Goal: Task Accomplishment & Management: Use online tool/utility

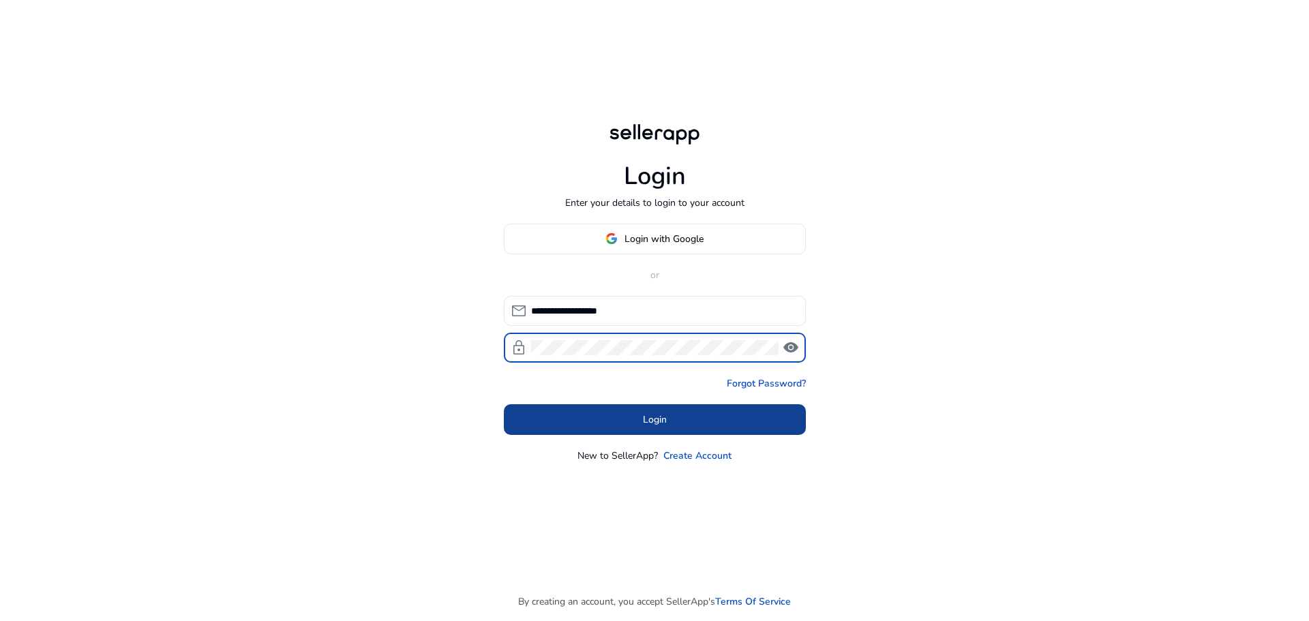
click at [666, 420] on span "Login" at bounding box center [655, 419] width 24 height 14
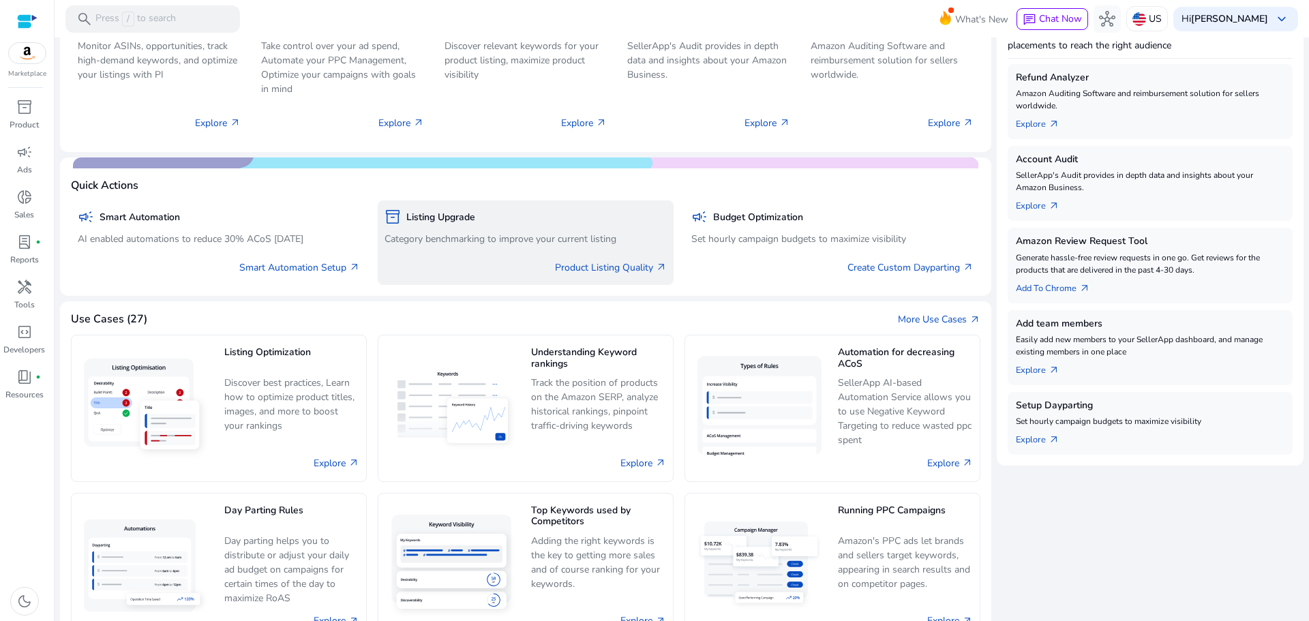
scroll to position [243, 0]
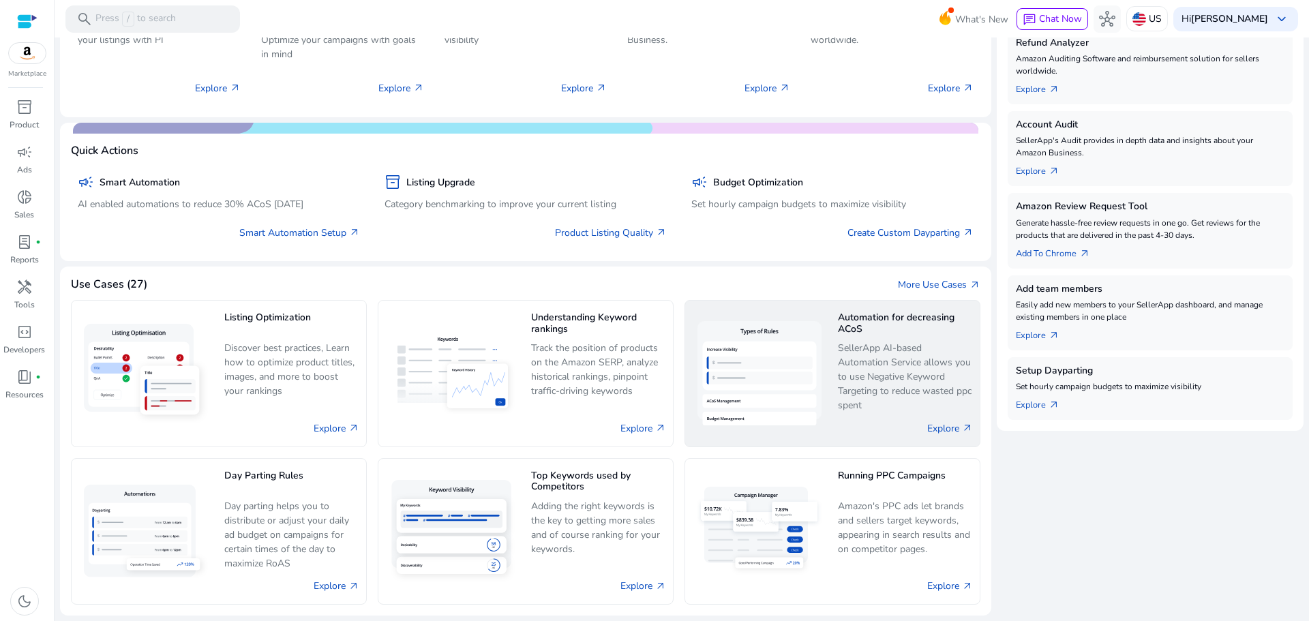
click at [869, 361] on p "SellerApp AI-based Automation Service allows you to use Negative Keyword Target…" at bounding box center [905, 377] width 135 height 72
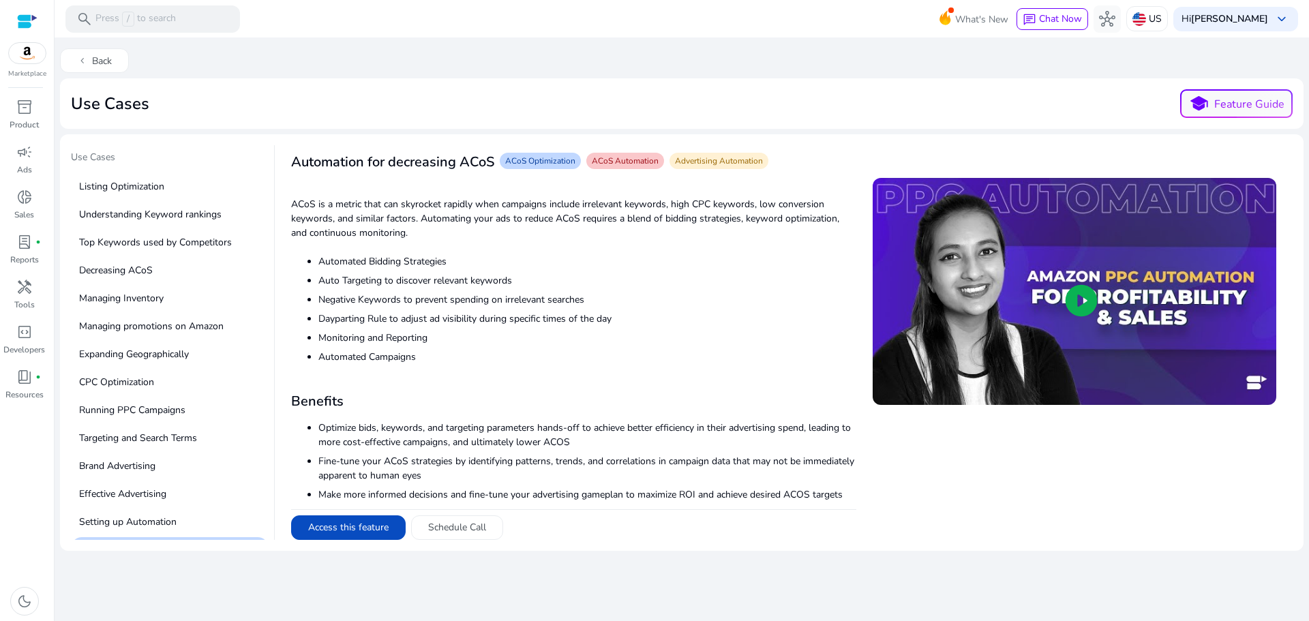
click at [1072, 301] on span "play_circle" at bounding box center [1081, 300] width 38 height 38
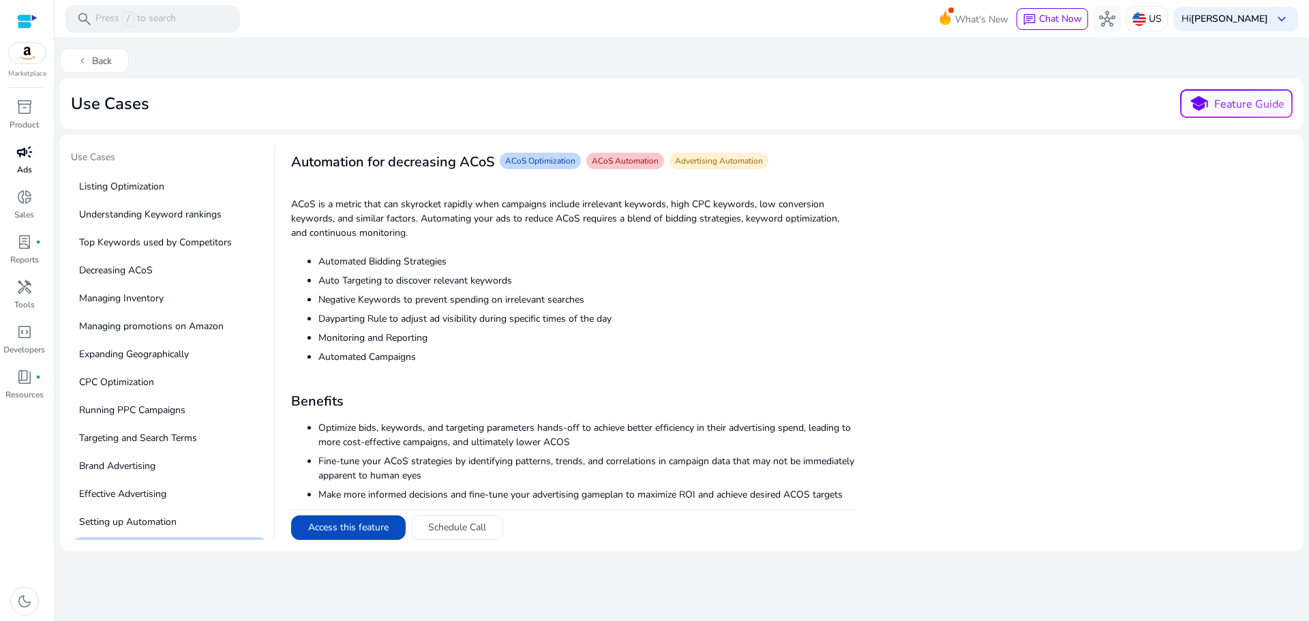
click at [34, 155] on div "campaign" at bounding box center [24, 152] width 38 height 22
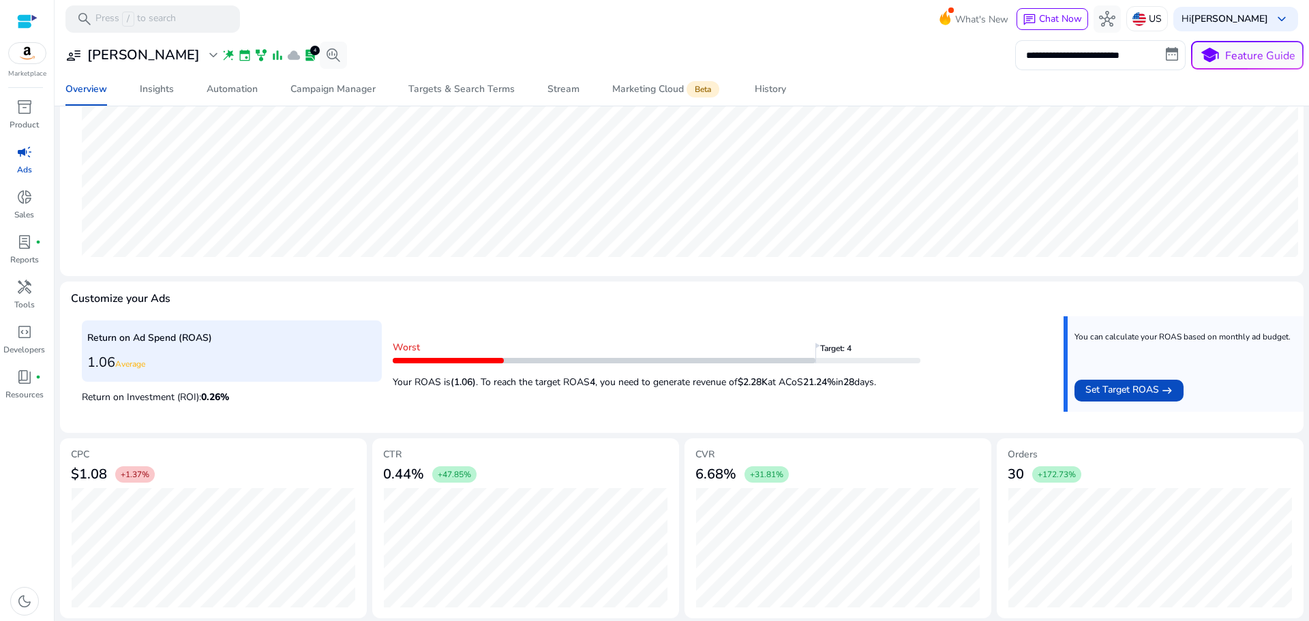
scroll to position [333, 0]
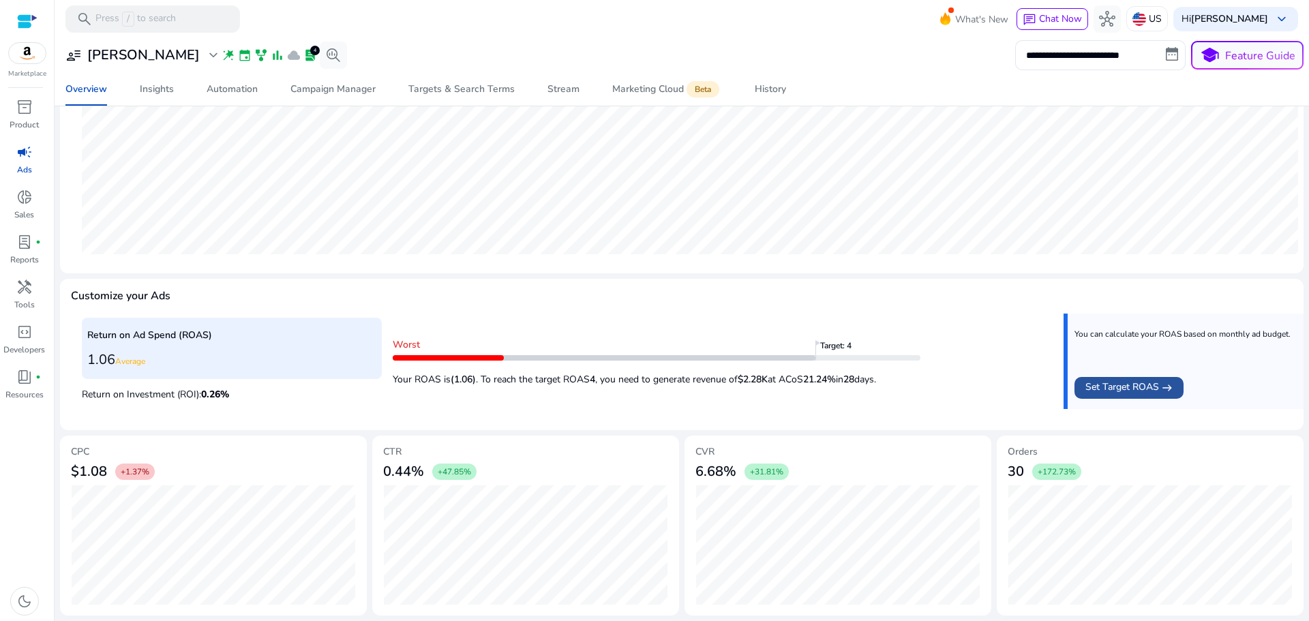
click at [1161, 388] on mat-icon "east" at bounding box center [1166, 388] width 11 height 16
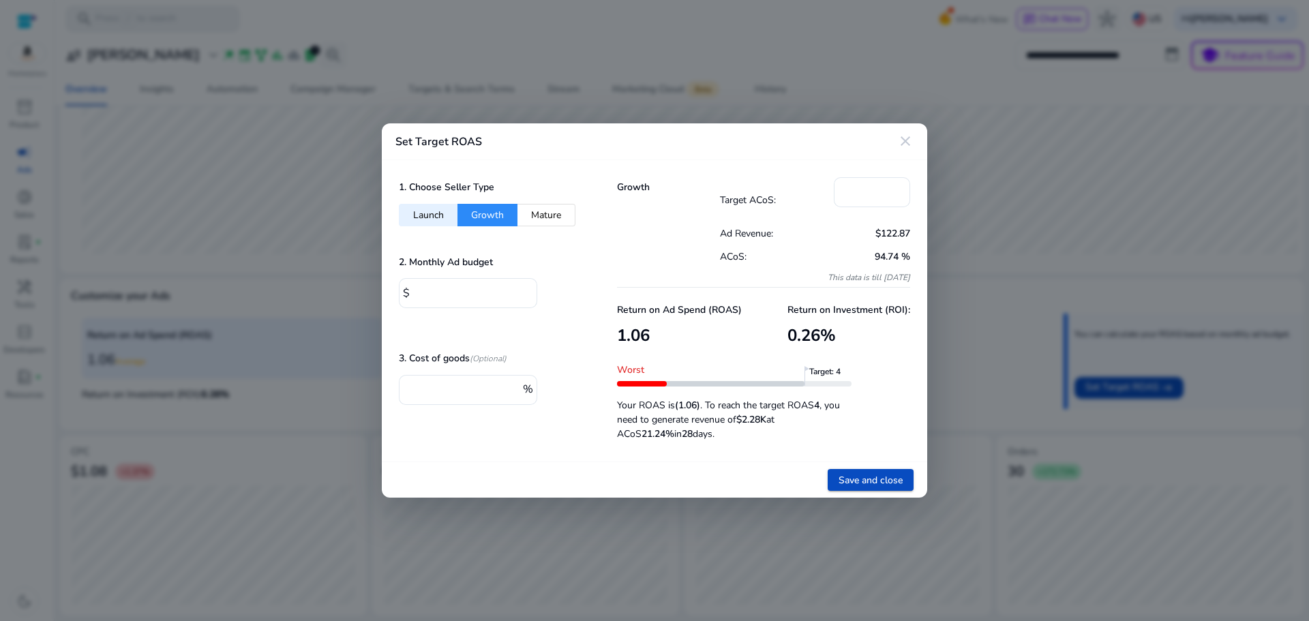
click at [548, 224] on button "Mature" at bounding box center [546, 215] width 58 height 22
click at [423, 211] on button "Launch" at bounding box center [428, 215] width 59 height 22
type input "***"
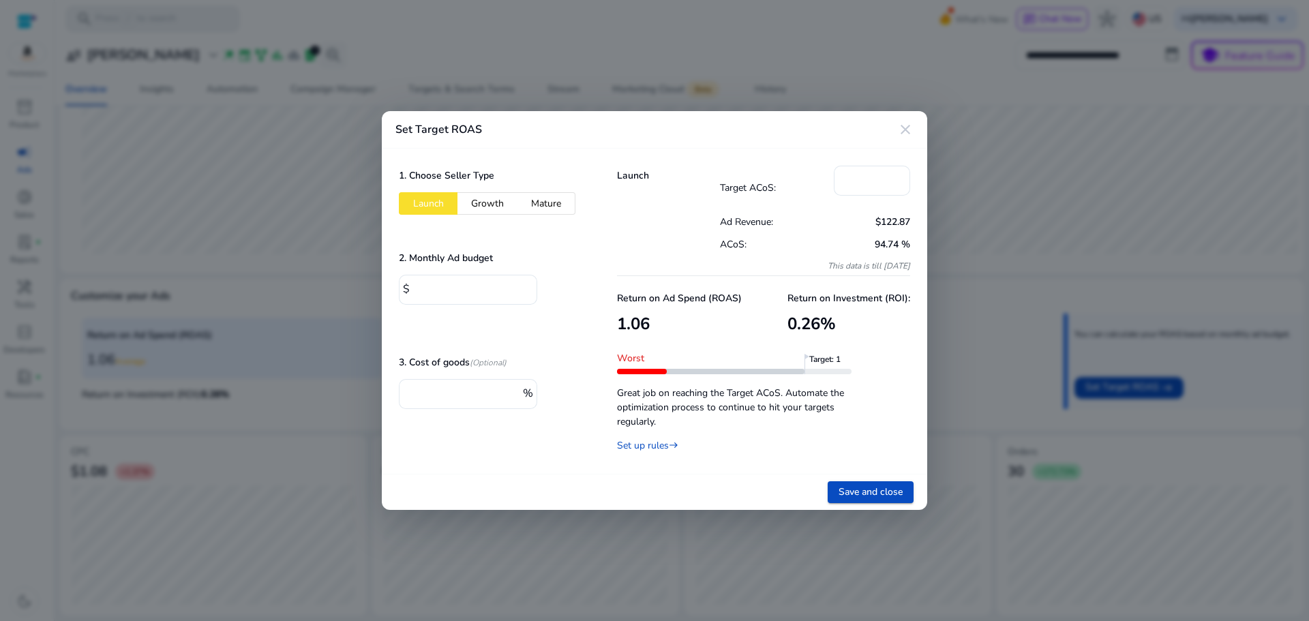
click at [910, 133] on mat-icon "close" at bounding box center [905, 129] width 16 height 16
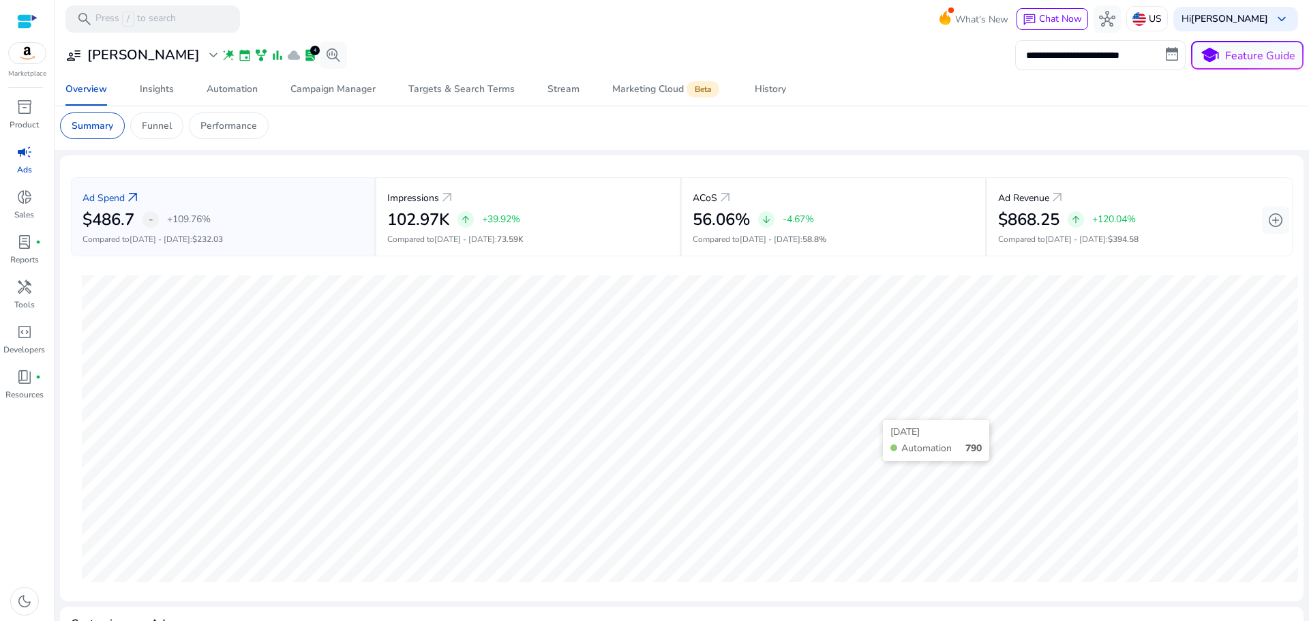
scroll to position [0, 0]
click at [228, 134] on p "Performance" at bounding box center [228, 130] width 57 height 14
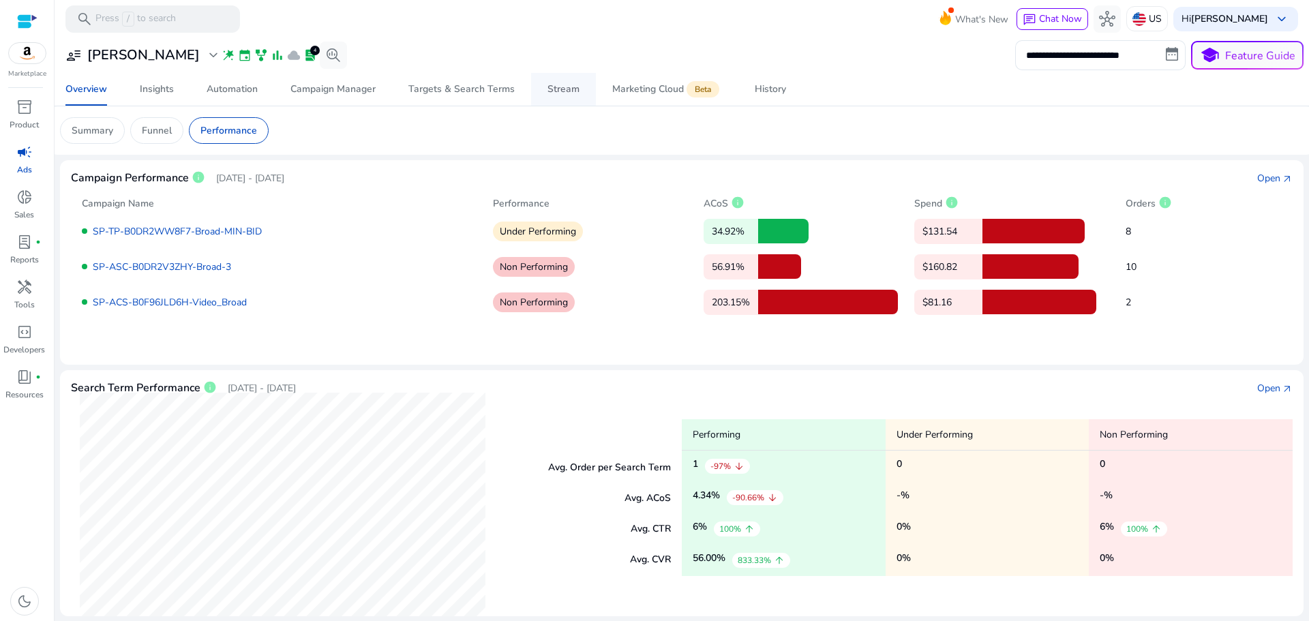
click at [564, 94] on div "Stream" at bounding box center [563, 90] width 32 height 10
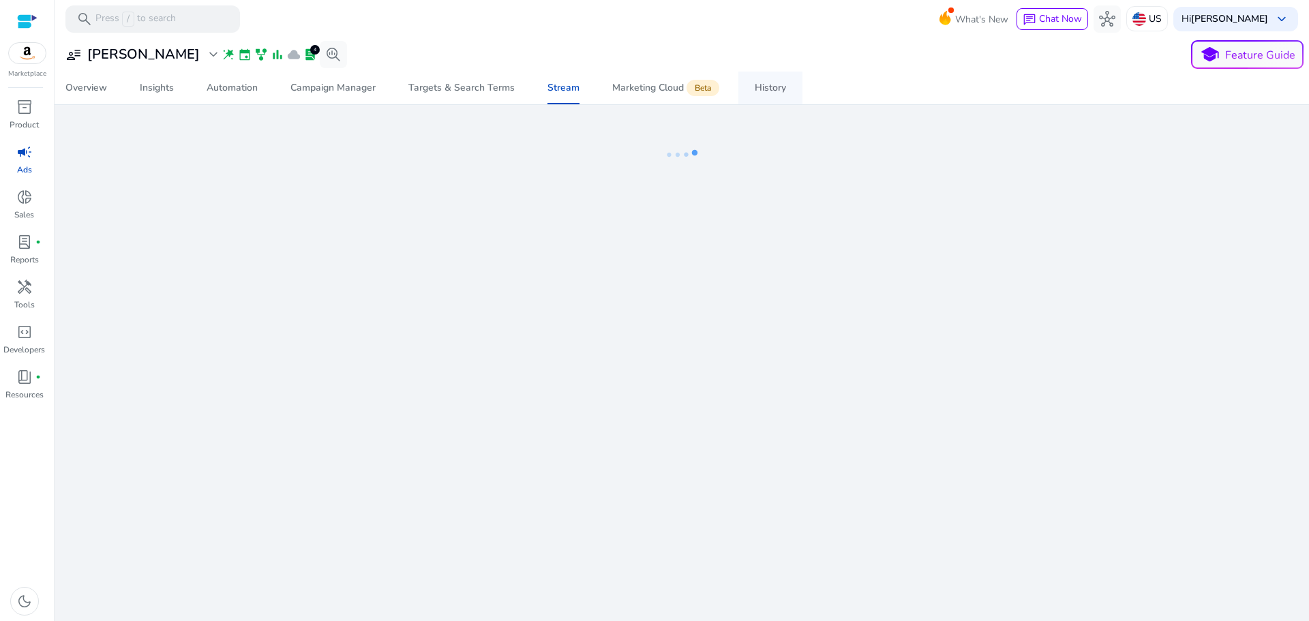
click at [764, 95] on span "History" at bounding box center [769, 88] width 31 height 33
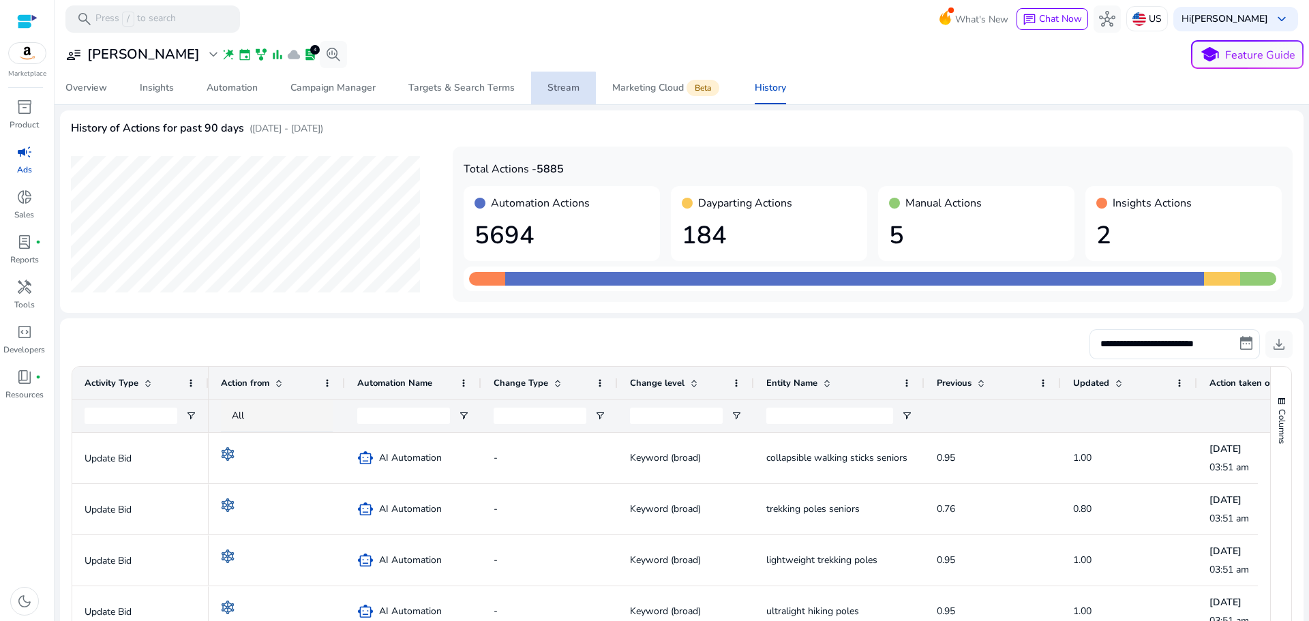
click at [558, 95] on span "Stream" at bounding box center [563, 88] width 32 height 33
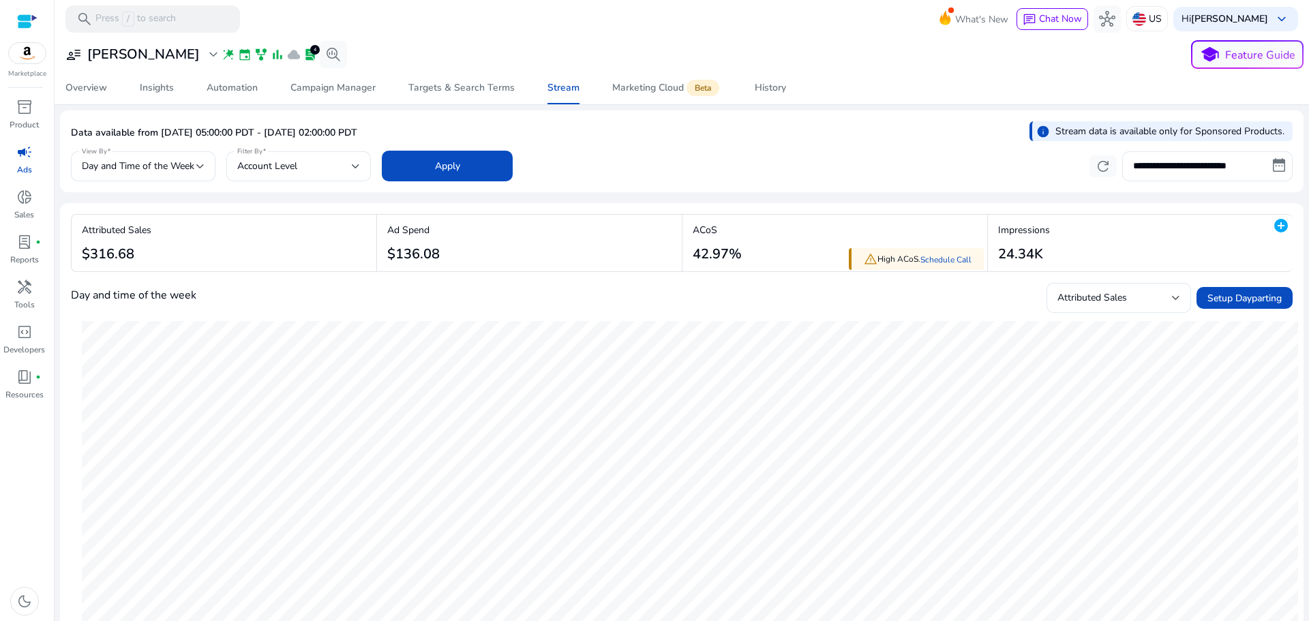
click at [1288, 303] on mat-card "Attributed Sales $316.68 Ad Spend $136.08 warning High ACoS. Schedule Call ACoS…" at bounding box center [681, 615] width 1243 height 825
click at [1249, 299] on span "Setup Dayparting" at bounding box center [1244, 298] width 74 height 14
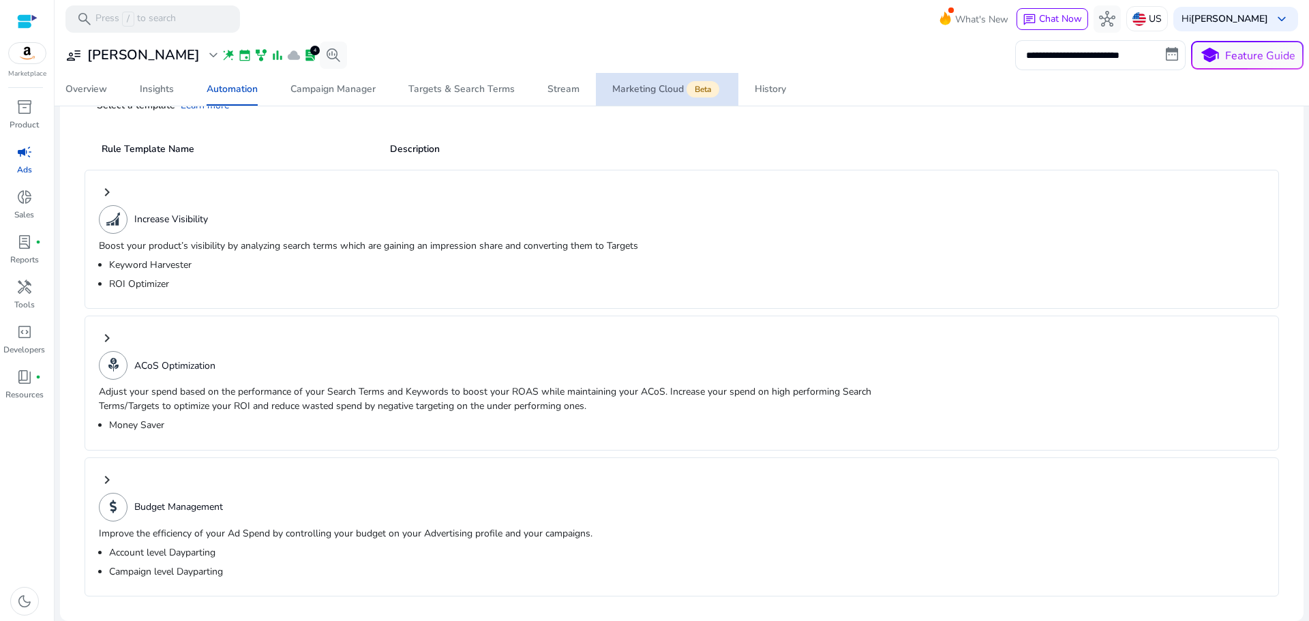
click at [649, 86] on div "Marketing Cloud Beta" at bounding box center [667, 89] width 110 height 11
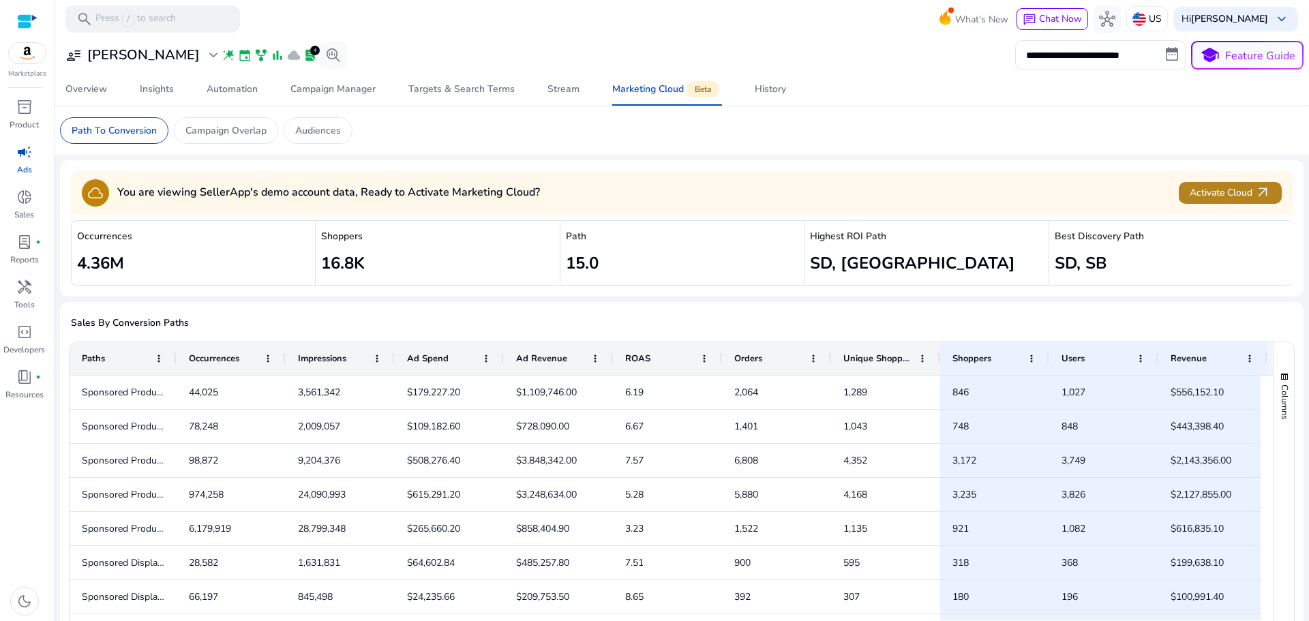
click at [1217, 189] on span "Activate Cloud arrow_outward" at bounding box center [1229, 193] width 81 height 16
click at [86, 94] on div "Overview" at bounding box center [86, 90] width 42 height 10
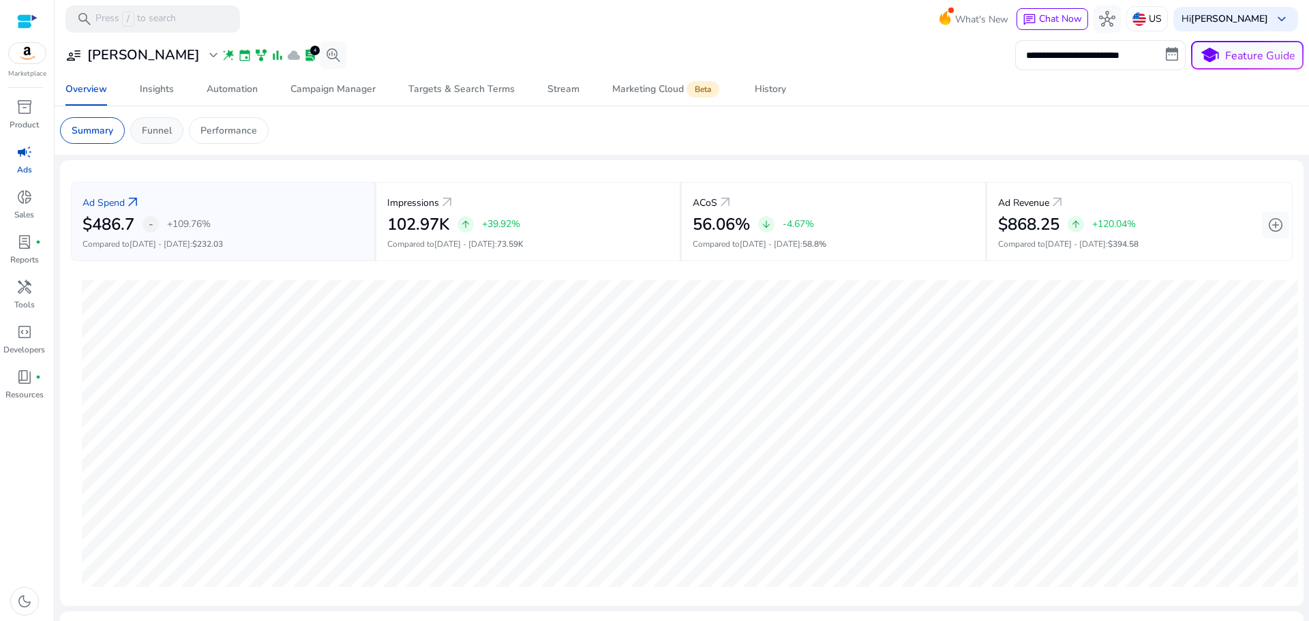
click at [177, 132] on div "Funnel" at bounding box center [156, 130] width 53 height 27
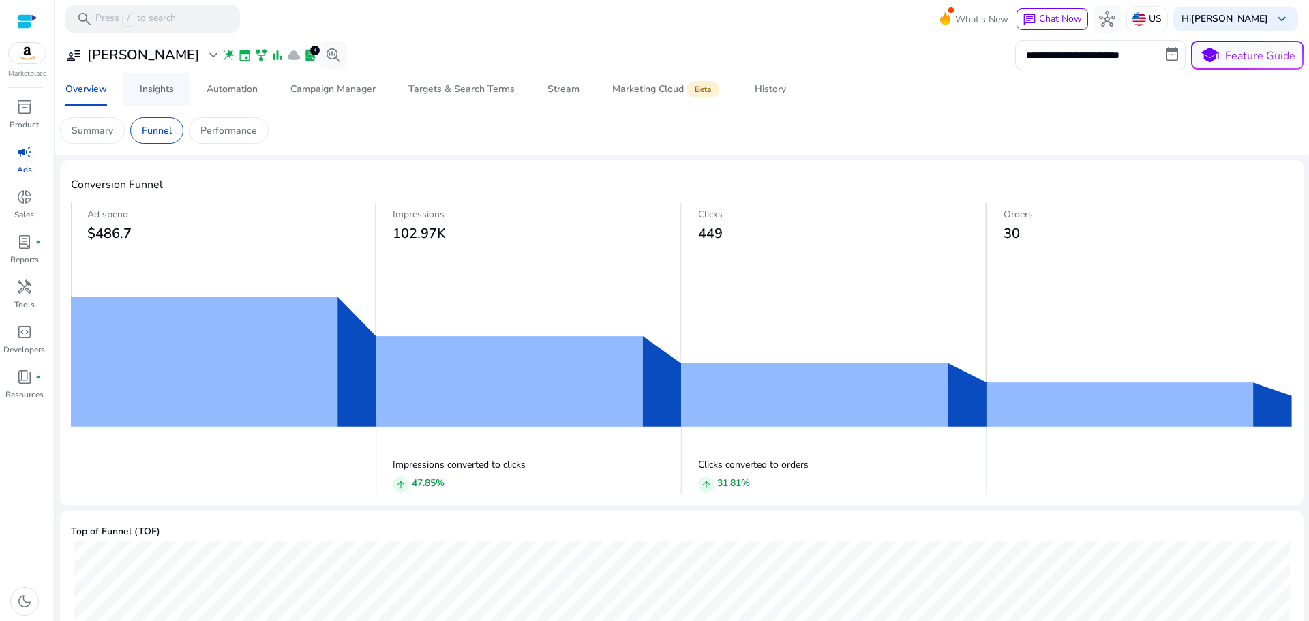
click at [162, 97] on span "Insights" at bounding box center [157, 89] width 34 height 33
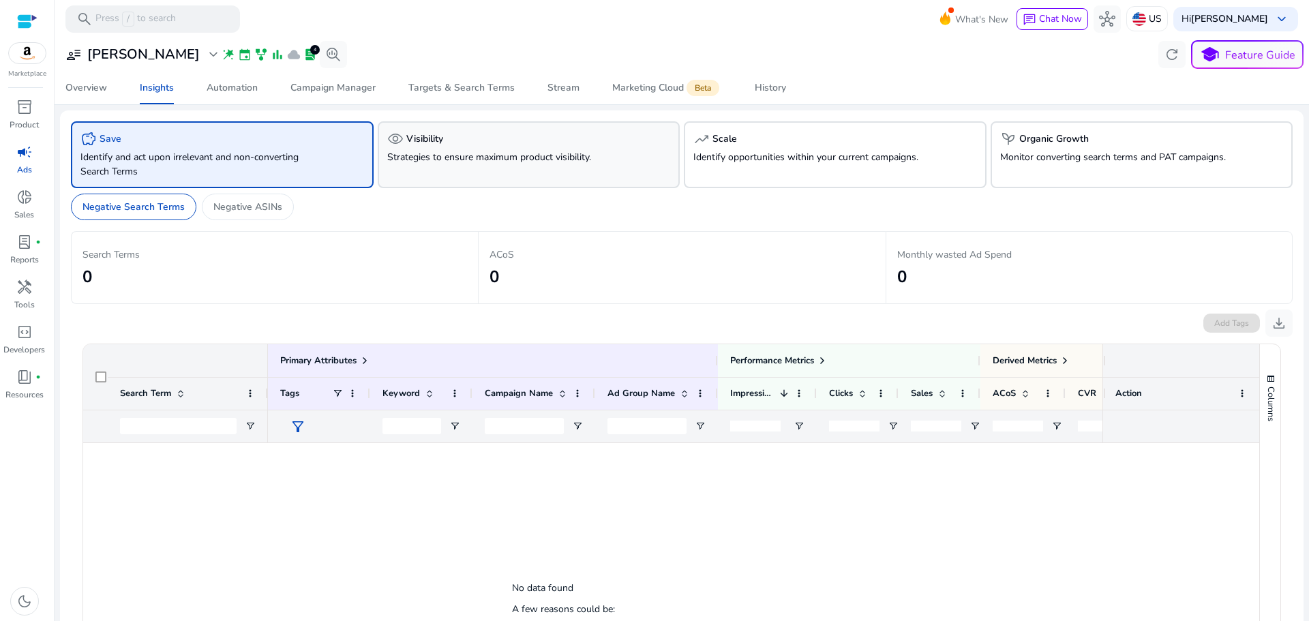
click at [510, 142] on div "visibility Visibility" at bounding box center [529, 139] width 284 height 16
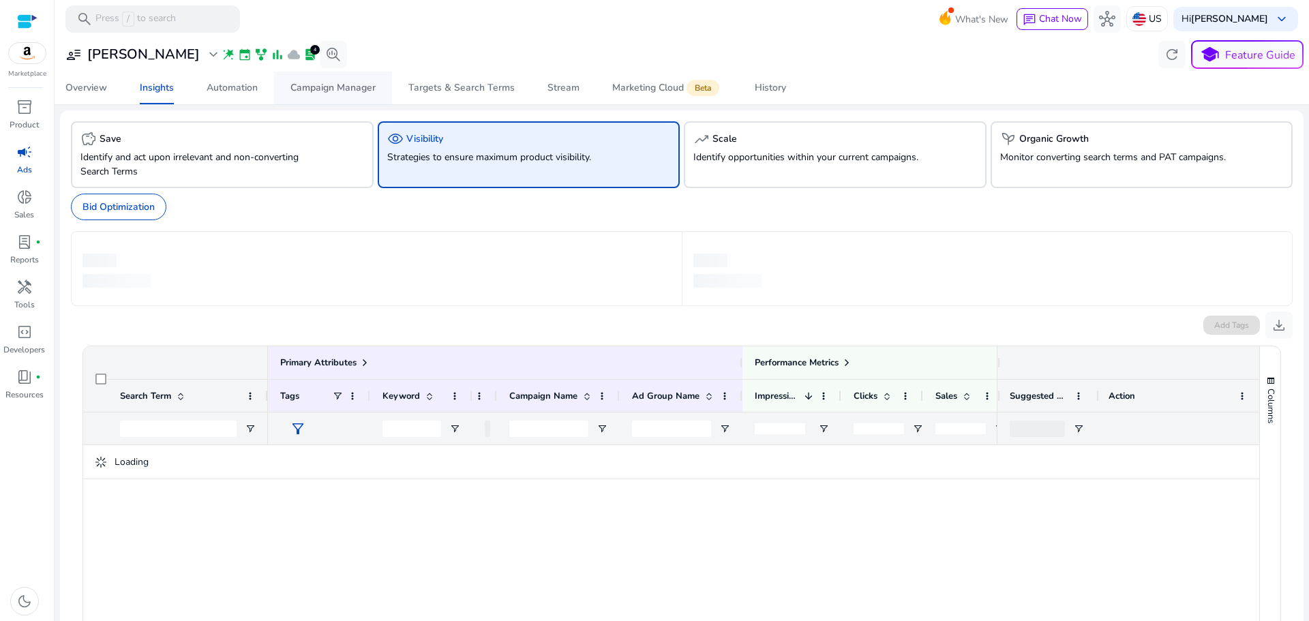
click at [322, 83] on div "Campaign Manager" at bounding box center [332, 88] width 85 height 10
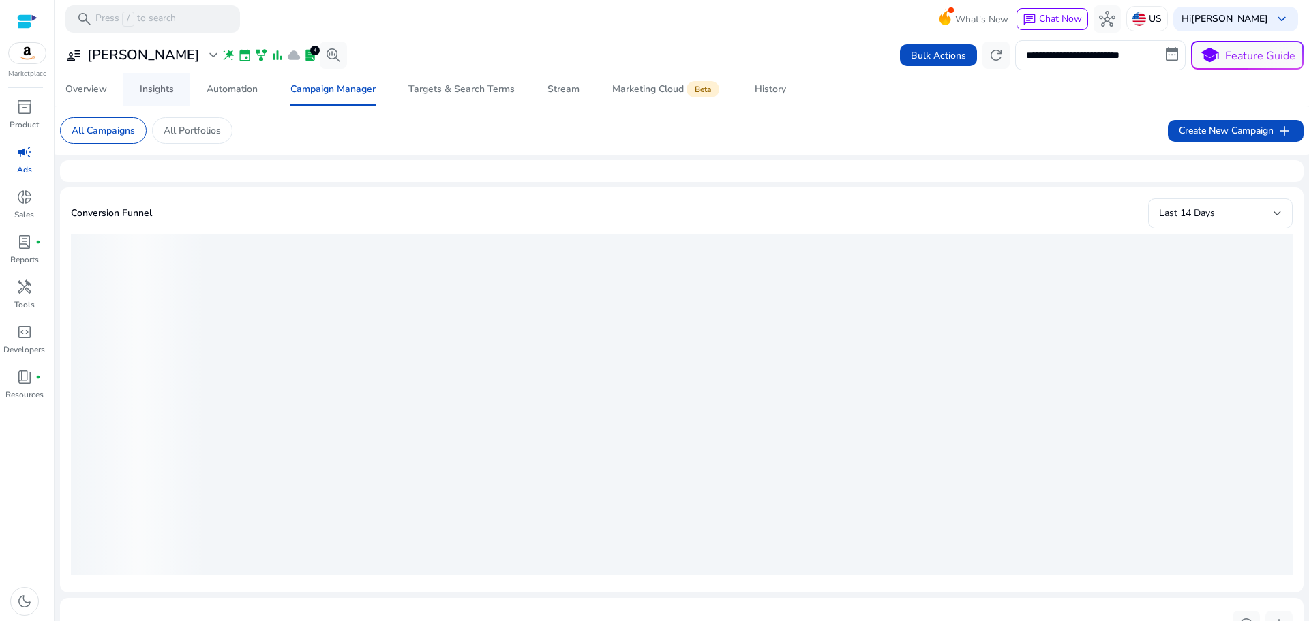
click at [167, 89] on div "Insights" at bounding box center [157, 90] width 34 height 10
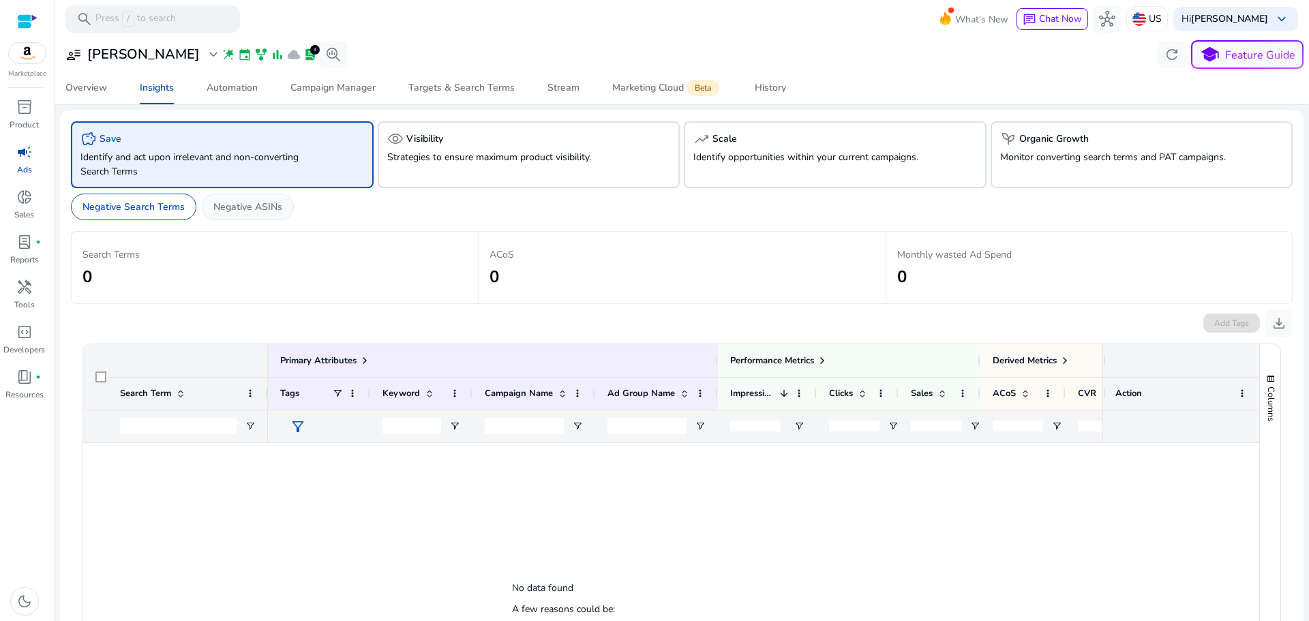
click at [260, 218] on div "Negative ASINs" at bounding box center [248, 207] width 92 height 27
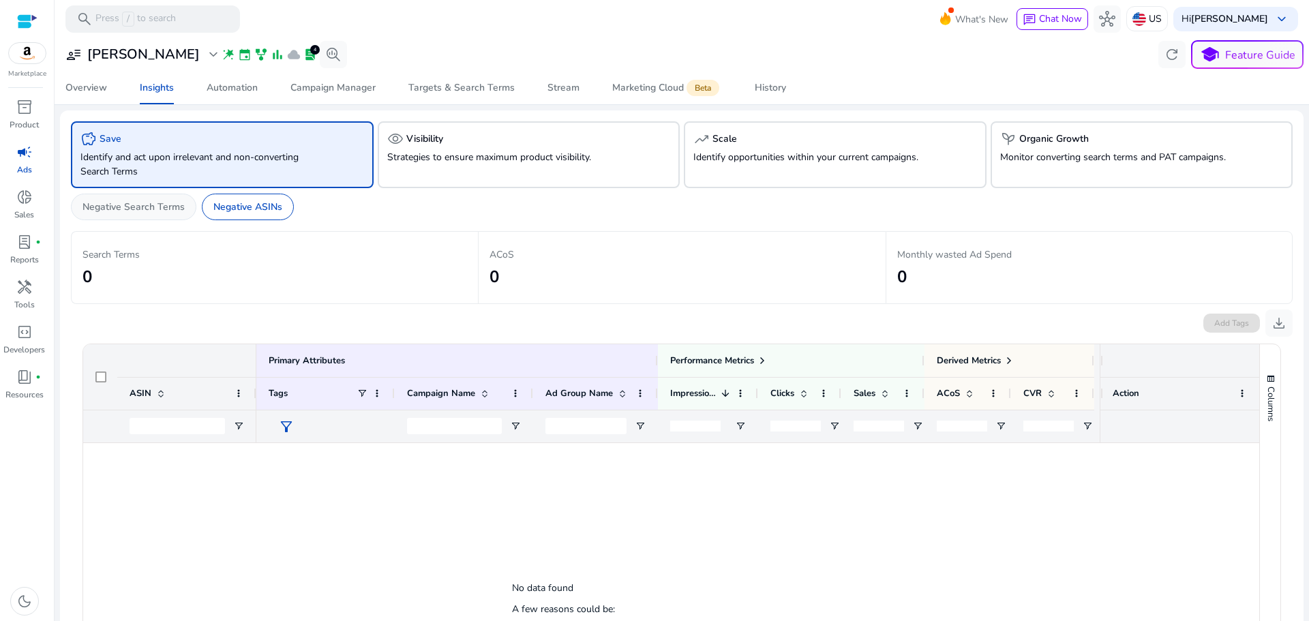
click at [160, 217] on div "Negative Search Terms" at bounding box center [133, 207] width 125 height 27
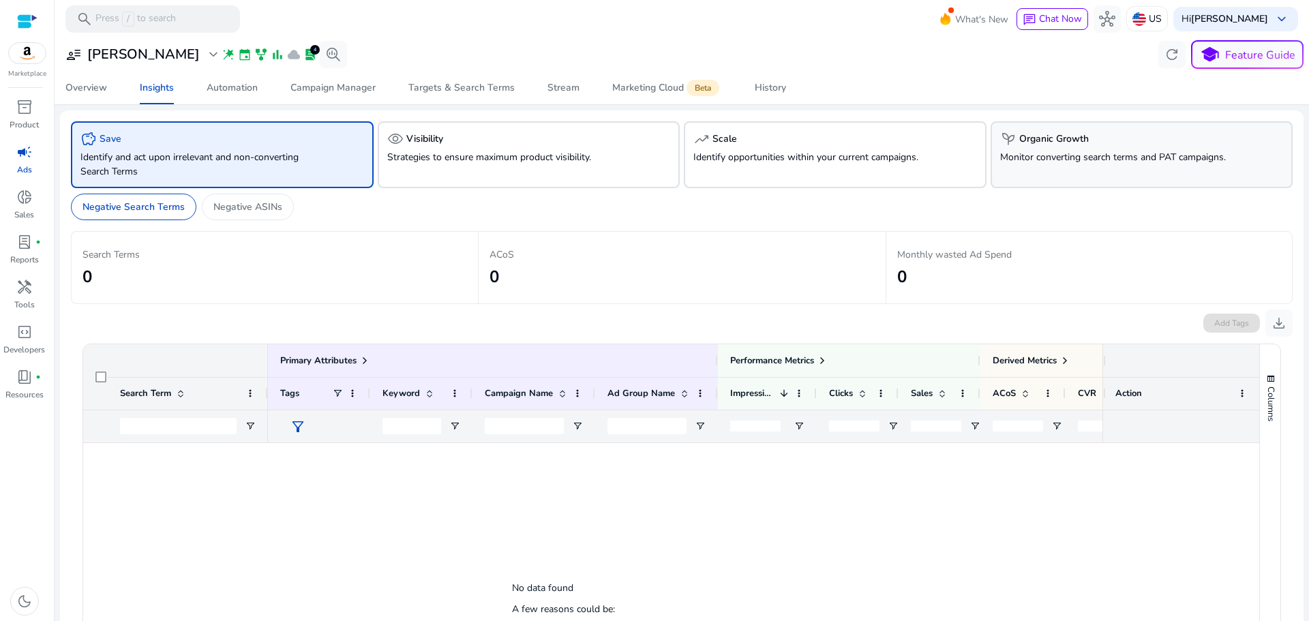
click at [1000, 149] on div "psychiatry Organic Growth Monitor converting search terms and PAT campaigns." at bounding box center [1141, 154] width 303 height 67
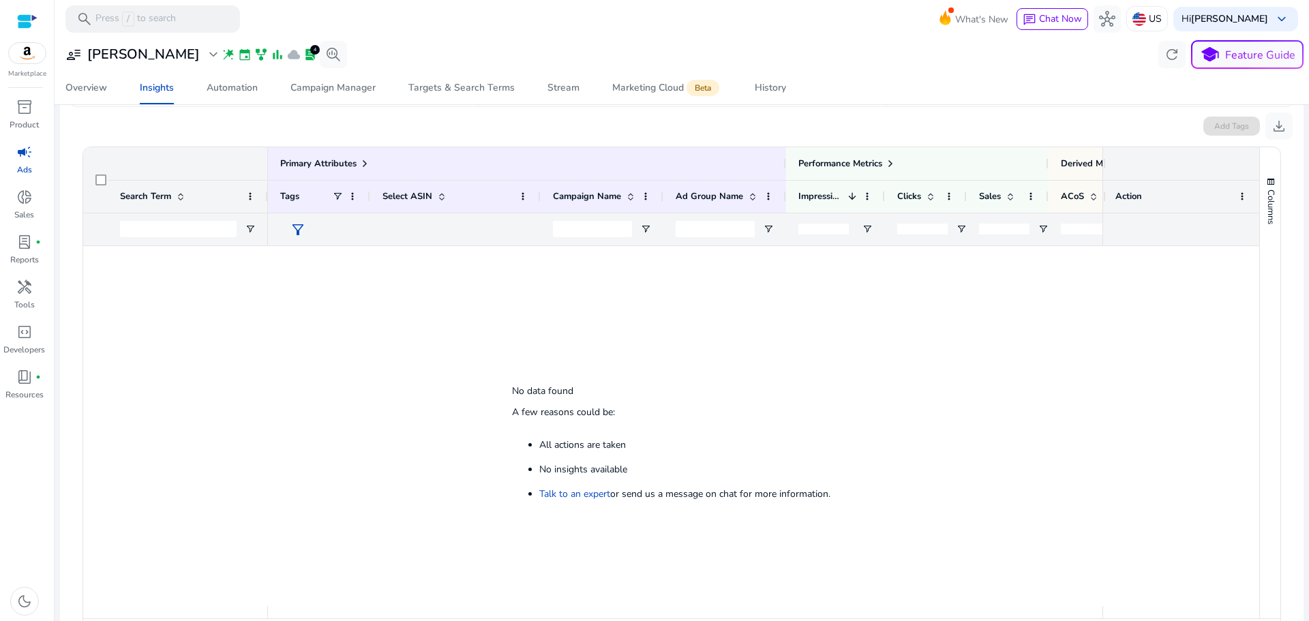
scroll to position [256, 0]
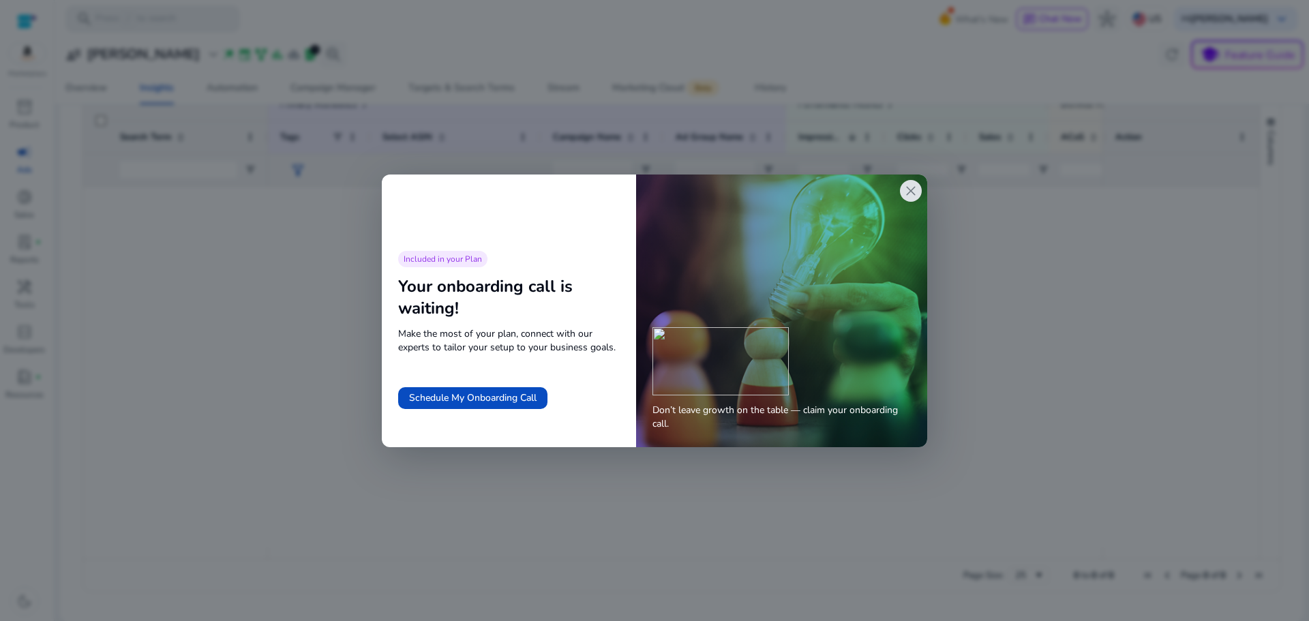
click at [915, 188] on span "close" at bounding box center [910, 191] width 16 height 16
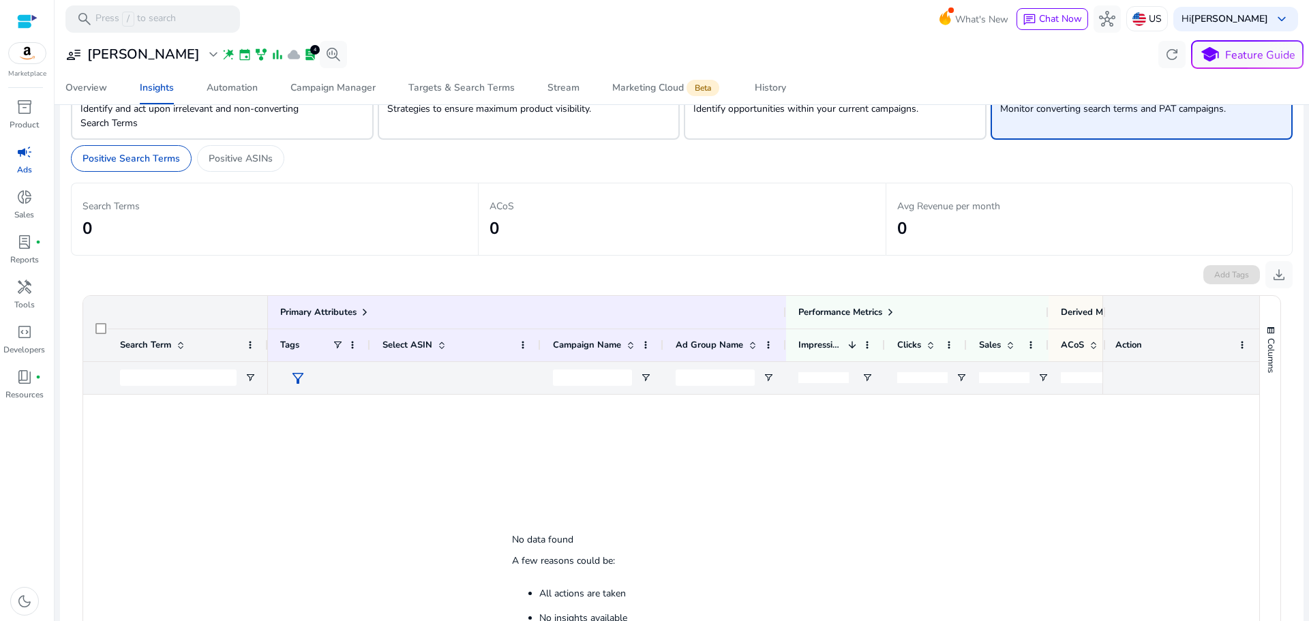
scroll to position [0, 0]
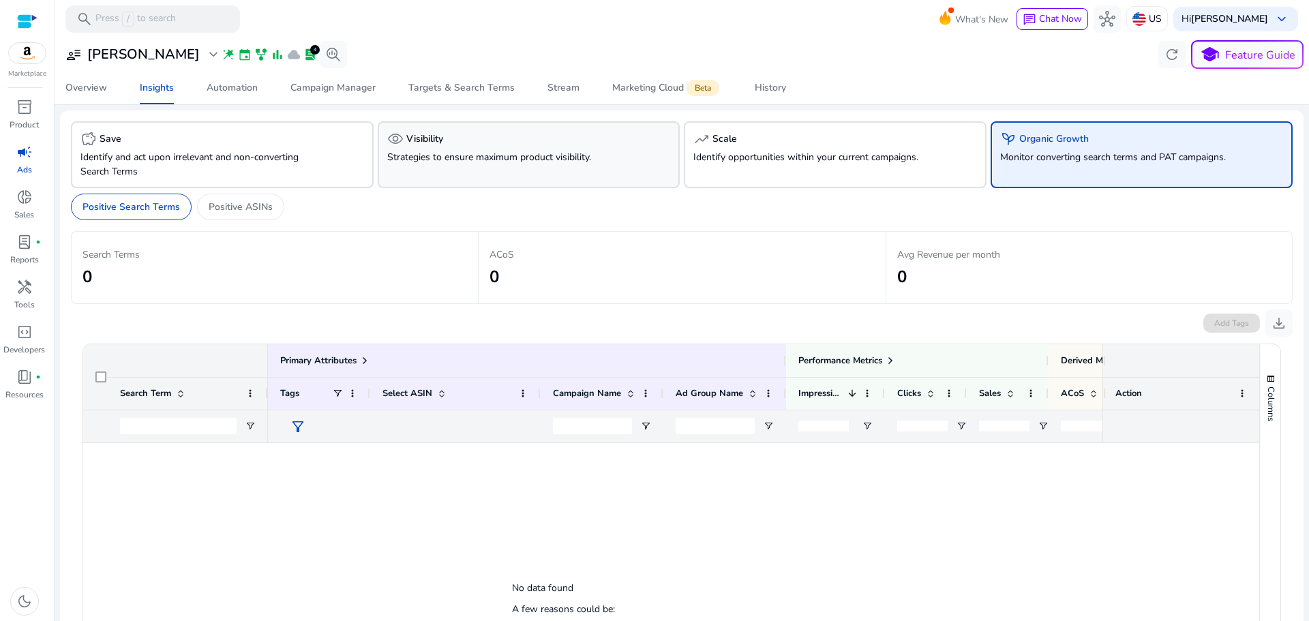
click at [403, 150] on p "Strategies to ensure maximum product visibility." at bounding box center [505, 157] width 236 height 14
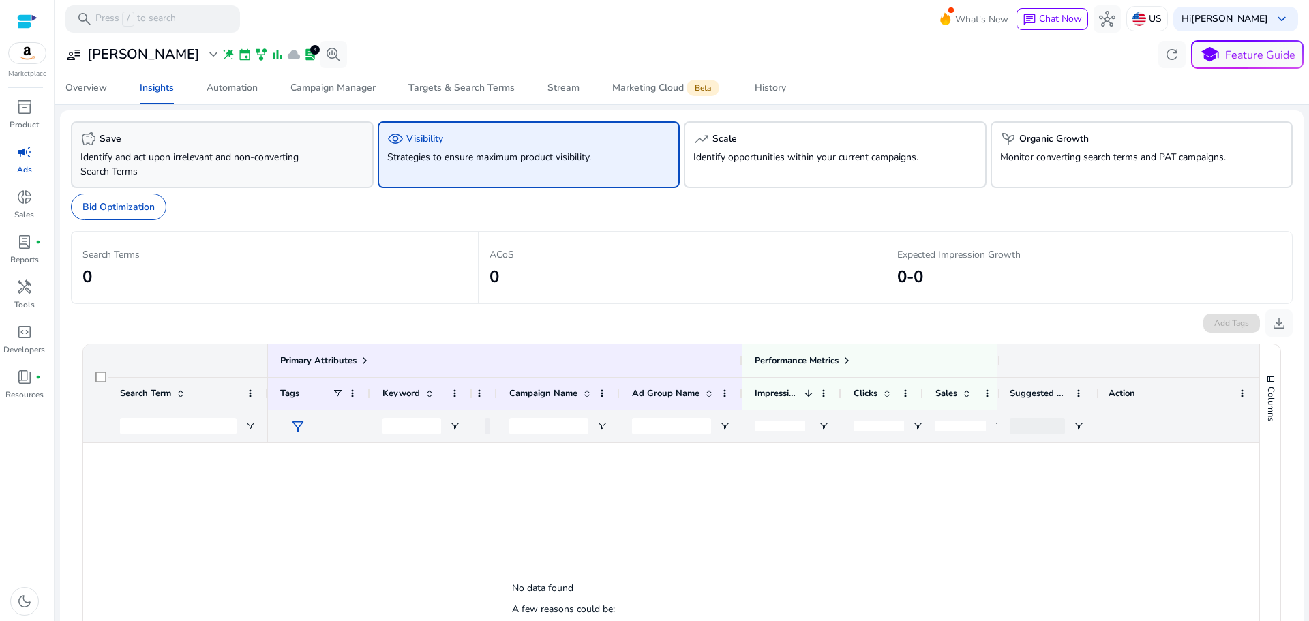
click at [284, 168] on p "Identify and act upon irrelevant and non-converting Search Terms" at bounding box center [198, 164] width 236 height 29
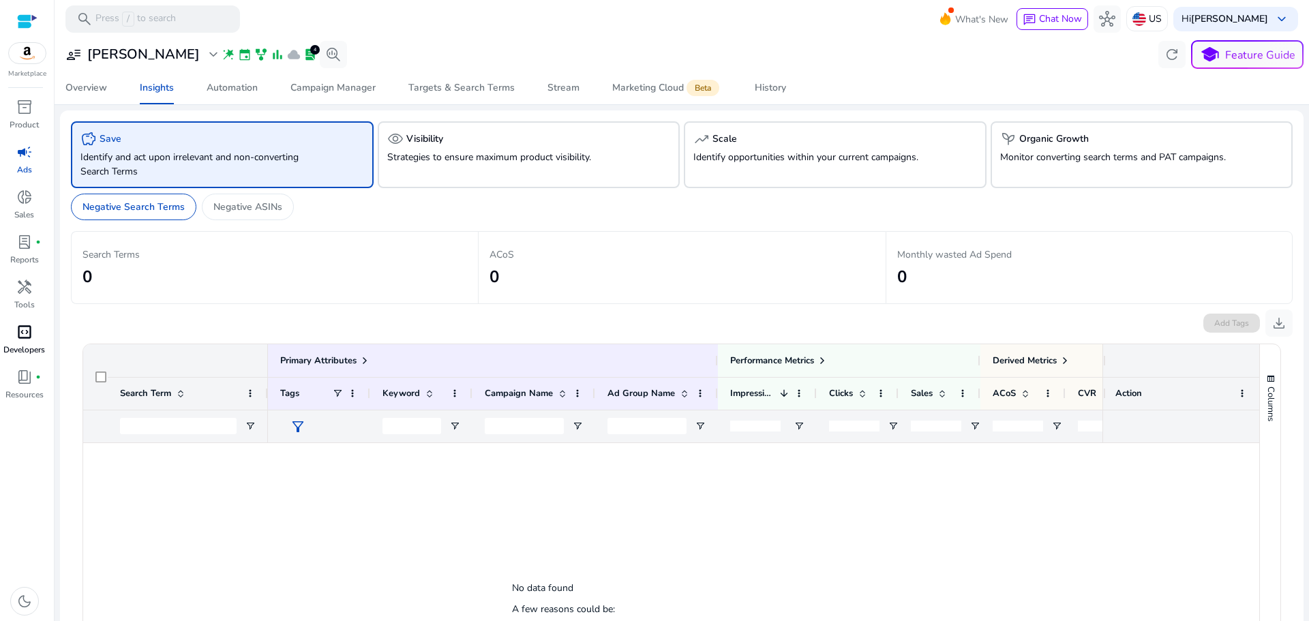
click at [30, 337] on span "code_blocks" at bounding box center [24, 332] width 16 height 16
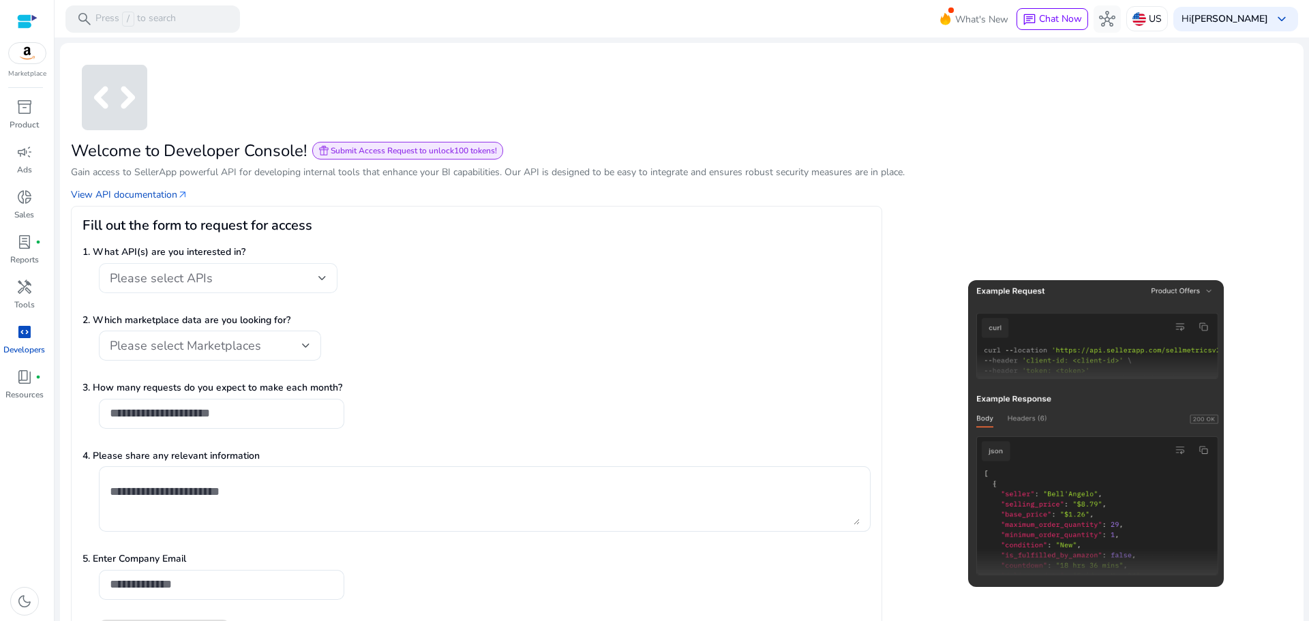
click at [232, 286] on div "Please select APIs" at bounding box center [218, 278] width 217 height 30
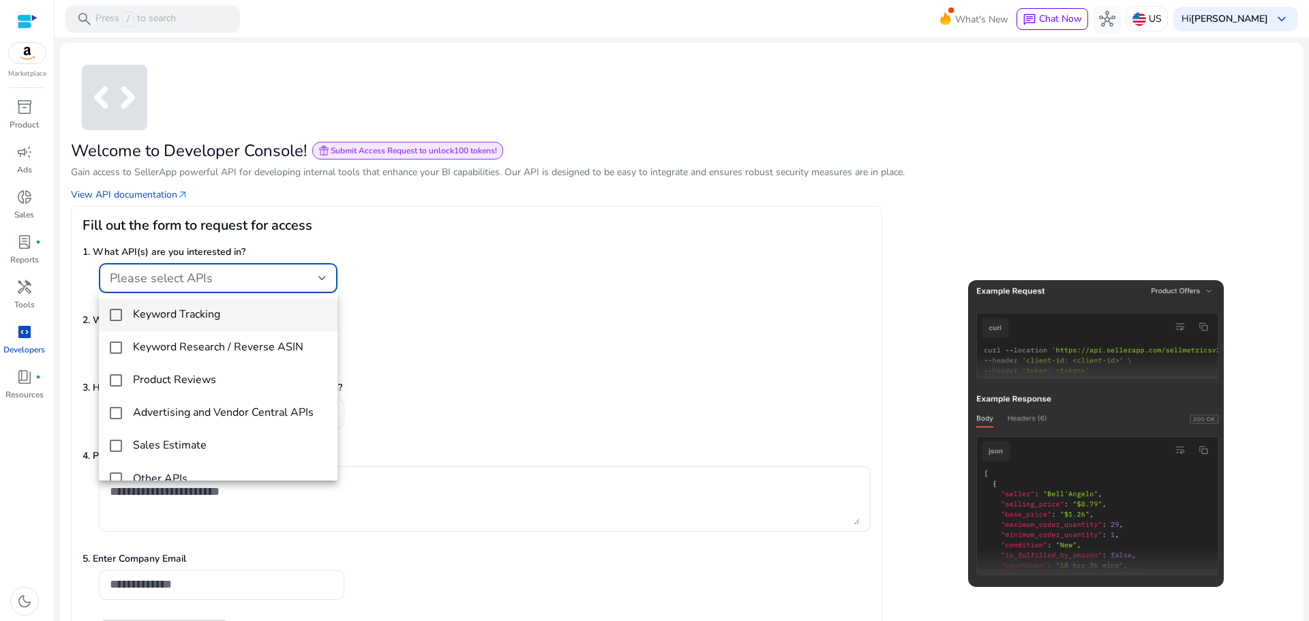
click at [516, 264] on div at bounding box center [654, 310] width 1309 height 621
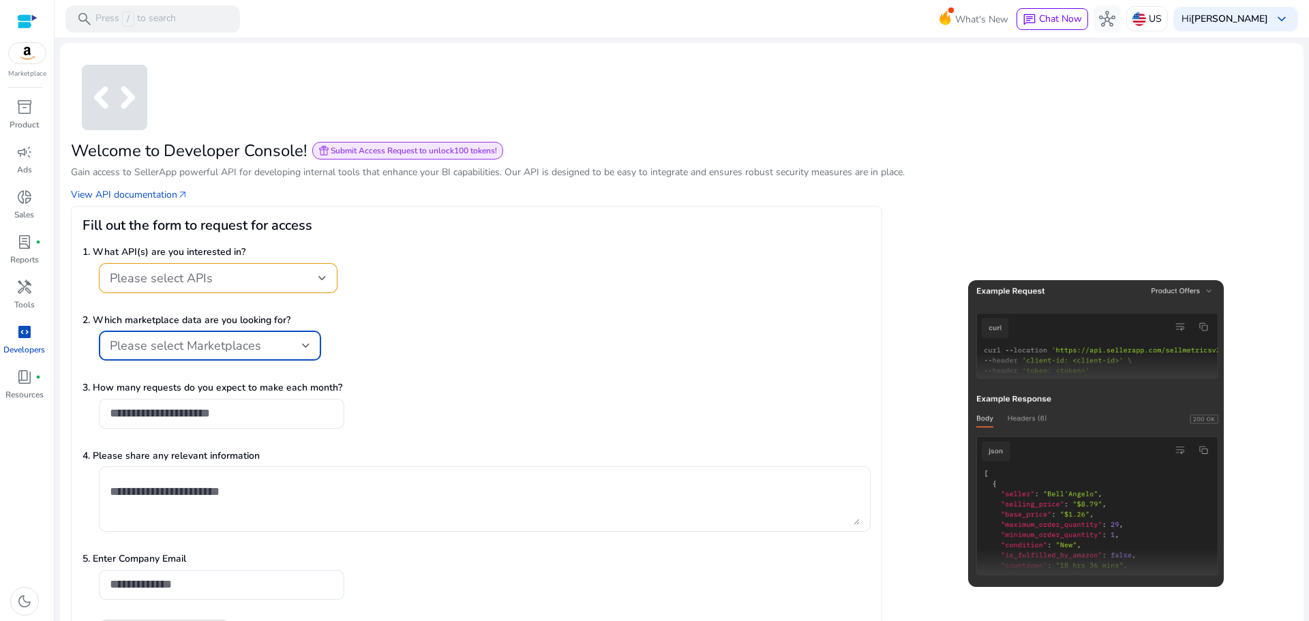
click at [243, 339] on span "Please select Marketplaces" at bounding box center [185, 345] width 151 height 16
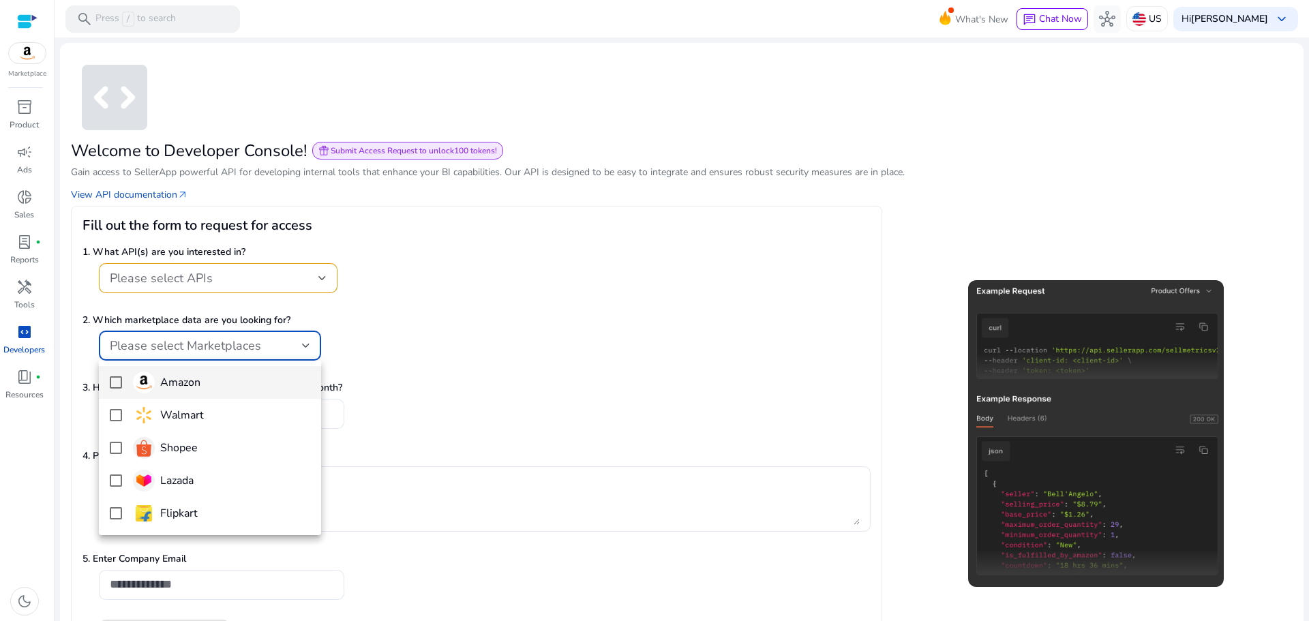
click at [193, 377] on h4 "Amazon" at bounding box center [180, 382] width 40 height 13
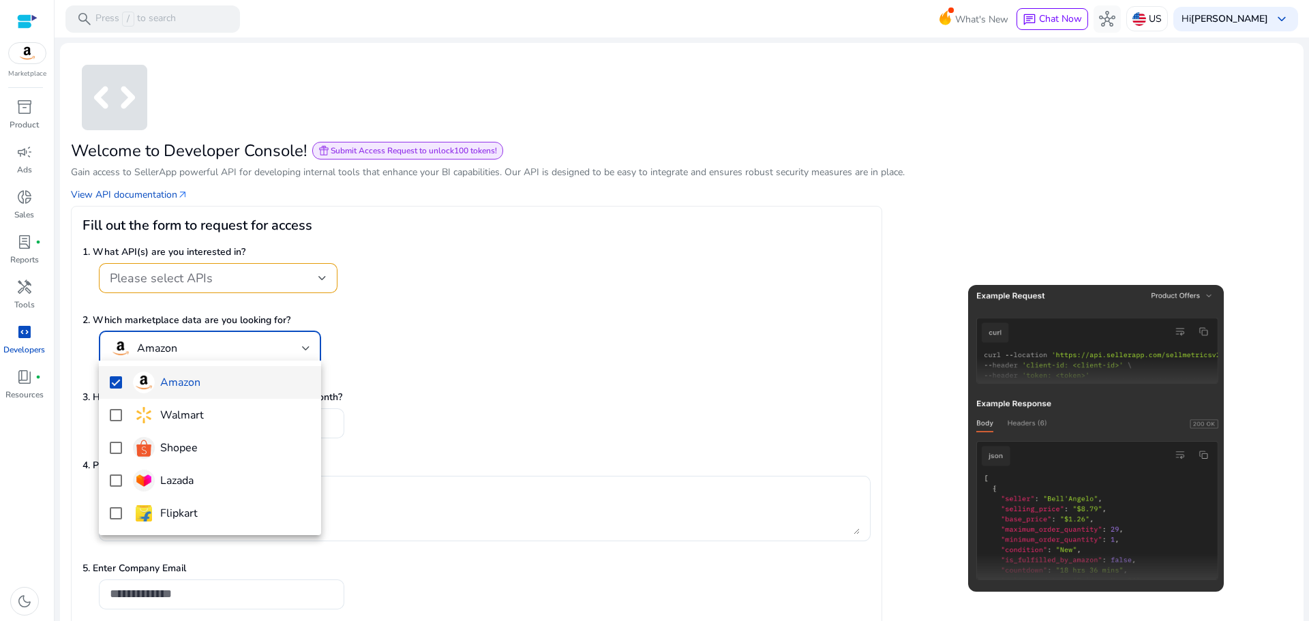
click at [600, 401] on div at bounding box center [654, 310] width 1309 height 621
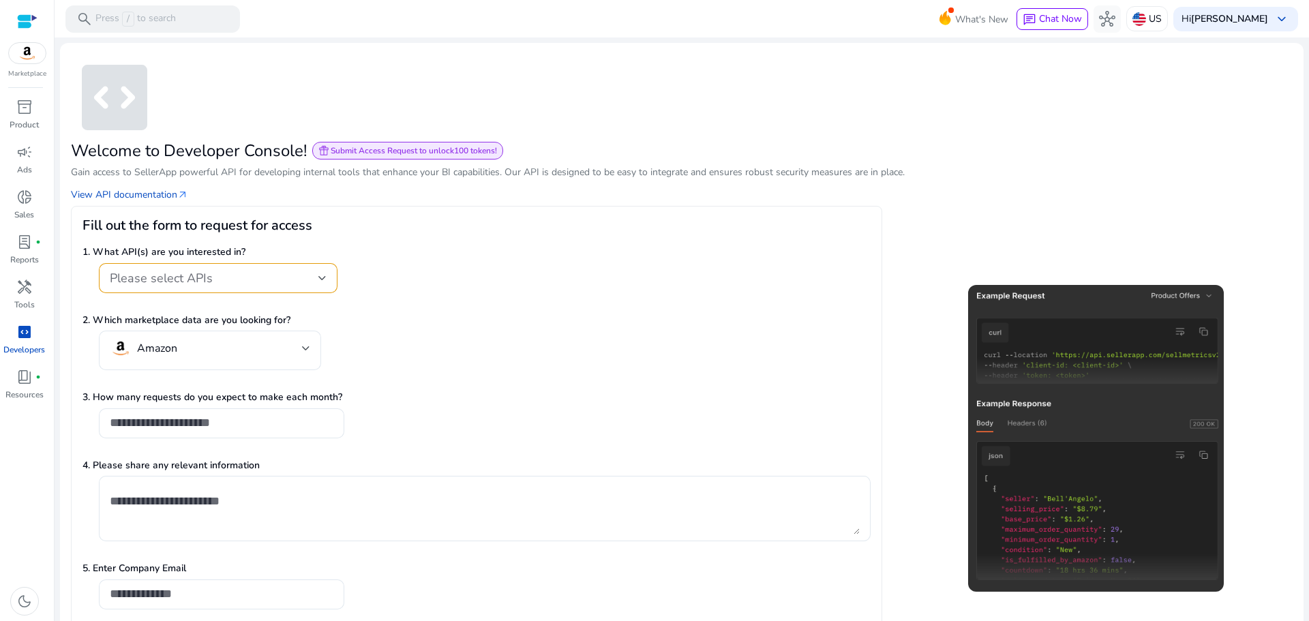
click at [10, 451] on div "inventory_2 Product campaign Ads donut_small Sales lab_profile fiber_manual_rec…" at bounding box center [27, 358] width 54 height 525
click at [17, 385] on span "book_4" at bounding box center [24, 377] width 16 height 16
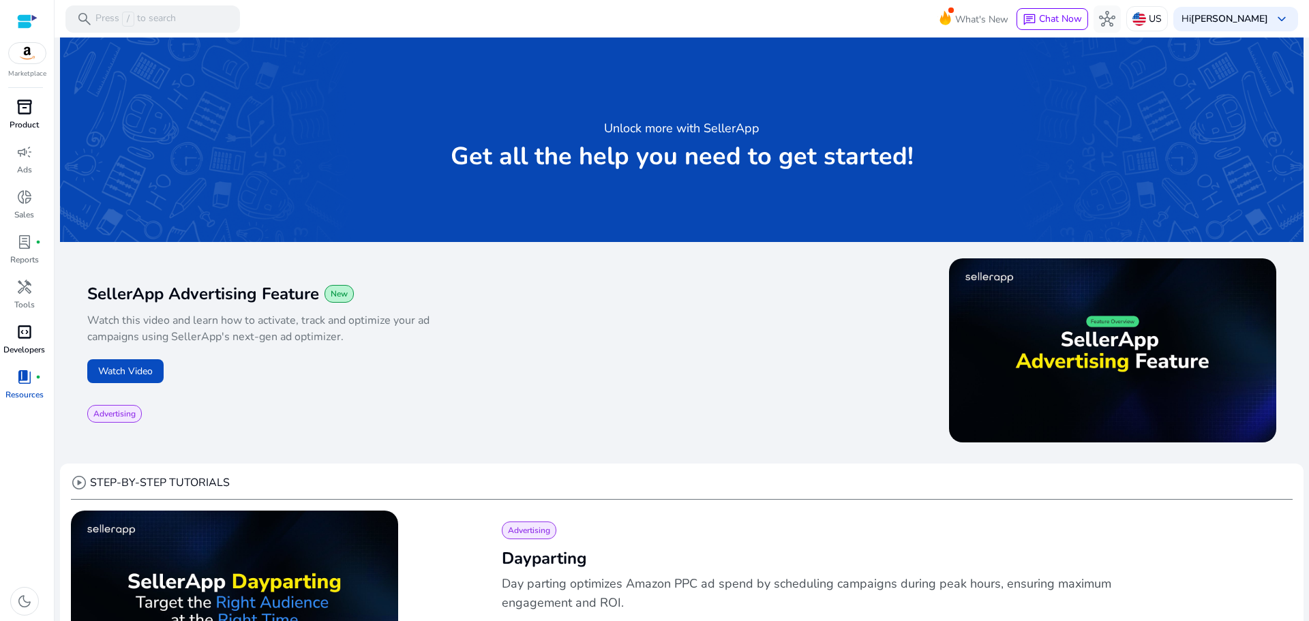
click at [20, 121] on p "Product" at bounding box center [24, 125] width 29 height 12
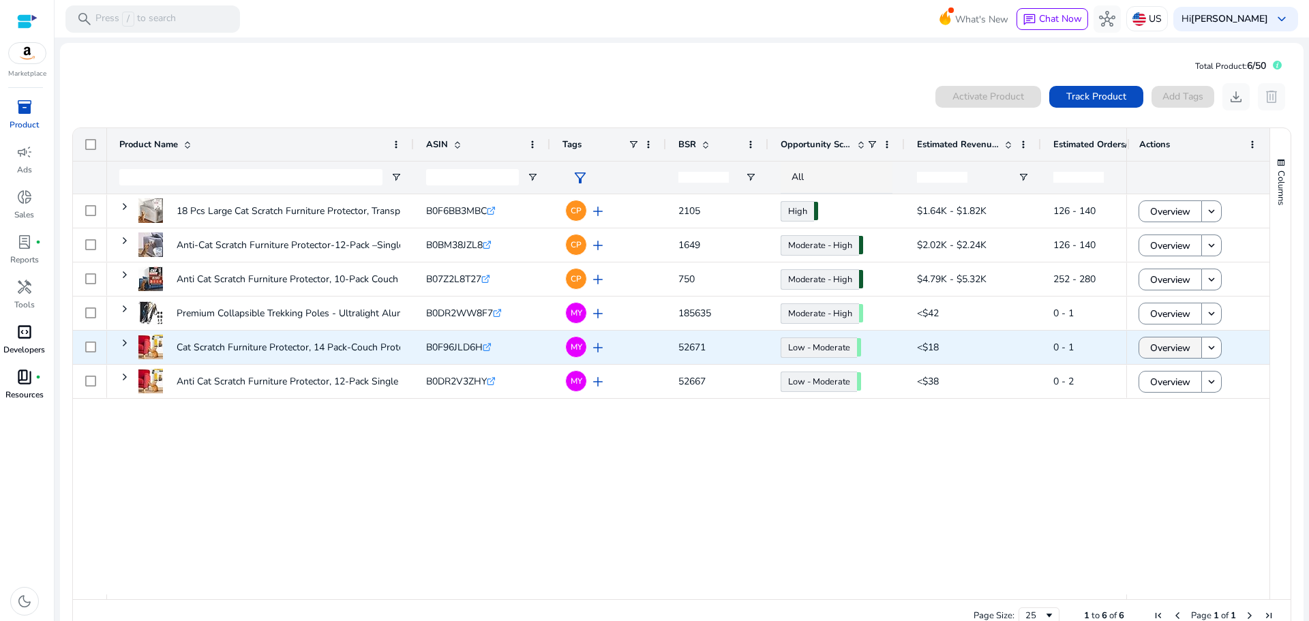
click at [1174, 353] on span "Overview" at bounding box center [1170, 348] width 40 height 28
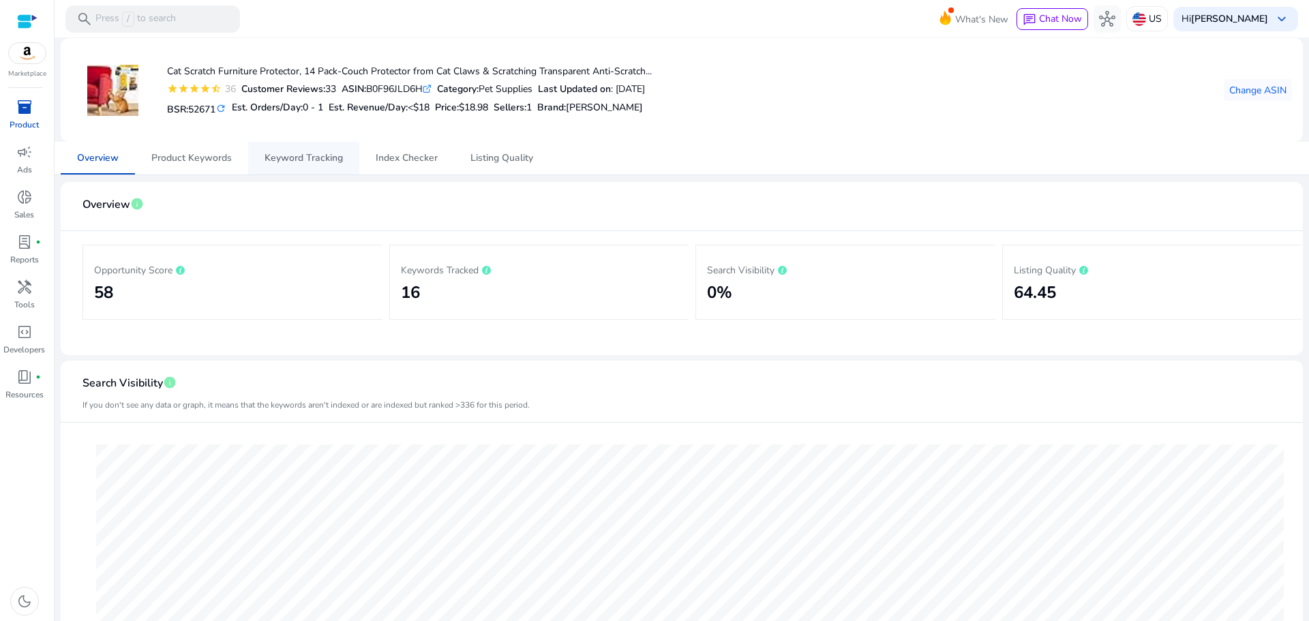
click at [313, 164] on span "Keyword Tracking" at bounding box center [303, 158] width 78 height 33
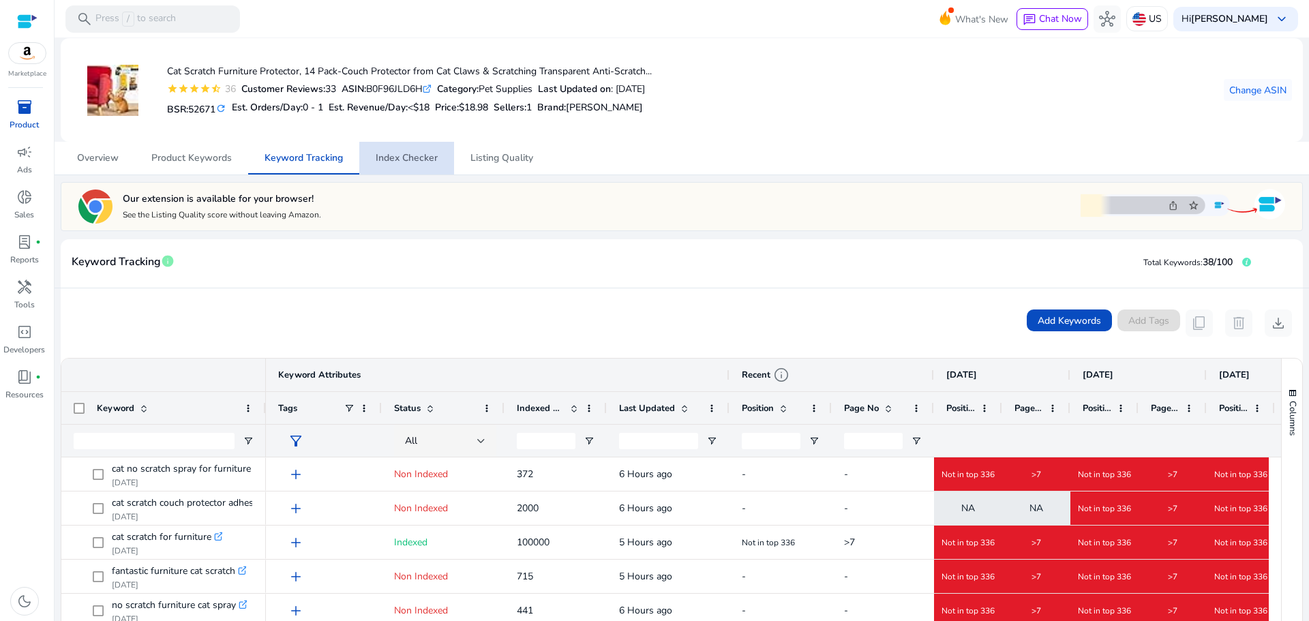
click at [416, 168] on span "Index Checker" at bounding box center [407, 158] width 62 height 33
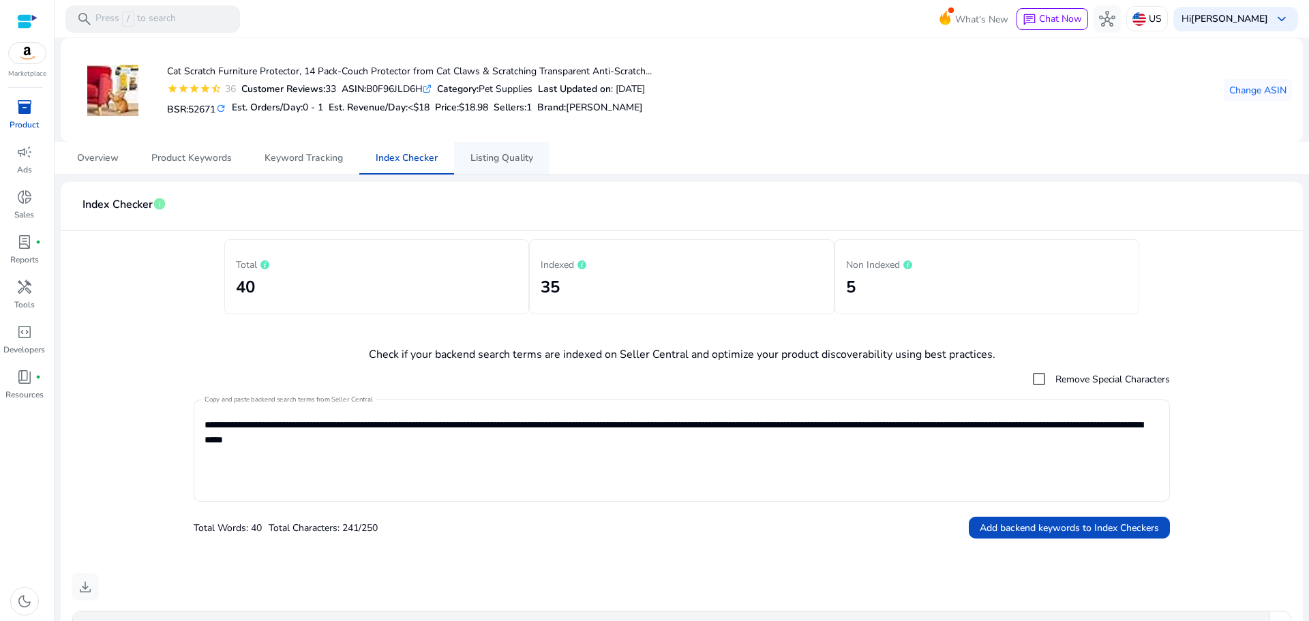
click at [490, 173] on span "Listing Quality" at bounding box center [501, 158] width 63 height 33
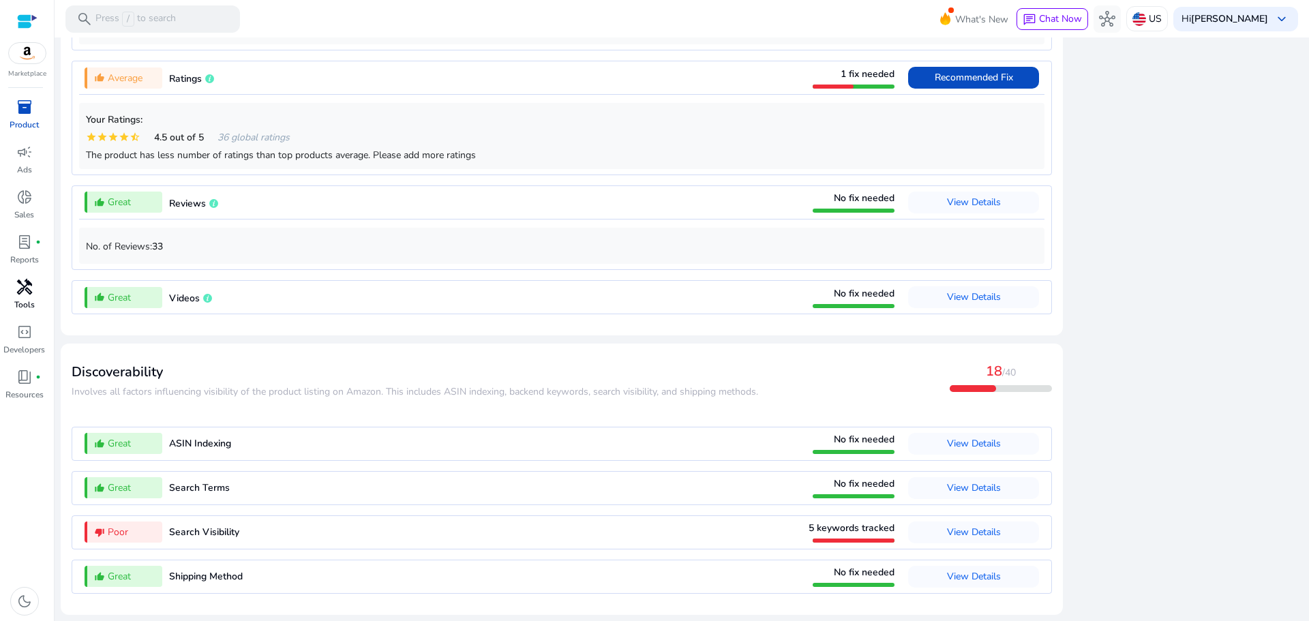
click at [36, 288] on div "handyman" at bounding box center [24, 287] width 38 height 22
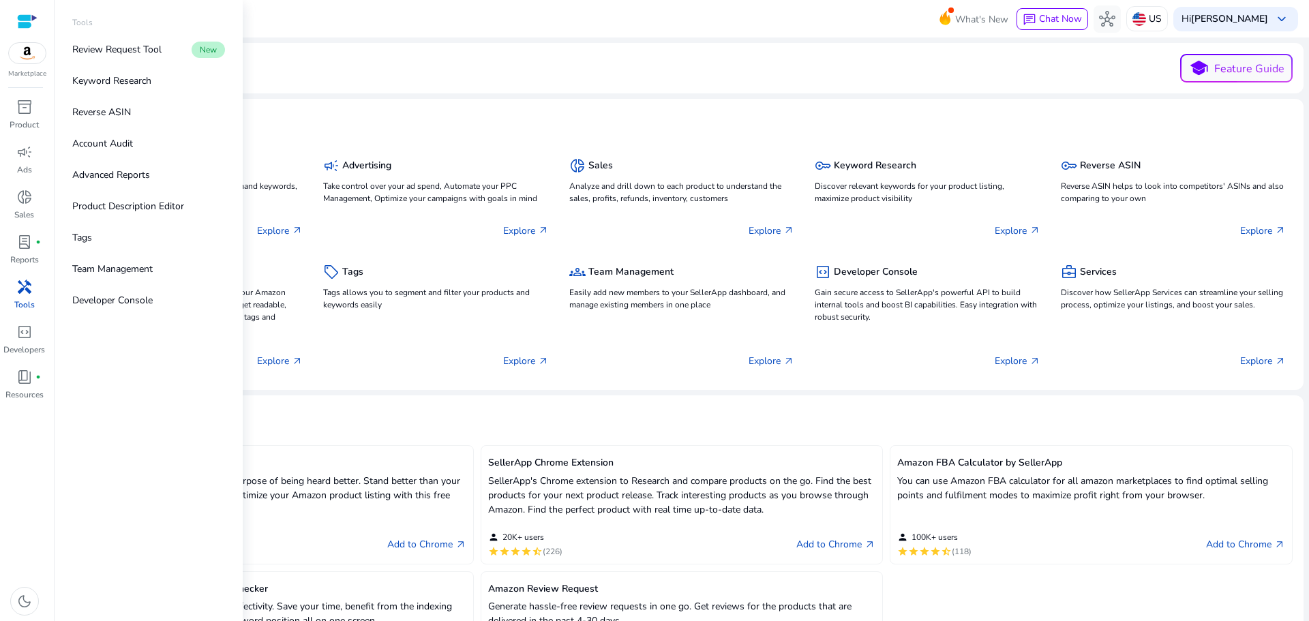
click at [238, 309] on div "Tools Review Request Tool New Keyword Research Reverse ASIN Account Audit Advan…" at bounding box center [149, 310] width 188 height 621
click at [190, 48] on app-sa-label "New" at bounding box center [207, 49] width 36 height 13
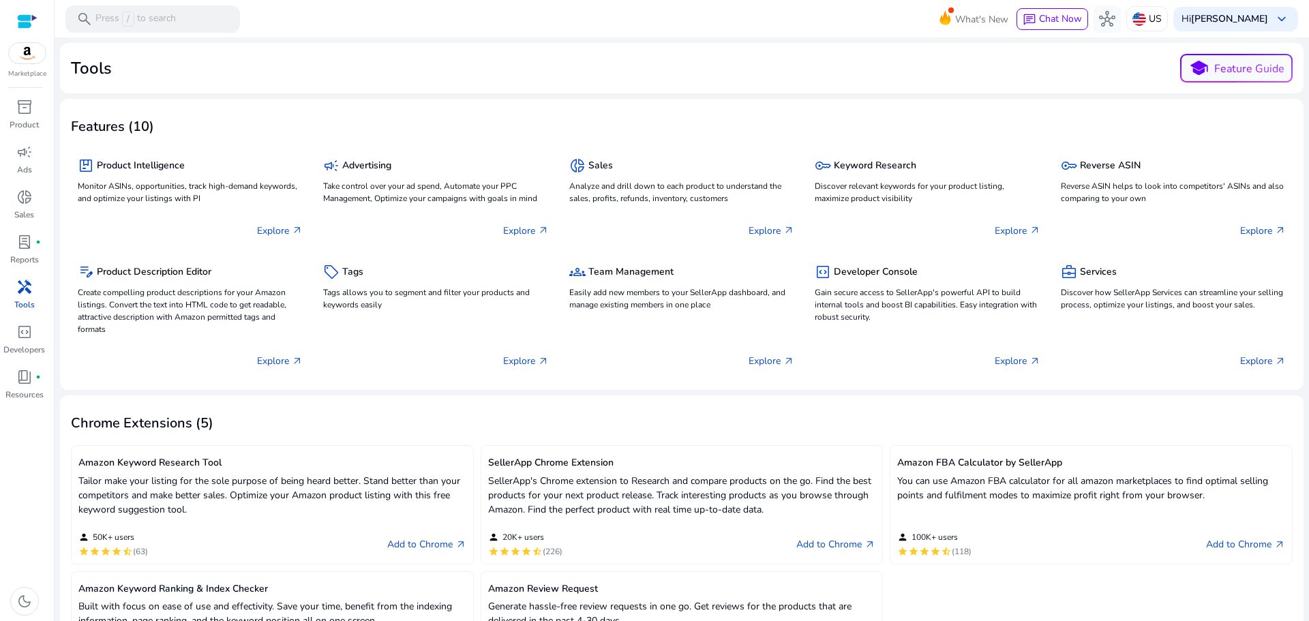
click at [26, 24] on div at bounding box center [27, 22] width 20 height 16
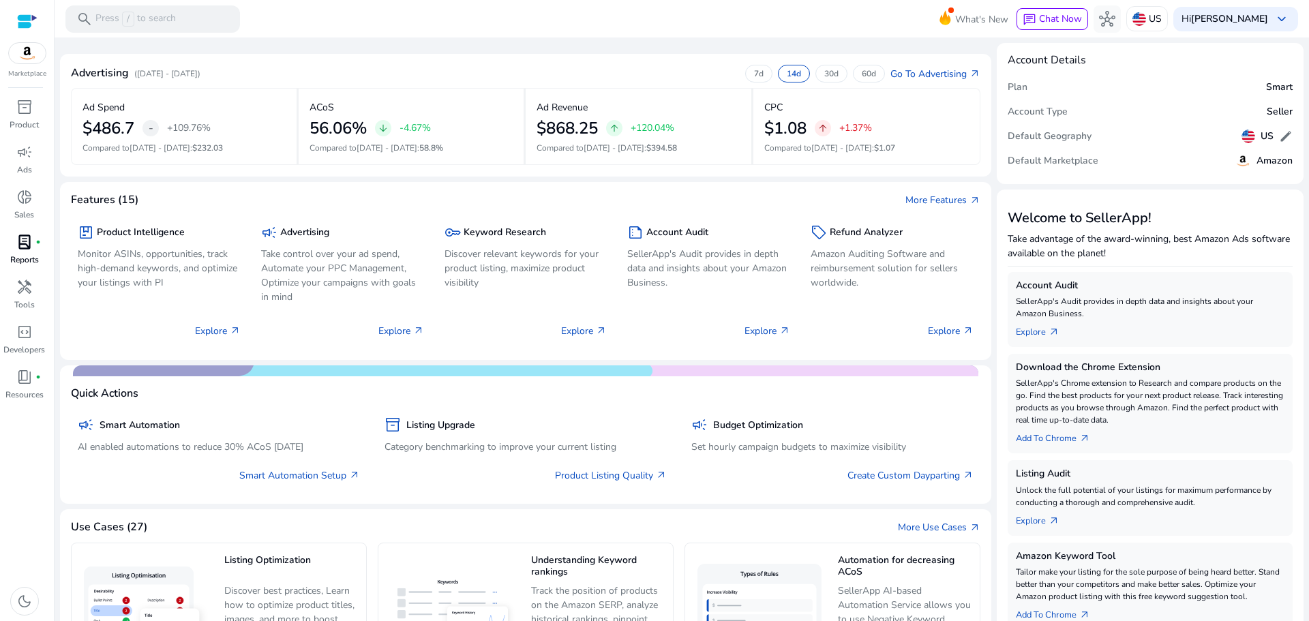
click at [38, 247] on div "lab_profile fiber_manual_record" at bounding box center [24, 242] width 38 height 22
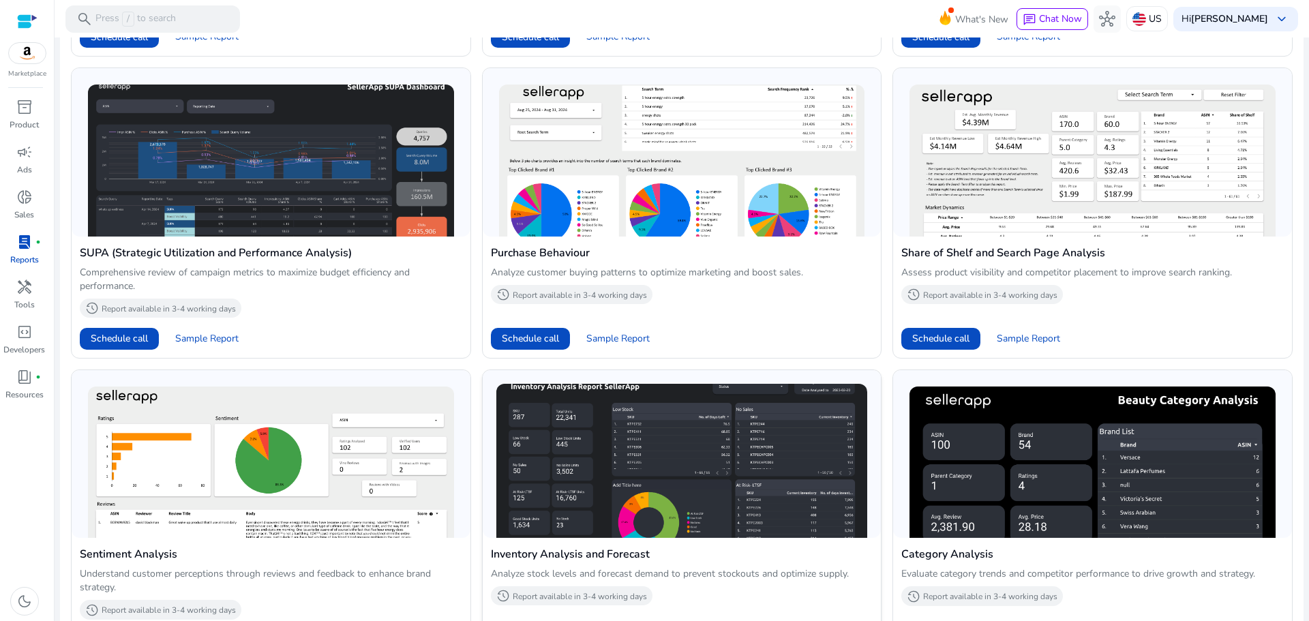
scroll to position [852, 0]
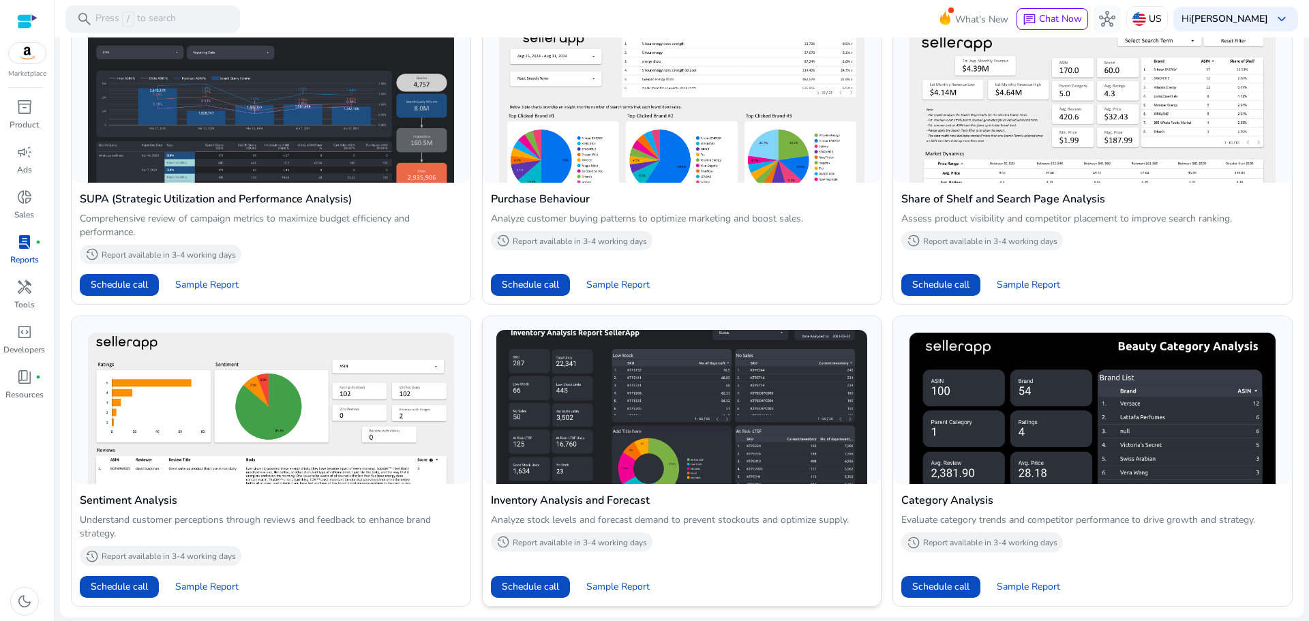
click at [771, 431] on img at bounding box center [681, 407] width 371 height 154
click at [600, 542] on p "Report available in 3-4 working days" at bounding box center [580, 542] width 134 height 11
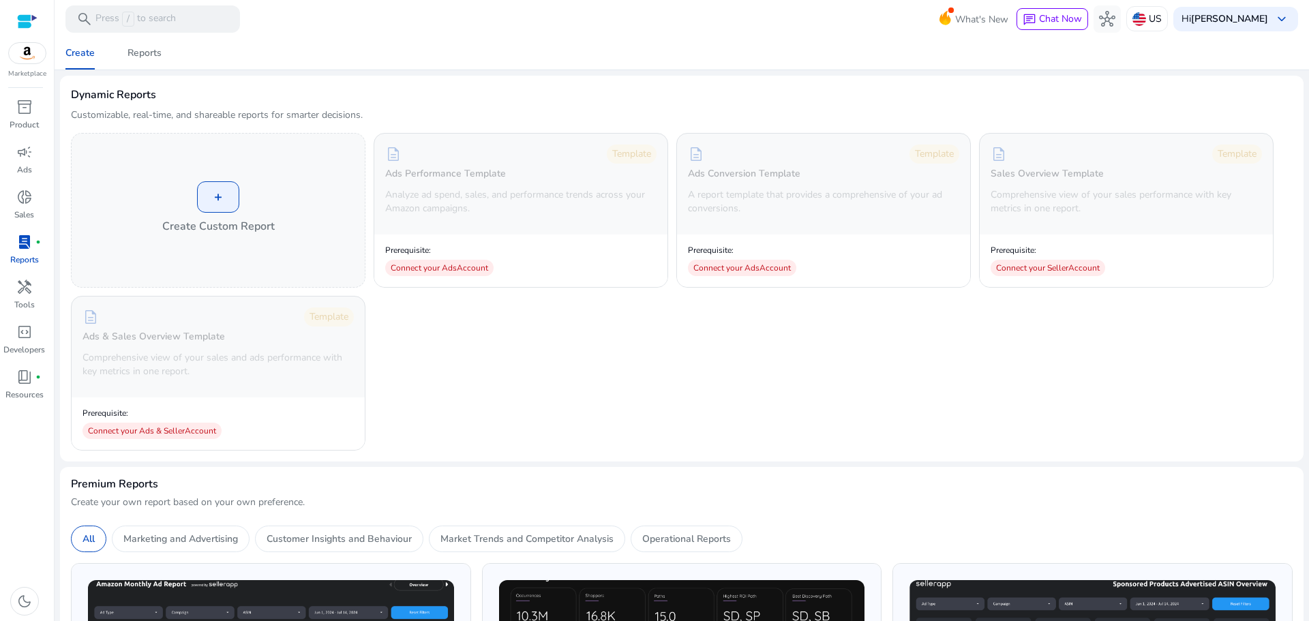
scroll to position [0, 0]
click at [134, 49] on div "Reports" at bounding box center [144, 54] width 34 height 10
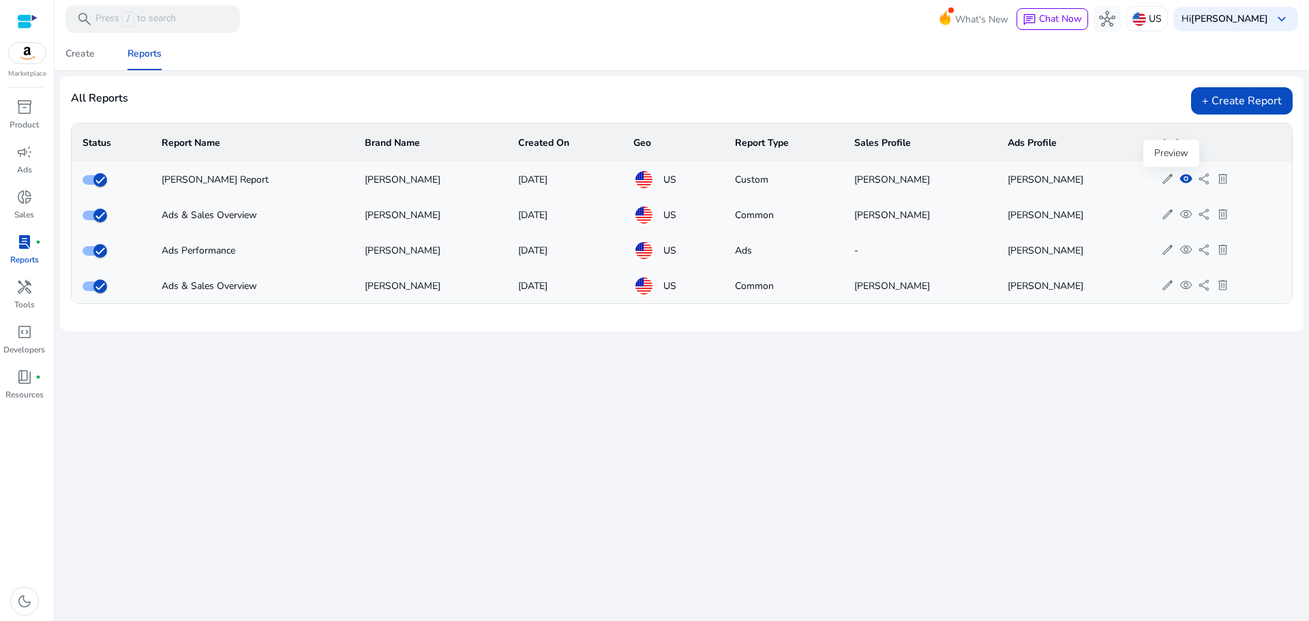
click at [1179, 182] on span "visibility" at bounding box center [1185, 178] width 13 height 13
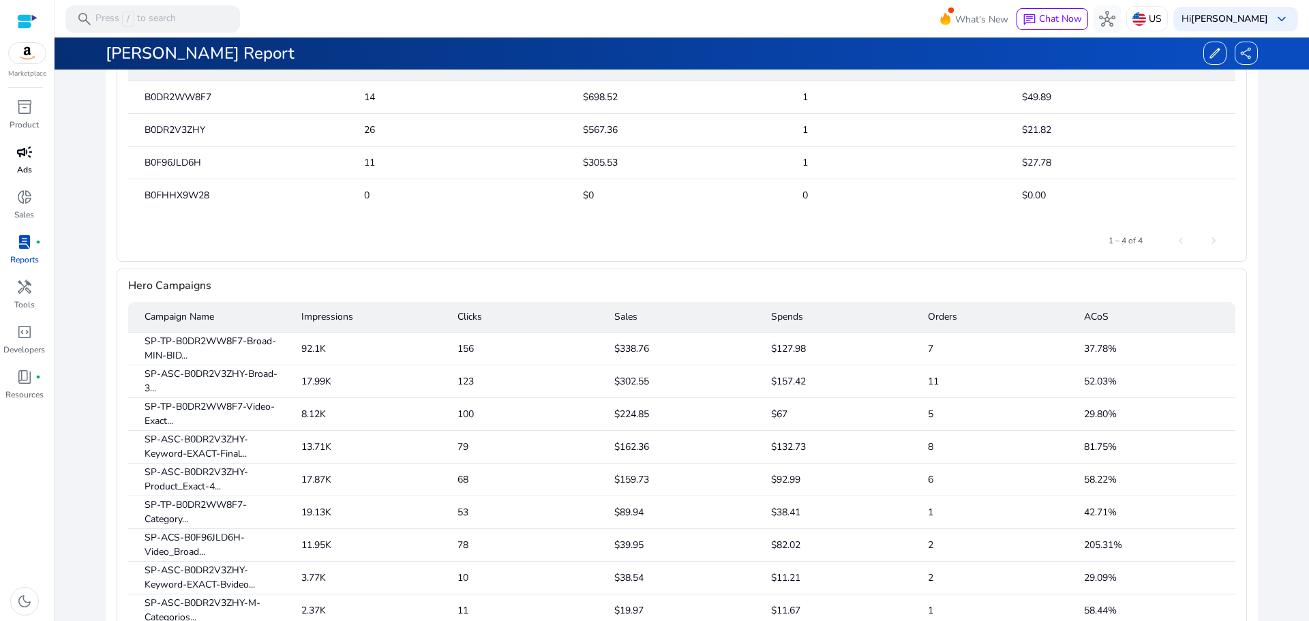
scroll to position [818, 0]
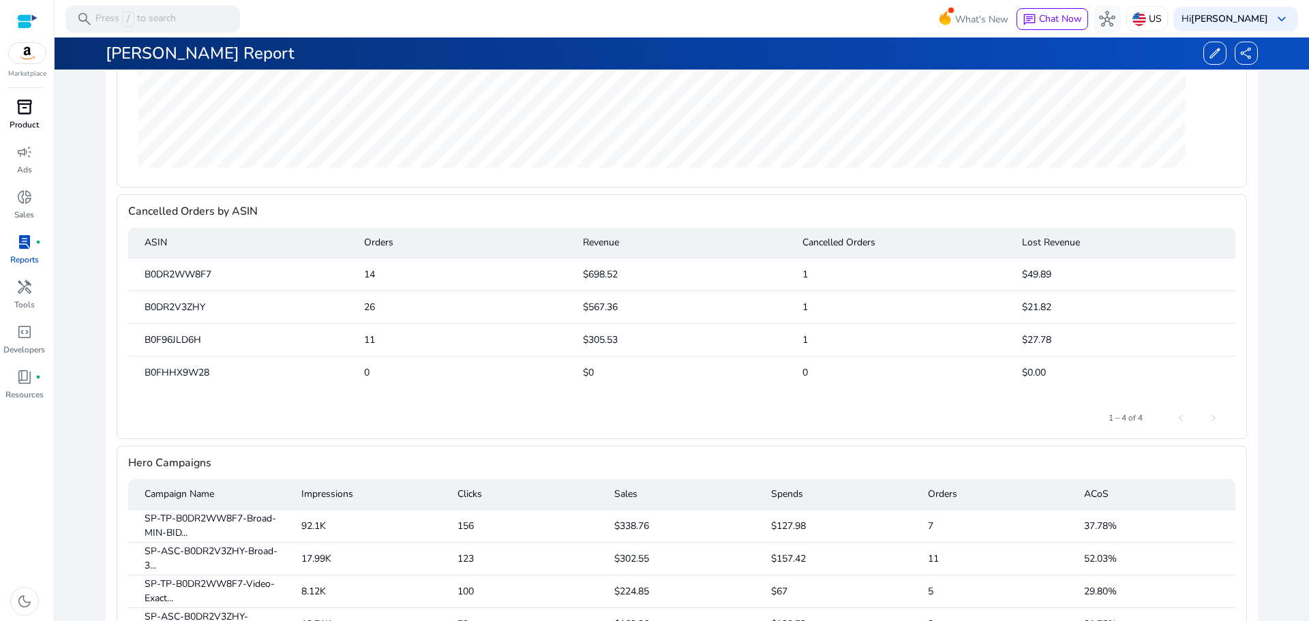
click at [20, 120] on p "Product" at bounding box center [24, 125] width 29 height 12
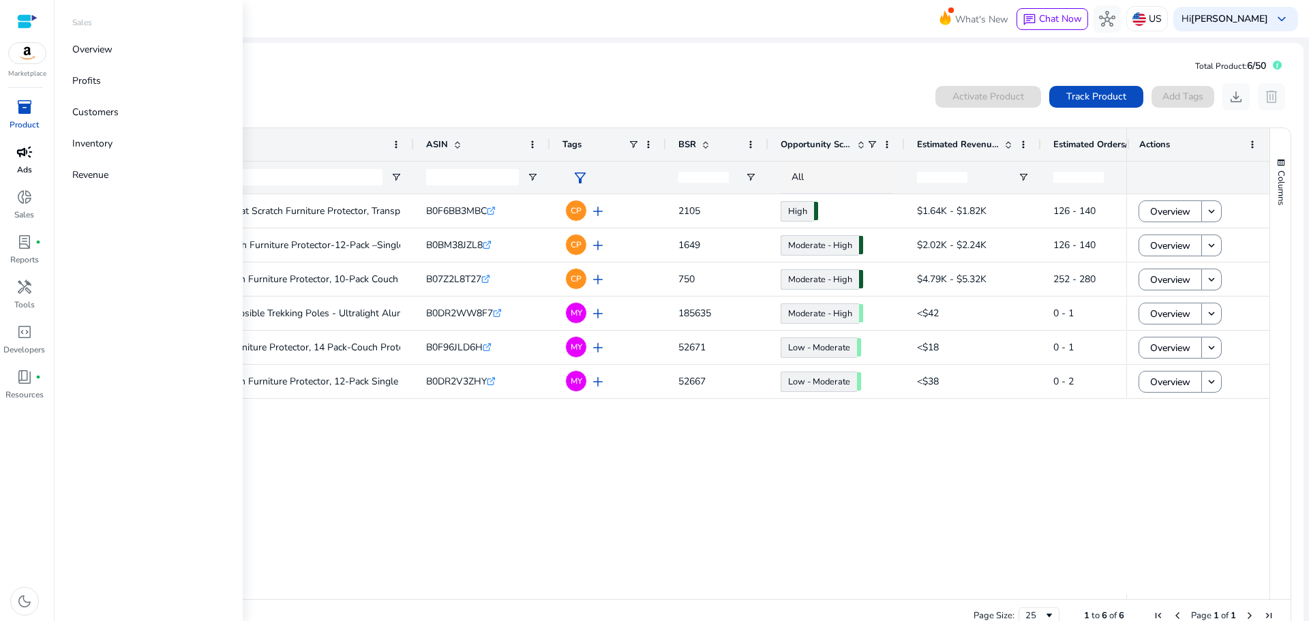
click at [21, 162] on link "campaign Ads" at bounding box center [24, 163] width 48 height 45
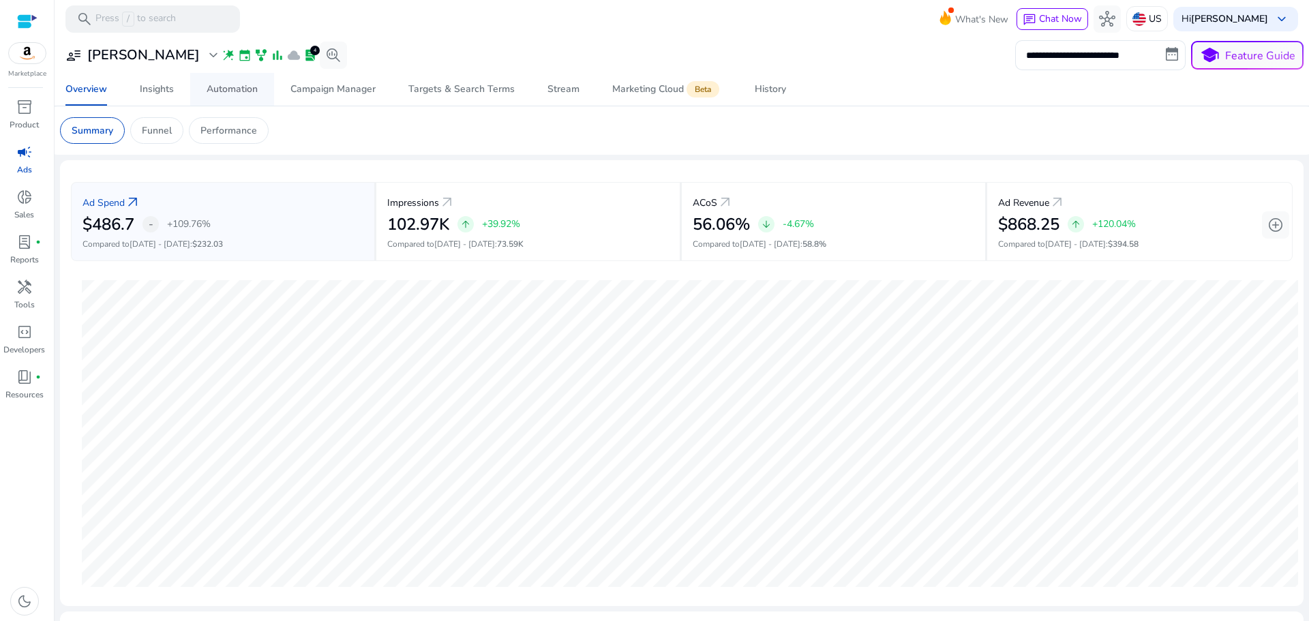
click at [227, 85] on div "Automation" at bounding box center [232, 90] width 51 height 10
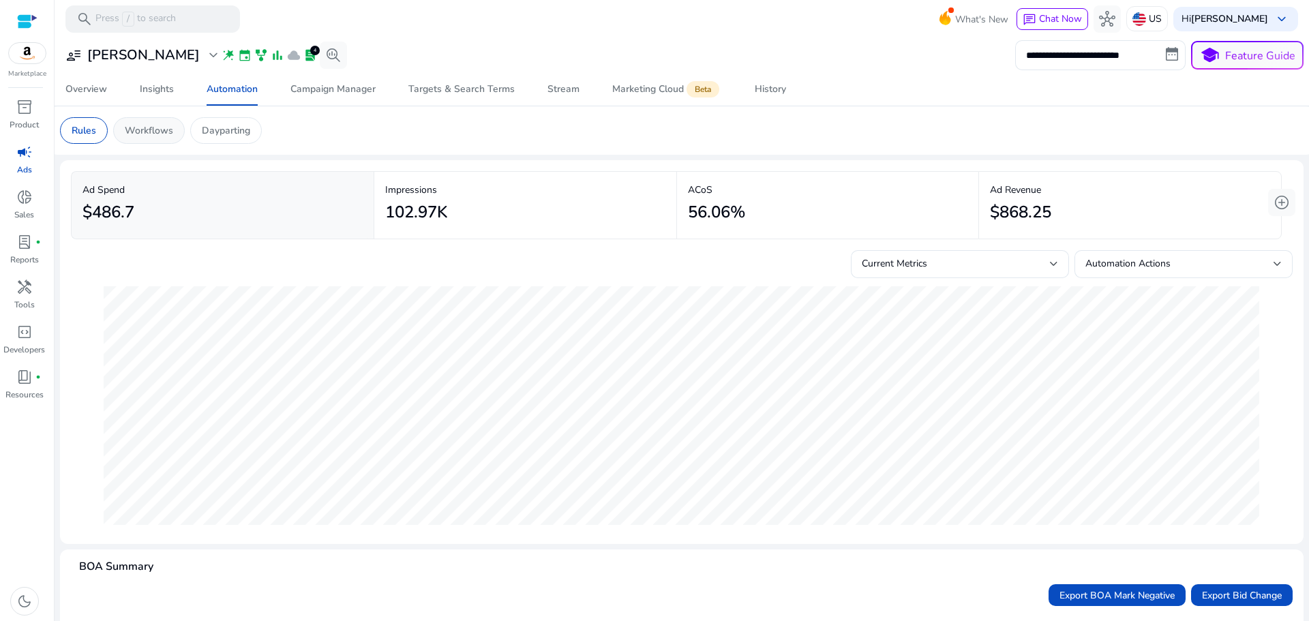
click at [157, 135] on p "Workflows" at bounding box center [149, 130] width 48 height 14
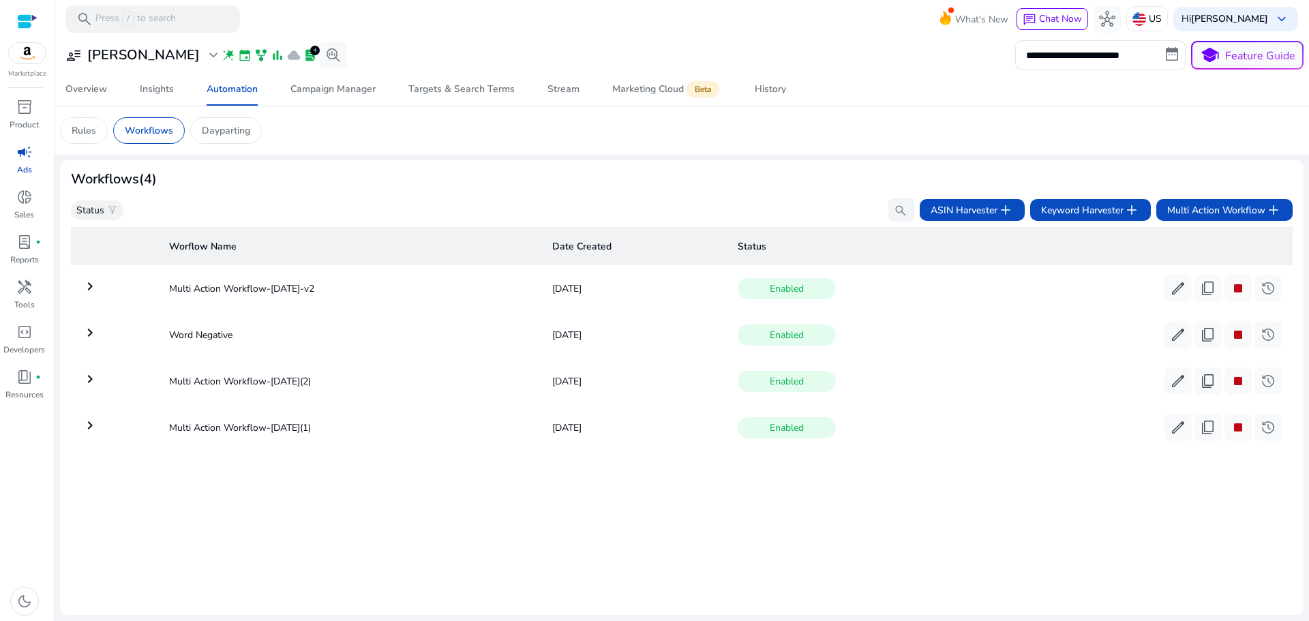
click at [84, 371] on td "keyboard_arrow_right" at bounding box center [114, 380] width 87 height 35
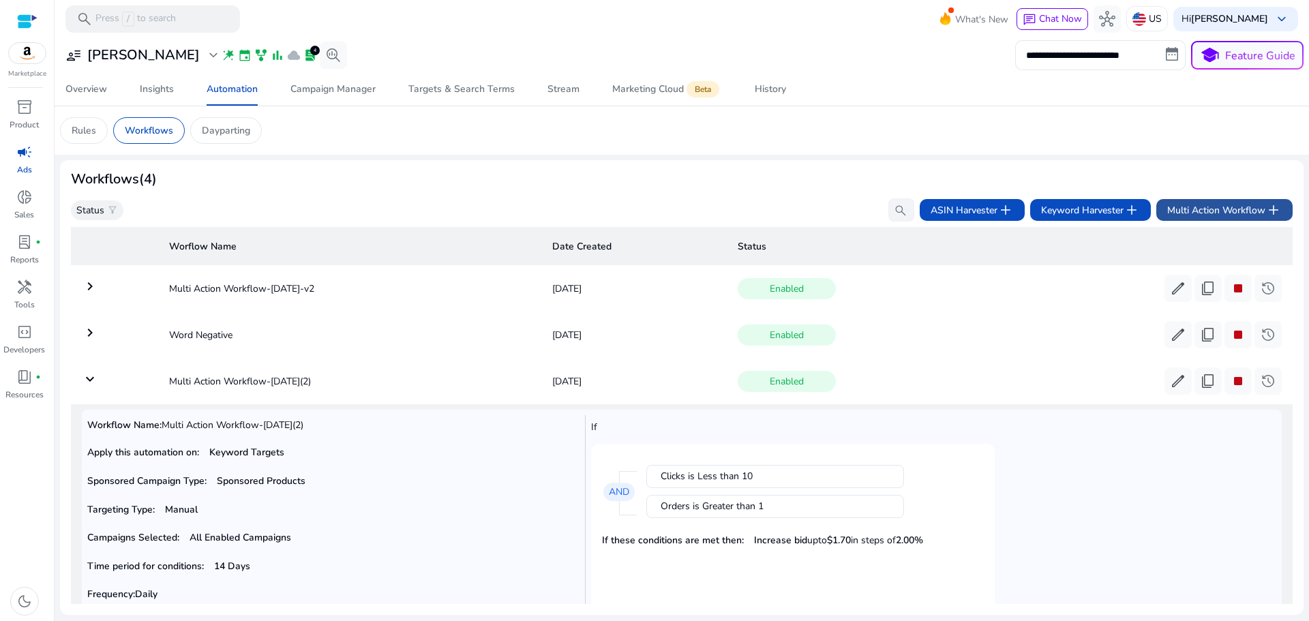
click at [1195, 209] on span "Multi Action Workflow add" at bounding box center [1224, 210] width 114 height 16
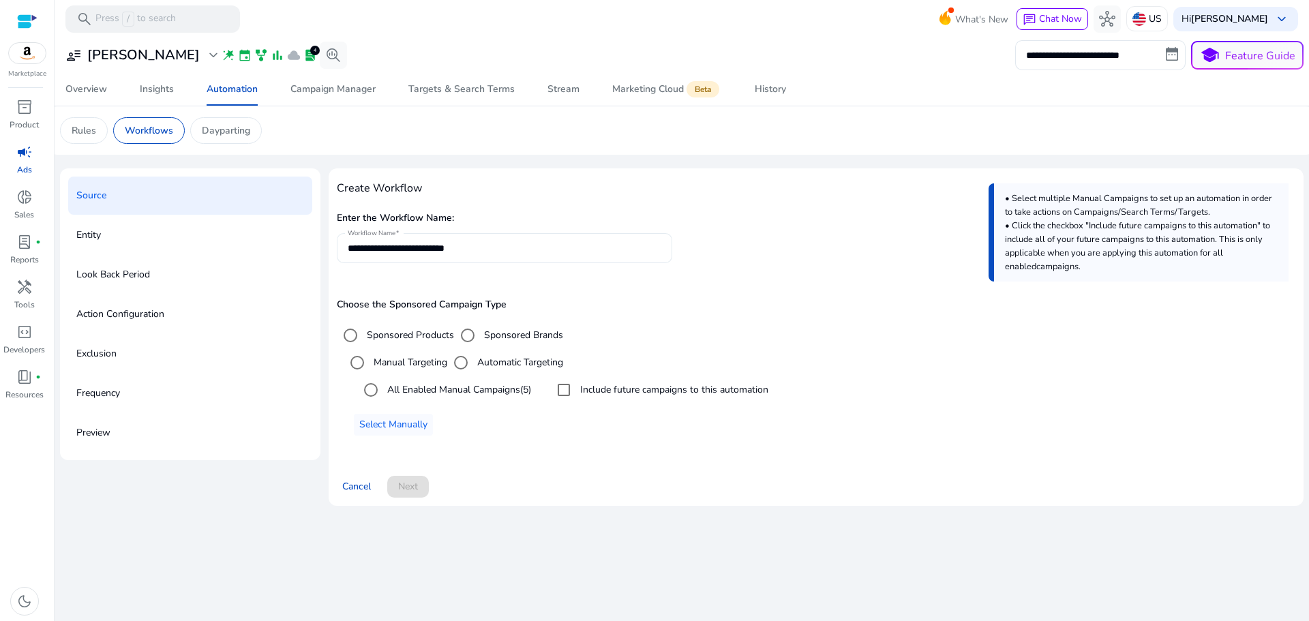
click at [413, 248] on input "**********" at bounding box center [505, 248] width 314 height 15
click at [403, 491] on span "Next" at bounding box center [408, 486] width 20 height 14
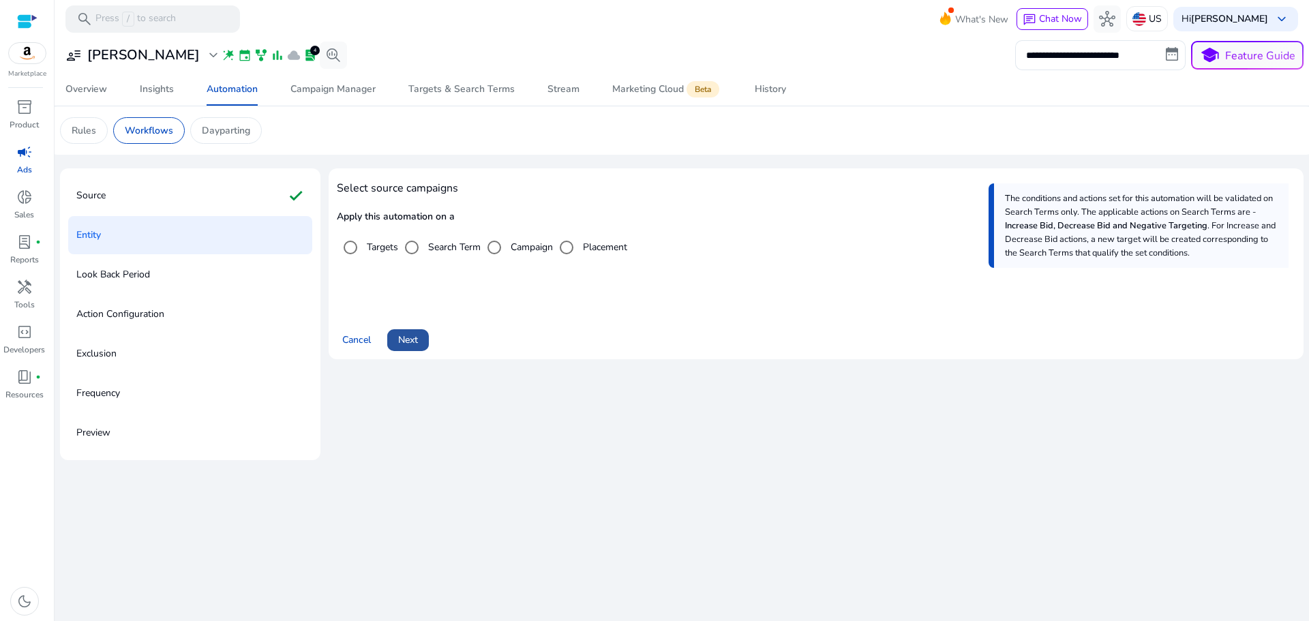
click at [421, 341] on span at bounding box center [408, 340] width 42 height 33
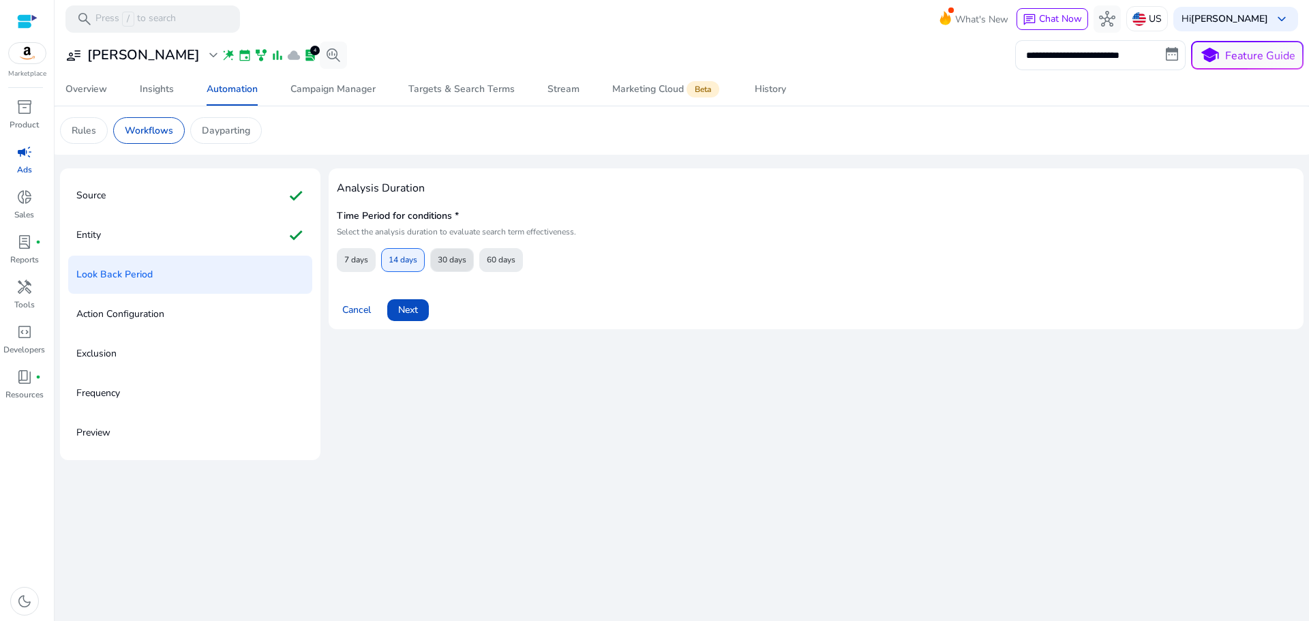
click at [449, 258] on span "30 days" at bounding box center [452, 260] width 29 height 24
click at [489, 262] on span "60 days" at bounding box center [501, 260] width 29 height 24
click at [409, 316] on span "Next" at bounding box center [408, 310] width 20 height 14
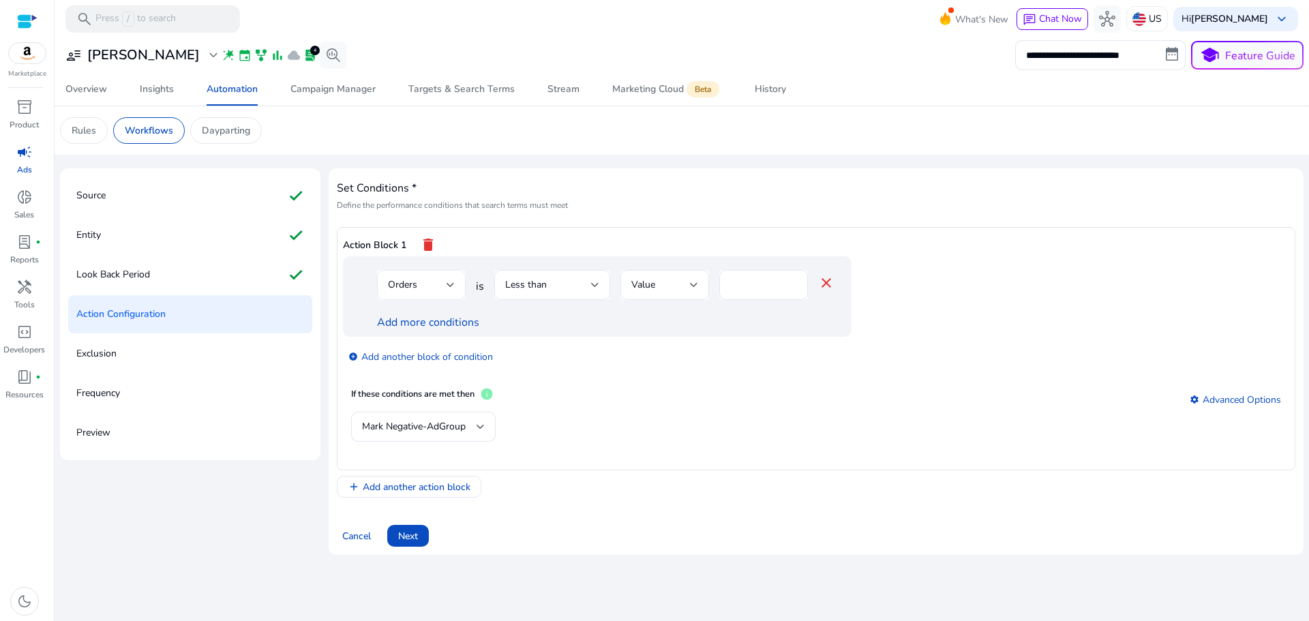
click at [438, 283] on div "Orders" at bounding box center [417, 284] width 59 height 15
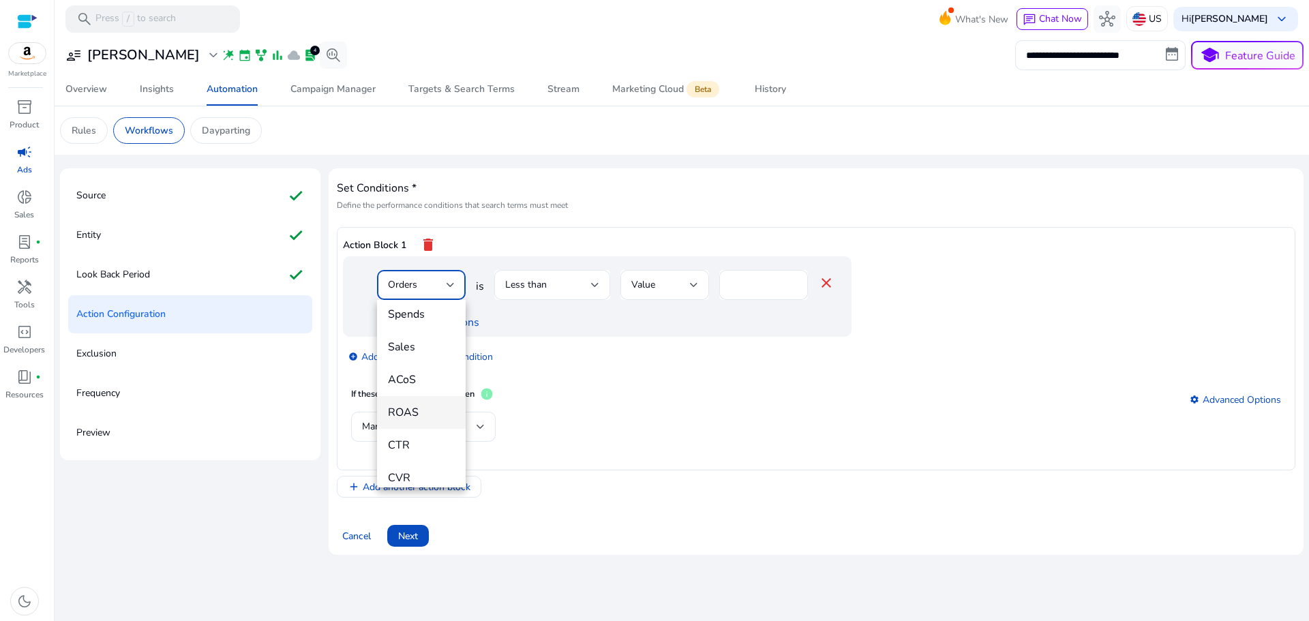
scroll to position [136, 0]
click at [416, 384] on span "ACoS" at bounding box center [421, 381] width 67 height 15
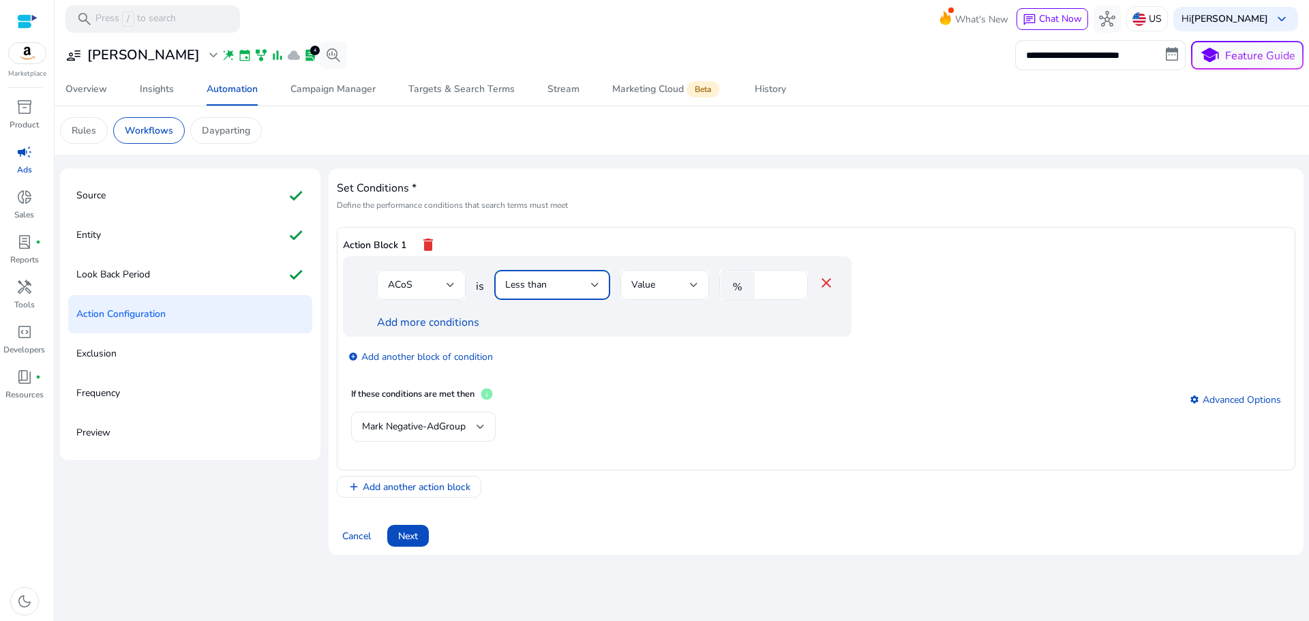
click at [547, 288] on div "Less than" at bounding box center [548, 284] width 86 height 15
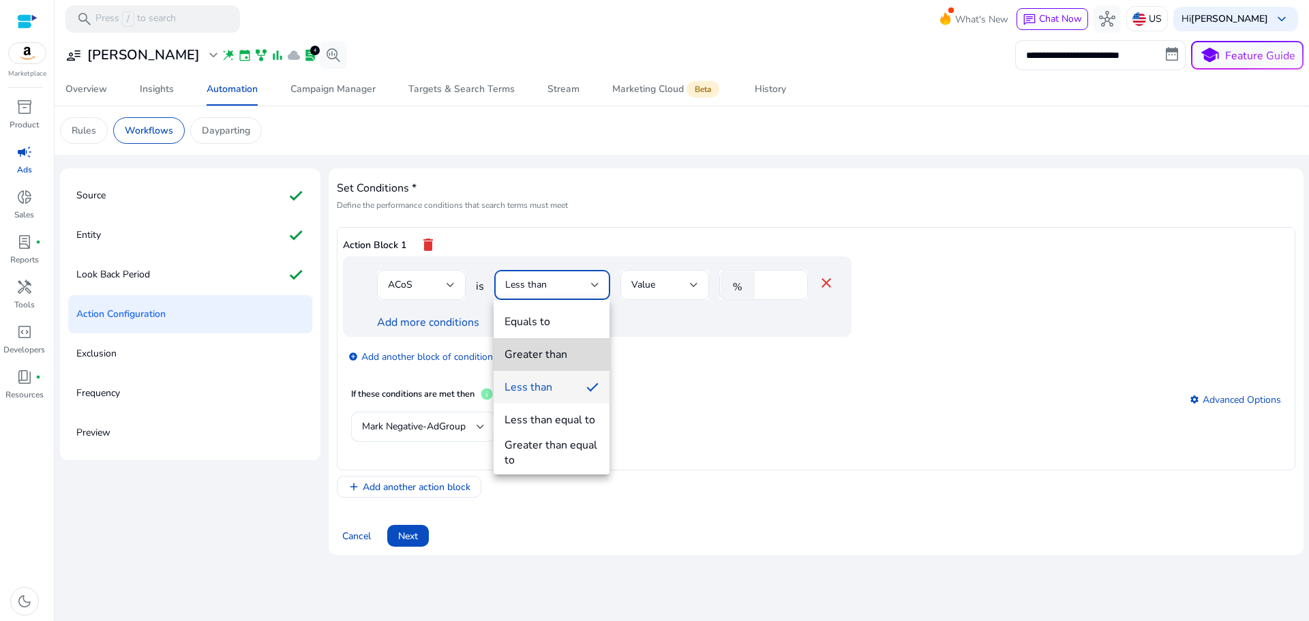
click at [545, 355] on div "Greater than" at bounding box center [535, 354] width 63 height 15
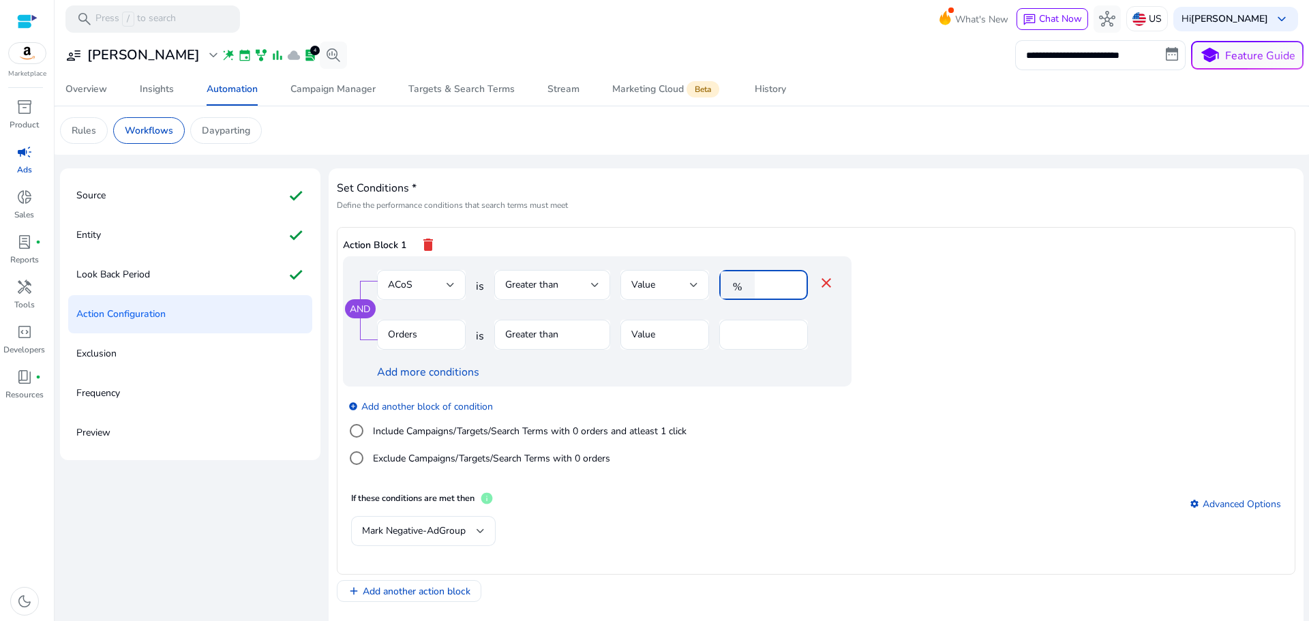
drag, startPoint x: 780, startPoint y: 287, endPoint x: 771, endPoint y: 289, distance: 9.1
click at [774, 289] on input "*" at bounding box center [778, 284] width 35 height 15
drag, startPoint x: 769, startPoint y: 288, endPoint x: 751, endPoint y: 292, distance: 18.7
click at [751, 292] on div "% *" at bounding box center [758, 285] width 78 height 30
type input "**"
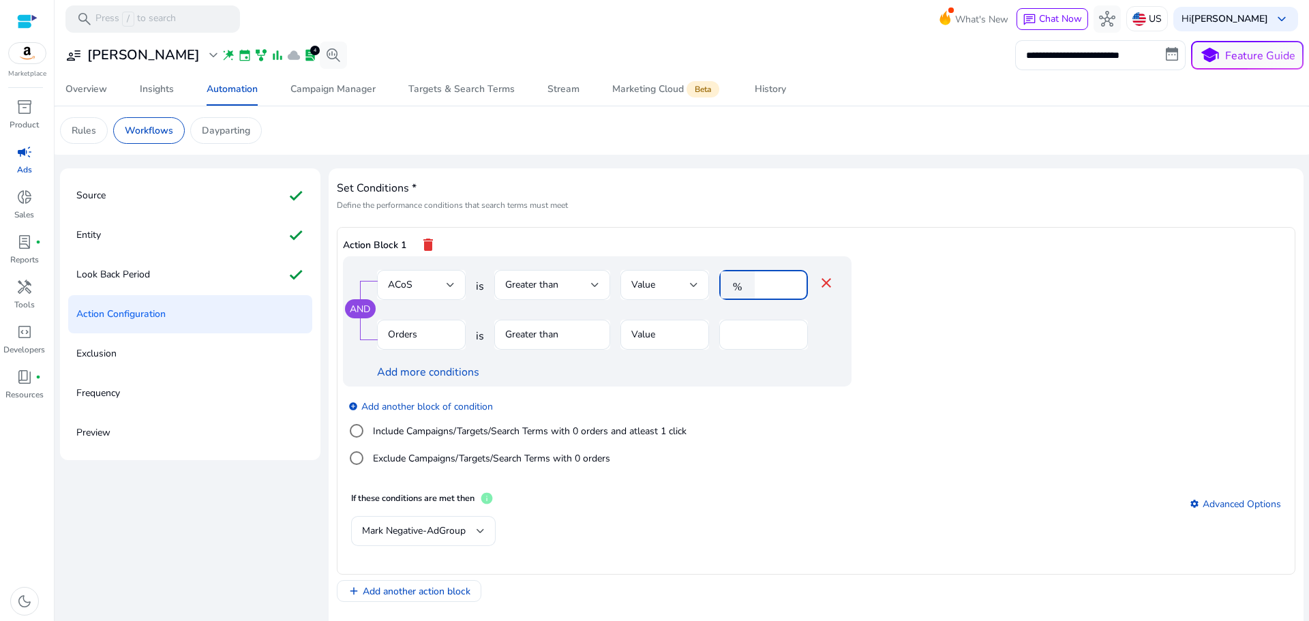
click at [943, 239] on div "Action Block 1 delete" at bounding box center [816, 244] width 946 height 23
drag, startPoint x: 744, startPoint y: 331, endPoint x: 697, endPoint y: 349, distance: 50.3
click at [712, 343] on div "Orders is Greater than Value *" at bounding box center [605, 342] width 457 height 44
click at [536, 333] on mat-form-field "Greater than" at bounding box center [552, 342] width 116 height 44
click at [539, 333] on mat-form-field "Greater than" at bounding box center [552, 342] width 116 height 44
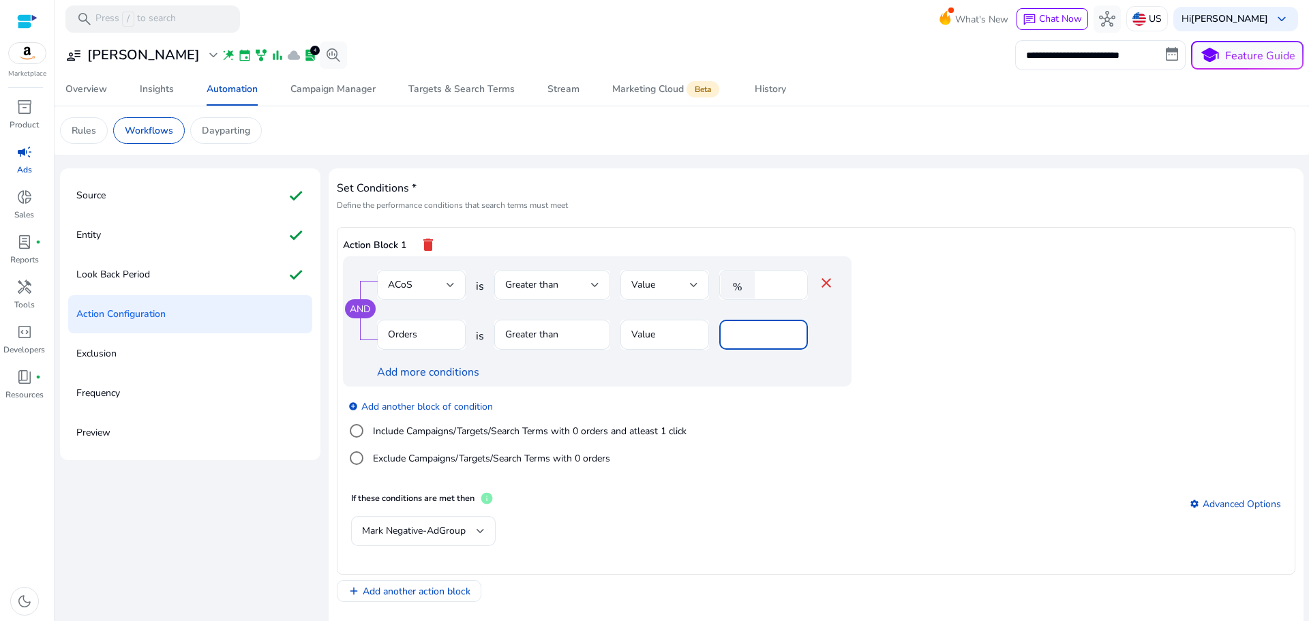
drag, startPoint x: 744, startPoint y: 336, endPoint x: 713, endPoint y: 344, distance: 32.4
click at [713, 344] on div "Orders is Greater than Value *" at bounding box center [605, 342] width 457 height 44
click at [550, 333] on mat-form-field "Greater than" at bounding box center [552, 342] width 116 height 44
drag, startPoint x: 751, startPoint y: 335, endPoint x: 703, endPoint y: 347, distance: 49.9
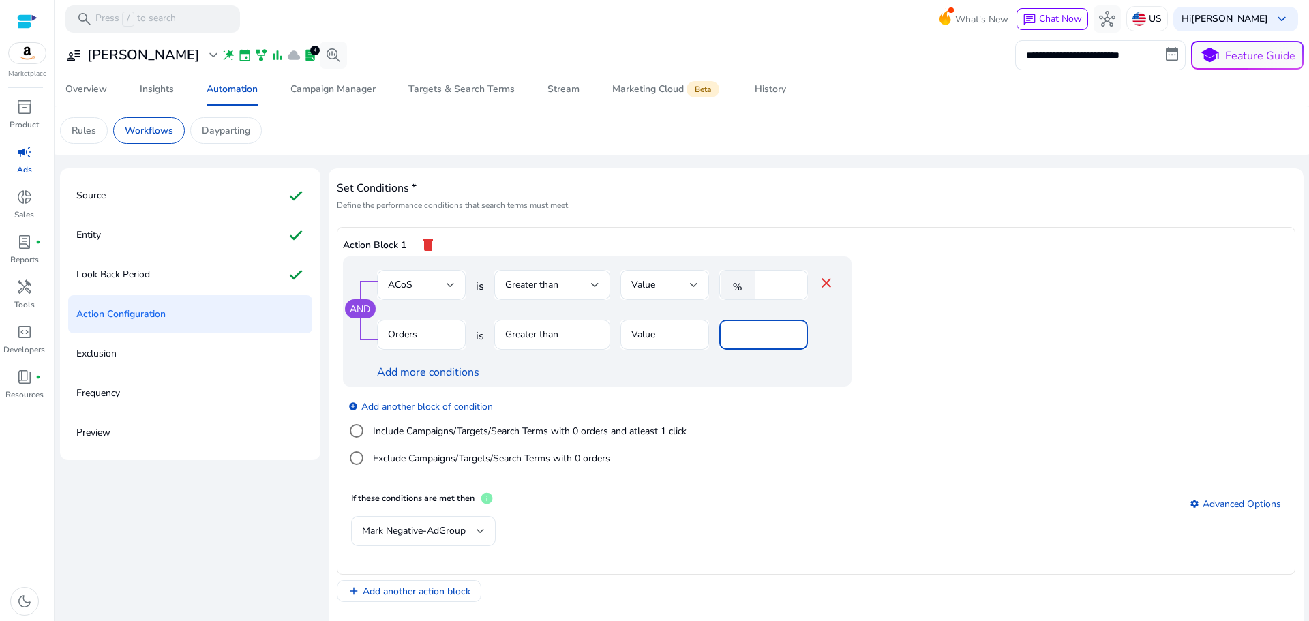
click at [708, 346] on div "Orders is Greater than Value *" at bounding box center [605, 342] width 457 height 44
click at [416, 340] on mat-form-field "Orders" at bounding box center [421, 342] width 89 height 44
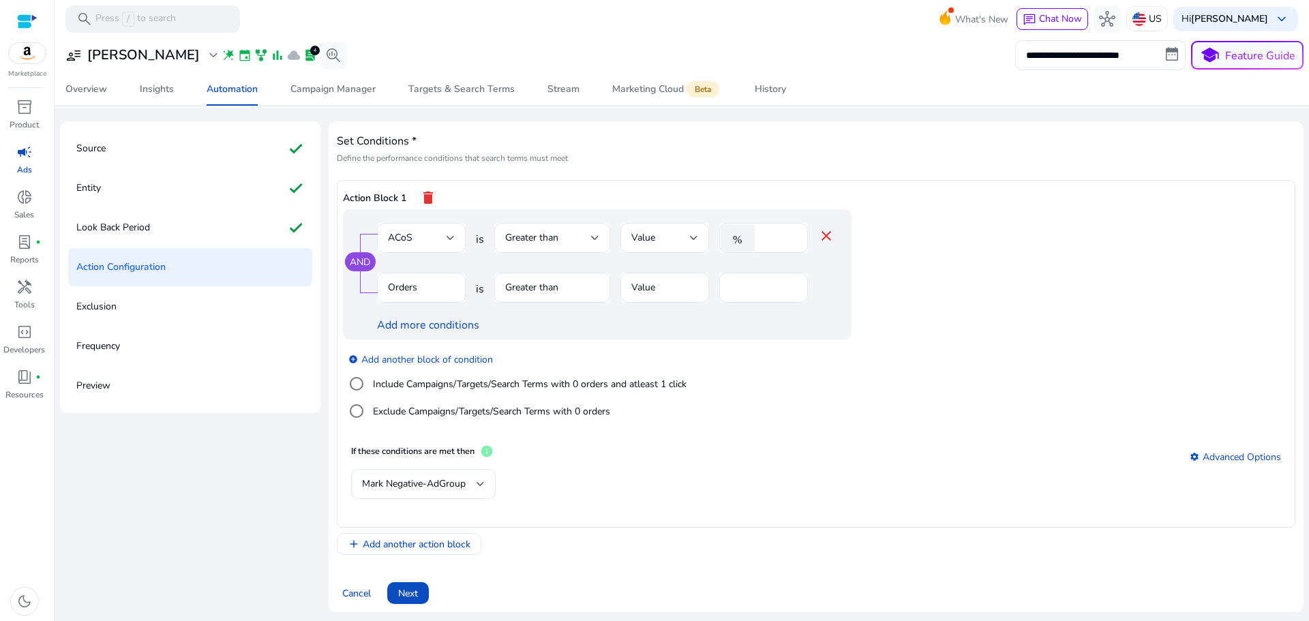
scroll to position [49, 0]
drag, startPoint x: 741, startPoint y: 284, endPoint x: 698, endPoint y: 290, distance: 43.5
click at [699, 290] on div "Orders is Greater than Value *" at bounding box center [605, 293] width 457 height 44
click at [759, 375] on div "add_circle Add another block of condition Include Campaigns/Targets/Search Term…" at bounding box center [624, 383] width 563 height 93
drag, startPoint x: 736, startPoint y: 292, endPoint x: 683, endPoint y: 298, distance: 53.5
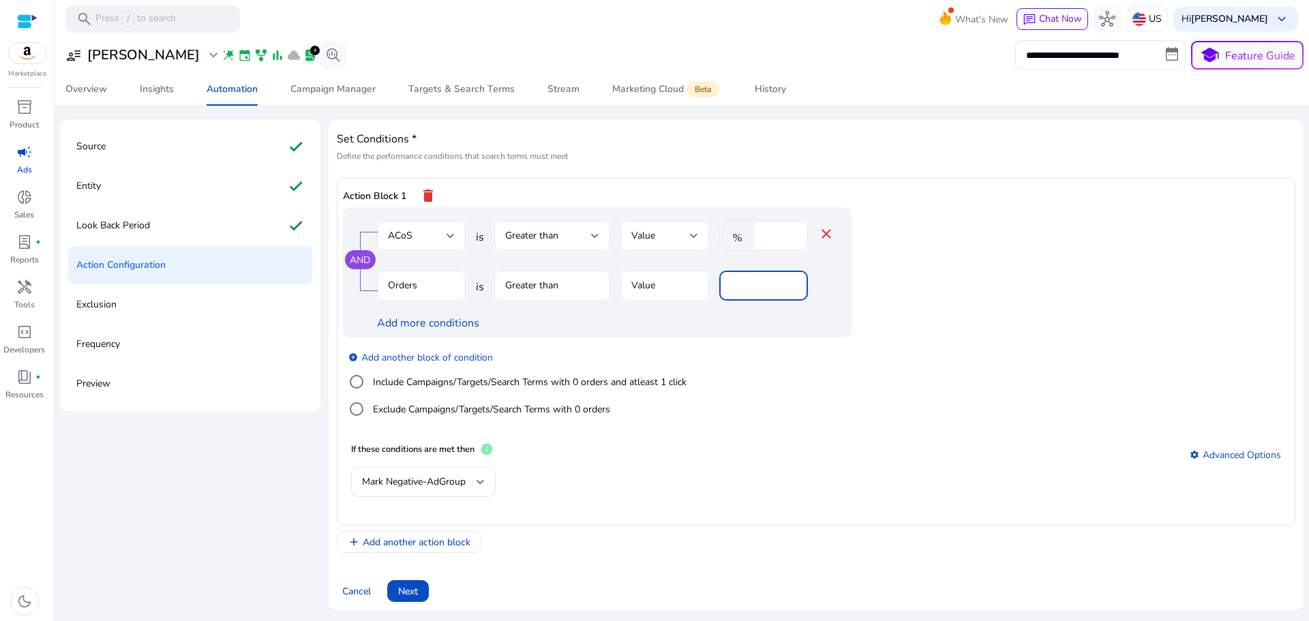
click at [685, 297] on div "Orders is Greater than Value *" at bounding box center [605, 293] width 457 height 44
click at [530, 281] on mat-form-field "Greater than" at bounding box center [552, 293] width 116 height 44
drag, startPoint x: 530, startPoint y: 281, endPoint x: 506, endPoint y: 277, distance: 24.2
click at [523, 281] on mat-form-field "Greater than" at bounding box center [552, 293] width 116 height 44
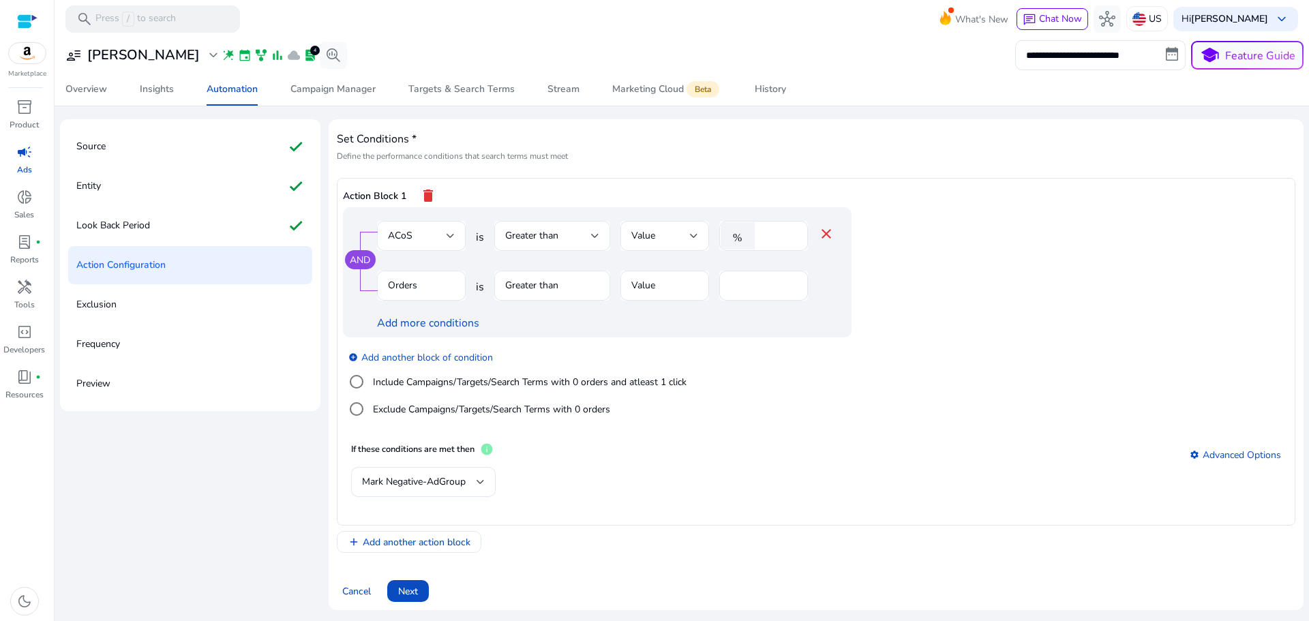
click at [403, 284] on mat-form-field "Orders" at bounding box center [421, 293] width 89 height 44
drag, startPoint x: 403, startPoint y: 284, endPoint x: 487, endPoint y: 287, distance: 83.9
click at [415, 284] on mat-form-field "Orders" at bounding box center [421, 293] width 89 height 44
click at [564, 281] on mat-form-field "Greater than" at bounding box center [552, 293] width 116 height 44
click at [555, 295] on mat-form-field "Greater than" at bounding box center [552, 293] width 116 height 44
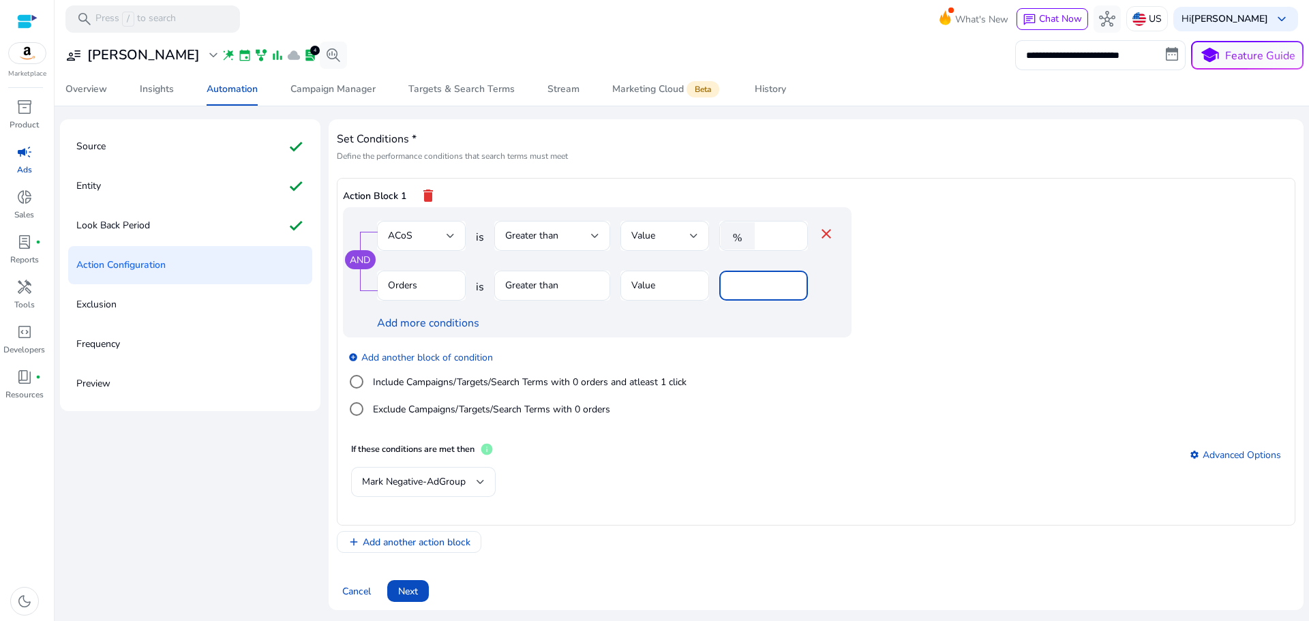
drag, startPoint x: 755, startPoint y: 286, endPoint x: 677, endPoint y: 298, distance: 78.6
click at [686, 295] on div "Orders is Greater than Value *" at bounding box center [605, 293] width 457 height 44
type input "*"
click at [803, 391] on div "add_circle Add another block of condition Include Campaigns/Targets/Search Term…" at bounding box center [624, 383] width 563 height 93
click at [470, 485] on div "Mark Negative-AdGroup" at bounding box center [419, 481] width 114 height 15
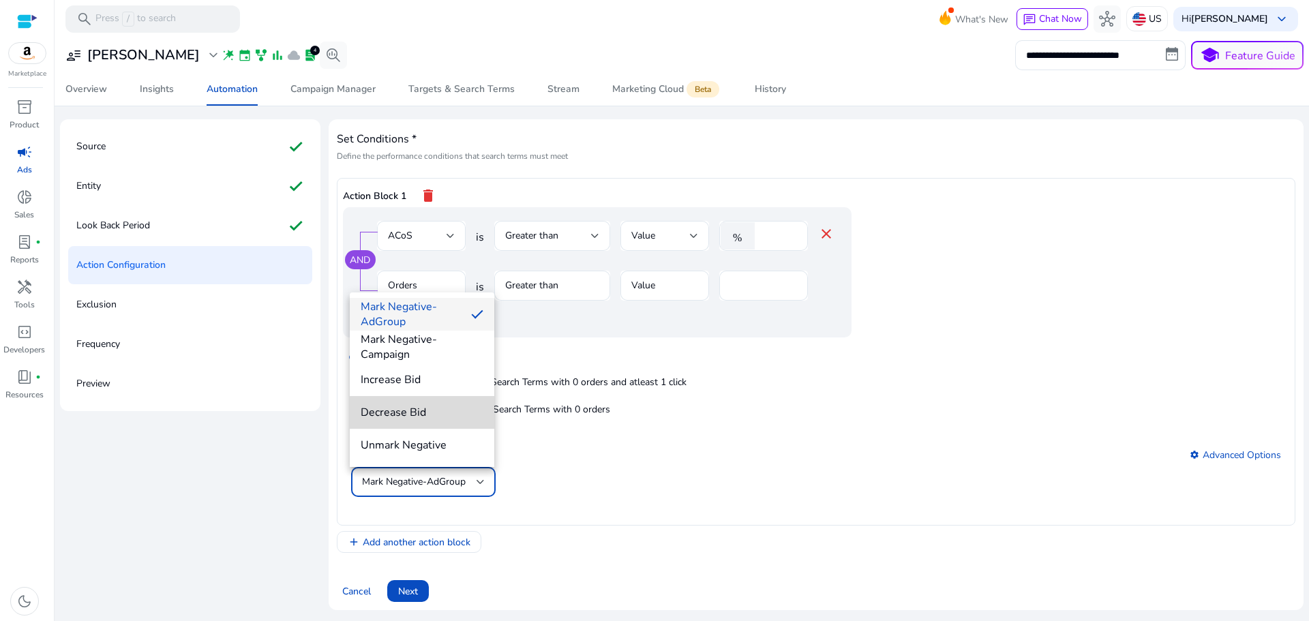
click at [446, 422] on mat-option "Decrease Bid" at bounding box center [422, 412] width 144 height 33
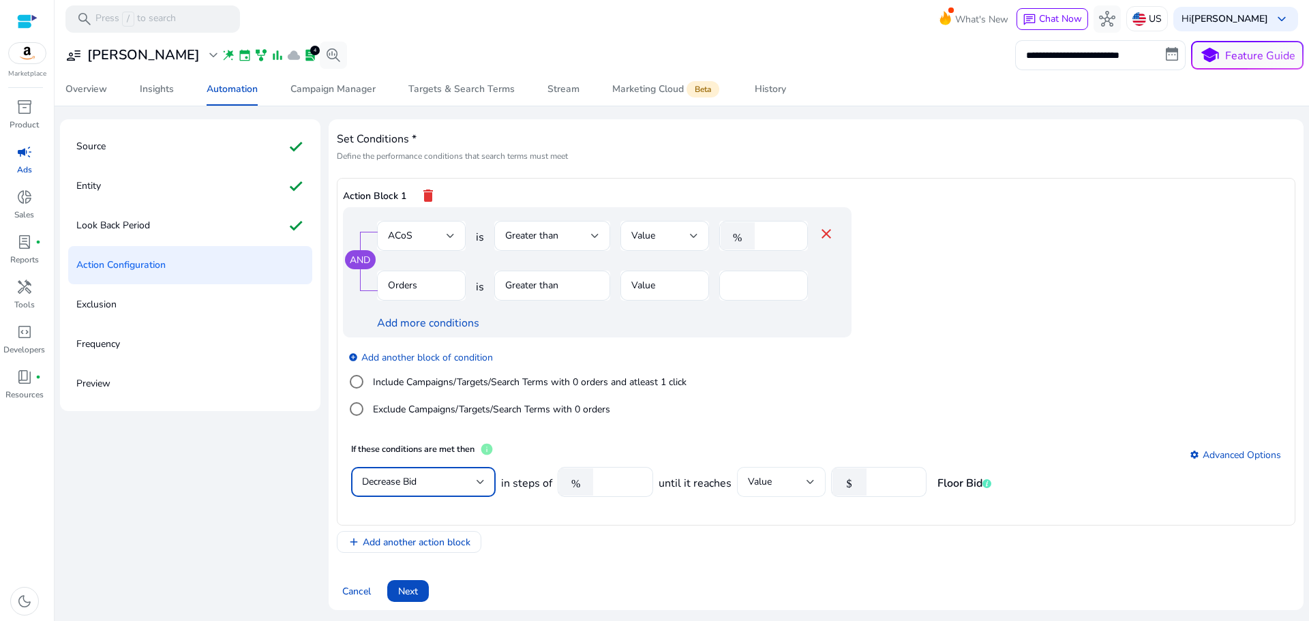
click at [786, 485] on div "Value" at bounding box center [777, 481] width 59 height 15
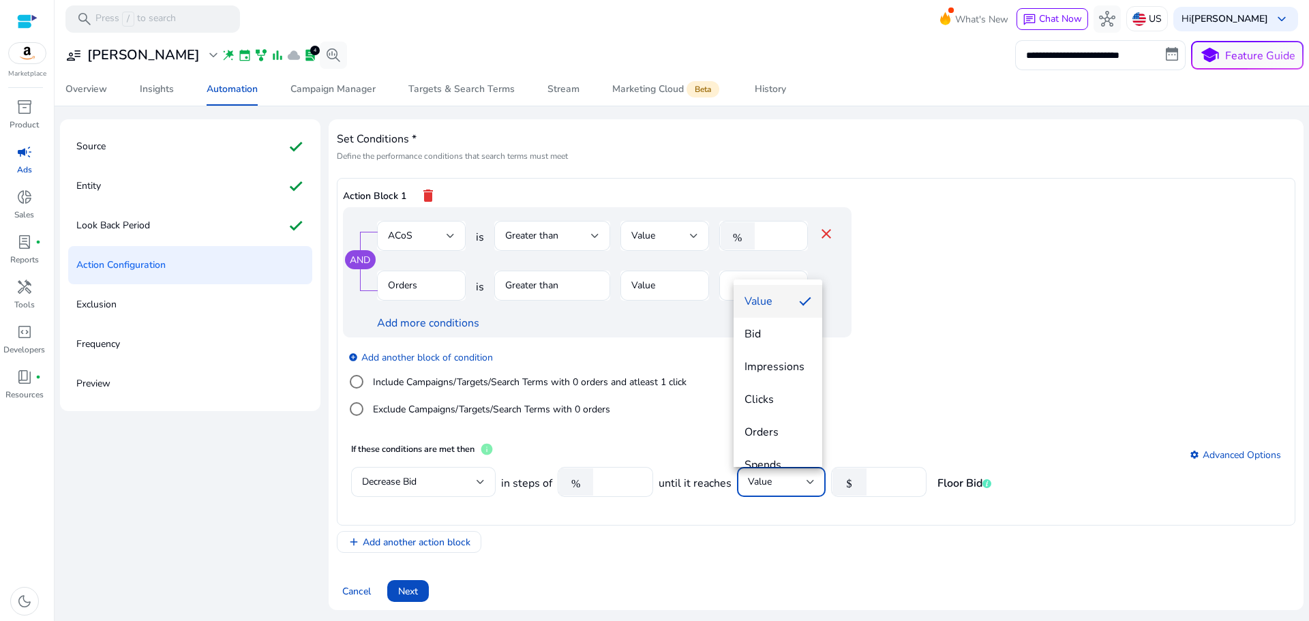
click at [794, 533] on div at bounding box center [654, 310] width 1309 height 621
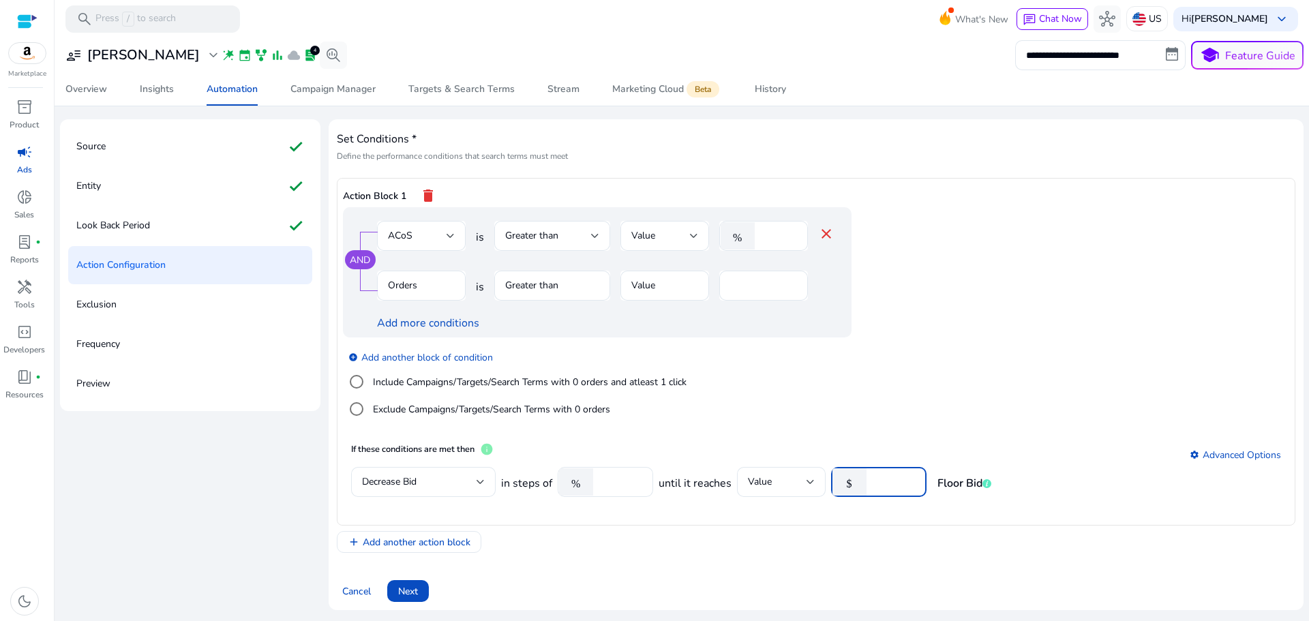
click at [883, 485] on input "number" at bounding box center [894, 481] width 42 height 15
type input "*"
type input "****"
click at [873, 564] on div "Set Conditions * Define the performance conditions that search terms must meet …" at bounding box center [816, 364] width 958 height 474
click at [1219, 453] on link "settings Advanced Options" at bounding box center [1234, 454] width 91 height 13
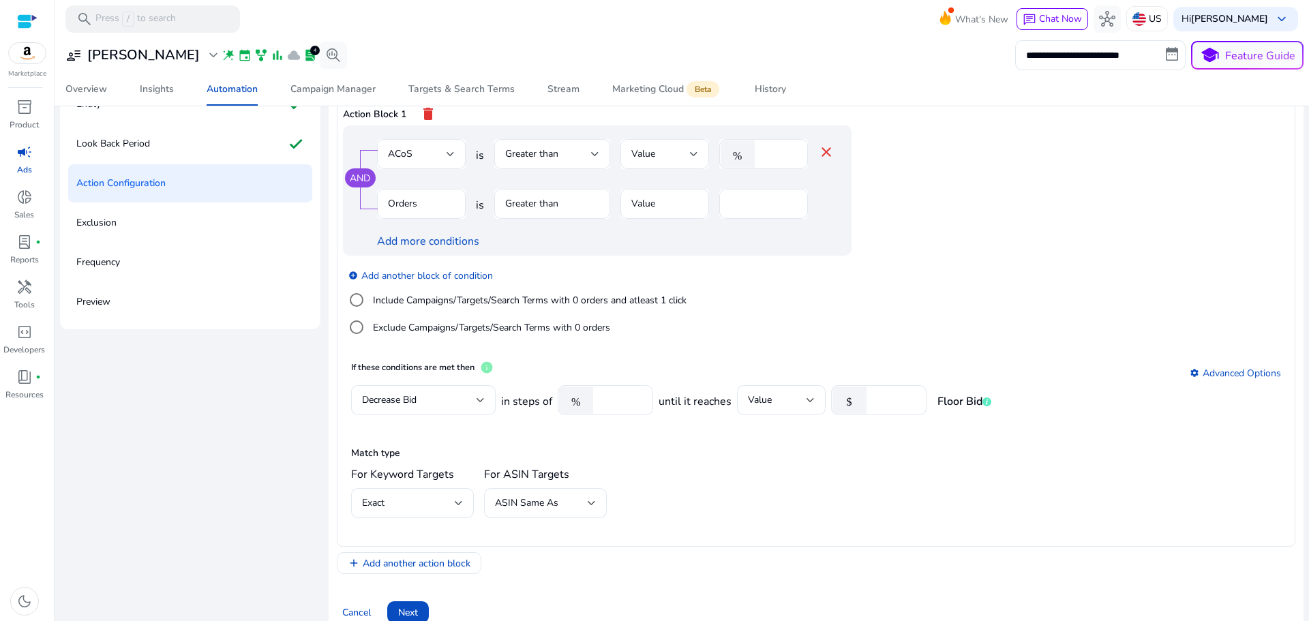
scroll to position [152, 0]
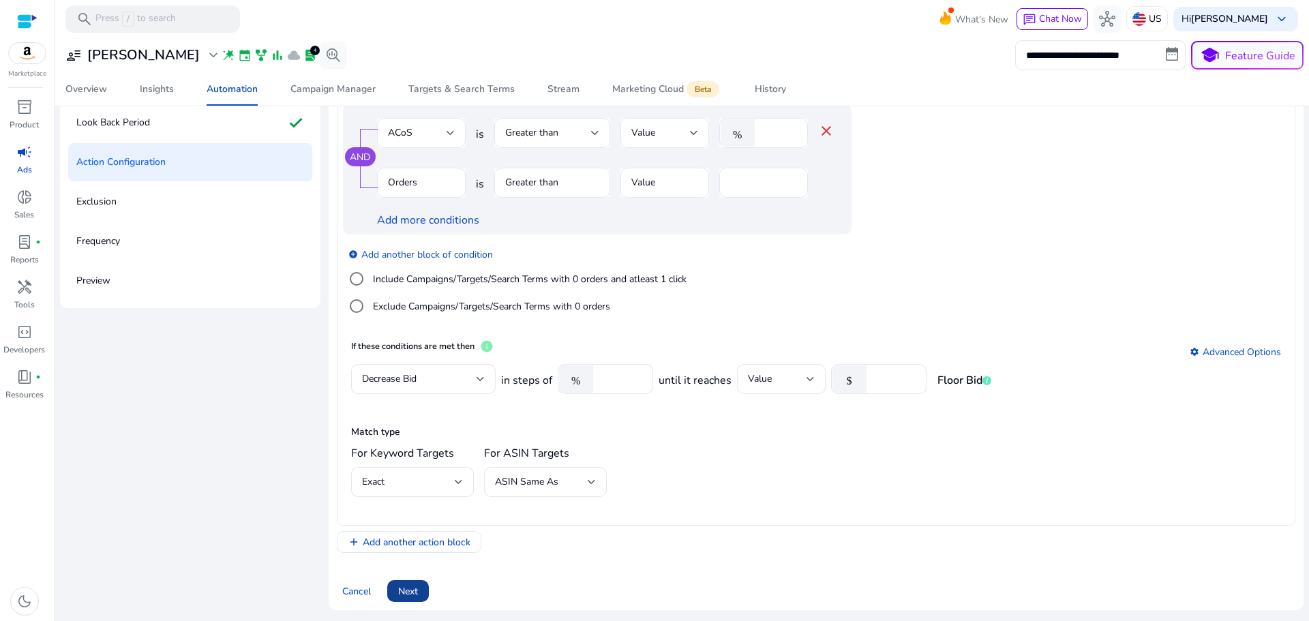
click at [412, 592] on span "Next" at bounding box center [408, 591] width 20 height 14
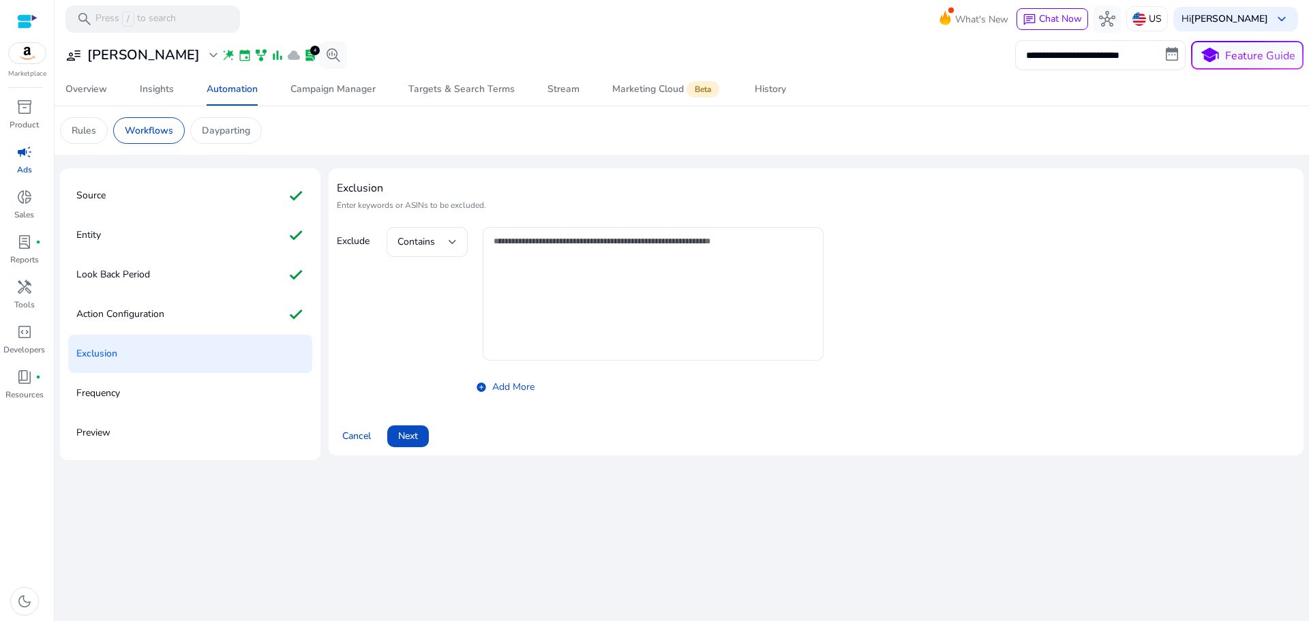
scroll to position [0, 0]
click at [426, 236] on span "Contains" at bounding box center [415, 241] width 37 height 13
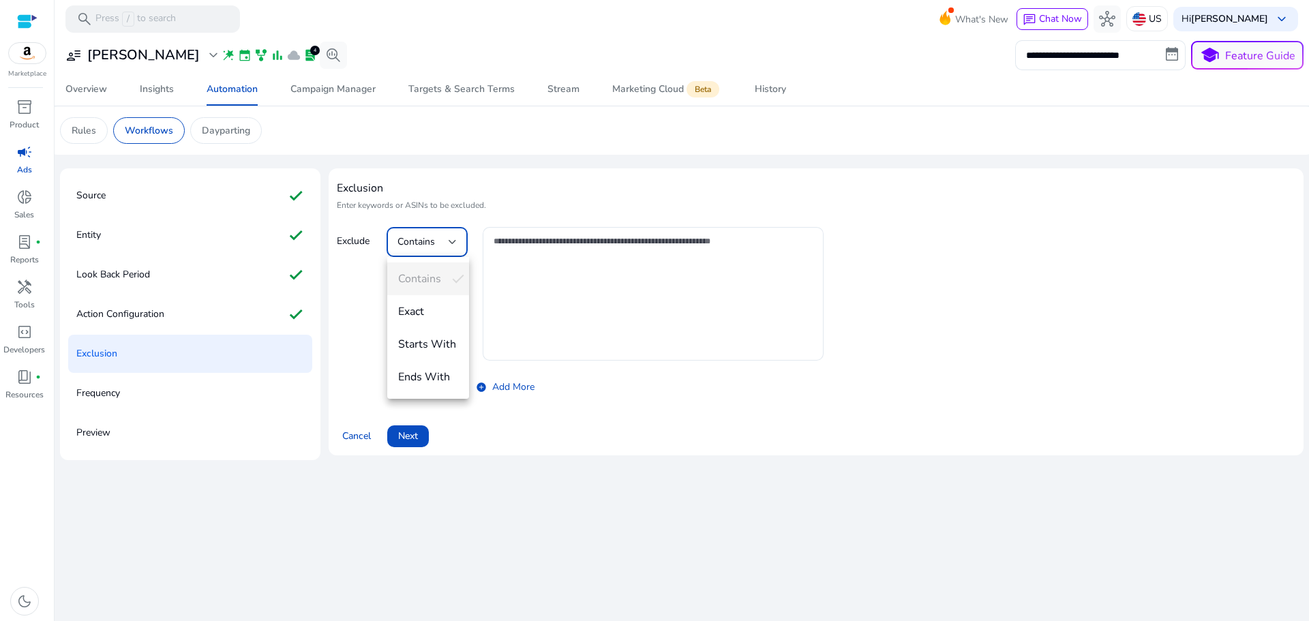
click at [426, 236] on div at bounding box center [654, 310] width 1309 height 621
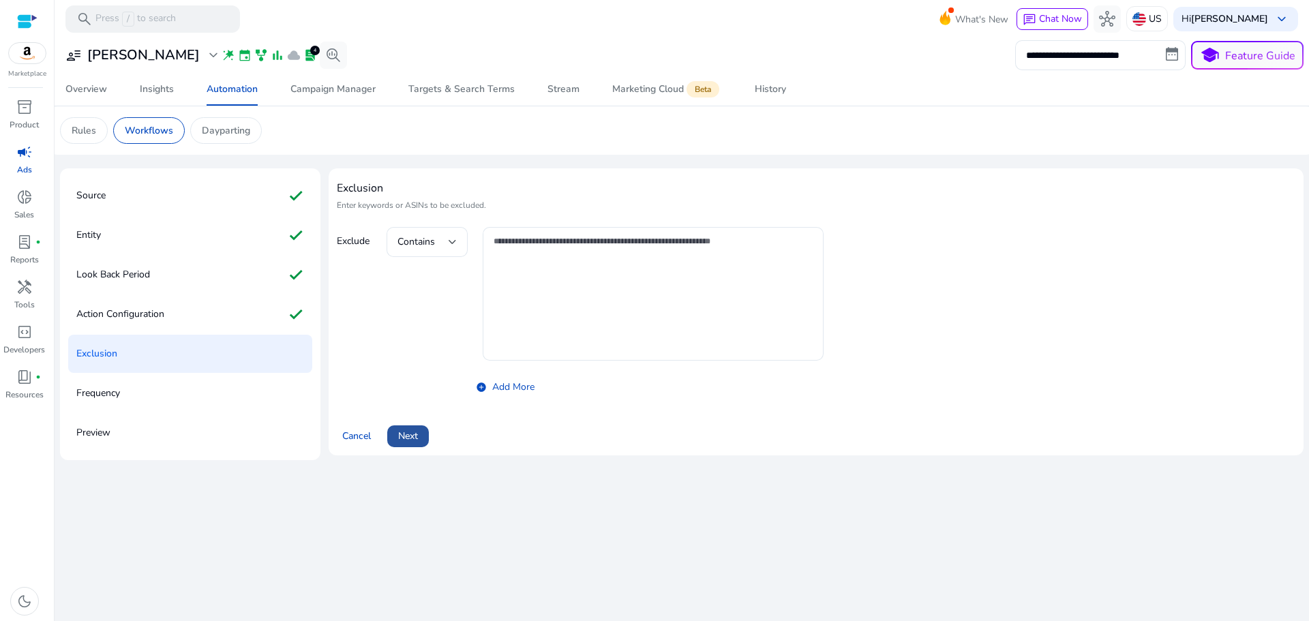
click at [410, 429] on span "Next" at bounding box center [408, 436] width 20 height 14
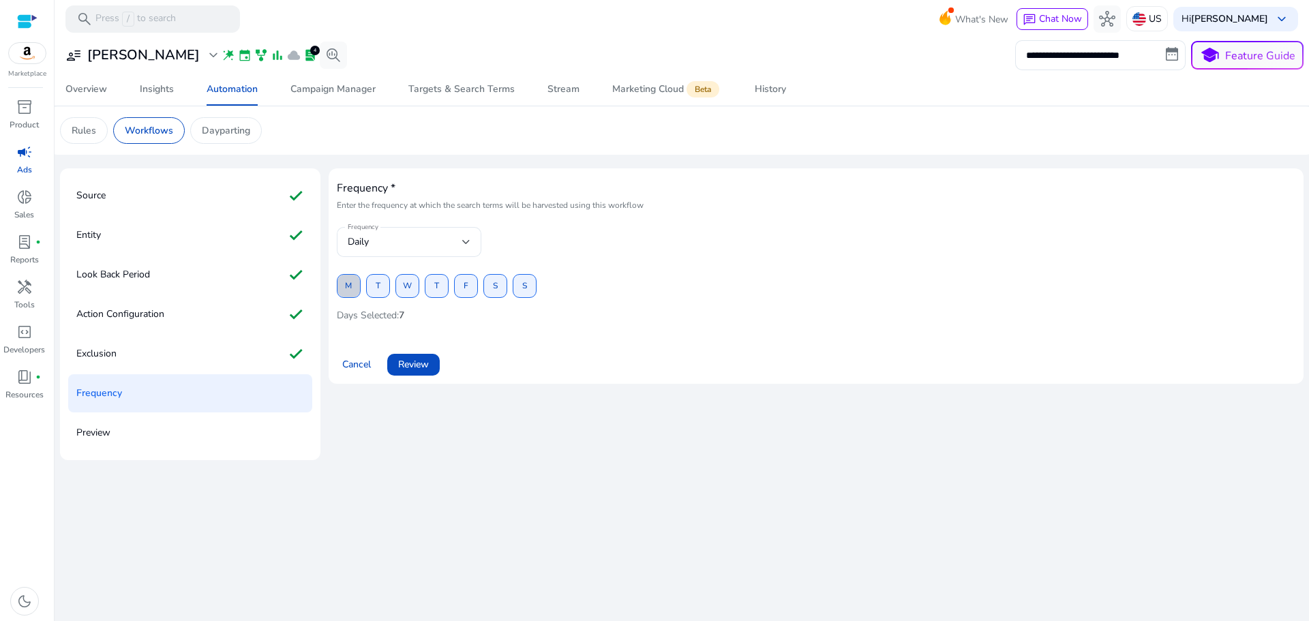
click at [352, 288] on span "M" at bounding box center [348, 286] width 7 height 24
click at [409, 286] on span "W" at bounding box center [407, 286] width 9 height 24
click at [459, 283] on span at bounding box center [466, 286] width 22 height 33
click at [526, 289] on span "S" at bounding box center [524, 286] width 5 height 24
click at [521, 289] on span at bounding box center [524, 286] width 22 height 33
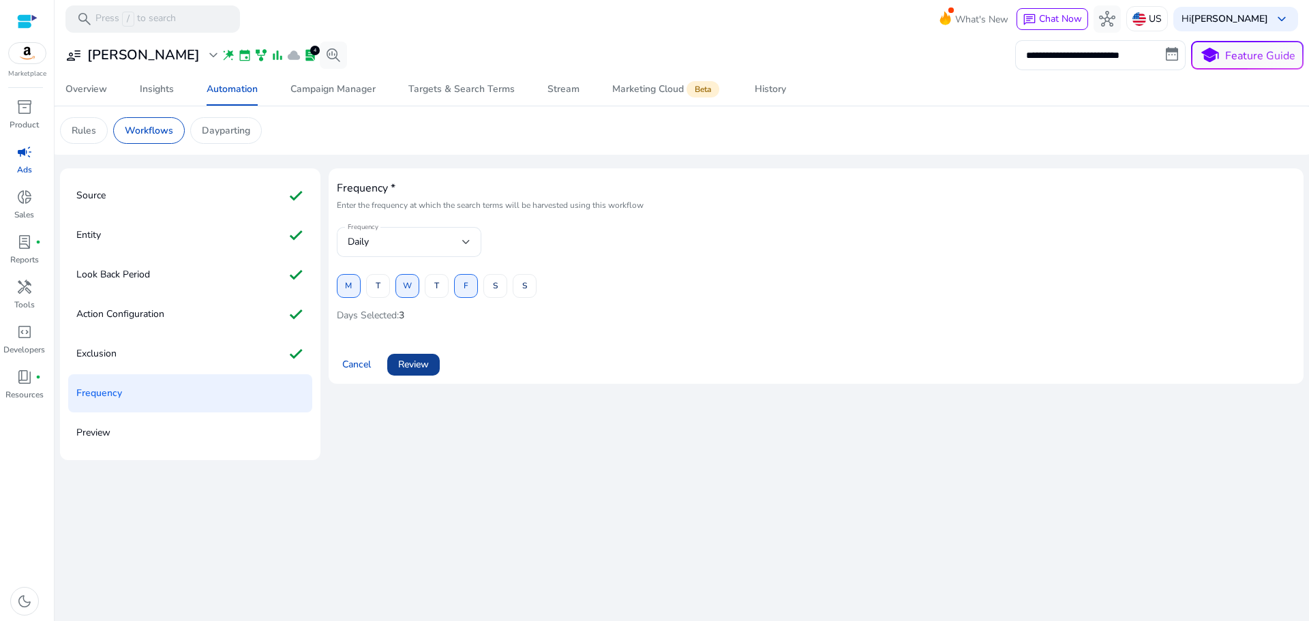
click at [412, 360] on span "Review" at bounding box center [413, 364] width 31 height 14
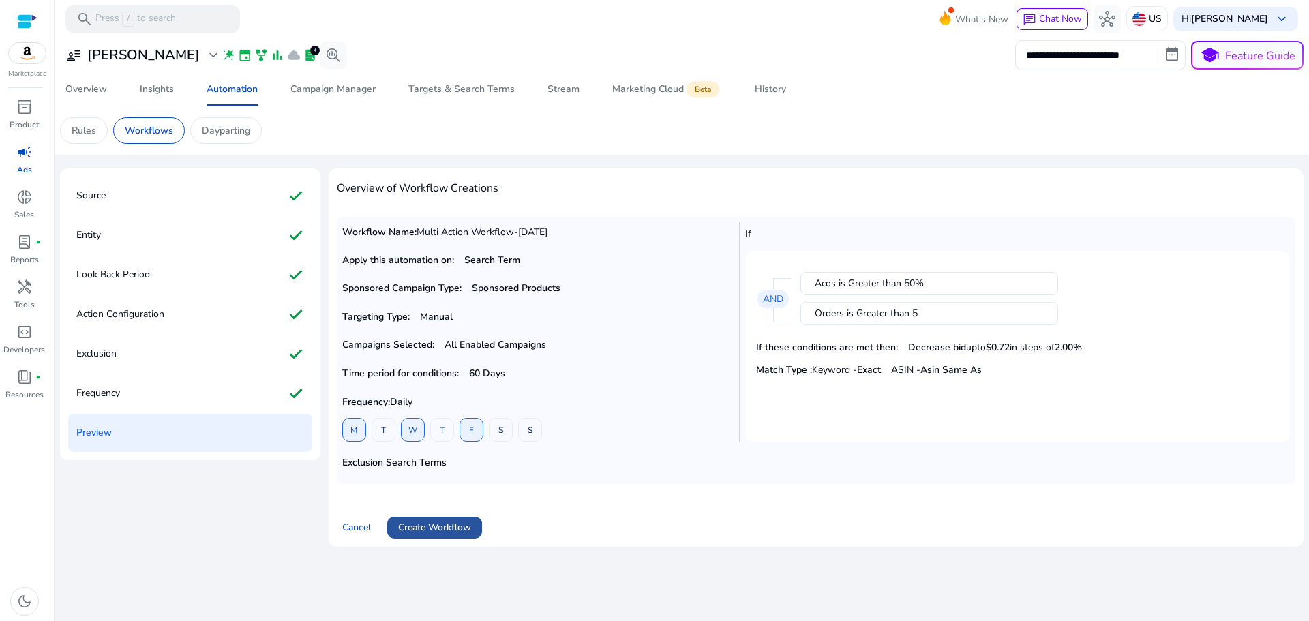
click at [433, 525] on span "Create Workflow" at bounding box center [434, 527] width 73 height 14
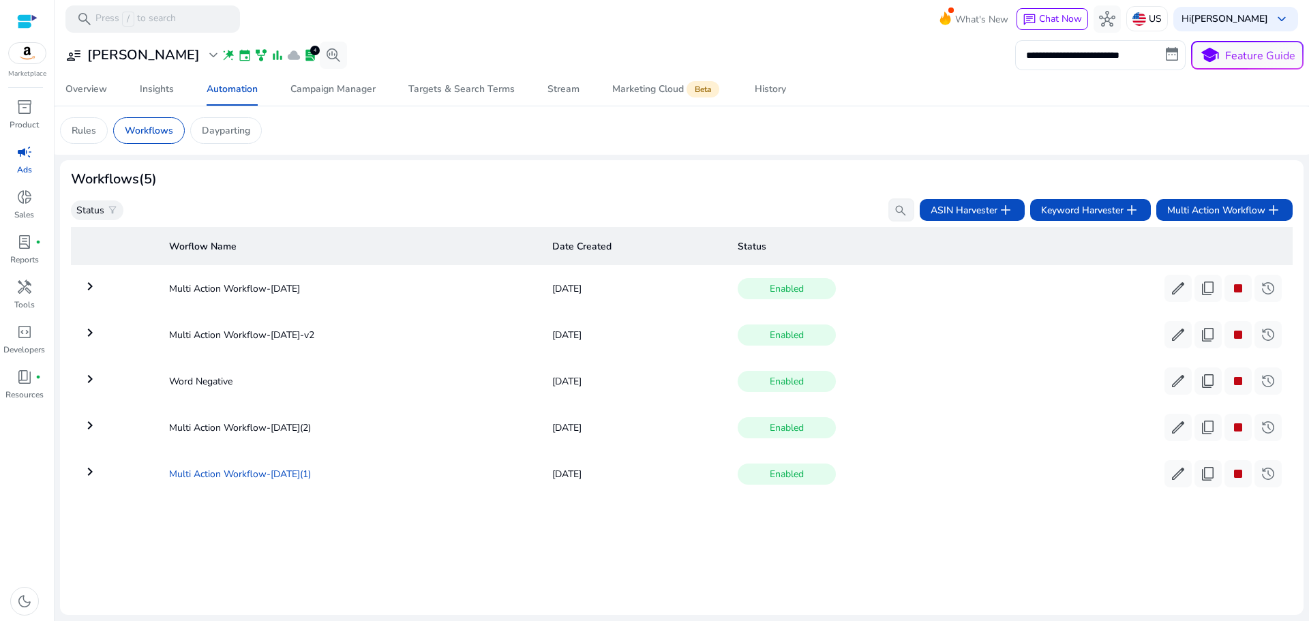
click at [230, 469] on td "Multi Action Workflow-Aug 29(1)" at bounding box center [349, 473] width 382 height 35
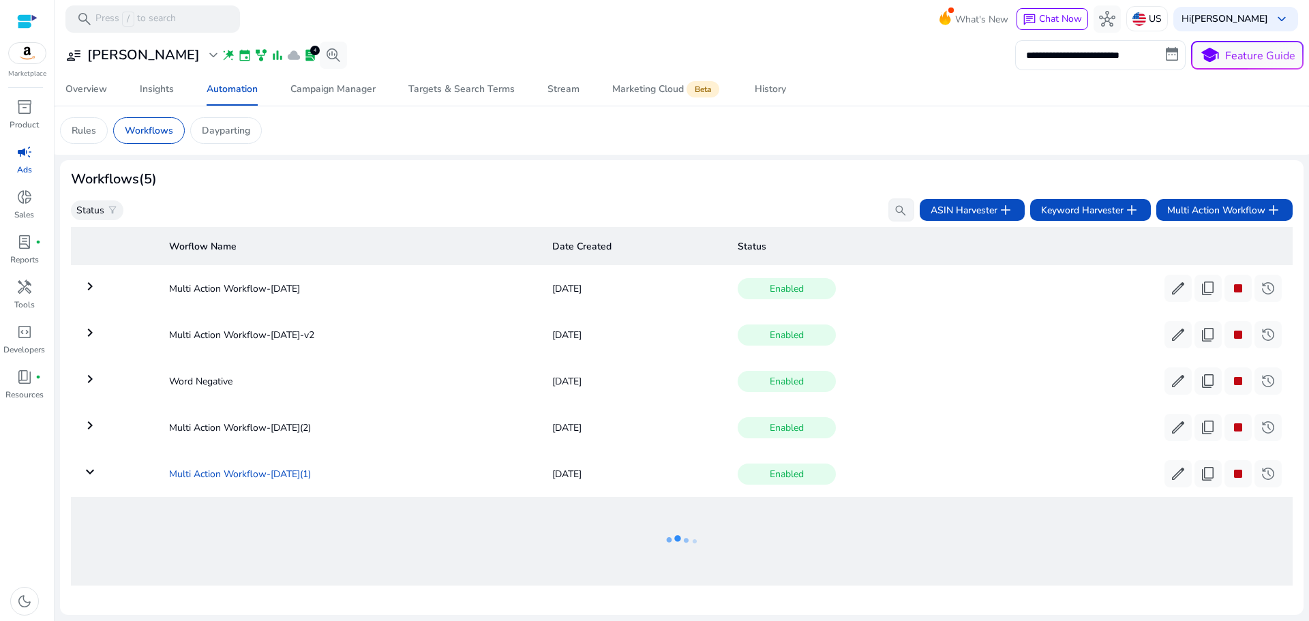
scroll to position [9, 0]
click at [230, 468] on td "Multi Action Workflow-Aug 29(1)" at bounding box center [349, 470] width 382 height 35
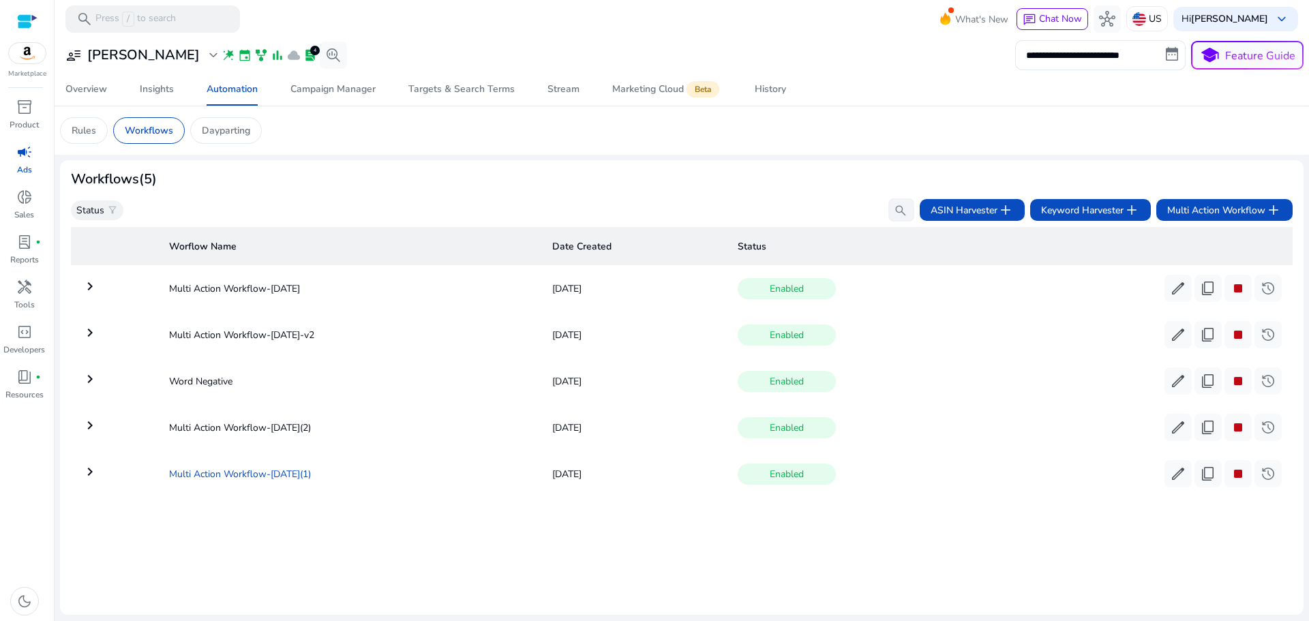
scroll to position [0, 0]
click at [230, 468] on td "Multi Action Workflow-[DATE](1)" at bounding box center [349, 473] width 382 height 35
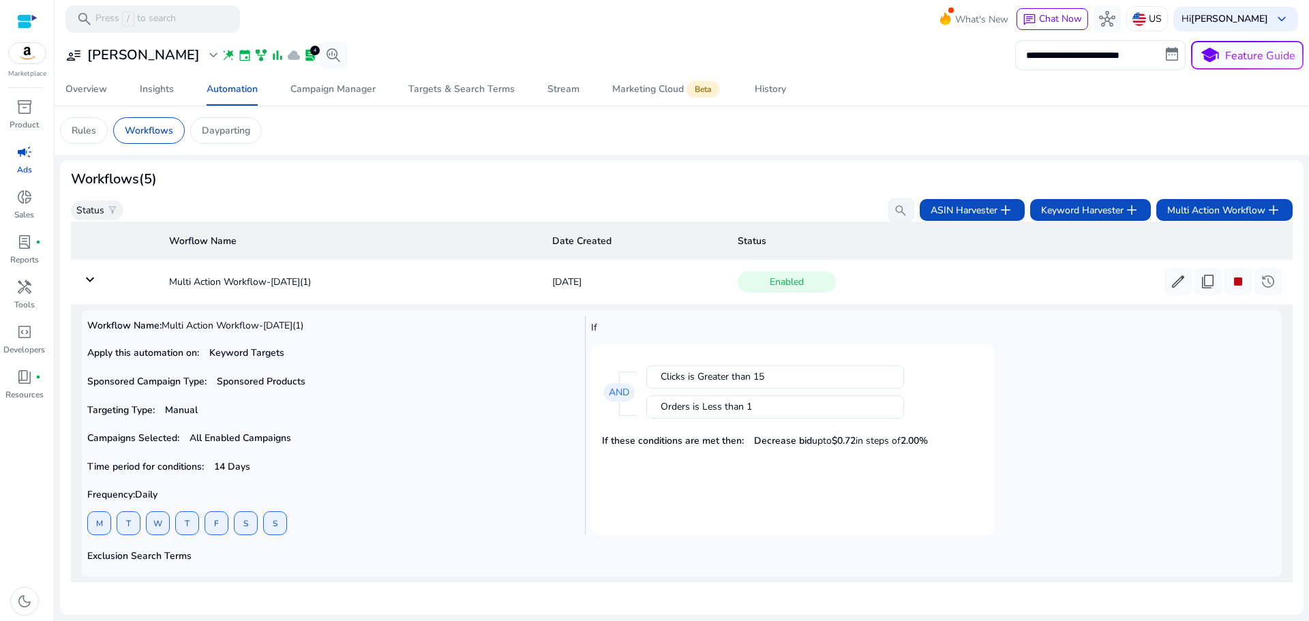
scroll to position [198, 0]
click at [92, 273] on mat-icon "keyboard_arrow_down" at bounding box center [90, 279] width 16 height 16
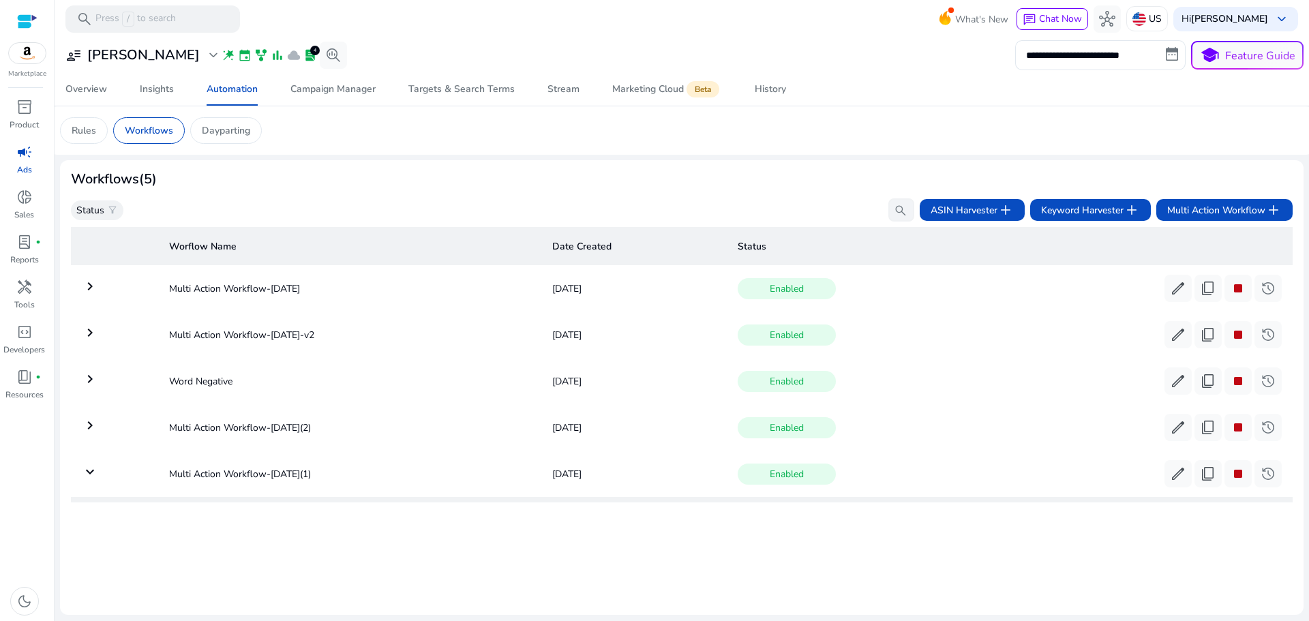
scroll to position [0, 0]
click at [95, 329] on mat-icon "keyboard_arrow_right" at bounding box center [90, 332] width 16 height 16
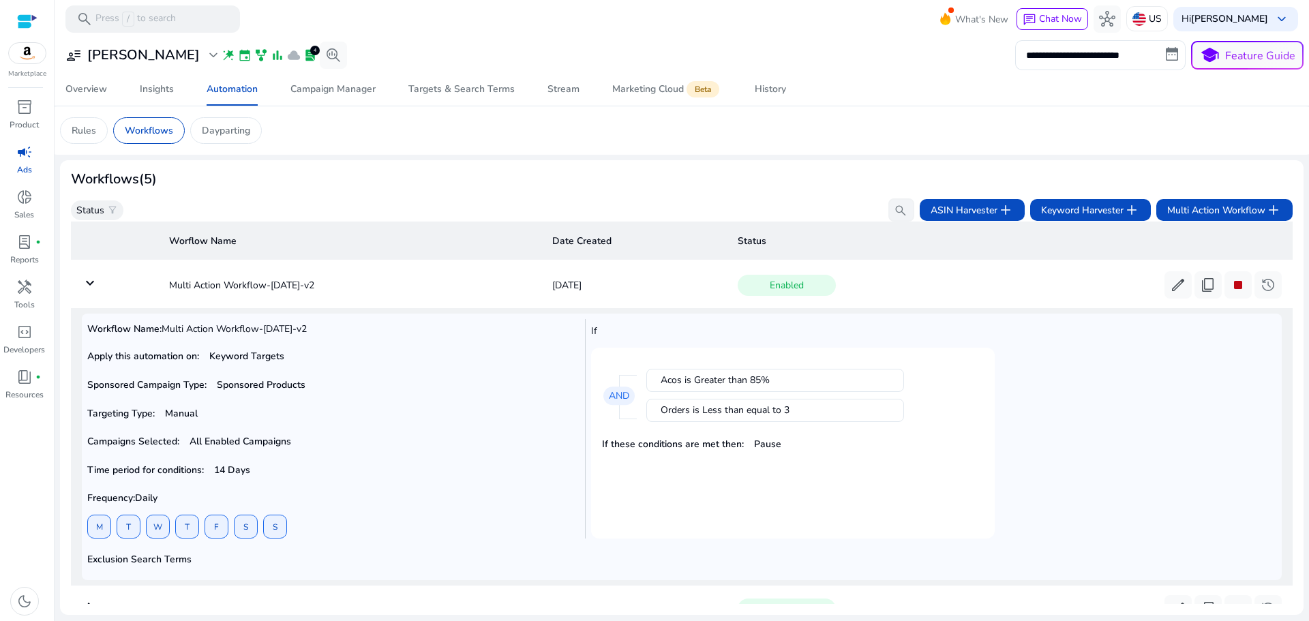
scroll to position [9, 0]
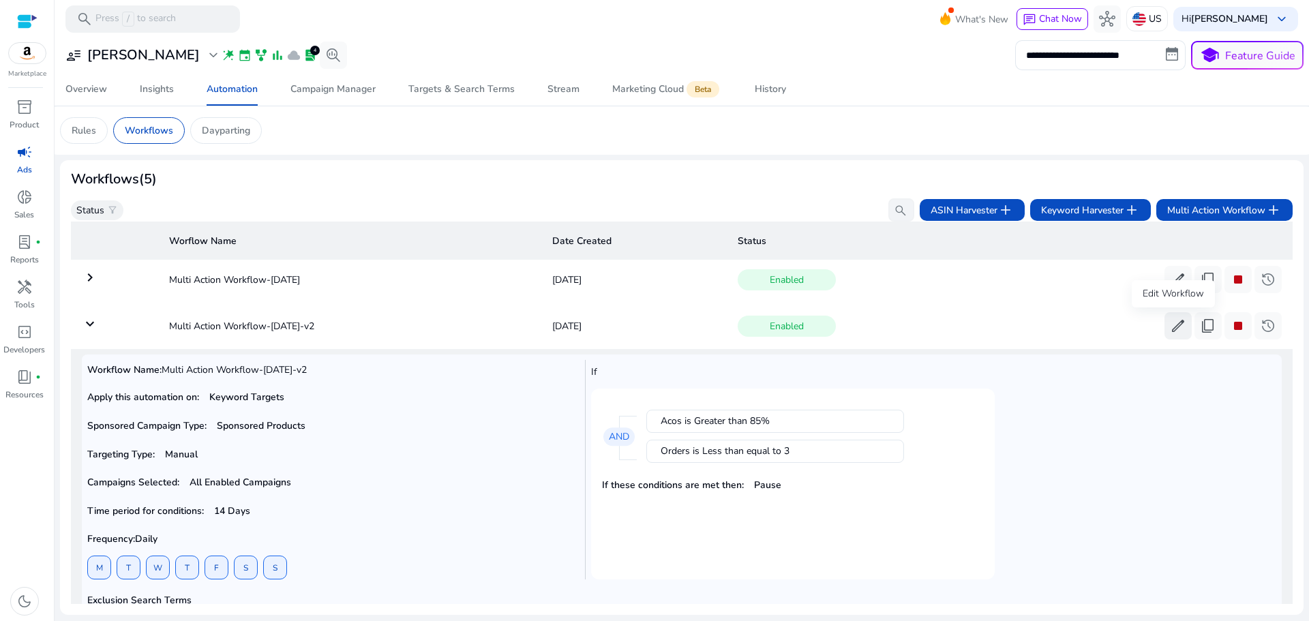
click at [1172, 325] on span "edit" at bounding box center [1178, 326] width 16 height 16
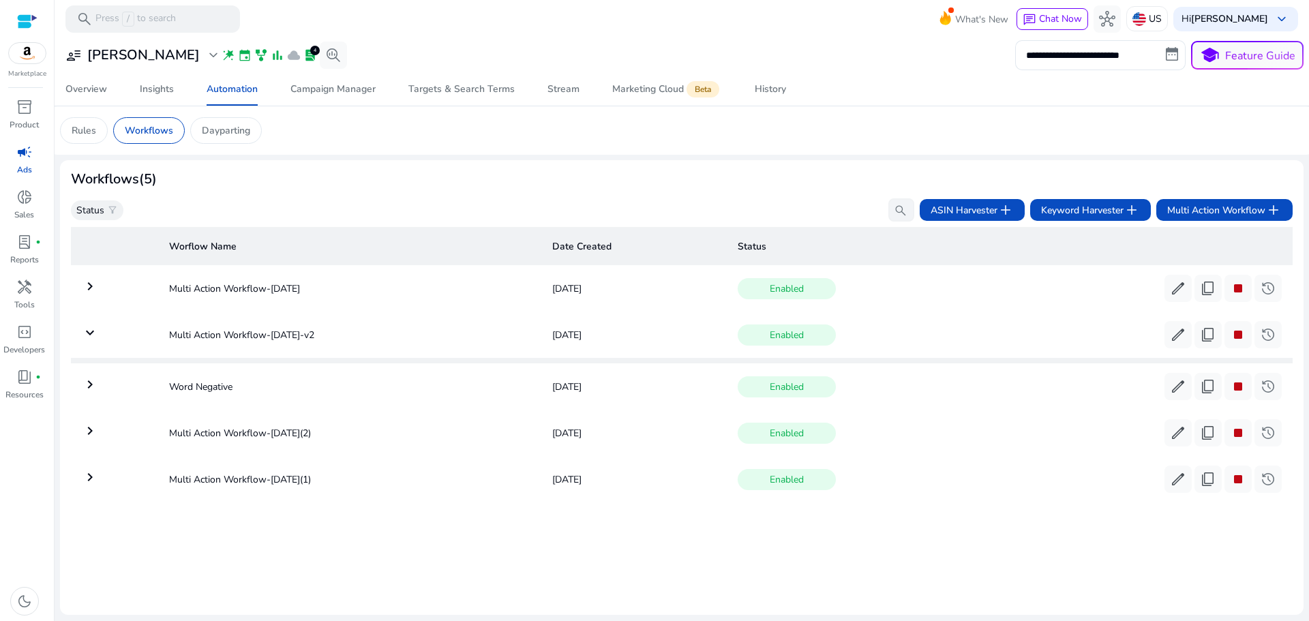
scroll to position [0, 0]
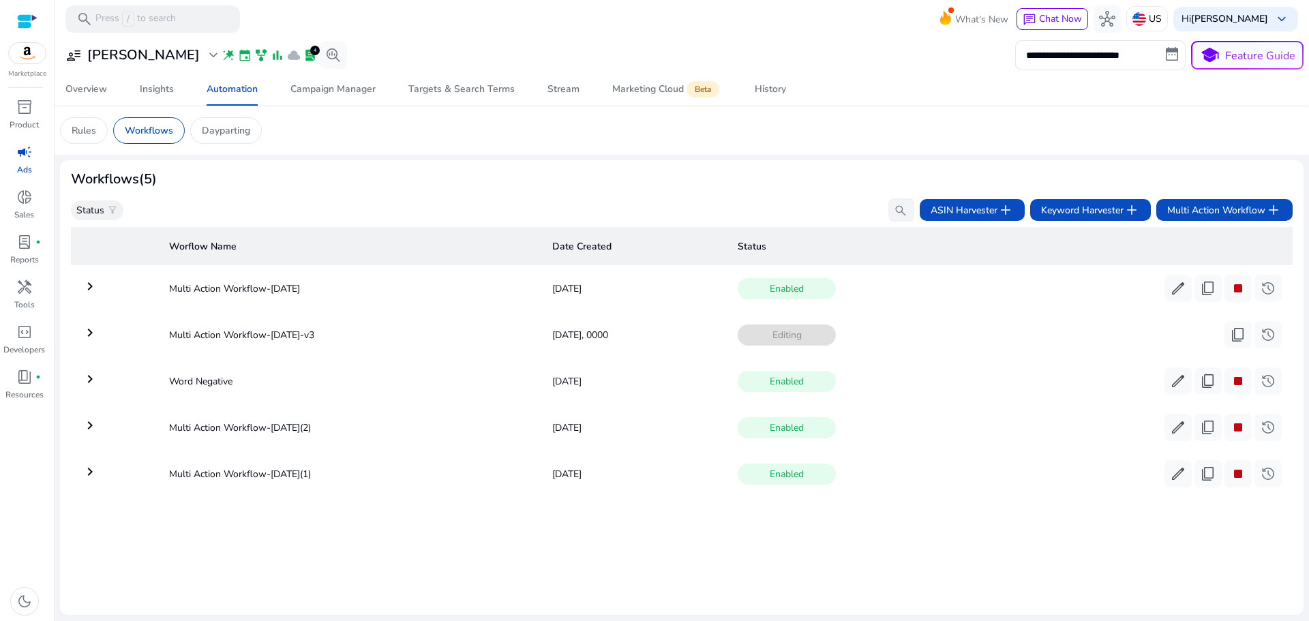
click at [97, 338] on mat-icon "keyboard_arrow_right" at bounding box center [90, 332] width 16 height 16
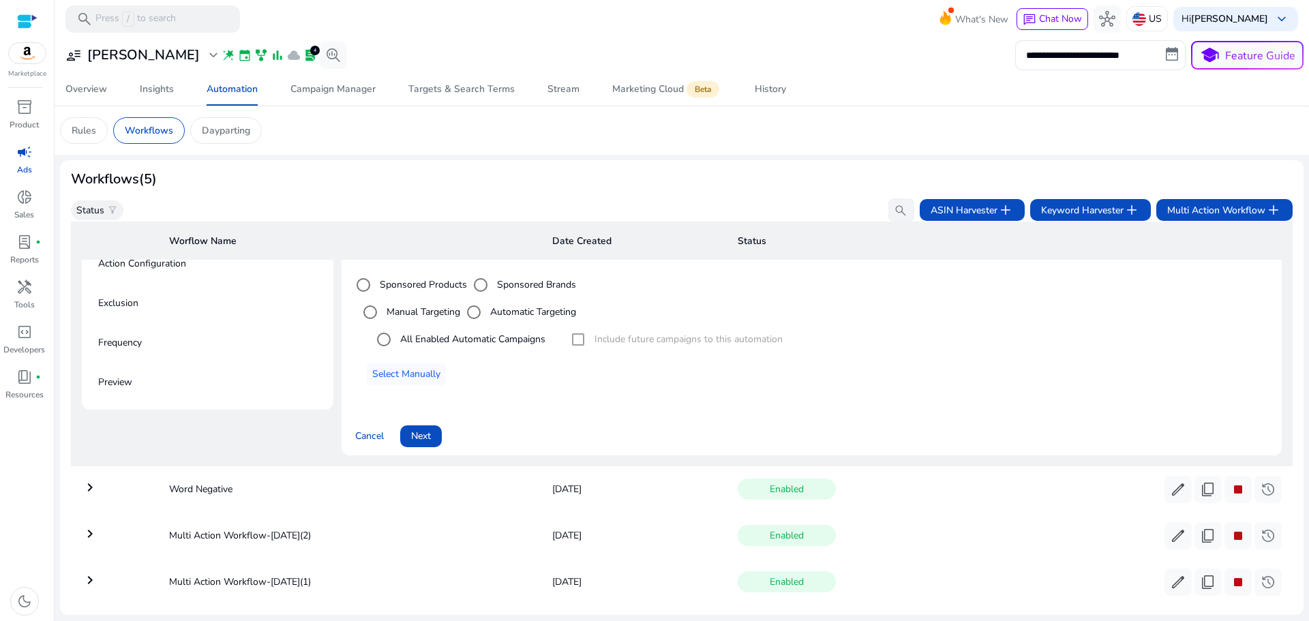
scroll to position [277, 0]
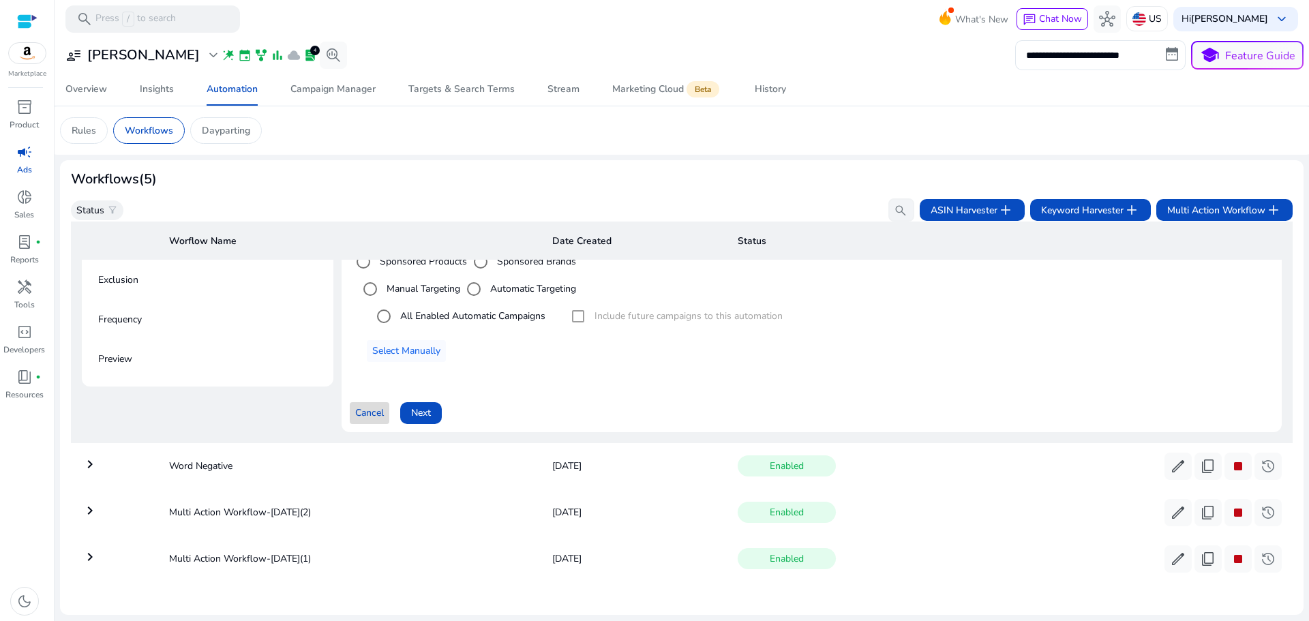
click at [352, 407] on span at bounding box center [370, 413] width 40 height 33
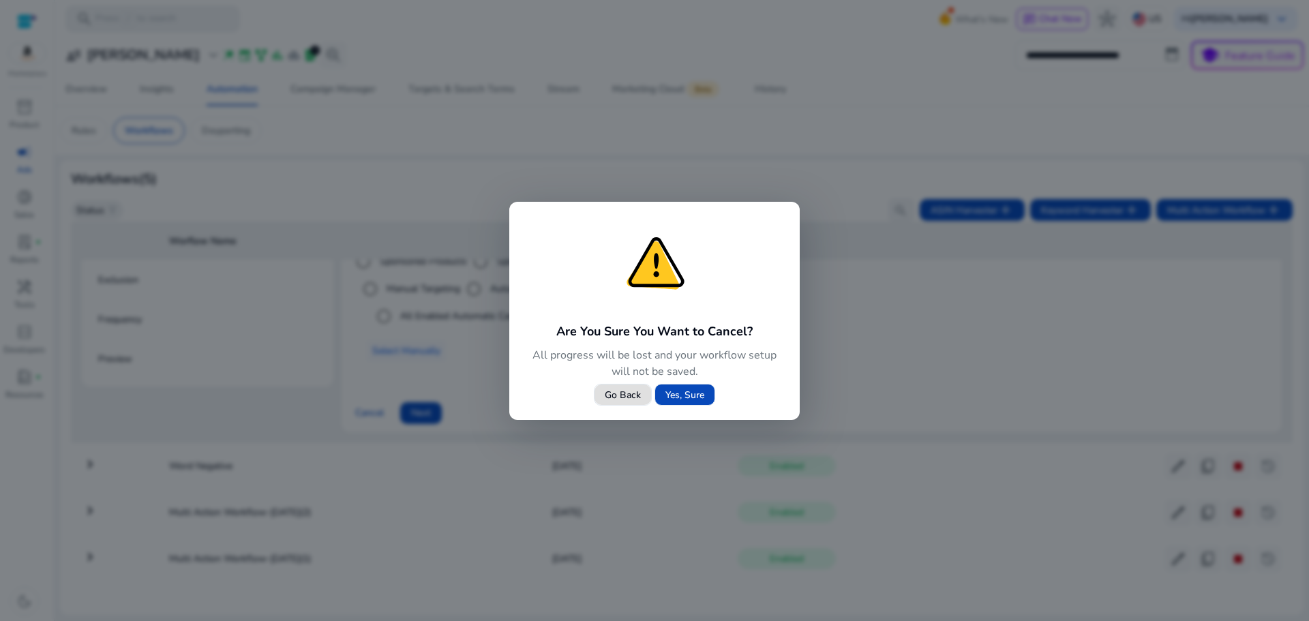
click at [699, 397] on span "Yes, Sure" at bounding box center [684, 395] width 39 height 14
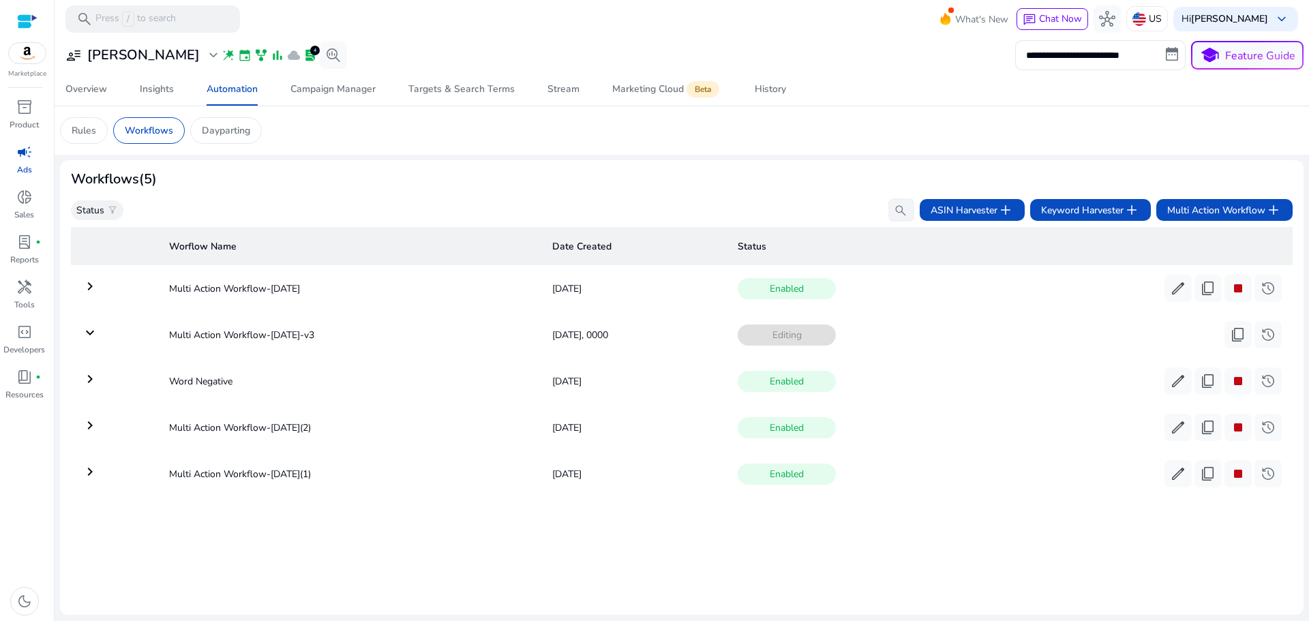
scroll to position [0, 0]
click at [819, 339] on span "Enabled" at bounding box center [786, 334] width 98 height 21
click at [96, 335] on mat-icon "keyboard_arrow_right" at bounding box center [90, 332] width 16 height 16
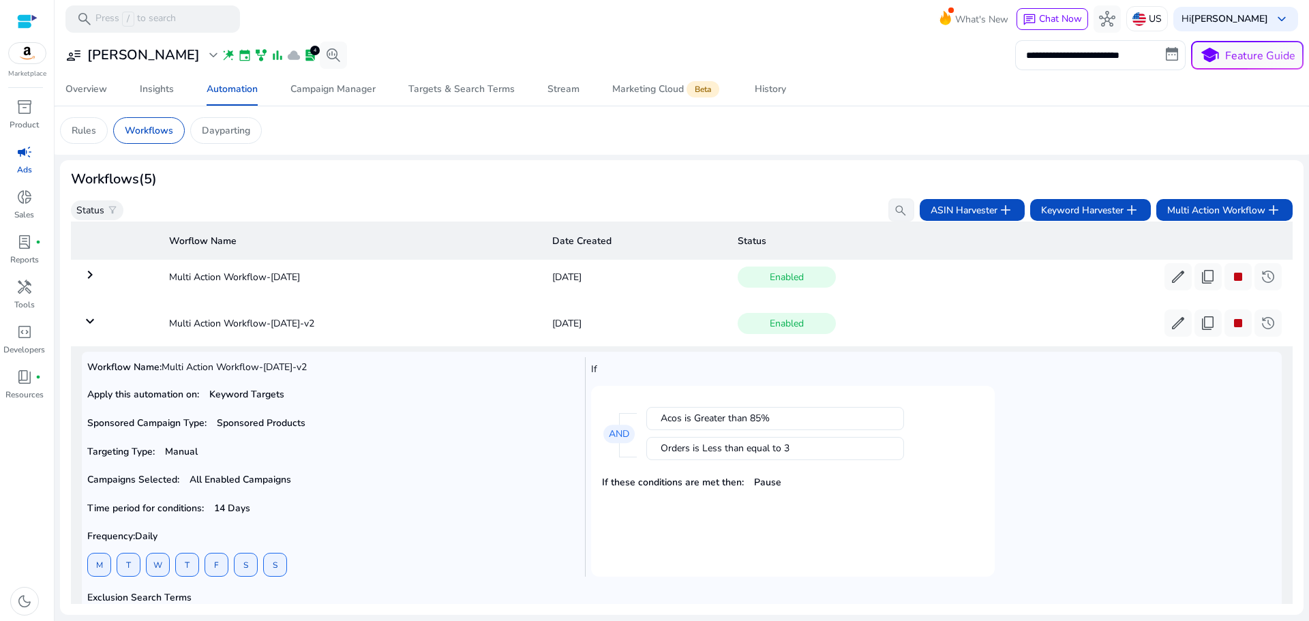
scroll to position [9, 0]
click at [1171, 328] on span "edit" at bounding box center [1178, 326] width 16 height 16
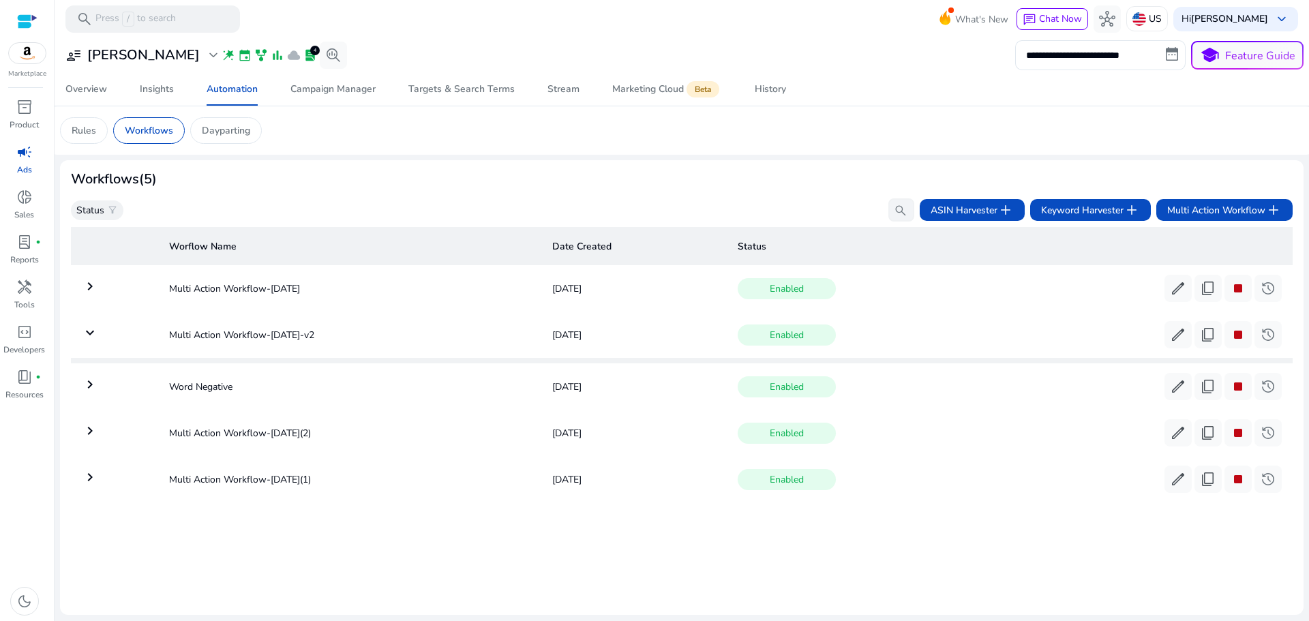
scroll to position [0, 0]
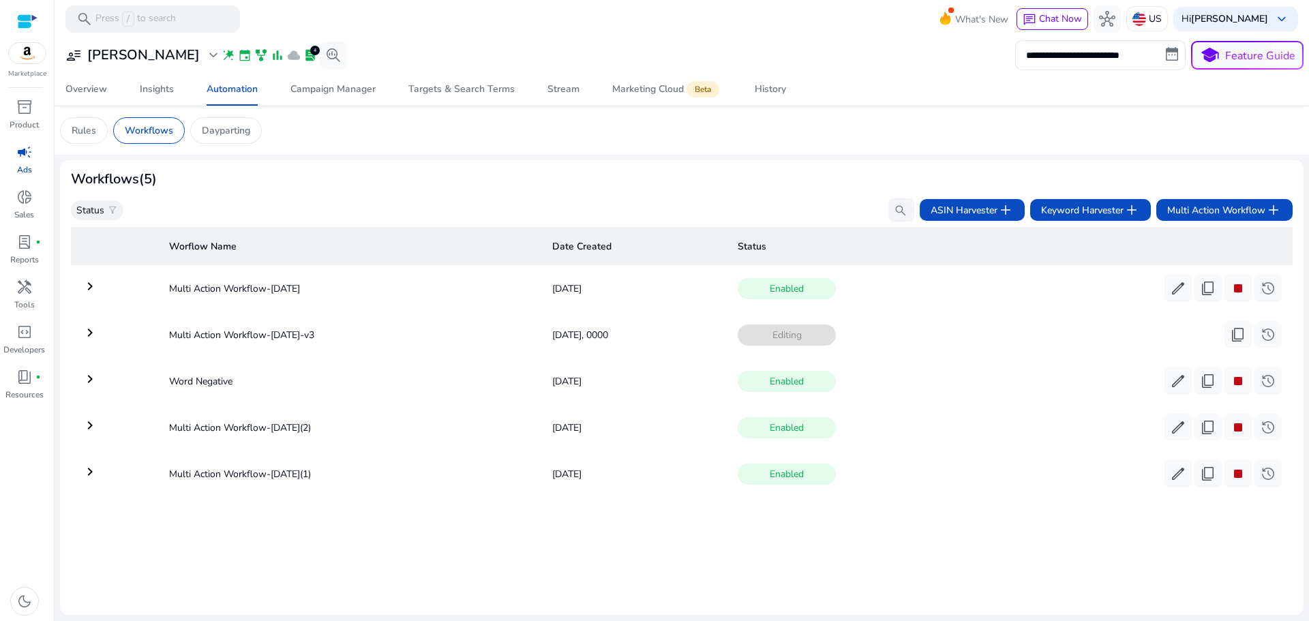
click at [93, 331] on mat-icon "keyboard_arrow_right" at bounding box center [90, 332] width 16 height 16
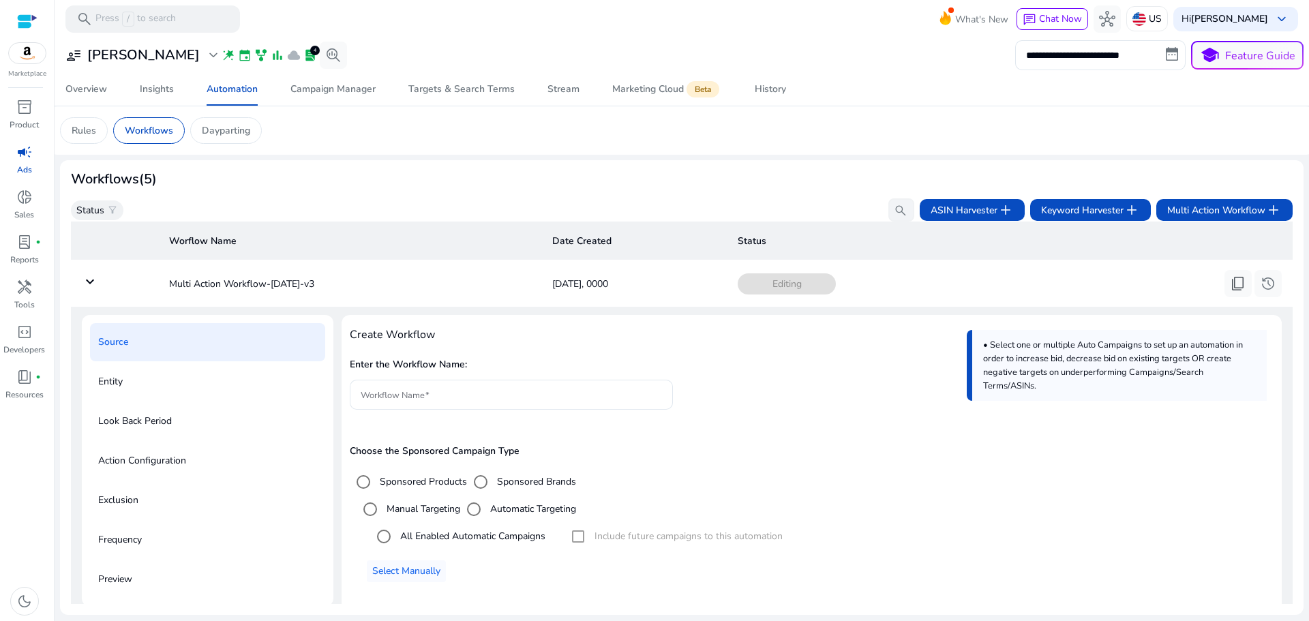
scroll to position [27, 0]
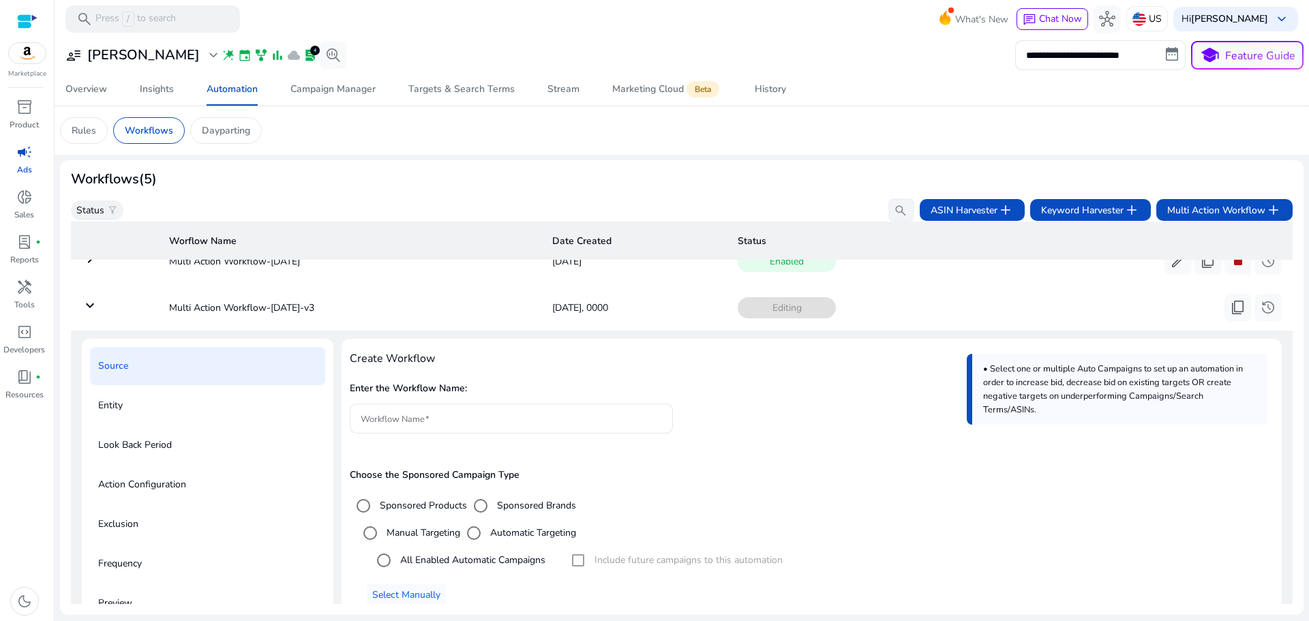
click at [117, 420] on div "Entity" at bounding box center [207, 405] width 235 height 38
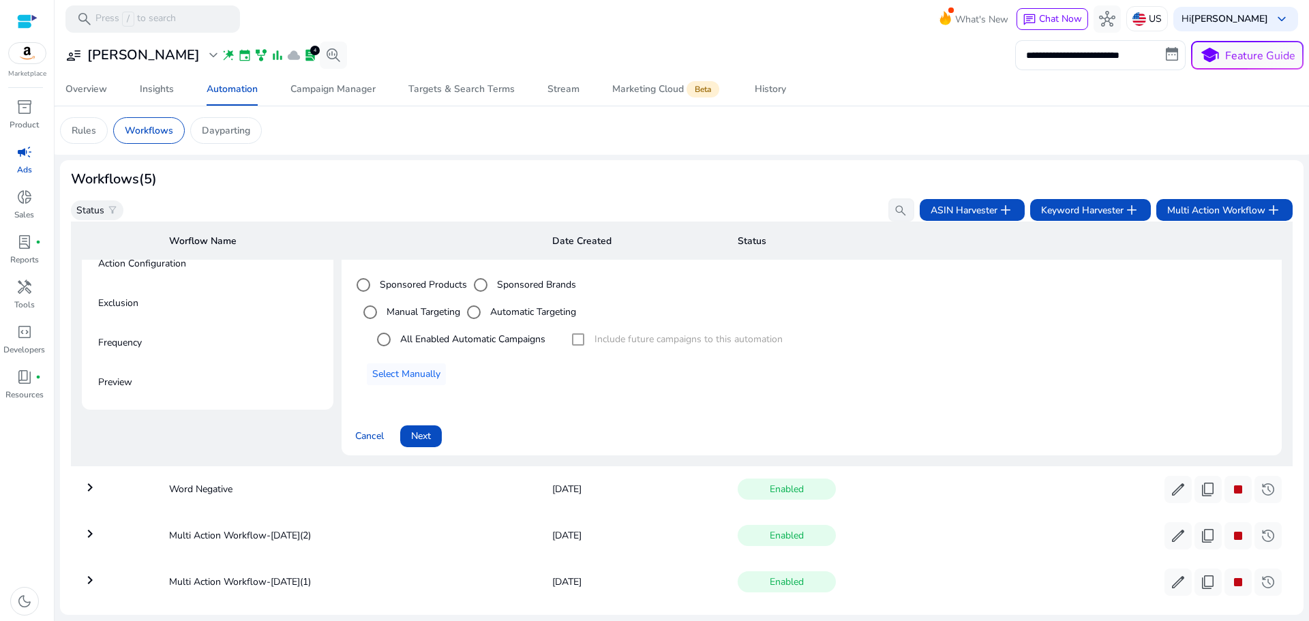
scroll to position [277, 0]
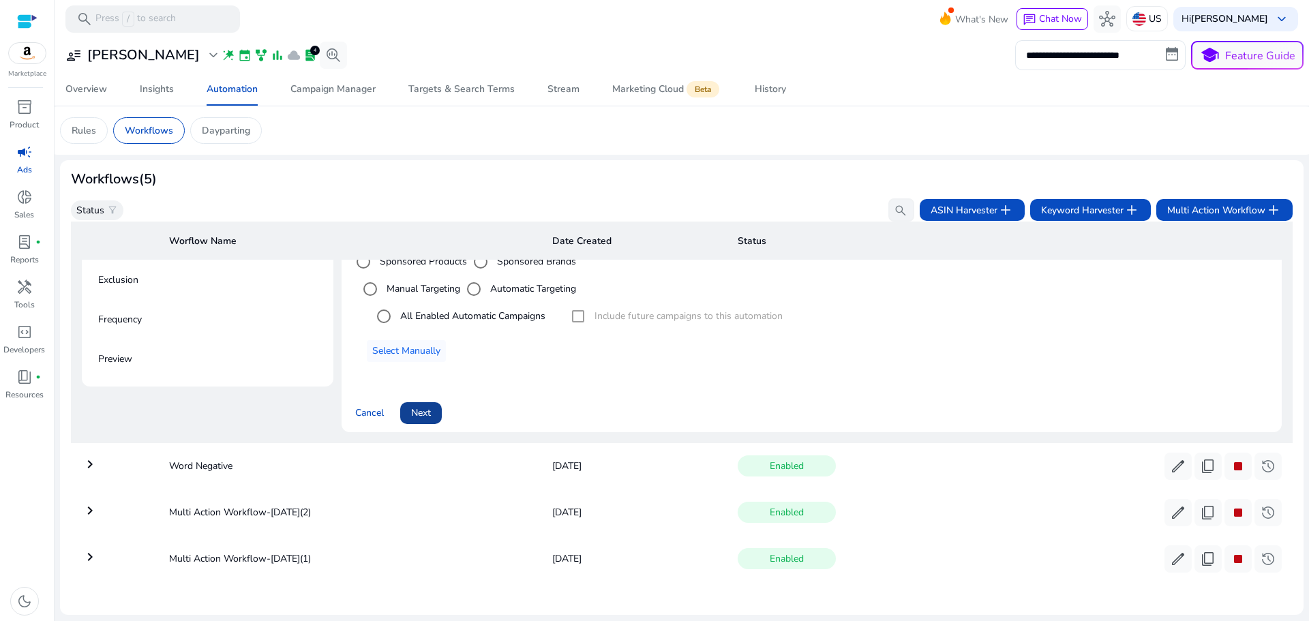
click at [418, 410] on span "Next" at bounding box center [421, 413] width 20 height 14
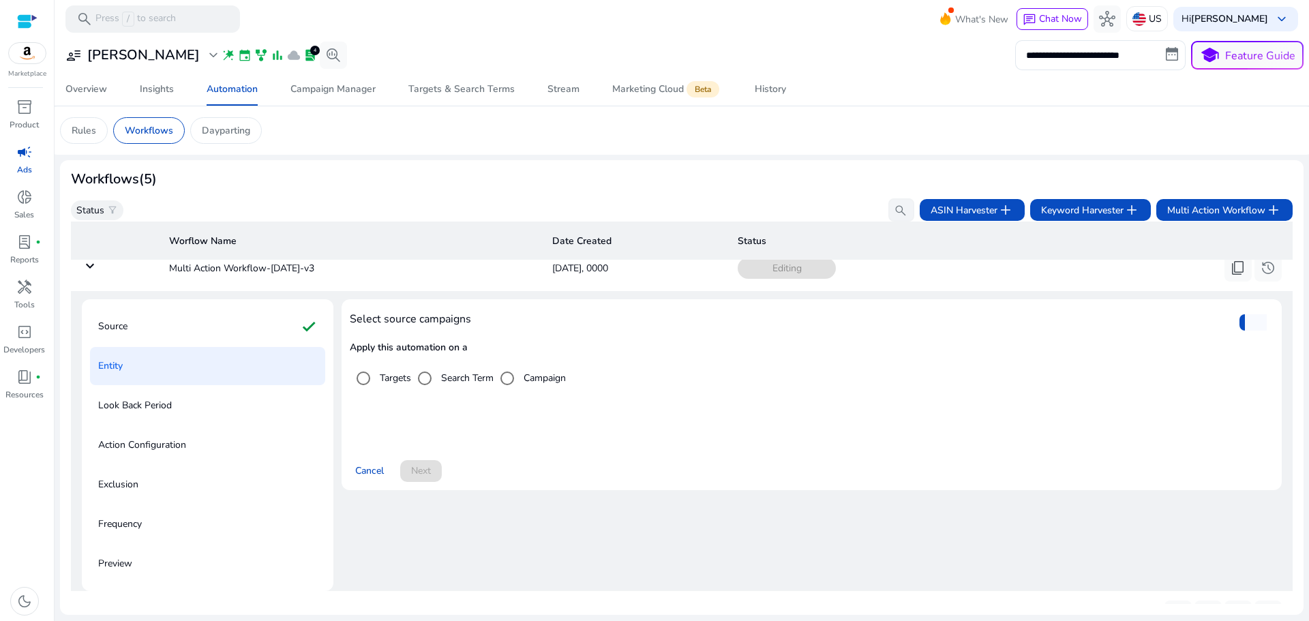
scroll to position [68, 0]
click at [173, 412] on div "Look Back Period" at bounding box center [207, 404] width 235 height 38
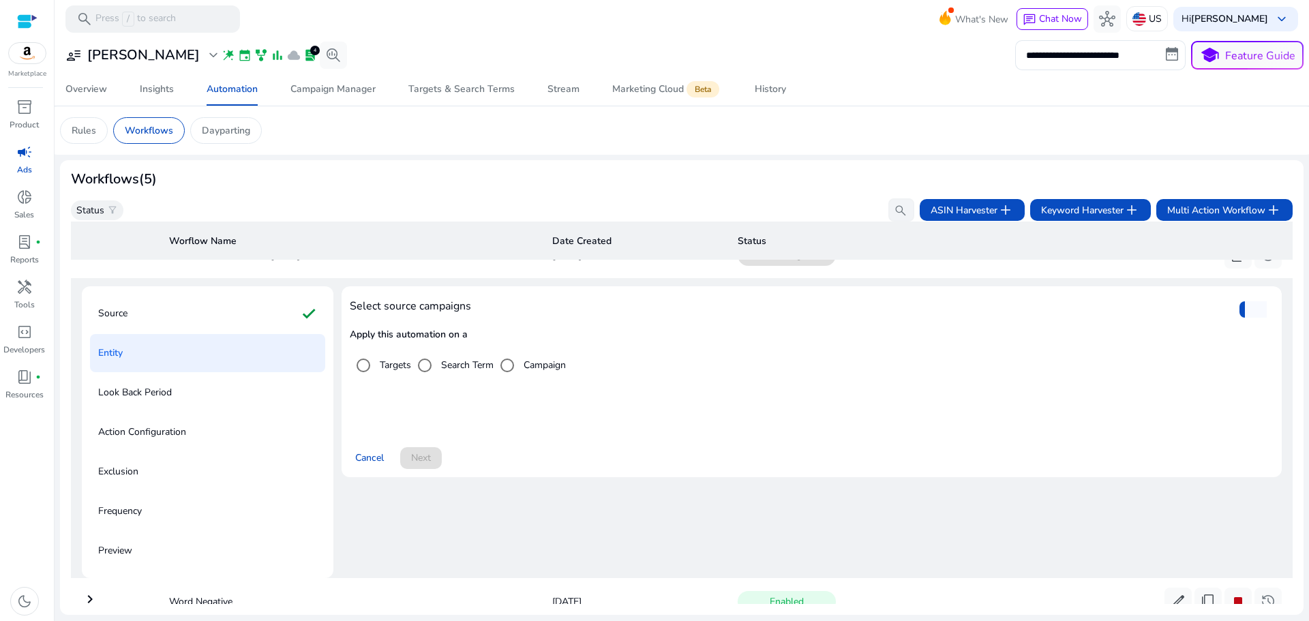
scroll to position [0, 0]
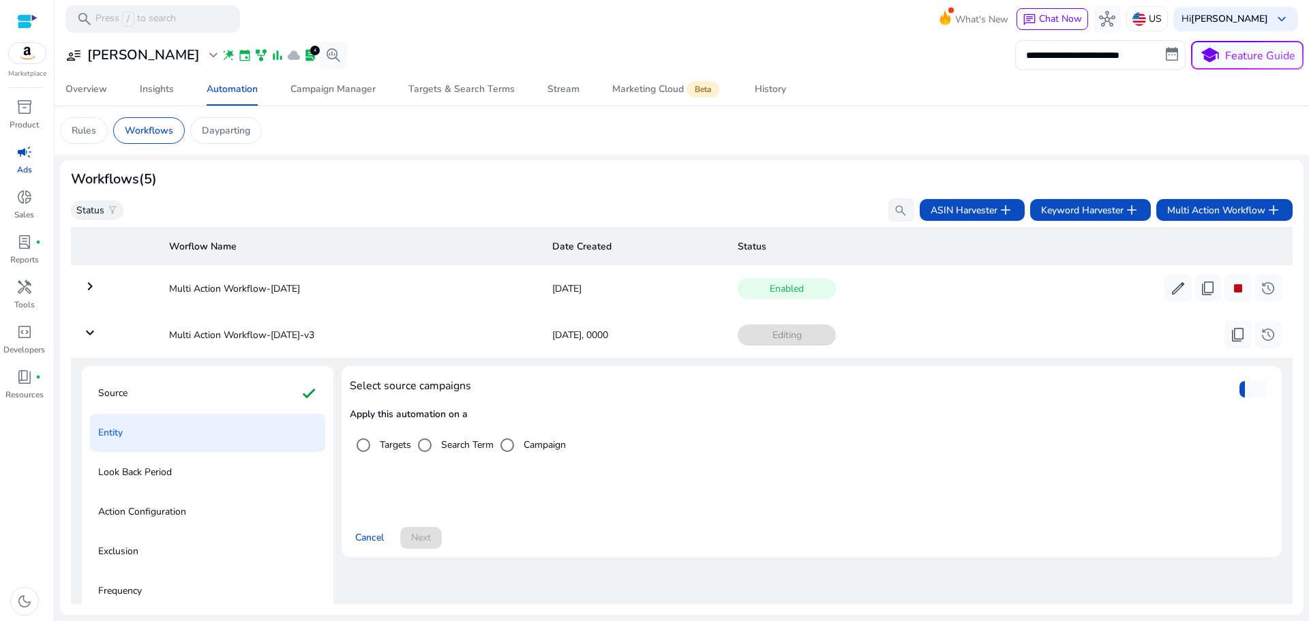
click at [91, 330] on mat-icon "keyboard_arrow_down" at bounding box center [90, 332] width 16 height 16
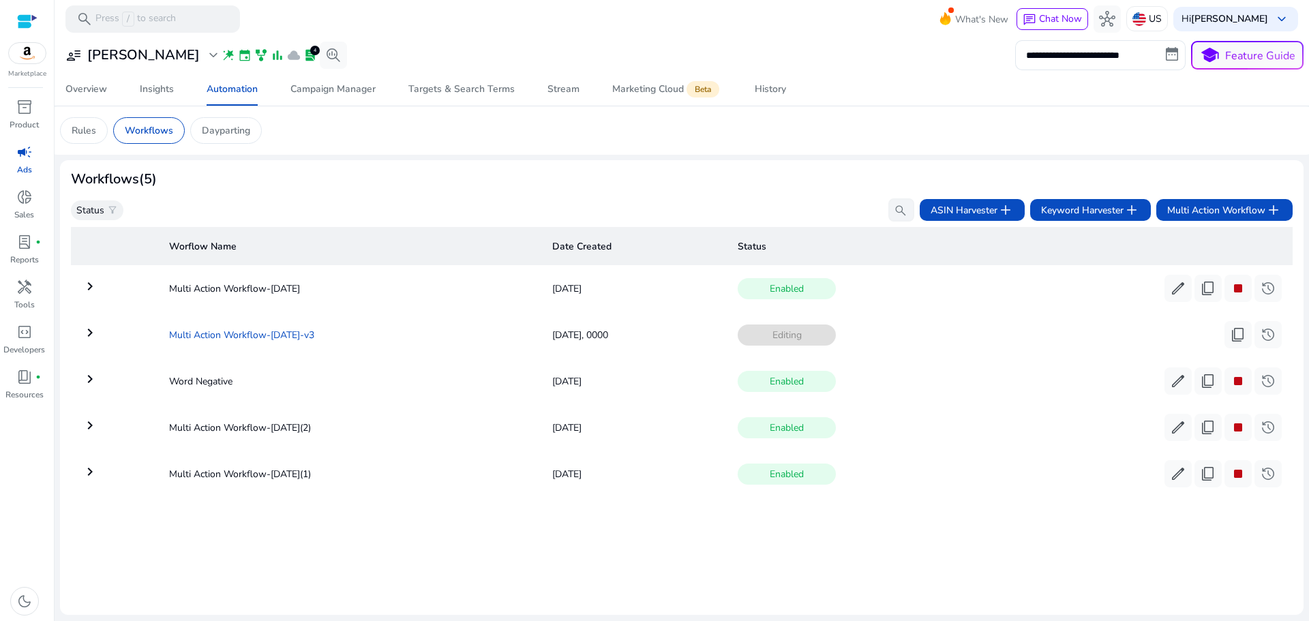
click at [264, 329] on td "Multi Action Workflow-Aug 29-v3" at bounding box center [349, 334] width 382 height 35
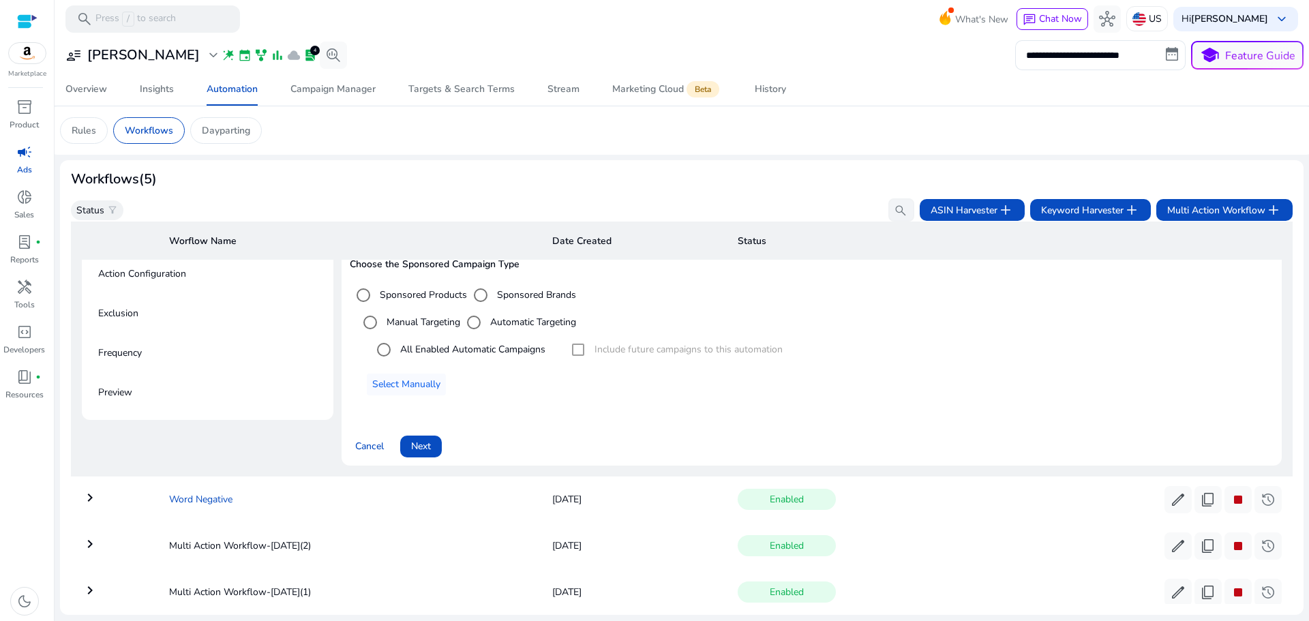
scroll to position [209, 0]
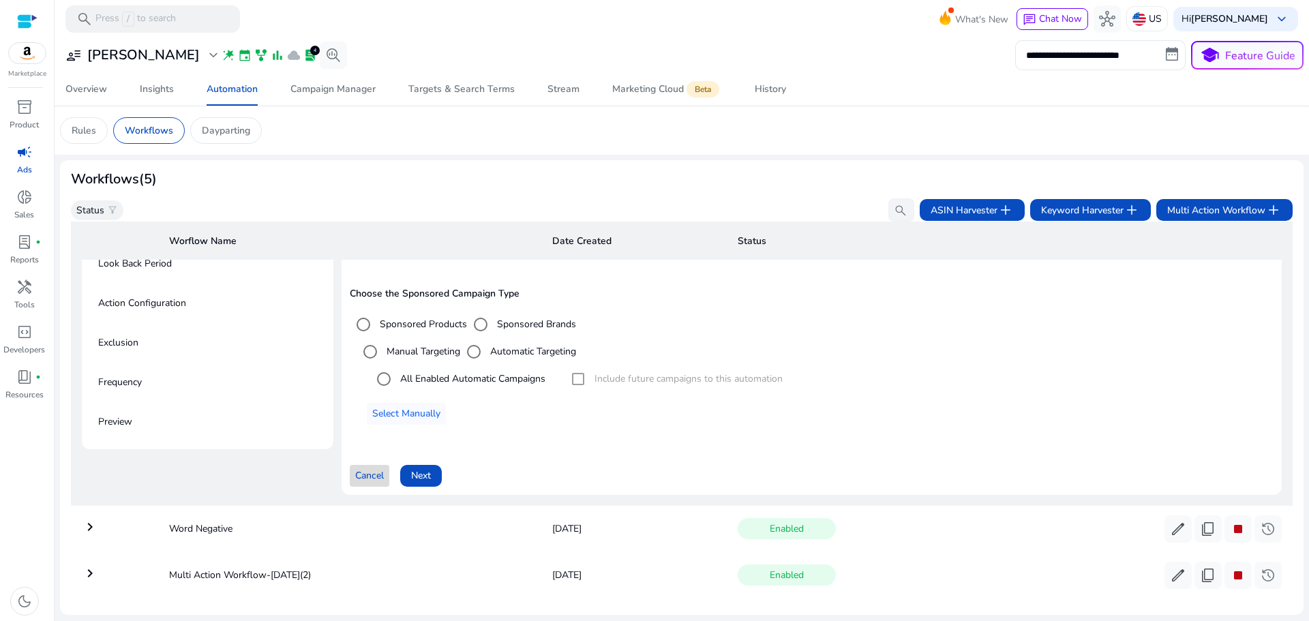
click at [365, 470] on span "Cancel" at bounding box center [369, 475] width 29 height 14
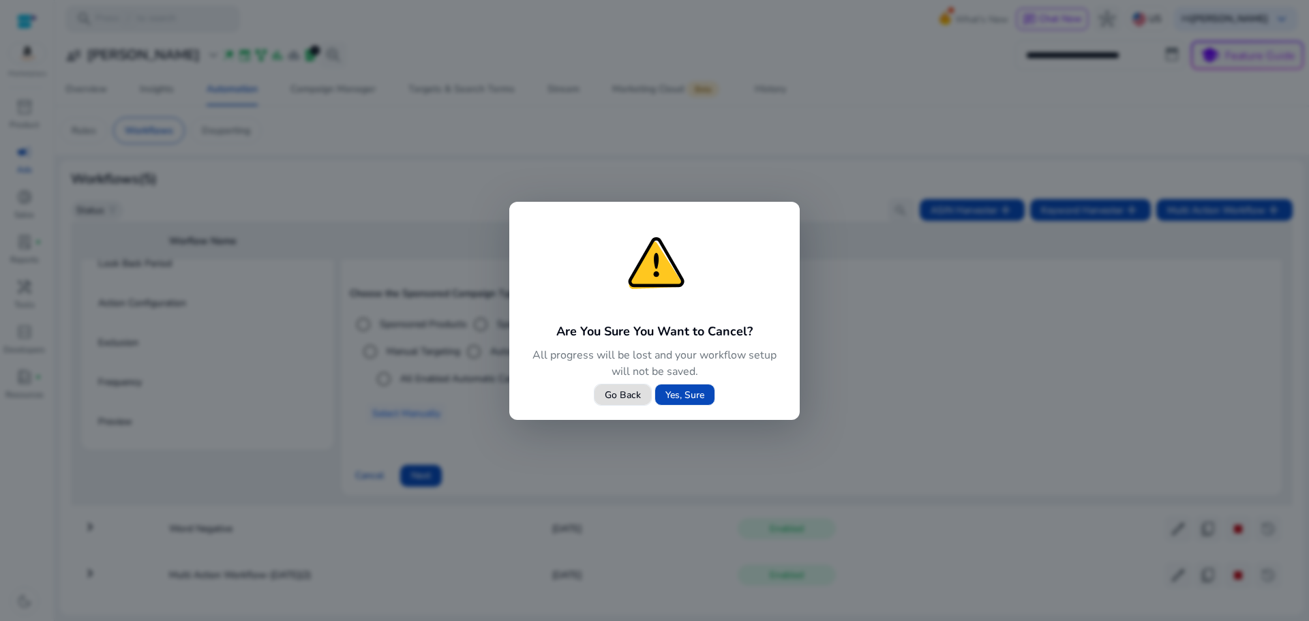
click at [682, 392] on span "Yes, Sure" at bounding box center [684, 395] width 39 height 14
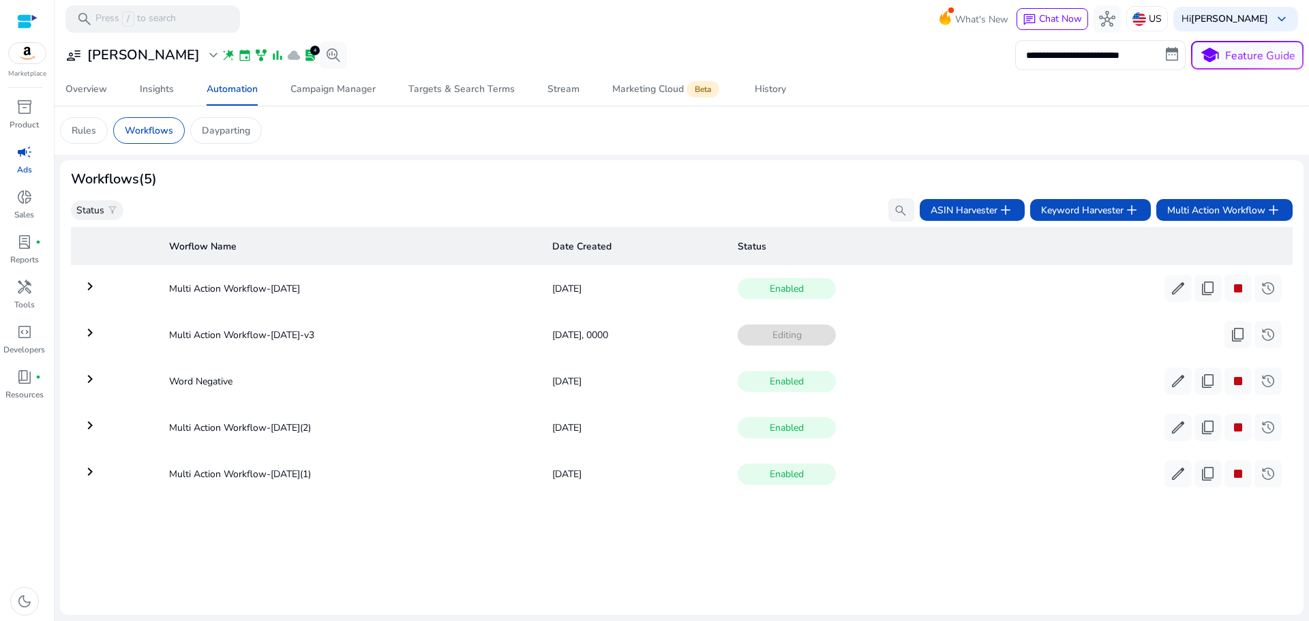
scroll to position [0, 0]
click at [1259, 331] on span "history" at bounding box center [1267, 334] width 16 height 16
click at [1259, 341] on span "history" at bounding box center [1267, 334] width 16 height 16
click at [1266, 380] on span "history" at bounding box center [1267, 381] width 16 height 16
click at [1267, 286] on span "history" at bounding box center [1267, 288] width 16 height 16
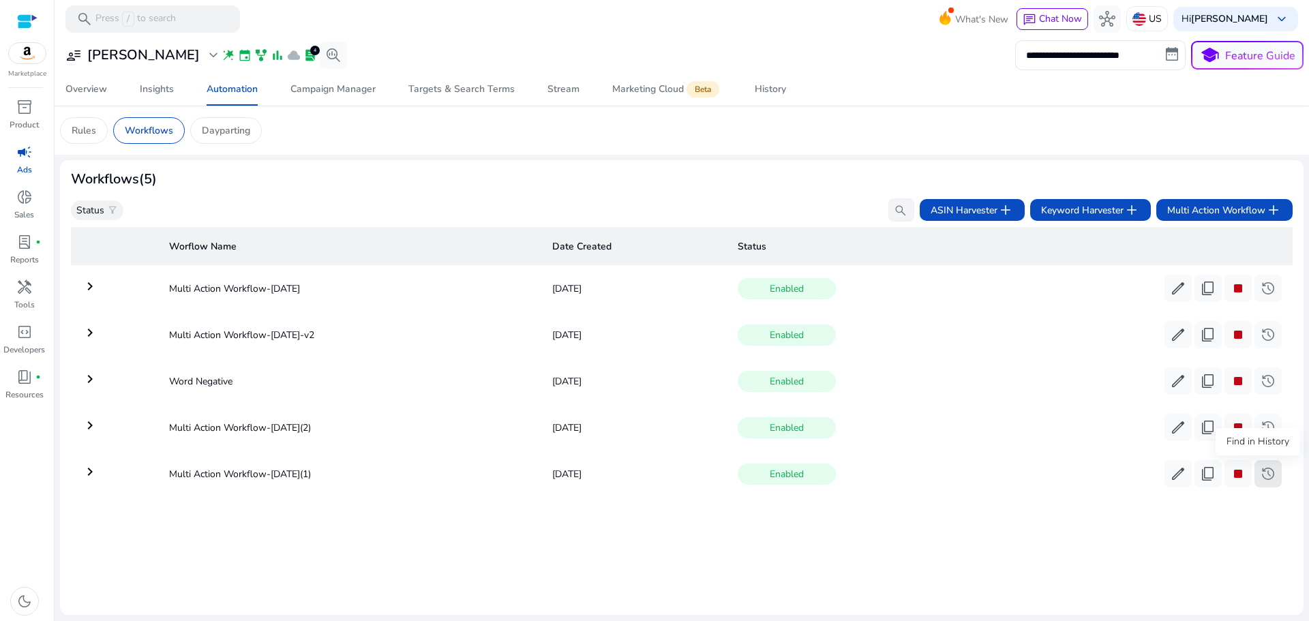
click at [1261, 470] on span "history" at bounding box center [1267, 473] width 16 height 16
click at [92, 329] on mat-icon "keyboard_arrow_right" at bounding box center [90, 332] width 16 height 16
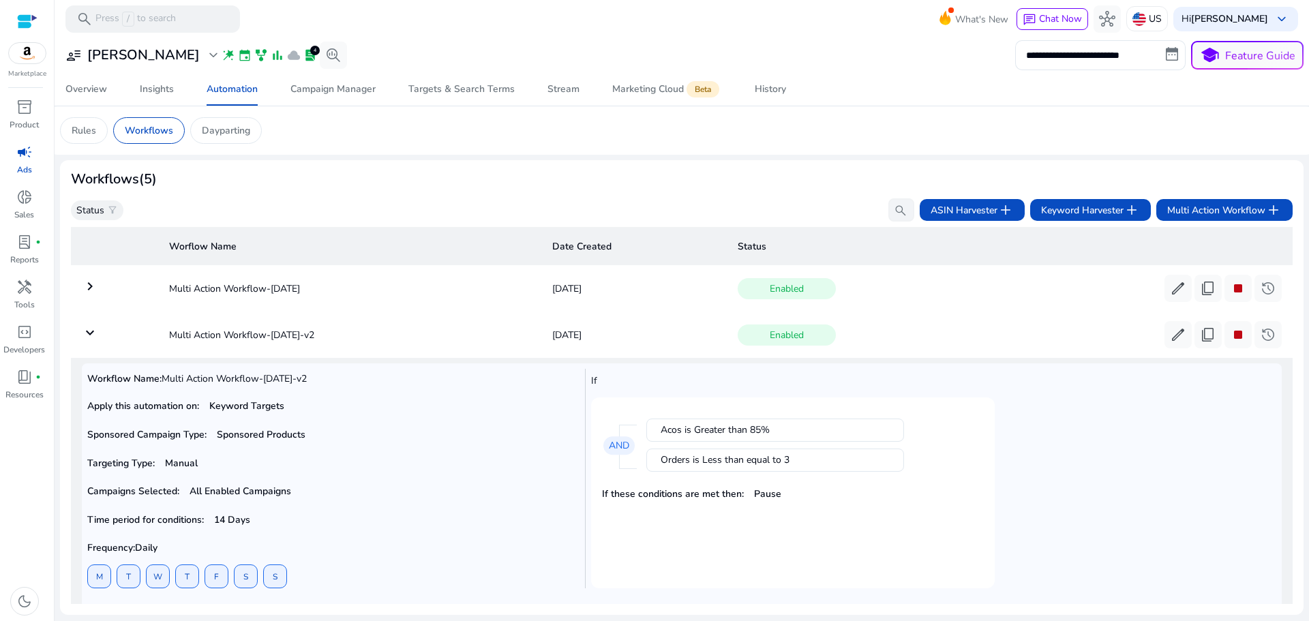
click at [92, 332] on mat-icon "keyboard_arrow_down" at bounding box center [90, 332] width 16 height 16
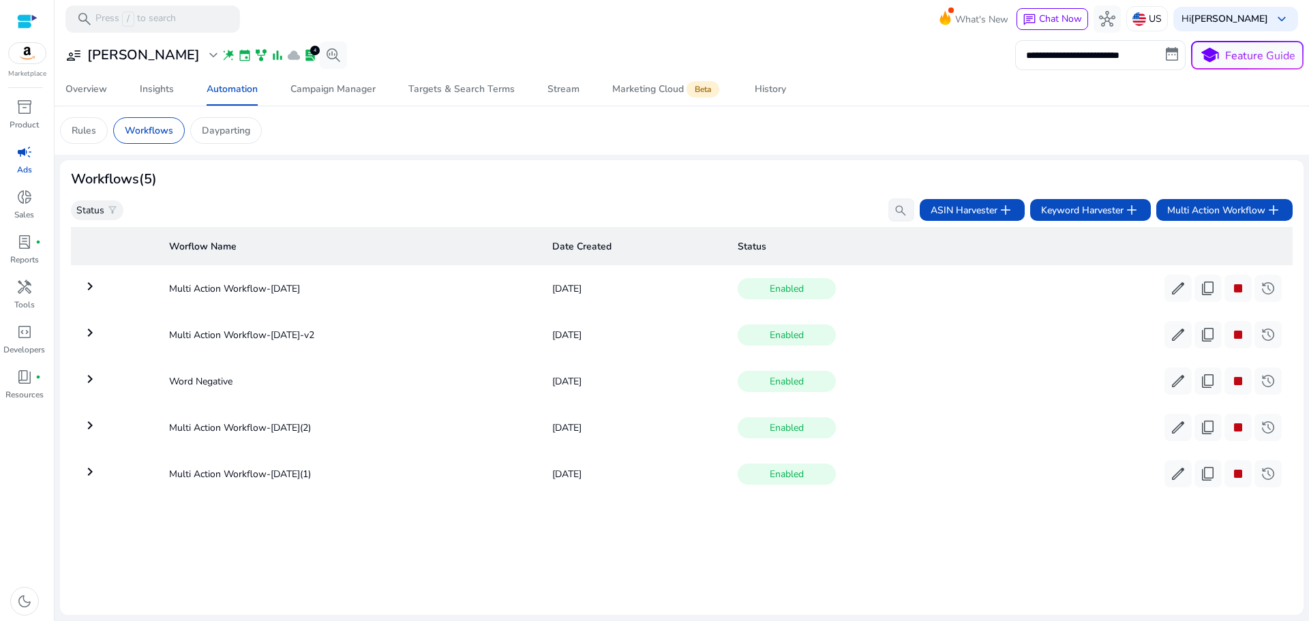
click at [90, 427] on mat-icon "keyboard_arrow_right" at bounding box center [90, 425] width 16 height 16
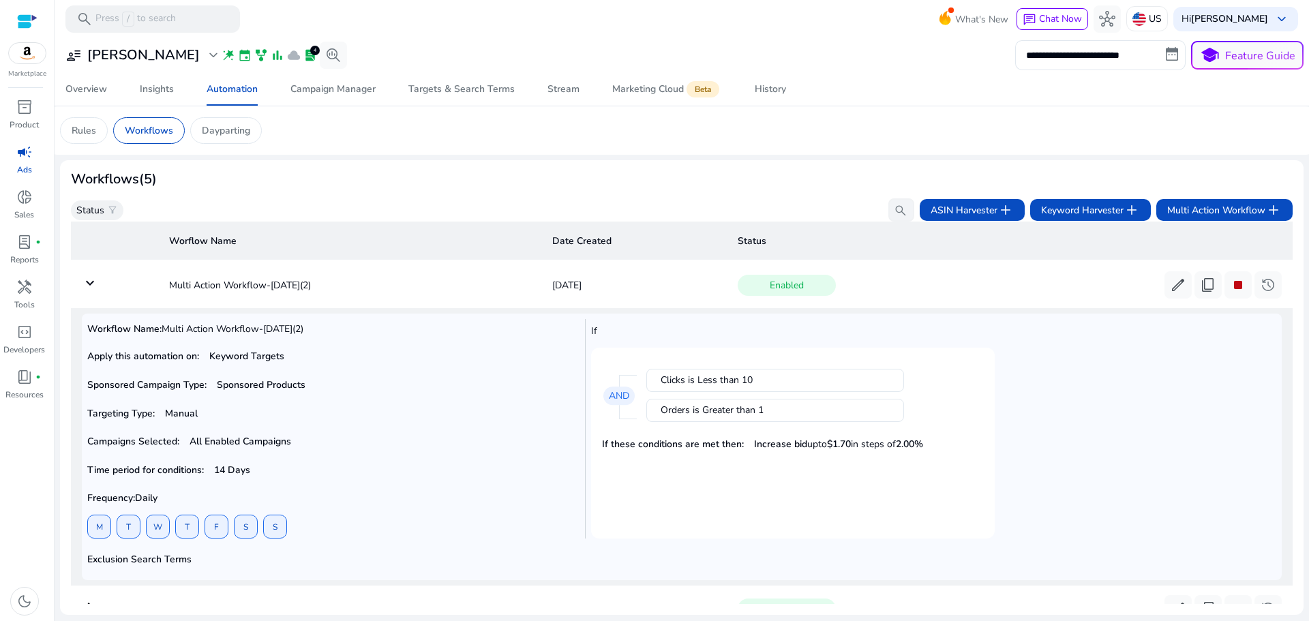
scroll to position [145, 0]
click at [1170, 284] on span "edit" at bounding box center [1178, 282] width 16 height 16
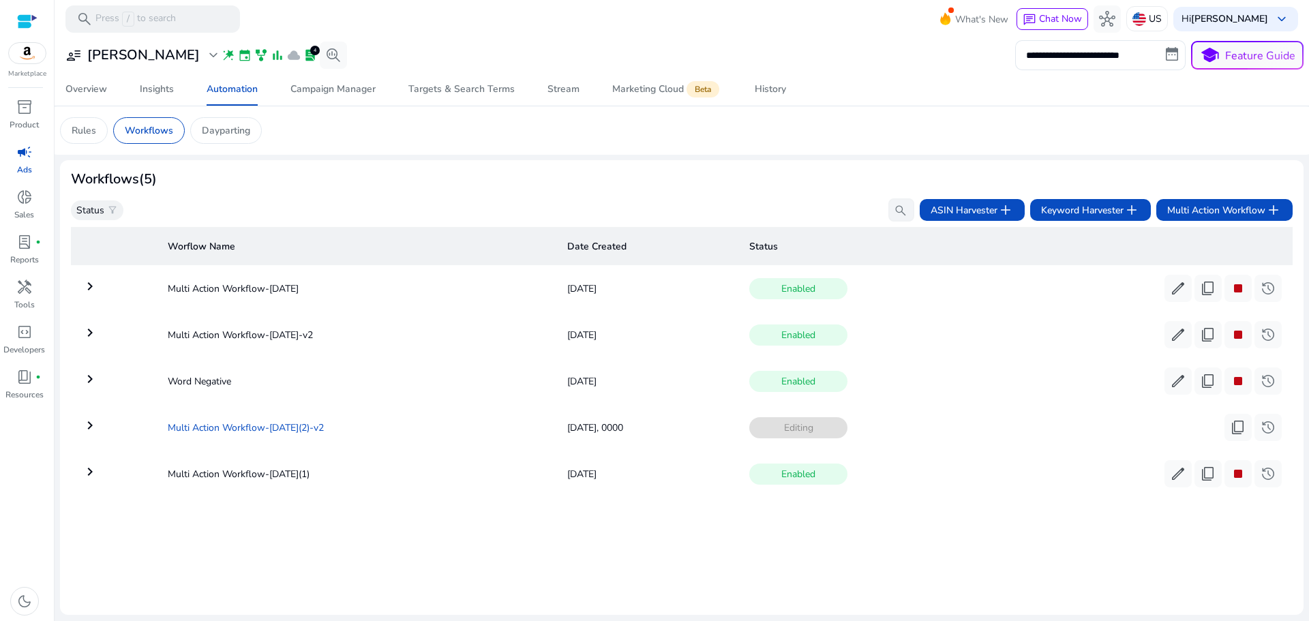
scroll to position [0, 0]
click at [785, 427] on span "Editing" at bounding box center [798, 427] width 98 height 21
click at [81, 423] on td "keyboard_arrow_right" at bounding box center [114, 427] width 86 height 35
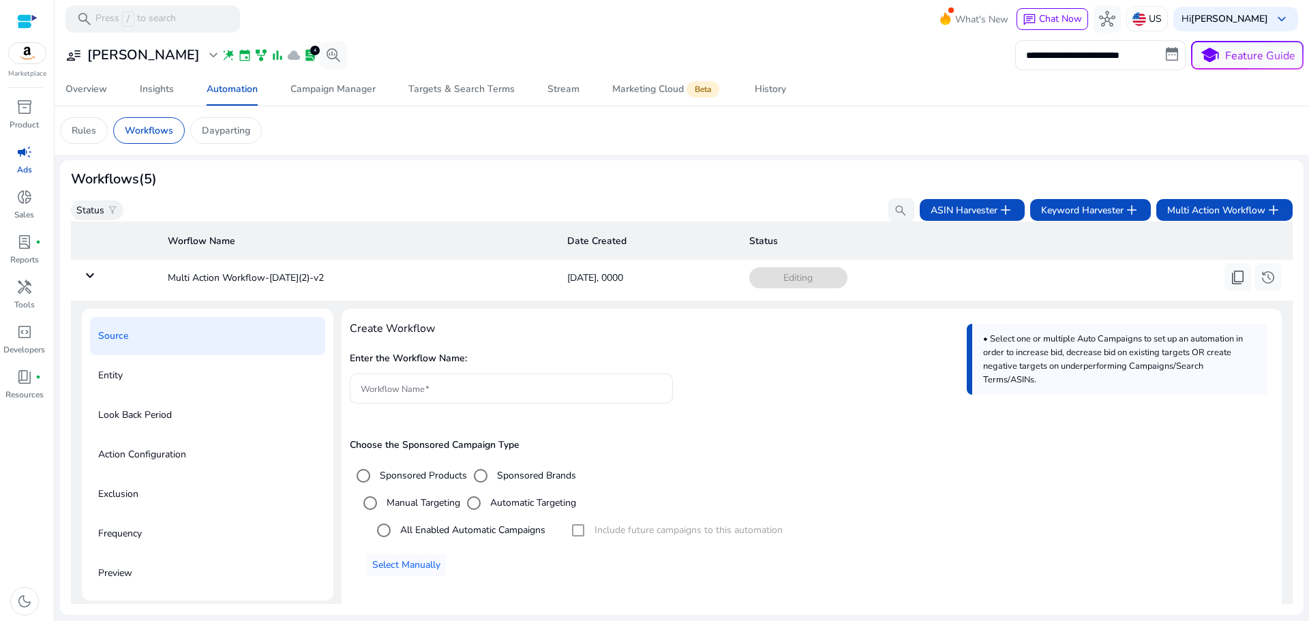
scroll to position [140, 0]
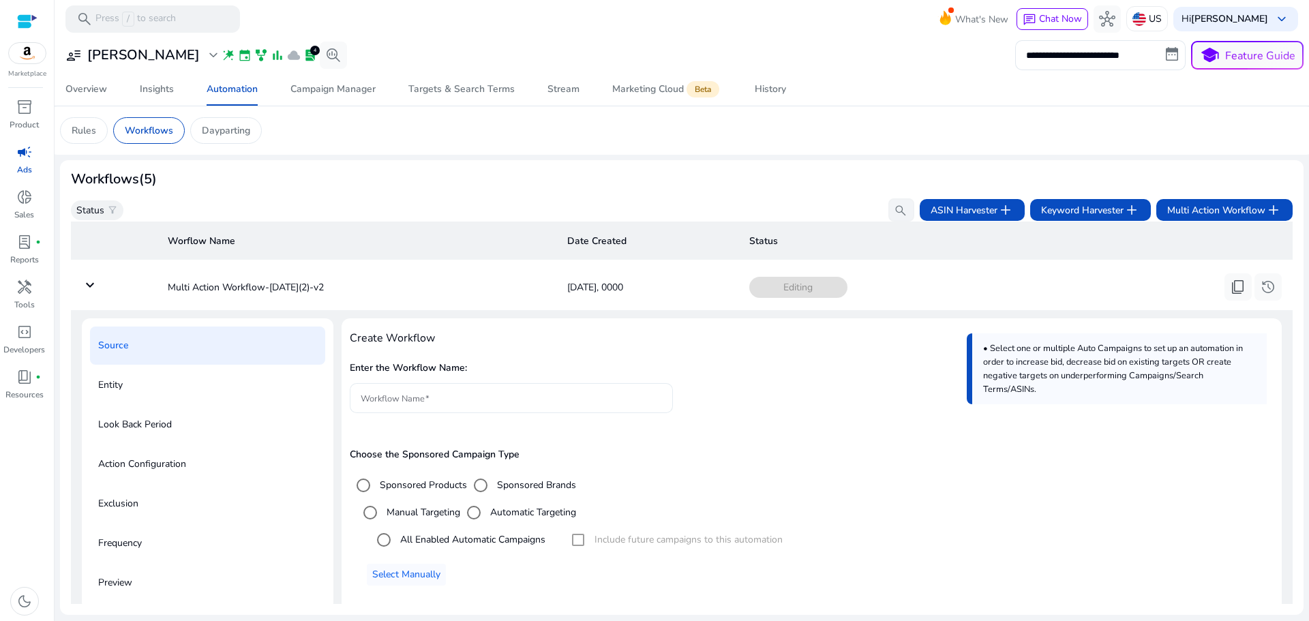
click at [425, 400] on input "Workflow Name" at bounding box center [511, 398] width 301 height 15
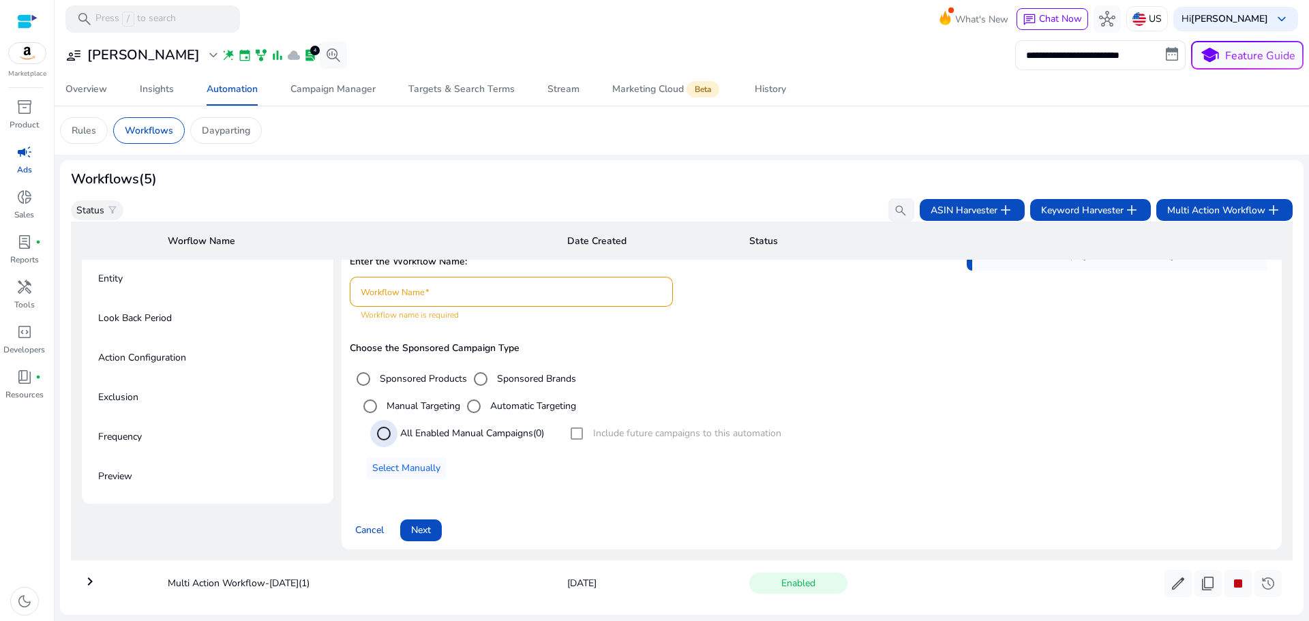
scroll to position [277, 0]
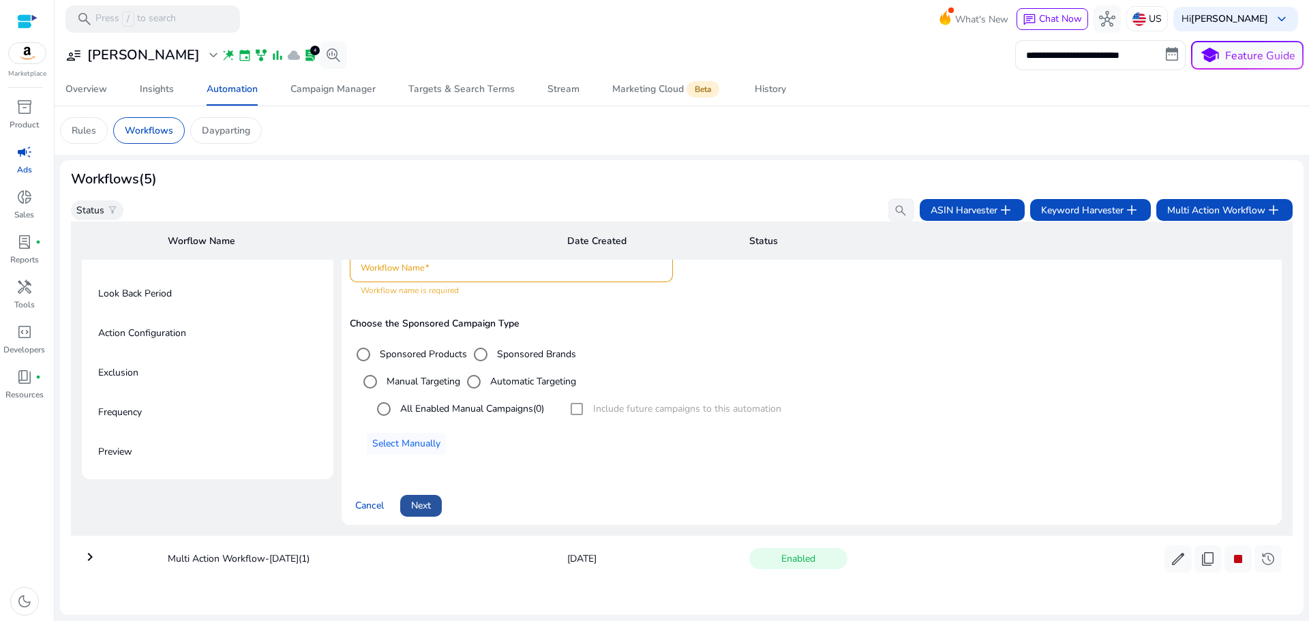
click at [420, 504] on span "Next" at bounding box center [421, 505] width 20 height 14
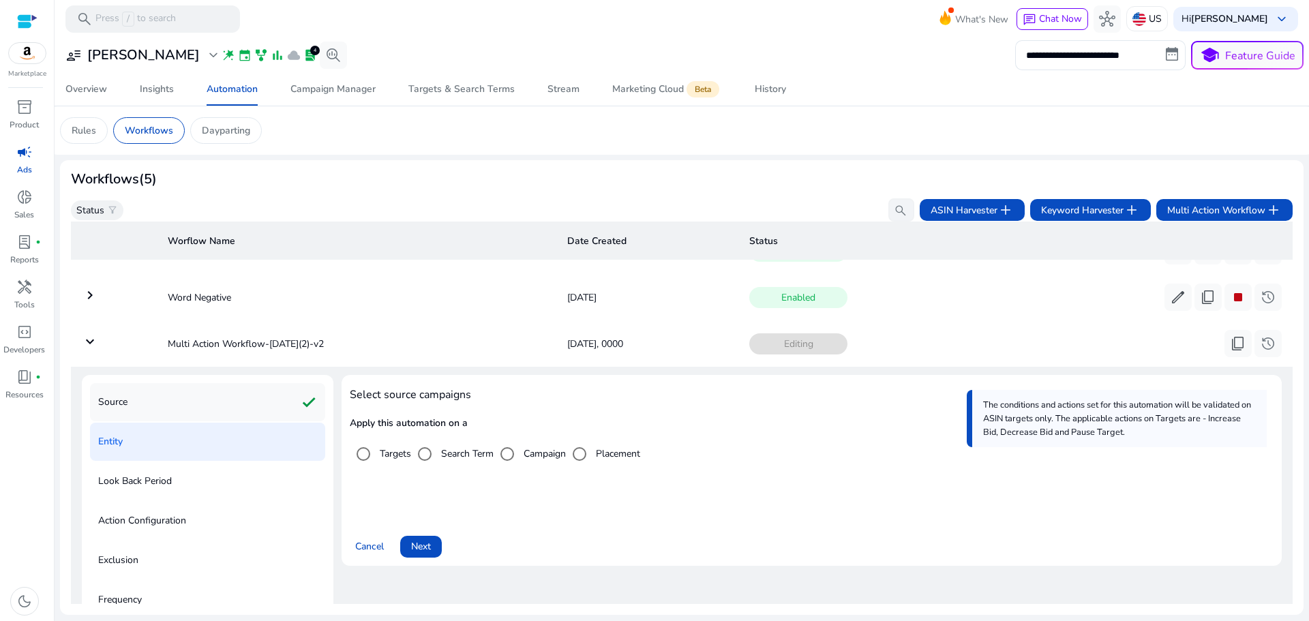
click at [129, 410] on div "Source check" at bounding box center [207, 402] width 235 height 38
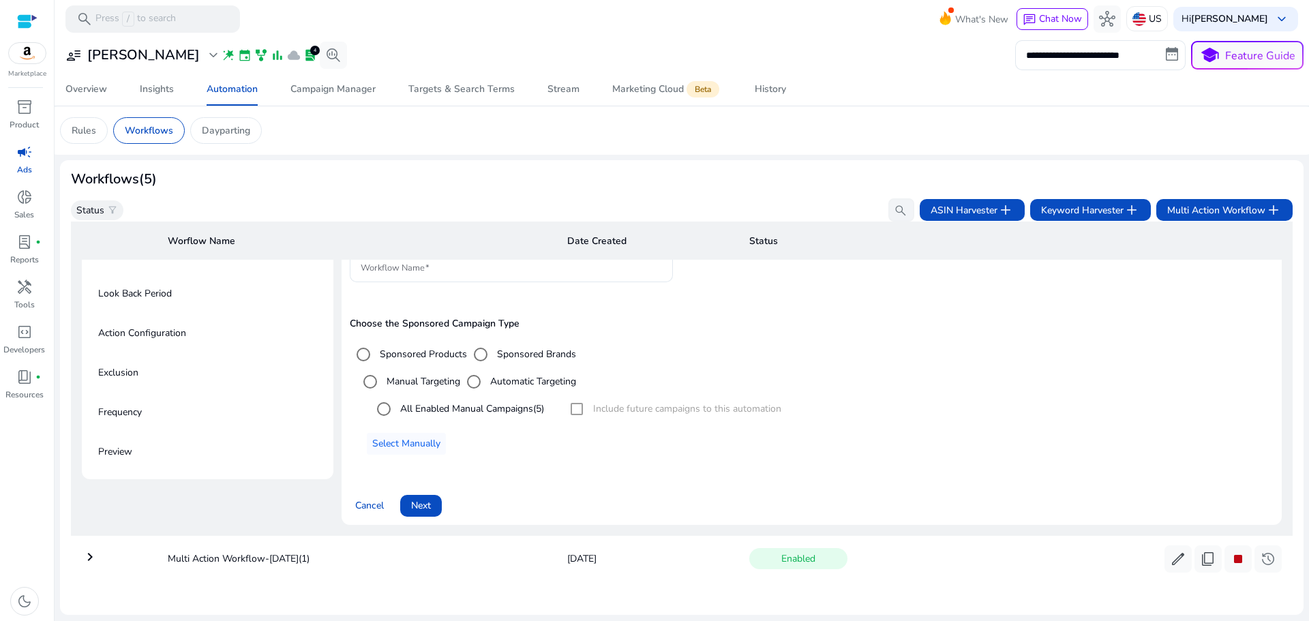
scroll to position [277, 0]
click at [419, 498] on span "Next" at bounding box center [421, 505] width 20 height 14
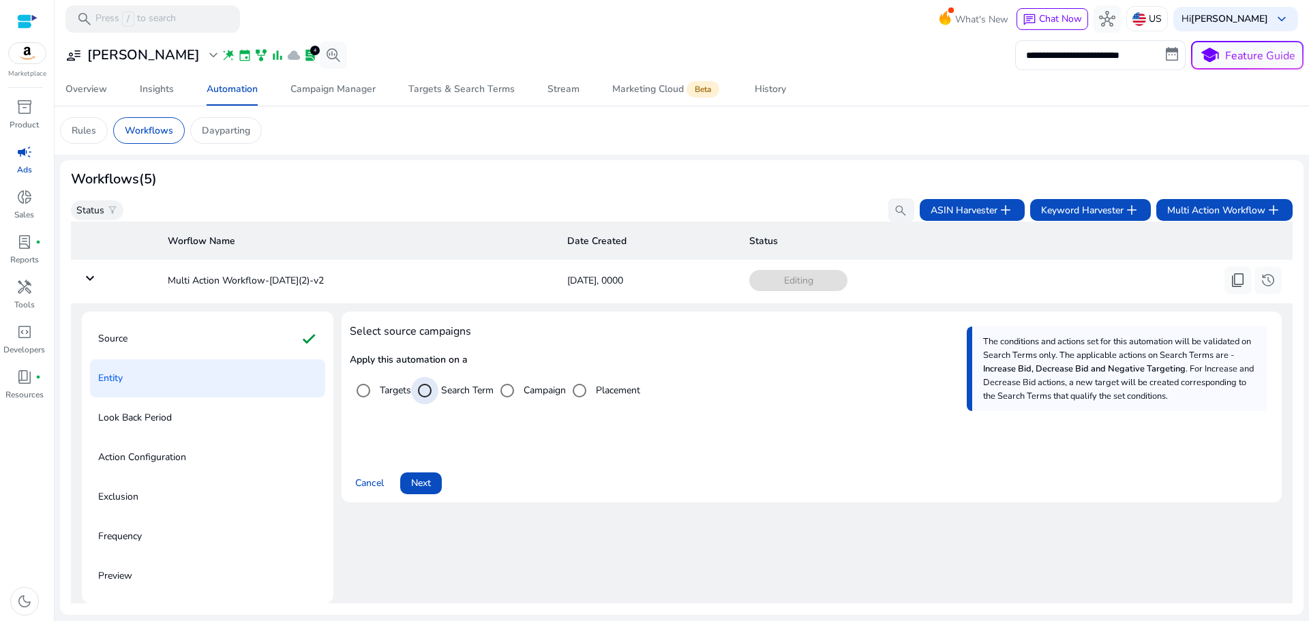
scroll to position [152, 0]
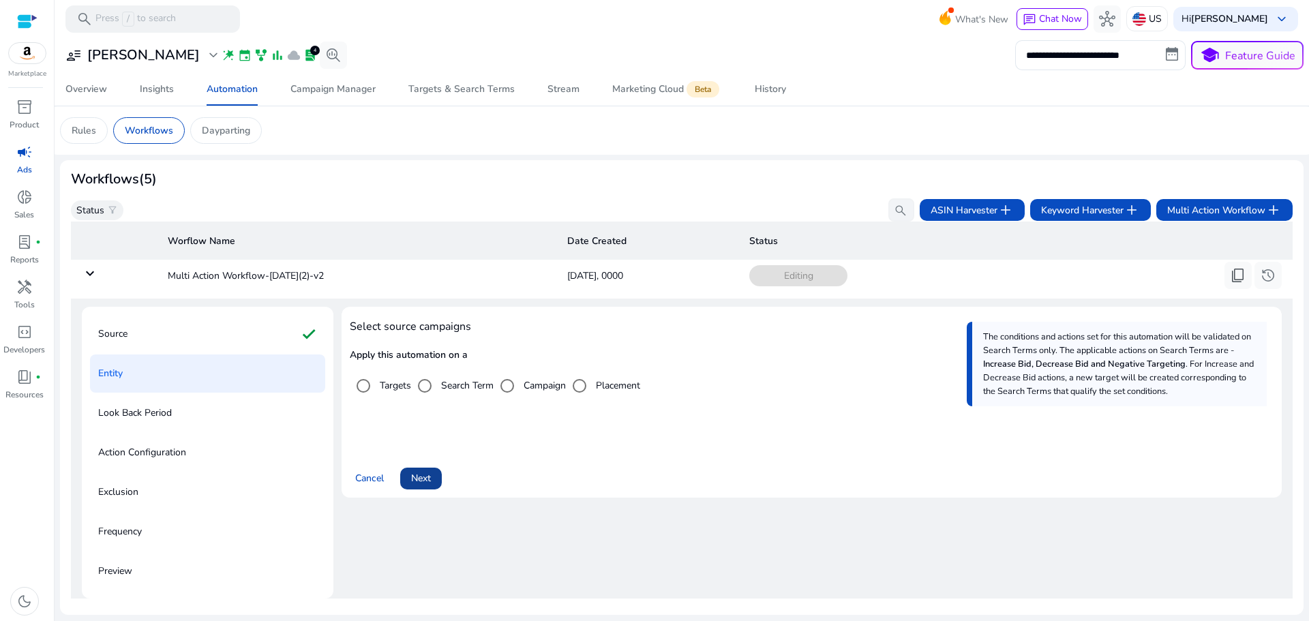
click at [425, 478] on span "Next" at bounding box center [421, 478] width 20 height 14
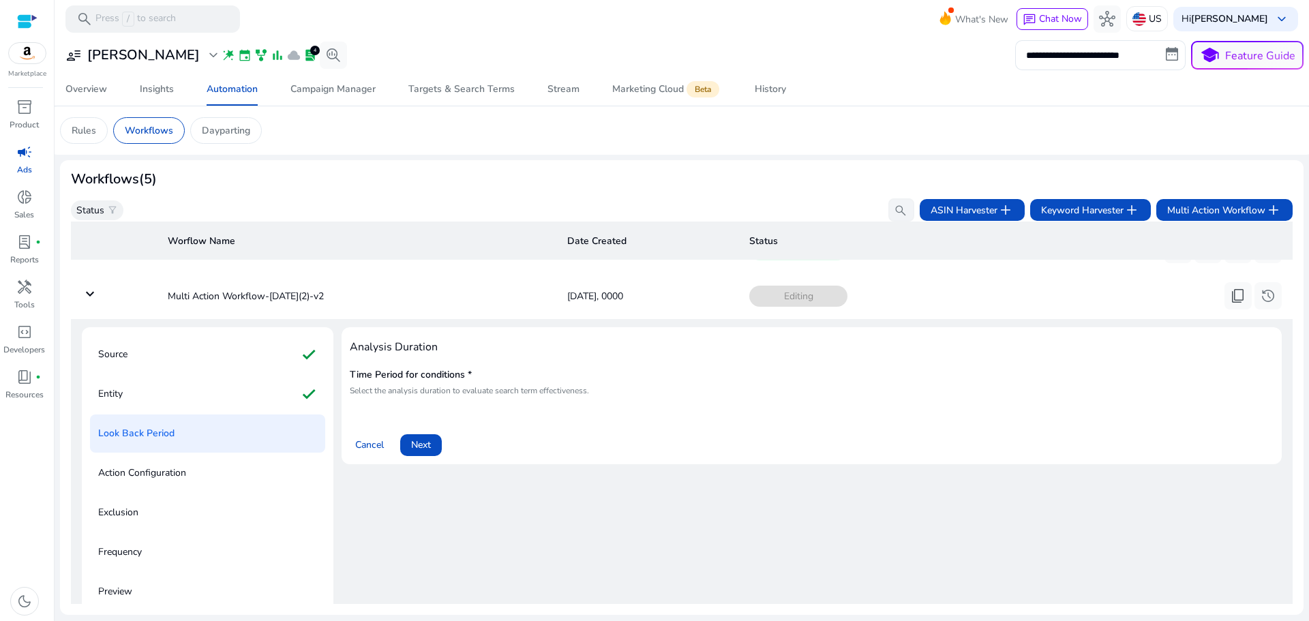
scroll to position [84, 0]
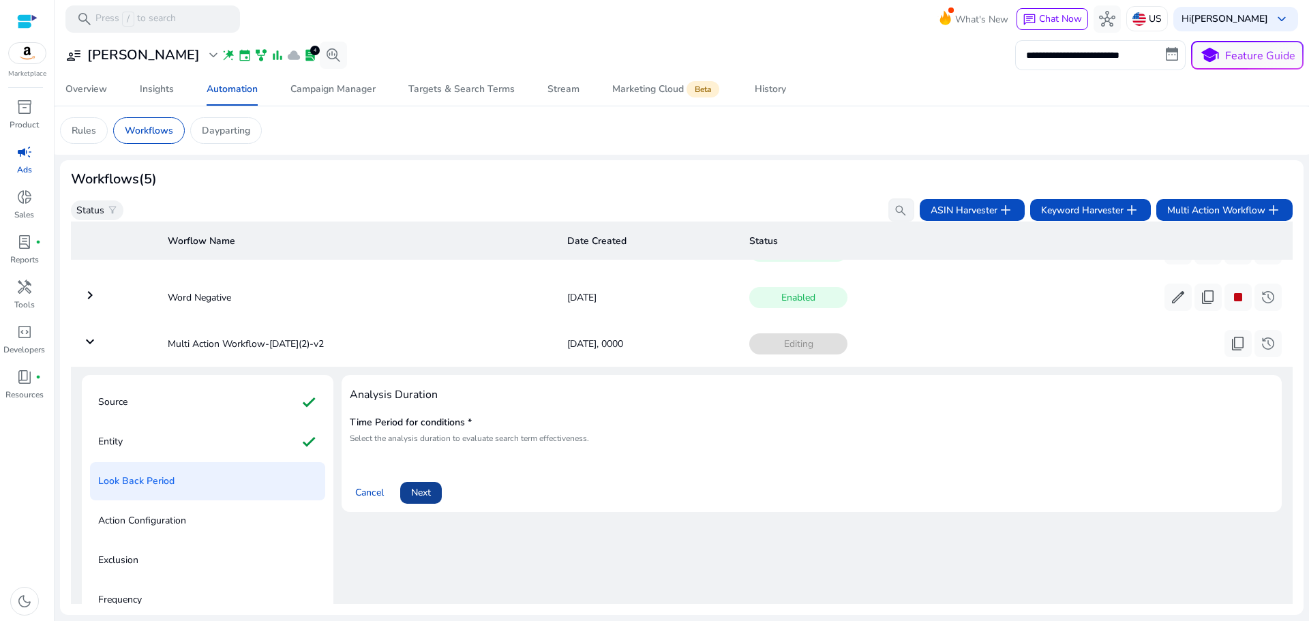
click at [424, 496] on span "Next" at bounding box center [421, 492] width 20 height 14
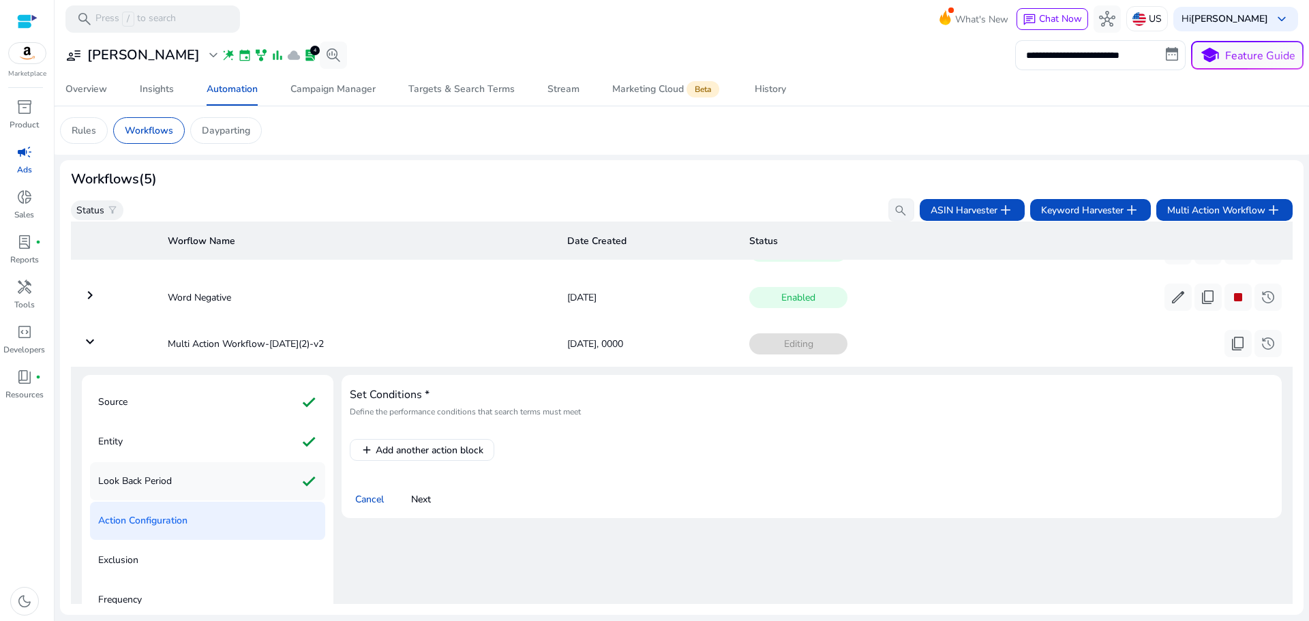
click at [149, 483] on p "Look Back Period" at bounding box center [135, 481] width 74 height 22
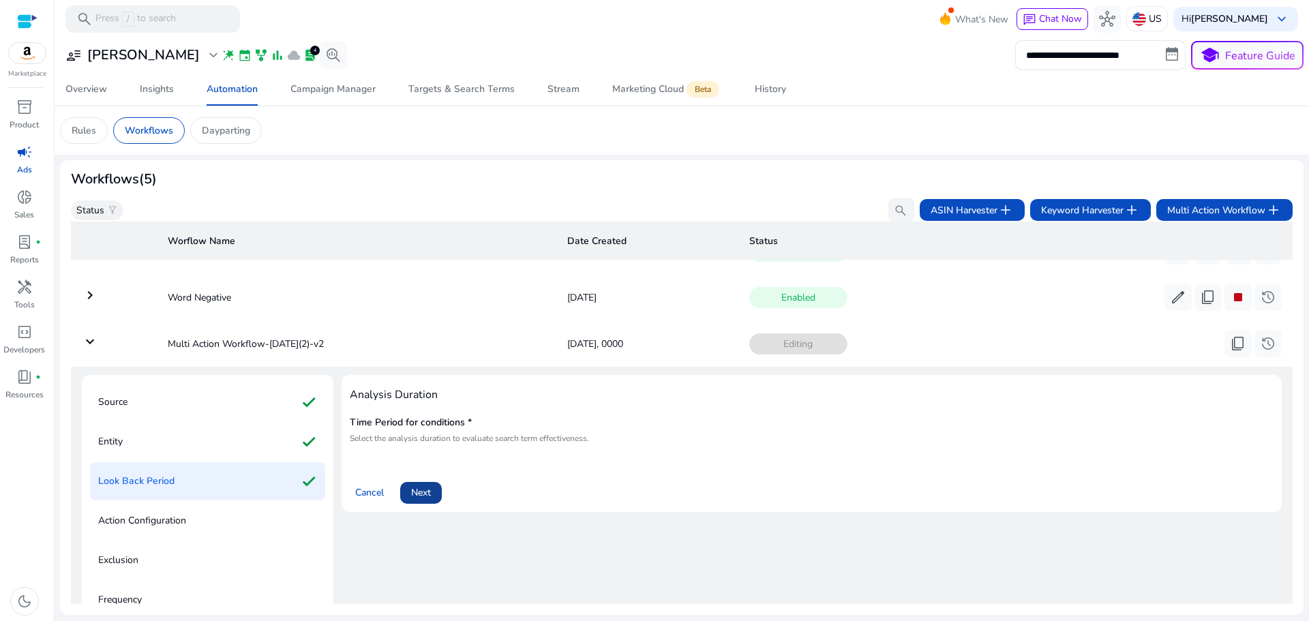
click at [405, 504] on span at bounding box center [421, 492] width 42 height 33
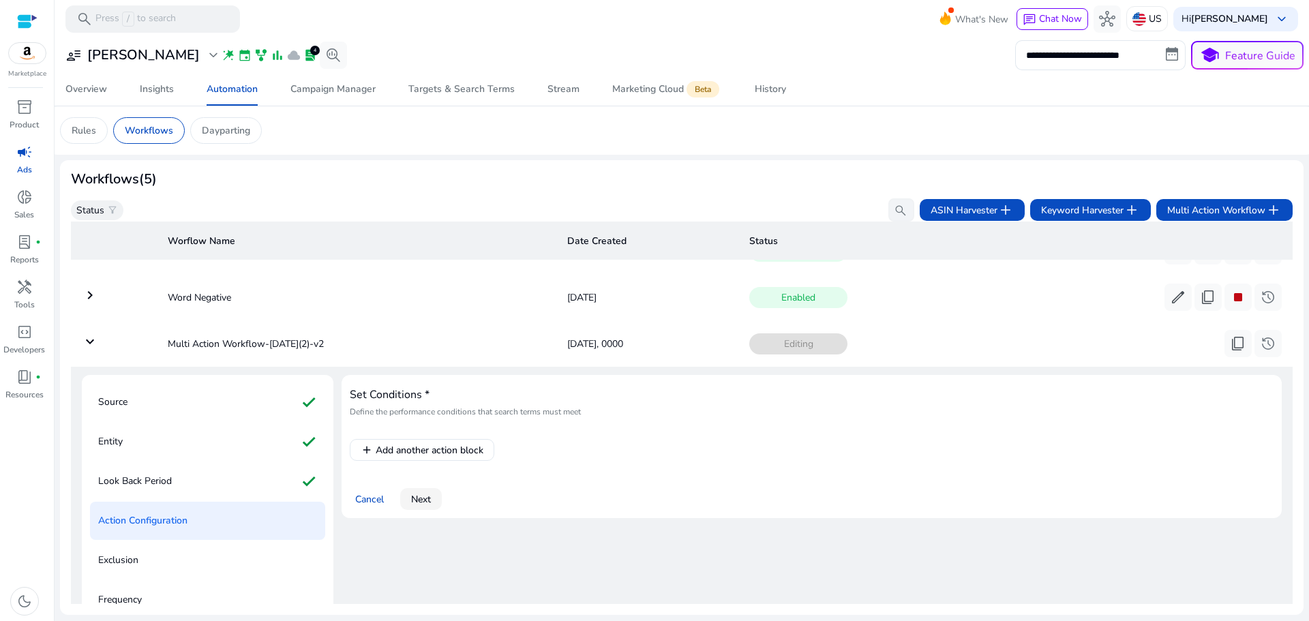
click at [421, 503] on span "Next" at bounding box center [421, 499] width 20 height 14
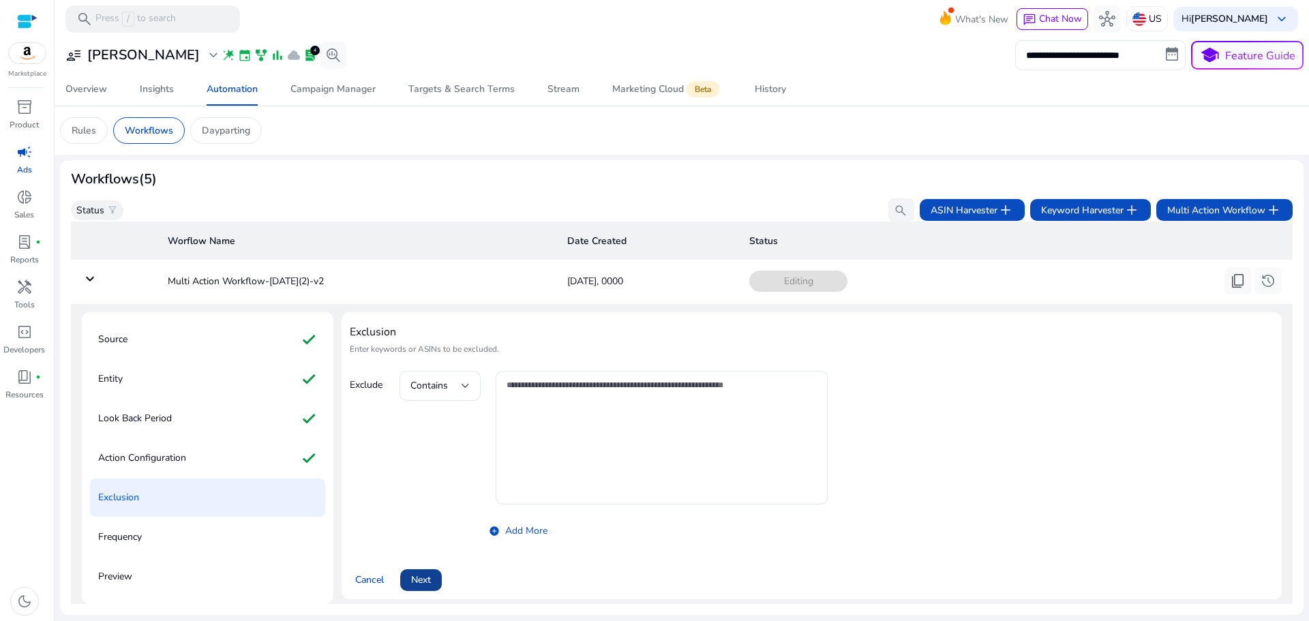
scroll to position [226, 0]
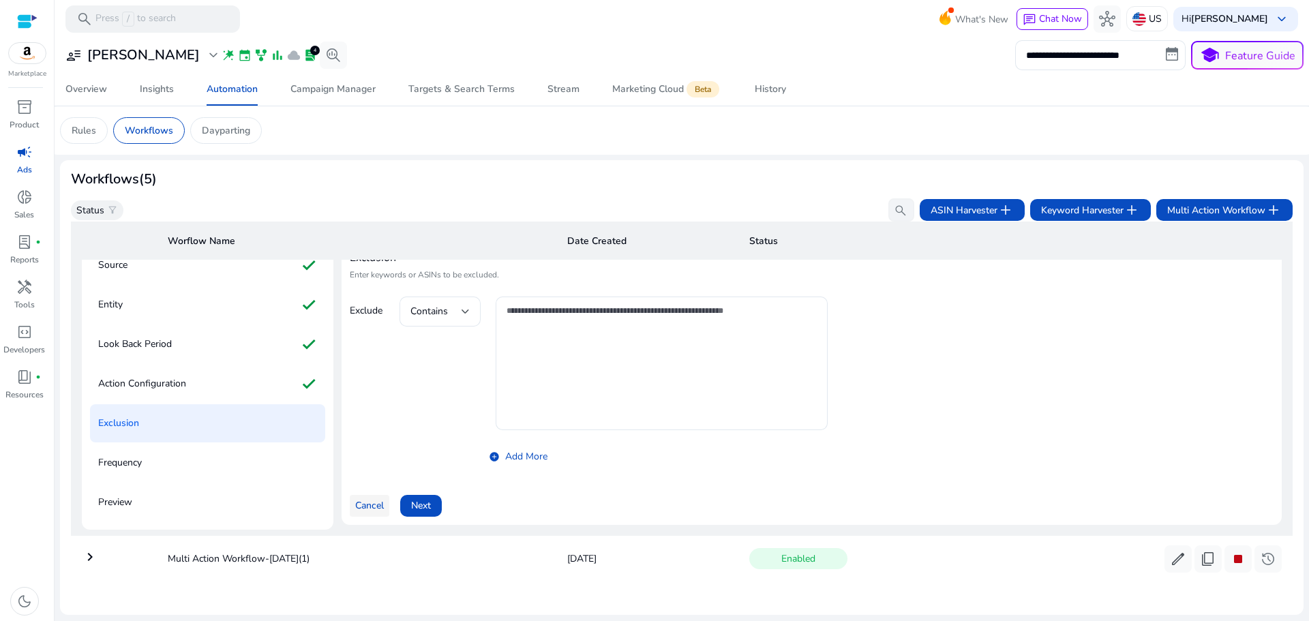
click at [381, 505] on span "Cancel" at bounding box center [369, 505] width 29 height 14
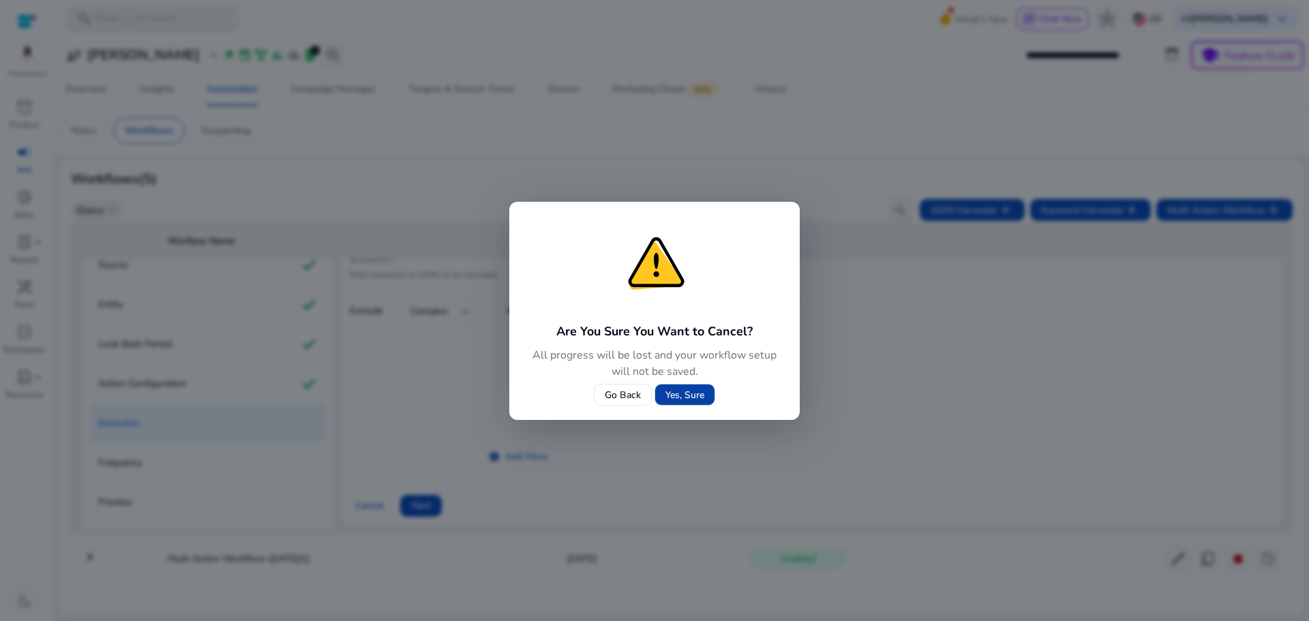
click at [677, 393] on span "Yes, Sure" at bounding box center [684, 395] width 39 height 14
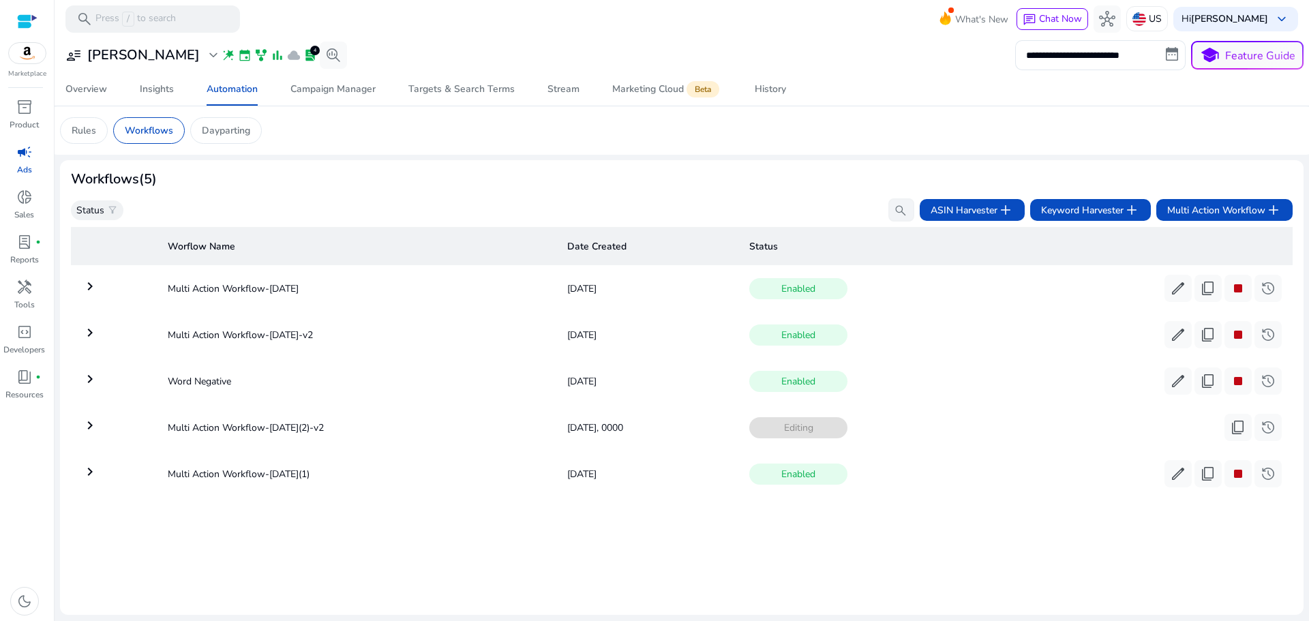
scroll to position [0, 0]
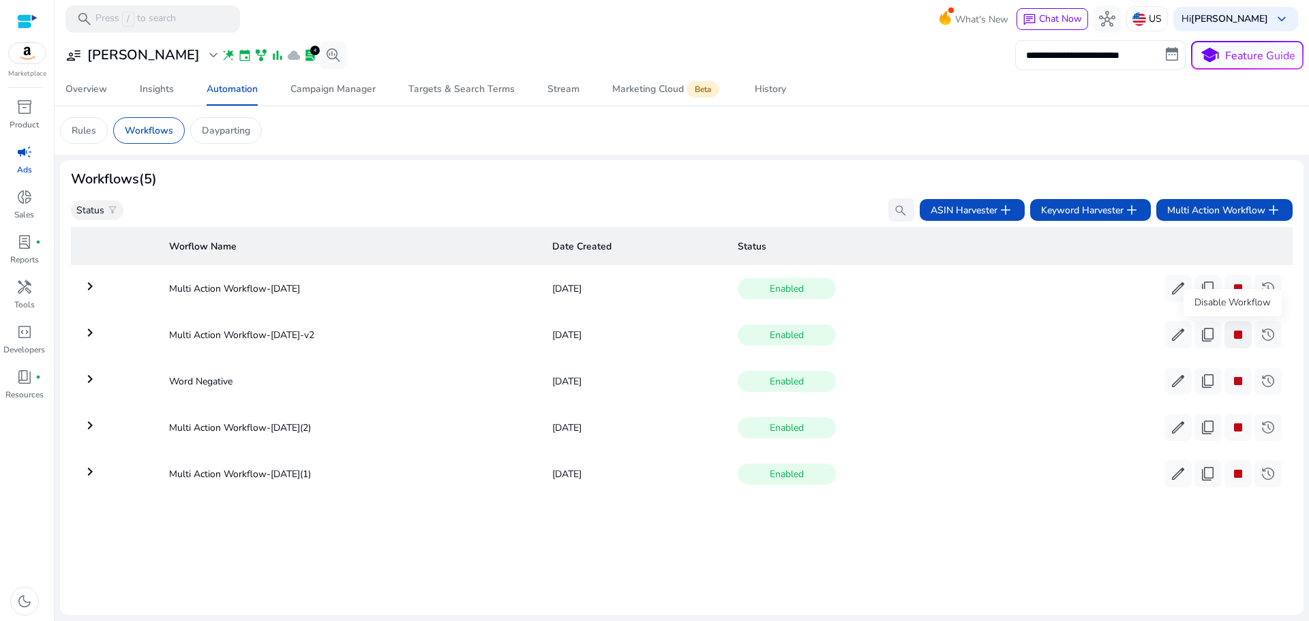
click at [1229, 335] on span "stop" at bounding box center [1237, 334] width 16 height 16
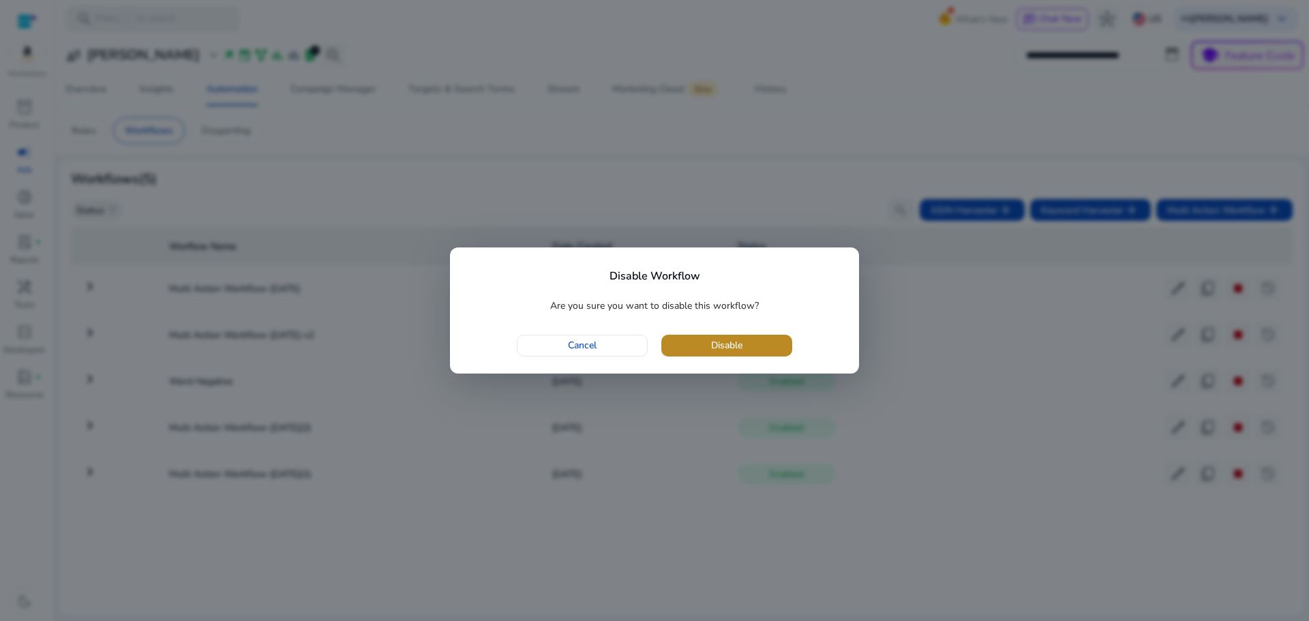
click at [748, 350] on span "button" at bounding box center [726, 345] width 131 height 33
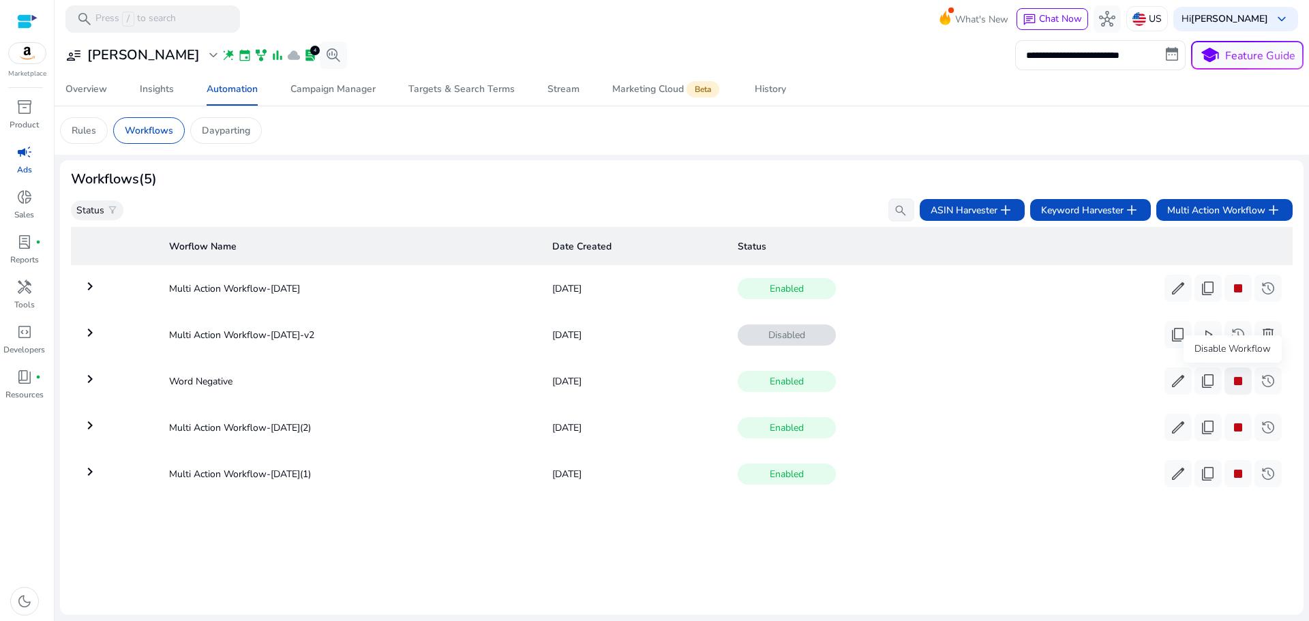
click at [1230, 379] on span "stop" at bounding box center [1237, 381] width 16 height 16
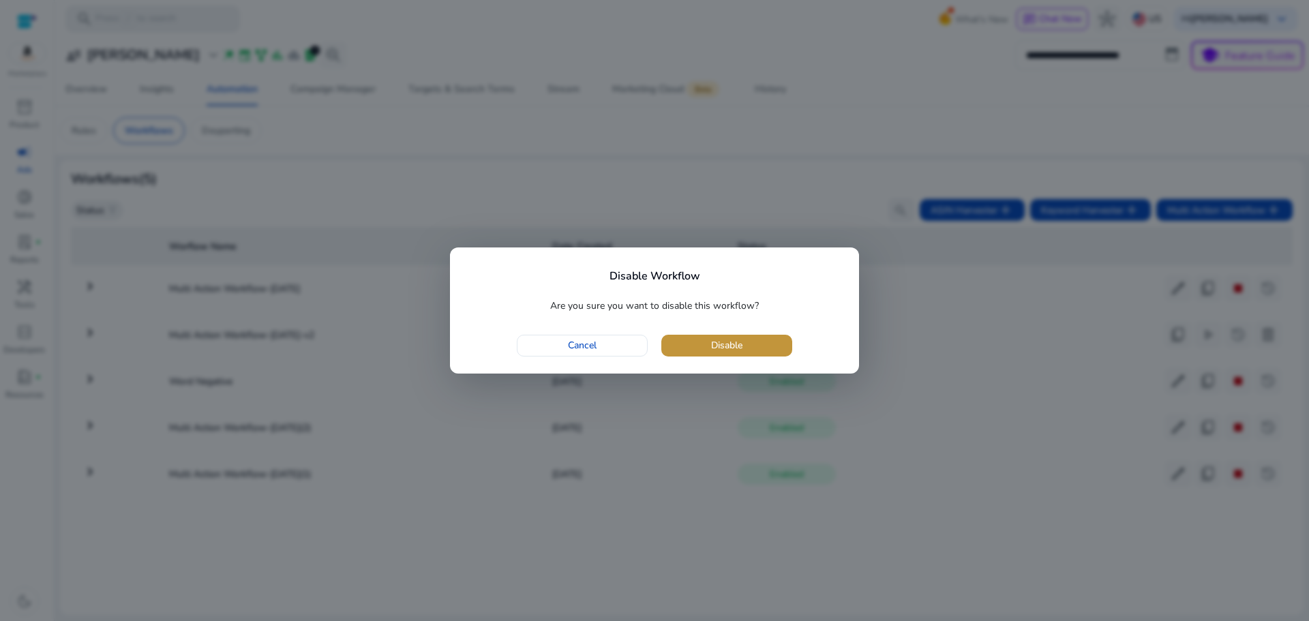
click at [724, 346] on span "Disable" at bounding box center [726, 345] width 31 height 14
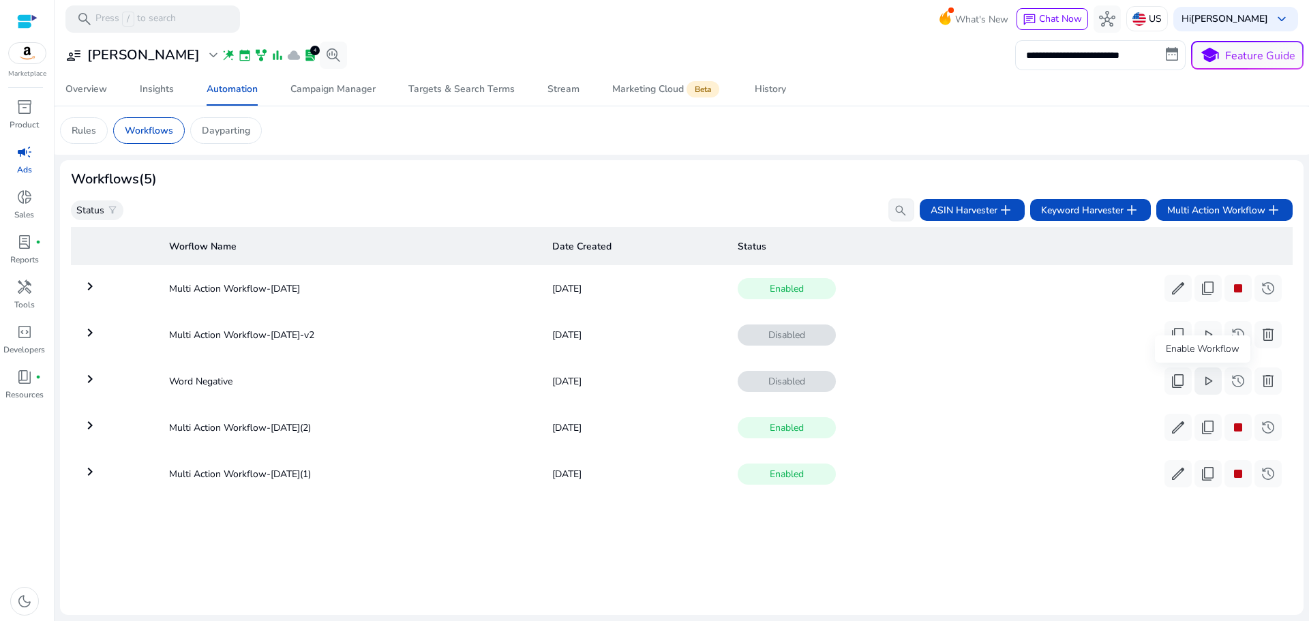
click at [1199, 384] on span "play_arrow" at bounding box center [1207, 381] width 16 height 16
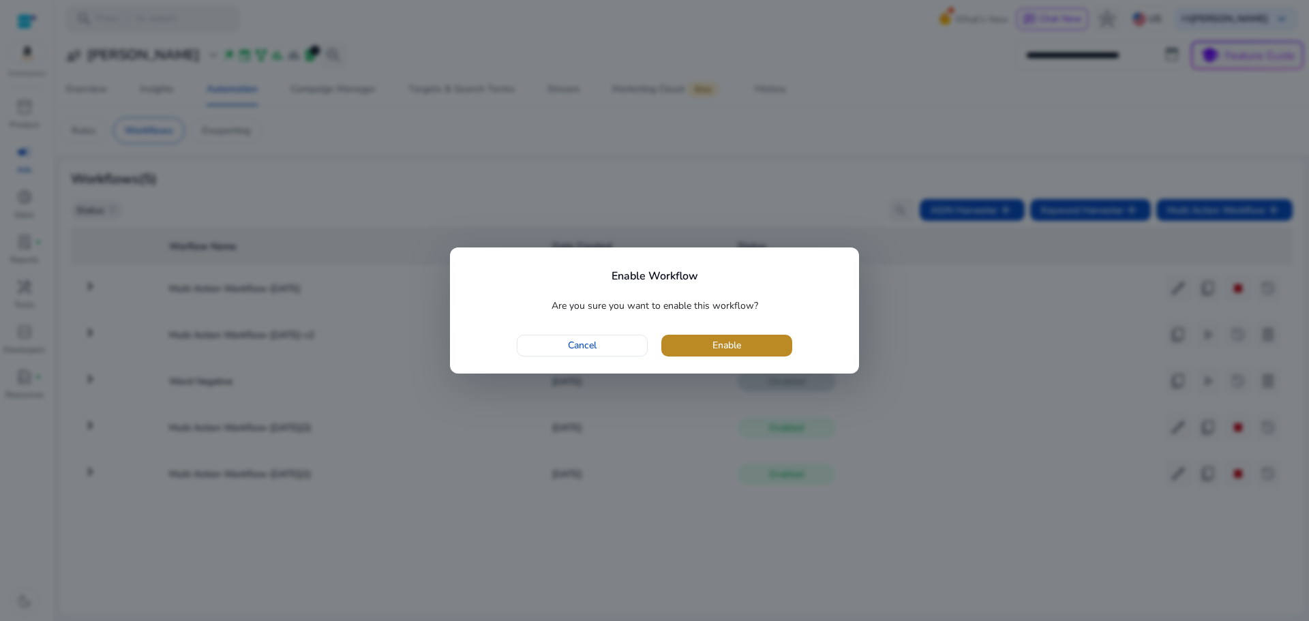
click at [733, 340] on span "Enable" at bounding box center [726, 345] width 29 height 14
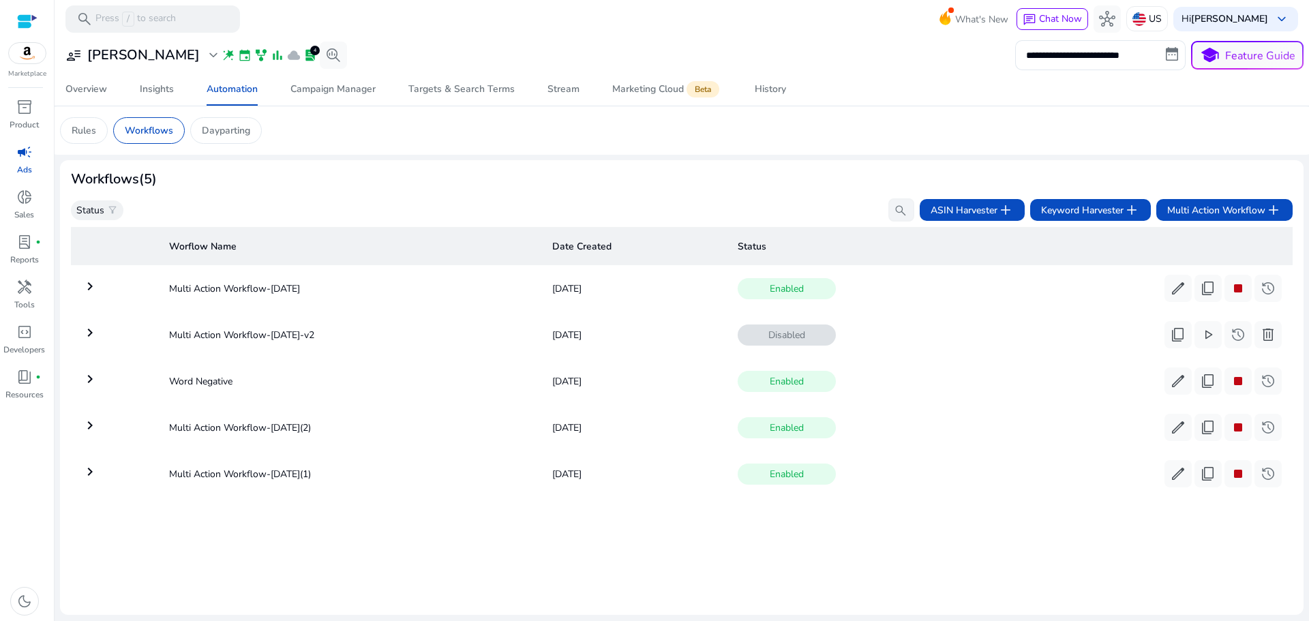
click at [89, 430] on mat-icon "keyboard_arrow_right" at bounding box center [90, 425] width 16 height 16
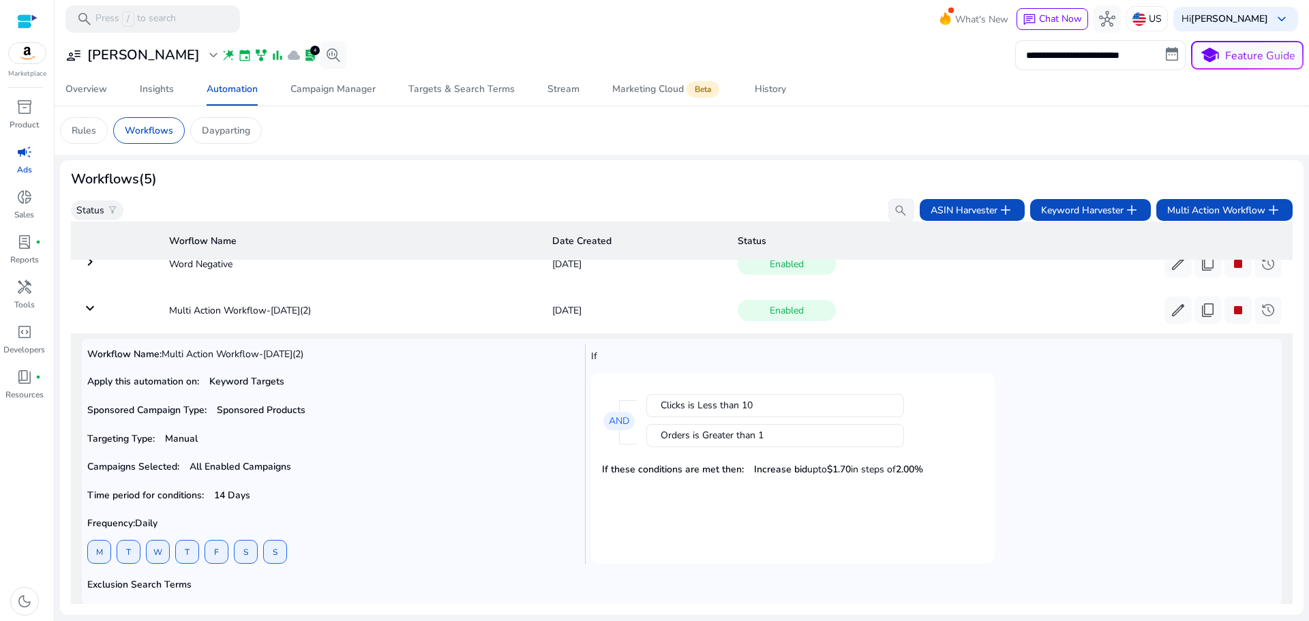
scroll to position [145, 0]
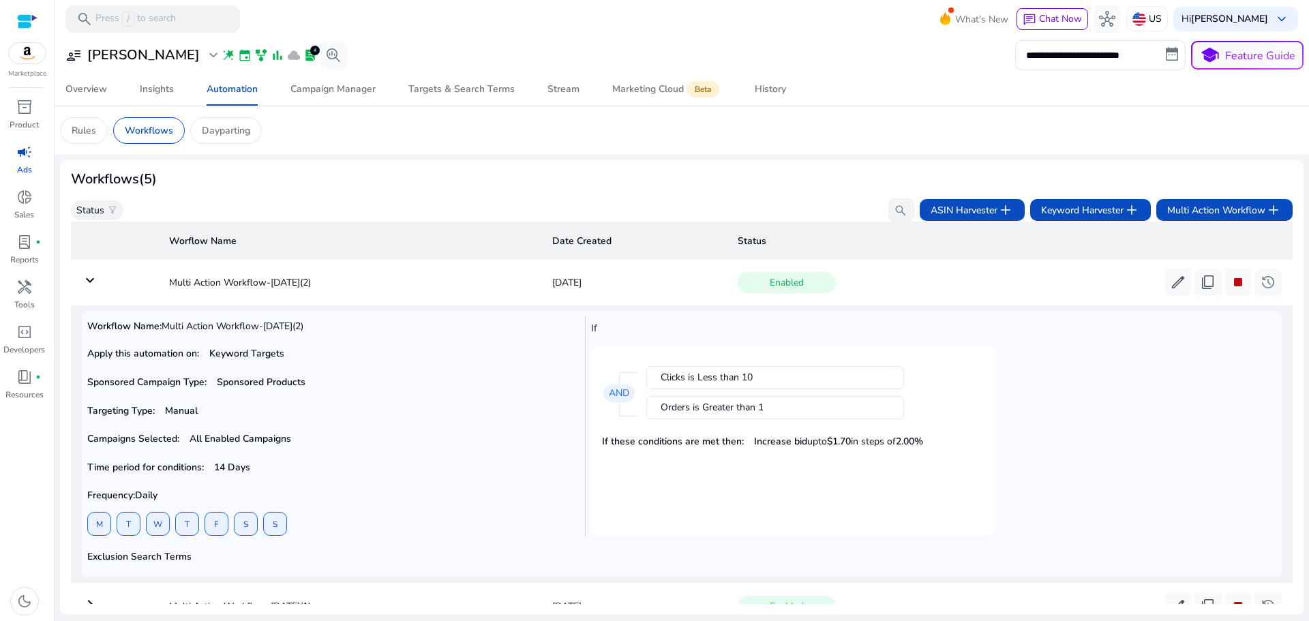
click at [704, 513] on mat-card "Clicks is Less than 10 Orders is Greater than 1 AND If these conditions are met…" at bounding box center [792, 440] width 403 height 191
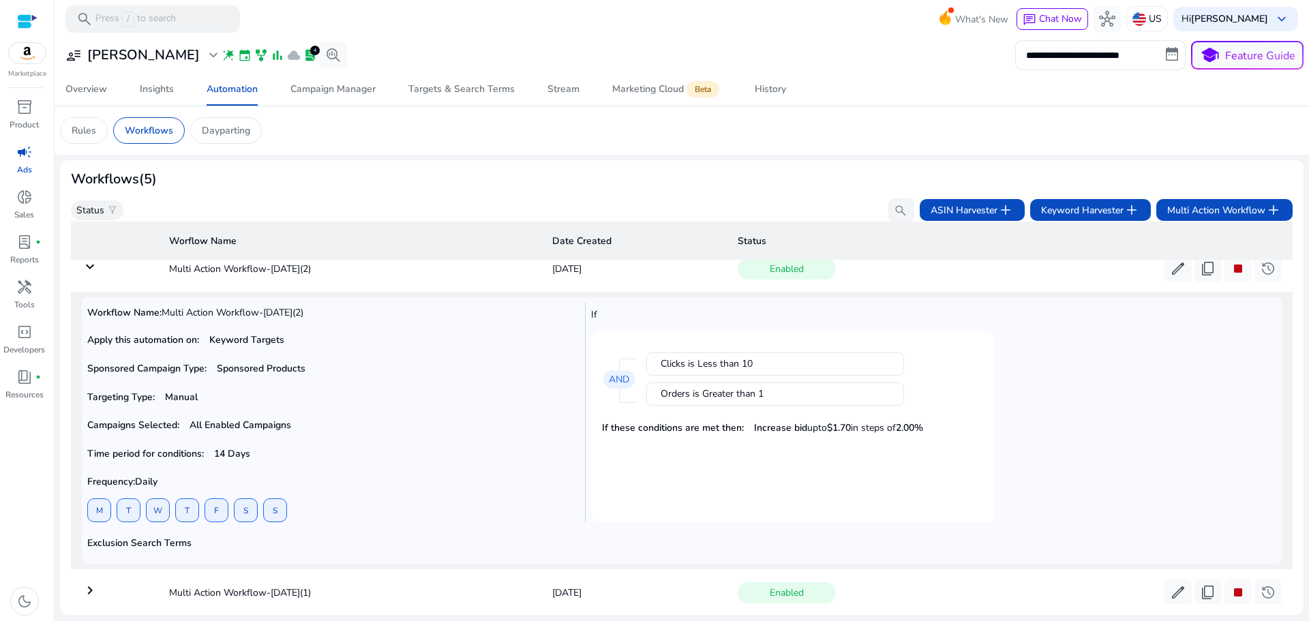
scroll to position [61, 0]
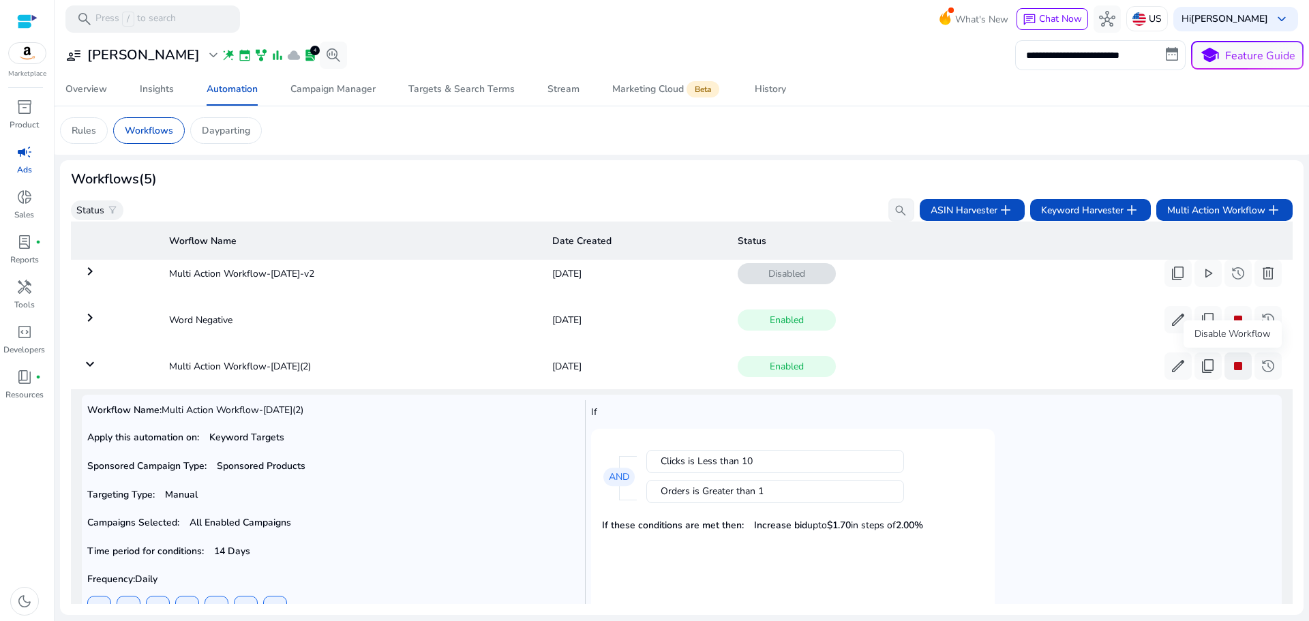
click at [1236, 364] on span "stop" at bounding box center [1237, 366] width 16 height 16
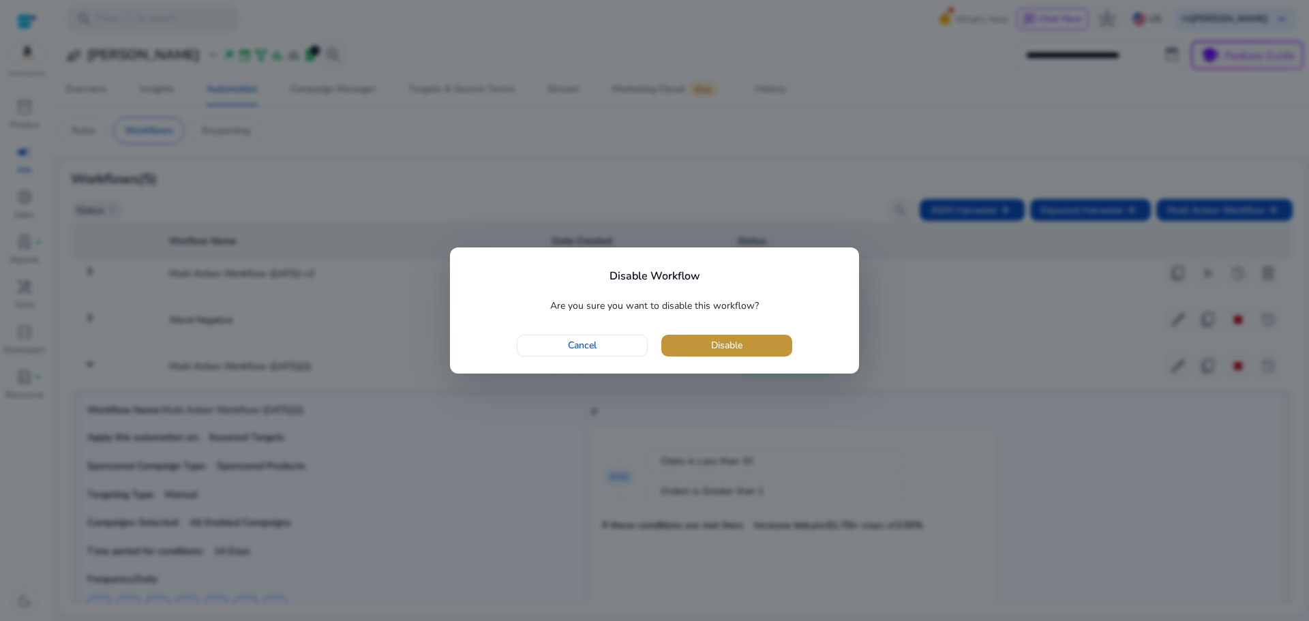
click at [746, 347] on span "button" at bounding box center [726, 345] width 131 height 33
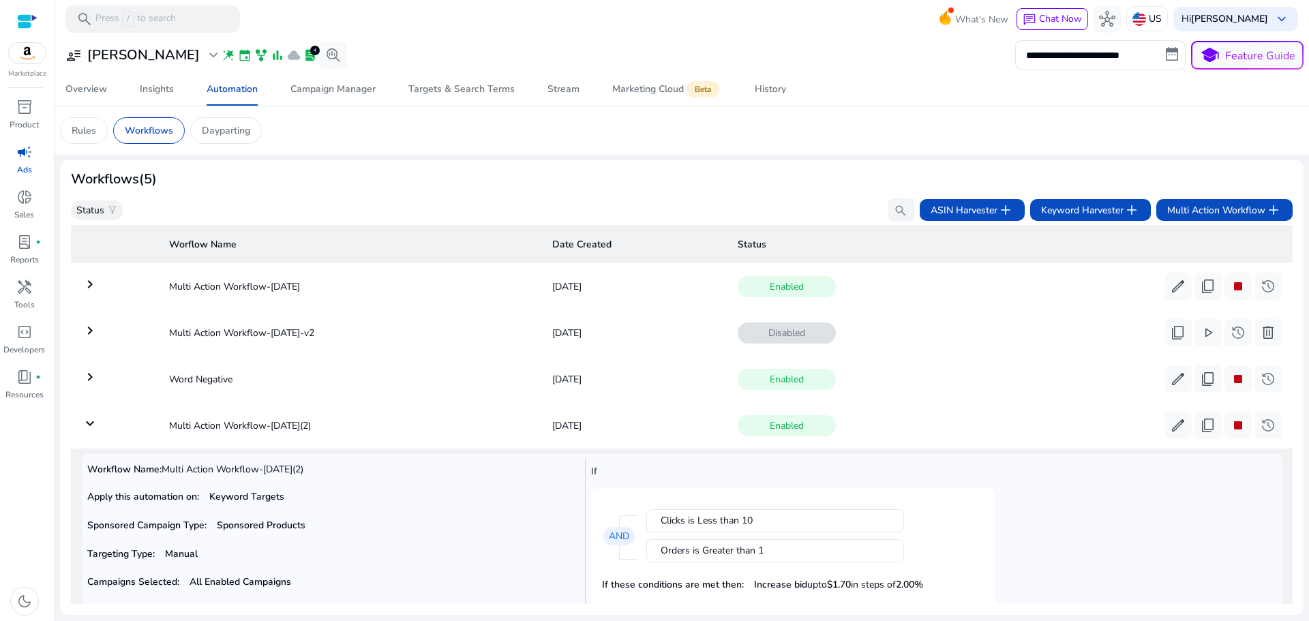
scroll to position [0, 0]
click at [87, 336] on mat-icon "keyboard_arrow_right" at bounding box center [90, 332] width 16 height 16
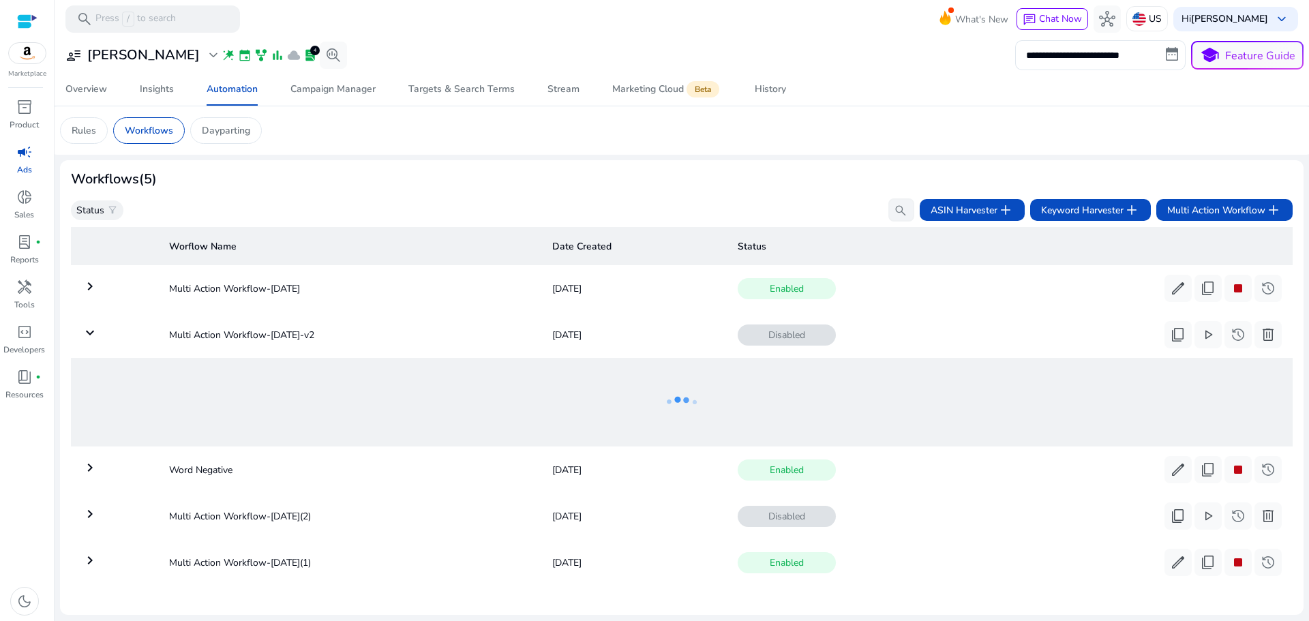
scroll to position [9, 0]
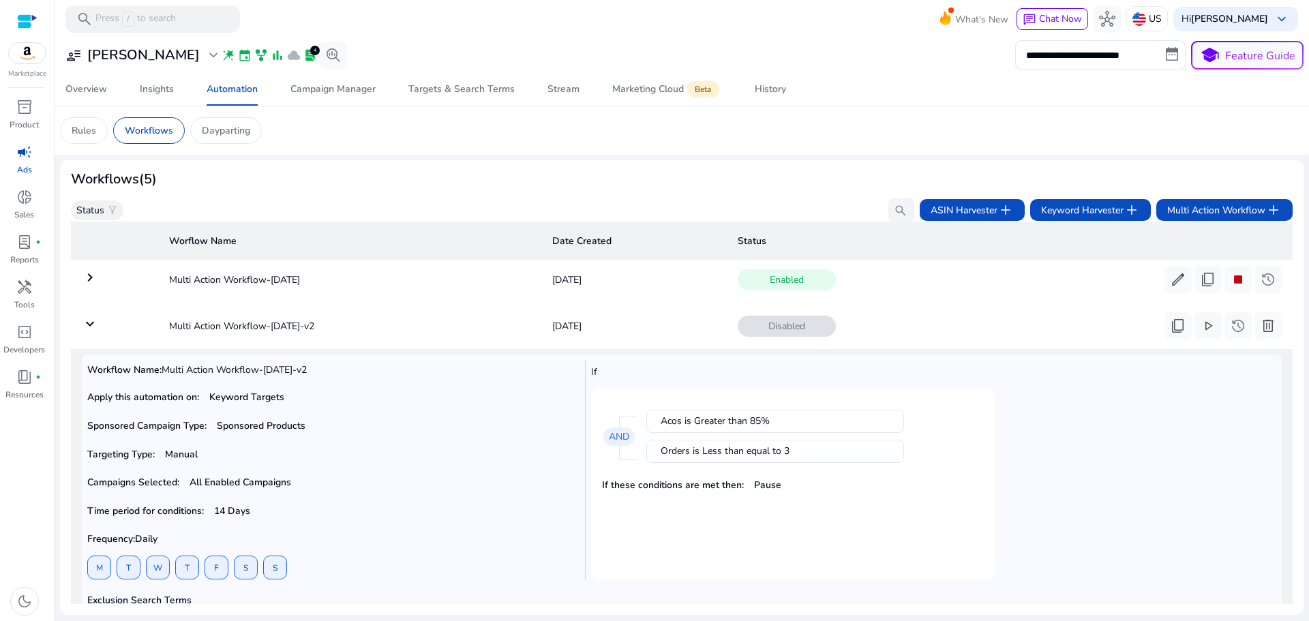
click at [87, 322] on mat-icon "keyboard_arrow_down" at bounding box center [90, 324] width 16 height 16
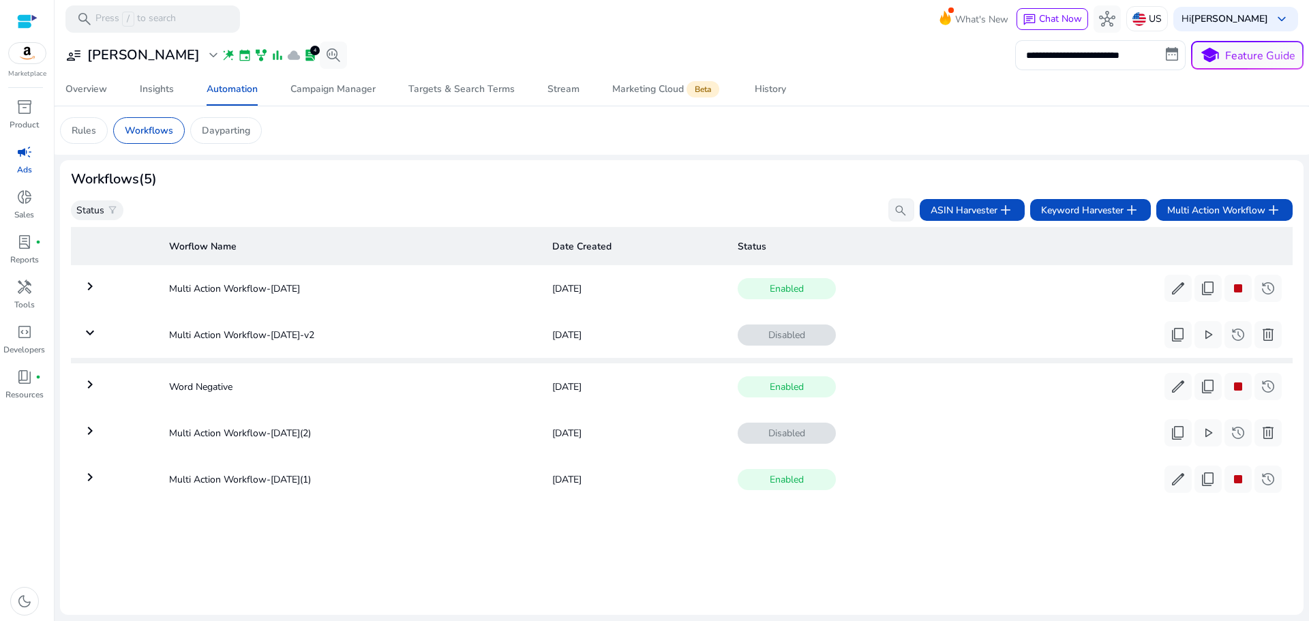
scroll to position [0, 0]
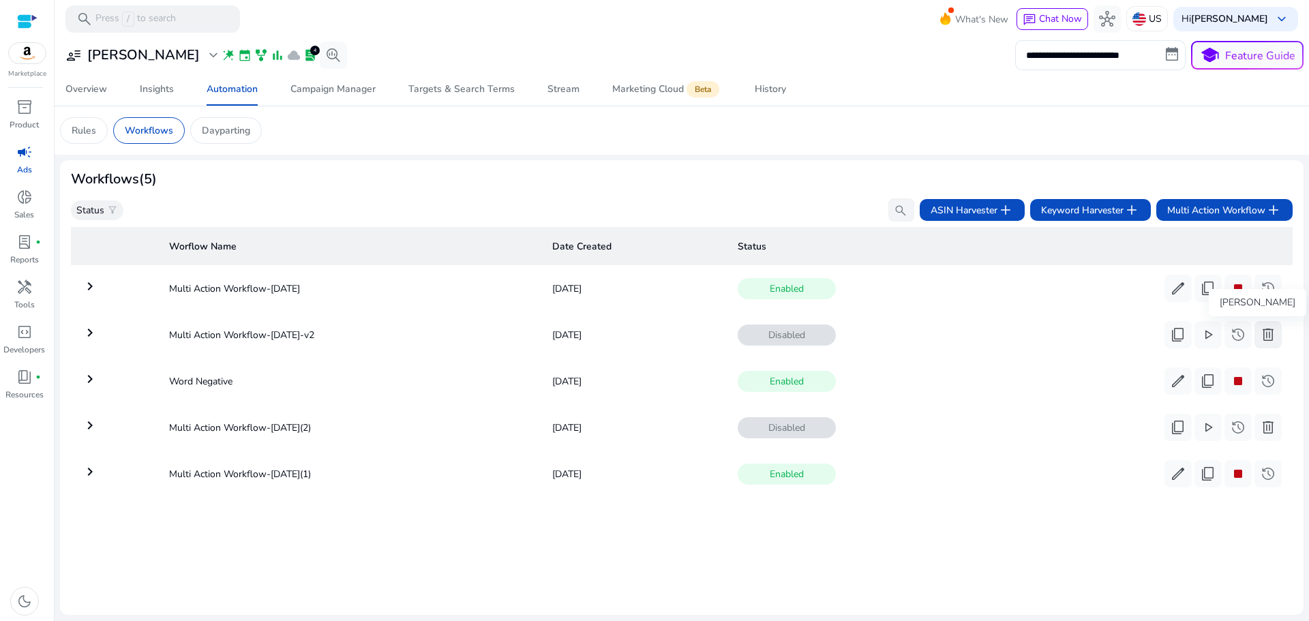
click at [1259, 335] on span "delete" at bounding box center [1267, 334] width 16 height 16
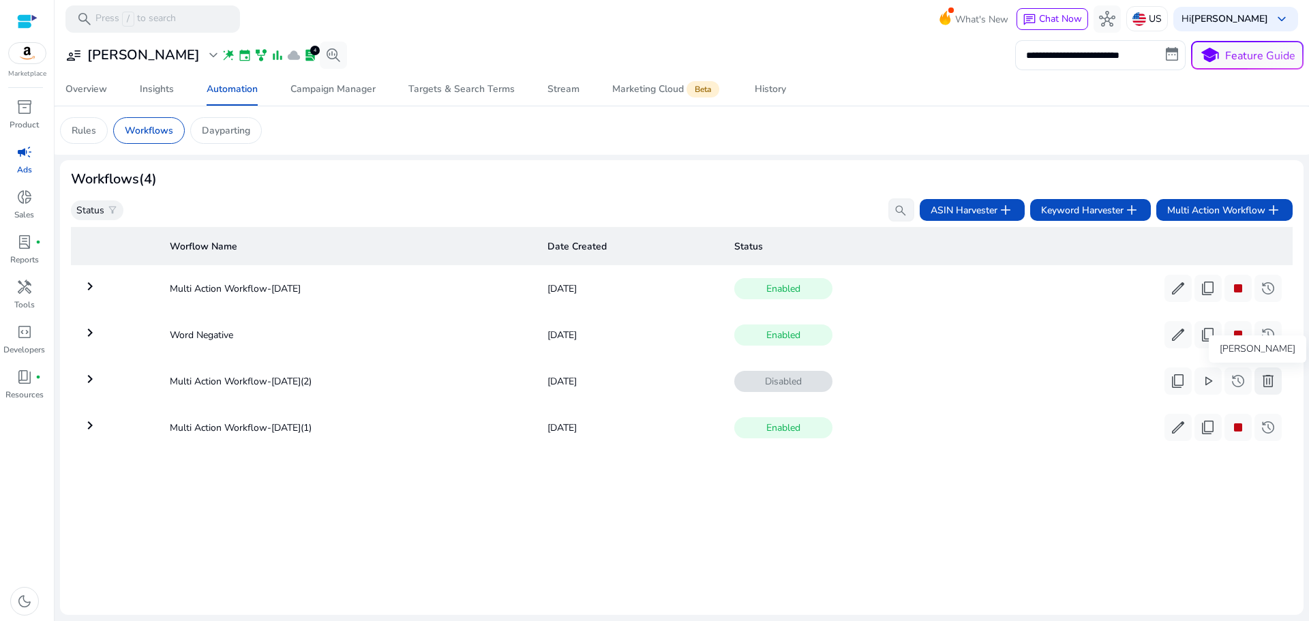
click at [1266, 382] on span "delete" at bounding box center [1267, 381] width 16 height 16
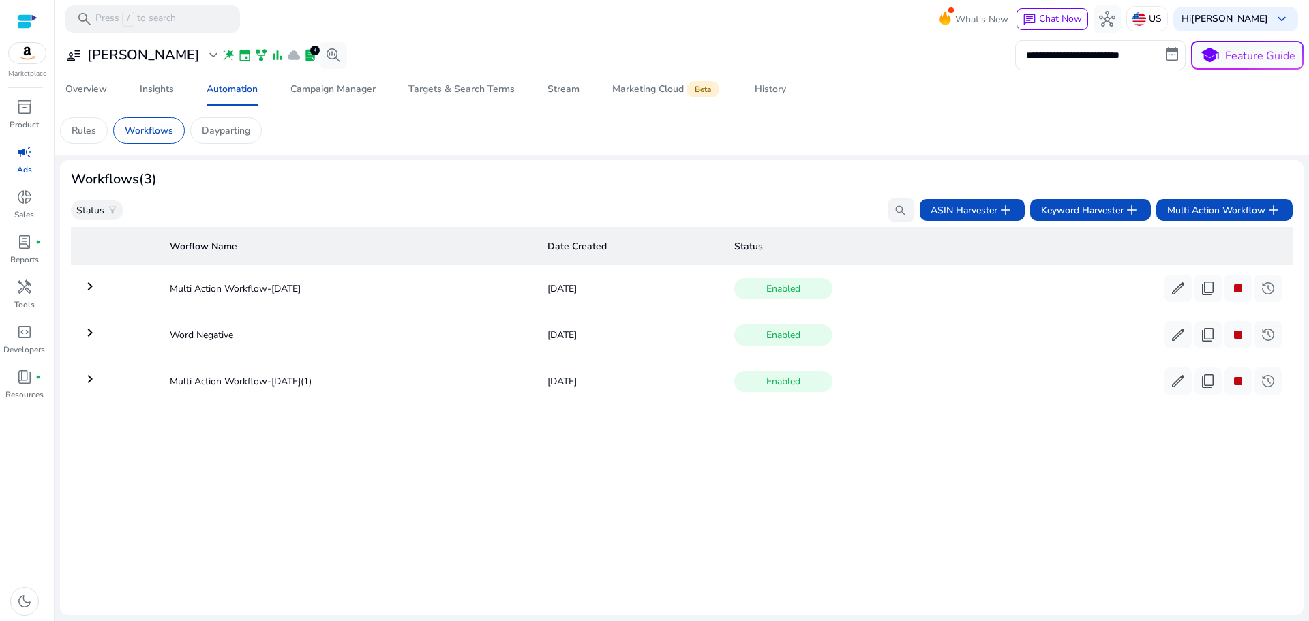
click at [90, 381] on mat-icon "keyboard_arrow_right" at bounding box center [90, 379] width 16 height 16
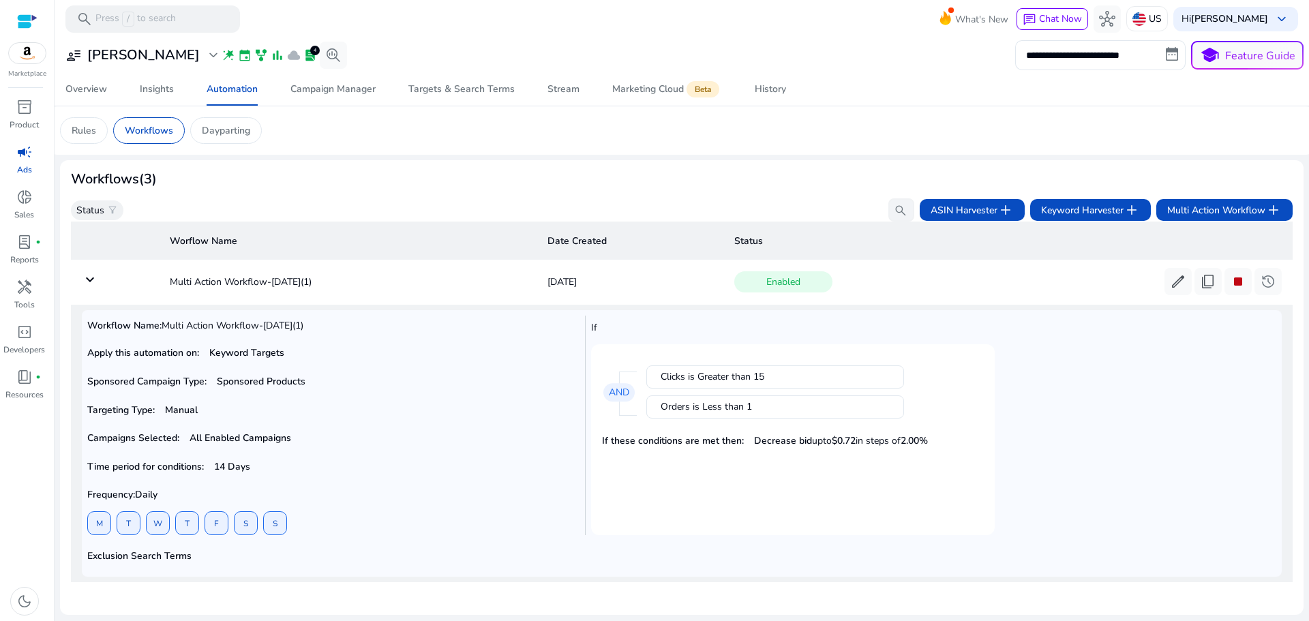
scroll to position [105, 0]
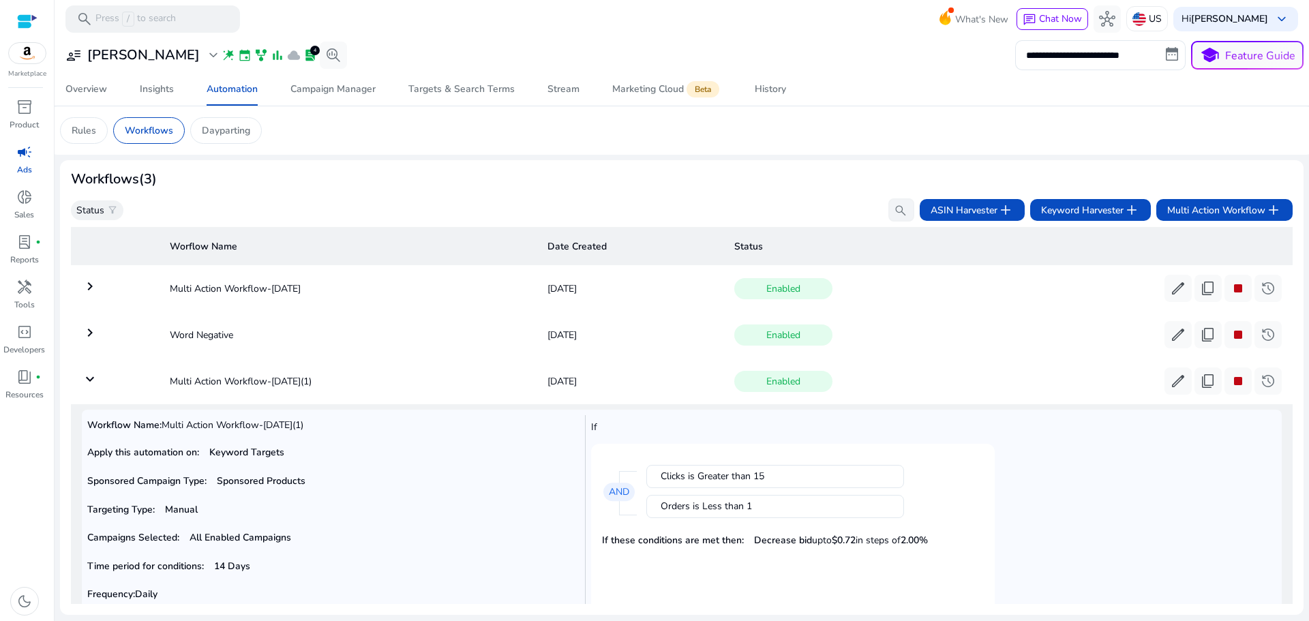
scroll to position [105, 0]
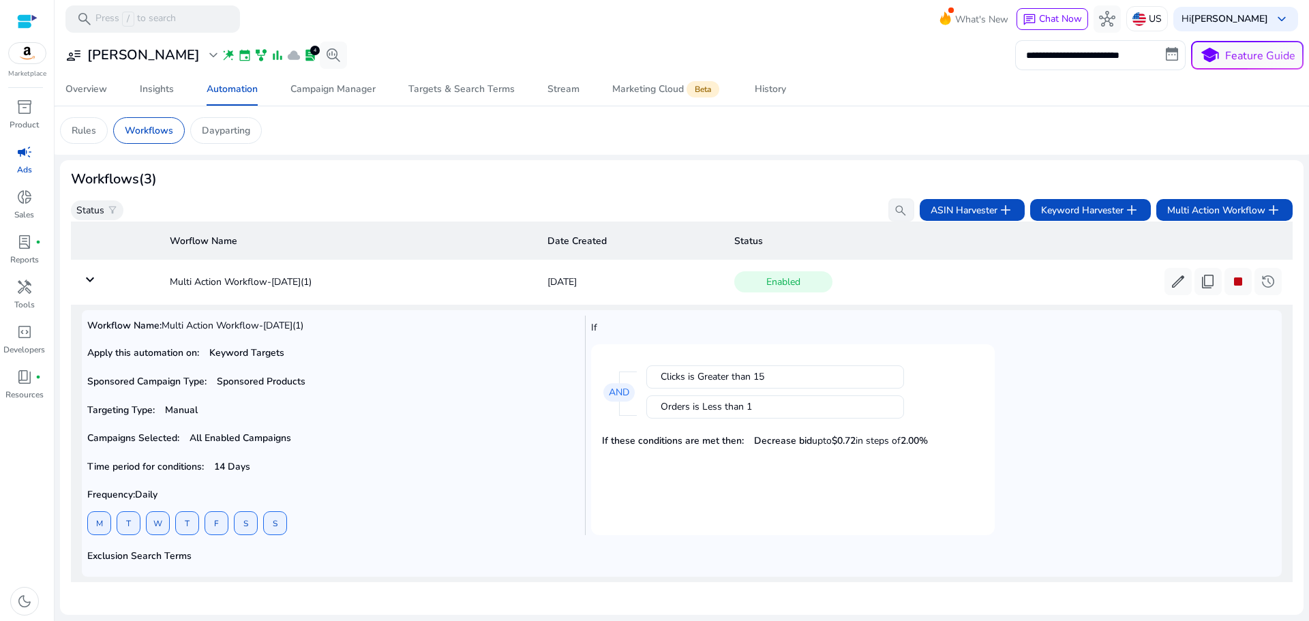
click at [776, 373] on div "Clicks is Greater than 15" at bounding box center [774, 377] width 229 height 14
click at [1181, 281] on button "edit" at bounding box center [1177, 281] width 27 height 27
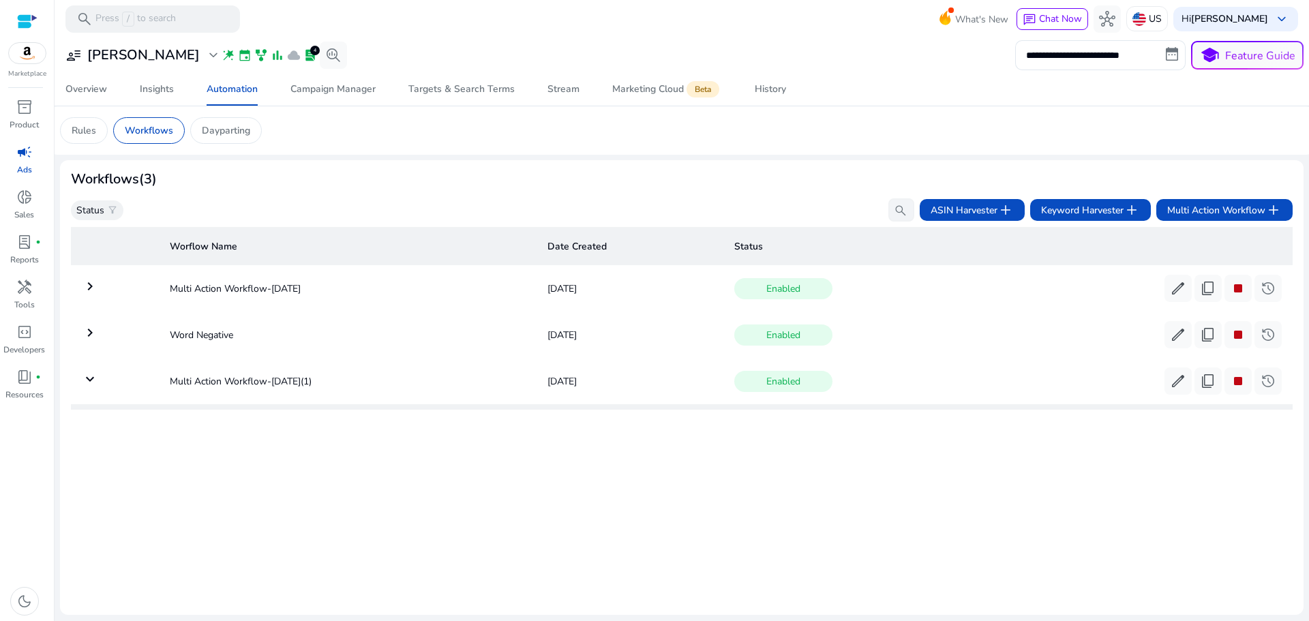
scroll to position [0, 0]
click at [91, 384] on mat-icon "keyboard_arrow_right" at bounding box center [90, 379] width 16 height 16
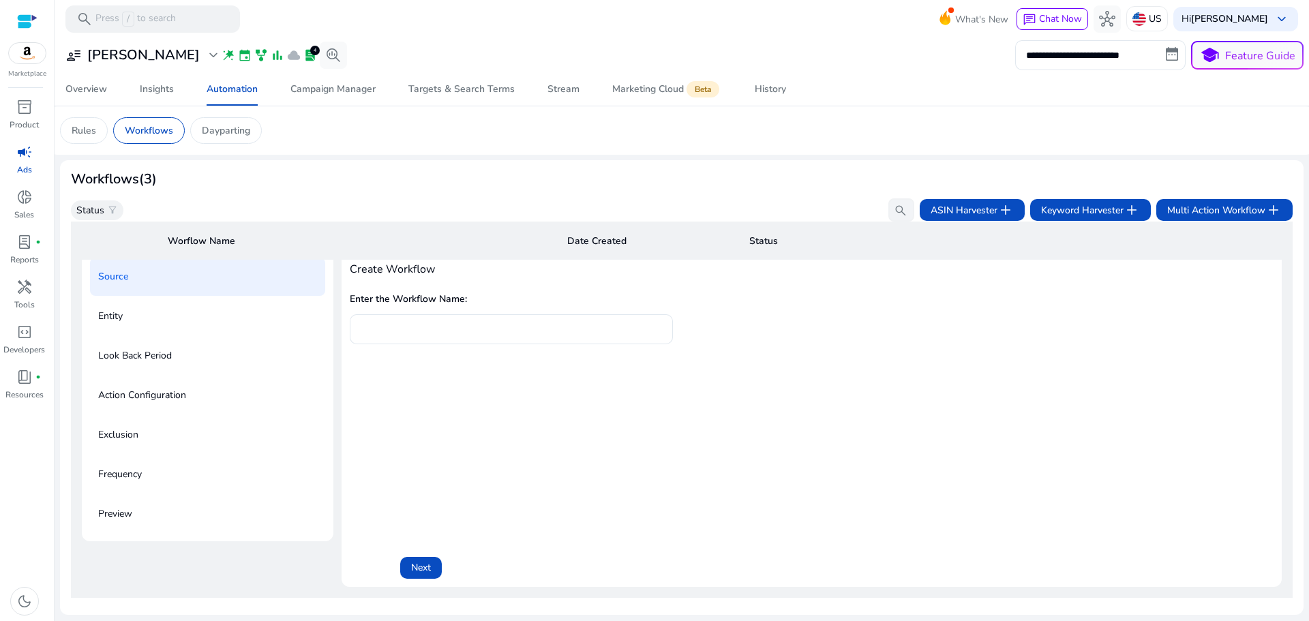
scroll to position [184, 0]
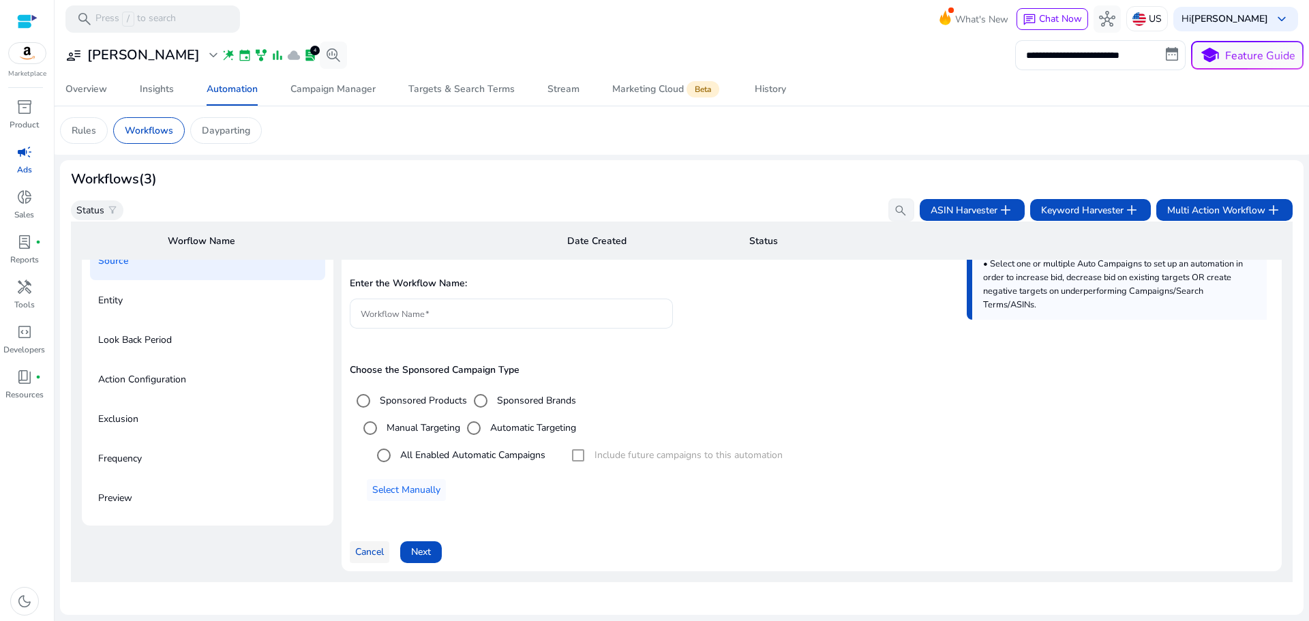
click at [369, 545] on span "Cancel" at bounding box center [369, 552] width 29 height 14
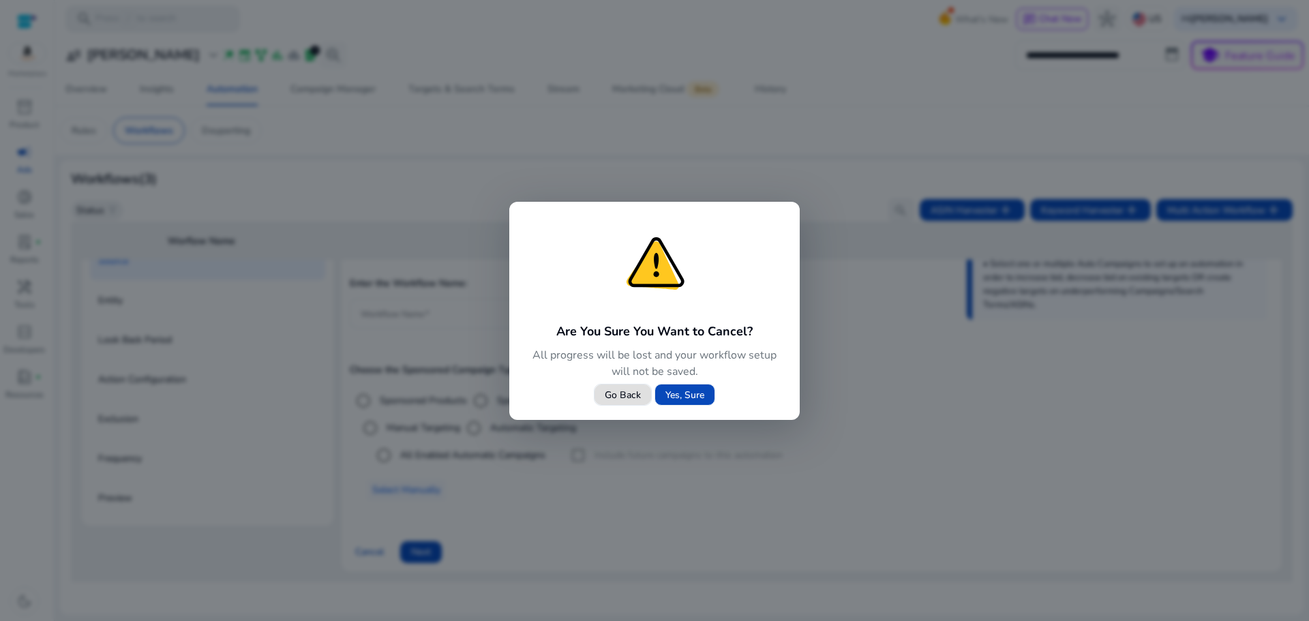
click at [684, 395] on span "Yes, Sure" at bounding box center [684, 395] width 39 height 14
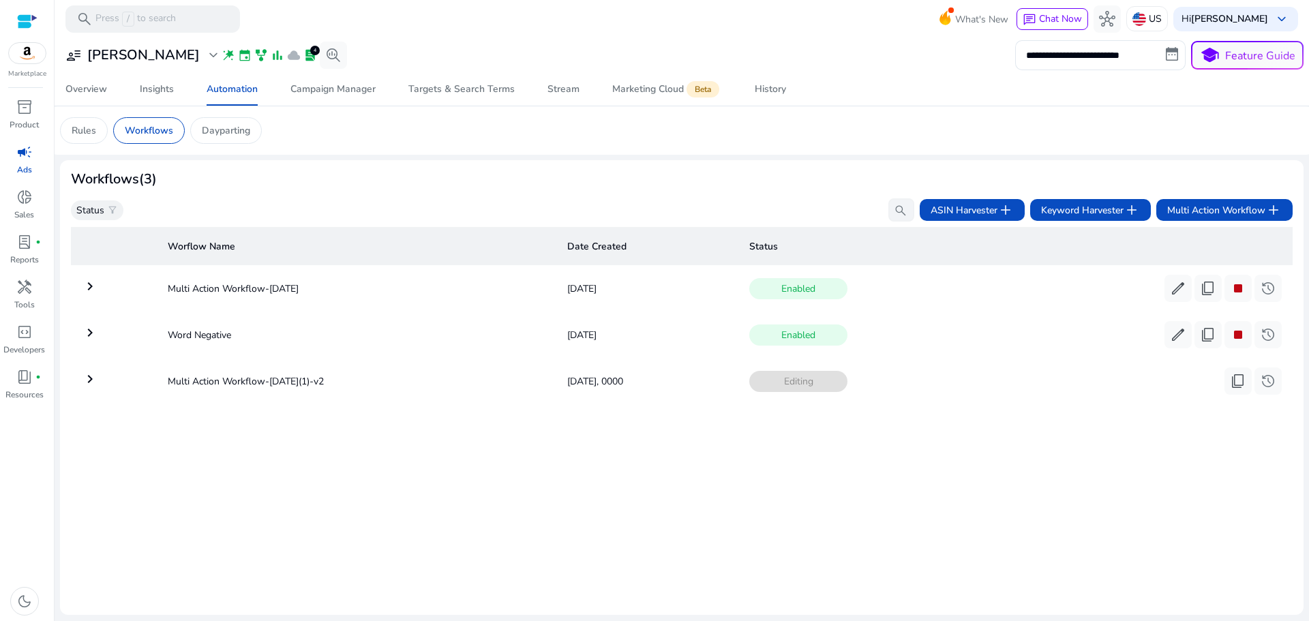
scroll to position [0, 0]
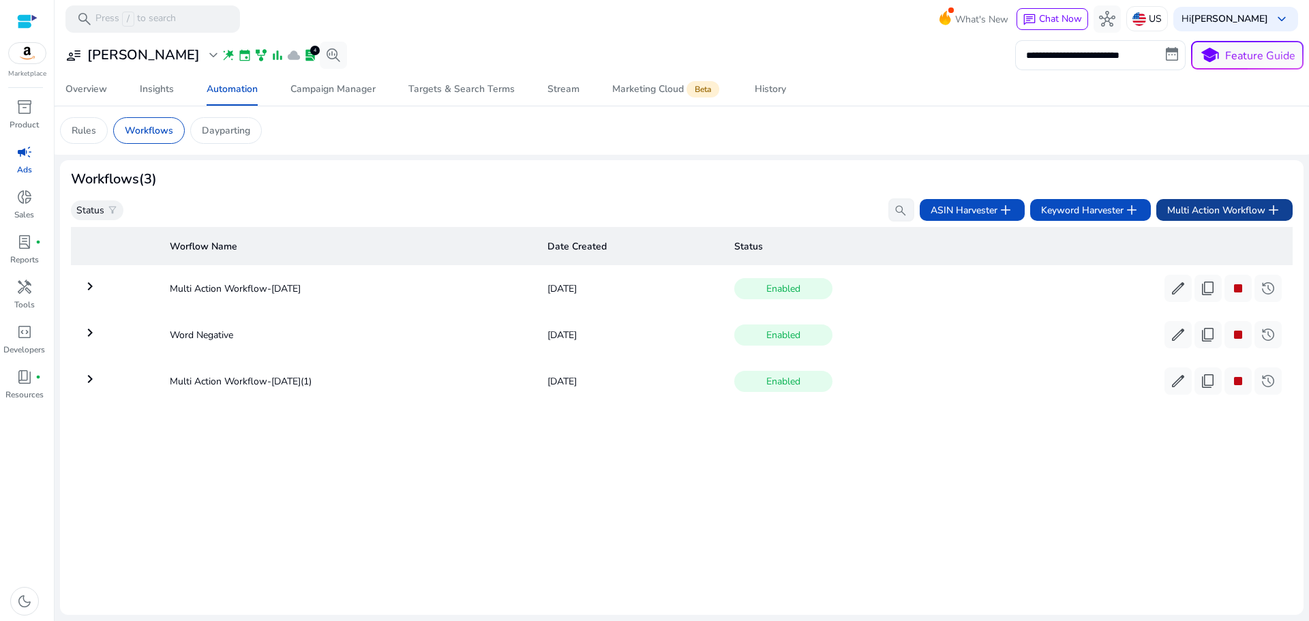
click at [1209, 204] on span "Multi Action Workflow add" at bounding box center [1224, 210] width 114 height 16
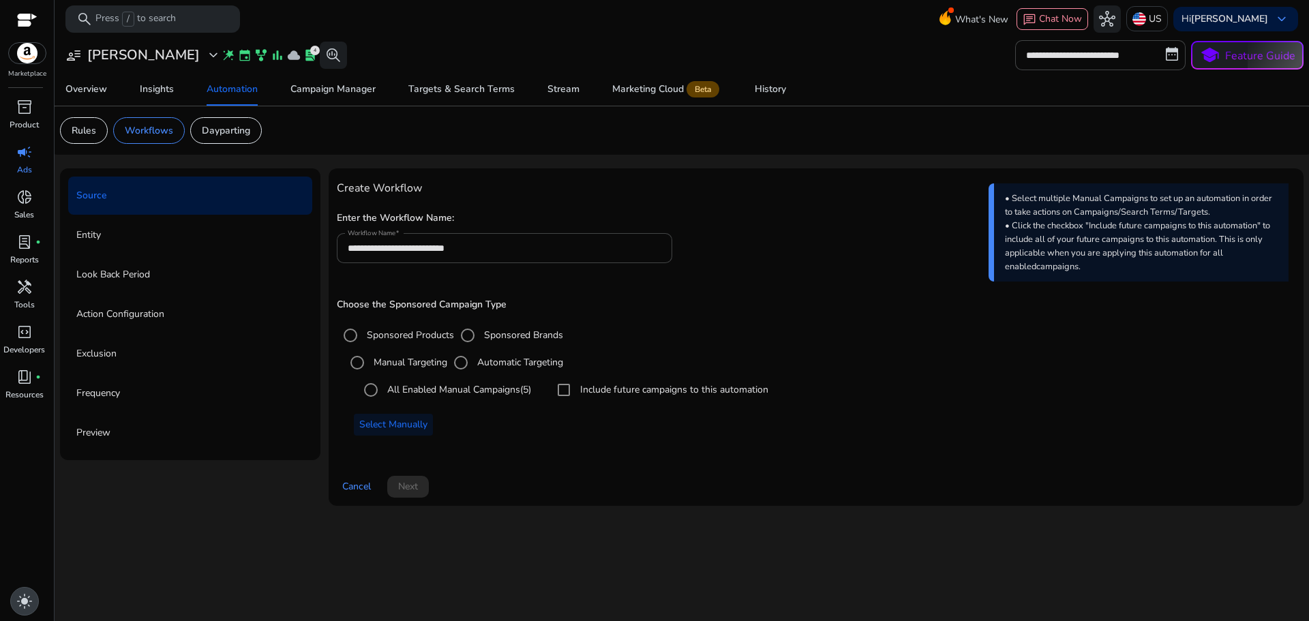
click at [21, 600] on span "light_mode" at bounding box center [24, 601] width 16 height 16
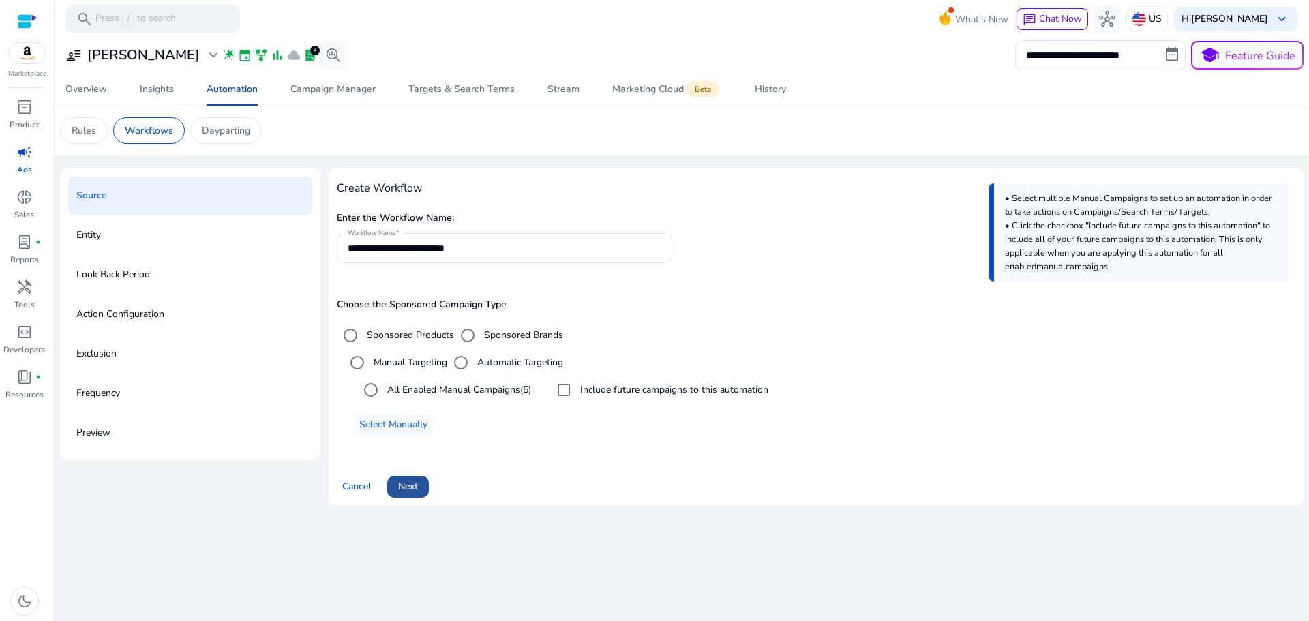
click at [409, 483] on span "Next" at bounding box center [408, 486] width 20 height 14
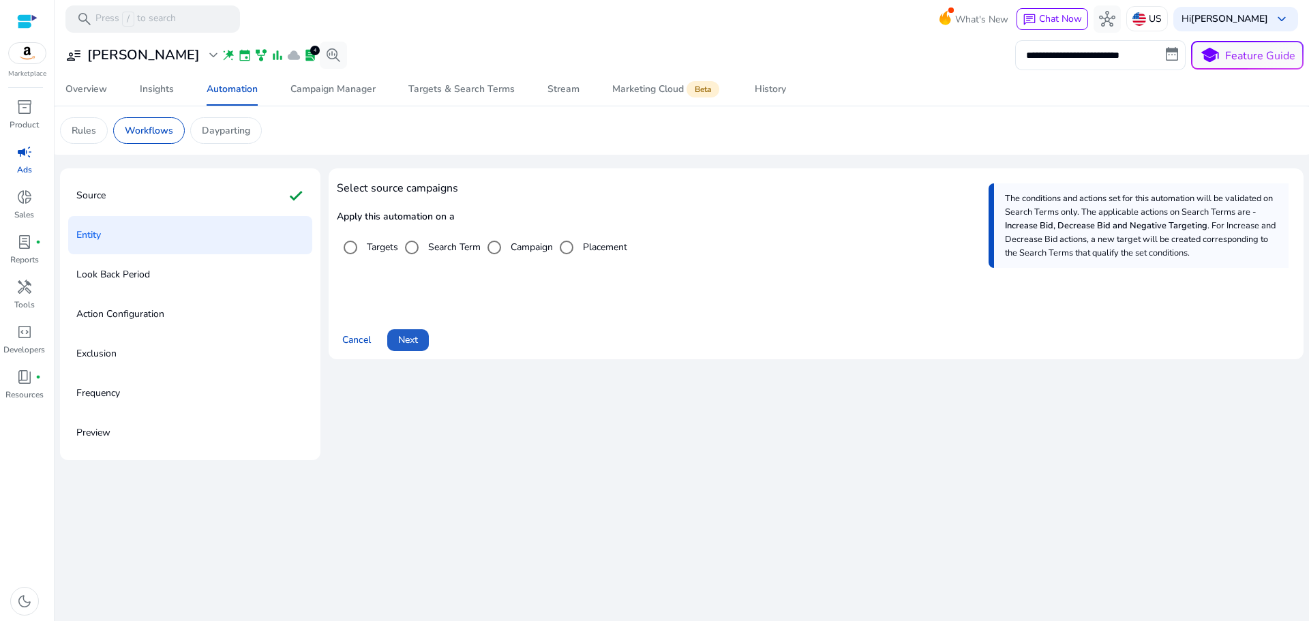
click at [407, 339] on span "Next" at bounding box center [408, 340] width 20 height 14
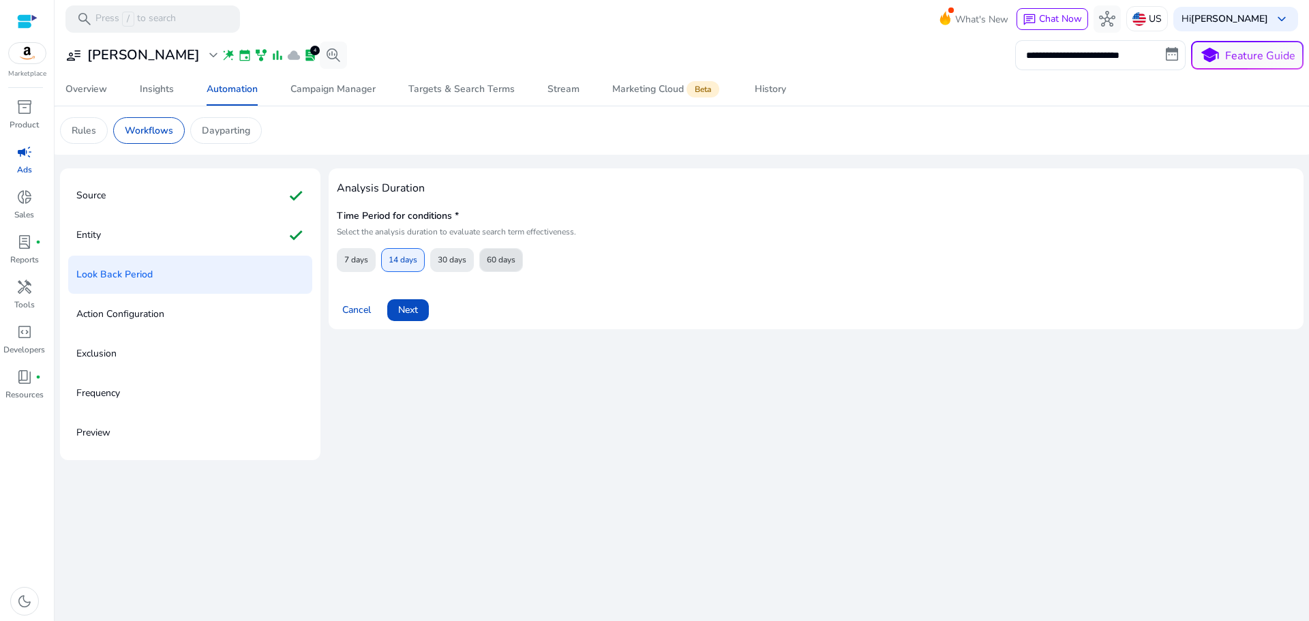
click at [487, 254] on button "60 days" at bounding box center [501, 260] width 44 height 24
click at [416, 307] on span "Next" at bounding box center [408, 310] width 20 height 14
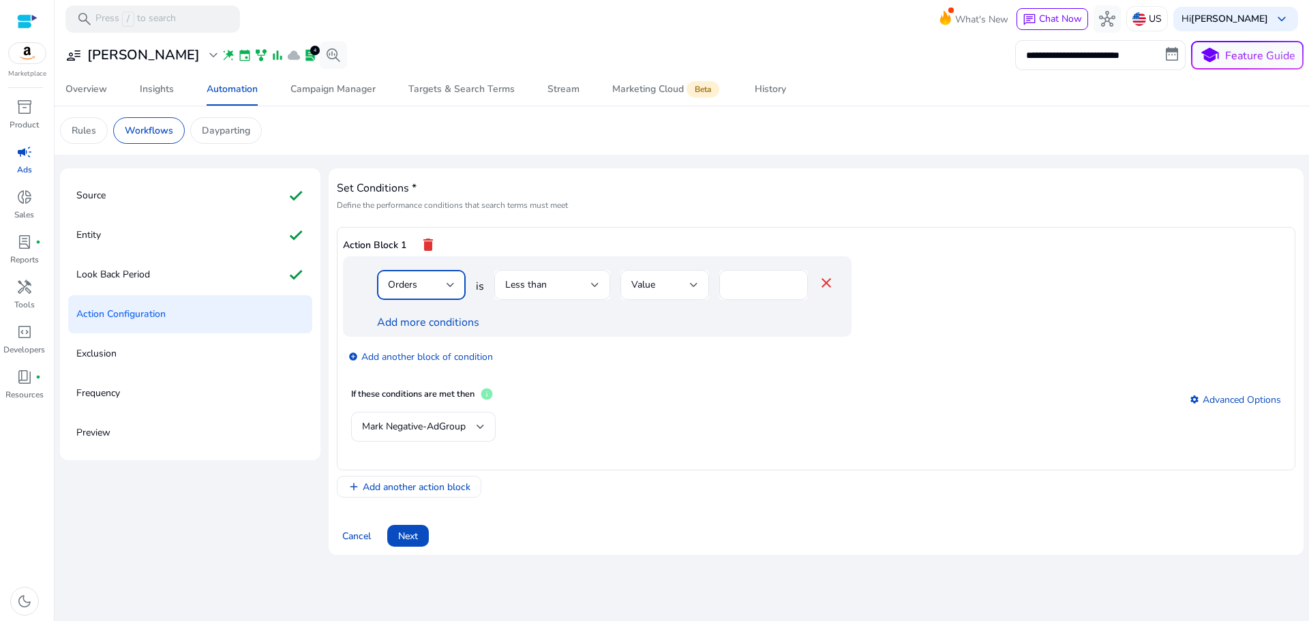
click at [438, 285] on div "Orders" at bounding box center [417, 284] width 59 height 15
click at [631, 368] on div at bounding box center [654, 310] width 1309 height 621
click at [202, 132] on p "Dayparting" at bounding box center [226, 130] width 48 height 14
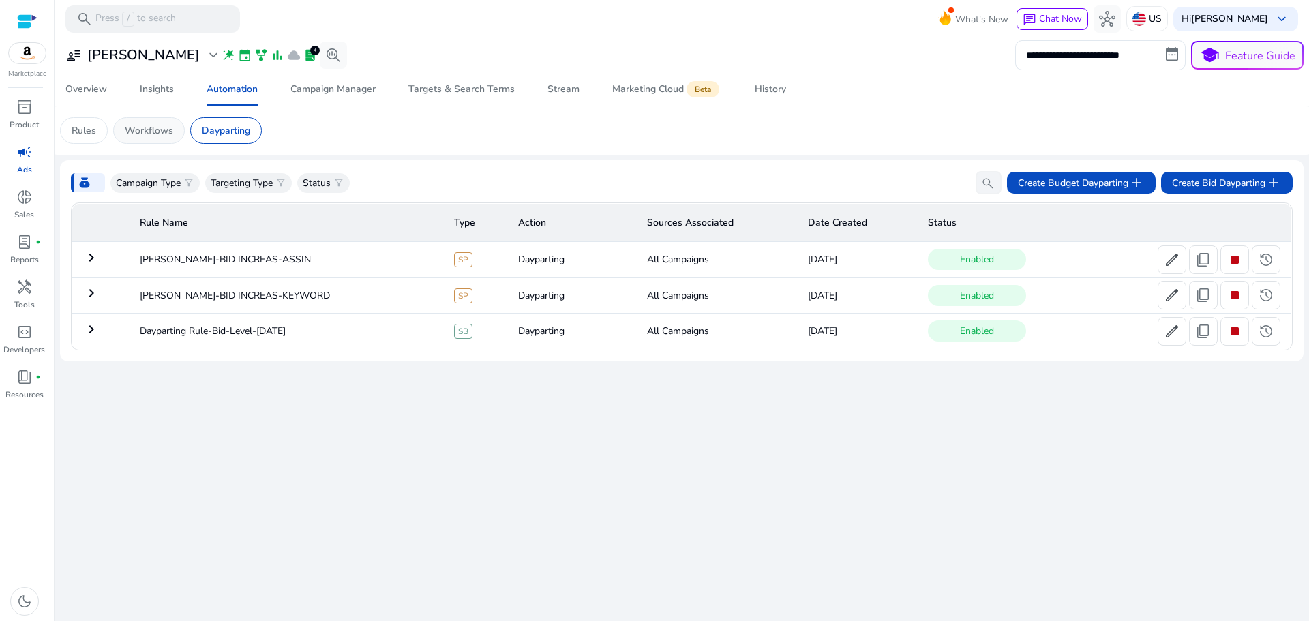
click at [157, 133] on p "Workflows" at bounding box center [149, 130] width 48 height 14
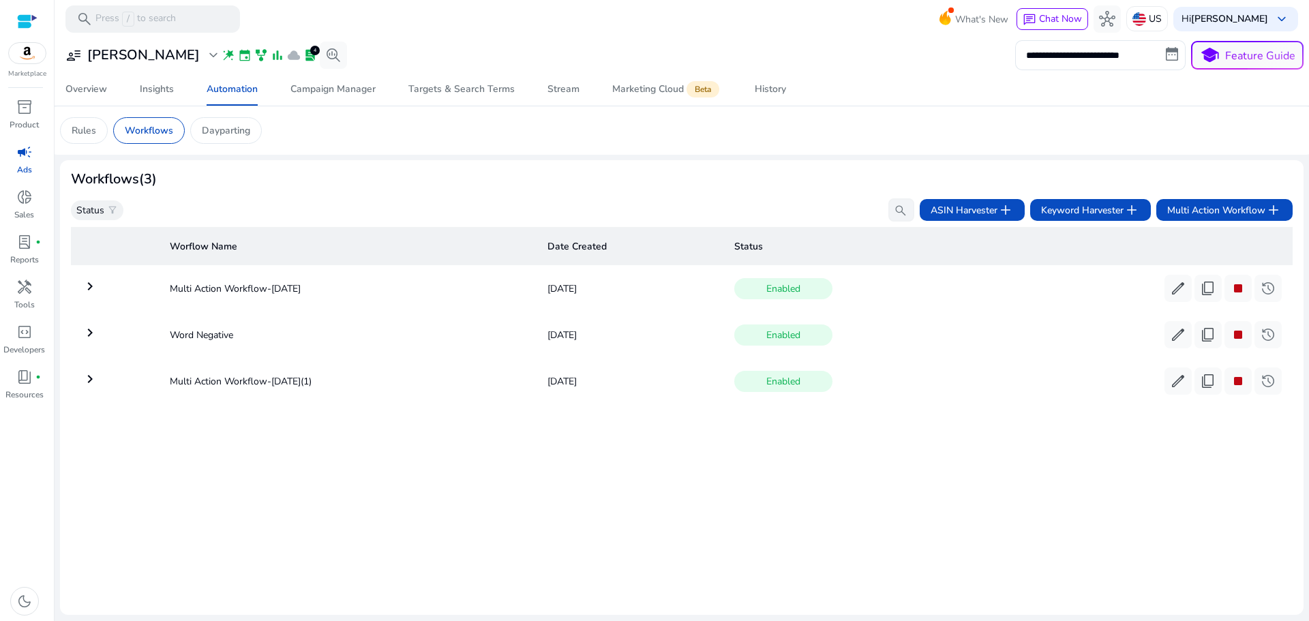
click at [93, 288] on mat-icon "keyboard_arrow_right" at bounding box center [90, 286] width 16 height 16
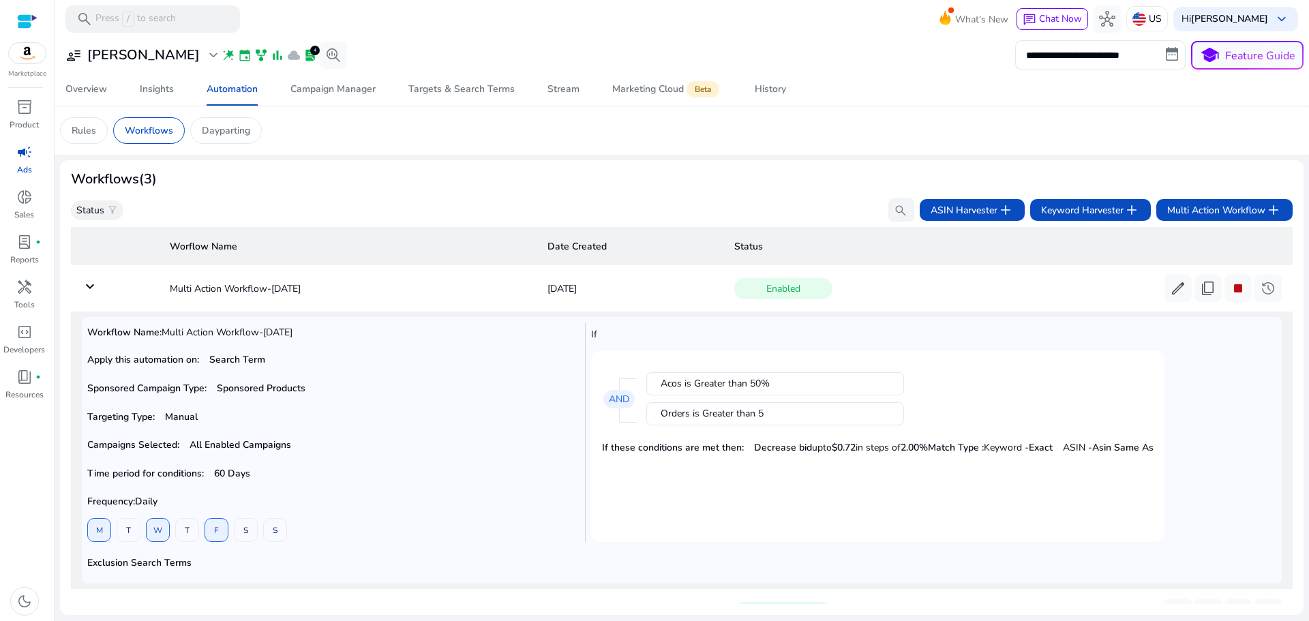
click at [91, 288] on mat-icon "keyboard_arrow_down" at bounding box center [90, 286] width 16 height 16
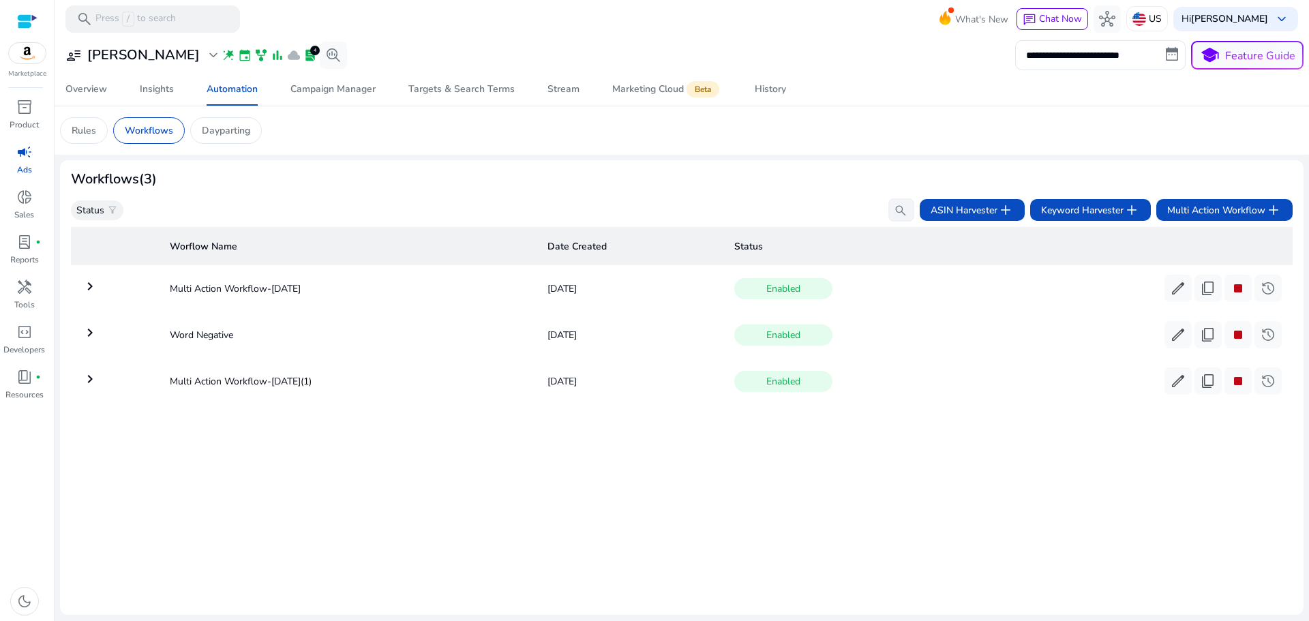
click at [87, 334] on mat-icon "keyboard_arrow_right" at bounding box center [90, 332] width 16 height 16
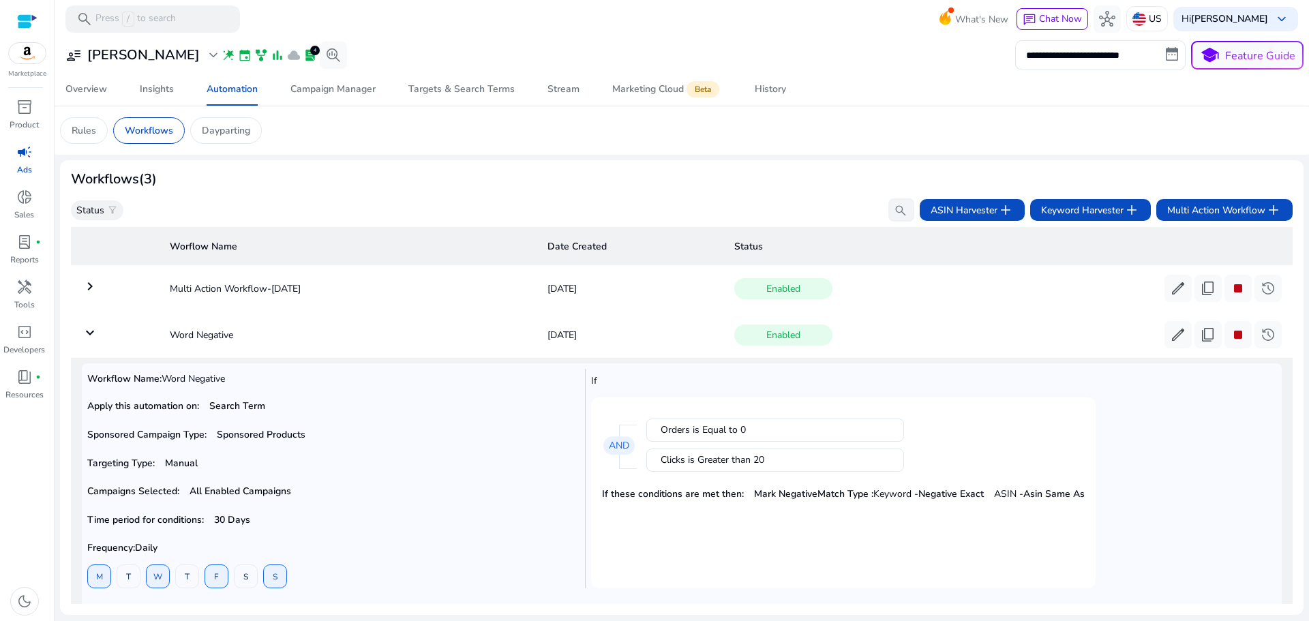
click at [87, 333] on mat-icon "keyboard_arrow_down" at bounding box center [90, 332] width 16 height 16
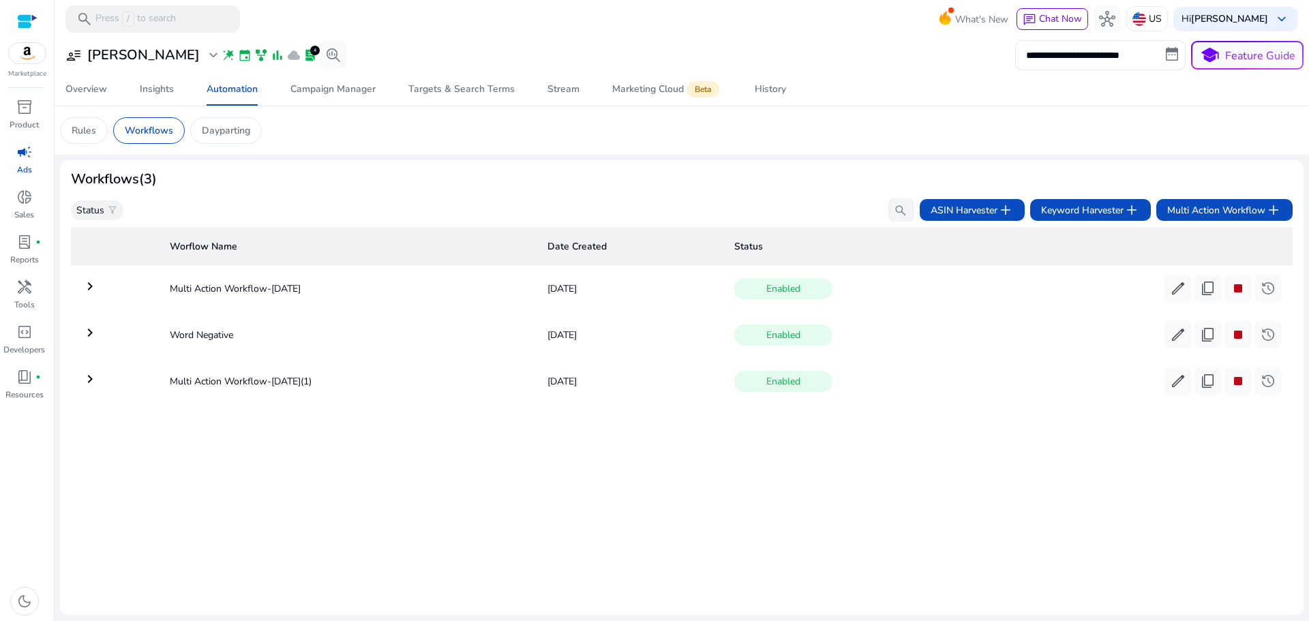
click at [93, 384] on mat-icon "keyboard_arrow_right" at bounding box center [90, 379] width 16 height 16
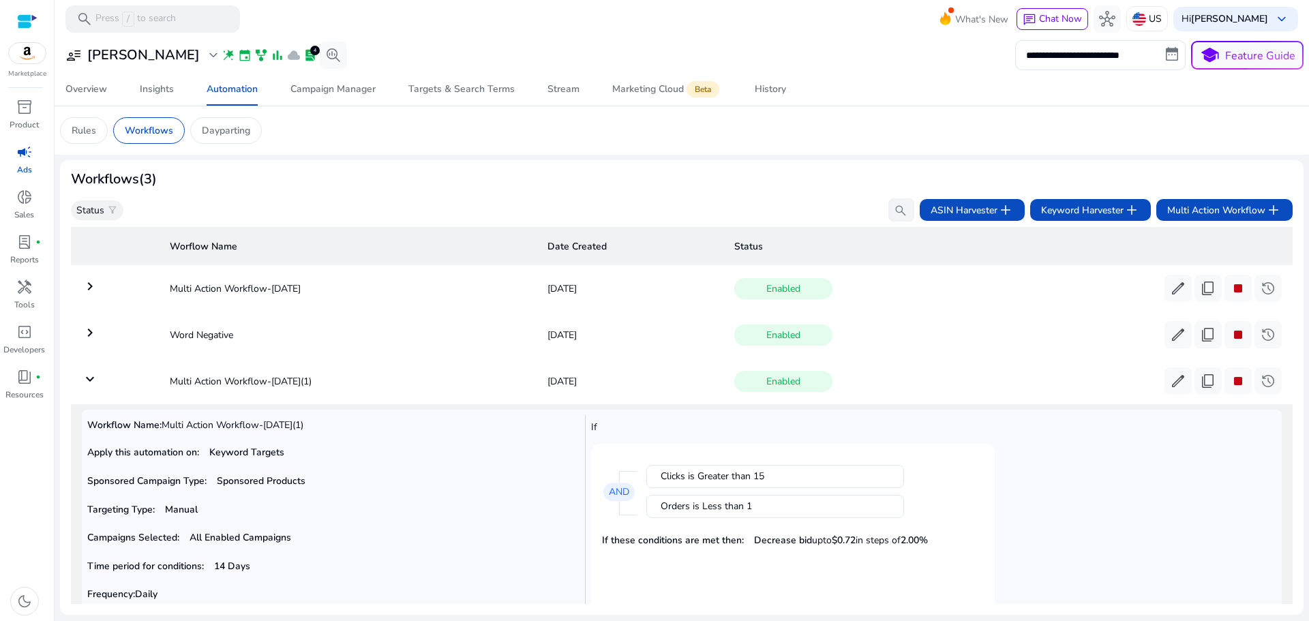
click at [91, 382] on mat-icon "keyboard_arrow_down" at bounding box center [90, 379] width 16 height 16
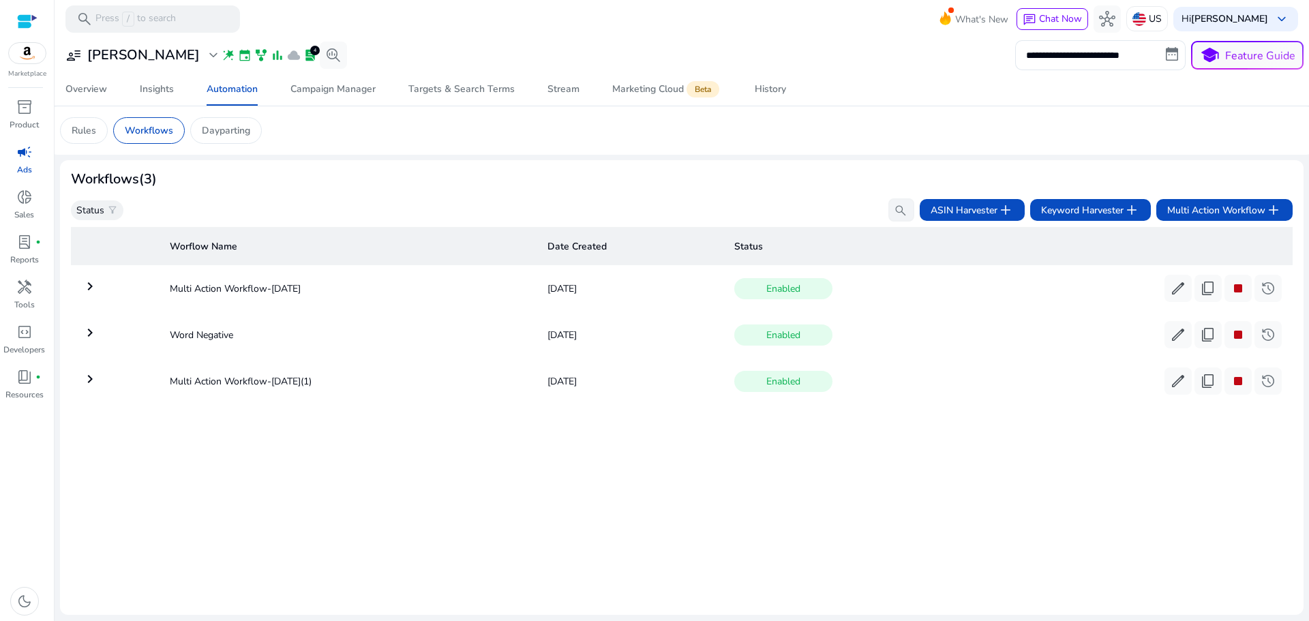
click at [93, 288] on mat-icon "keyboard_arrow_right" at bounding box center [90, 286] width 16 height 16
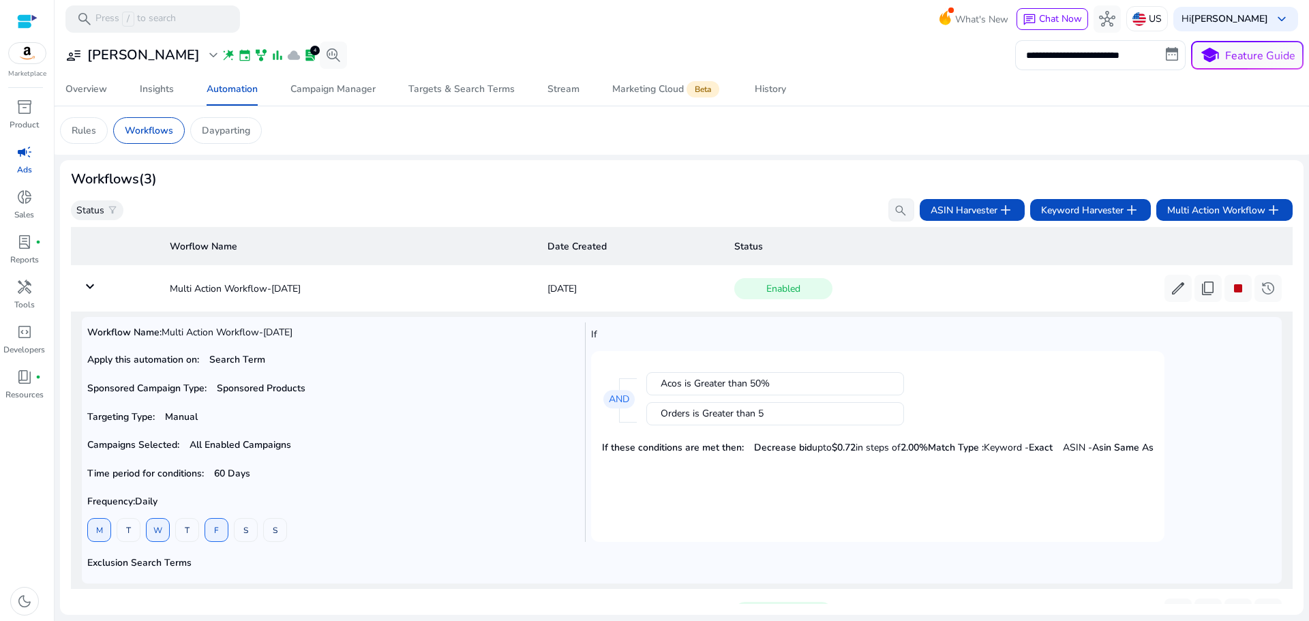
click at [93, 288] on mat-icon "keyboard_arrow_down" at bounding box center [90, 286] width 16 height 16
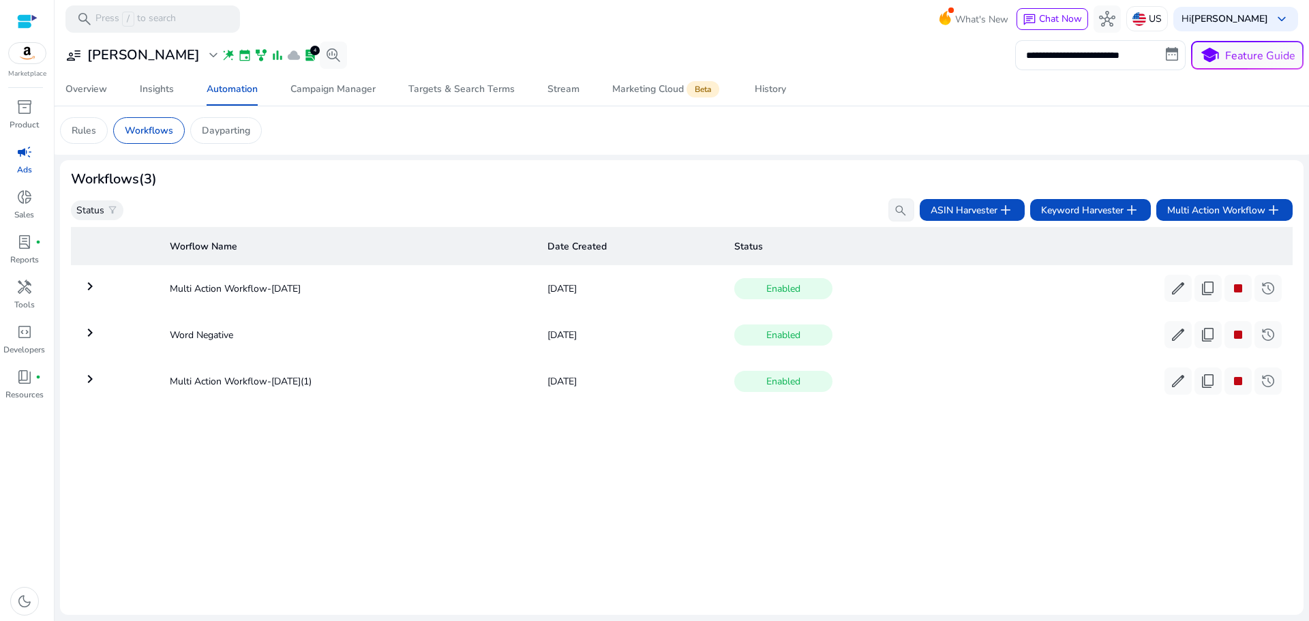
click at [524, 596] on div "Worflow Name Date Created Status keyboard_arrow_right Multi Action Workflow-Sep…" at bounding box center [681, 412] width 1221 height 382
click at [525, 596] on div "Worflow Name Date Created Status keyboard_arrow_right Multi Action Workflow-Sep…" at bounding box center [681, 412] width 1221 height 382
click at [98, 280] on td "keyboard_arrow_right" at bounding box center [115, 288] width 88 height 35
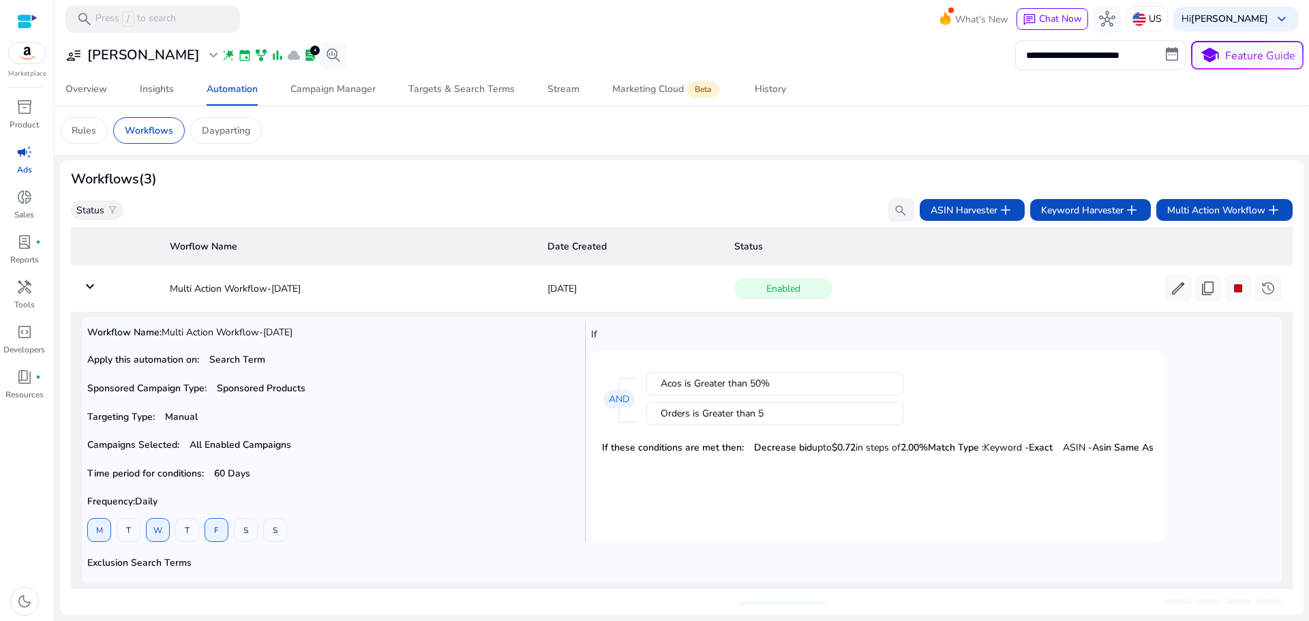
click at [93, 283] on mat-icon "keyboard_arrow_down" at bounding box center [90, 286] width 16 height 16
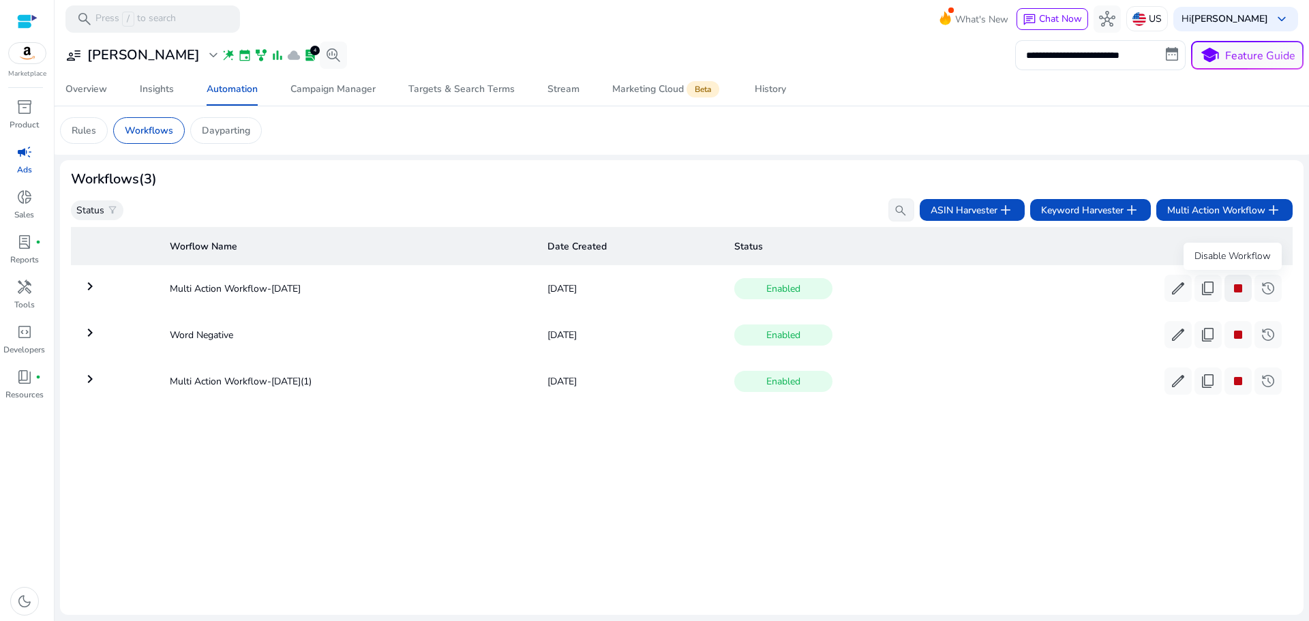
click at [1231, 288] on span "stop" at bounding box center [1237, 288] width 16 height 16
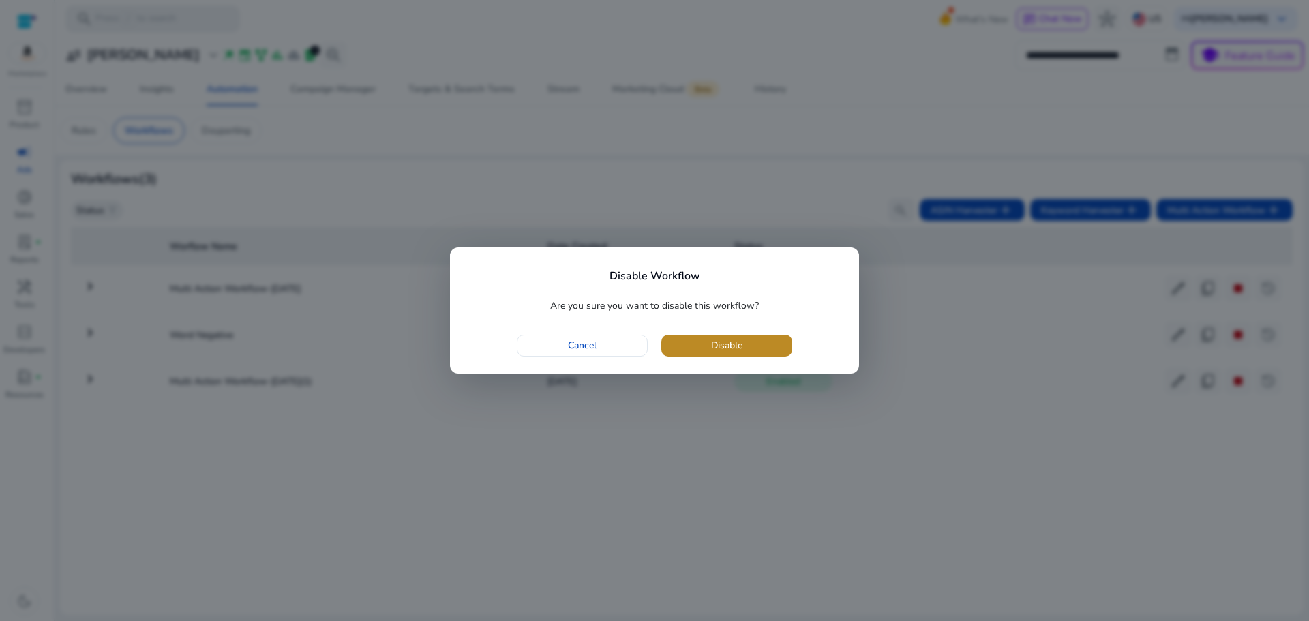
click at [759, 336] on span "button" at bounding box center [726, 345] width 131 height 33
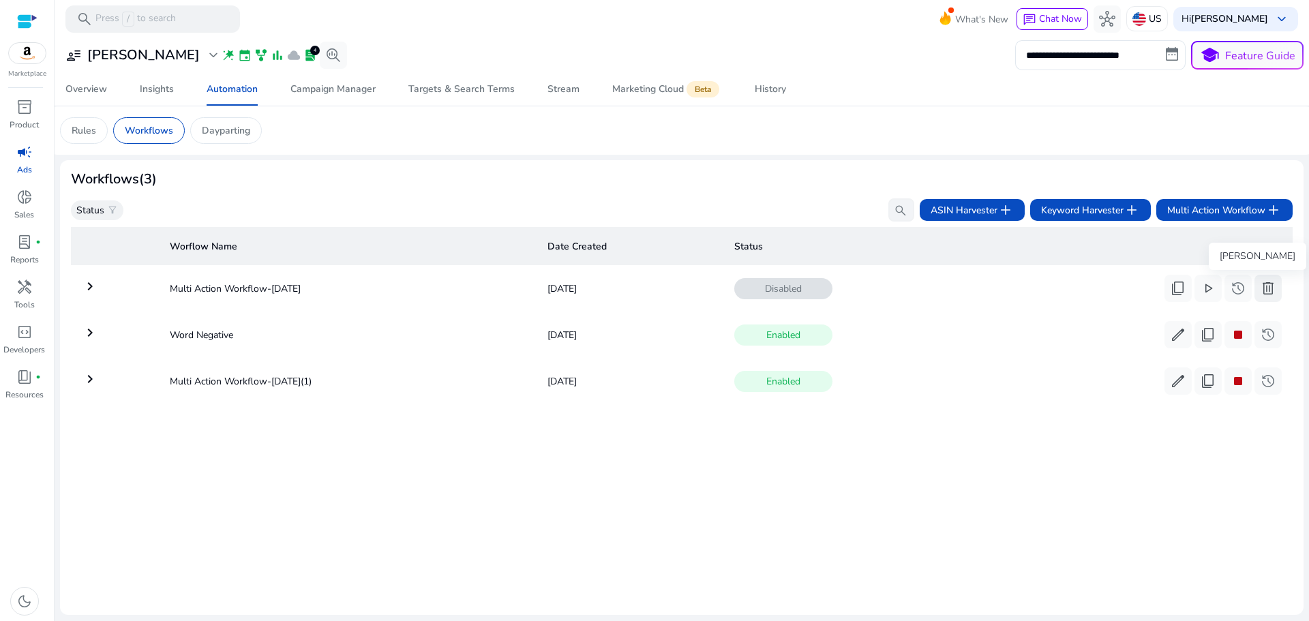
click at [1259, 288] on span "delete" at bounding box center [1267, 288] width 16 height 16
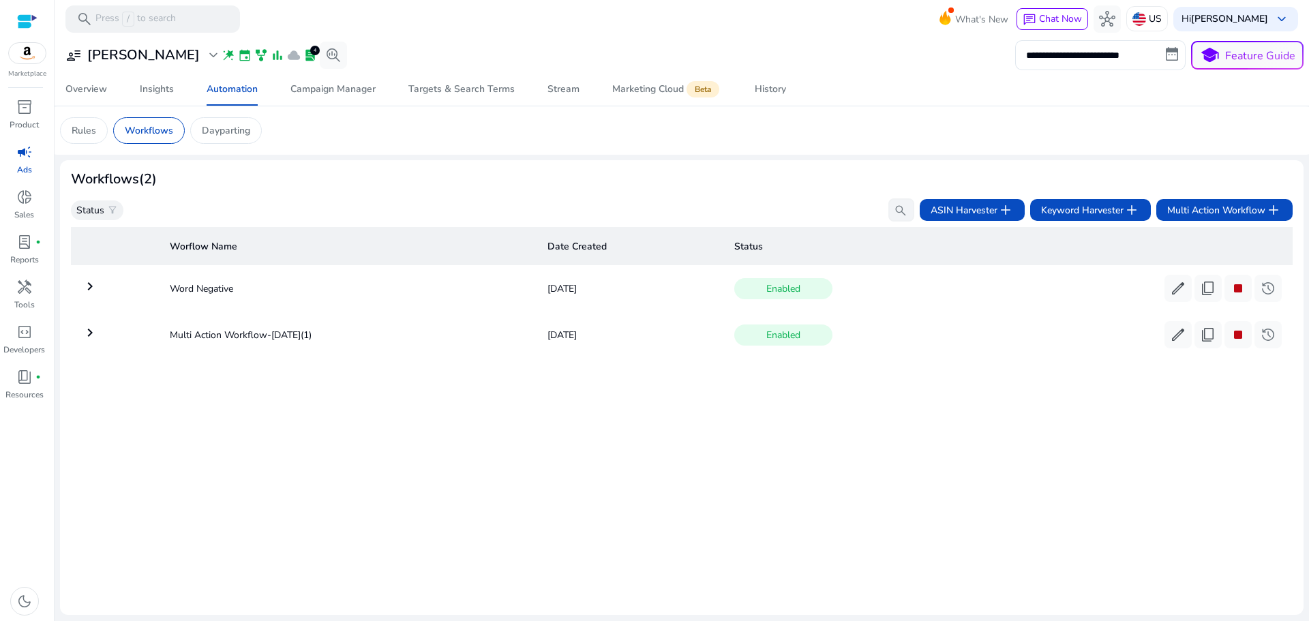
click at [95, 333] on mat-icon "keyboard_arrow_right" at bounding box center [90, 332] width 16 height 16
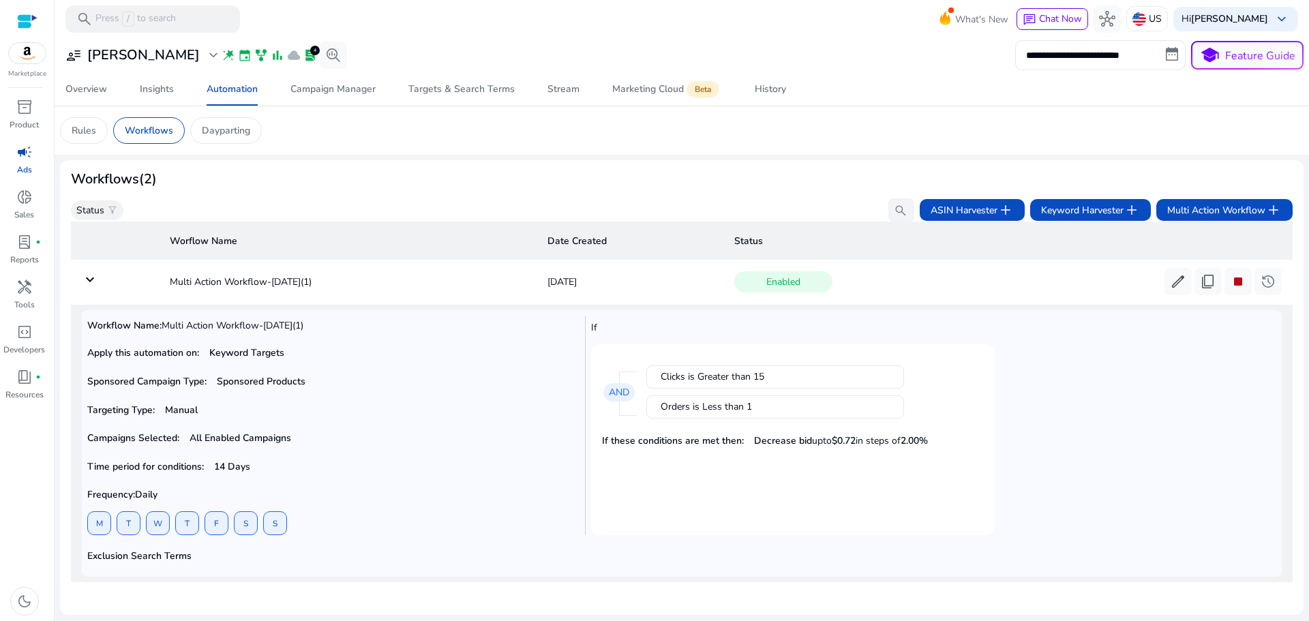
scroll to position [59, 0]
click at [1247, 273] on div "edit content_copy stop history" at bounding box center [1222, 281] width 117 height 27
click at [1229, 279] on span "stop" at bounding box center [1237, 281] width 16 height 16
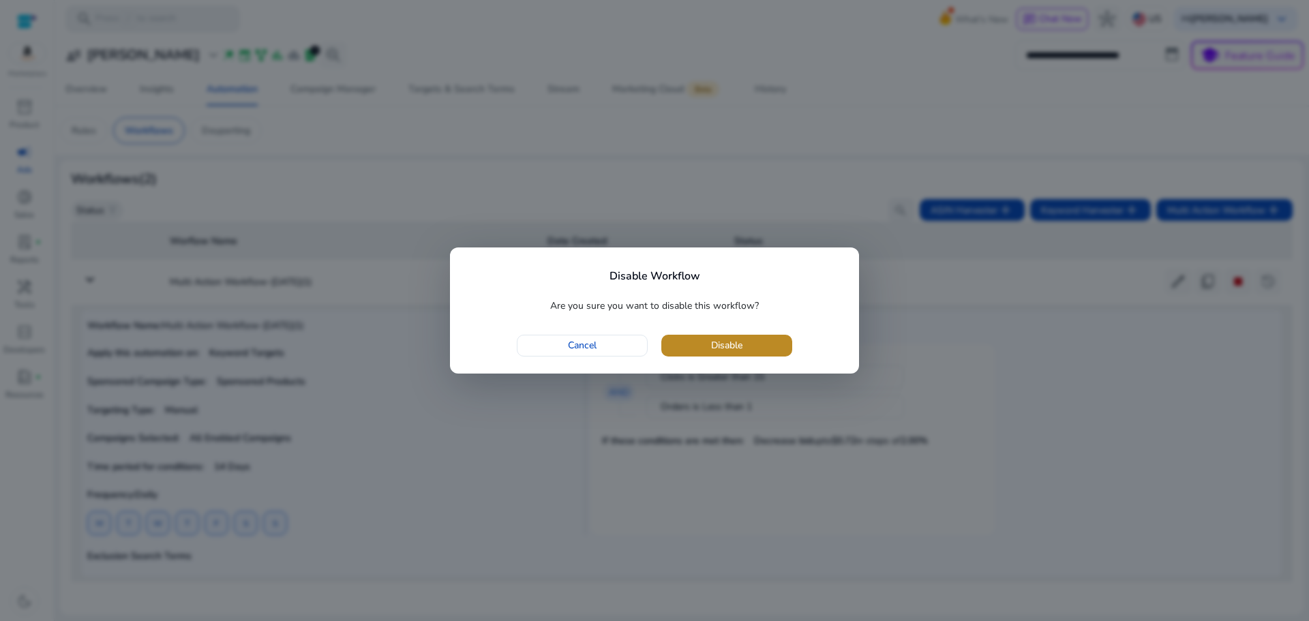
click at [698, 344] on span "button" at bounding box center [726, 345] width 131 height 33
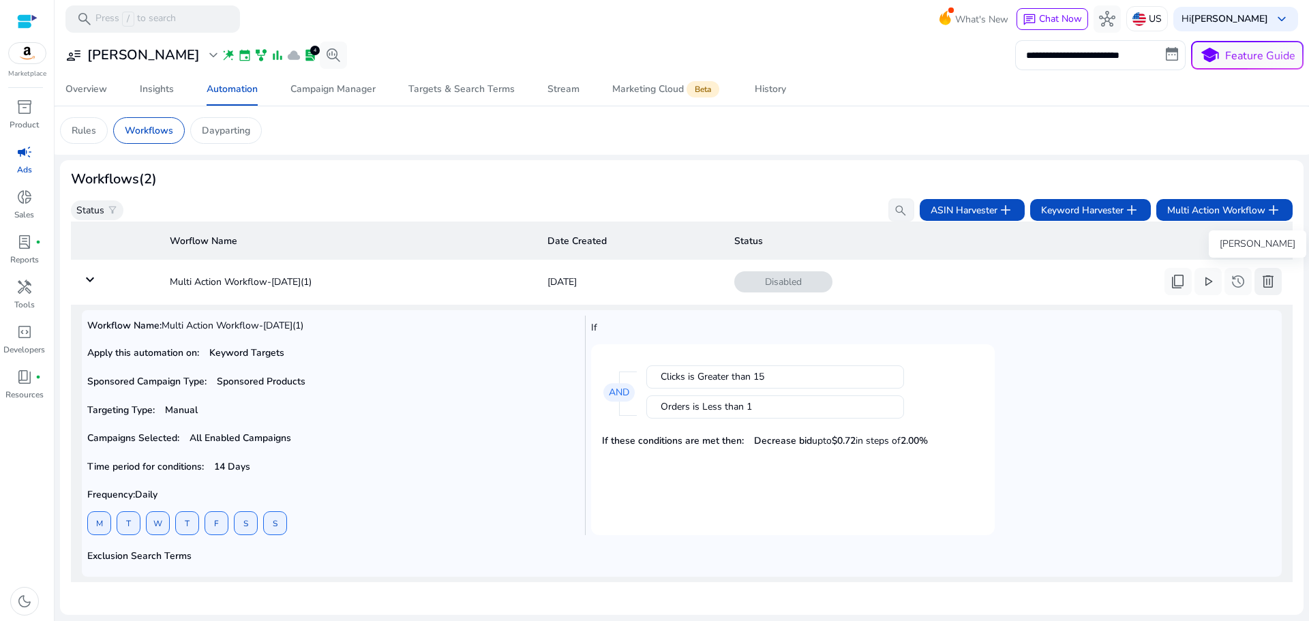
click at [1259, 276] on span "delete" at bounding box center [1267, 281] width 16 height 16
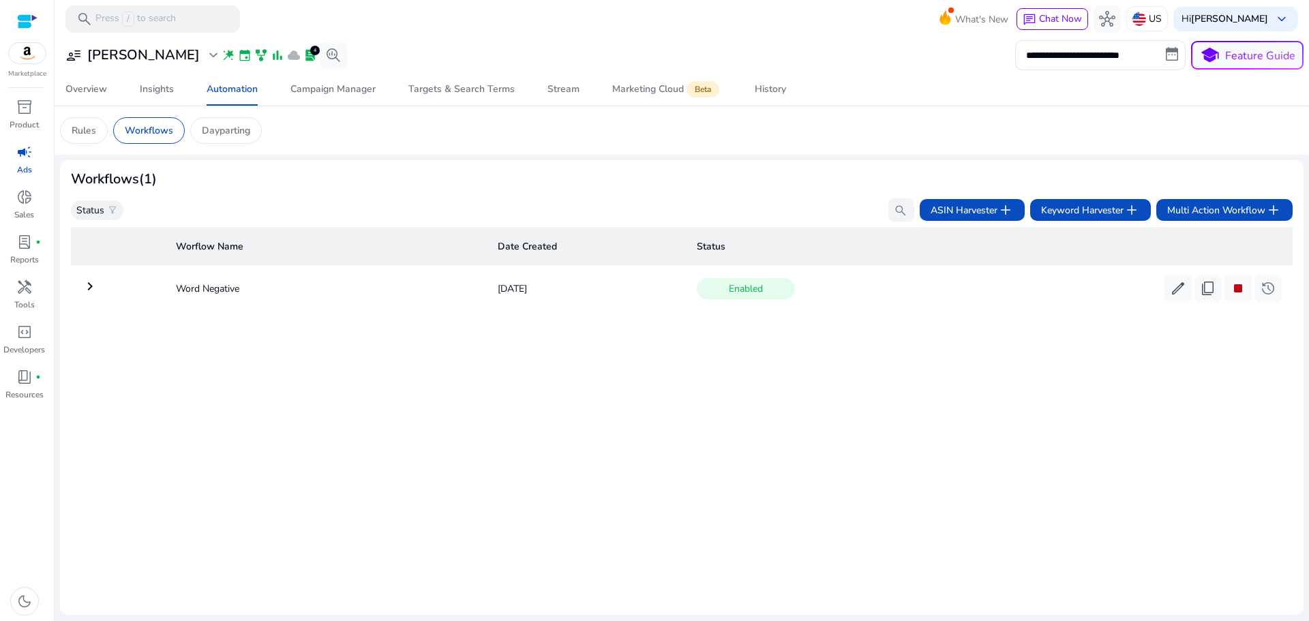
scroll to position [0, 0]
click at [1211, 203] on span "Multi Action Workflow add" at bounding box center [1224, 210] width 114 height 16
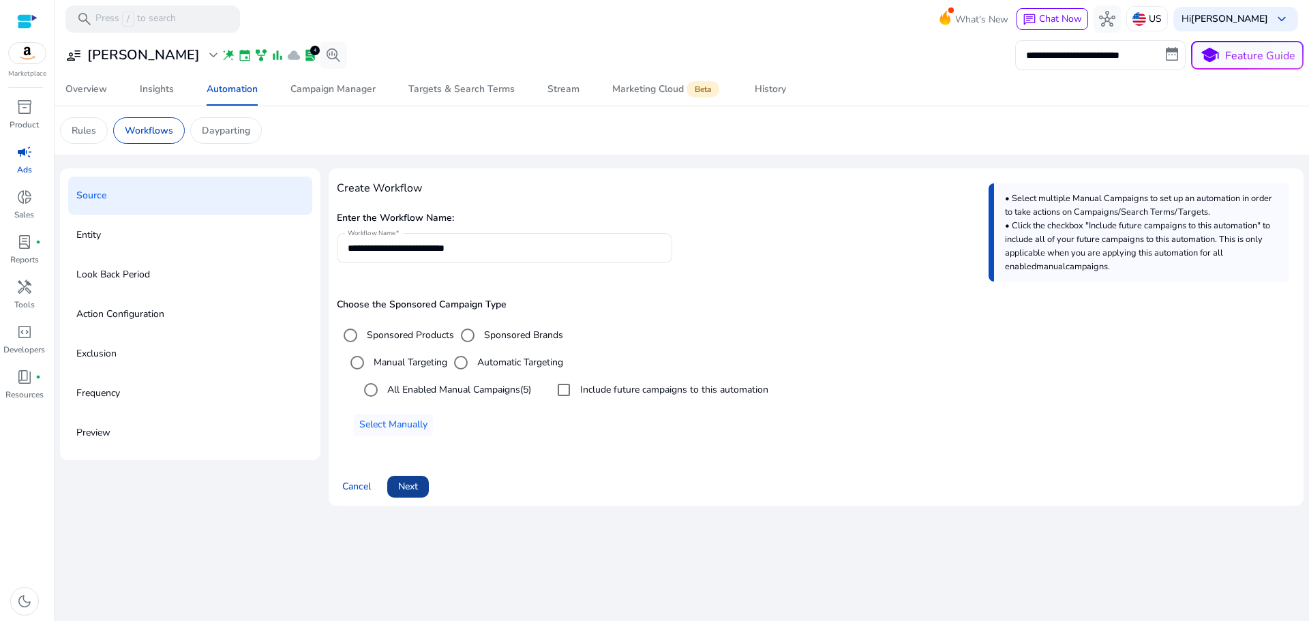
click at [405, 487] on span "Next" at bounding box center [408, 486] width 20 height 14
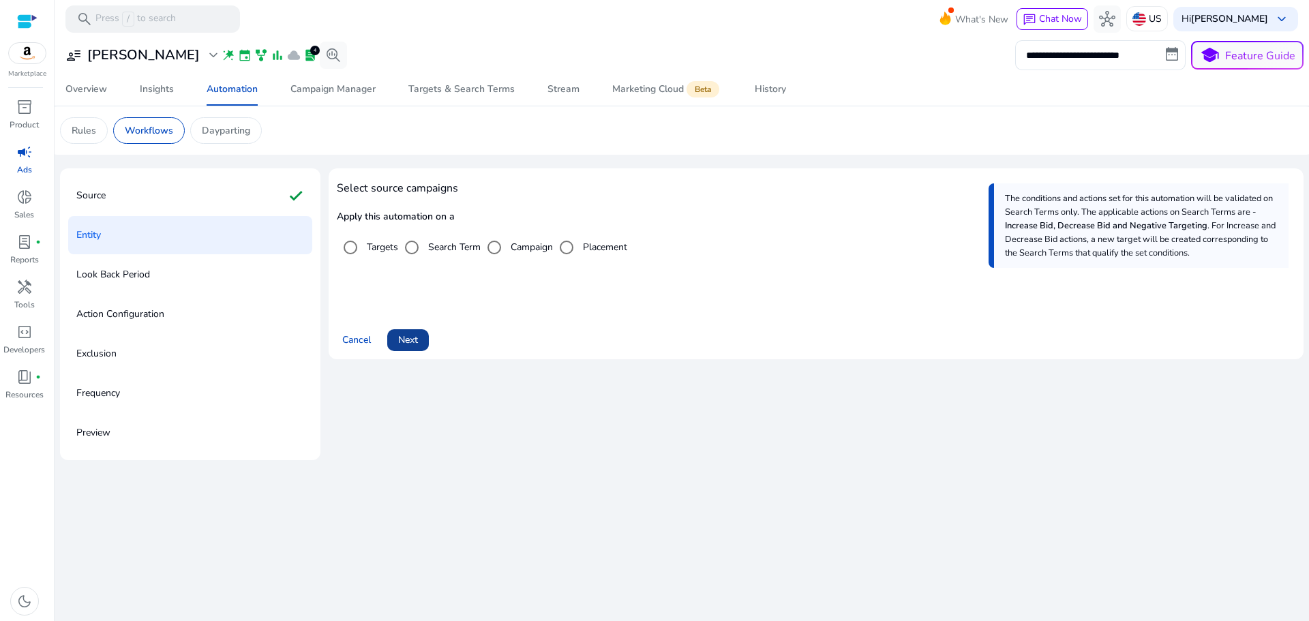
click at [412, 346] on span "Next" at bounding box center [408, 340] width 20 height 14
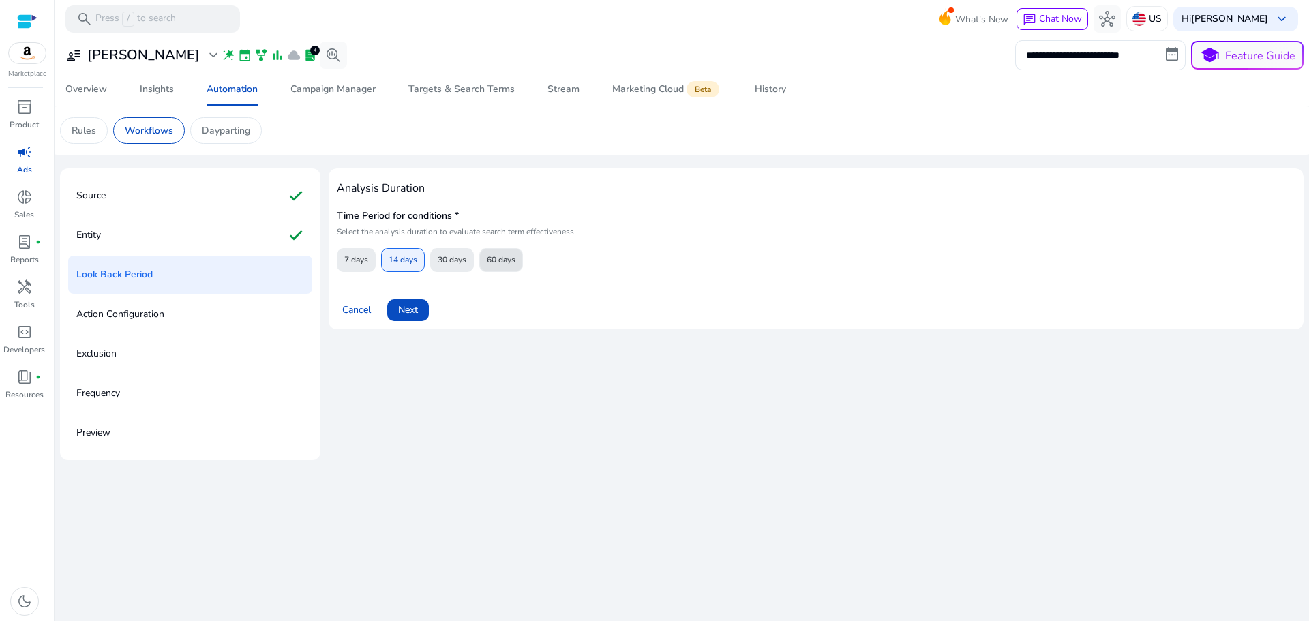
click at [504, 265] on span "60 days" at bounding box center [501, 260] width 29 height 24
click at [408, 315] on span "Next" at bounding box center [408, 310] width 20 height 14
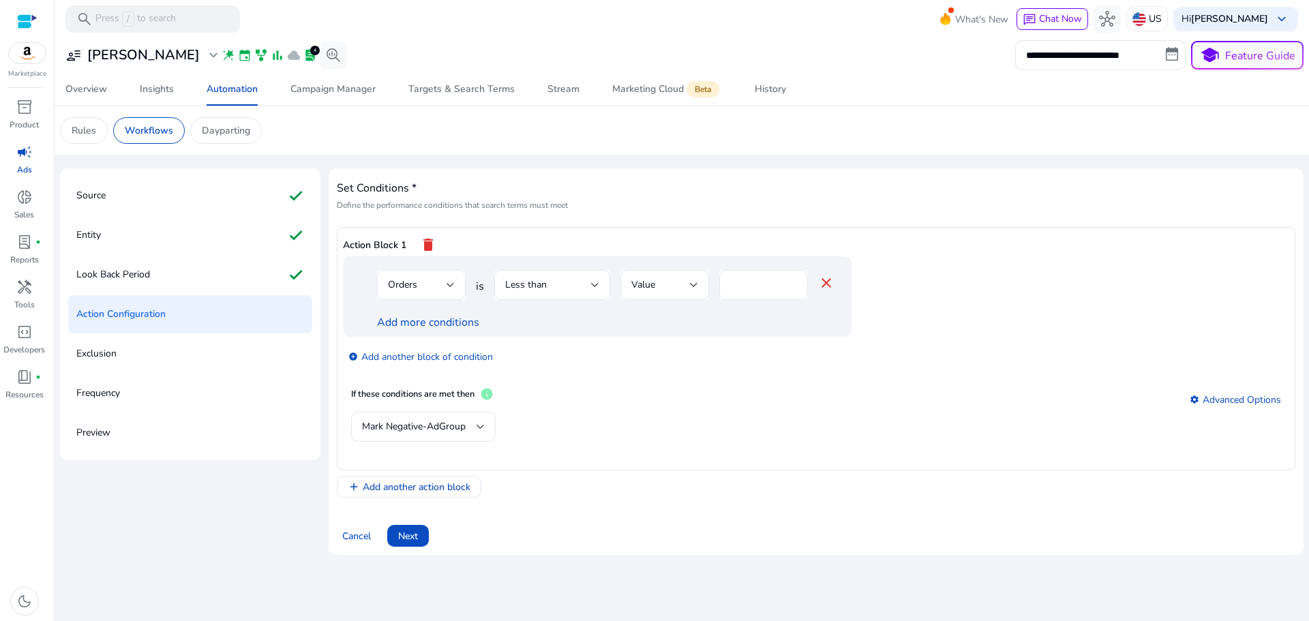
click at [434, 288] on div "Orders" at bounding box center [417, 284] width 59 height 15
click at [421, 386] on span "ACoS" at bounding box center [421, 381] width 67 height 15
click at [560, 278] on div "Less than" at bounding box center [548, 284] width 86 height 15
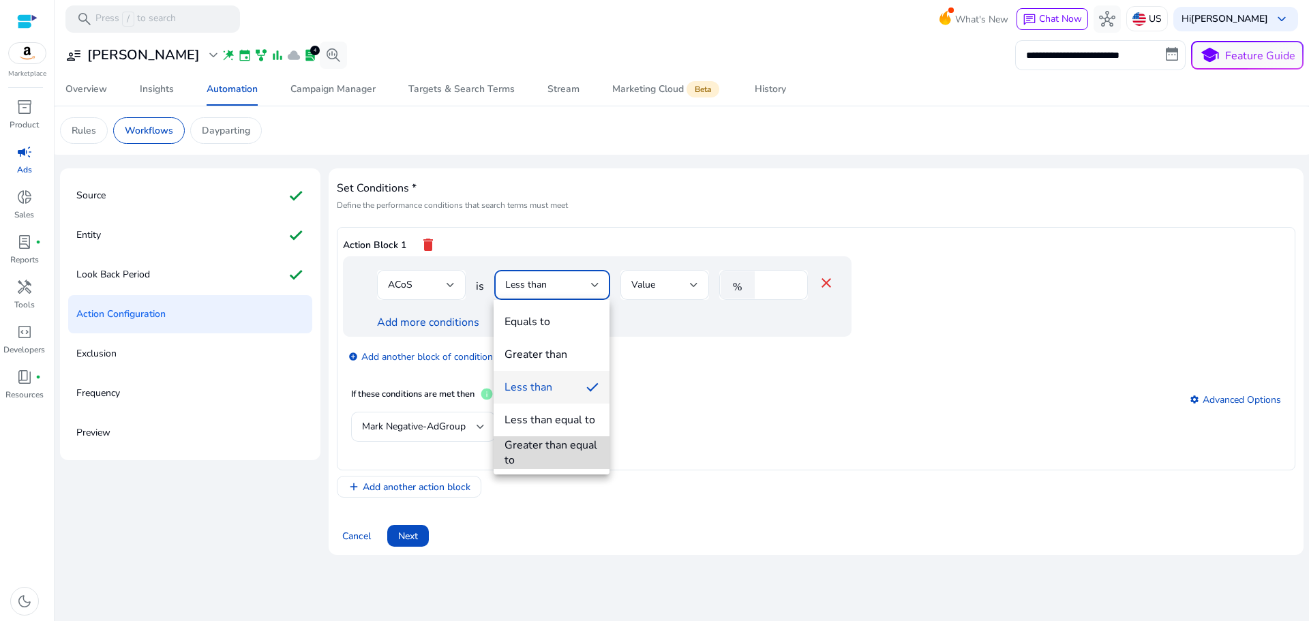
click at [573, 441] on div "Greater than equal to" at bounding box center [551, 453] width 94 height 30
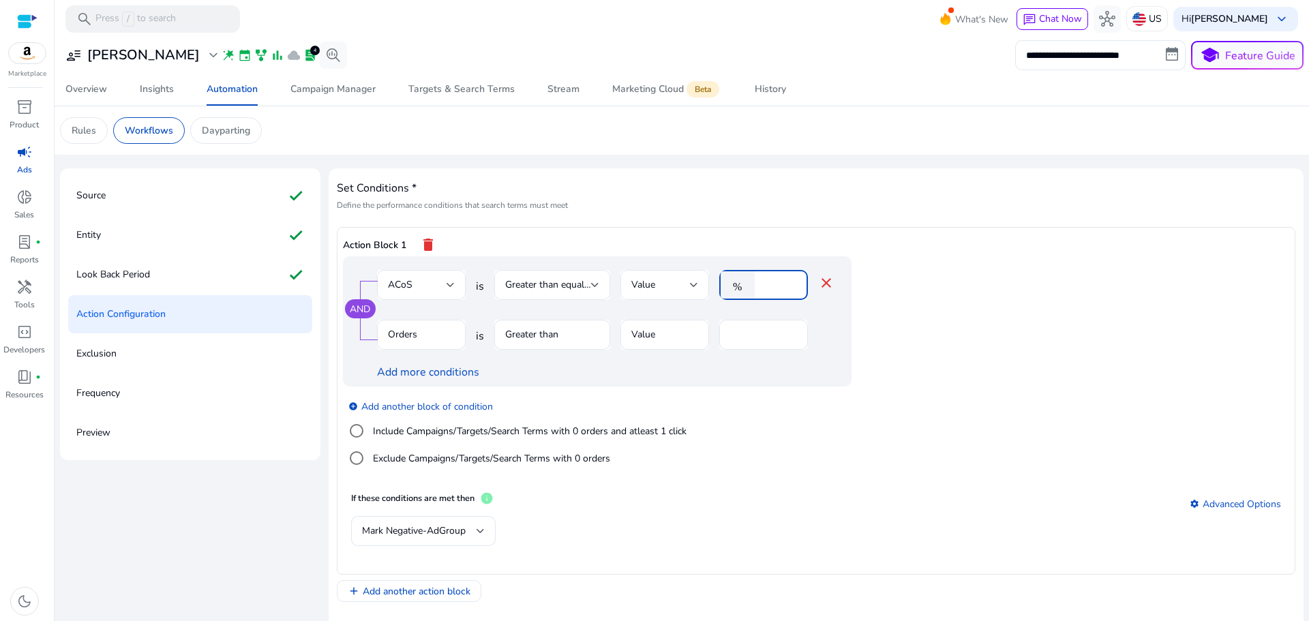
drag, startPoint x: 775, startPoint y: 292, endPoint x: 748, endPoint y: 296, distance: 26.9
click at [750, 296] on div "% *" at bounding box center [758, 285] width 78 height 30
type input "**"
click at [849, 435] on div "add_circle Add another block of condition Include Campaigns/Targets/Search Term…" at bounding box center [624, 432] width 563 height 93
click at [416, 336] on mat-form-field "Orders" at bounding box center [421, 342] width 89 height 44
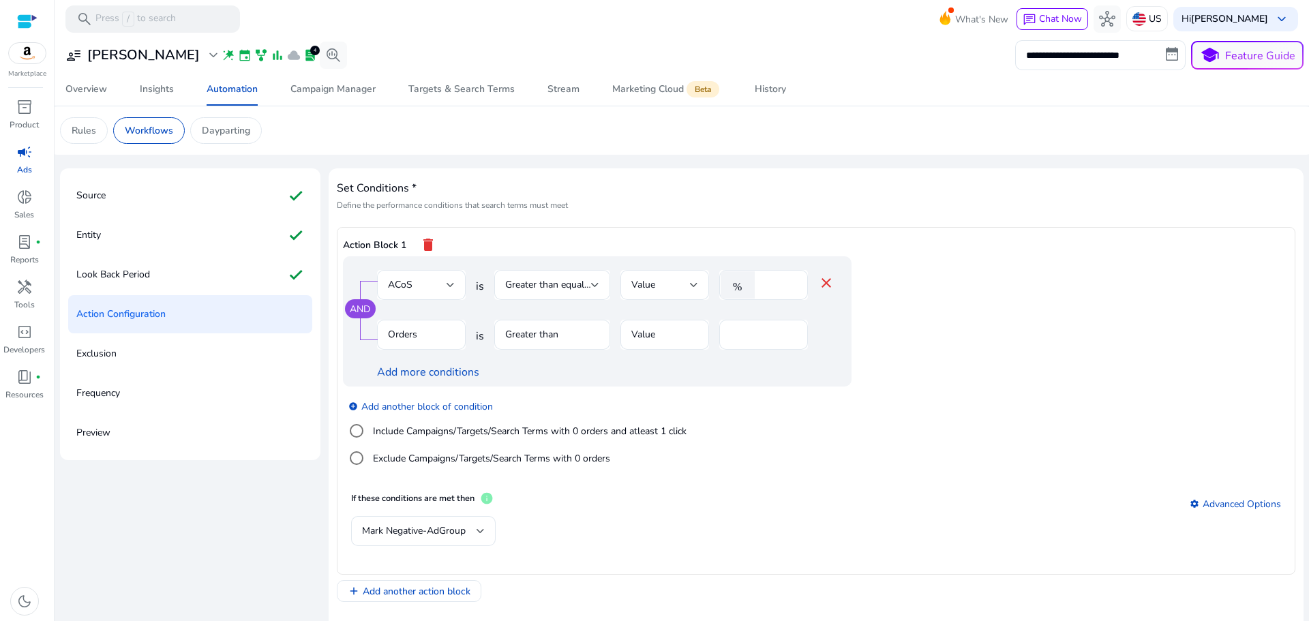
click at [546, 338] on mat-form-field "Greater than" at bounding box center [552, 342] width 116 height 44
click at [550, 336] on mat-form-field "Greater than" at bounding box center [552, 342] width 116 height 44
click at [639, 346] on mat-form-field "Value" at bounding box center [664, 342] width 89 height 44
drag, startPoint x: 640, startPoint y: 344, endPoint x: 675, endPoint y: 327, distance: 38.7
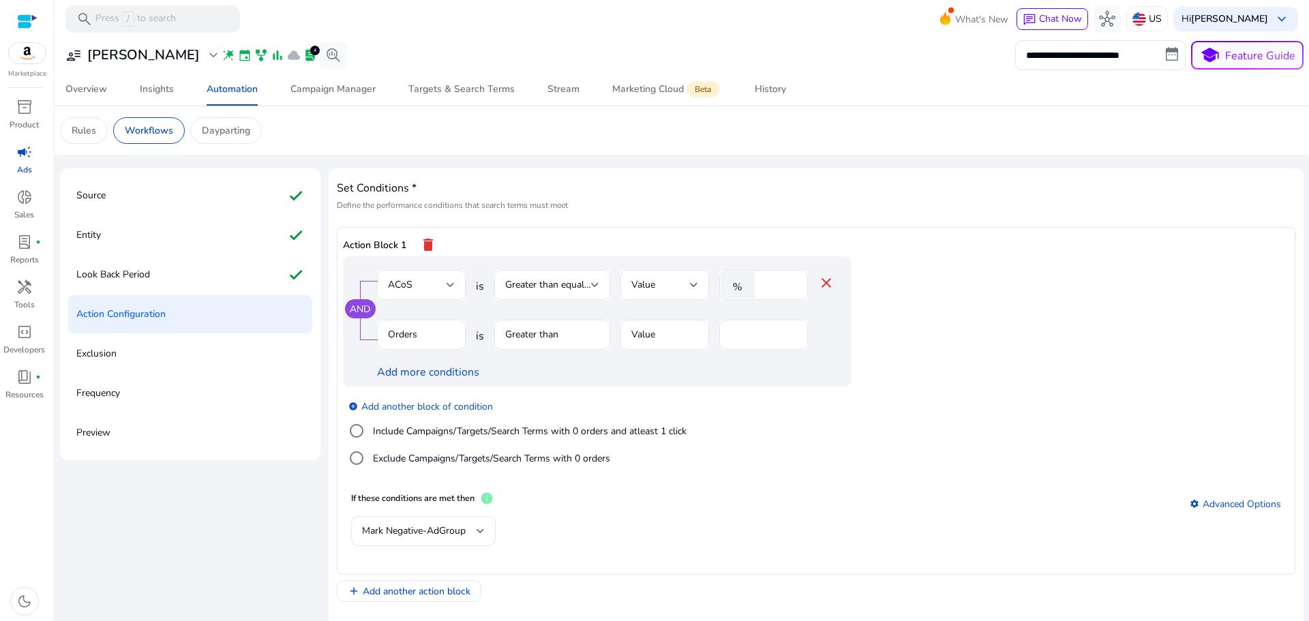
click at [651, 337] on mat-form-field "Value" at bounding box center [664, 342] width 89 height 44
click at [746, 335] on input "*" at bounding box center [763, 334] width 67 height 15
click at [856, 429] on div "add_circle Add another block of condition Include Campaigns/Targets/Search Term…" at bounding box center [624, 432] width 563 height 93
click at [421, 335] on mat-form-field "Orders" at bounding box center [421, 342] width 89 height 44
click at [155, 269] on div "Look Back Period check" at bounding box center [190, 275] width 244 height 38
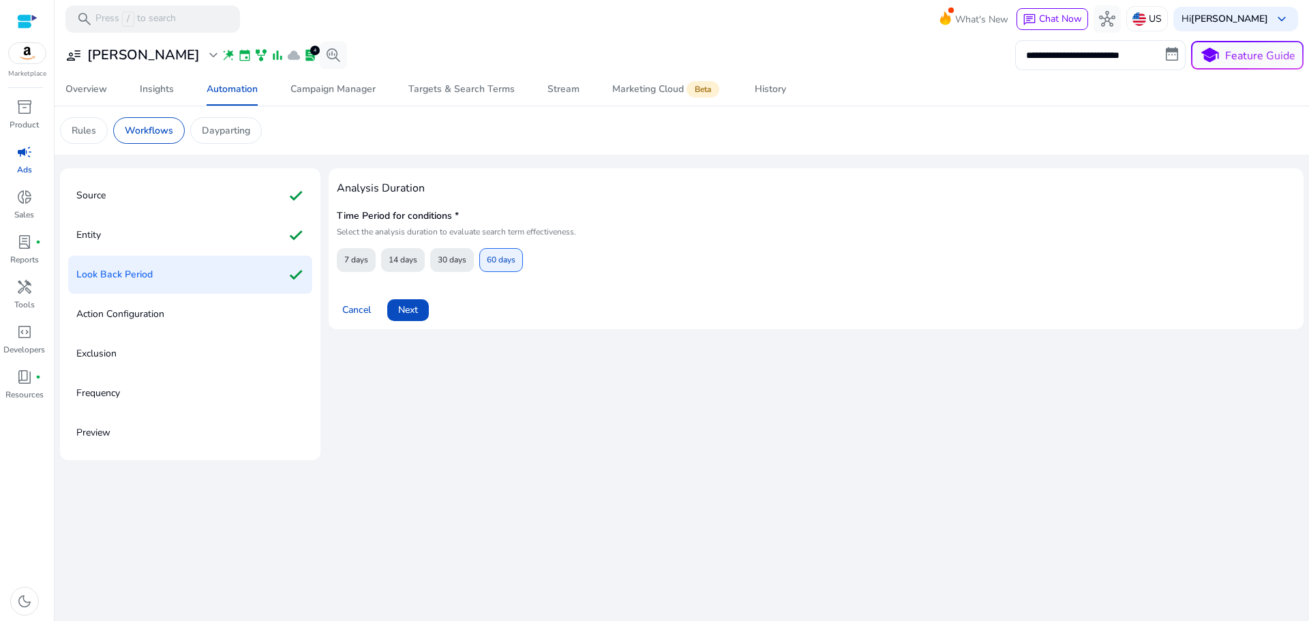
click at [155, 314] on p "Action Configuration" at bounding box center [120, 314] width 88 height 22
click at [402, 314] on span "Next" at bounding box center [408, 310] width 20 height 14
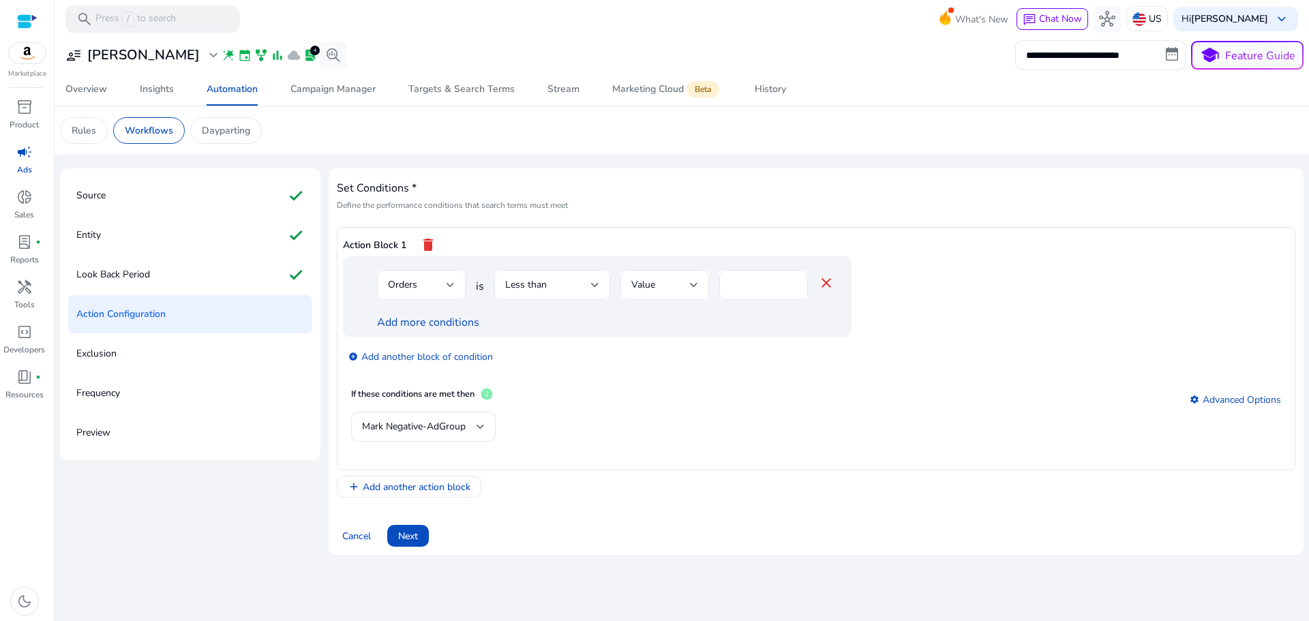
click at [823, 282] on mat-icon "close" at bounding box center [826, 283] width 16 height 16
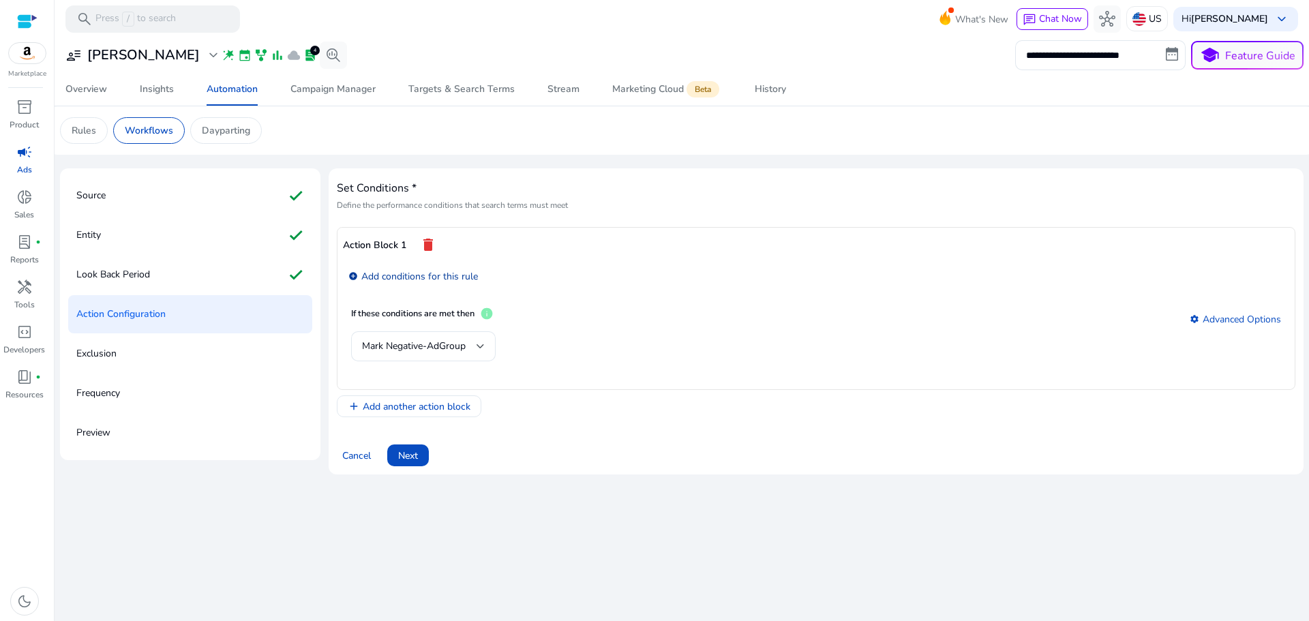
click at [423, 274] on link "add_circle Add conditions for this rule" at bounding box center [412, 276] width 129 height 16
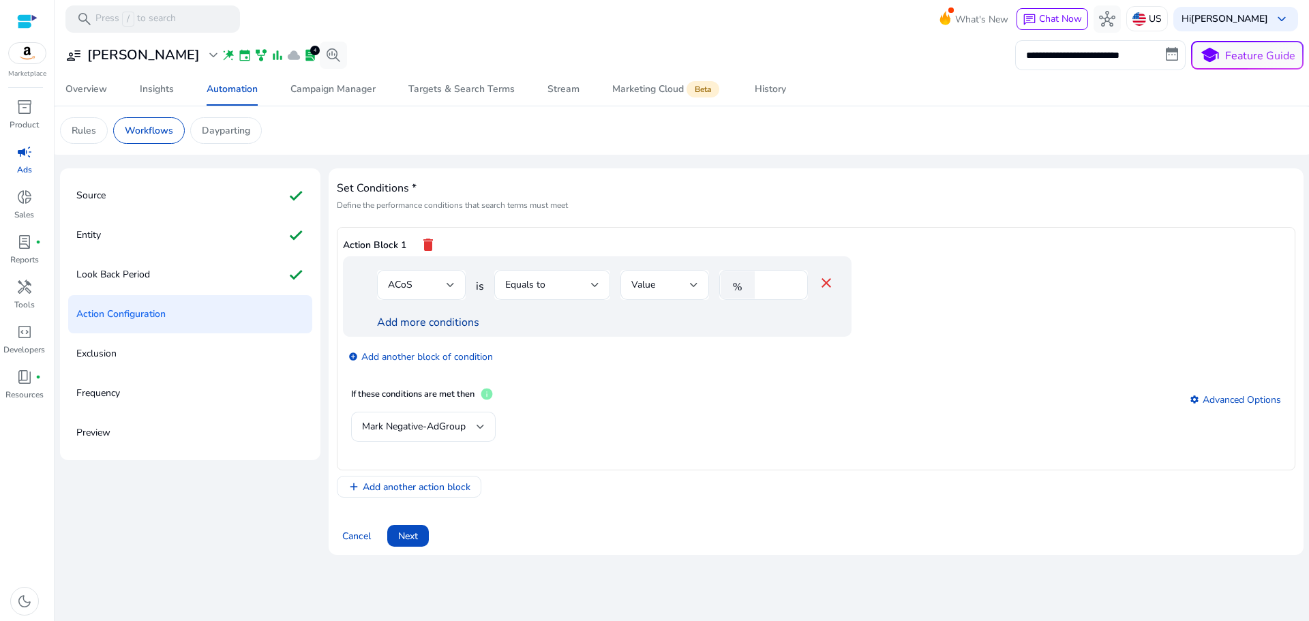
click at [440, 320] on link "Add more conditions" at bounding box center [428, 322] width 102 height 15
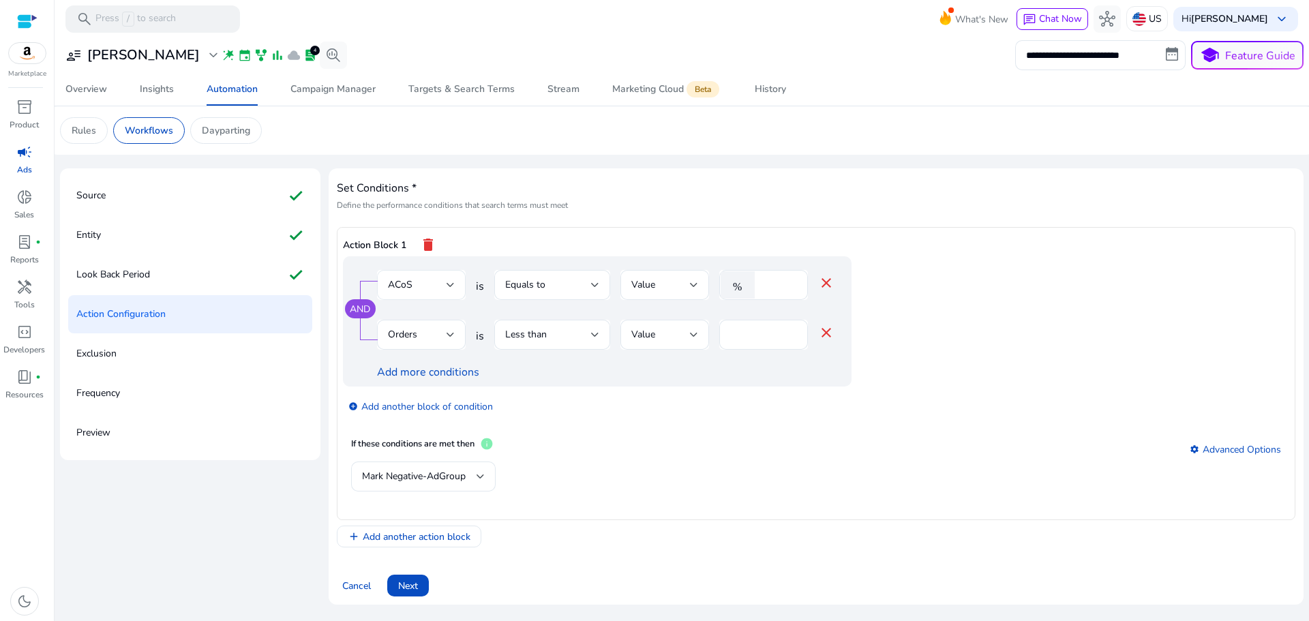
click at [438, 285] on div "ACoS" at bounding box center [417, 284] width 59 height 15
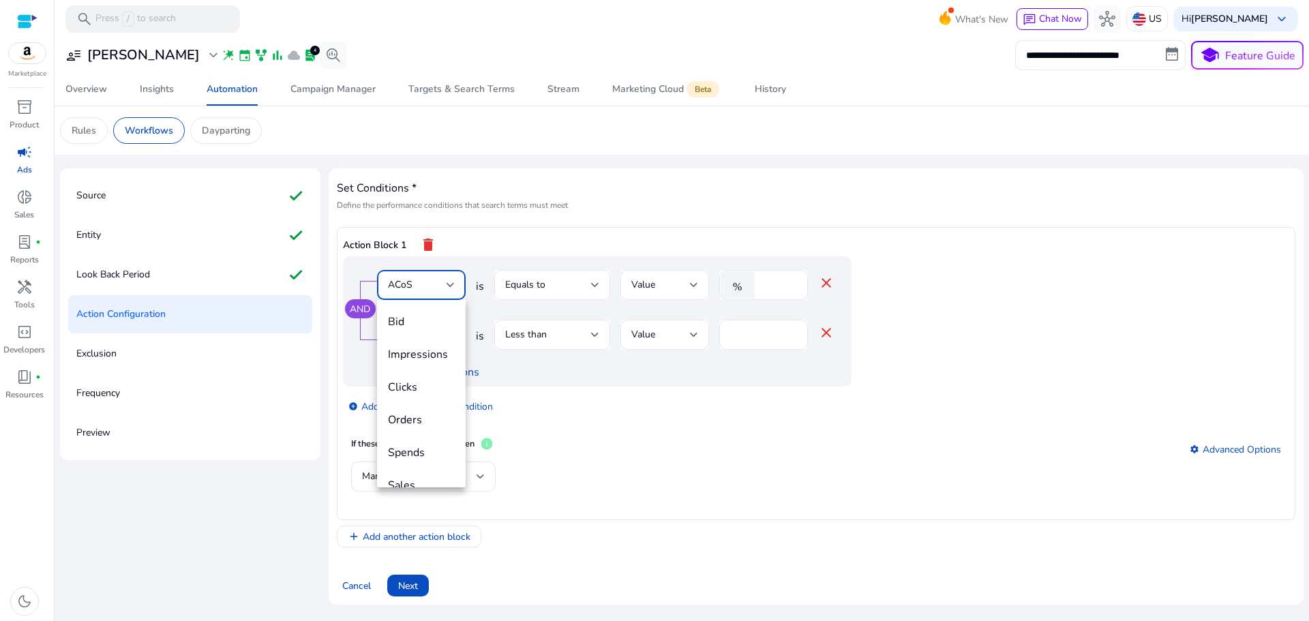
scroll to position [47, 0]
click at [439, 285] on div at bounding box center [654, 310] width 1309 height 621
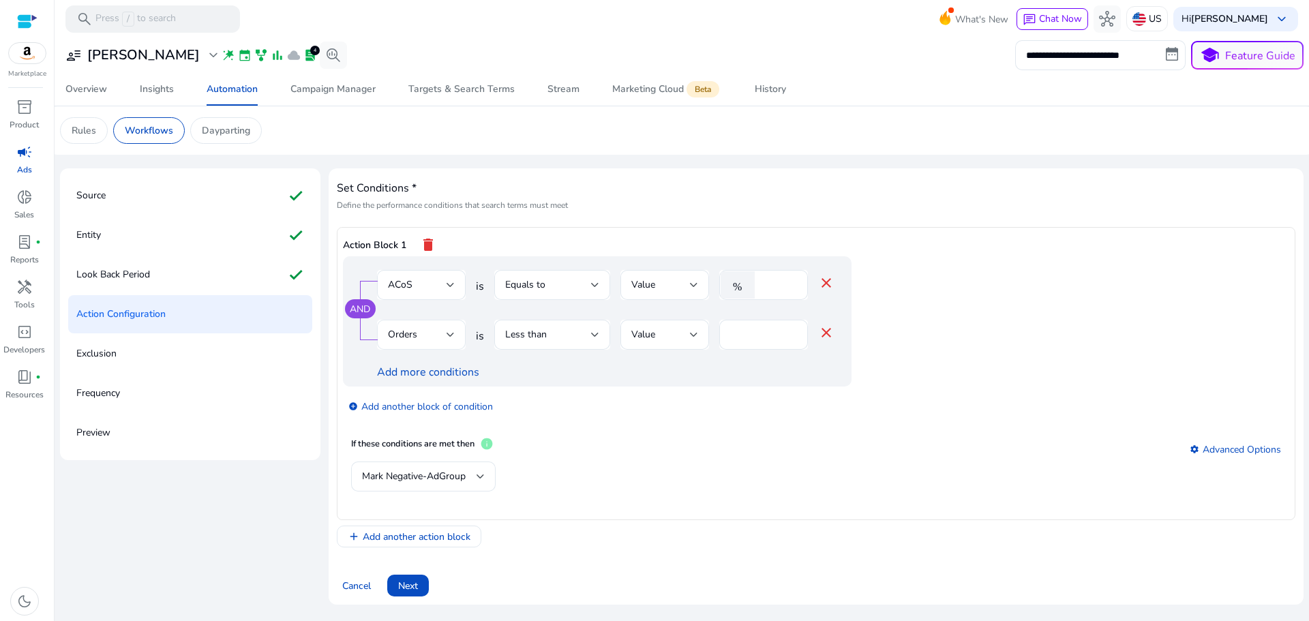
click at [453, 332] on div at bounding box center [450, 334] width 8 height 5
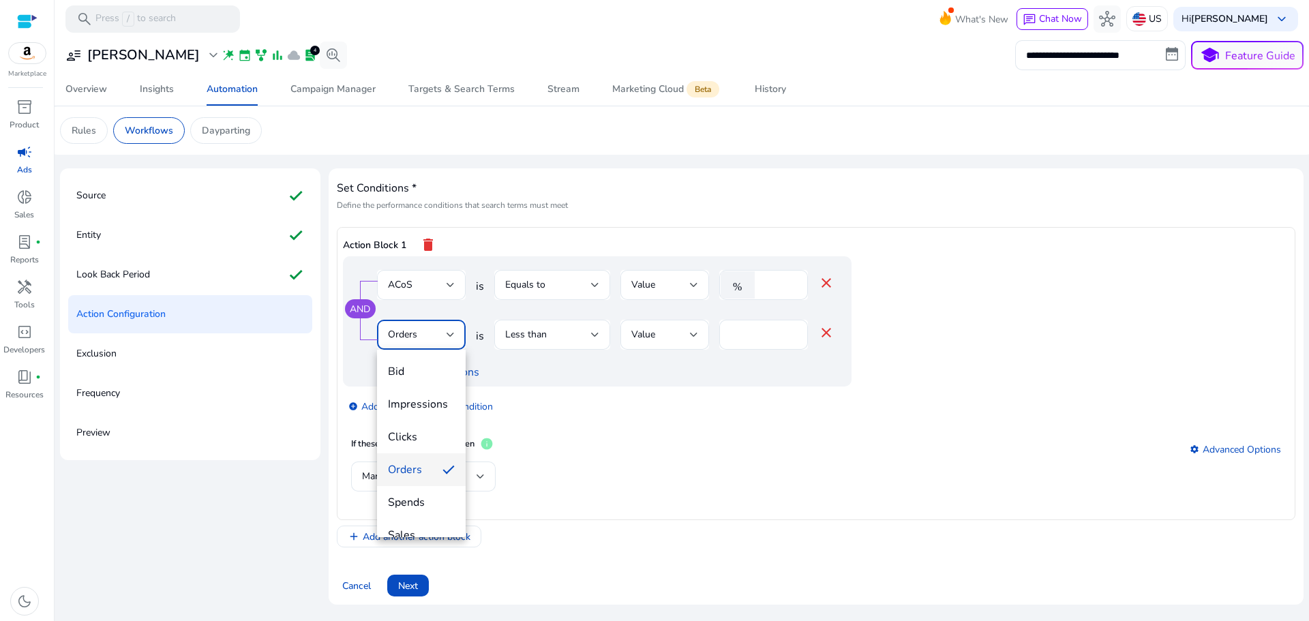
click at [453, 332] on div at bounding box center [654, 310] width 1309 height 621
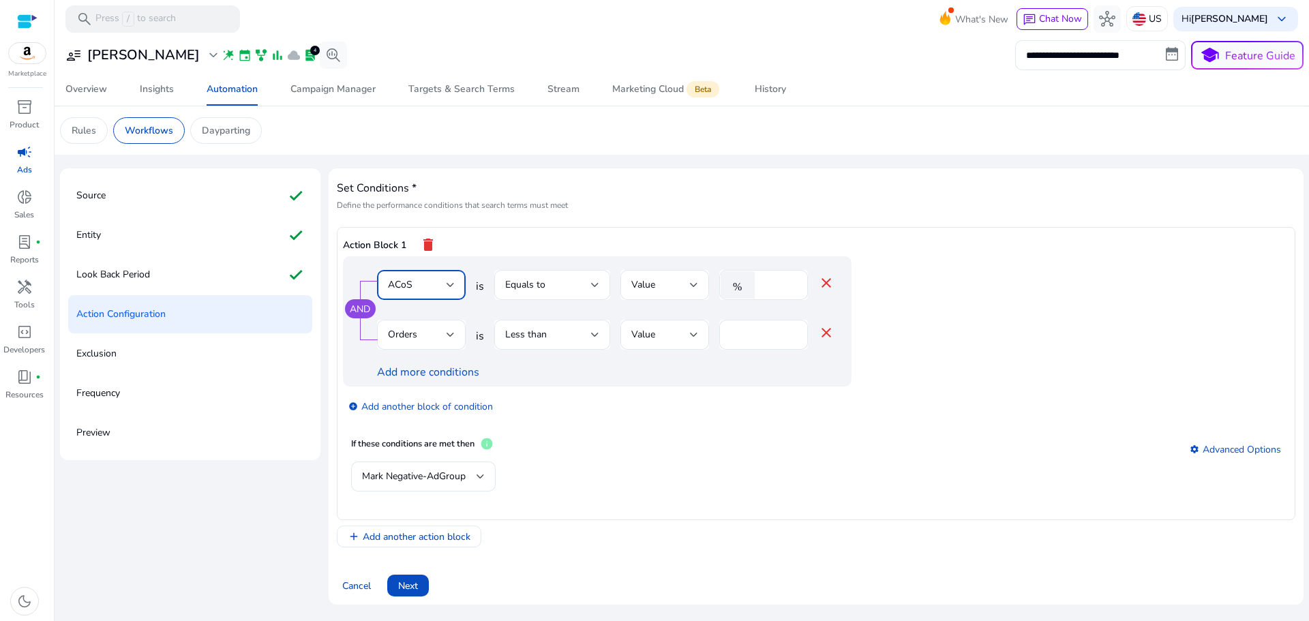
click at [449, 288] on div at bounding box center [450, 285] width 8 height 16
click at [449, 288] on div at bounding box center [654, 310] width 1309 height 621
click at [557, 289] on div "Equals to" at bounding box center [548, 284] width 86 height 15
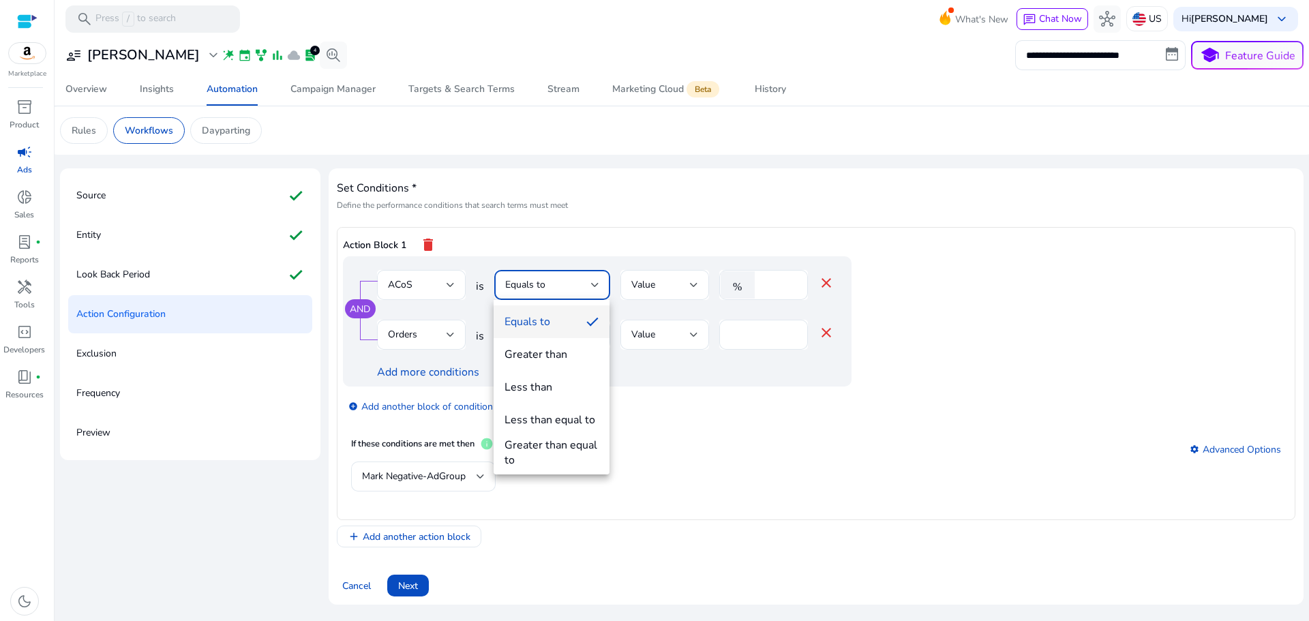
click at [561, 446] on div "Greater than equal to" at bounding box center [551, 453] width 94 height 30
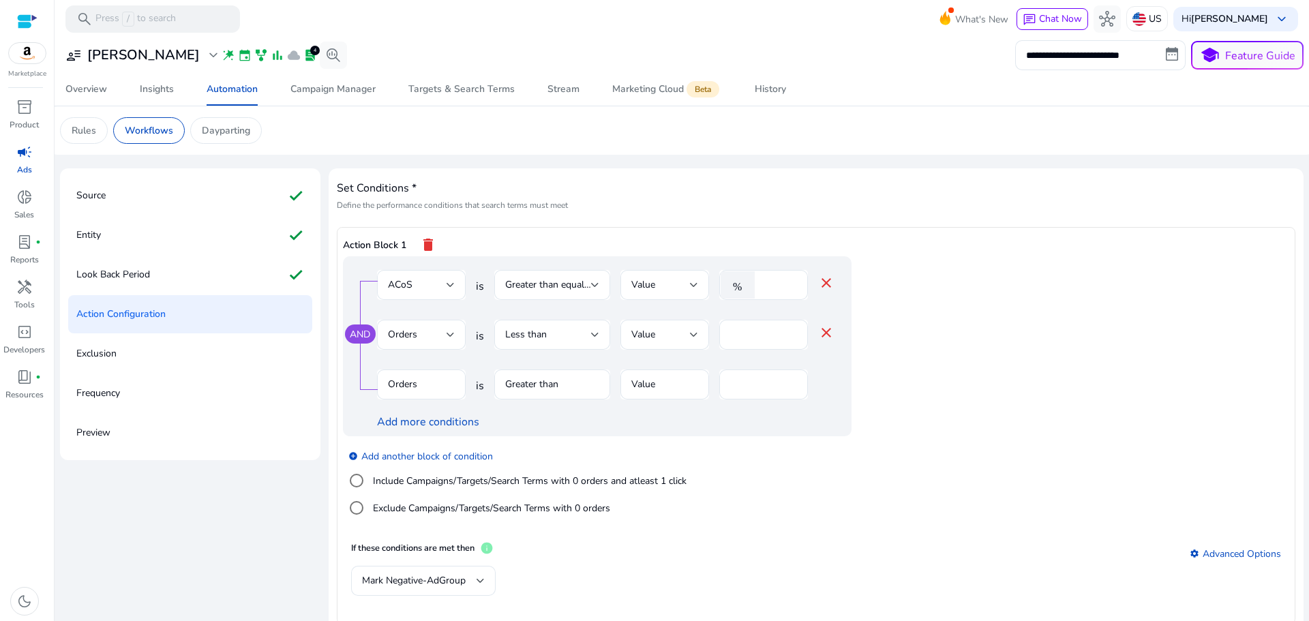
click at [823, 331] on mat-icon "close" at bounding box center [826, 332] width 16 height 16
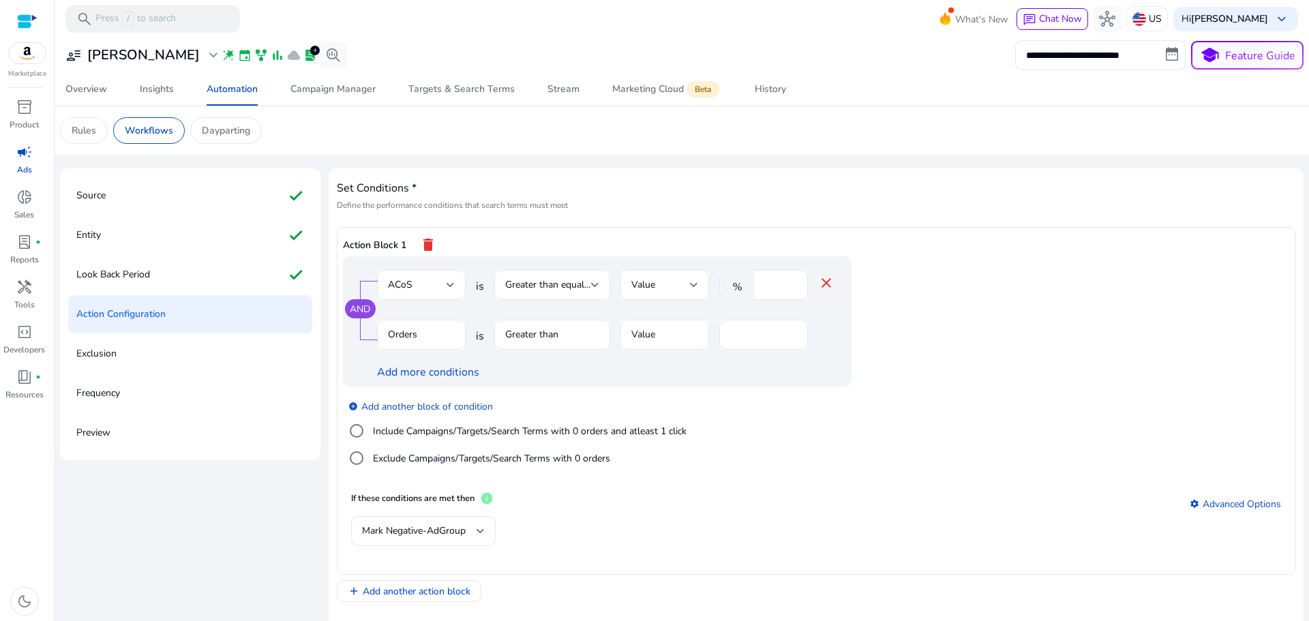
click at [434, 331] on mat-form-field "Orders" at bounding box center [421, 342] width 89 height 44
click at [434, 333] on mat-form-field "Orders" at bounding box center [421, 342] width 89 height 44
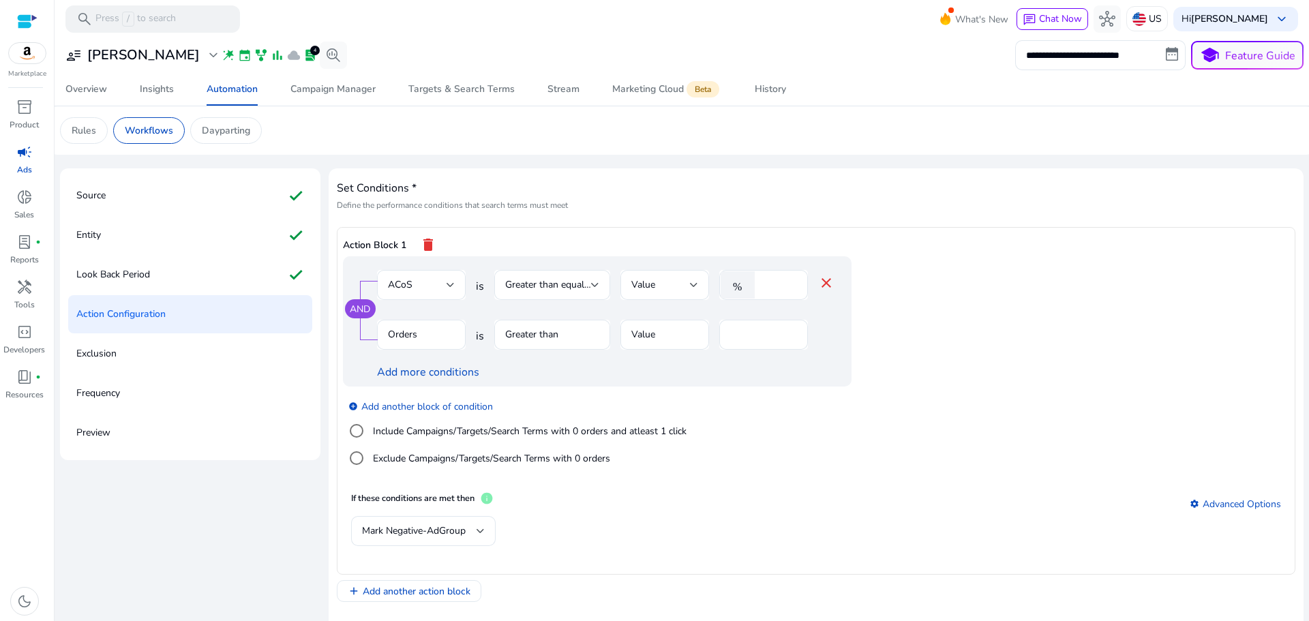
click at [434, 333] on mat-form-field "Orders" at bounding box center [421, 342] width 89 height 44
click at [434, 334] on mat-form-field "Orders" at bounding box center [421, 342] width 89 height 44
drag, startPoint x: 786, startPoint y: 282, endPoint x: 694, endPoint y: 289, distance: 92.3
click at [761, 289] on input "**" at bounding box center [778, 284] width 35 height 15
click at [768, 285] on input "**" at bounding box center [778, 284] width 35 height 15
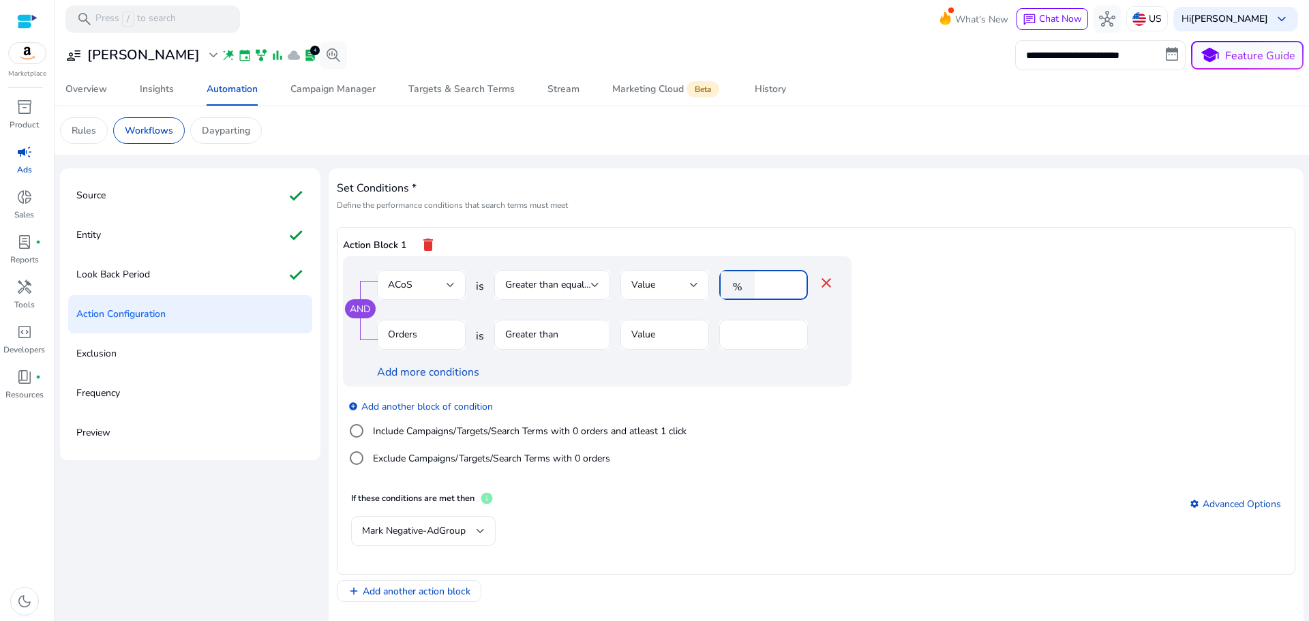
click at [768, 285] on input "**" at bounding box center [778, 284] width 35 height 15
type input "**"
click at [1004, 367] on app-ppc-editable-conditions "AND ACoS is Greater than equal to Value % ** close Orders is Greater than Value…" at bounding box center [816, 370] width 946 height 228
click at [742, 332] on input "*" at bounding box center [763, 334] width 67 height 15
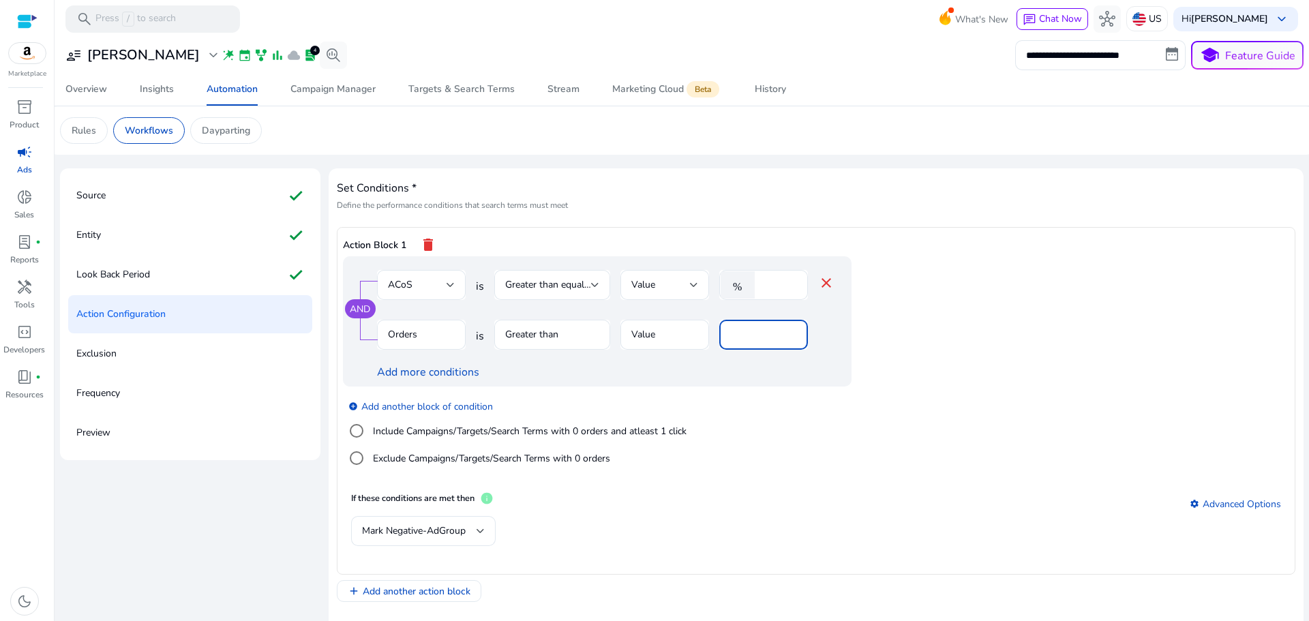
click at [742, 332] on input "*" at bounding box center [763, 334] width 67 height 15
drag, startPoint x: 728, startPoint y: 336, endPoint x: 709, endPoint y: 349, distance: 23.1
click at [713, 347] on div "Orders is Greater than Value *" at bounding box center [605, 342] width 457 height 44
click at [542, 341] on mat-form-field "Greater than" at bounding box center [552, 342] width 116 height 44
click at [545, 335] on mat-form-field "Greater than" at bounding box center [552, 342] width 116 height 44
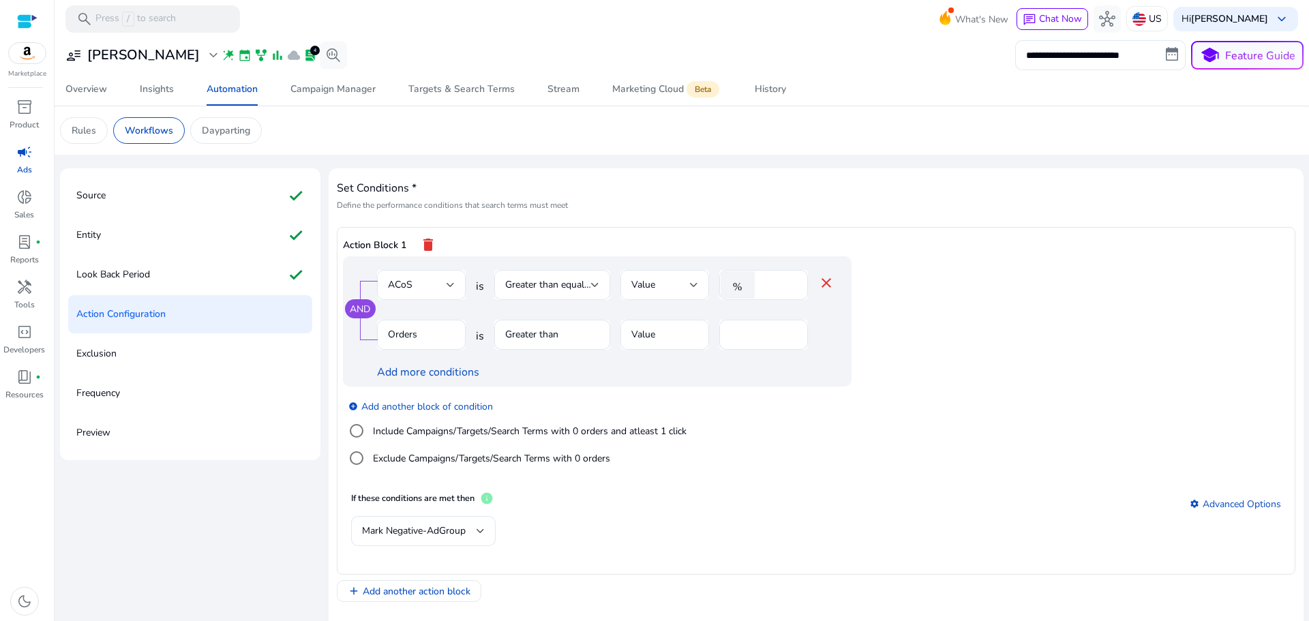
click at [547, 335] on mat-form-field "Greater than" at bounding box center [552, 342] width 116 height 44
click at [824, 280] on mat-icon "close" at bounding box center [826, 283] width 16 height 16
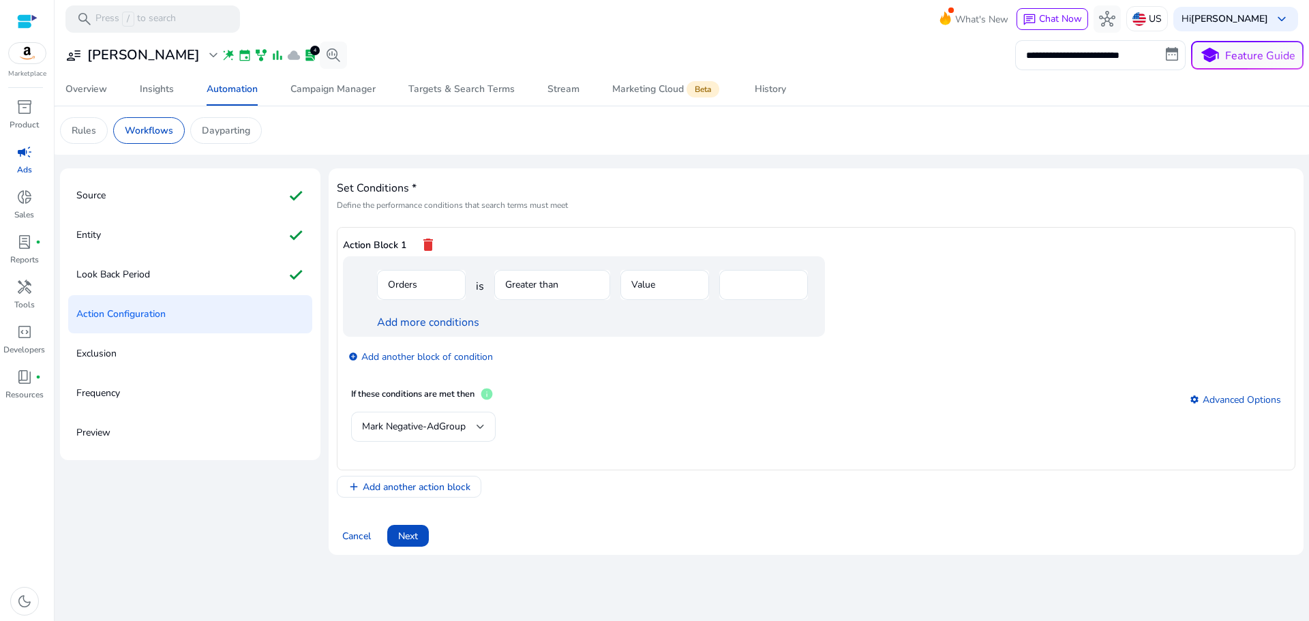
click at [427, 275] on mat-form-field "Orders" at bounding box center [421, 292] width 89 height 44
click at [437, 240] on div "Action Block 1 delete" at bounding box center [816, 244] width 946 height 23
click at [432, 241] on mat-icon "delete" at bounding box center [428, 244] width 16 height 23
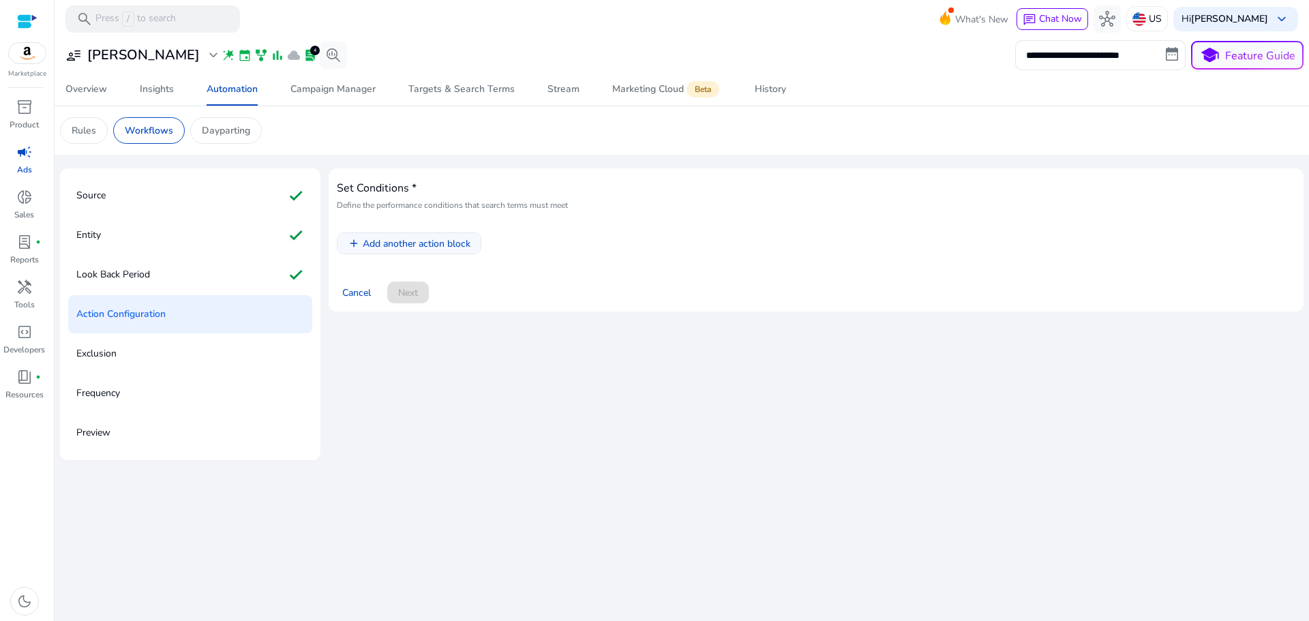
click at [408, 236] on span "Add another action block" at bounding box center [417, 243] width 108 height 14
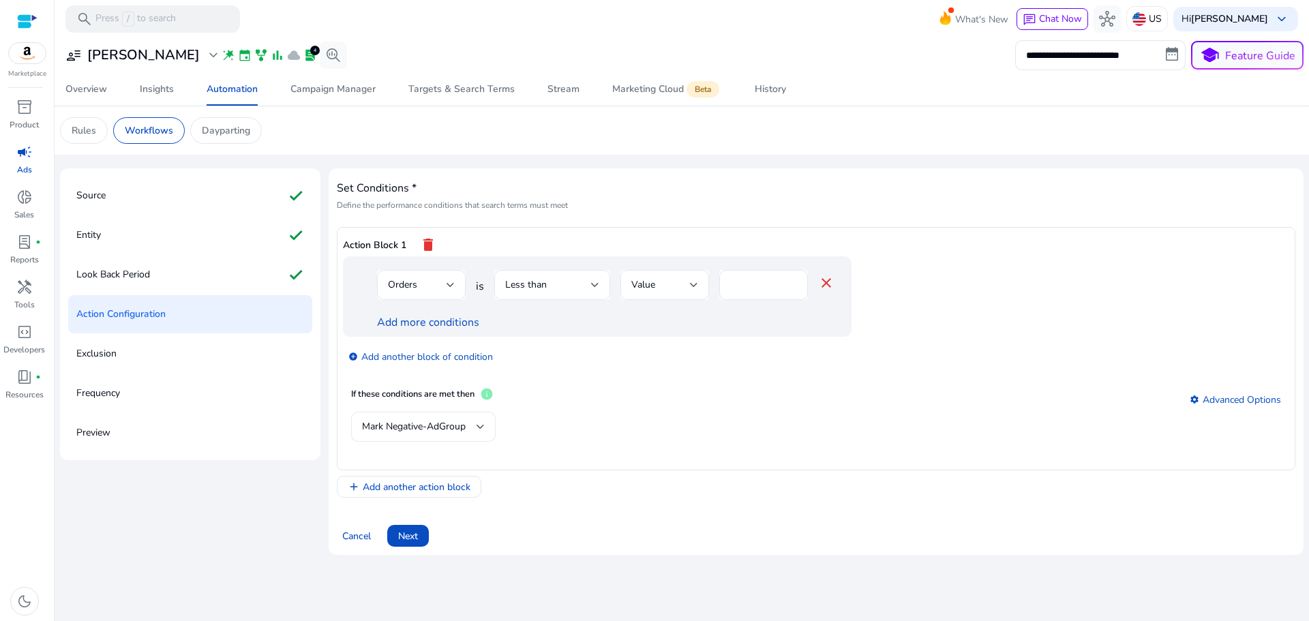
click at [478, 423] on div at bounding box center [480, 426] width 8 height 16
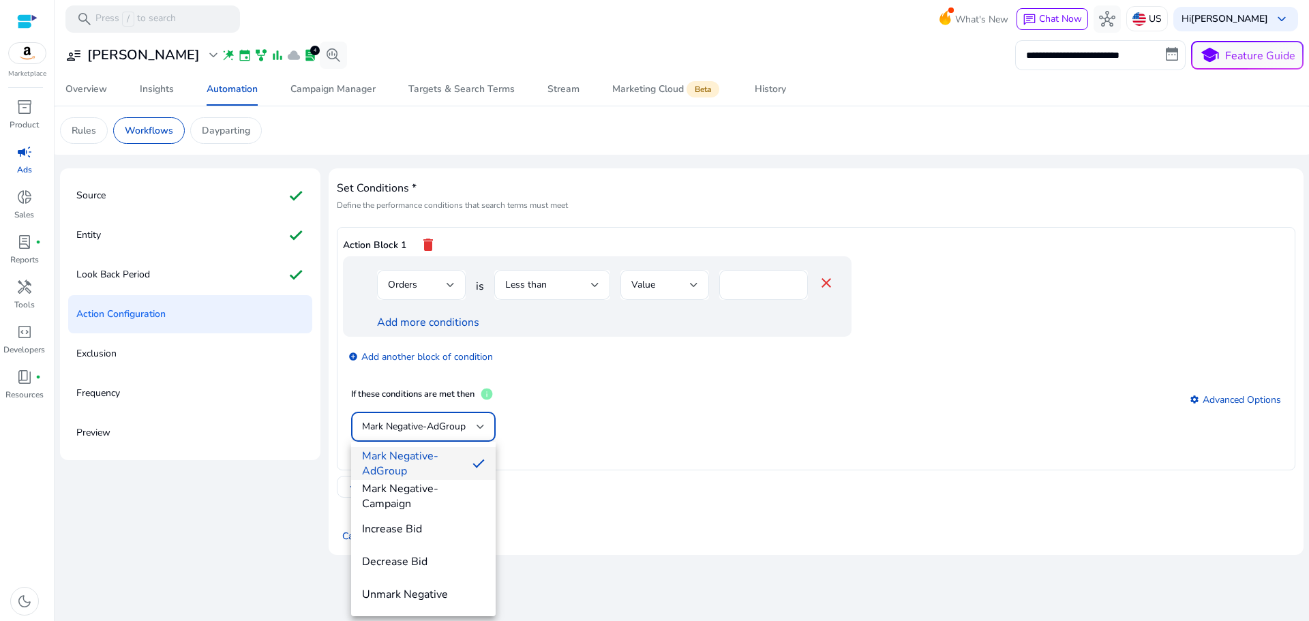
click at [563, 422] on div at bounding box center [654, 310] width 1309 height 621
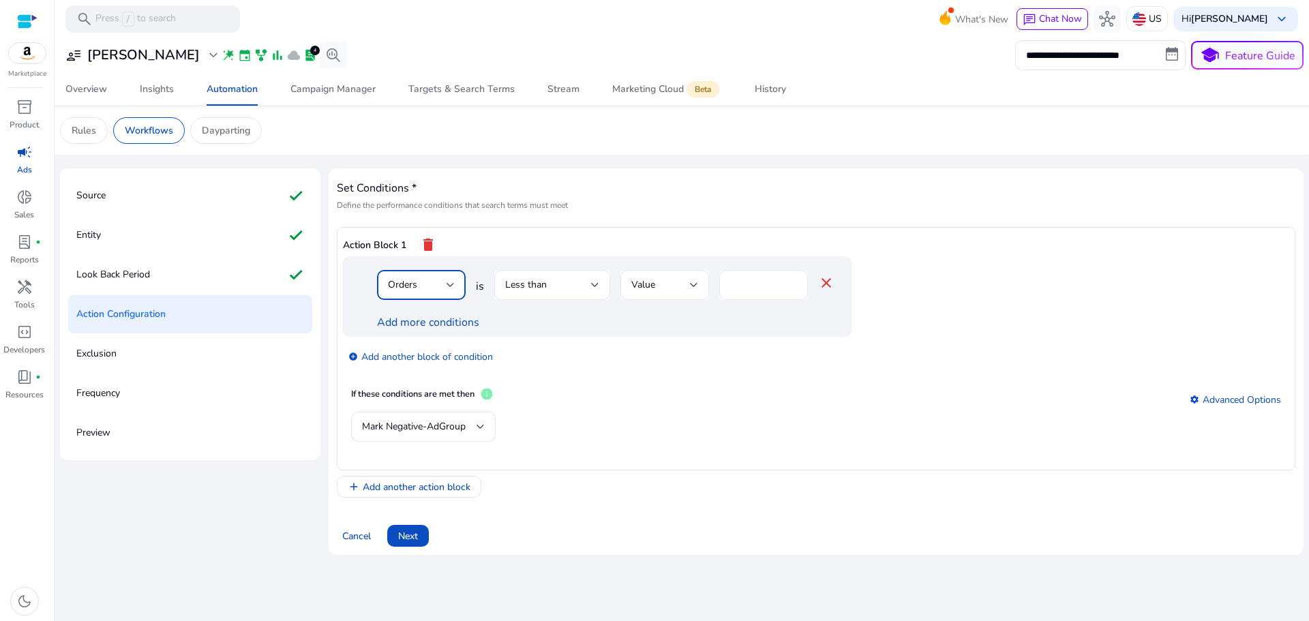
click at [447, 286] on div at bounding box center [450, 284] width 8 height 5
click at [447, 288] on div at bounding box center [654, 310] width 1309 height 621
click at [447, 288] on div at bounding box center [450, 285] width 8 height 16
click at [420, 319] on span "ACoS" at bounding box center [421, 313] width 67 height 15
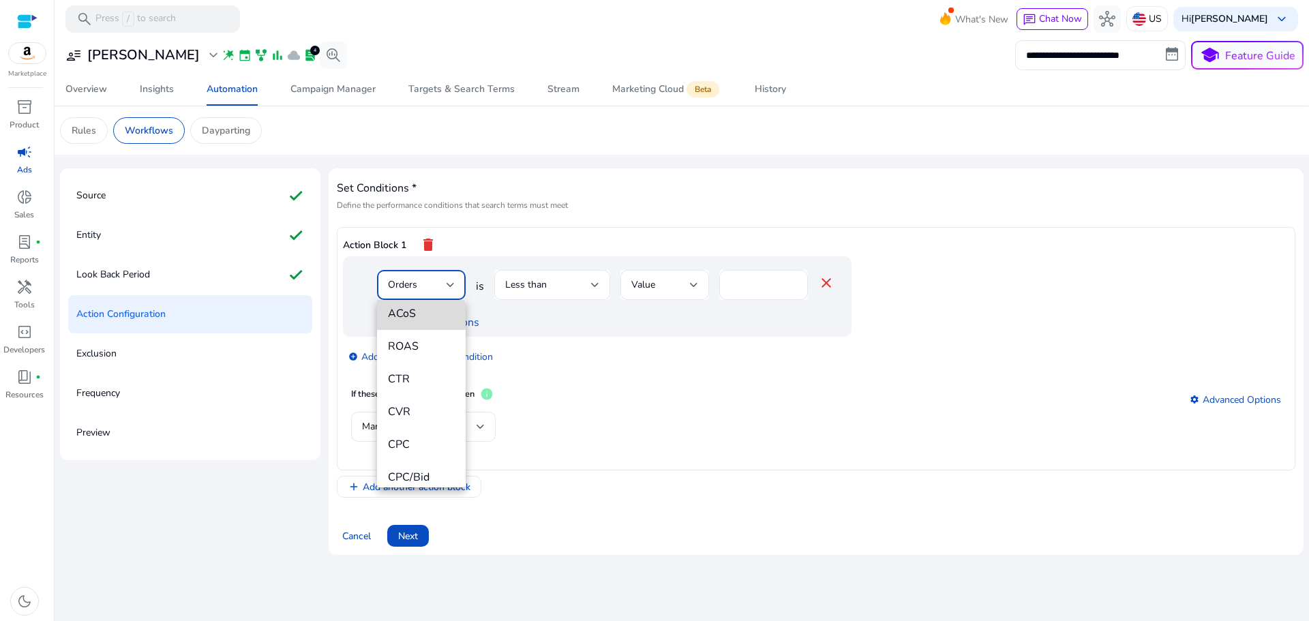
scroll to position [0, 0]
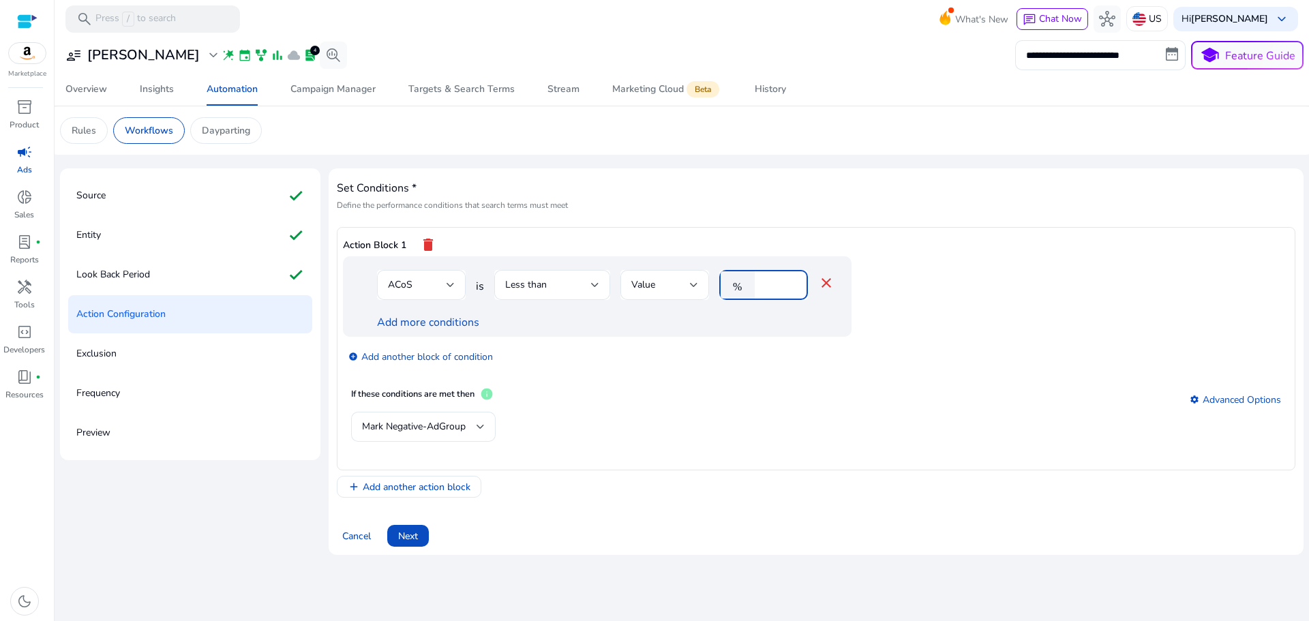
click at [769, 286] on input "*" at bounding box center [778, 284] width 35 height 15
click at [570, 279] on div "Less than" at bounding box center [548, 284] width 86 height 15
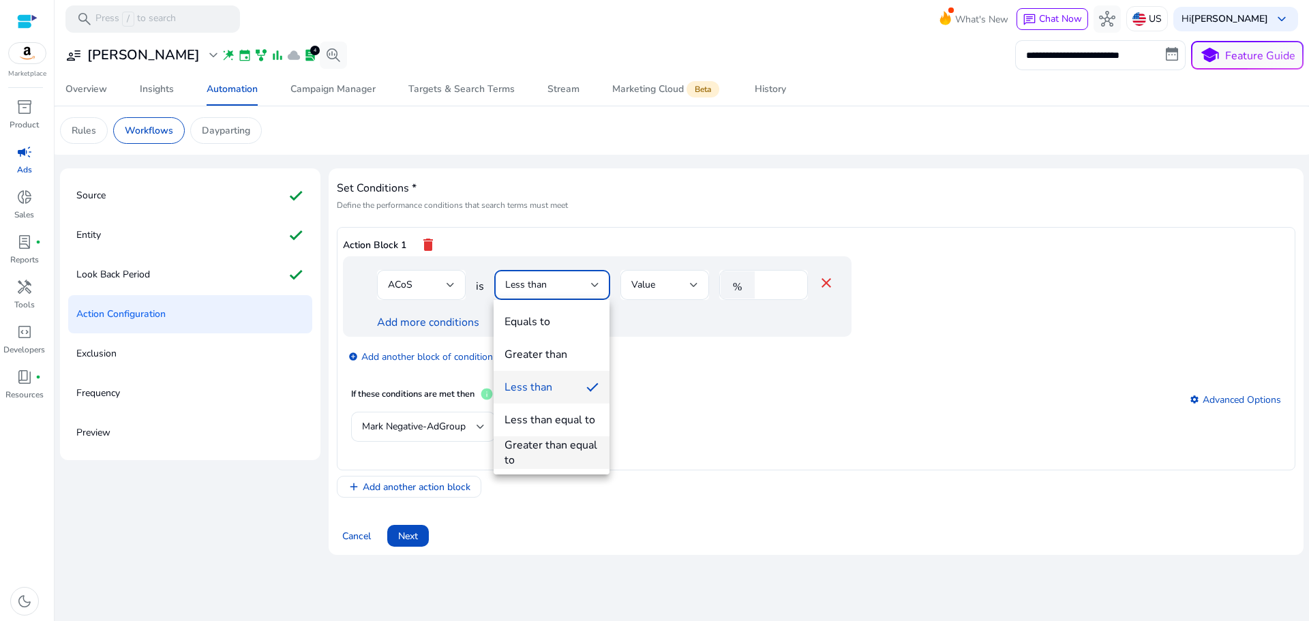
click at [581, 444] on div "Greater than equal to" at bounding box center [551, 453] width 94 height 30
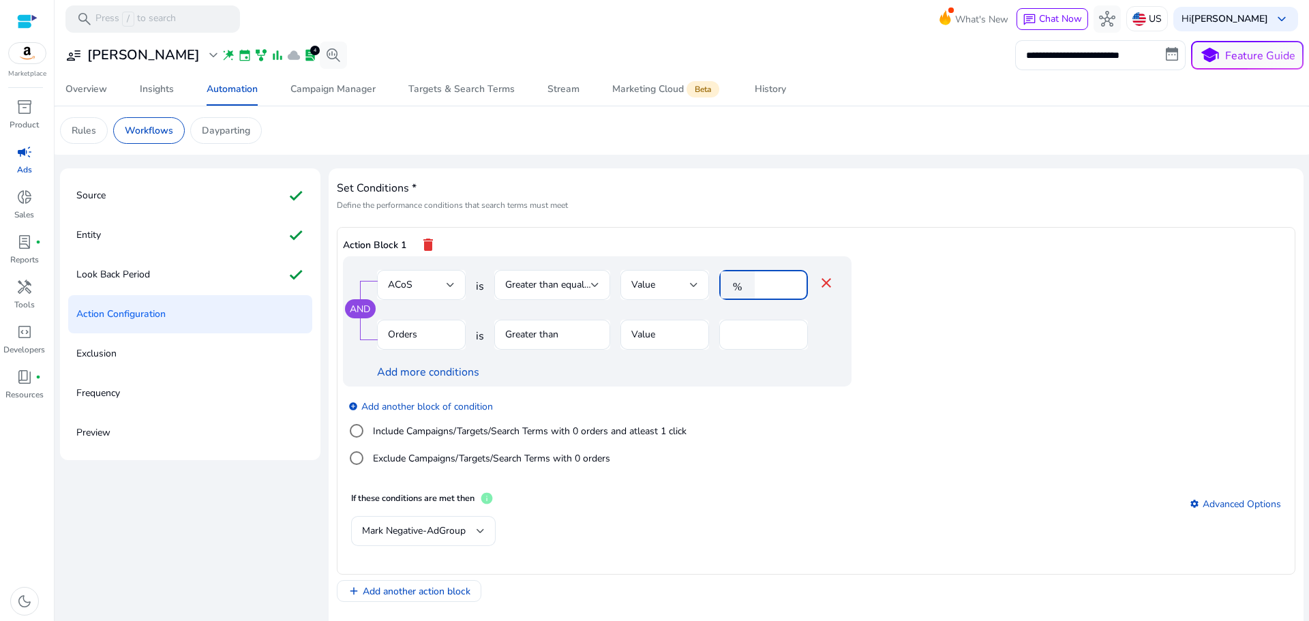
drag, startPoint x: 759, startPoint y: 279, endPoint x: 737, endPoint y: 284, distance: 22.3
click at [737, 284] on div "% *" at bounding box center [758, 285] width 78 height 30
click at [1100, 333] on app-ppc-editable-conditions "AND ACoS is Greater than equal to Value % ** close Orders is Greater than Value…" at bounding box center [816, 370] width 946 height 228
click at [530, 332] on mat-form-field "Greater than" at bounding box center [552, 342] width 116 height 44
drag, startPoint x: 750, startPoint y: 336, endPoint x: 704, endPoint y: 348, distance: 47.3
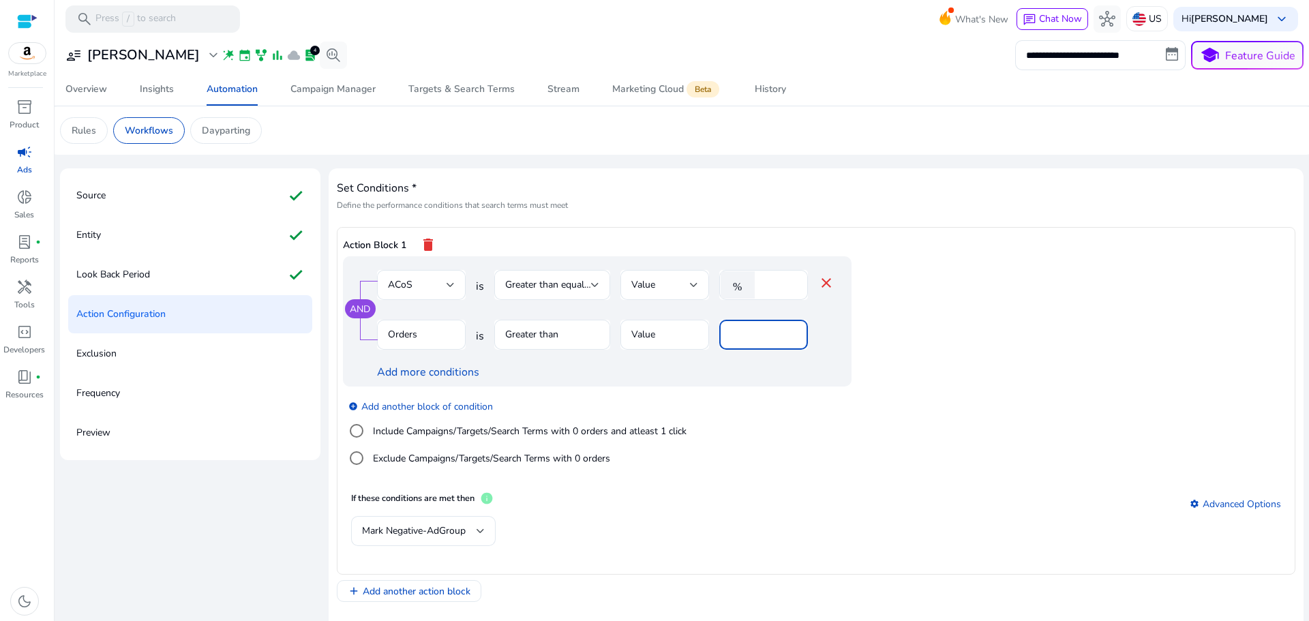
click at [713, 348] on div "Orders is Greater than Value *" at bounding box center [605, 342] width 457 height 44
drag, startPoint x: 891, startPoint y: 227, endPoint x: 792, endPoint y: 247, distance: 101.6
click at [893, 226] on div "Set Conditions * Define the performance conditions that search terms must meet …" at bounding box center [816, 389] width 958 height 425
drag, startPoint x: 764, startPoint y: 290, endPoint x: 737, endPoint y: 296, distance: 27.3
click at [761, 292] on input "**" at bounding box center [778, 284] width 35 height 15
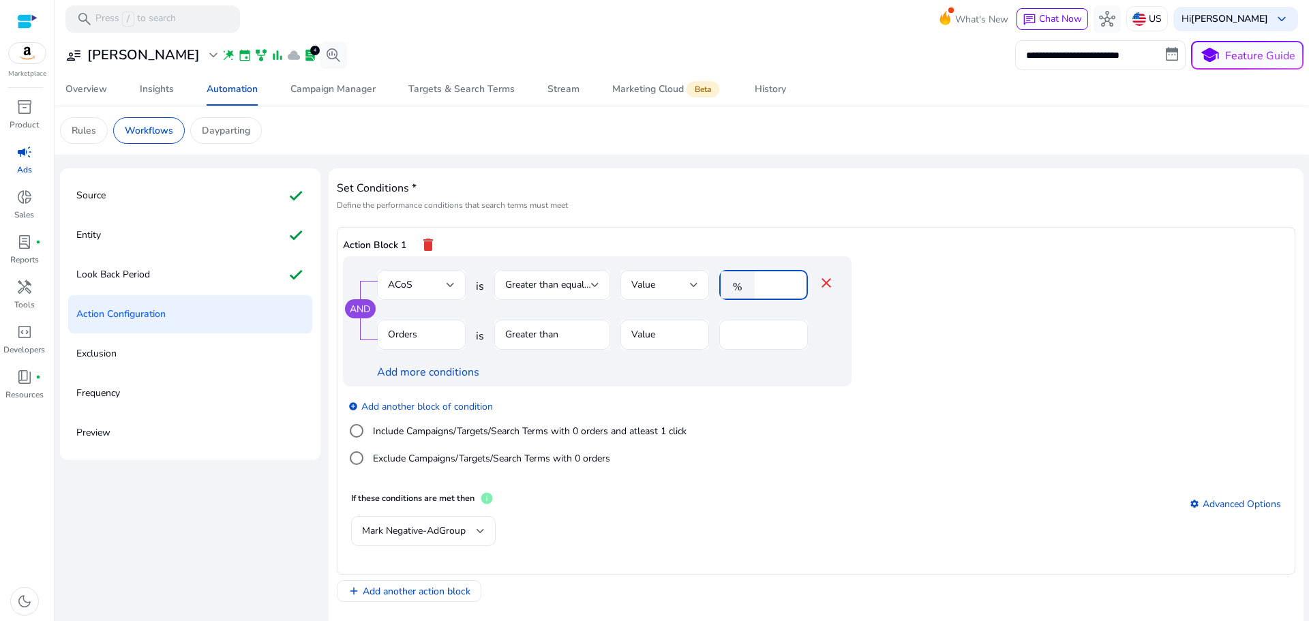
drag, startPoint x: 776, startPoint y: 286, endPoint x: 735, endPoint y: 294, distance: 41.2
click at [735, 294] on div "% **" at bounding box center [758, 285] width 78 height 30
type input "*"
click at [769, 285] on input "number" at bounding box center [778, 284] width 35 height 15
type input "**"
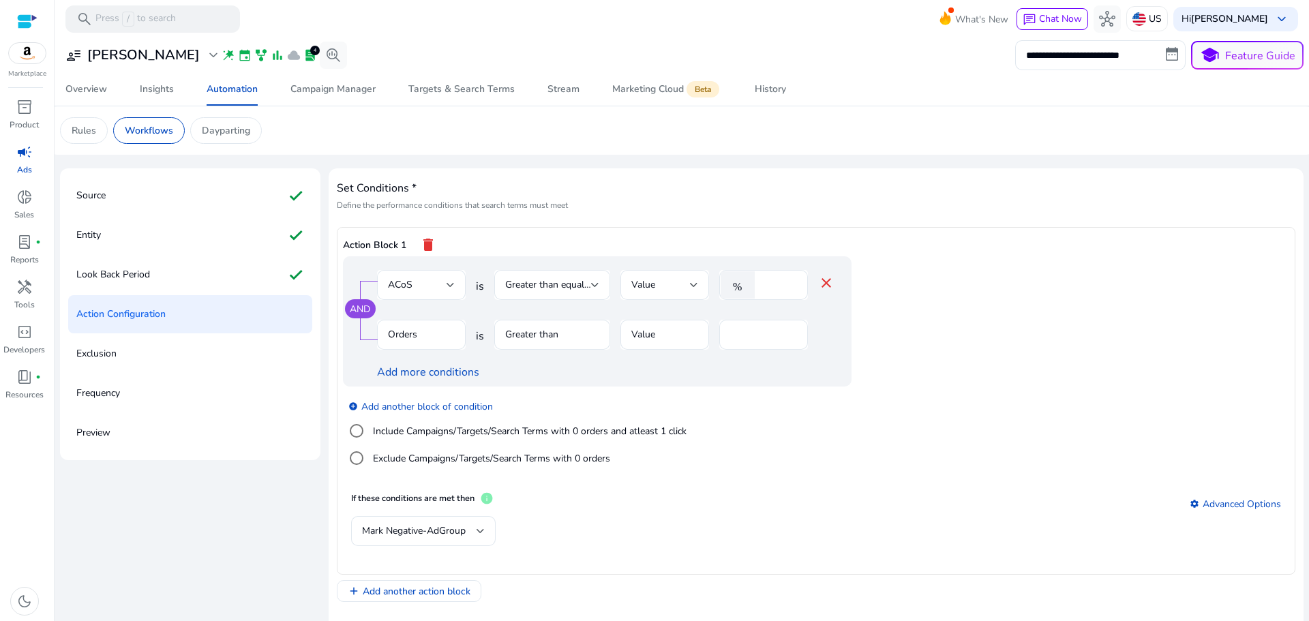
click at [947, 343] on app-ppc-editable-conditions "AND ACoS is Greater than equal to Value % ** close Orders is Greater than Value…" at bounding box center [816, 370] width 946 height 228
drag, startPoint x: 774, startPoint y: 279, endPoint x: 747, endPoint y: 305, distance: 37.6
click at [744, 291] on div "% **" at bounding box center [758, 285] width 78 height 30
click at [967, 409] on app-ppc-editable-conditions "AND ACoS is Greater than equal to Value % ** close Orders is Greater than Value…" at bounding box center [816, 370] width 946 height 228
drag, startPoint x: 748, startPoint y: 335, endPoint x: 722, endPoint y: 344, distance: 27.4
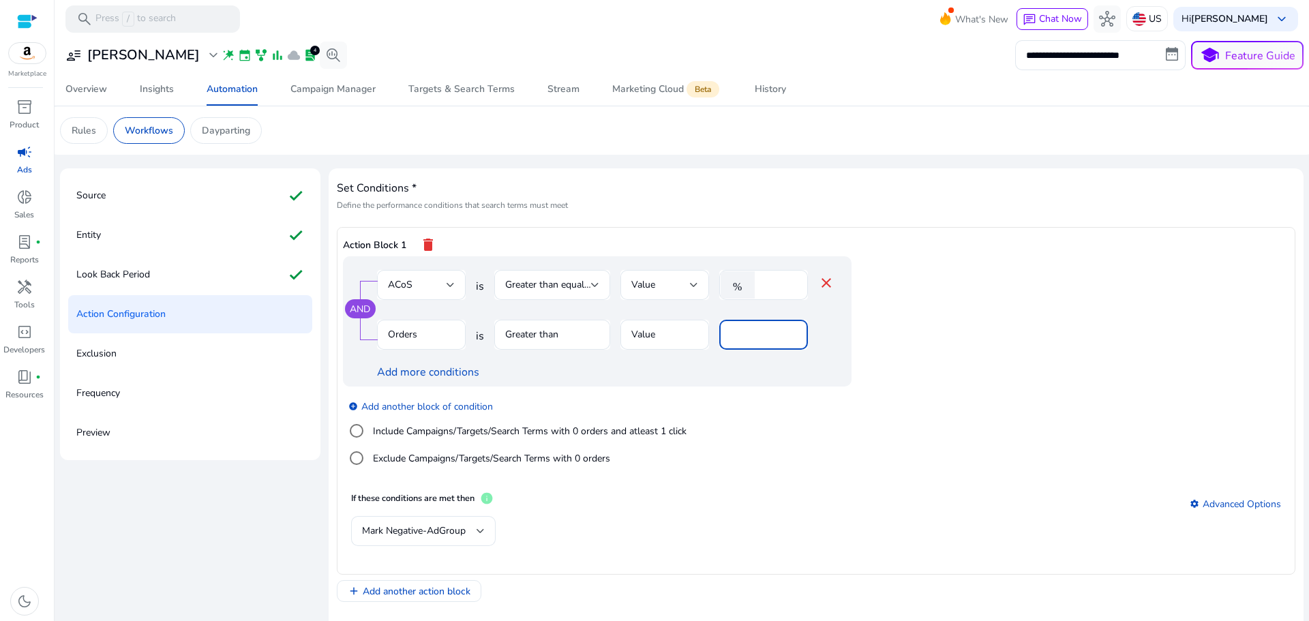
click at [724, 340] on div "*" at bounding box center [763, 335] width 89 height 30
type input "*"
click at [1005, 433] on app-ppc-editable-conditions "AND ACoS is Greater than equal to Value % ** close Orders is Greater than Value…" at bounding box center [816, 370] width 946 height 228
click at [774, 281] on div "**" at bounding box center [778, 285] width 35 height 30
click at [930, 330] on app-ppc-editable-conditions "AND ACoS is Greater than equal to Value % ** close Orders is Greater than Value…" at bounding box center [816, 370] width 946 height 228
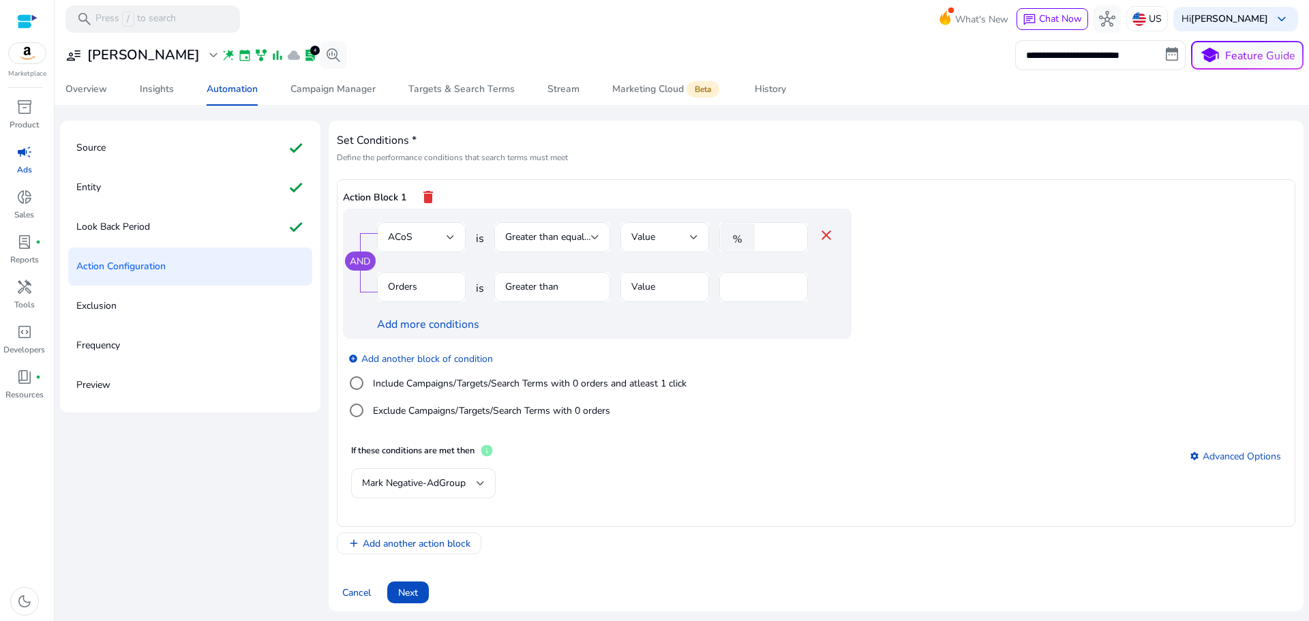
scroll to position [49, 0]
click at [472, 483] on div "Mark Negative-AdGroup" at bounding box center [419, 481] width 114 height 15
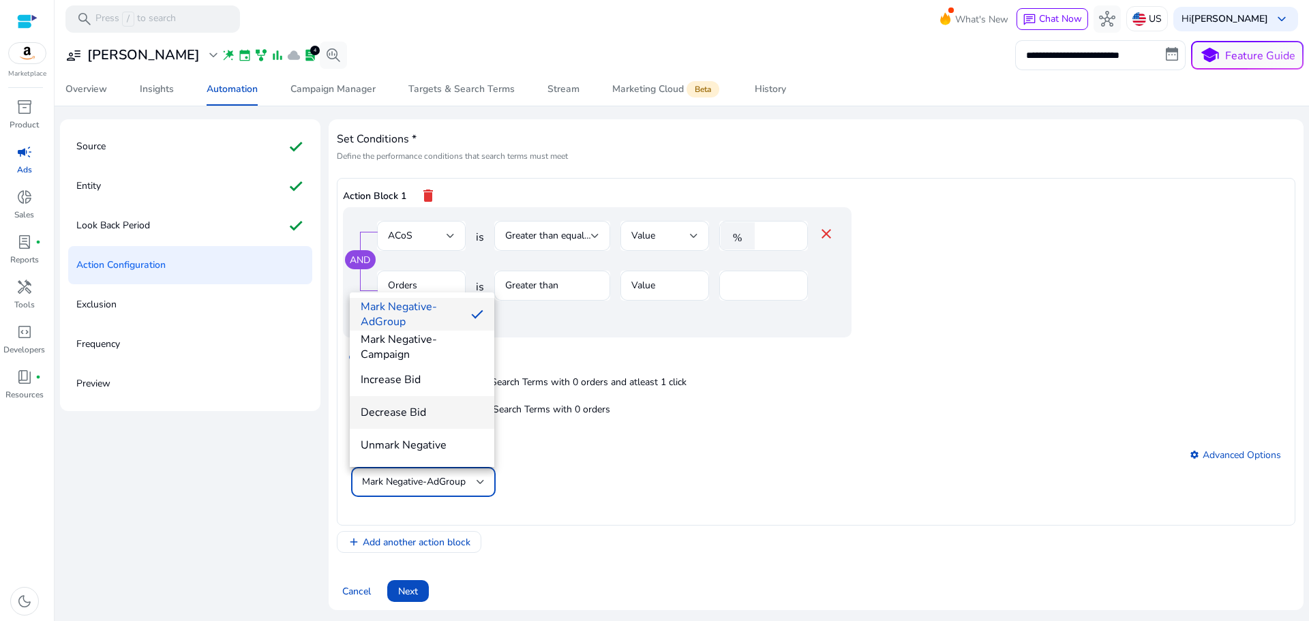
click at [404, 407] on span "Decrease Bid" at bounding box center [422, 412] width 123 height 15
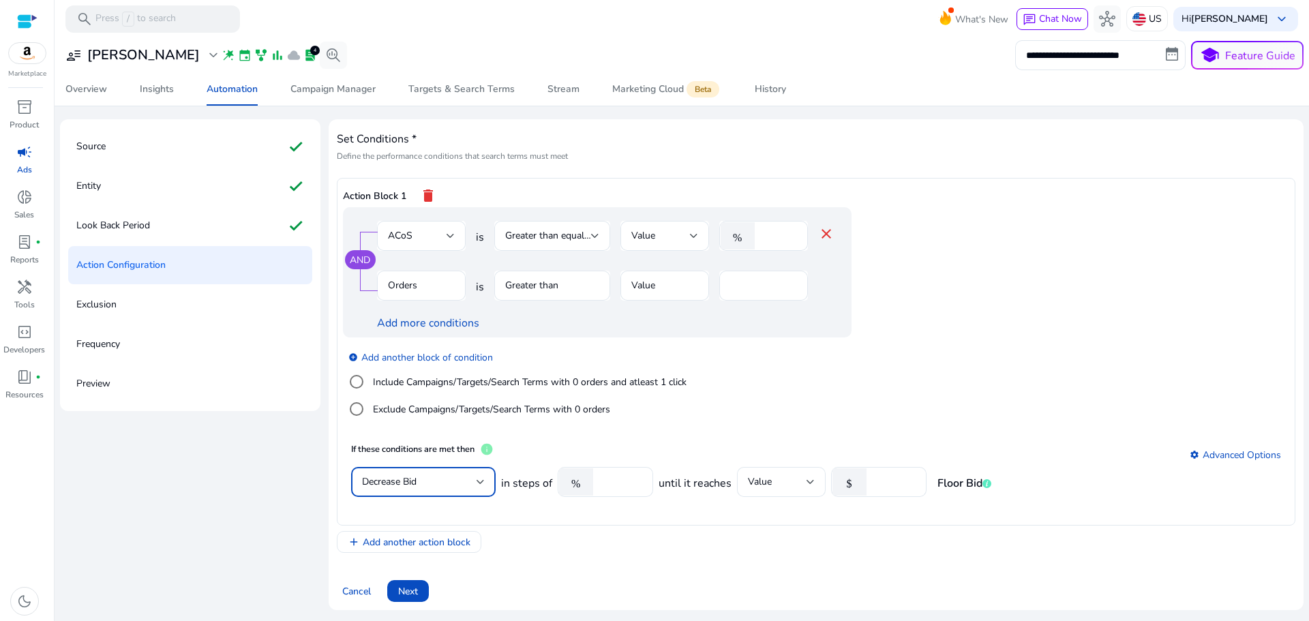
click at [599, 583] on div "Cancel Next" at bounding box center [816, 585] width 958 height 33
drag, startPoint x: 776, startPoint y: 239, endPoint x: 729, endPoint y: 247, distance: 46.9
click at [733, 245] on div "% **" at bounding box center [758, 236] width 78 height 30
type input "**"
click at [1076, 184] on div "Action Block 1 delete" at bounding box center [816, 195] width 946 height 23
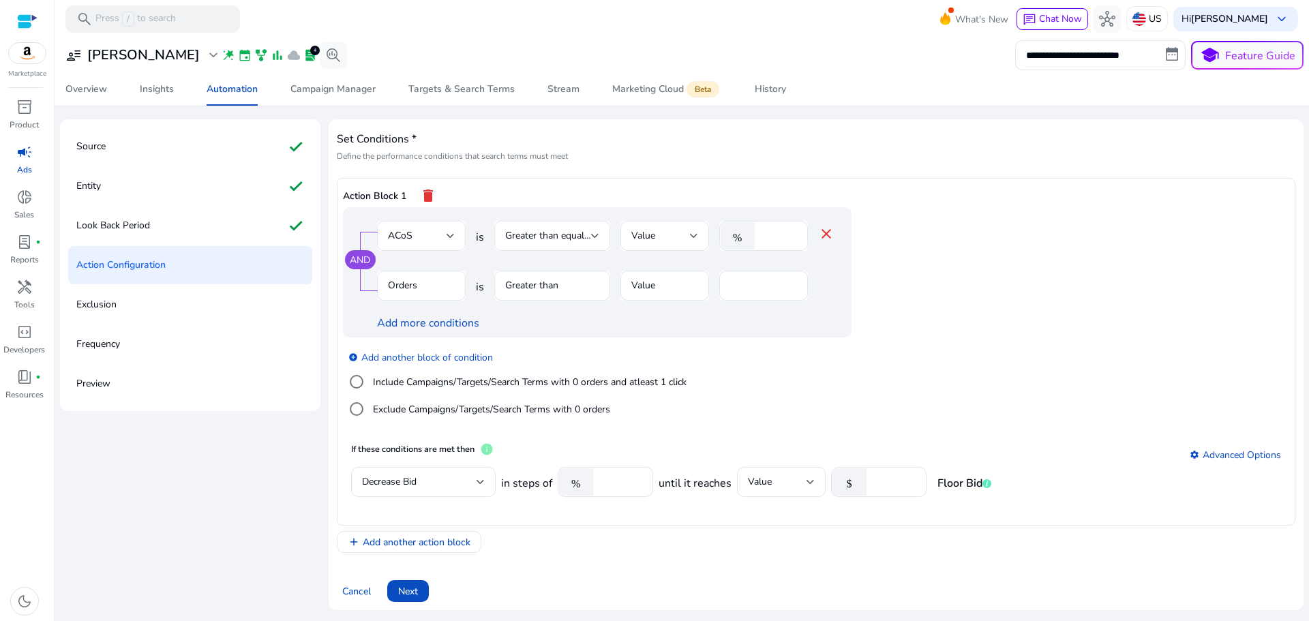
click at [396, 590] on span at bounding box center [408, 591] width 42 height 33
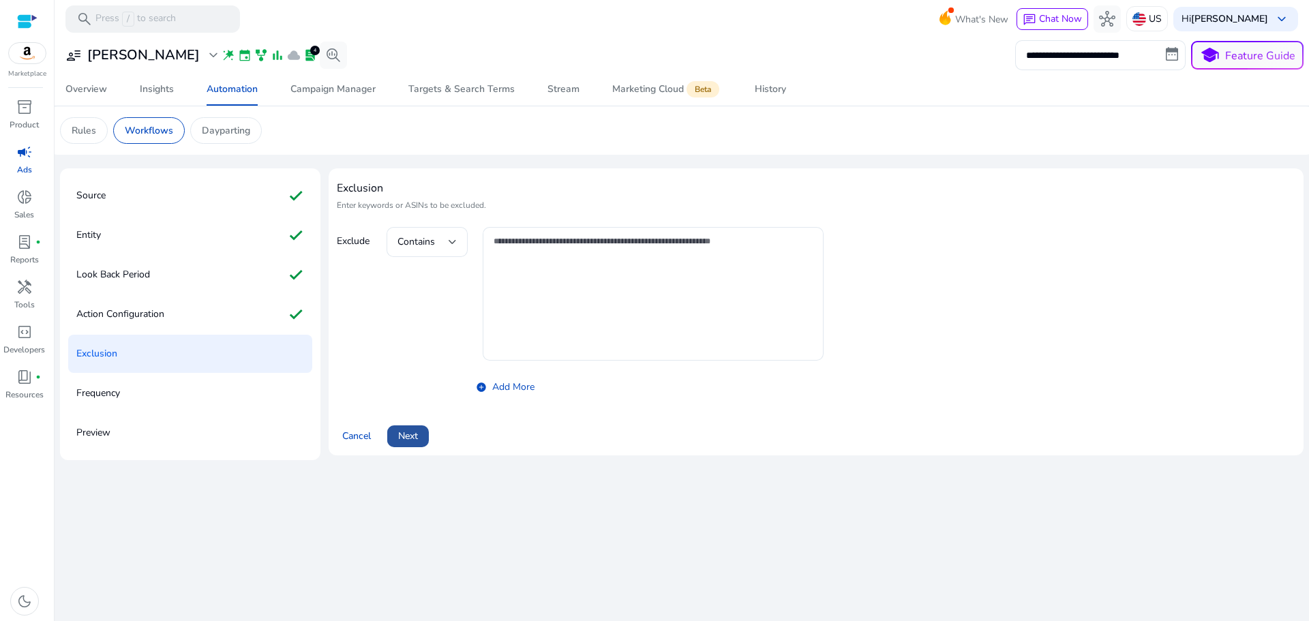
click at [420, 438] on span at bounding box center [408, 436] width 42 height 33
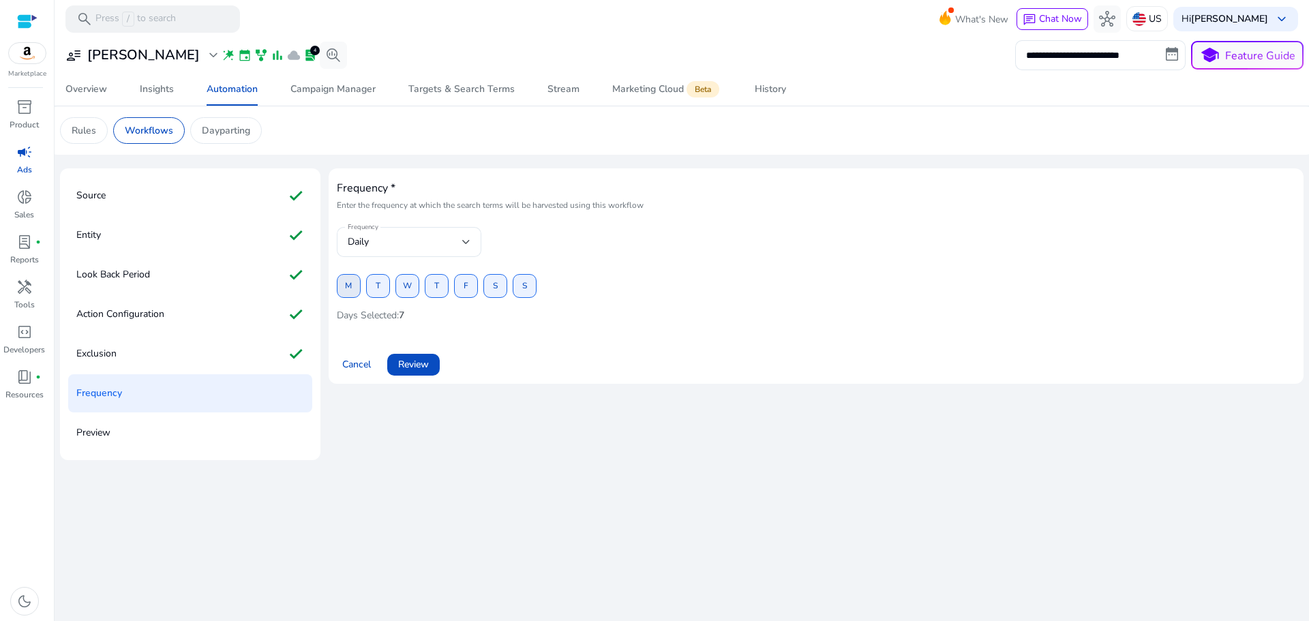
click at [346, 287] on span "M" at bounding box center [348, 286] width 7 height 24
click at [376, 289] on span "T" at bounding box center [378, 286] width 5 height 24
click at [346, 286] on span "M" at bounding box center [348, 286] width 7 height 24
click at [436, 284] on span "T" at bounding box center [436, 286] width 5 height 24
click at [493, 288] on span "S" at bounding box center [495, 286] width 5 height 24
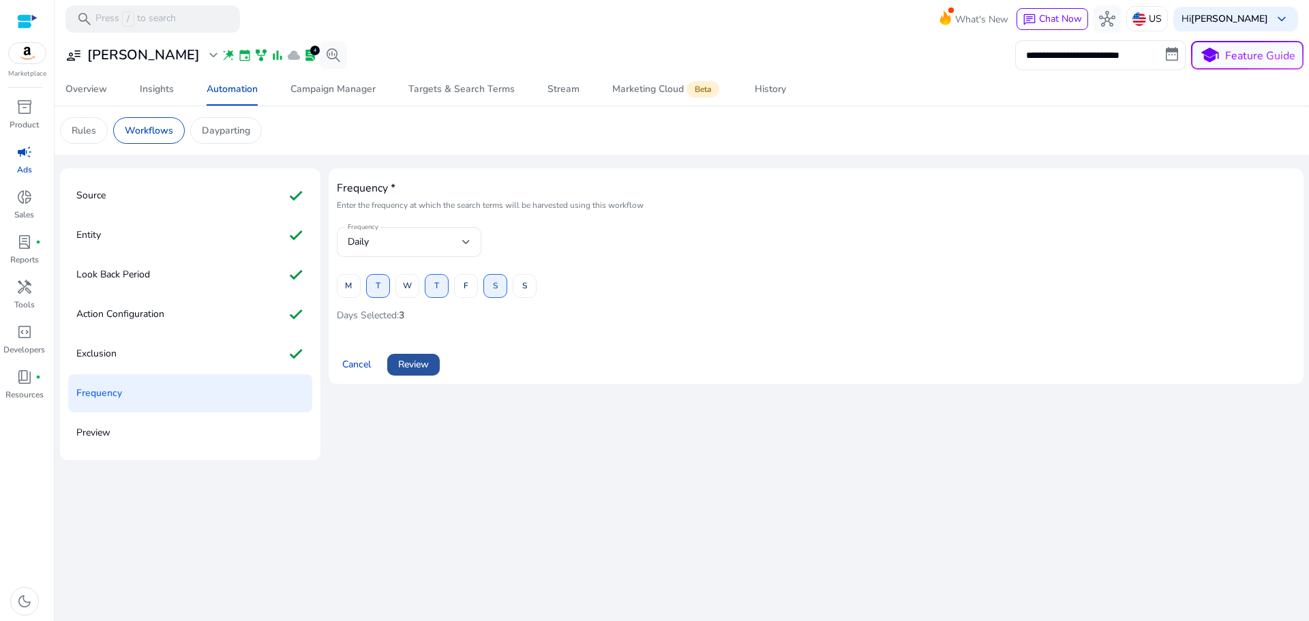
click at [424, 362] on span "Review" at bounding box center [413, 364] width 31 height 14
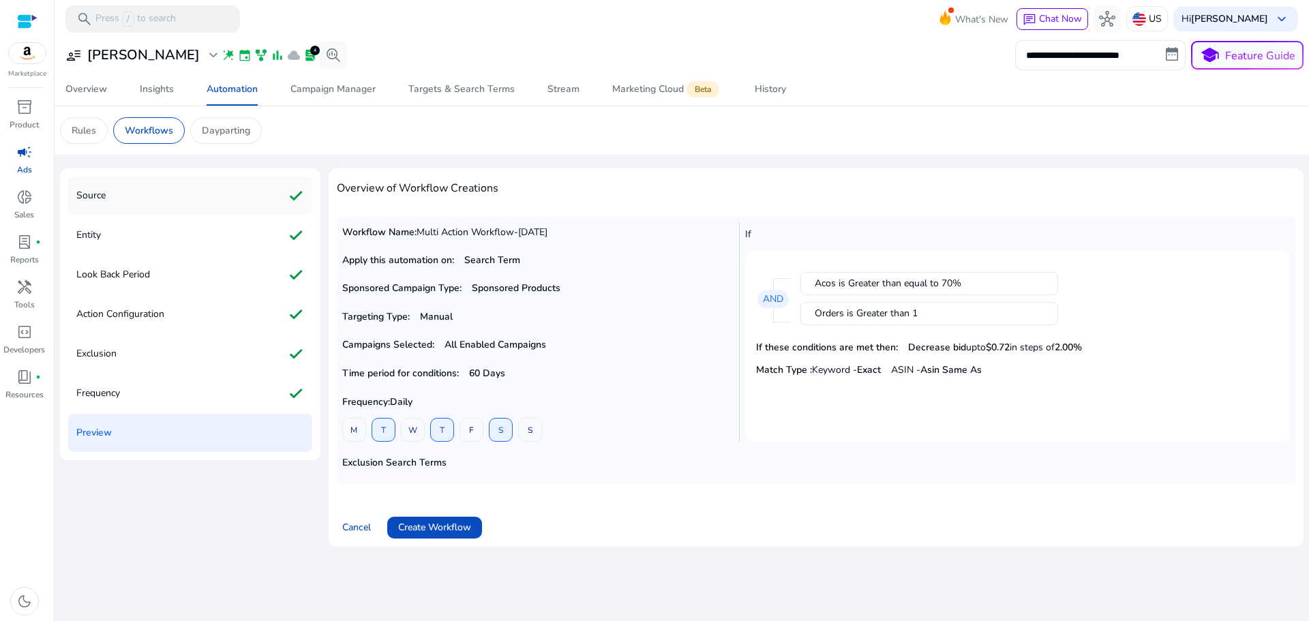
click at [128, 192] on div "Source check" at bounding box center [190, 196] width 244 height 38
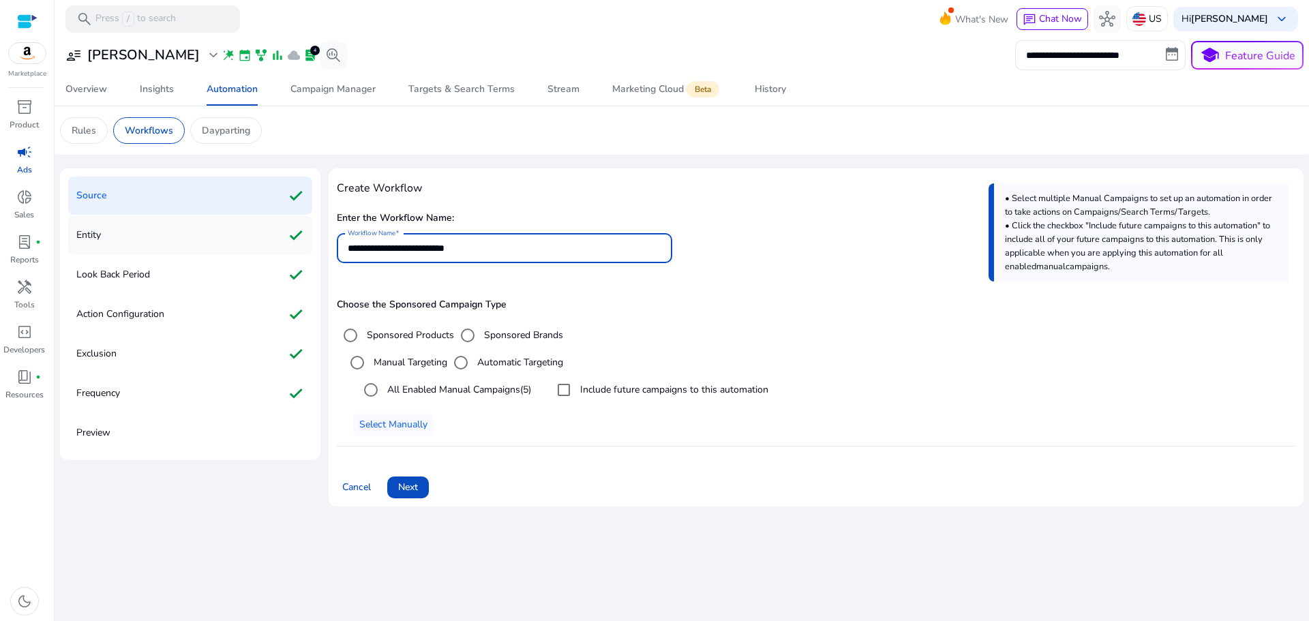
drag, startPoint x: 498, startPoint y: 249, endPoint x: 279, endPoint y: 245, distance: 218.8
click at [283, 243] on div "**********" at bounding box center [681, 342] width 1243 height 349
type input "****"
click at [161, 278] on div "Look Back Period check" at bounding box center [190, 275] width 244 height 38
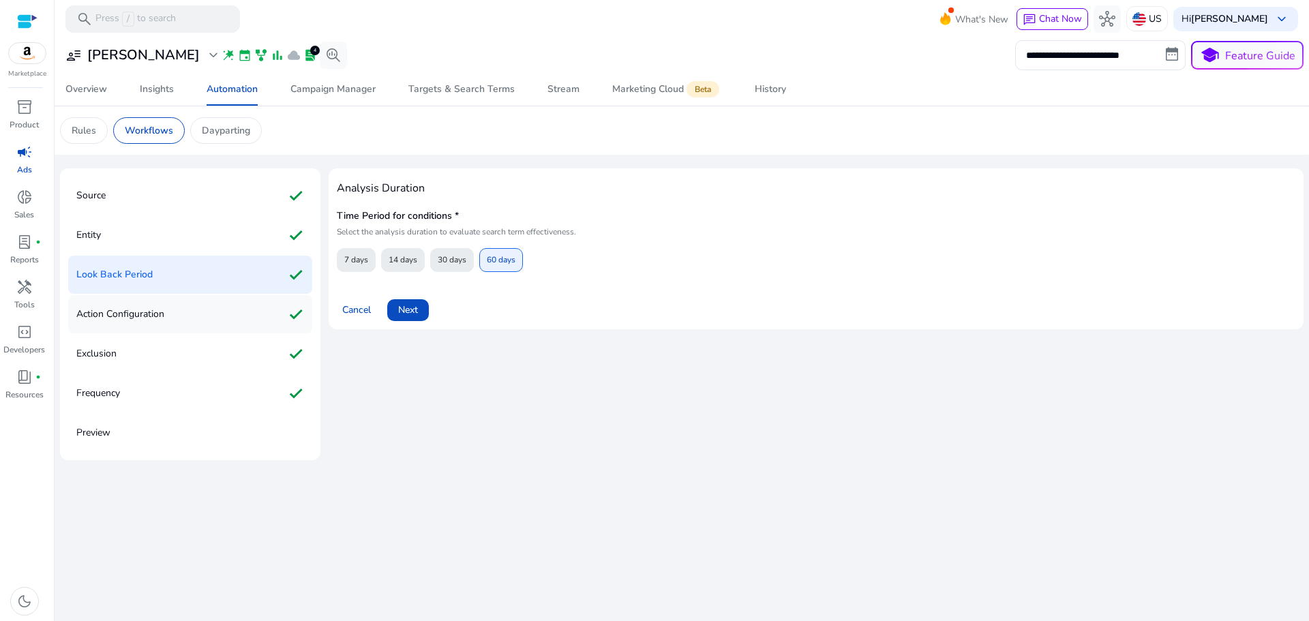
click at [162, 313] on p "Action Configuration" at bounding box center [120, 314] width 88 height 22
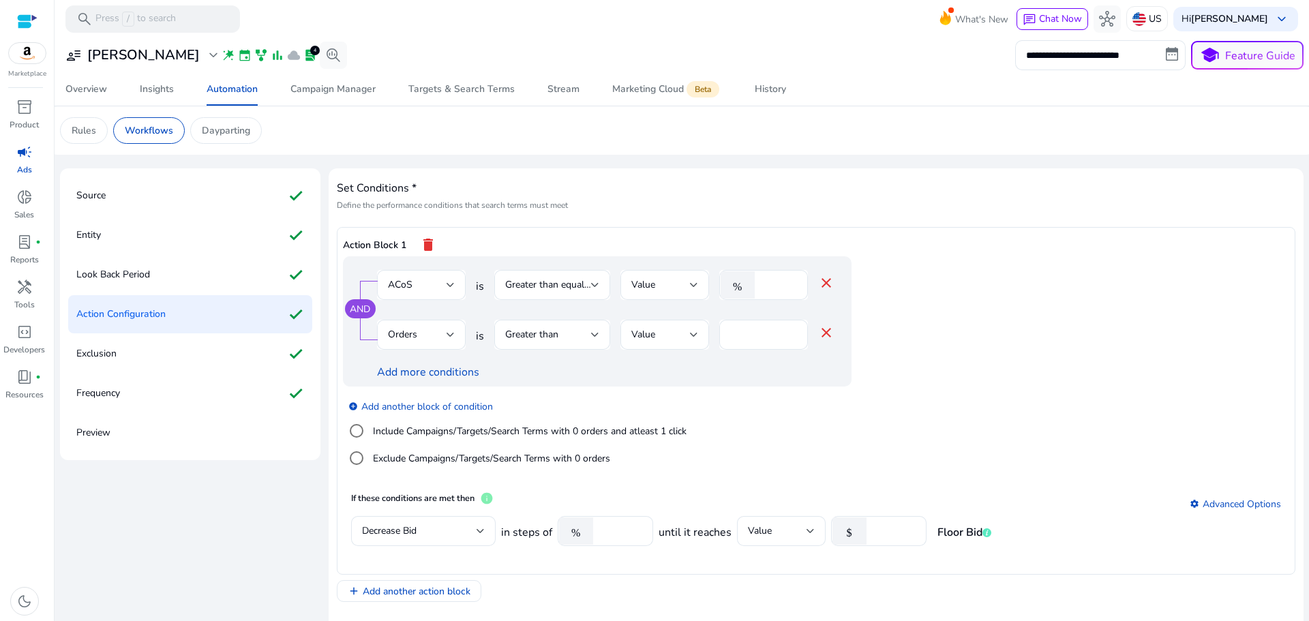
scroll to position [49, 0]
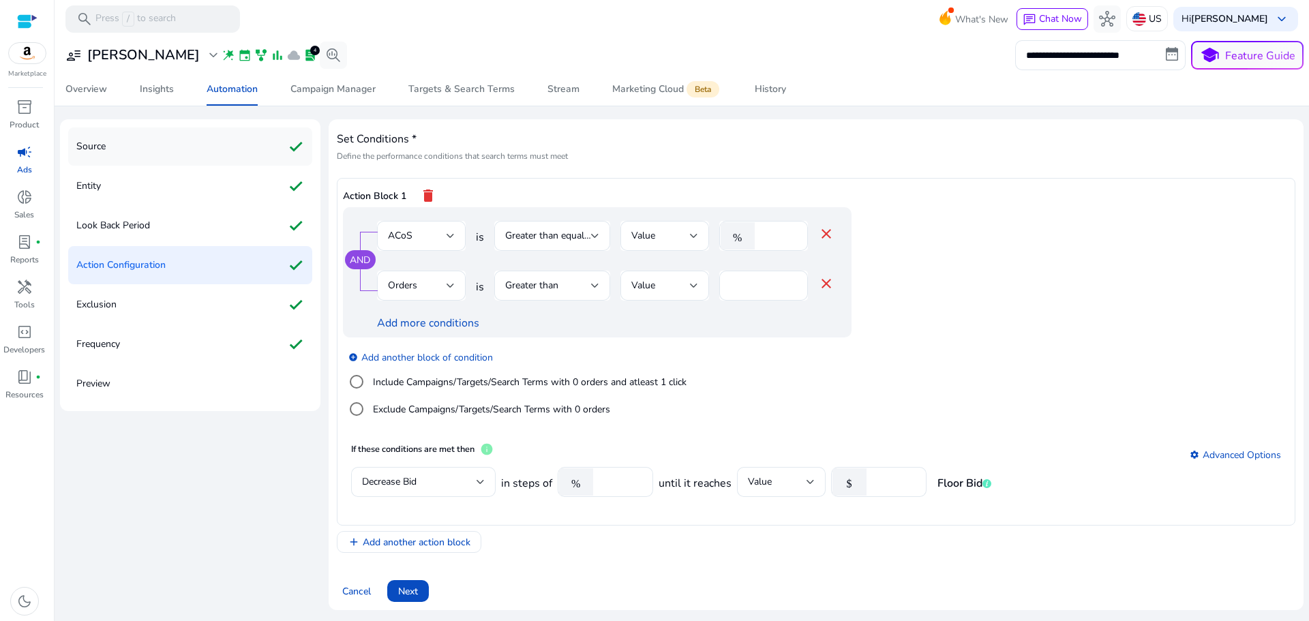
click at [138, 151] on div "Source check" at bounding box center [190, 146] width 244 height 38
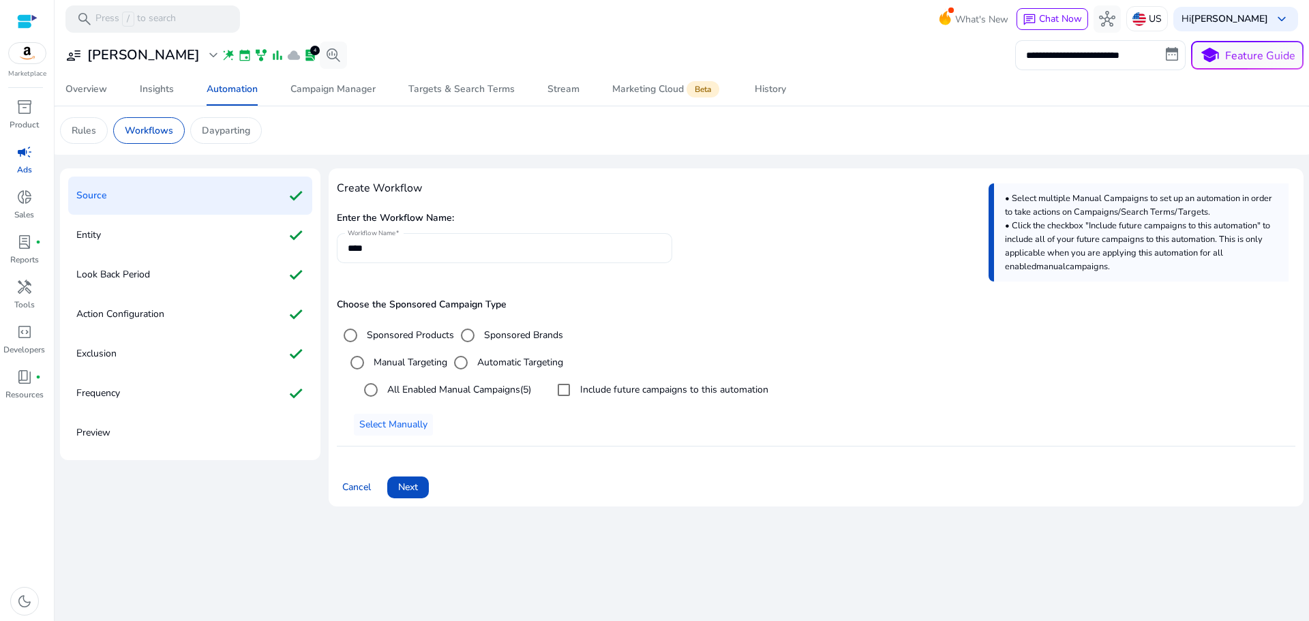
drag, startPoint x: 416, startPoint y: 258, endPoint x: 354, endPoint y: 247, distance: 63.8
click at [356, 248] on div "****" at bounding box center [505, 248] width 314 height 30
drag, startPoint x: 363, startPoint y: 250, endPoint x: 318, endPoint y: 251, distance: 45.0
click at [319, 251] on div "Source check Entity check Look Back Period check Action Configuration check Exc…" at bounding box center [681, 342] width 1243 height 349
type input "**********"
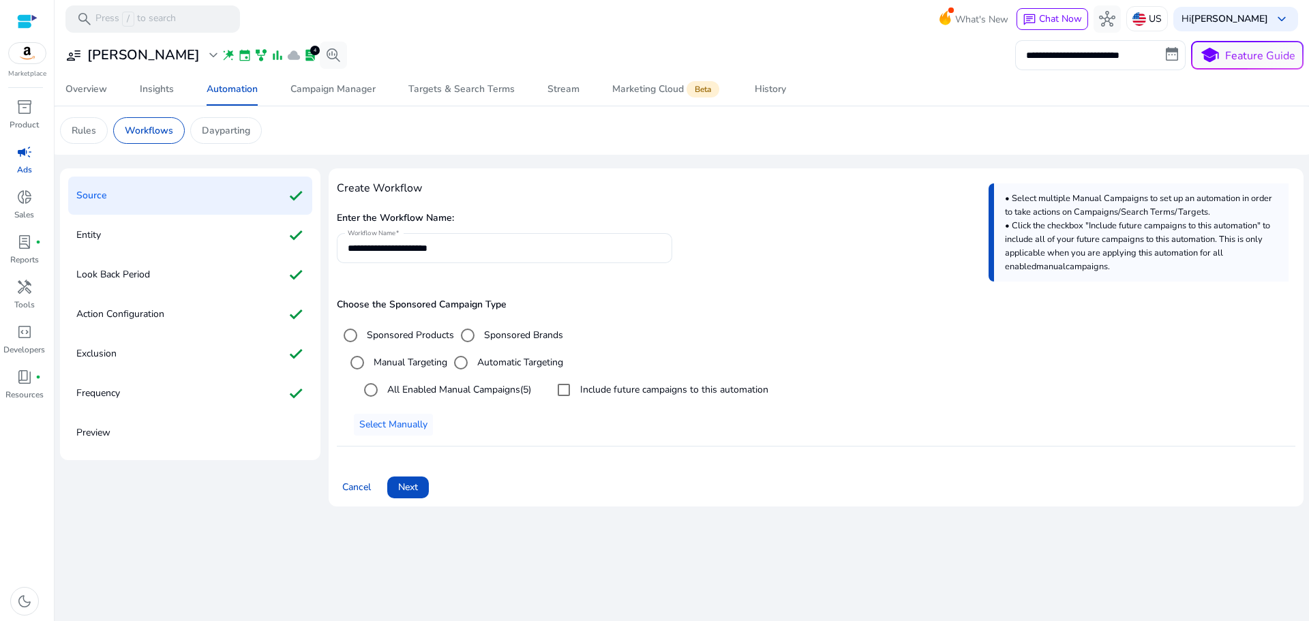
click at [798, 275] on div "**********" at bounding box center [816, 243] width 958 height 70
click at [152, 397] on div "Frequency check" at bounding box center [190, 393] width 244 height 38
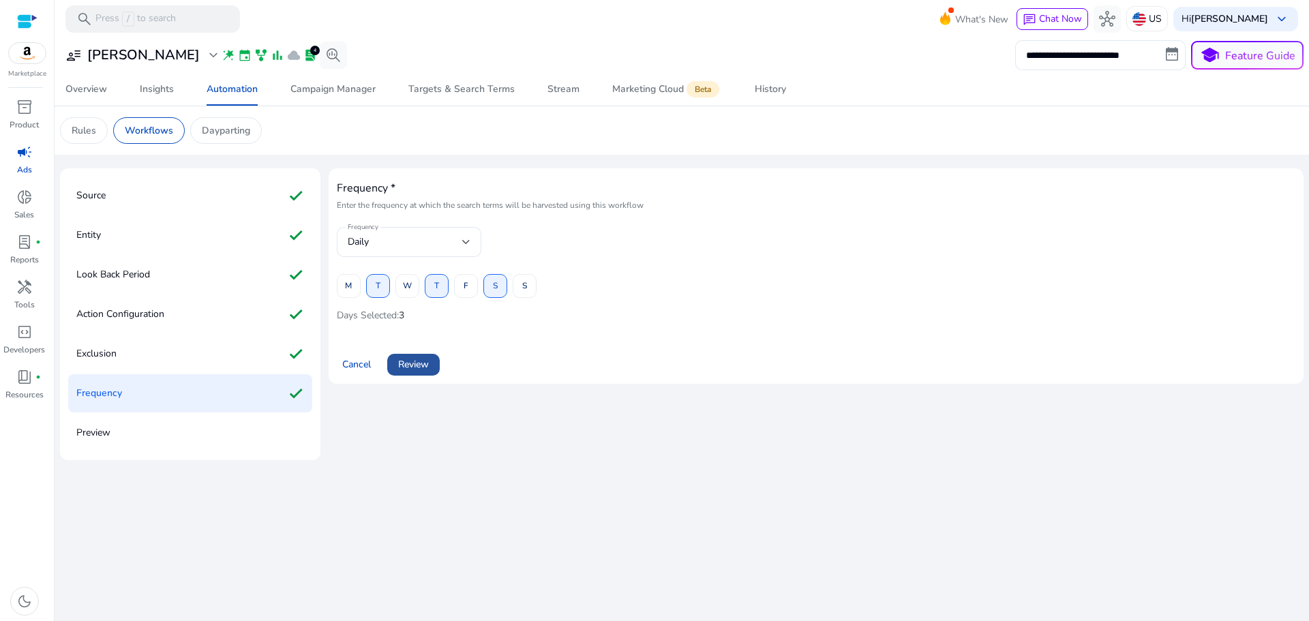
click at [419, 367] on span "Review" at bounding box center [413, 364] width 31 height 14
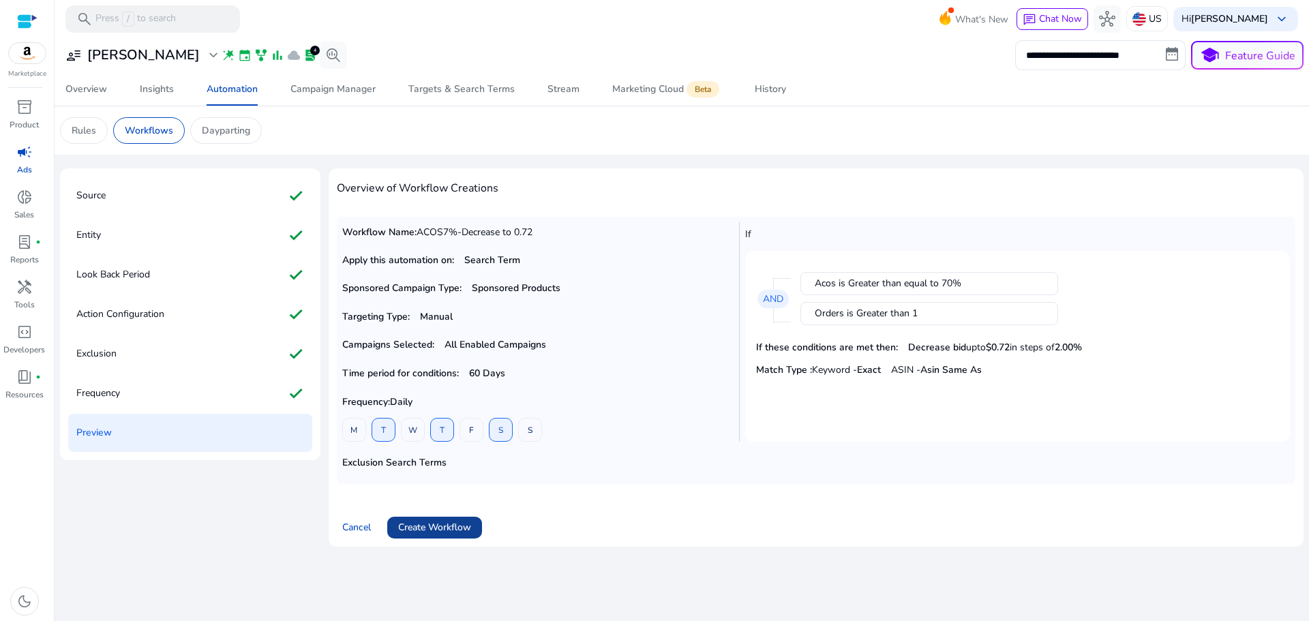
click at [464, 521] on span "Create Workflow" at bounding box center [434, 527] width 73 height 14
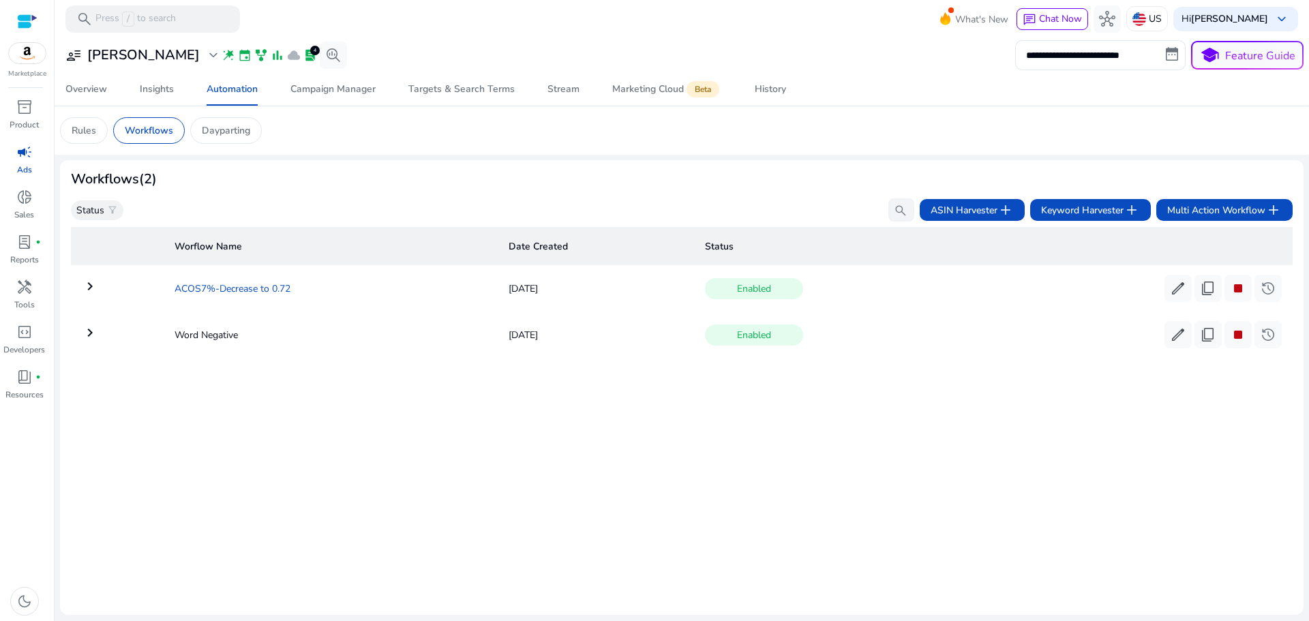
click at [196, 289] on td "ACOS7%-Decrease to 0.72" at bounding box center [331, 288] width 334 height 35
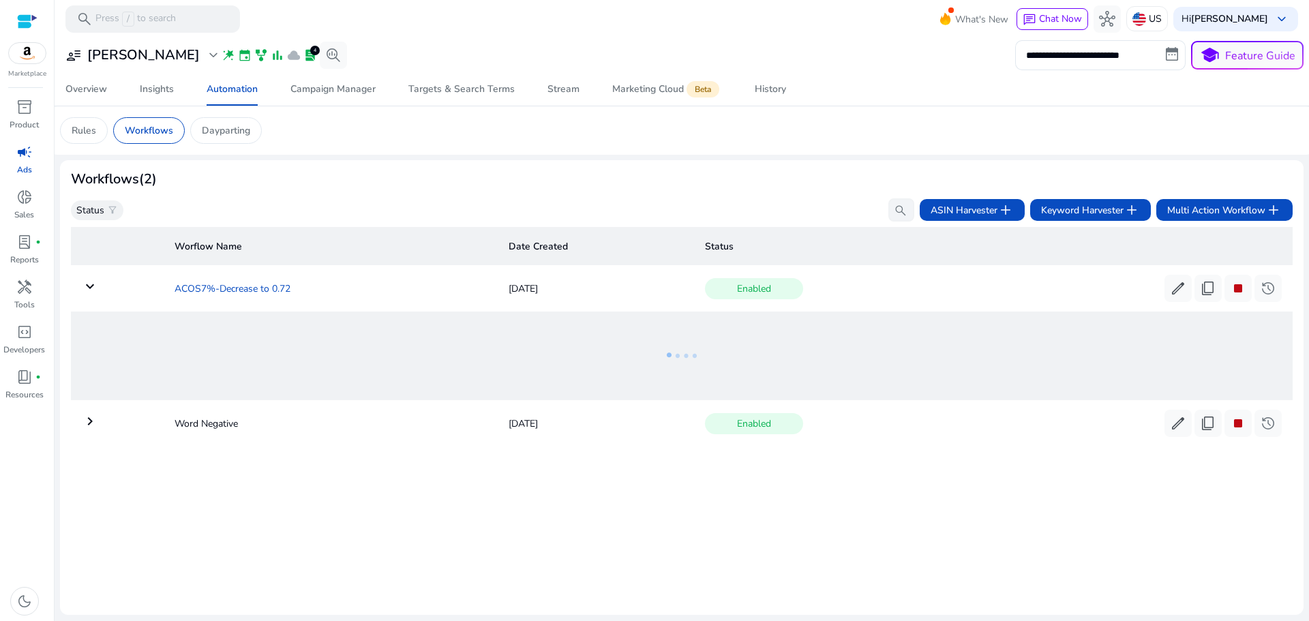
click at [196, 290] on td "ACOS7%-Decrease to 0.72" at bounding box center [331, 288] width 334 height 35
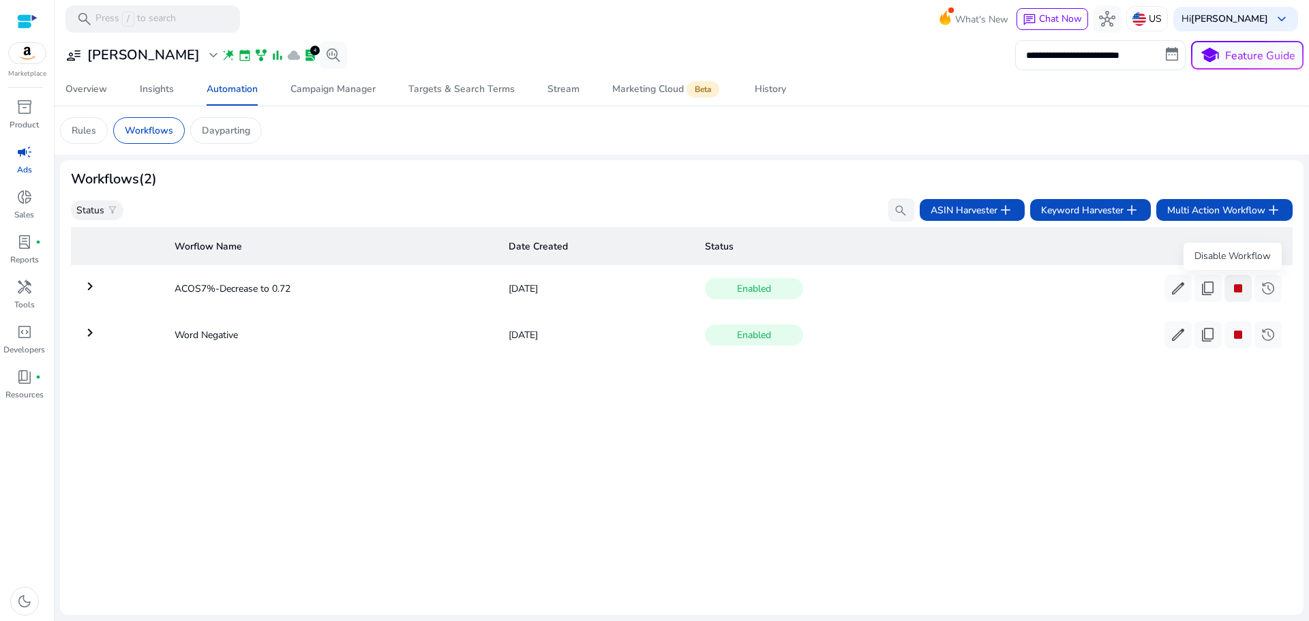
click at [1233, 292] on span "stop" at bounding box center [1237, 288] width 16 height 16
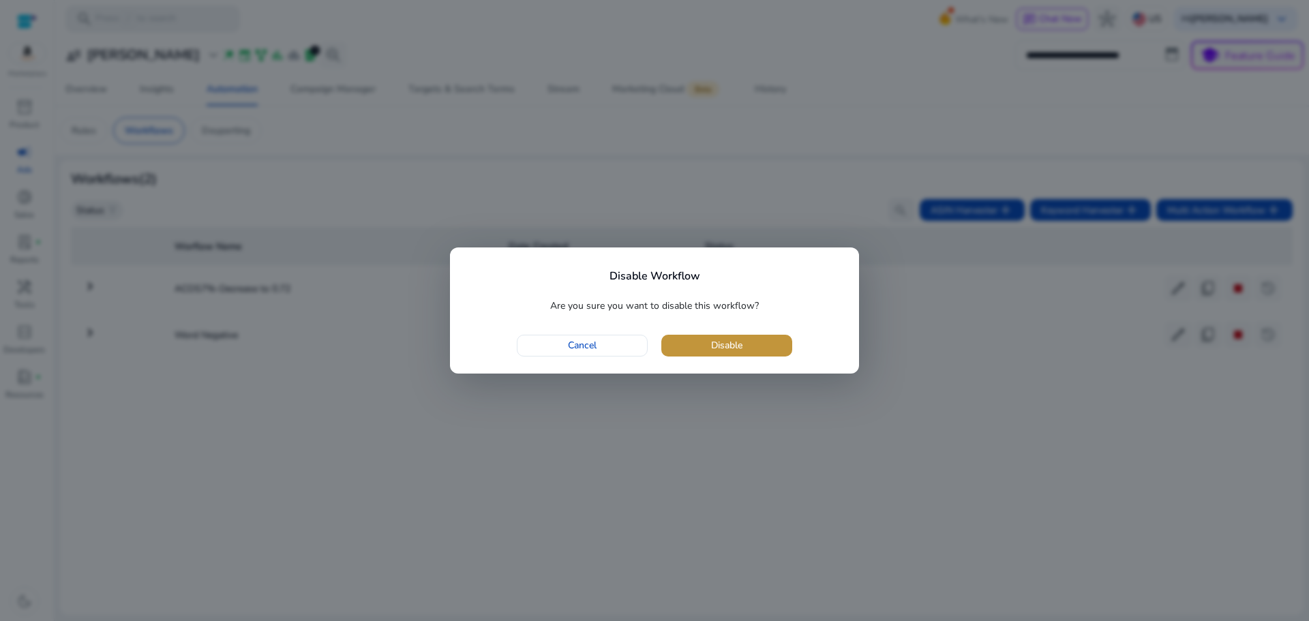
click at [748, 342] on span "button" at bounding box center [726, 345] width 131 height 33
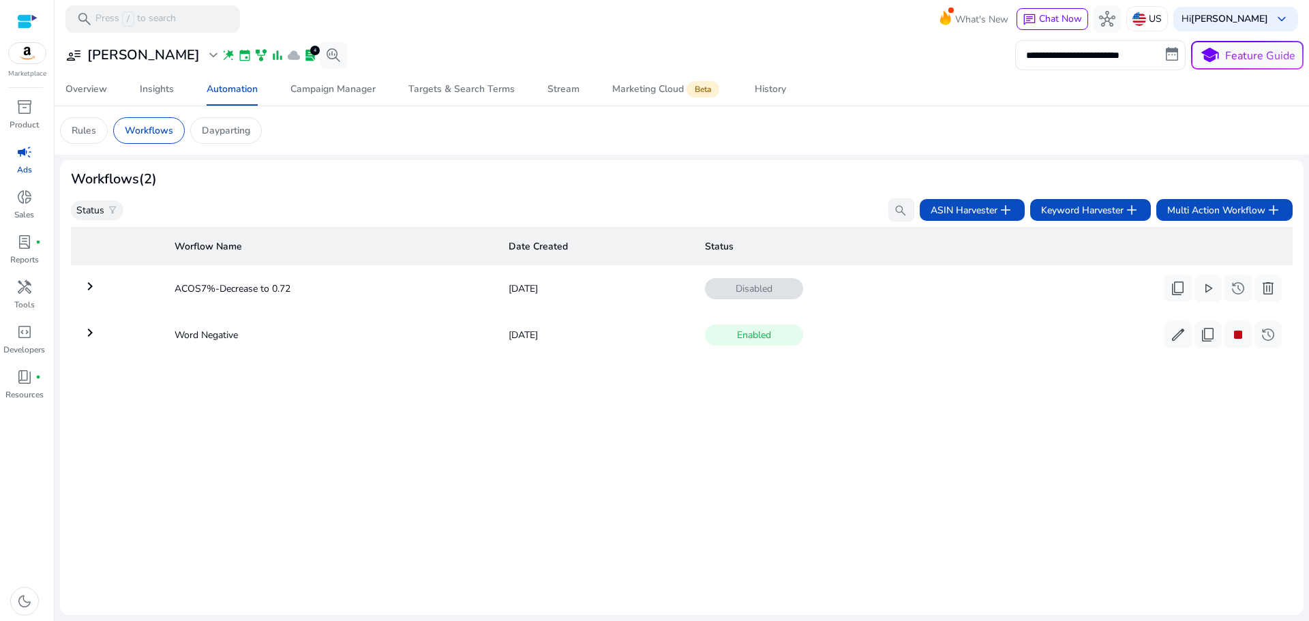
click at [87, 286] on mat-icon "keyboard_arrow_right" at bounding box center [90, 286] width 16 height 16
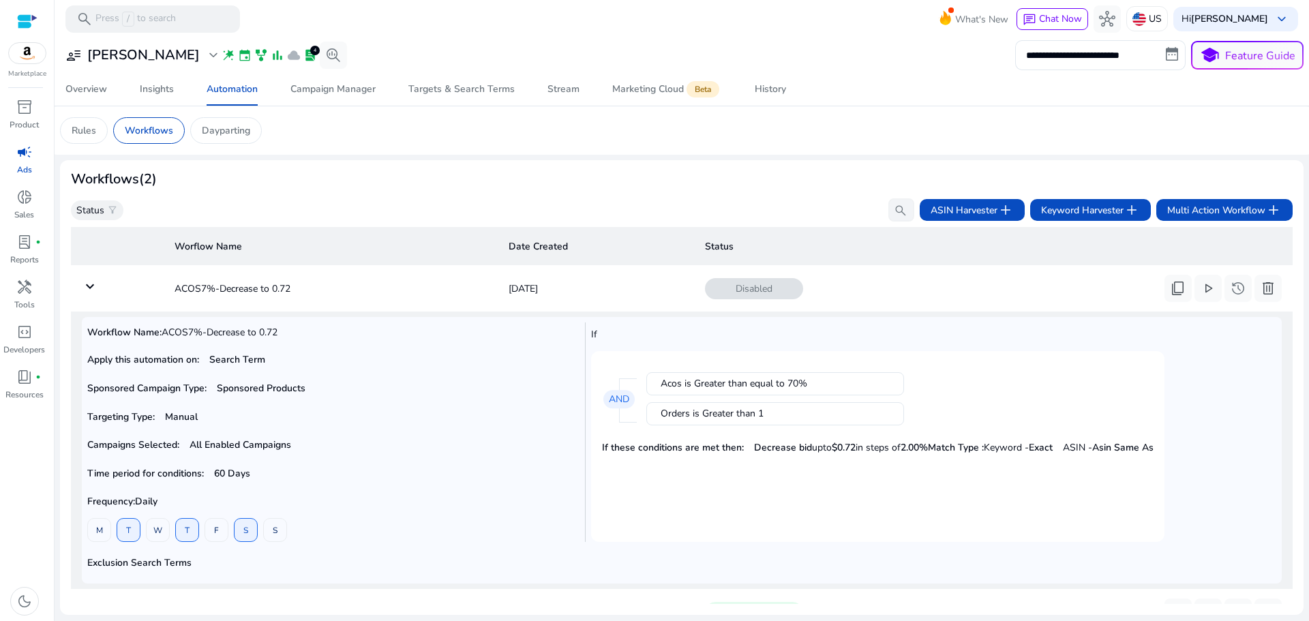
drag, startPoint x: 799, startPoint y: 386, endPoint x: 607, endPoint y: 375, distance: 193.2
click at [613, 378] on div "Acos is Greater than equal to 70% Orders is Greater than 1 AND" at bounding box center [877, 399] width 551 height 74
click at [357, 410] on p "Targeting Type: Manual" at bounding box center [331, 417] width 489 height 14
drag, startPoint x: 167, startPoint y: 335, endPoint x: 308, endPoint y: 336, distance: 141.1
click at [307, 337] on h5 "Workflow Name: ACOS7%-Decrease to 0.72" at bounding box center [331, 333] width 489 height 12
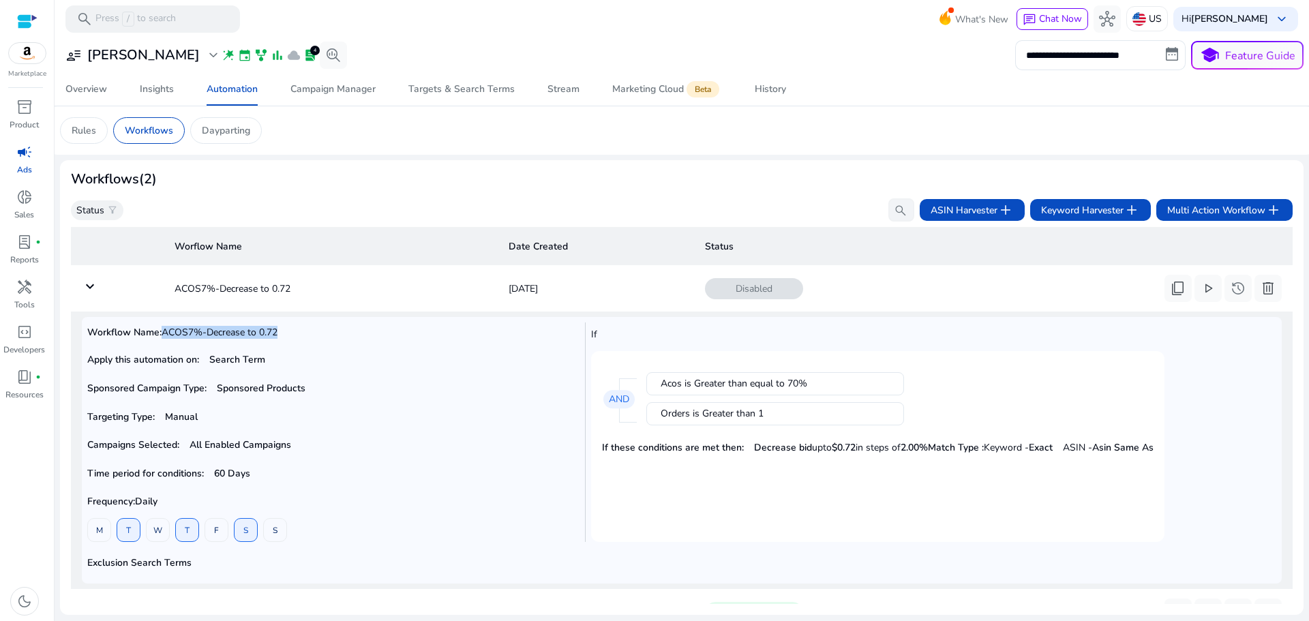
copy span "ACOS7%-Decrease to 0.72"
click at [1262, 286] on span "delete" at bounding box center [1267, 288] width 16 height 16
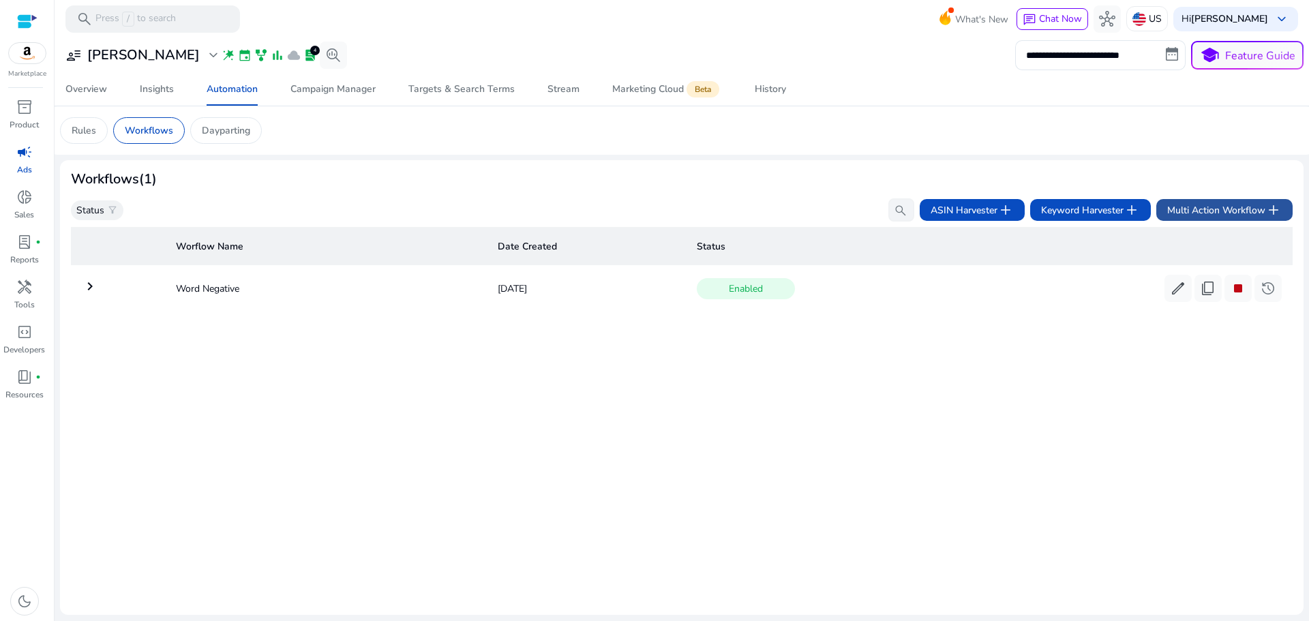
click at [1208, 209] on span "Multi Action Workflow add" at bounding box center [1224, 210] width 114 height 16
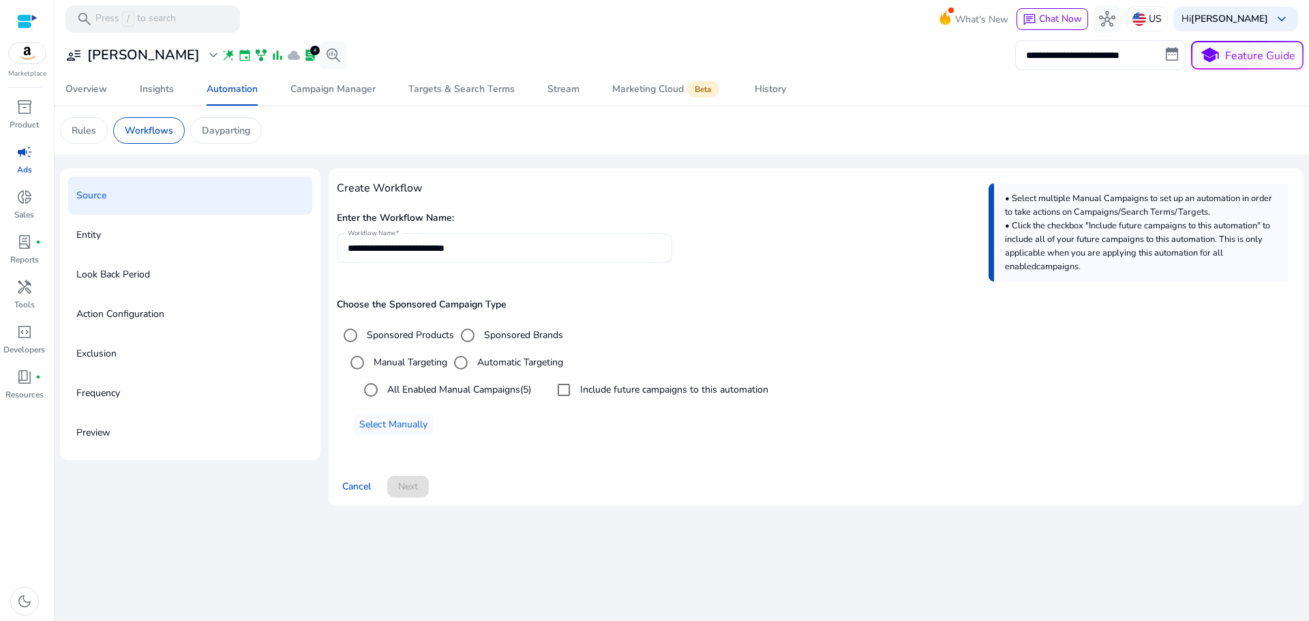
click at [421, 251] on input "**********" at bounding box center [505, 248] width 314 height 15
paste input
click at [378, 249] on input "**********" at bounding box center [505, 248] width 314 height 15
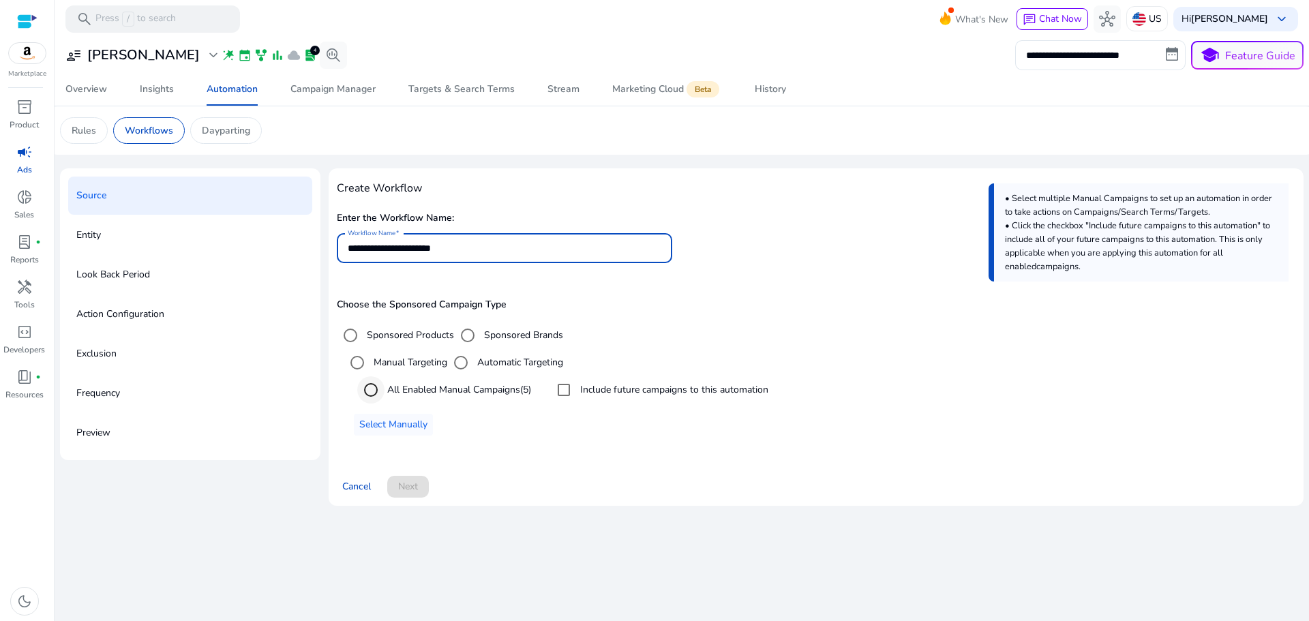
type input "**********"
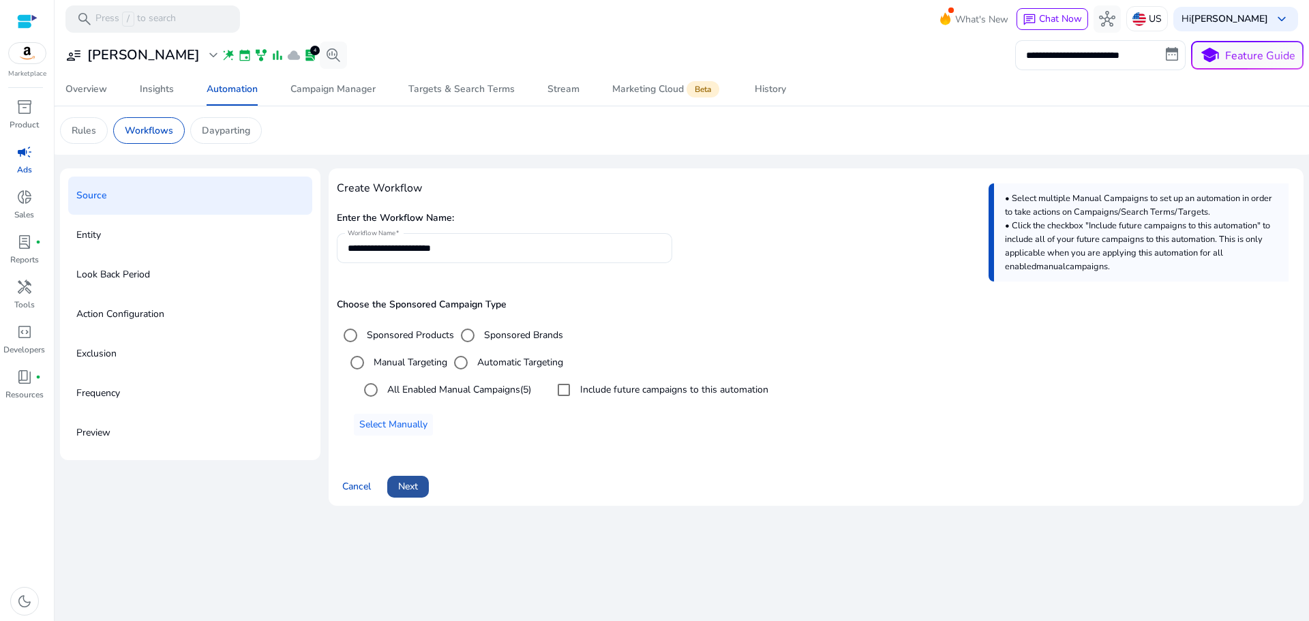
click at [397, 483] on span at bounding box center [408, 486] width 42 height 33
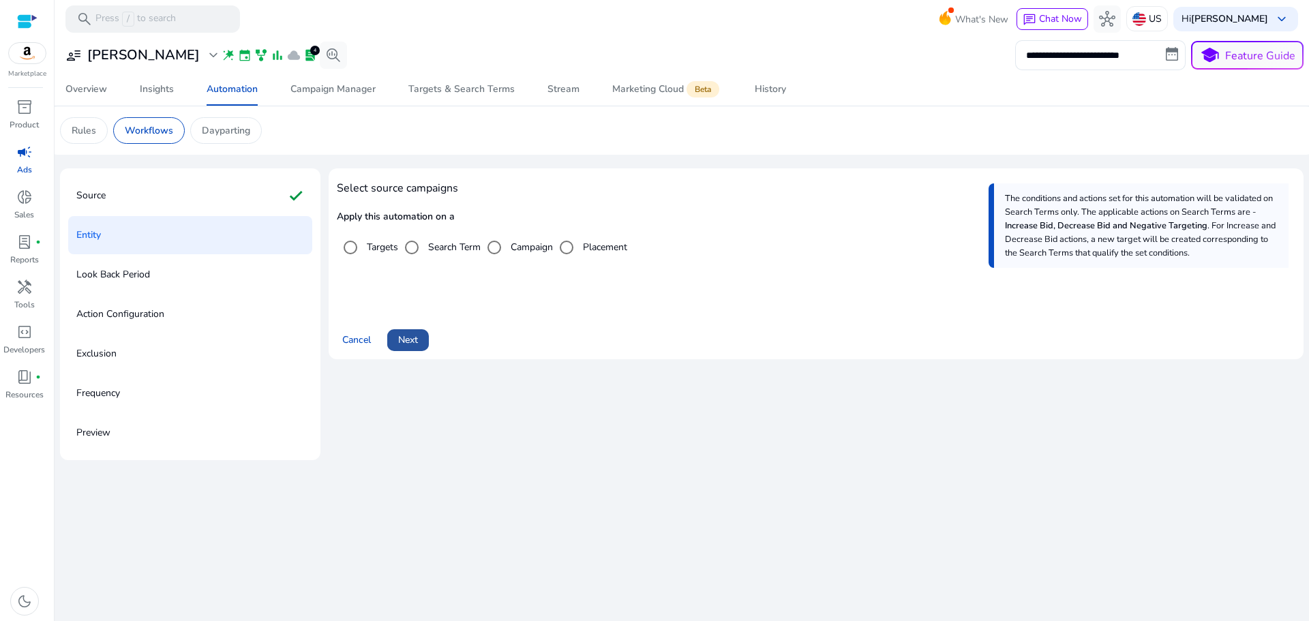
click at [406, 341] on span "Next" at bounding box center [408, 340] width 20 height 14
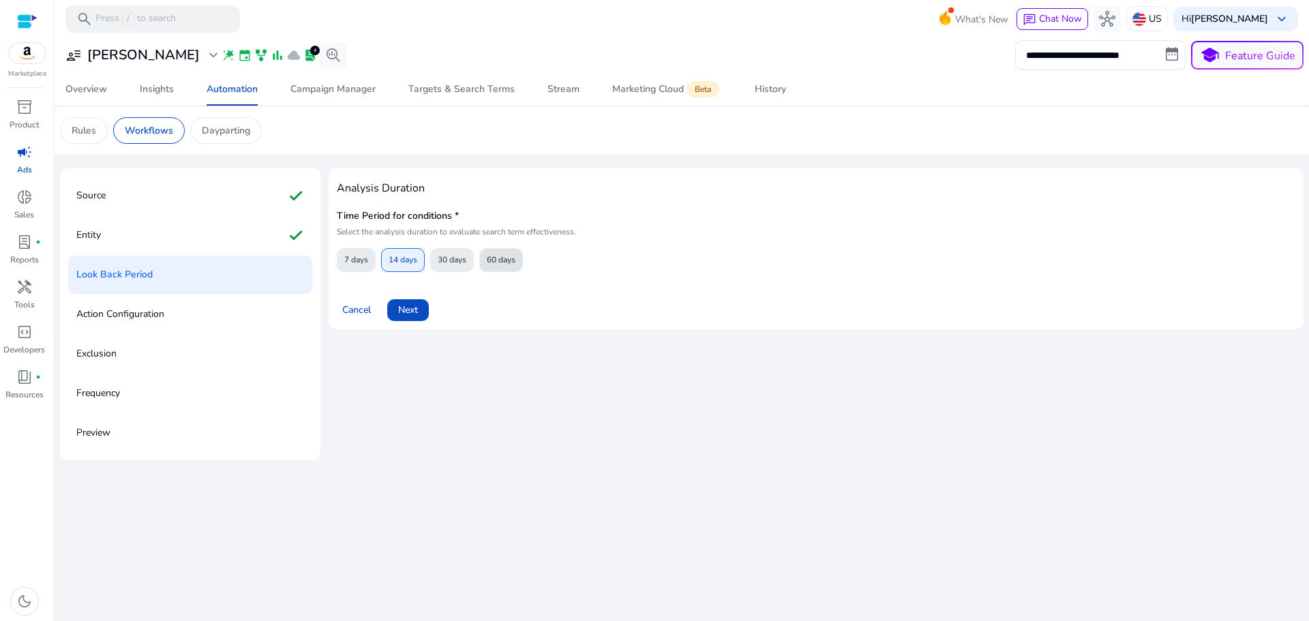
click at [488, 264] on span "60 days" at bounding box center [501, 260] width 29 height 24
click at [401, 313] on span "Next" at bounding box center [408, 310] width 20 height 14
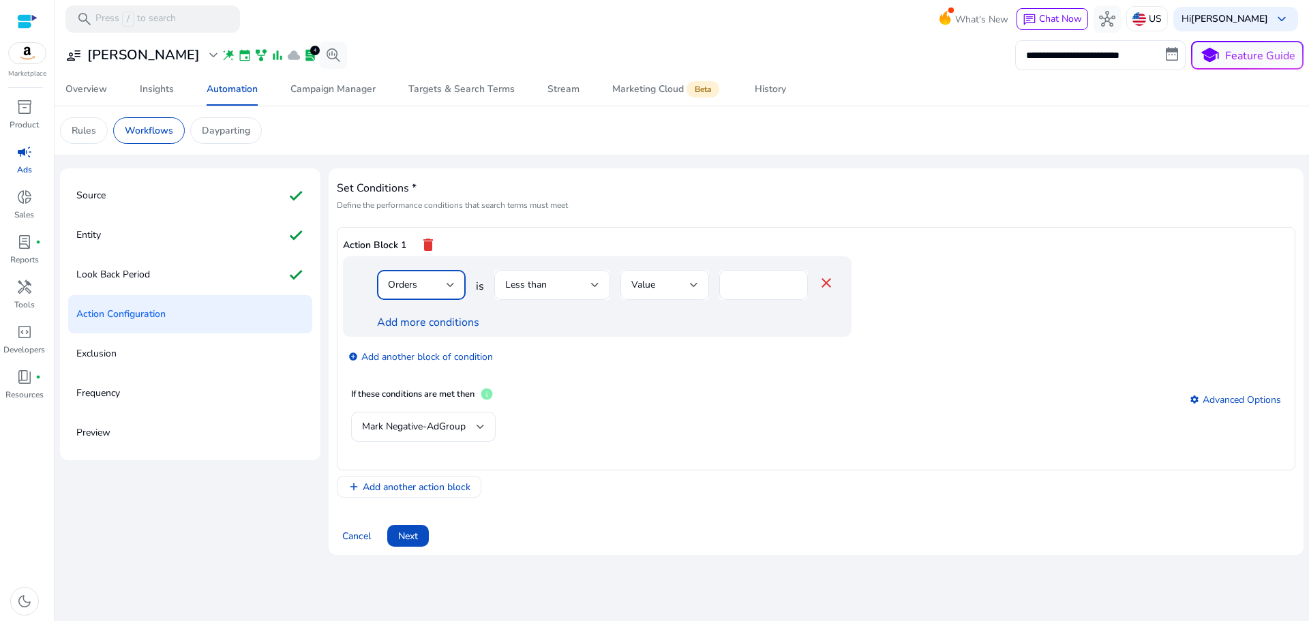
click at [442, 281] on div "Orders" at bounding box center [417, 284] width 59 height 15
click at [418, 316] on span "ACoS" at bounding box center [421, 313] width 67 height 15
drag, startPoint x: 767, startPoint y: 292, endPoint x: 735, endPoint y: 292, distance: 31.4
click at [736, 292] on div "% *" at bounding box center [758, 285] width 78 height 30
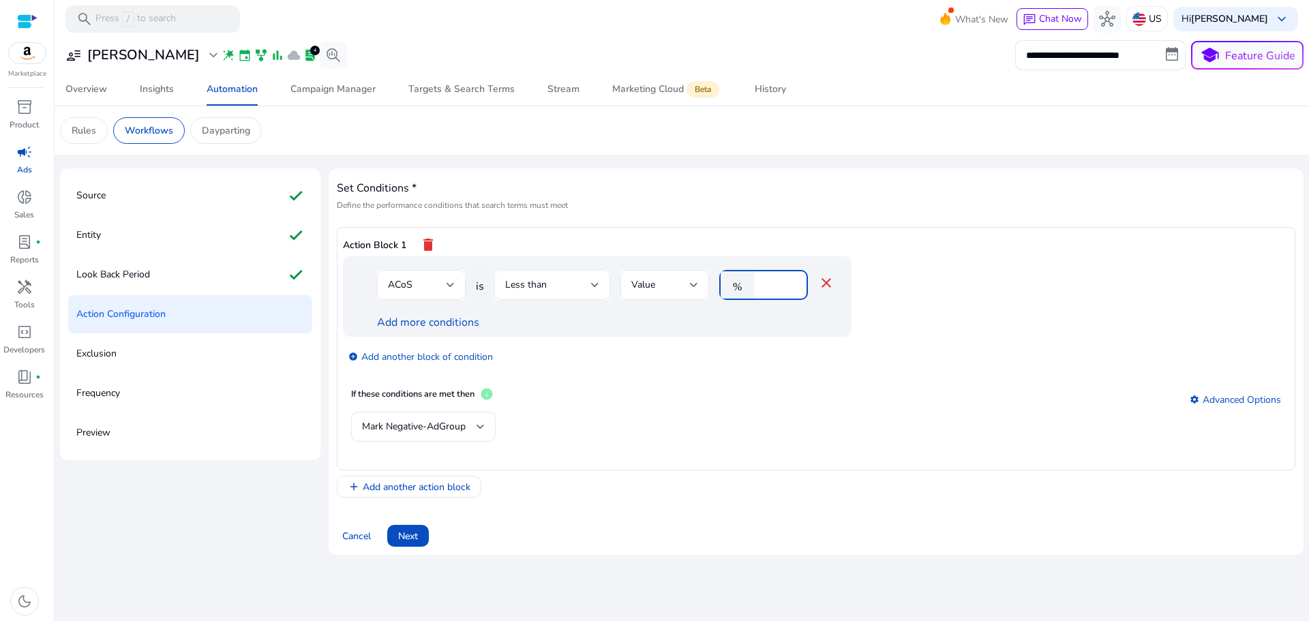
type input "**"
click at [555, 292] on div "Less than" at bounding box center [548, 284] width 86 height 15
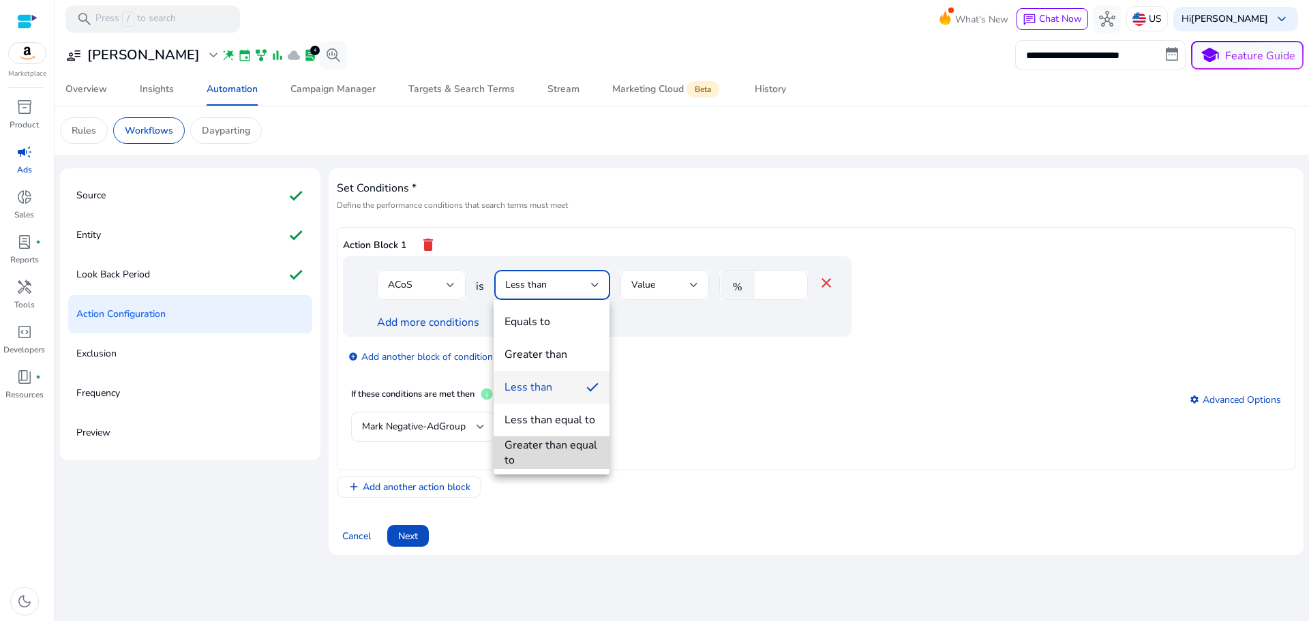
click at [563, 442] on div "Greater than equal to" at bounding box center [551, 453] width 94 height 30
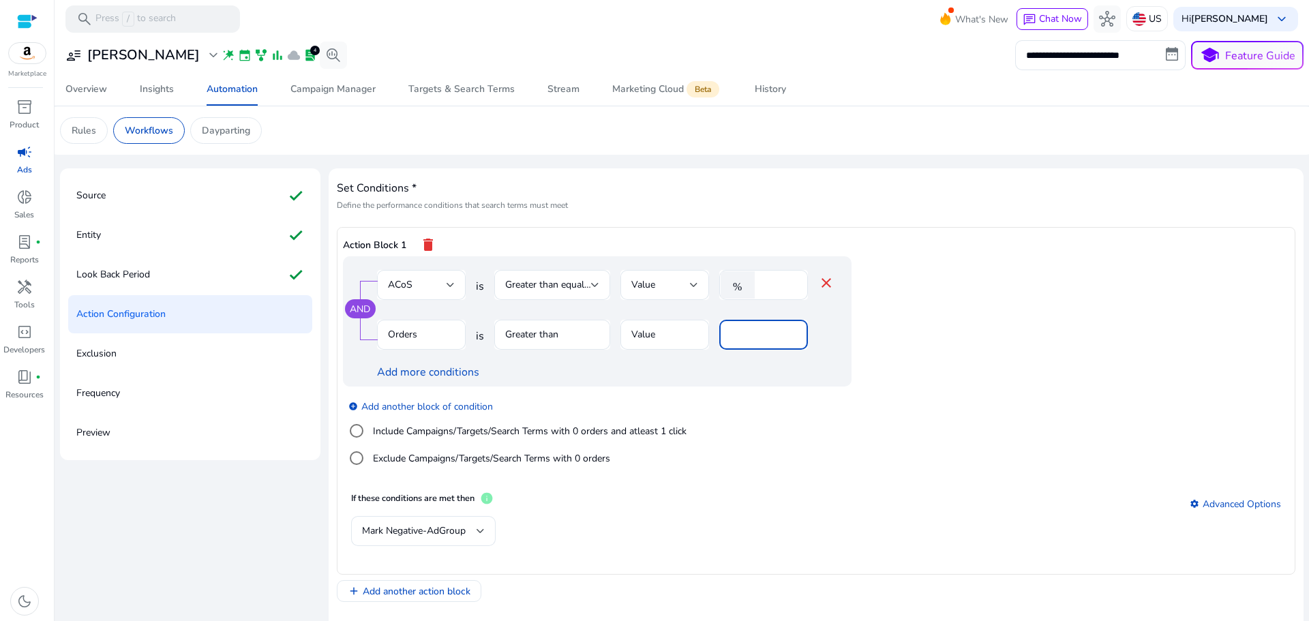
drag, startPoint x: 748, startPoint y: 332, endPoint x: 670, endPoint y: 332, distance: 78.4
click at [675, 332] on div "Orders is Greater than Value *" at bounding box center [605, 342] width 457 height 44
type input "*"
click at [960, 433] on app-ppc-editable-conditions "AND ACoS is Greater than equal to Value % ** close Orders is Greater than Value…" at bounding box center [816, 370] width 946 height 228
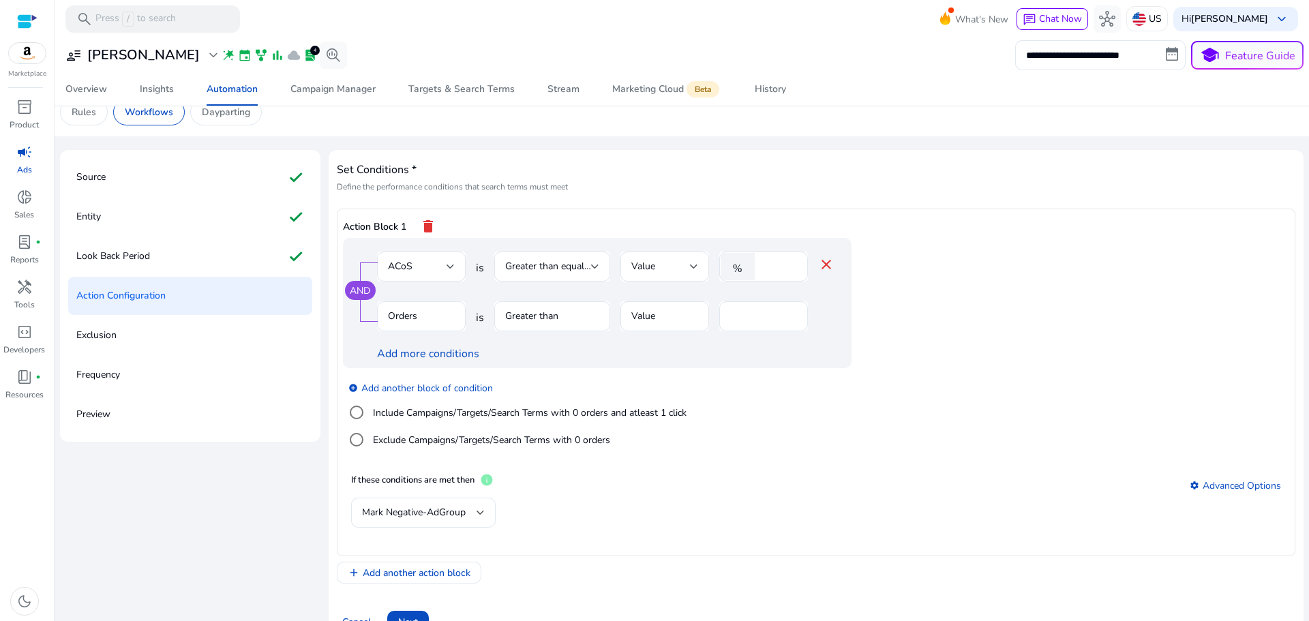
scroll to position [49, 0]
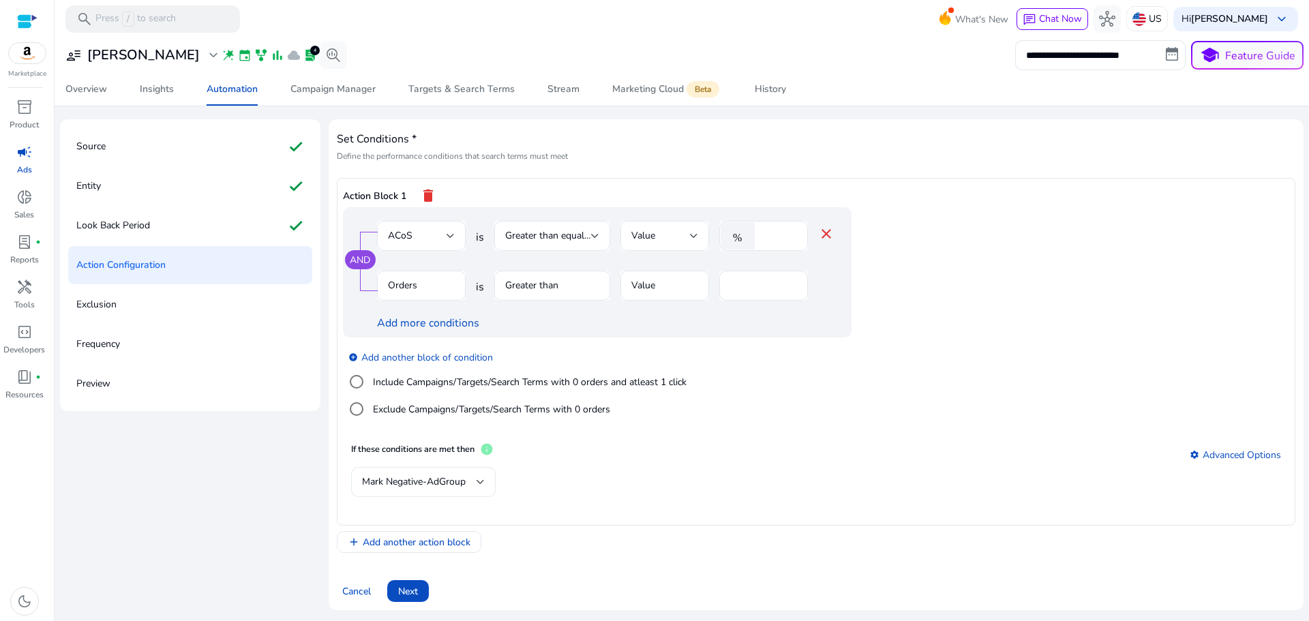
click at [453, 483] on span "Mark Negative-AdGroup" at bounding box center [414, 481] width 104 height 13
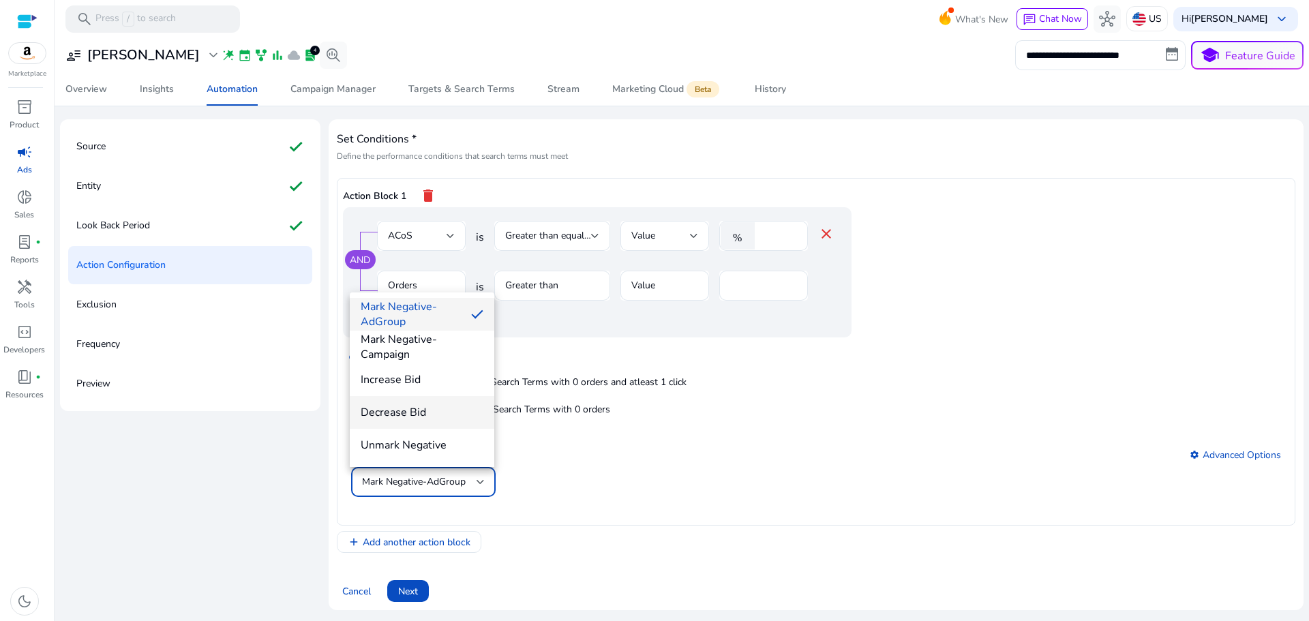
click at [430, 417] on span "Decrease Bid" at bounding box center [422, 412] width 123 height 15
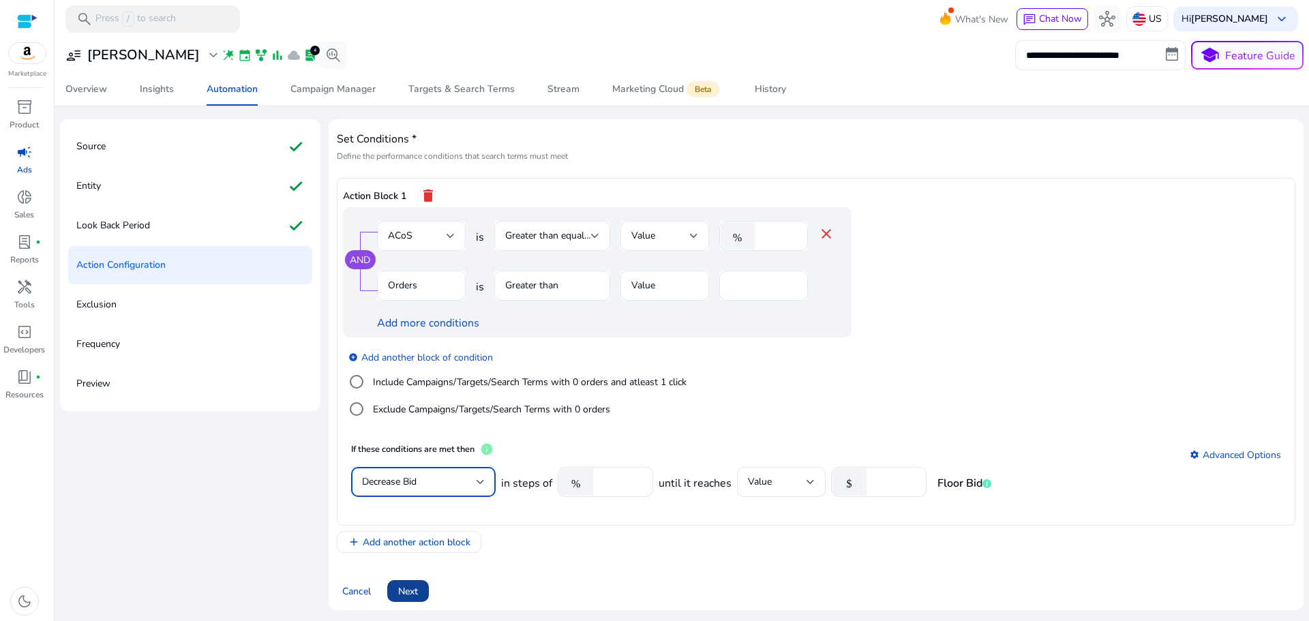
click at [406, 578] on span at bounding box center [408, 591] width 42 height 33
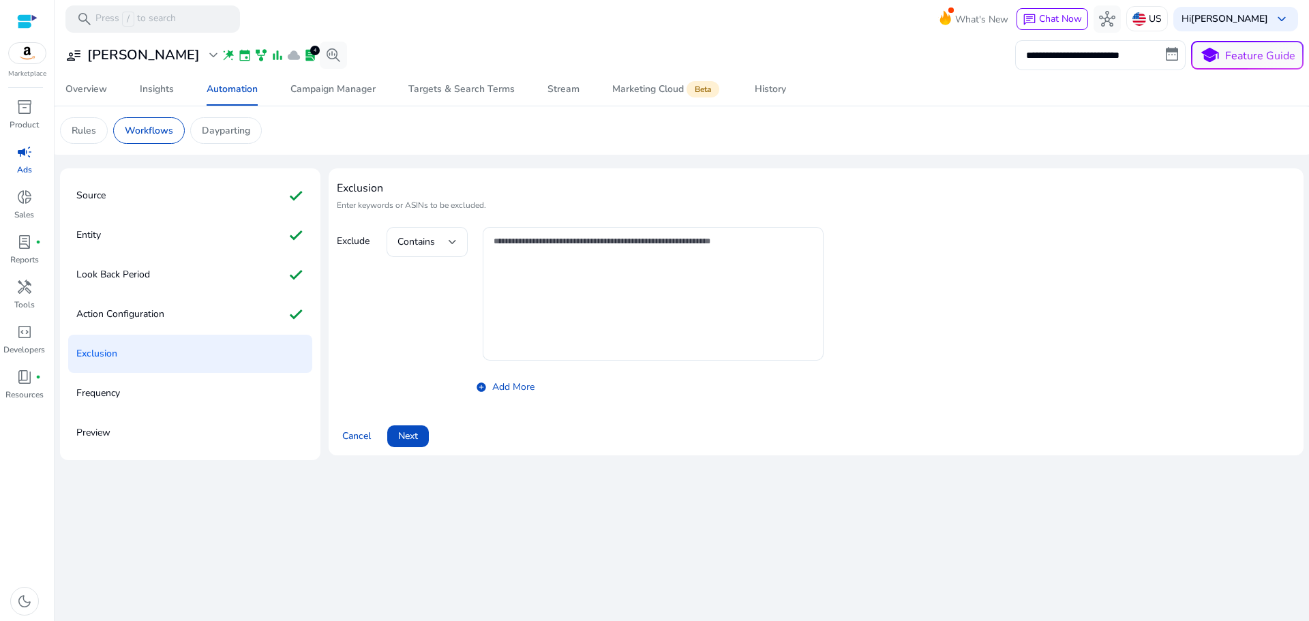
scroll to position [0, 0]
click at [412, 436] on span "Next" at bounding box center [408, 436] width 20 height 14
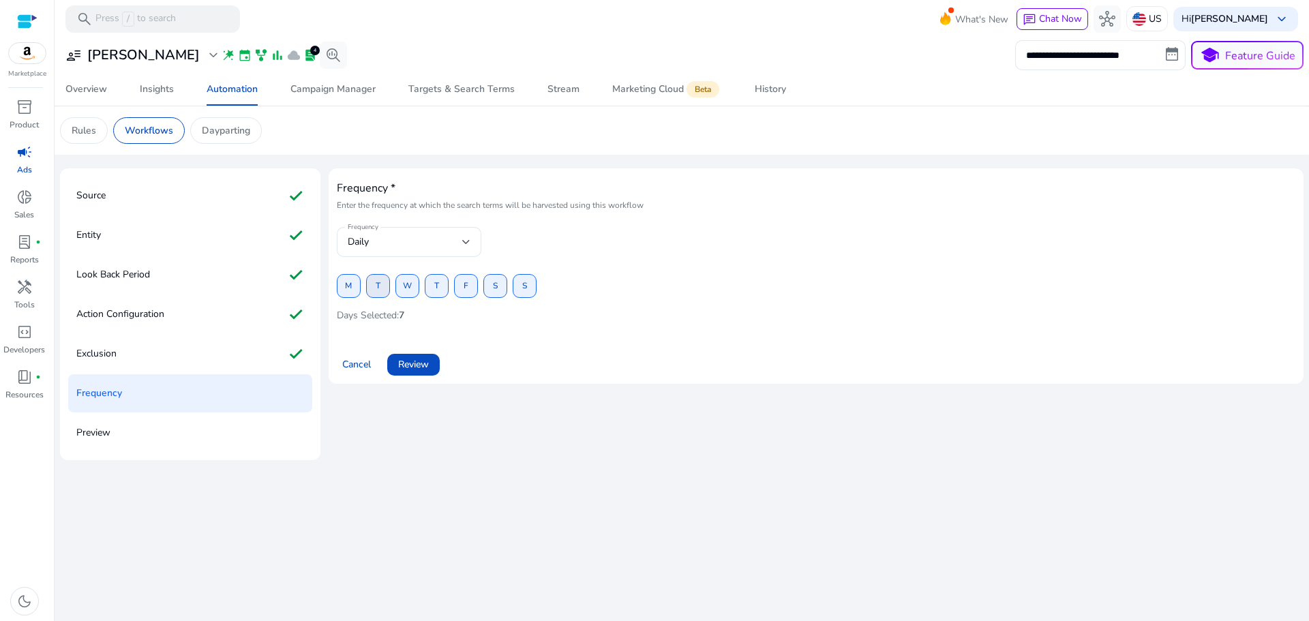
click at [373, 284] on span at bounding box center [378, 286] width 22 height 33
click at [436, 290] on span "T" at bounding box center [436, 286] width 5 height 24
click at [495, 289] on span "S" at bounding box center [495, 286] width 5 height 24
click at [412, 359] on span "Review" at bounding box center [413, 364] width 31 height 14
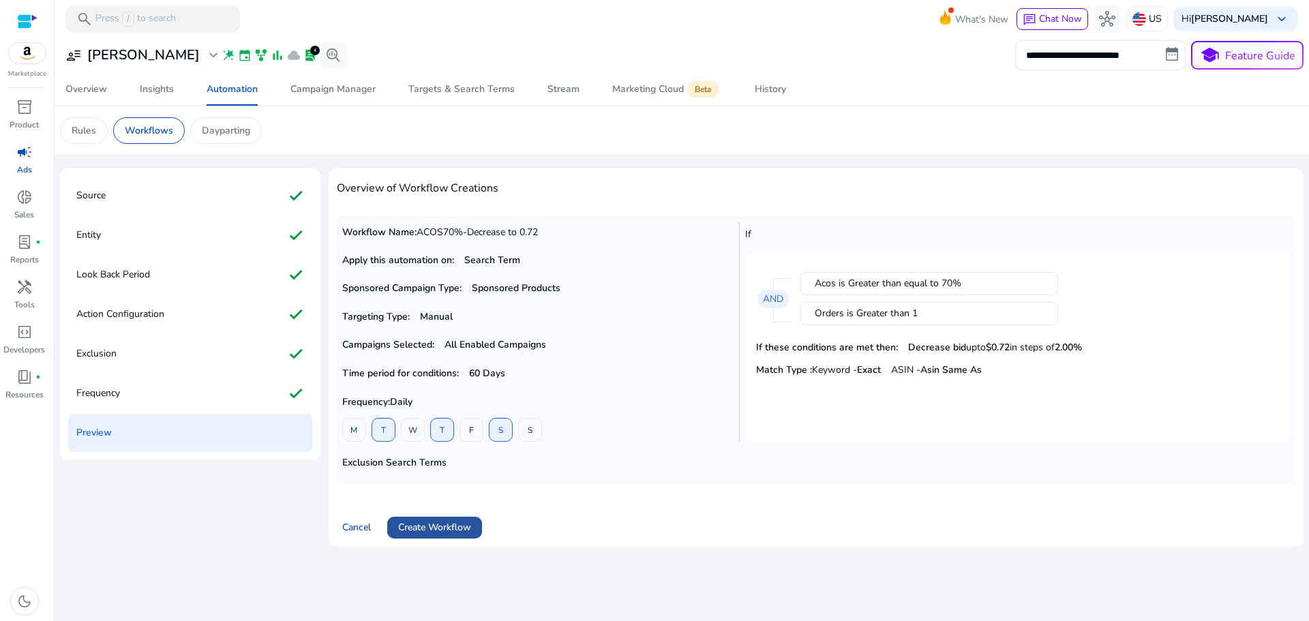
click at [443, 530] on span "Create Workflow" at bounding box center [434, 527] width 73 height 14
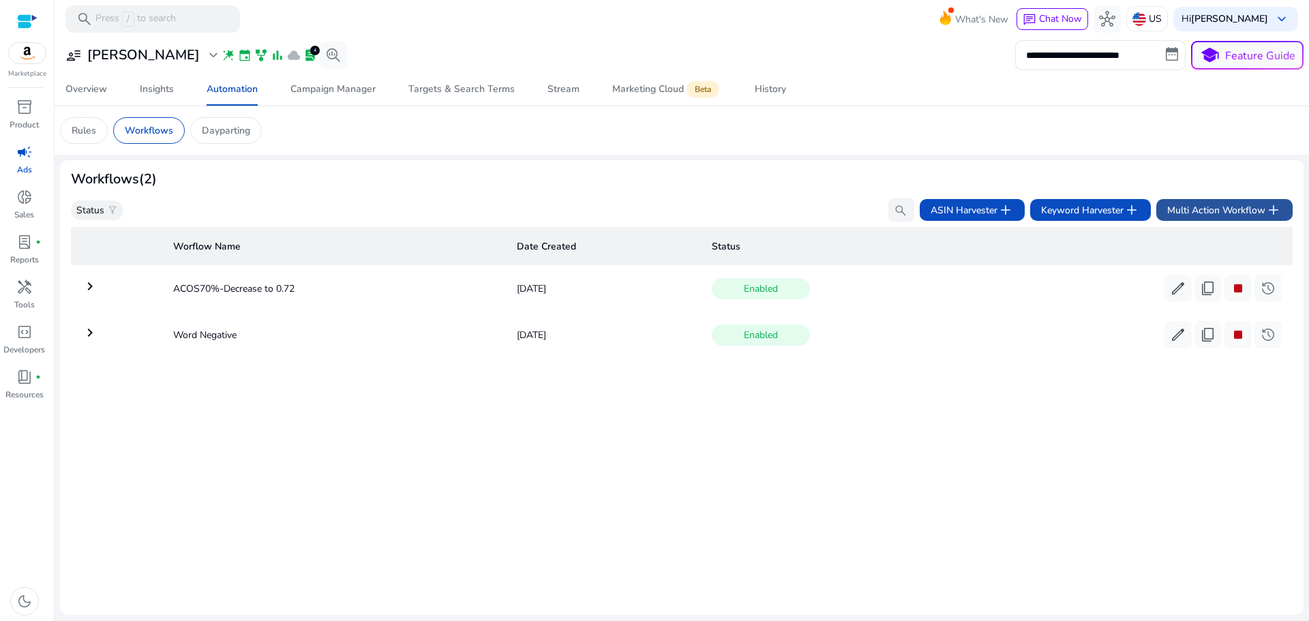
click at [1209, 210] on span "Multi Action Workflow add" at bounding box center [1224, 210] width 114 height 16
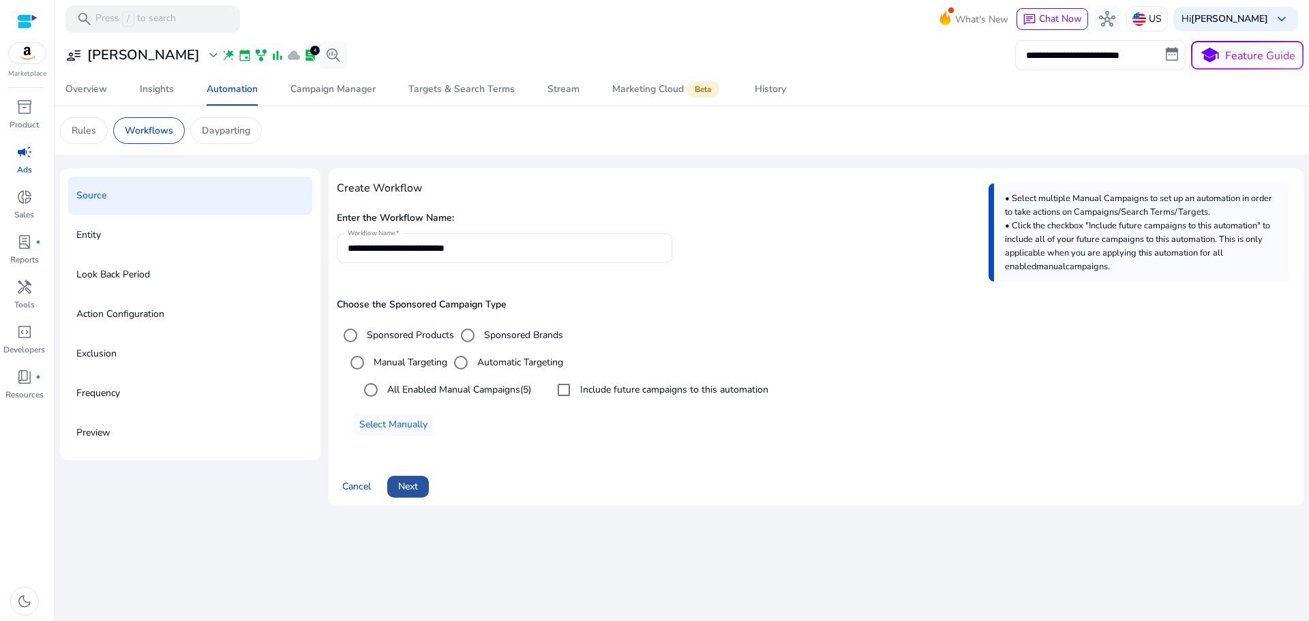
click at [412, 486] on span "Next" at bounding box center [408, 486] width 20 height 14
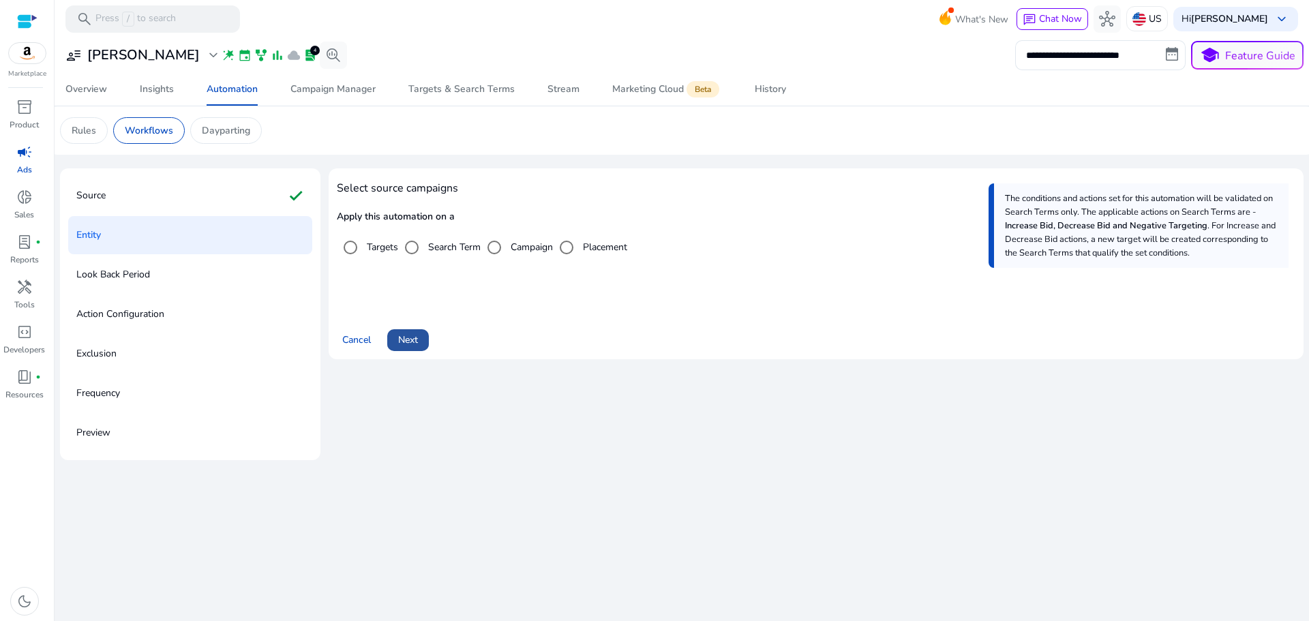
click at [404, 330] on span at bounding box center [408, 340] width 42 height 33
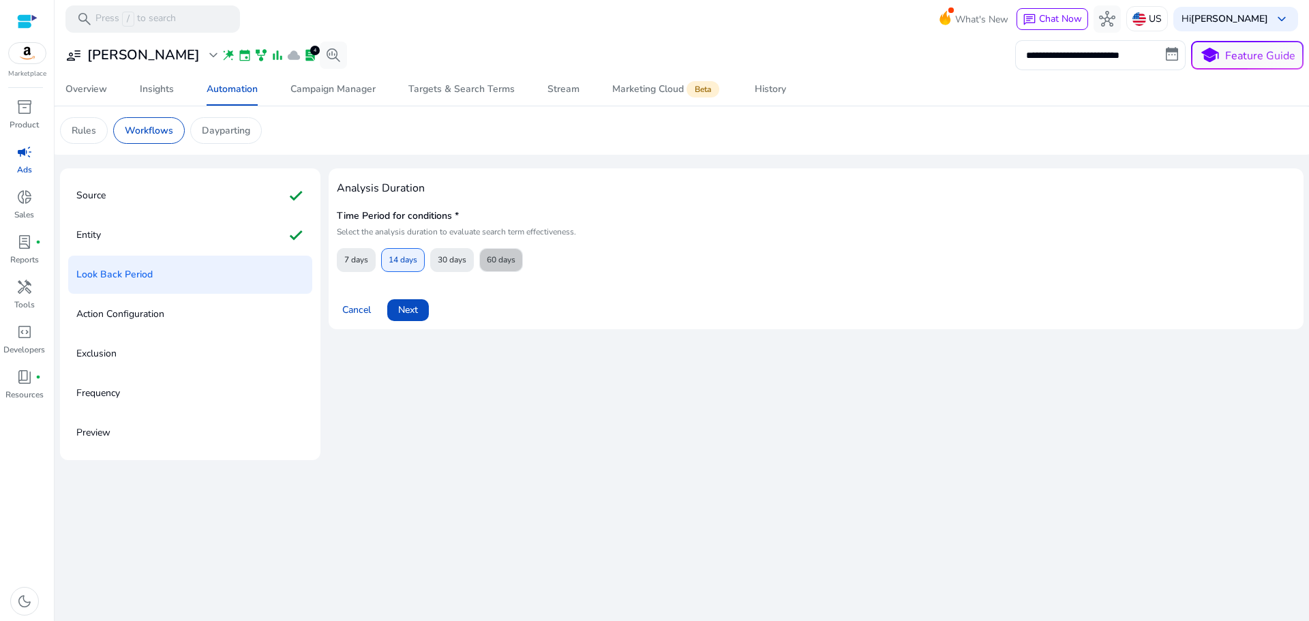
click at [515, 252] on span "60 days" at bounding box center [501, 260] width 29 height 24
click at [416, 314] on span "Next" at bounding box center [408, 310] width 20 height 14
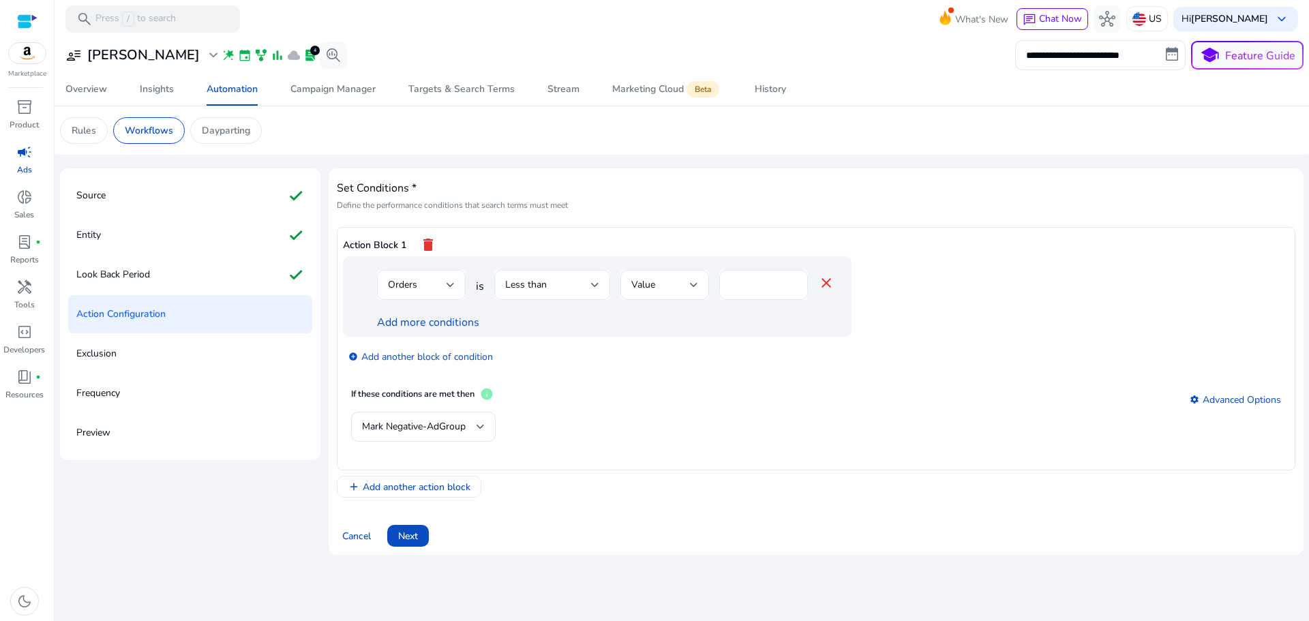
click at [478, 325] on div "Add more conditions" at bounding box center [605, 322] width 457 height 16
click at [427, 281] on div "Orders" at bounding box center [417, 284] width 59 height 15
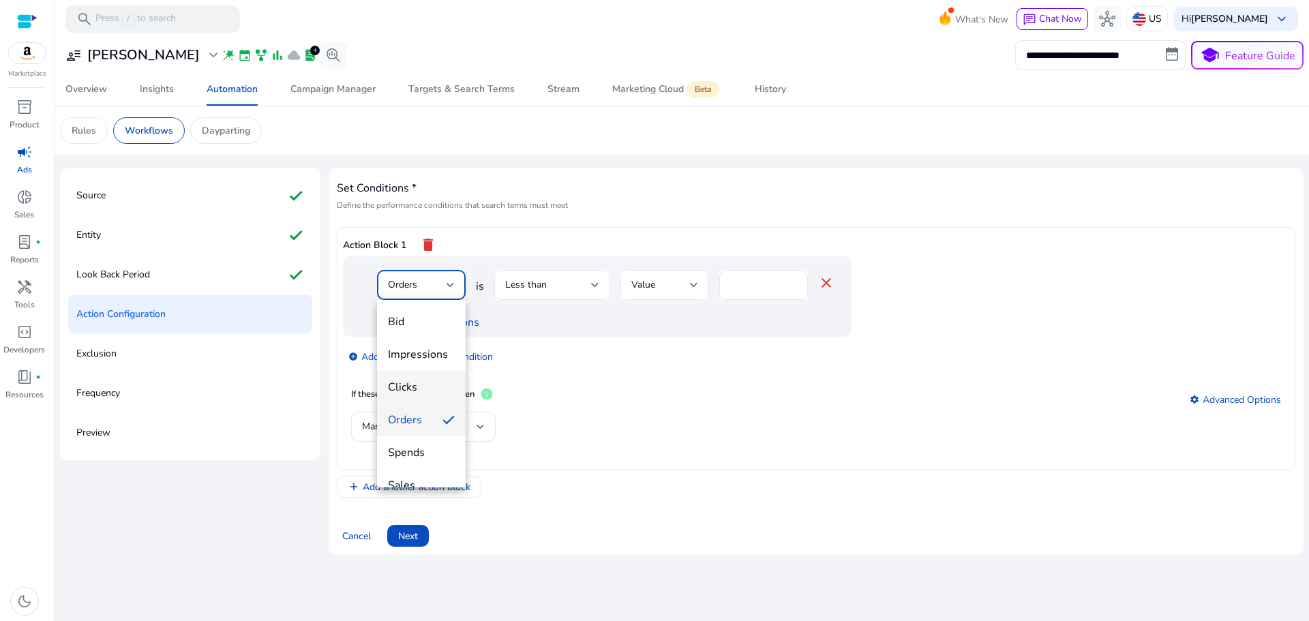
click at [432, 382] on span "Clicks" at bounding box center [421, 387] width 67 height 15
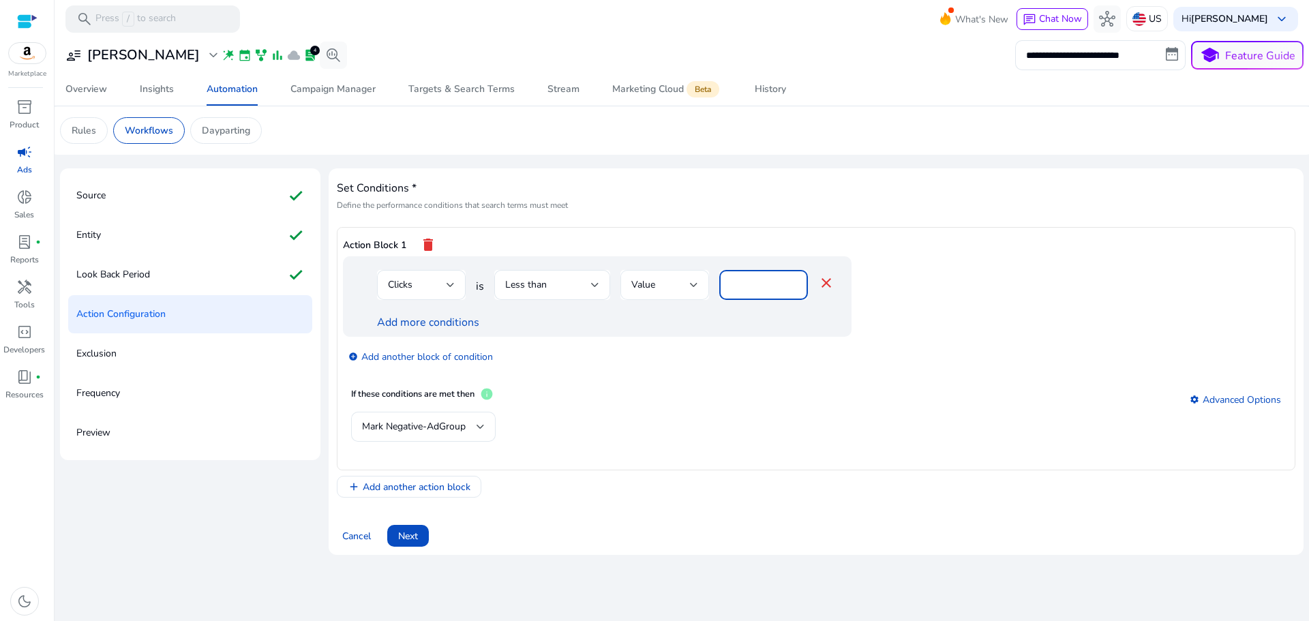
drag, startPoint x: 746, startPoint y: 283, endPoint x: 705, endPoint y: 286, distance: 41.0
click at [708, 285] on div "Clicks is Less than Value * close" at bounding box center [605, 292] width 457 height 44
type input "**"
click at [983, 343] on app-ppc-editable-conditions "Clicks is Less than Value ** close Add more conditions add_circle Add another b…" at bounding box center [816, 317] width 946 height 123
click at [443, 324] on link "Add more conditions" at bounding box center [428, 322] width 102 height 15
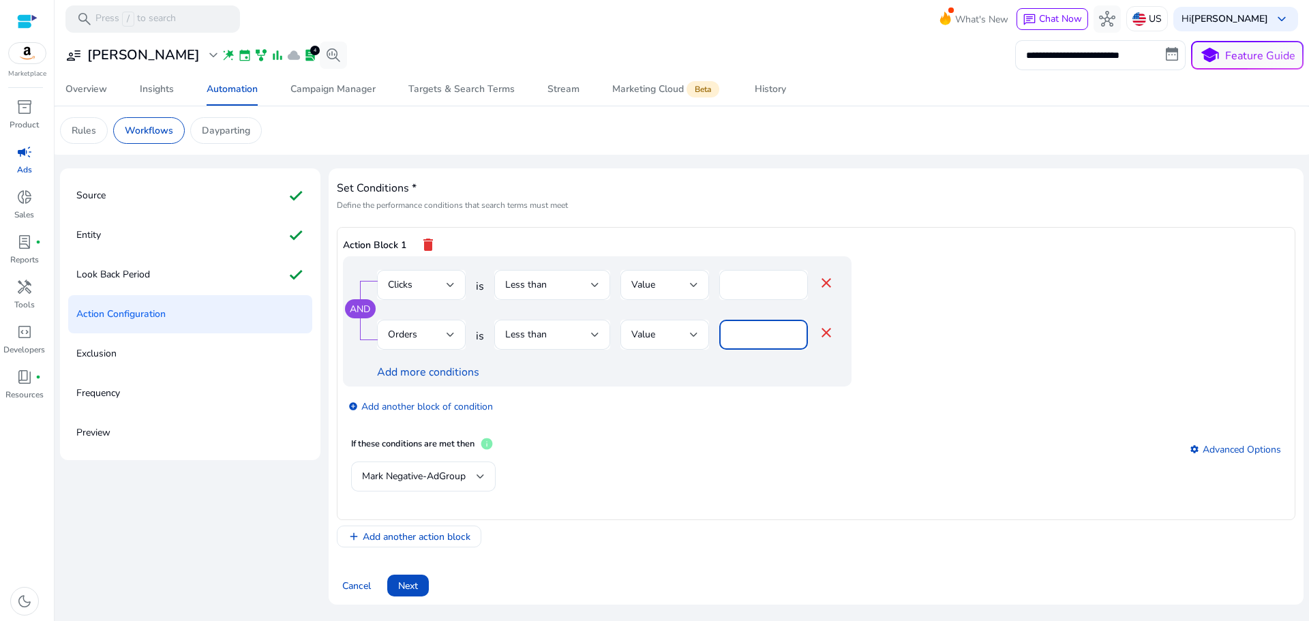
drag, startPoint x: 754, startPoint y: 335, endPoint x: 709, endPoint y: 354, distance: 48.9
click at [714, 341] on div "Orders is Less than Value * close" at bounding box center [605, 342] width 457 height 44
type input "**"
click at [1067, 325] on app-ppc-editable-conditions "AND Clicks is Less than Value ** close Orders is Less than Value ** close Add m…" at bounding box center [816, 342] width 946 height 173
click at [453, 475] on span "Mark Negative-AdGroup" at bounding box center [414, 476] width 104 height 13
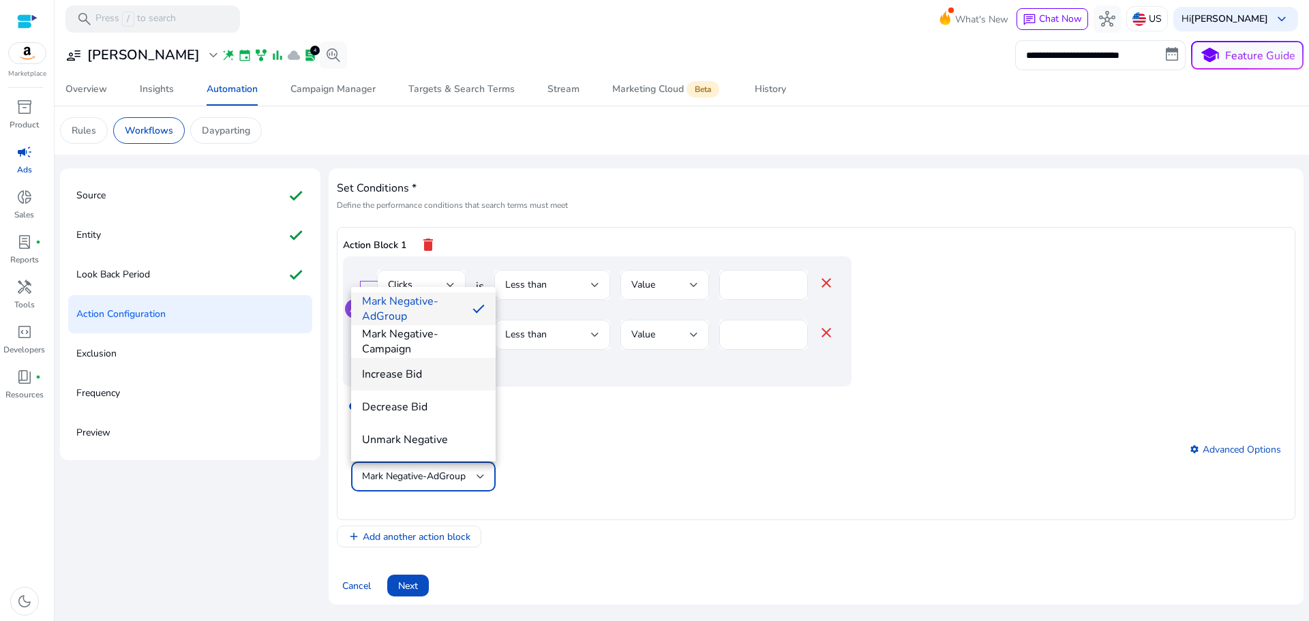
click at [414, 374] on span "Increase Bid" at bounding box center [423, 374] width 123 height 15
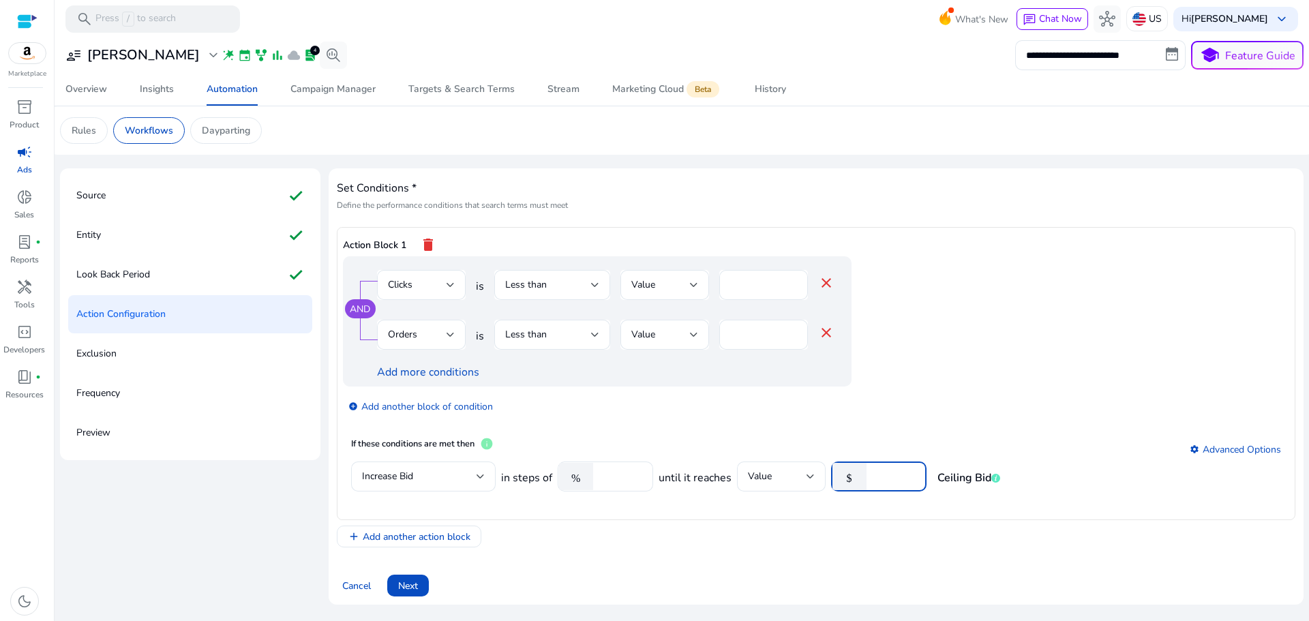
drag, startPoint x: 896, startPoint y: 473, endPoint x: 845, endPoint y: 495, distance: 55.2
click at [845, 495] on mat-form-field "$ ****" at bounding box center [878, 483] width 95 height 44
click at [906, 521] on div "Action Block 1 delete AND Clicks is Less than Value ** close Orders is Less tha…" at bounding box center [816, 387] width 958 height 320
drag, startPoint x: 891, startPoint y: 483, endPoint x: 846, endPoint y: 483, distance: 45.7
click at [846, 483] on div "$ ****" at bounding box center [873, 476] width 85 height 30
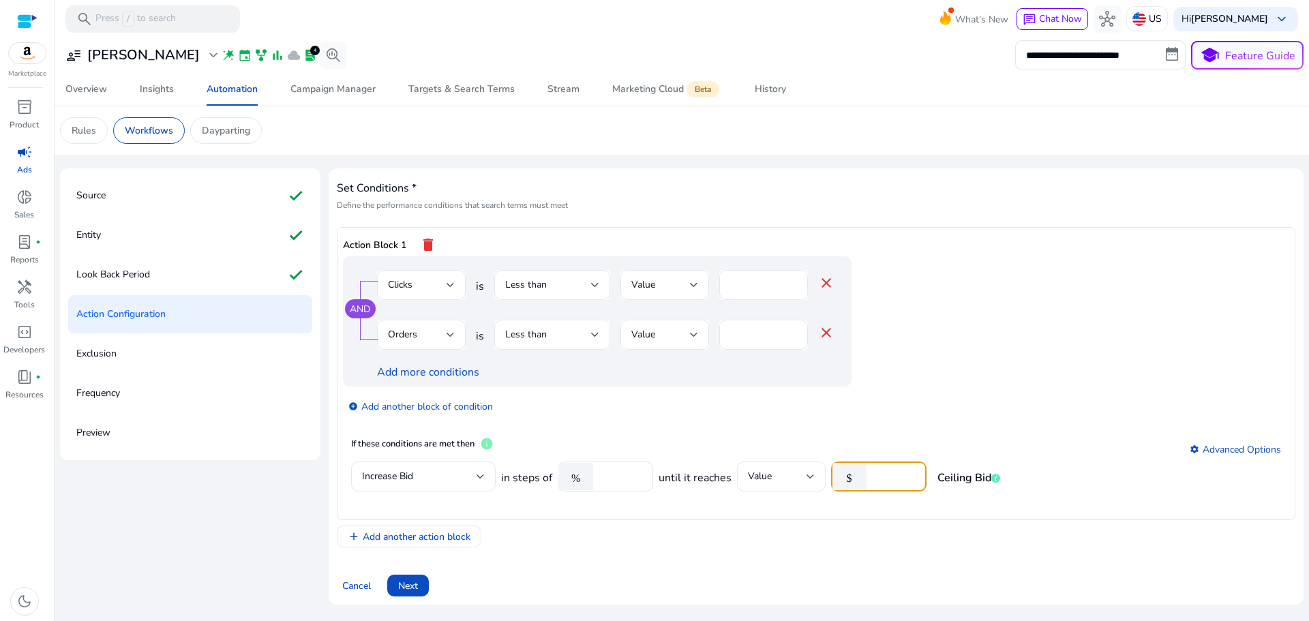
type input "*"
click at [895, 510] on mat-card "If these conditions are met then info settings Advanced Options Increase Bid in…" at bounding box center [816, 471] width 946 height 85
click at [416, 591] on span "Next" at bounding box center [408, 586] width 20 height 14
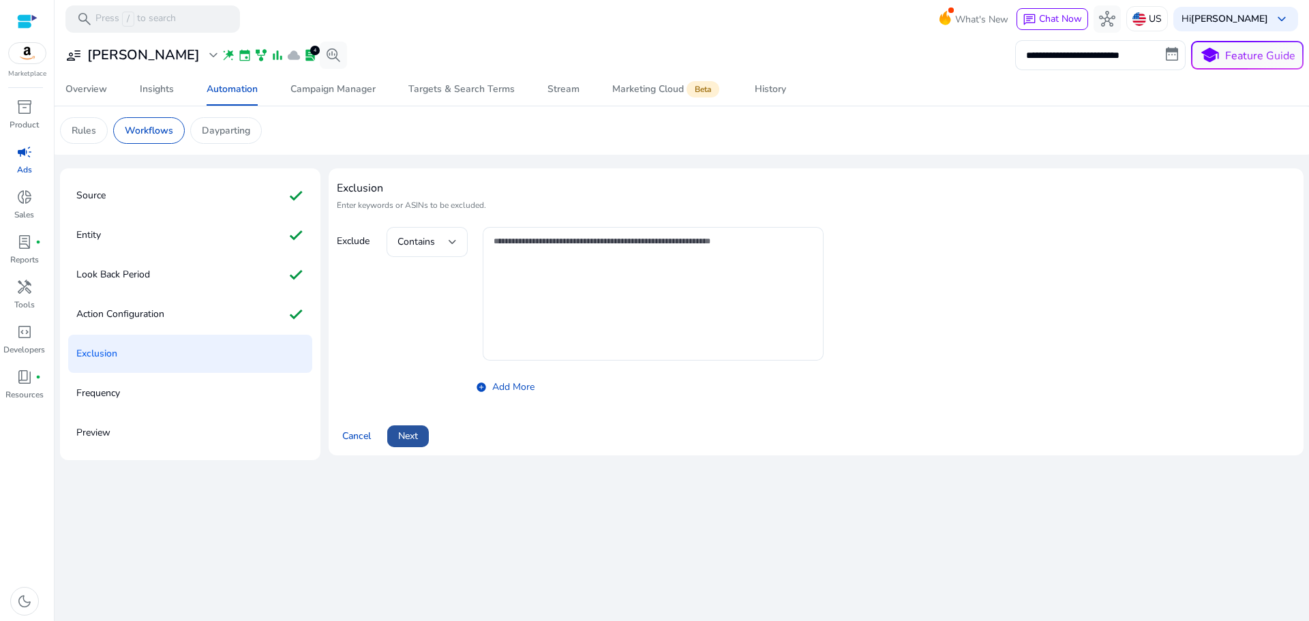
click at [418, 436] on span "Next" at bounding box center [408, 436] width 20 height 14
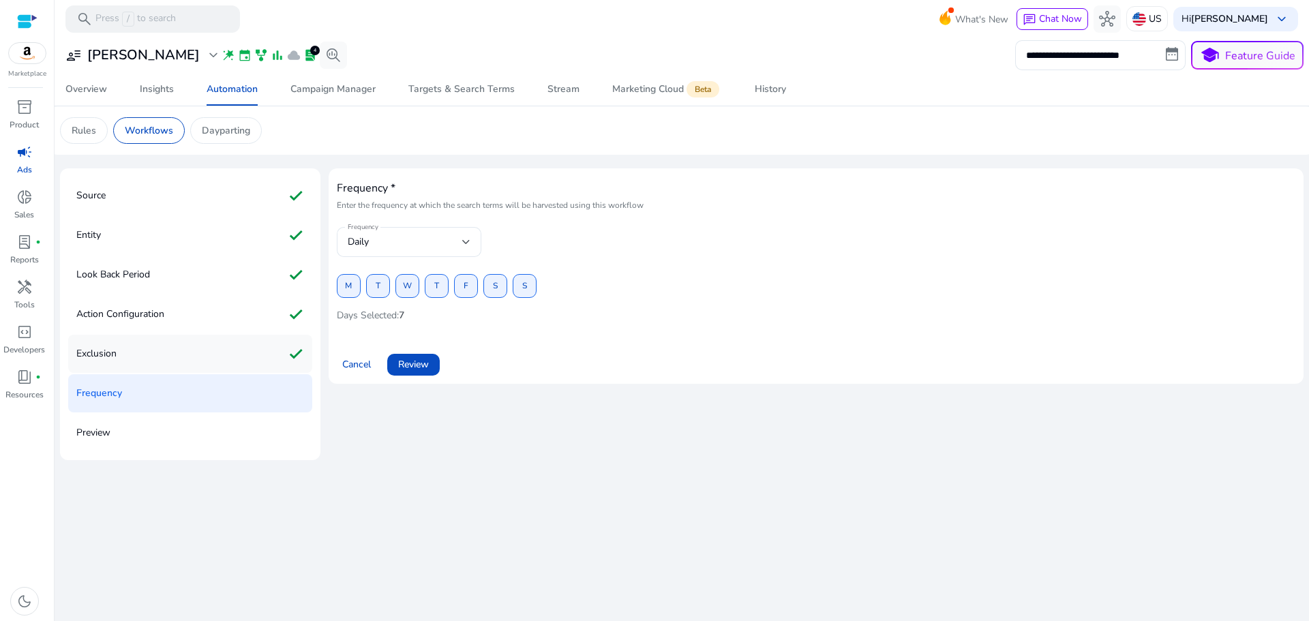
click at [139, 361] on div "Exclusion check" at bounding box center [190, 354] width 244 height 38
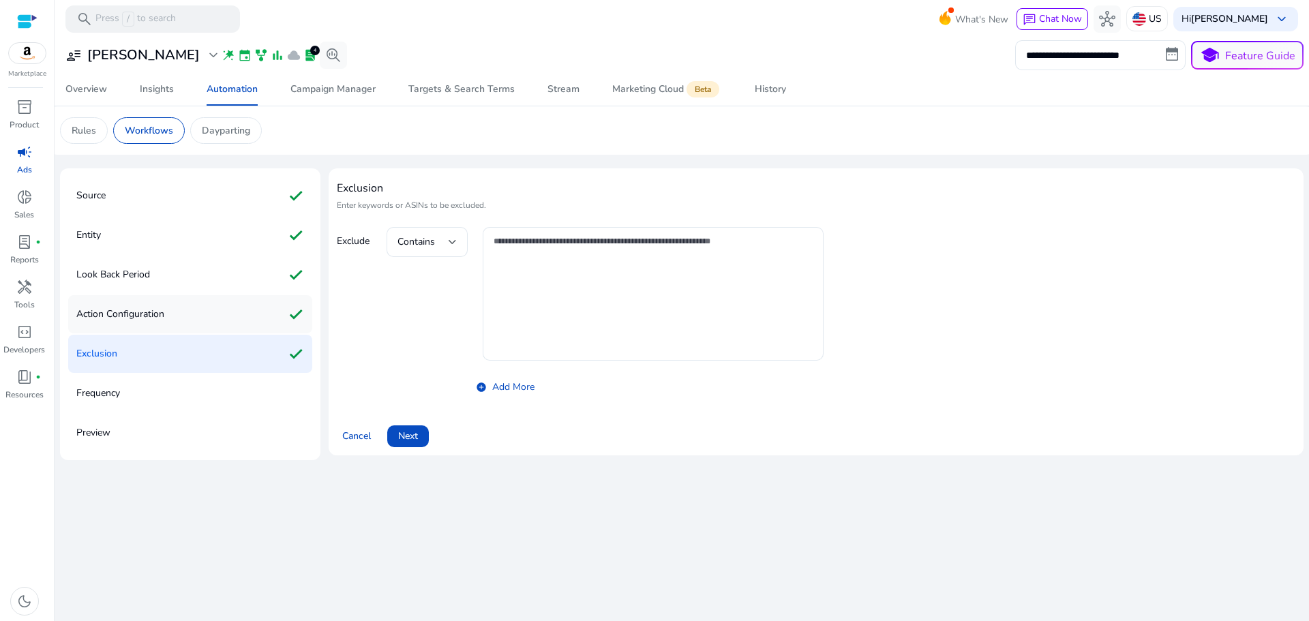
click at [151, 307] on p "Action Configuration" at bounding box center [120, 314] width 88 height 22
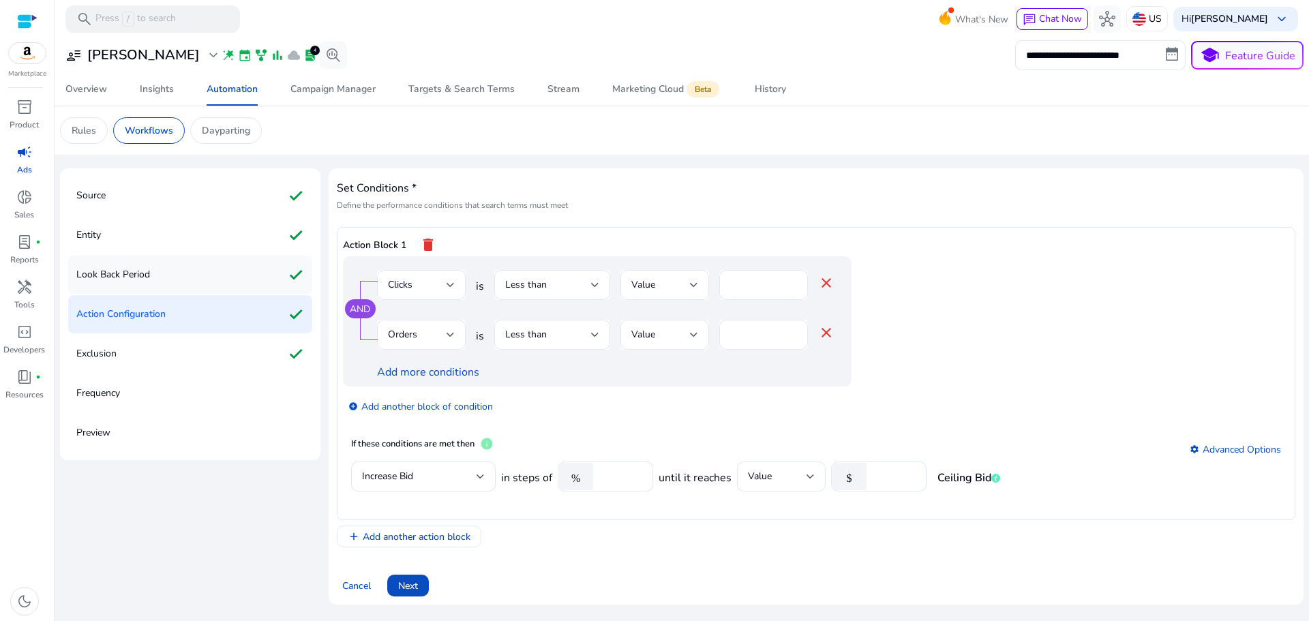
click at [162, 274] on div "Look Back Period check" at bounding box center [190, 275] width 244 height 38
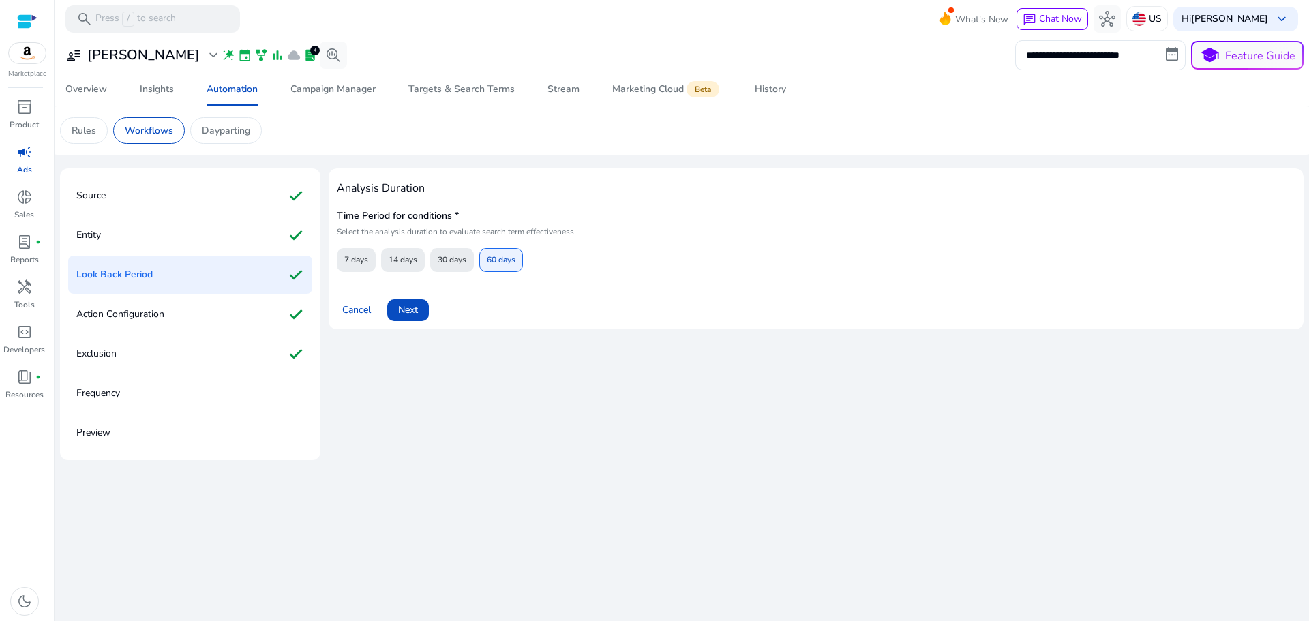
click at [144, 388] on div "Frequency" at bounding box center [190, 393] width 244 height 38
click at [148, 356] on div "Exclusion check" at bounding box center [190, 354] width 244 height 38
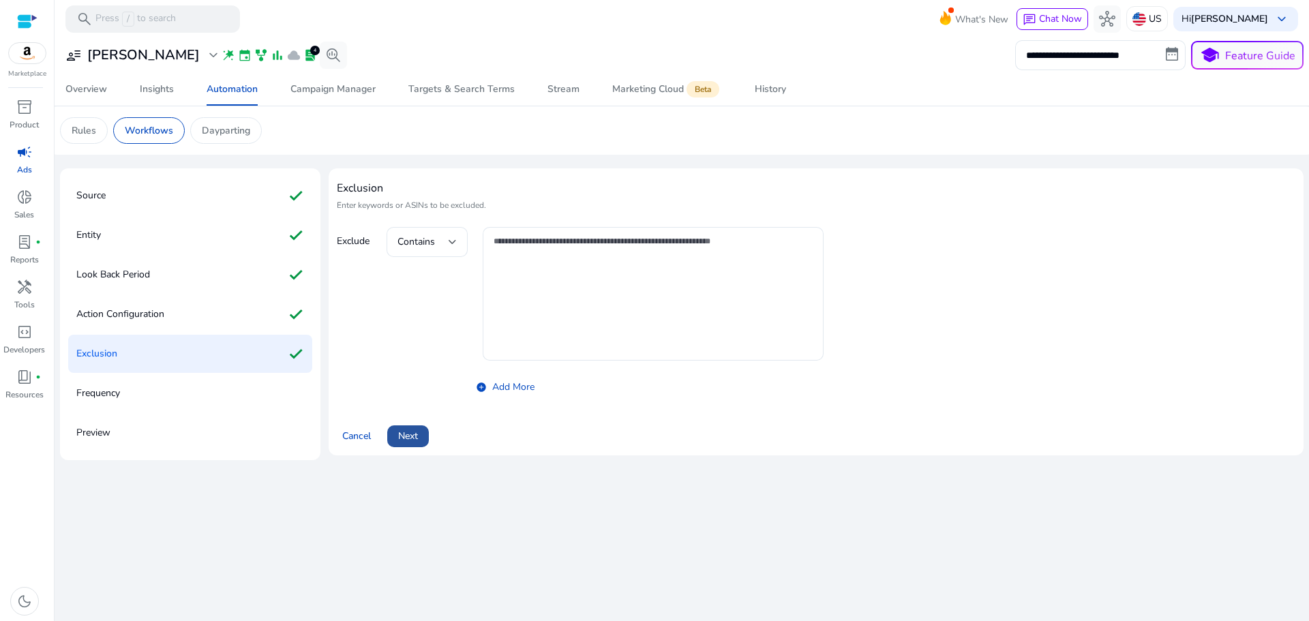
click at [413, 432] on span "Next" at bounding box center [408, 436] width 20 height 14
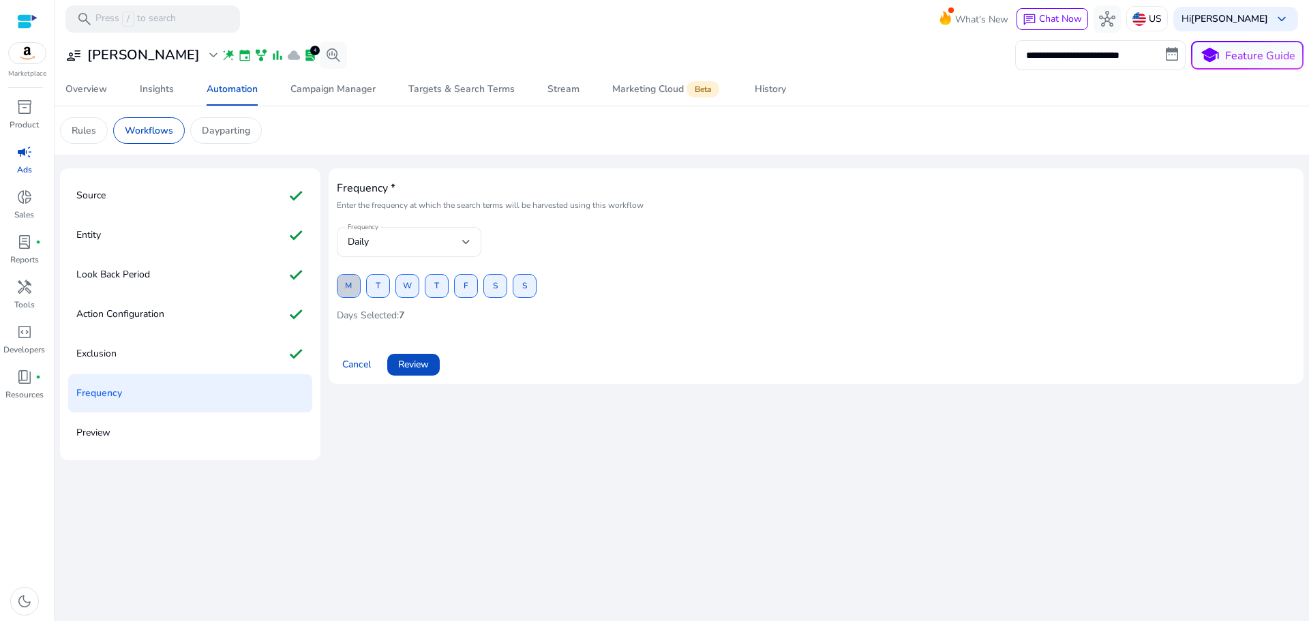
click at [347, 285] on span "M" at bounding box center [348, 286] width 7 height 24
click at [377, 286] on span "T" at bounding box center [378, 286] width 5 height 24
click at [409, 287] on span "W" at bounding box center [407, 286] width 9 height 24
click at [433, 286] on button "T" at bounding box center [437, 286] width 24 height 24
click at [469, 286] on span at bounding box center [466, 286] width 22 height 33
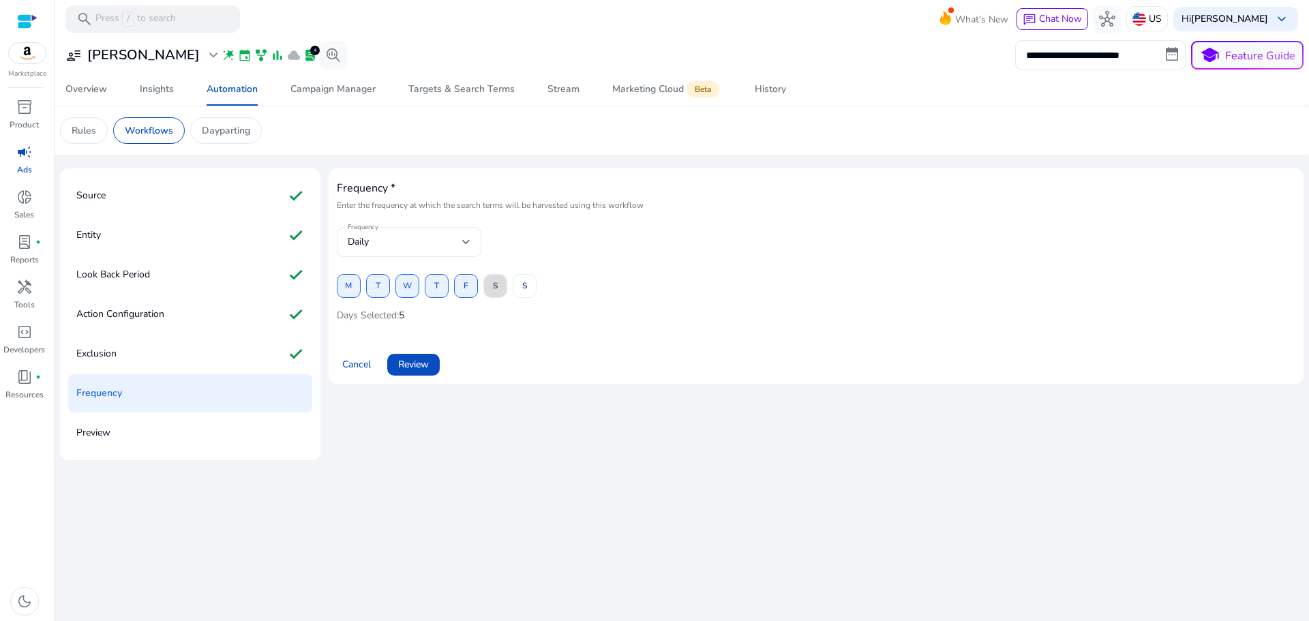
click at [502, 286] on span at bounding box center [495, 286] width 22 height 33
click at [532, 285] on span at bounding box center [524, 286] width 22 height 33
click at [433, 243] on div "Daily" at bounding box center [405, 241] width 114 height 15
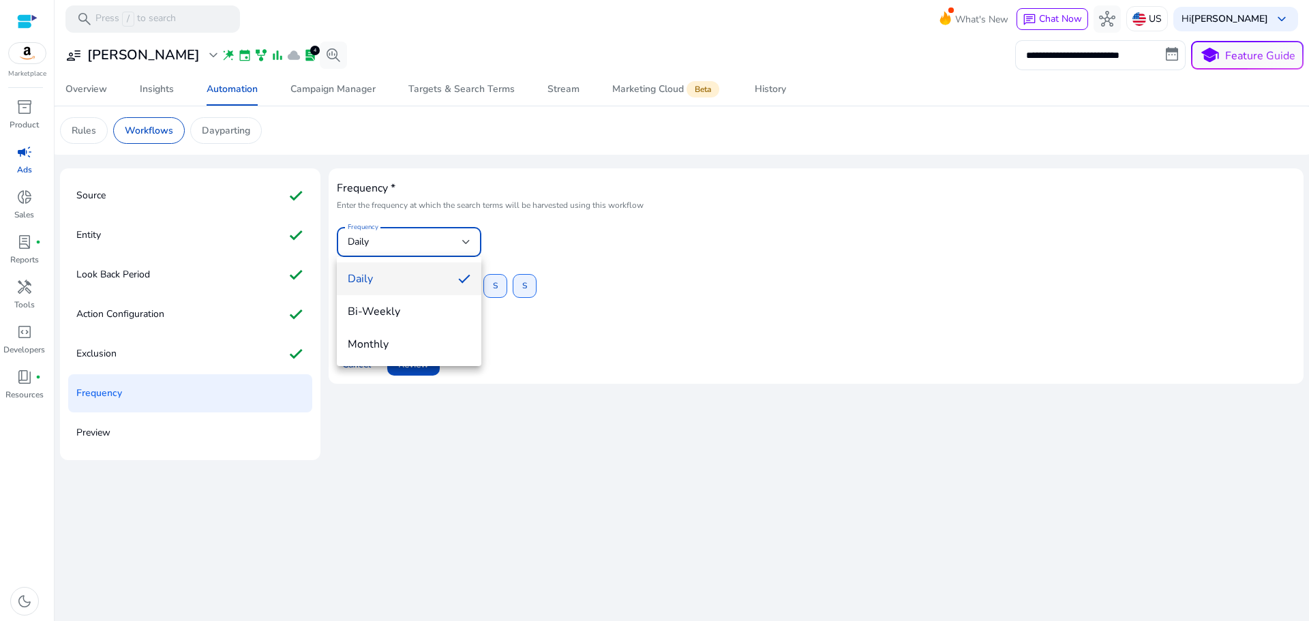
click at [433, 243] on div at bounding box center [654, 310] width 1309 height 621
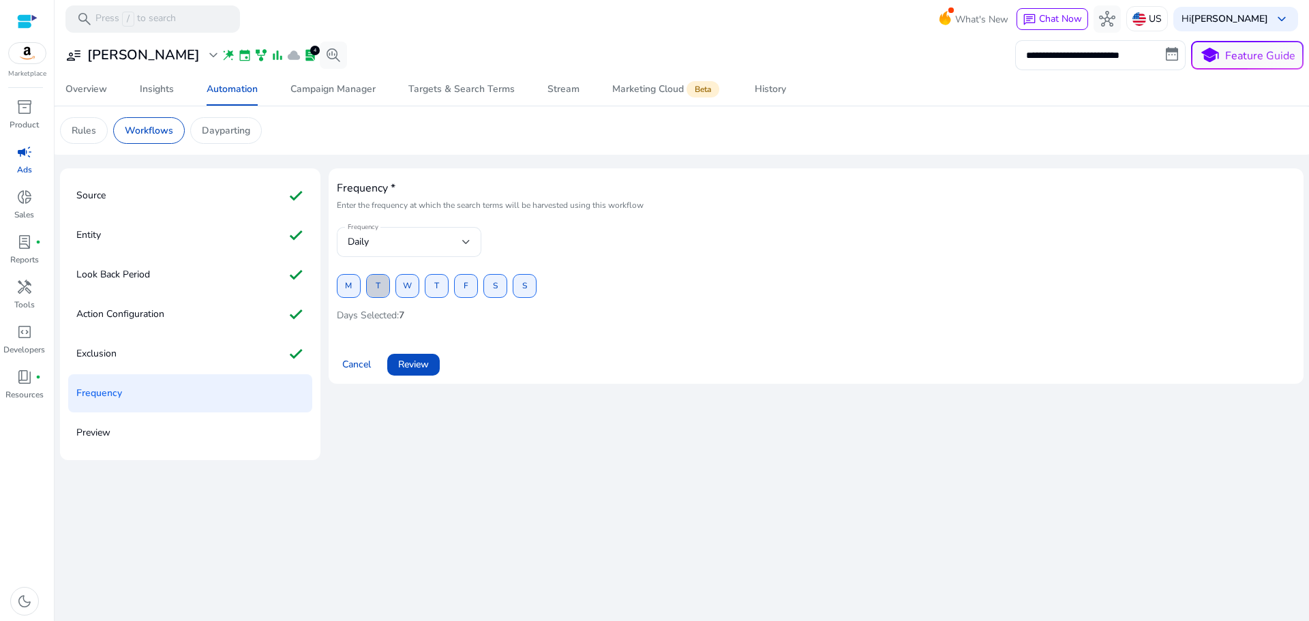
click at [379, 288] on span "T" at bounding box center [378, 286] width 5 height 24
click at [444, 288] on span at bounding box center [436, 286] width 22 height 33
click at [495, 290] on span "S" at bounding box center [495, 286] width 5 height 24
click at [412, 361] on span "Review" at bounding box center [413, 364] width 31 height 14
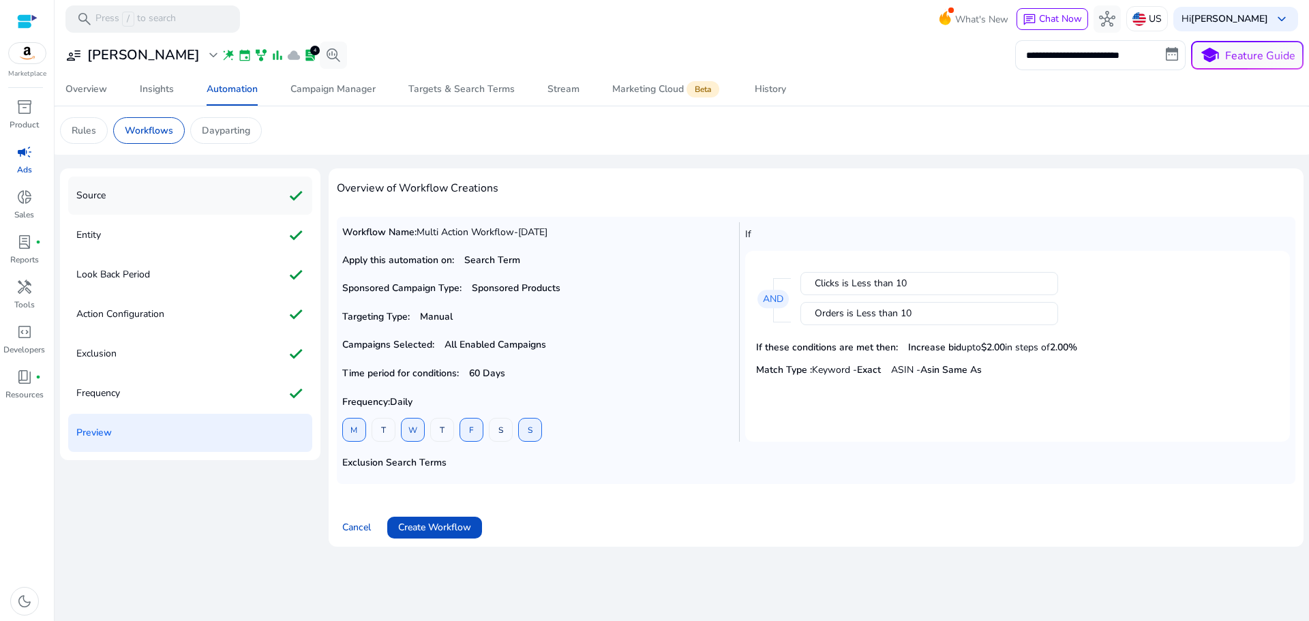
click at [104, 192] on p "Source" at bounding box center [90, 196] width 29 height 22
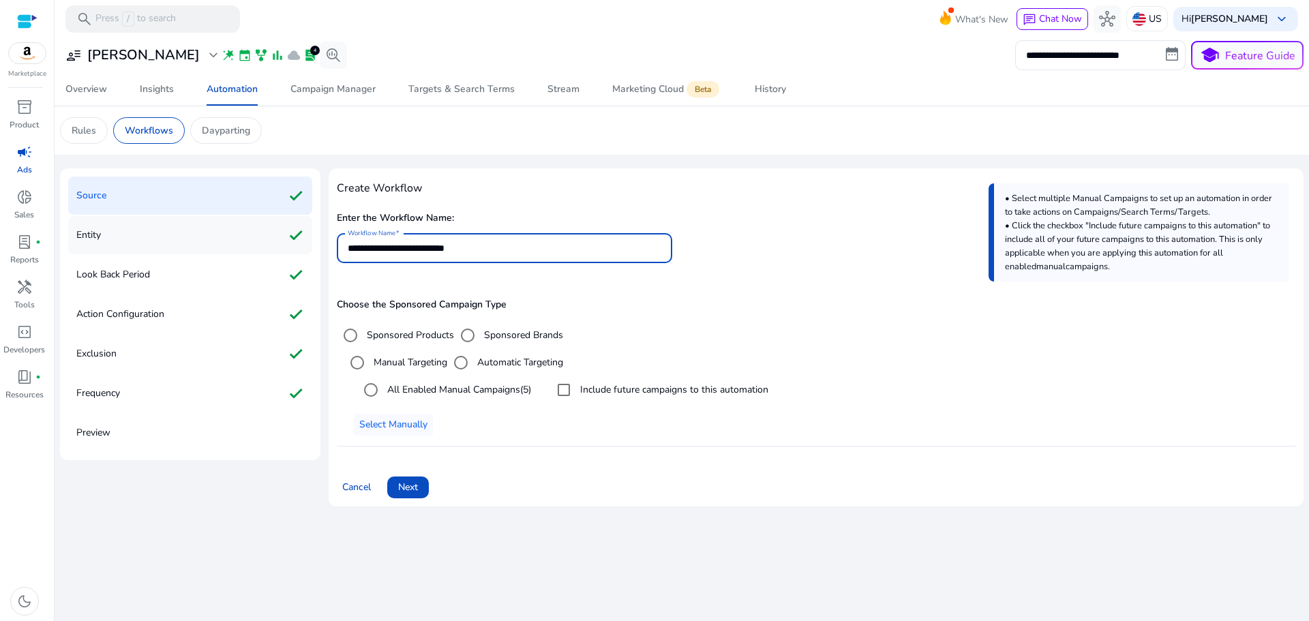
drag, startPoint x: 502, startPoint y: 251, endPoint x: 270, endPoint y: 240, distance: 232.0
click at [271, 240] on div "**********" at bounding box center [681, 342] width 1243 height 349
type input "**********"
click at [136, 397] on div "Frequency check" at bounding box center [190, 393] width 244 height 38
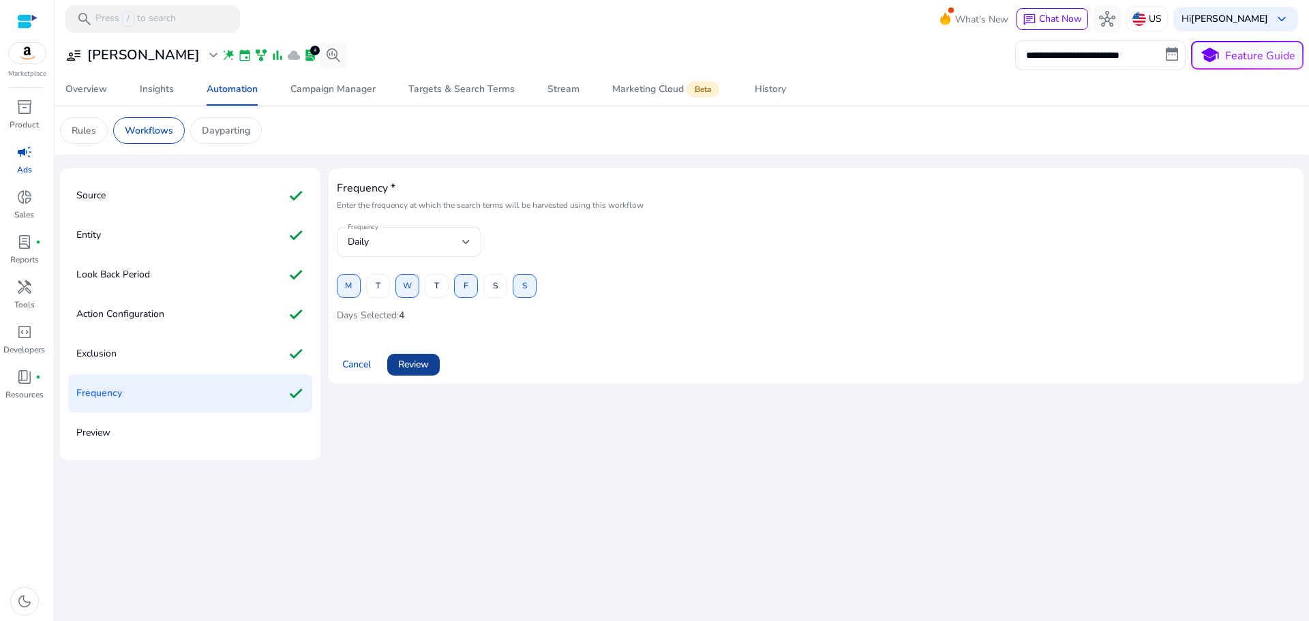
click at [416, 358] on span "Review" at bounding box center [413, 364] width 31 height 14
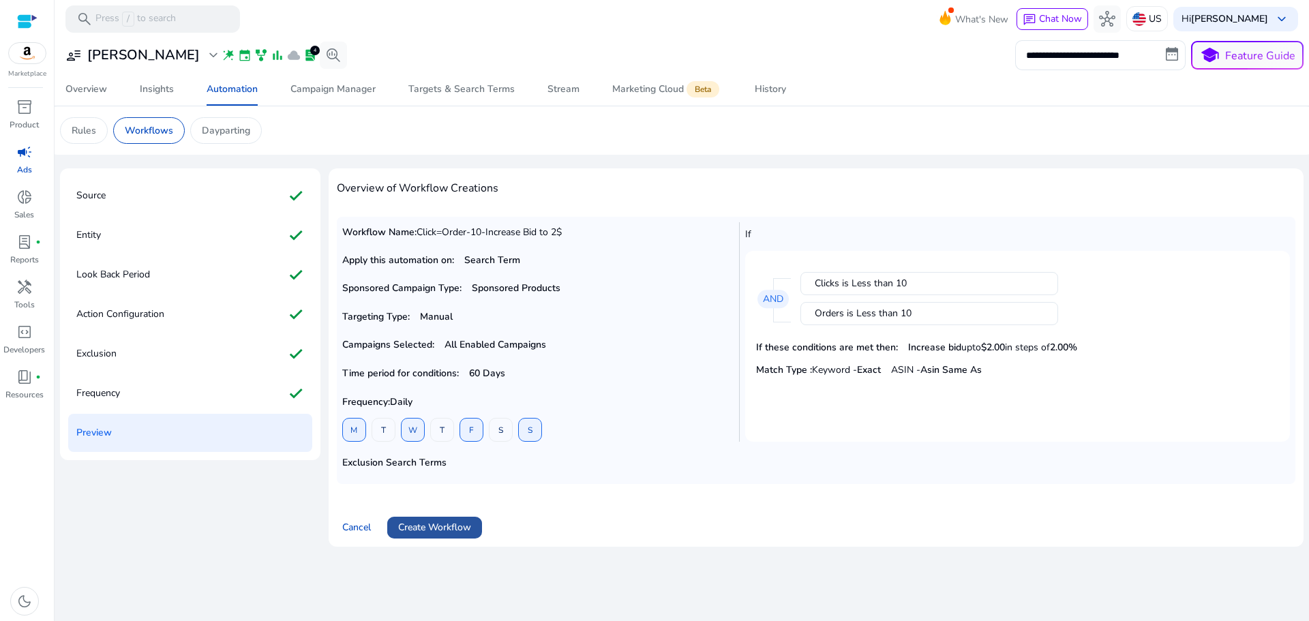
click at [456, 525] on span "Create Workflow" at bounding box center [434, 527] width 73 height 14
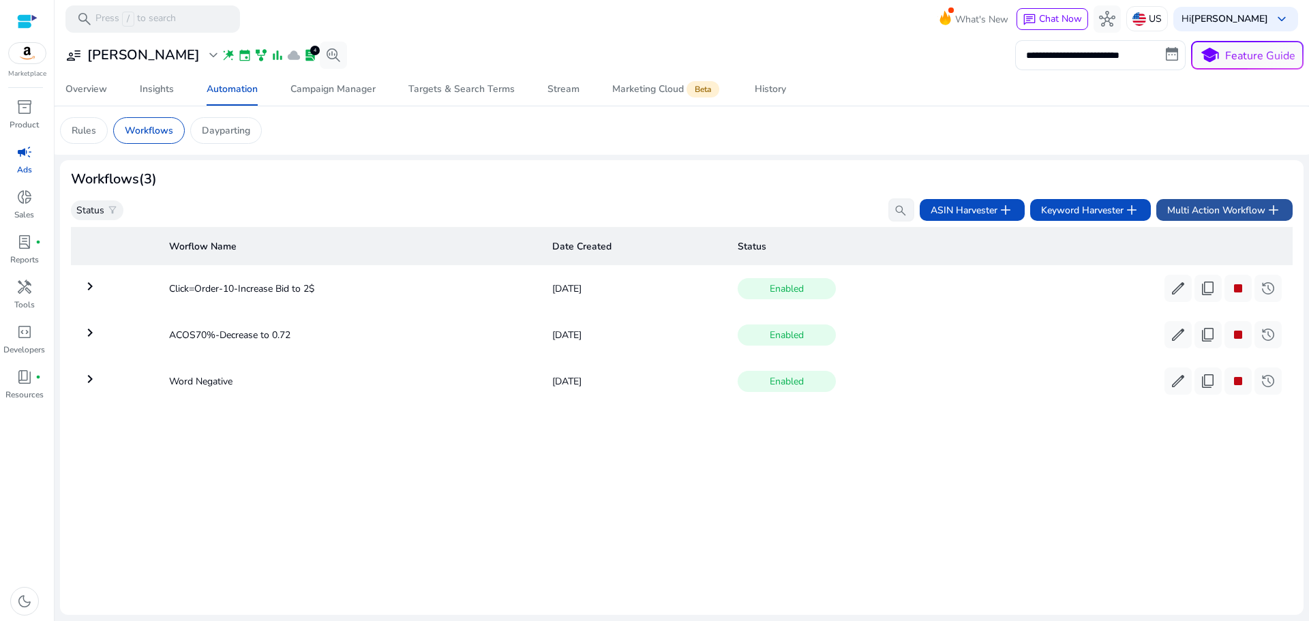
click at [1221, 206] on span "Multi Action Workflow add" at bounding box center [1224, 210] width 114 height 16
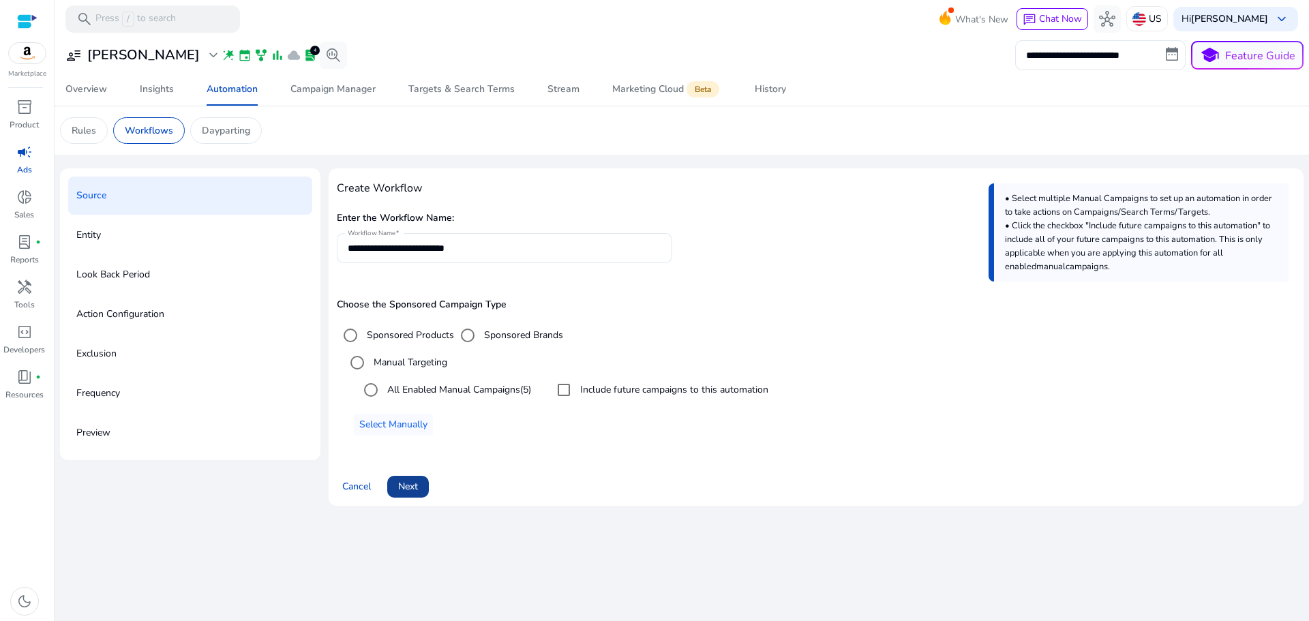
click at [414, 485] on span "Next" at bounding box center [408, 486] width 20 height 14
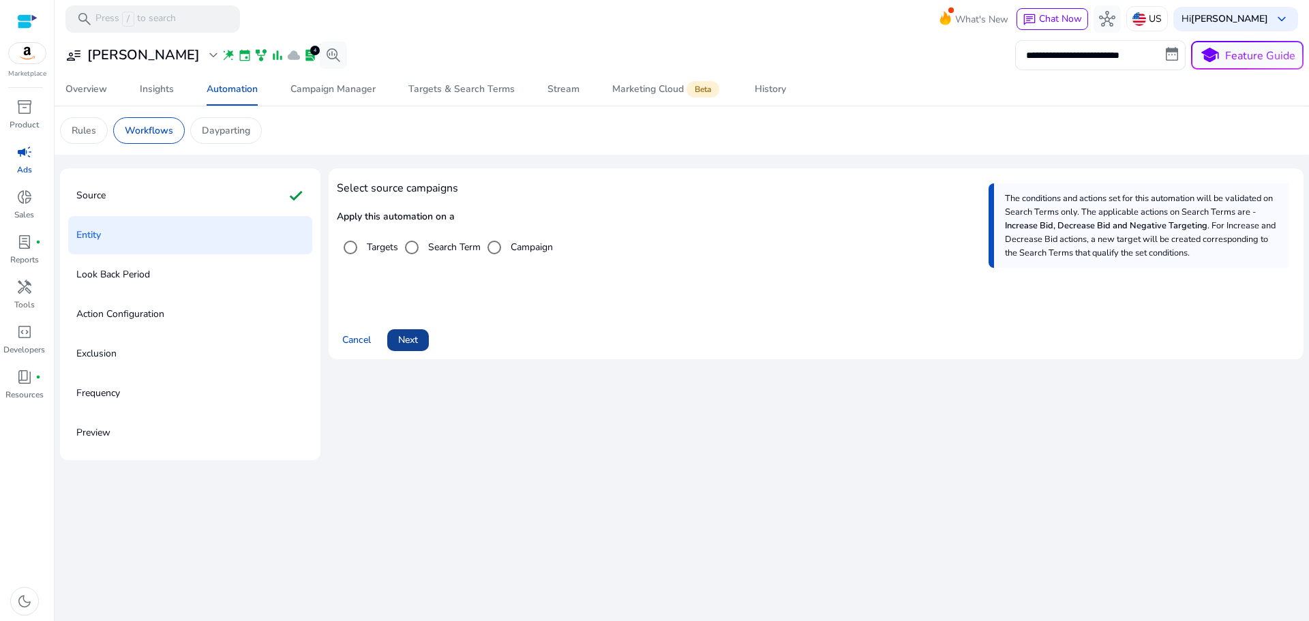
click at [407, 341] on span "Next" at bounding box center [408, 340] width 20 height 14
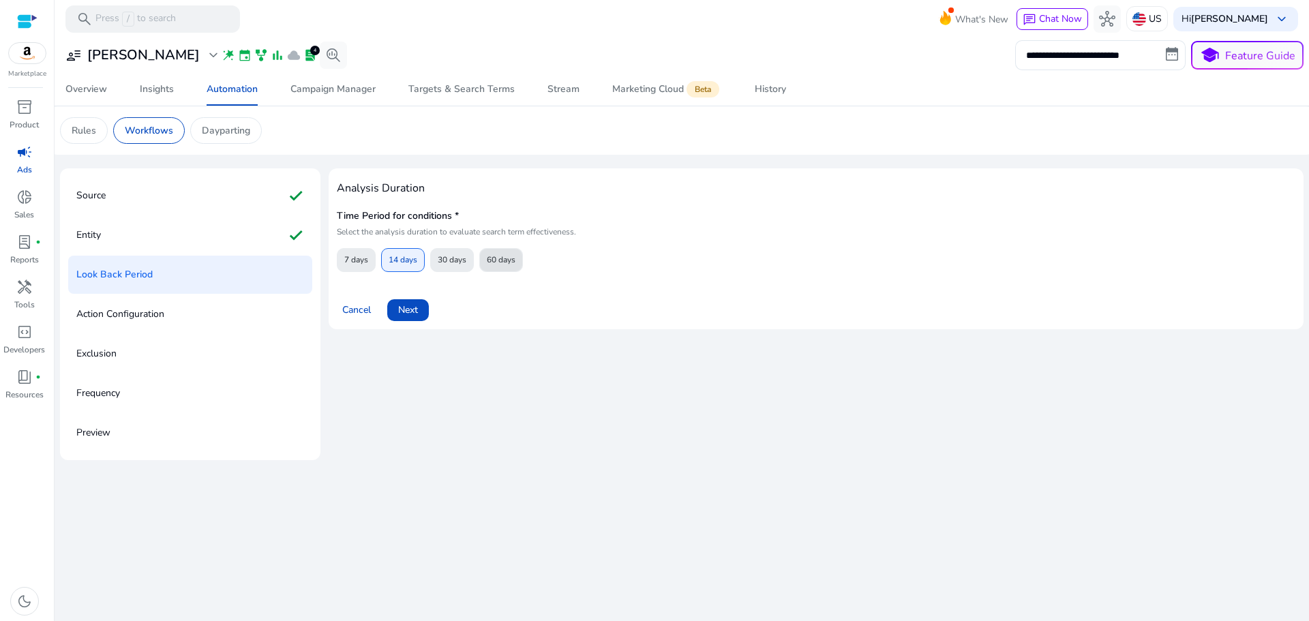
click at [502, 259] on span "60 days" at bounding box center [501, 260] width 29 height 24
click at [418, 316] on span "Next" at bounding box center [408, 310] width 20 height 14
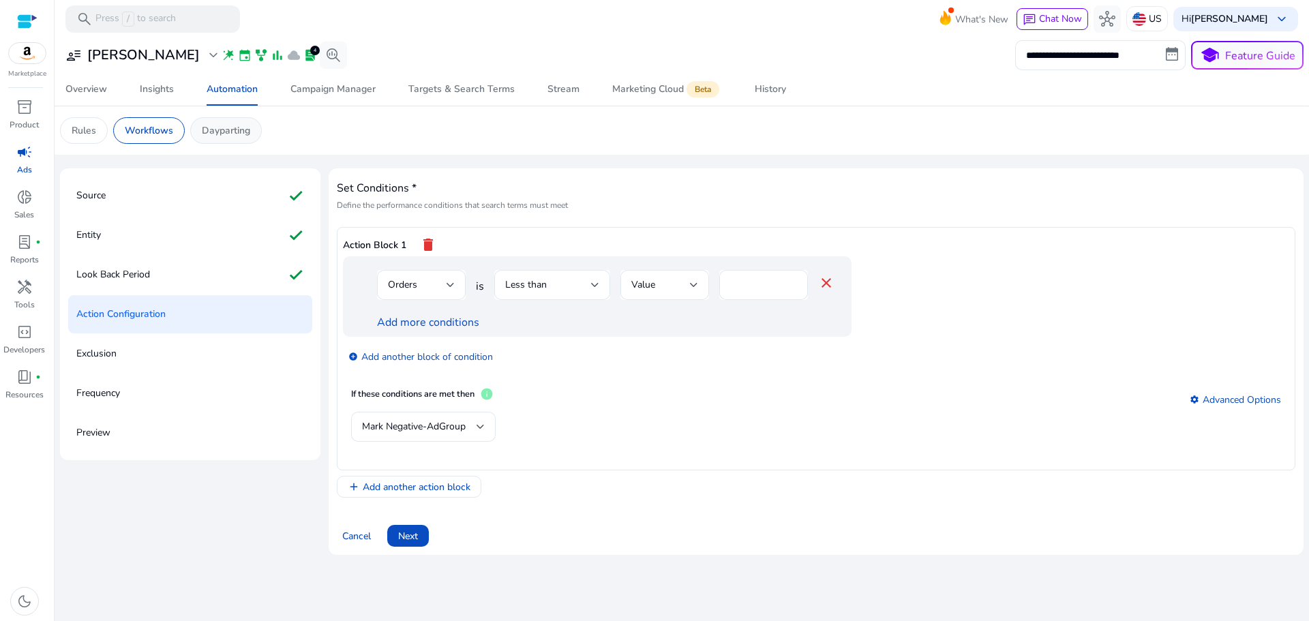
click at [215, 133] on p "Dayparting" at bounding box center [226, 130] width 48 height 14
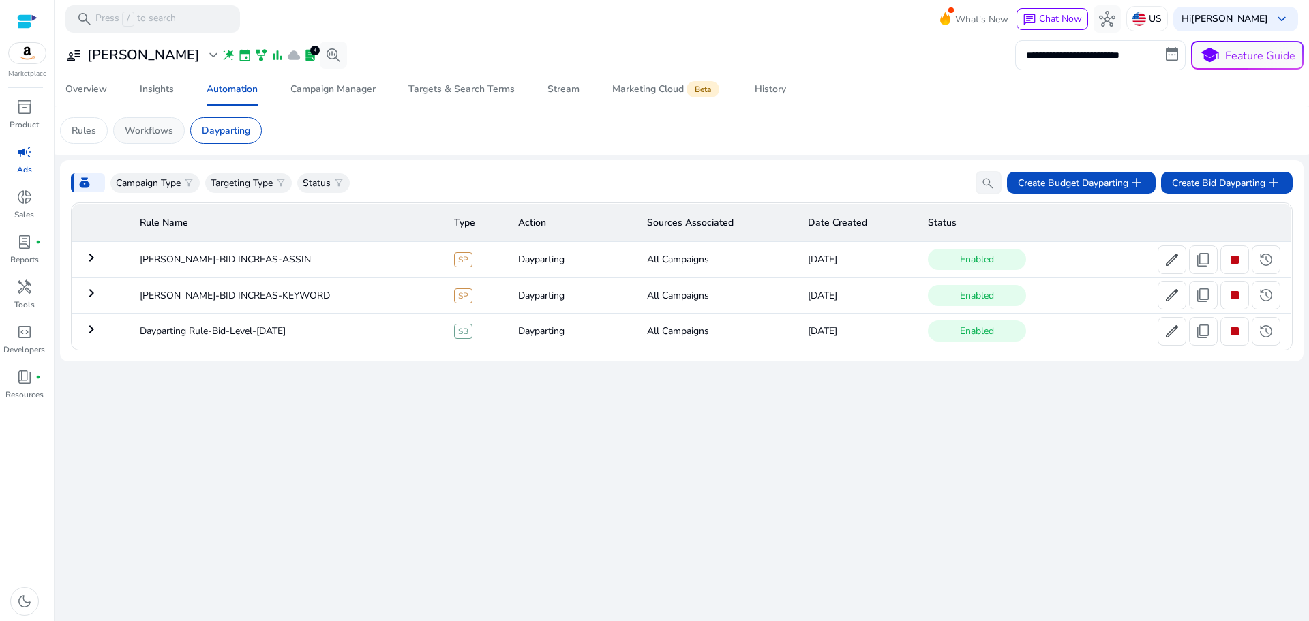
click at [147, 129] on p "Workflows" at bounding box center [149, 130] width 48 height 14
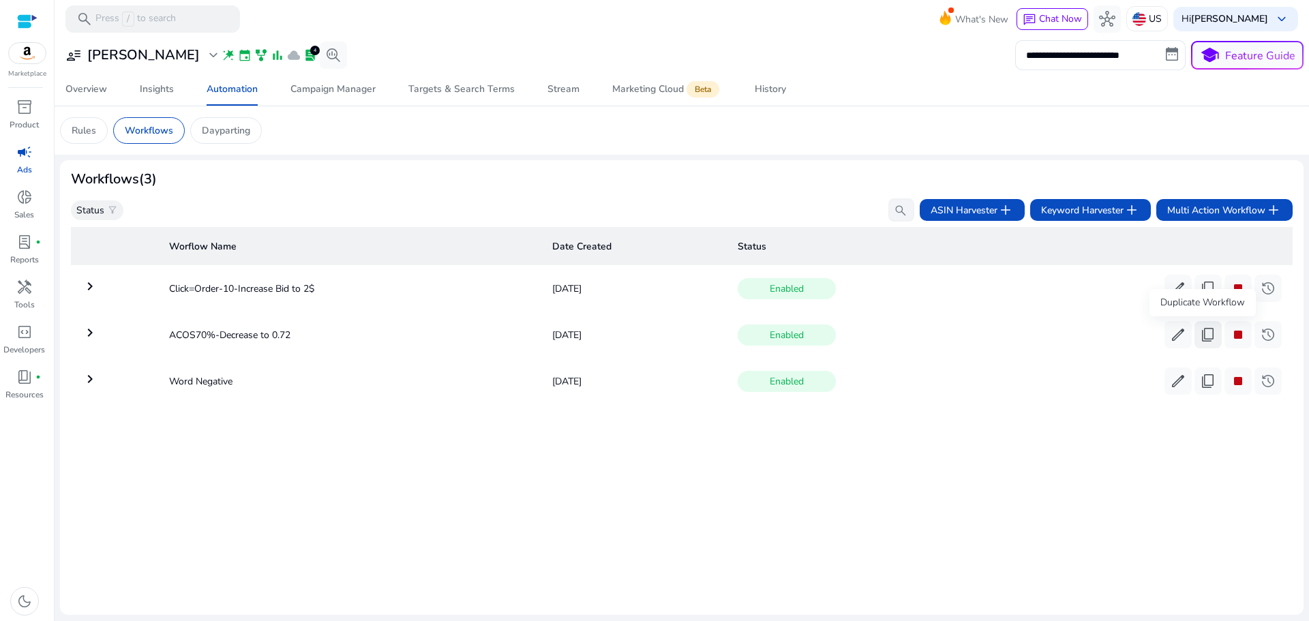
click at [1201, 336] on span "content_copy" at bounding box center [1207, 334] width 16 height 16
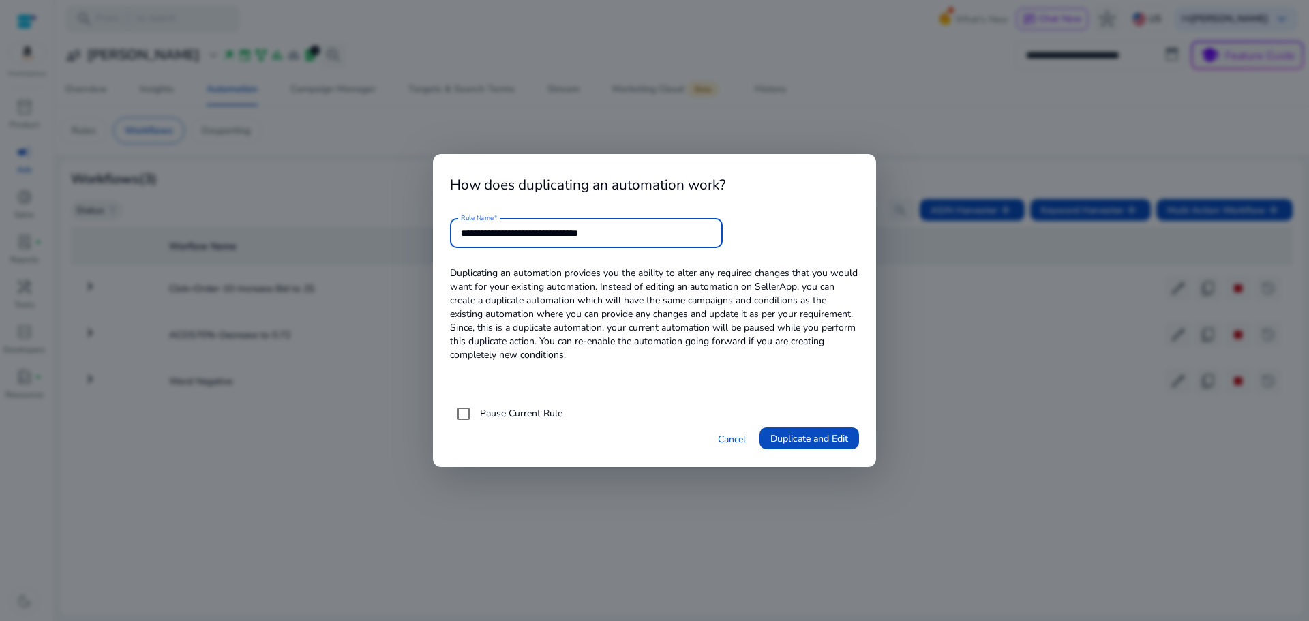
drag, startPoint x: 641, startPoint y: 230, endPoint x: 587, endPoint y: 240, distance: 54.8
click at [587, 240] on input "**********" at bounding box center [586, 233] width 251 height 15
type input "**********"
click at [818, 427] on span at bounding box center [809, 438] width 100 height 33
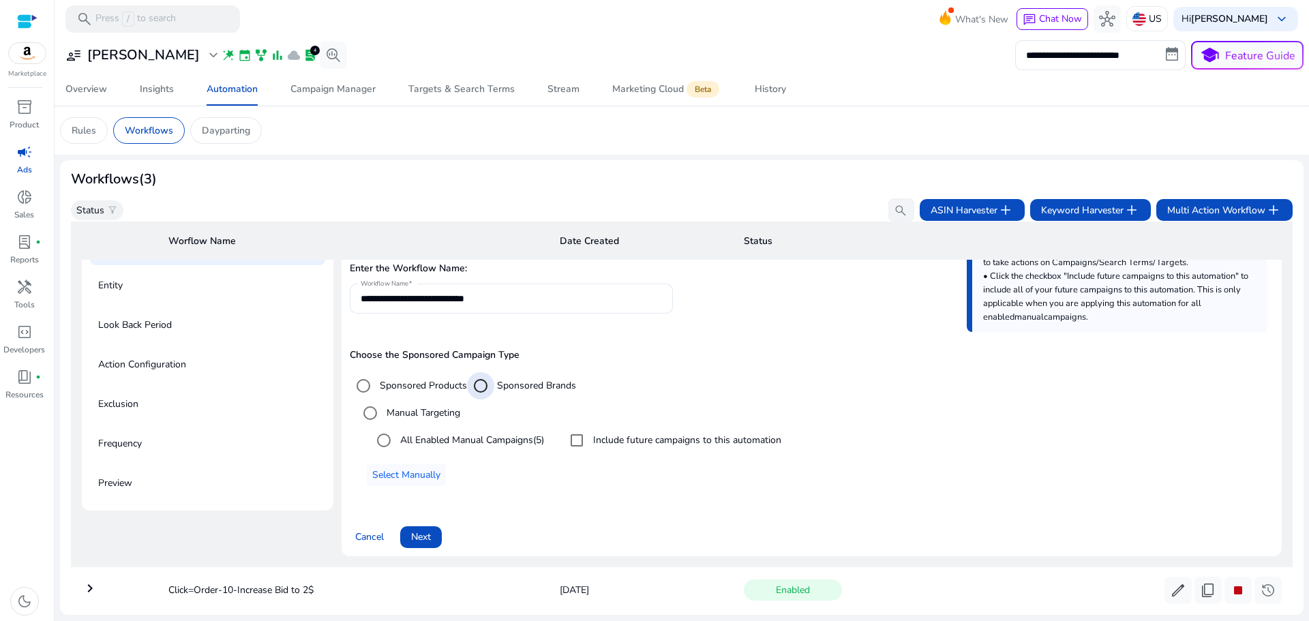
scroll to position [136, 0]
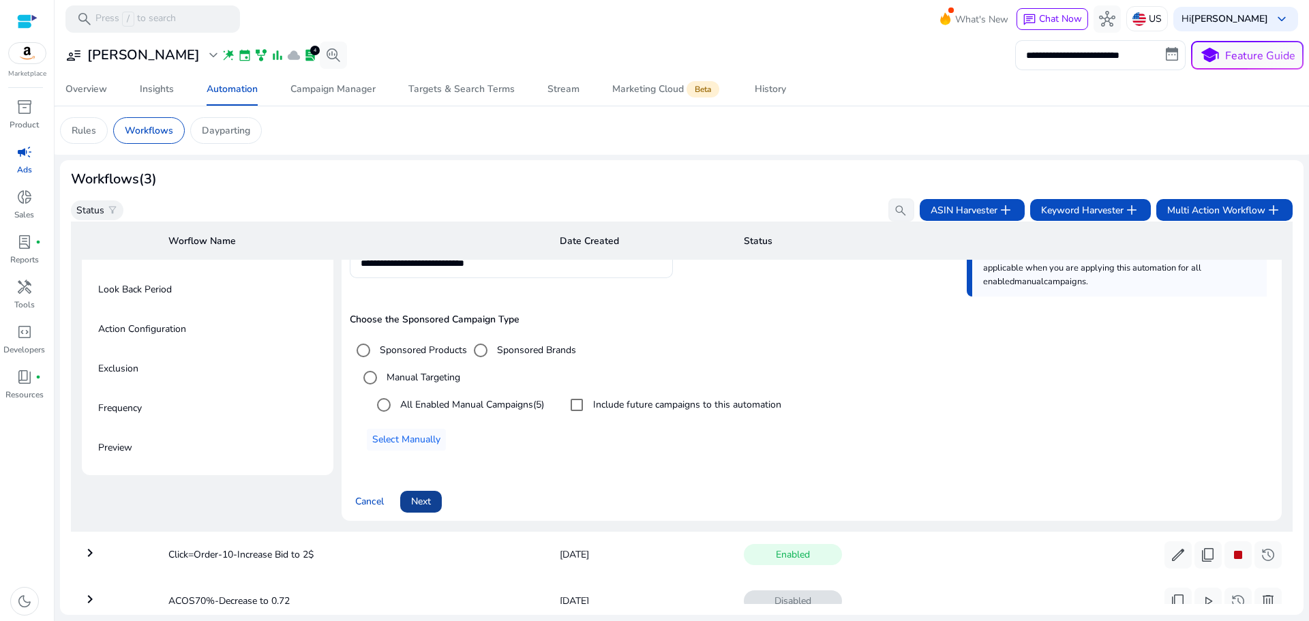
click at [425, 502] on span "Next" at bounding box center [421, 501] width 20 height 14
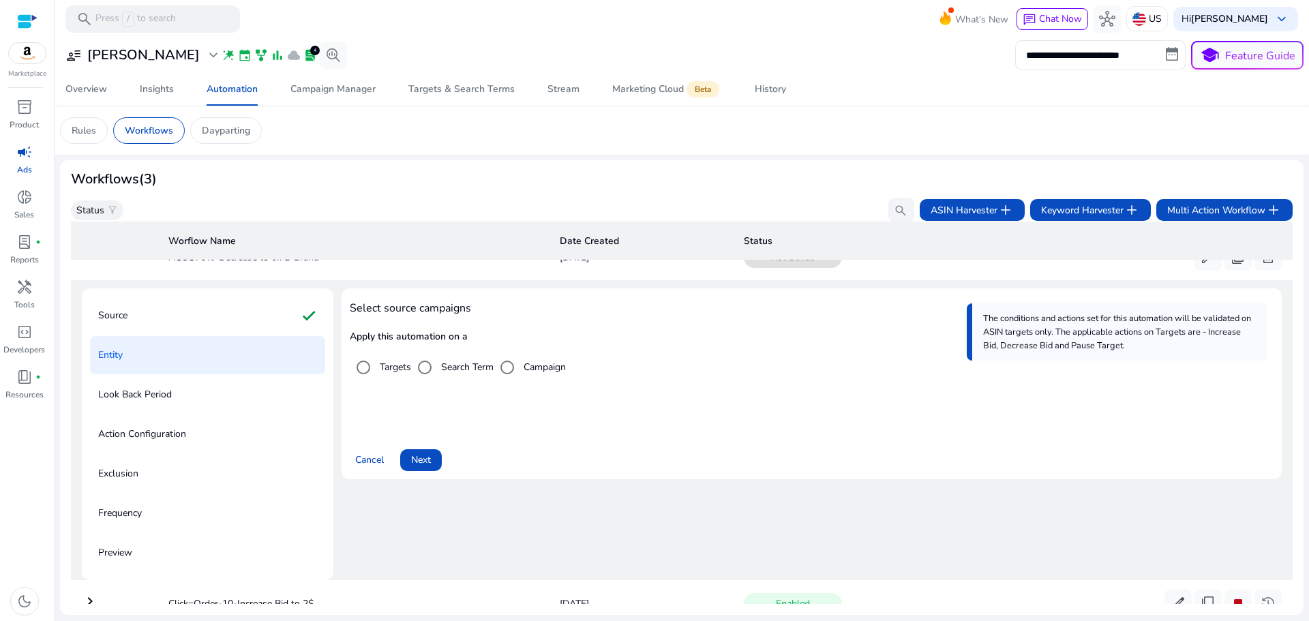
scroll to position [30, 0]
click at [431, 465] on span at bounding box center [421, 461] width 42 height 33
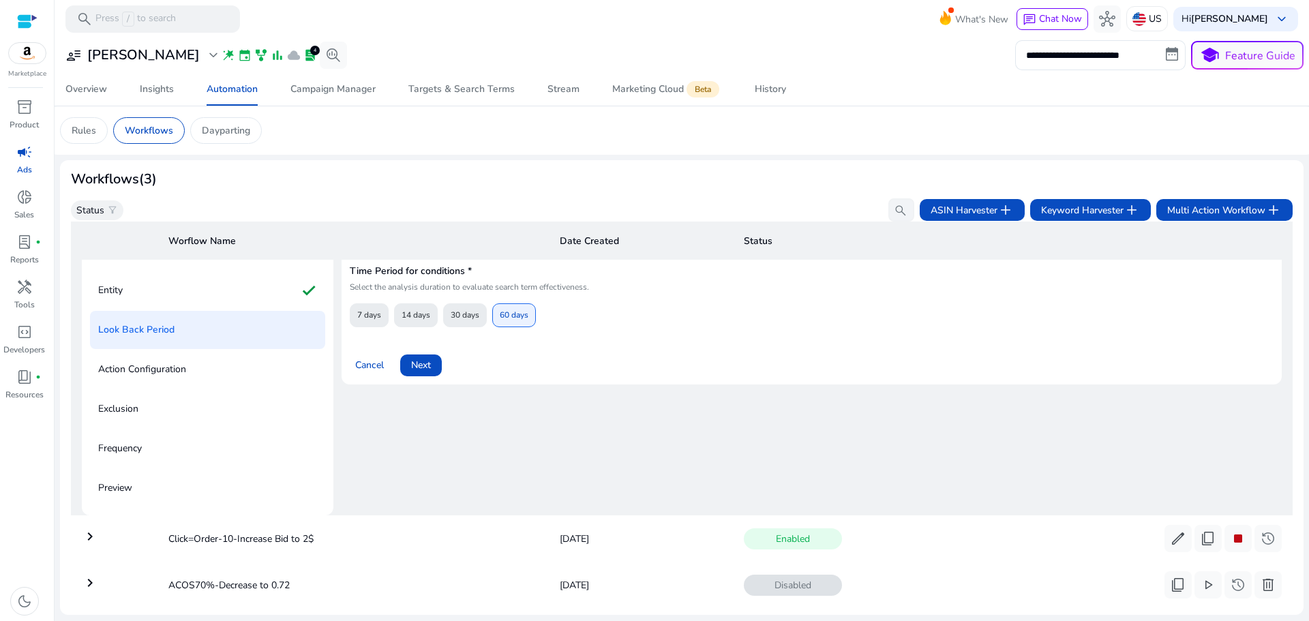
scroll to position [98, 0]
click at [422, 366] on span "Next" at bounding box center [421, 363] width 20 height 14
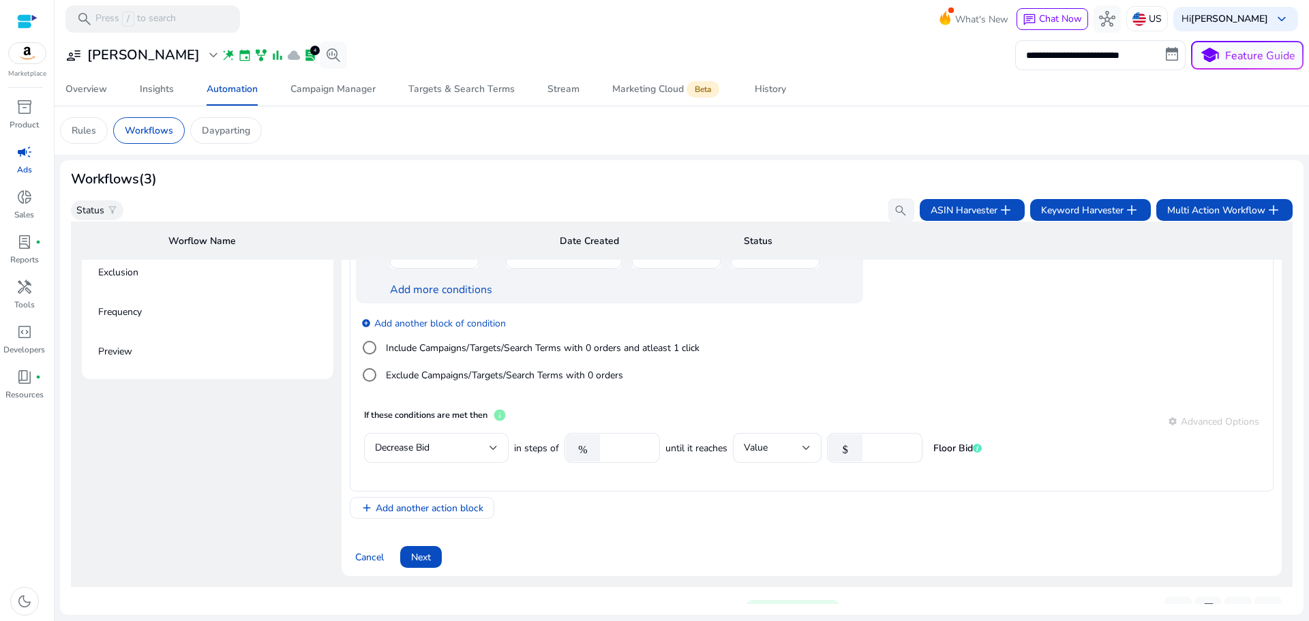
scroll to position [234, 0]
click at [427, 554] on span "Next" at bounding box center [421, 555] width 20 height 14
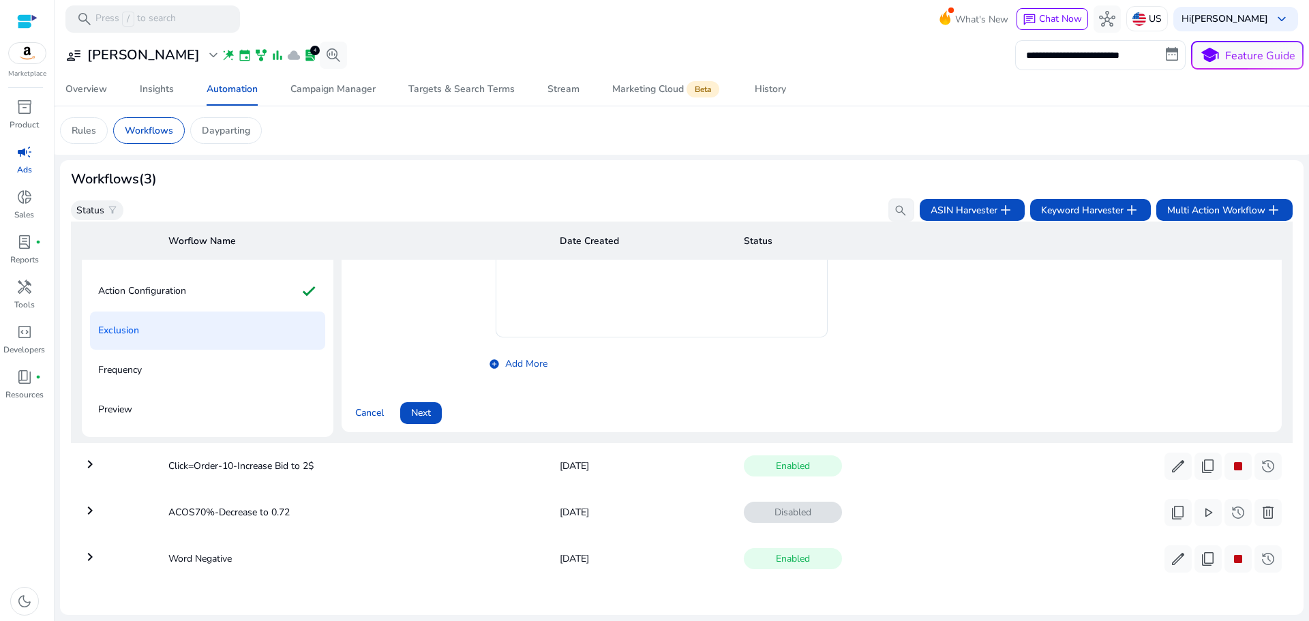
scroll to position [98, 0]
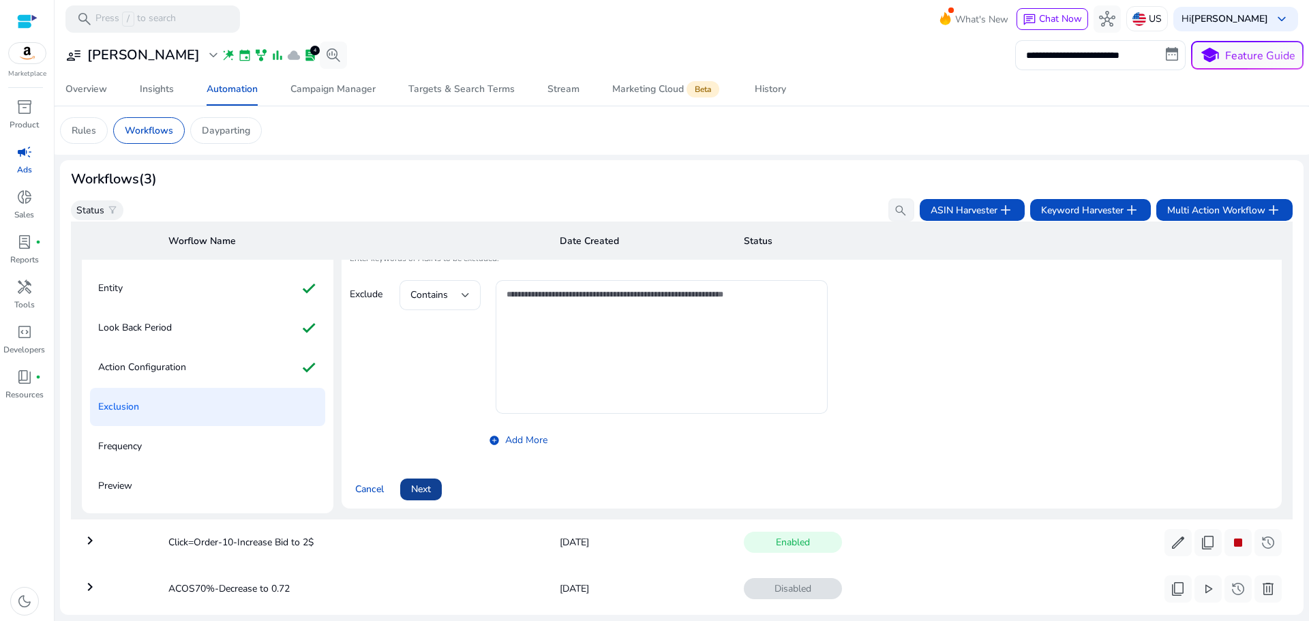
click at [424, 498] on span at bounding box center [421, 489] width 42 height 33
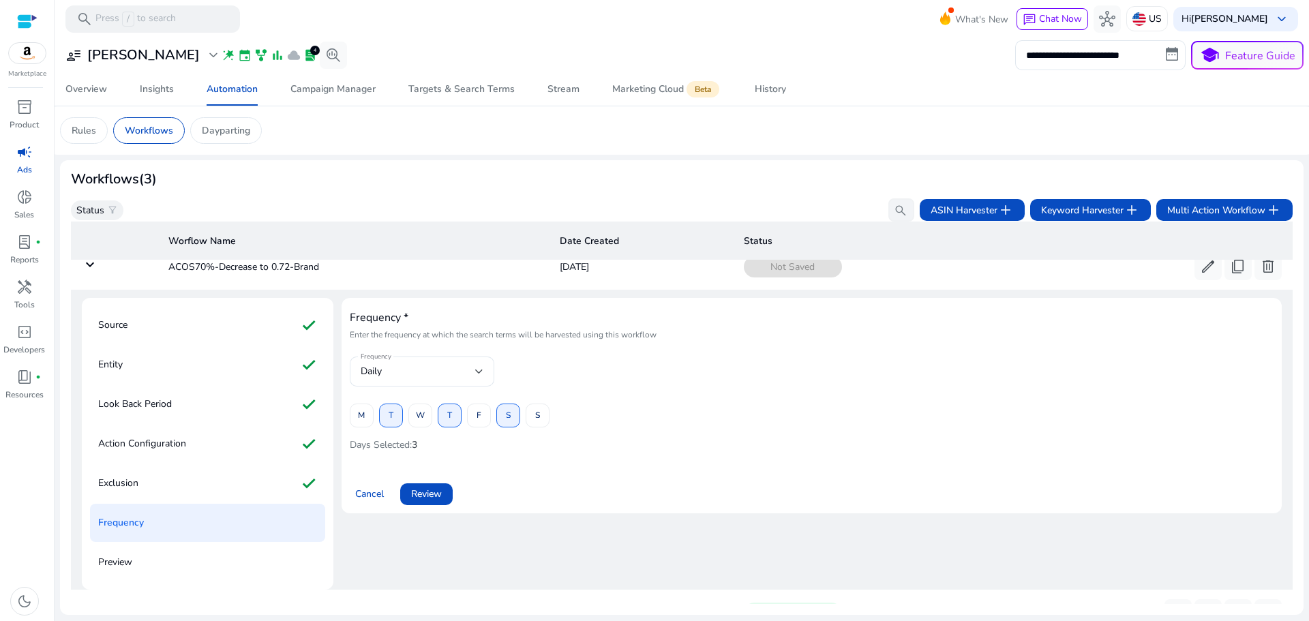
scroll to position [0, 0]
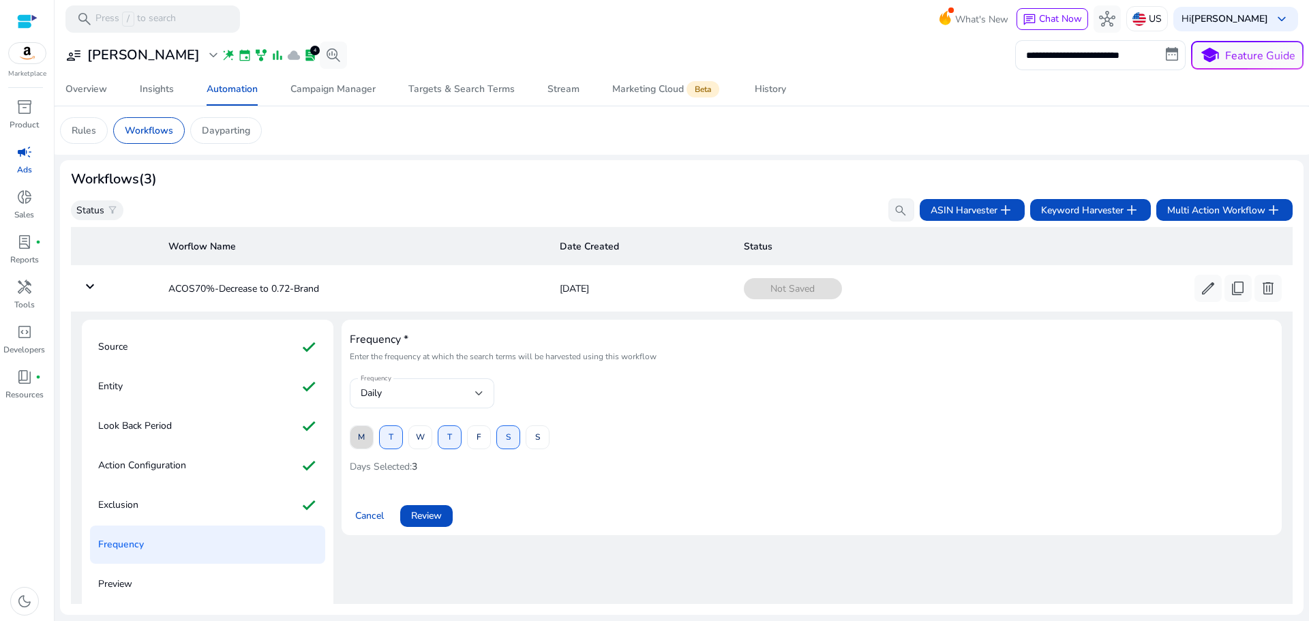
click at [365, 442] on span at bounding box center [361, 437] width 22 height 33
click at [384, 439] on span at bounding box center [391, 437] width 22 height 33
click at [416, 438] on span "W" at bounding box center [420, 437] width 9 height 24
click at [444, 441] on span at bounding box center [449, 437] width 22 height 33
click at [476, 441] on span "F" at bounding box center [478, 437] width 5 height 24
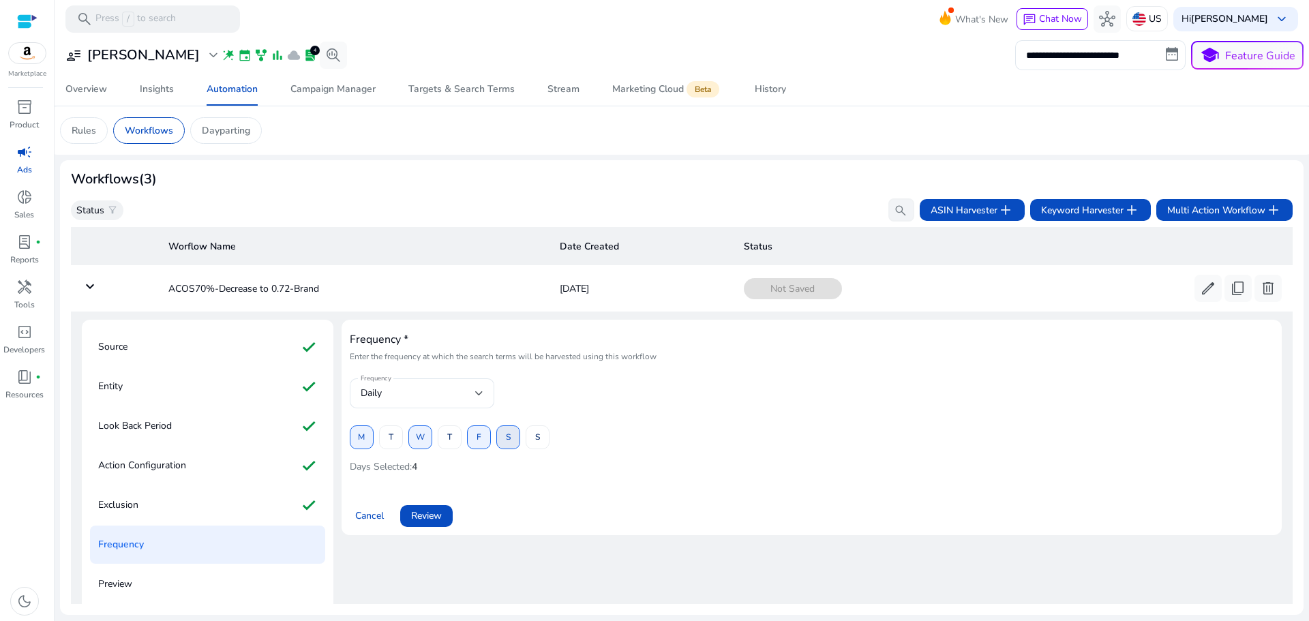
click at [499, 441] on span at bounding box center [508, 437] width 22 height 33
click at [537, 439] on span "S" at bounding box center [537, 437] width 5 height 24
click at [427, 517] on span "Review" at bounding box center [426, 515] width 31 height 14
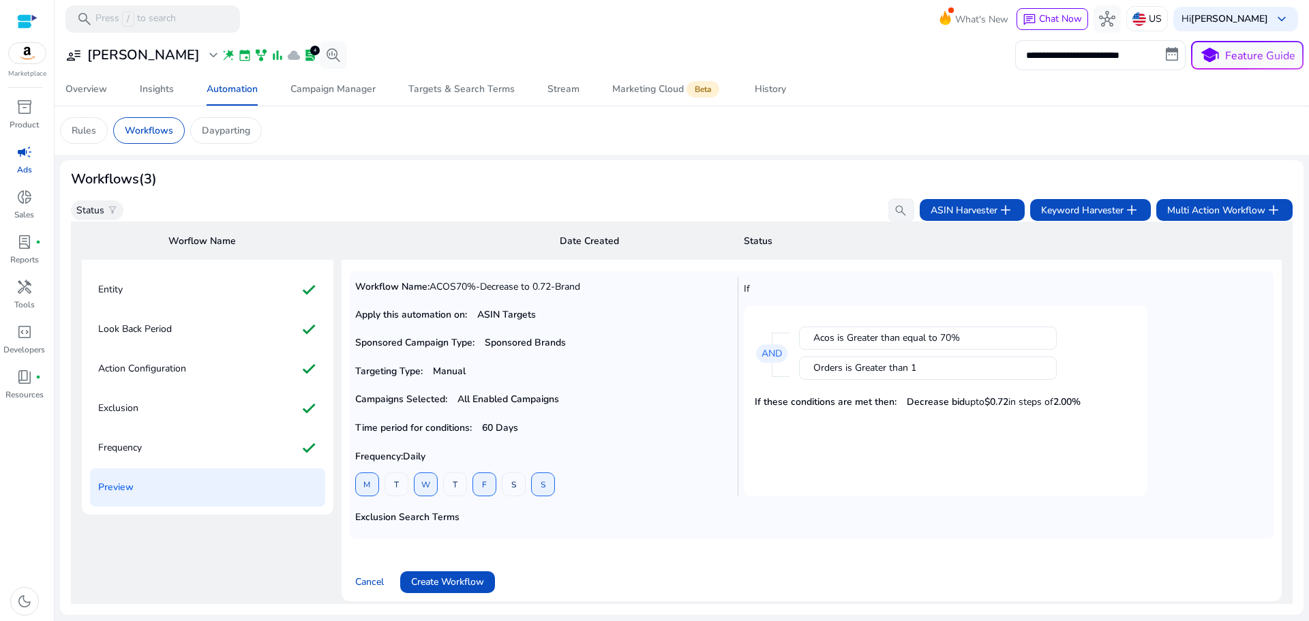
scroll to position [98, 0]
click at [450, 575] on span "Create Workflow" at bounding box center [447, 580] width 73 height 14
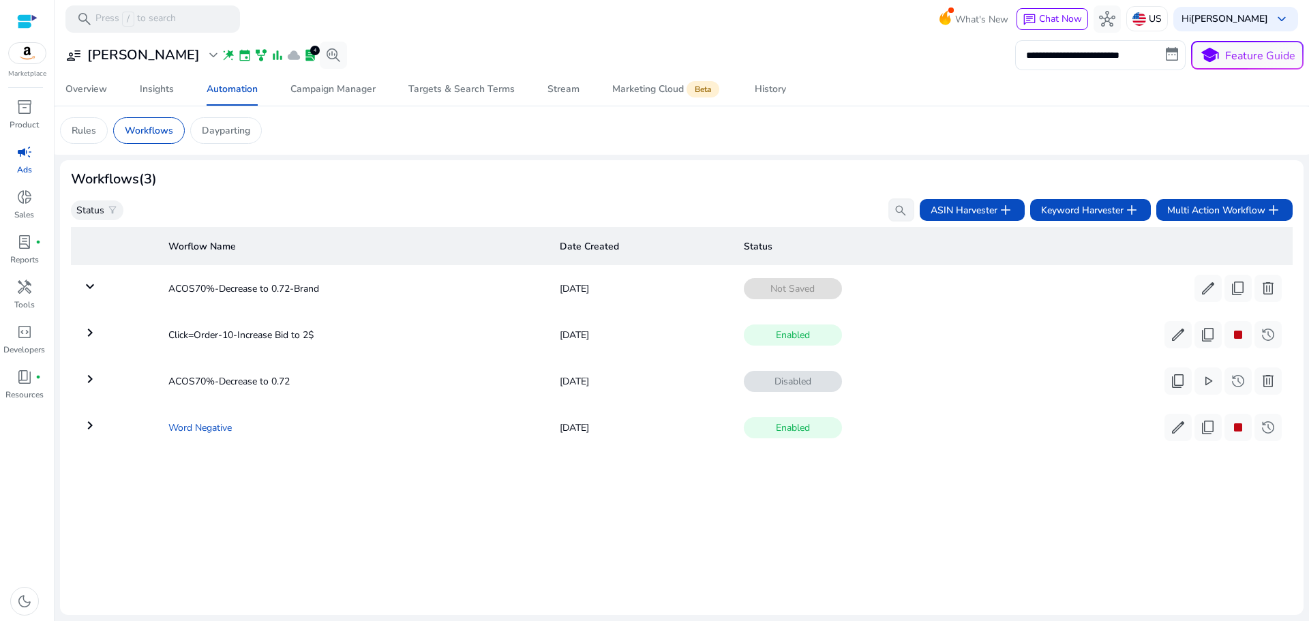
scroll to position [0, 0]
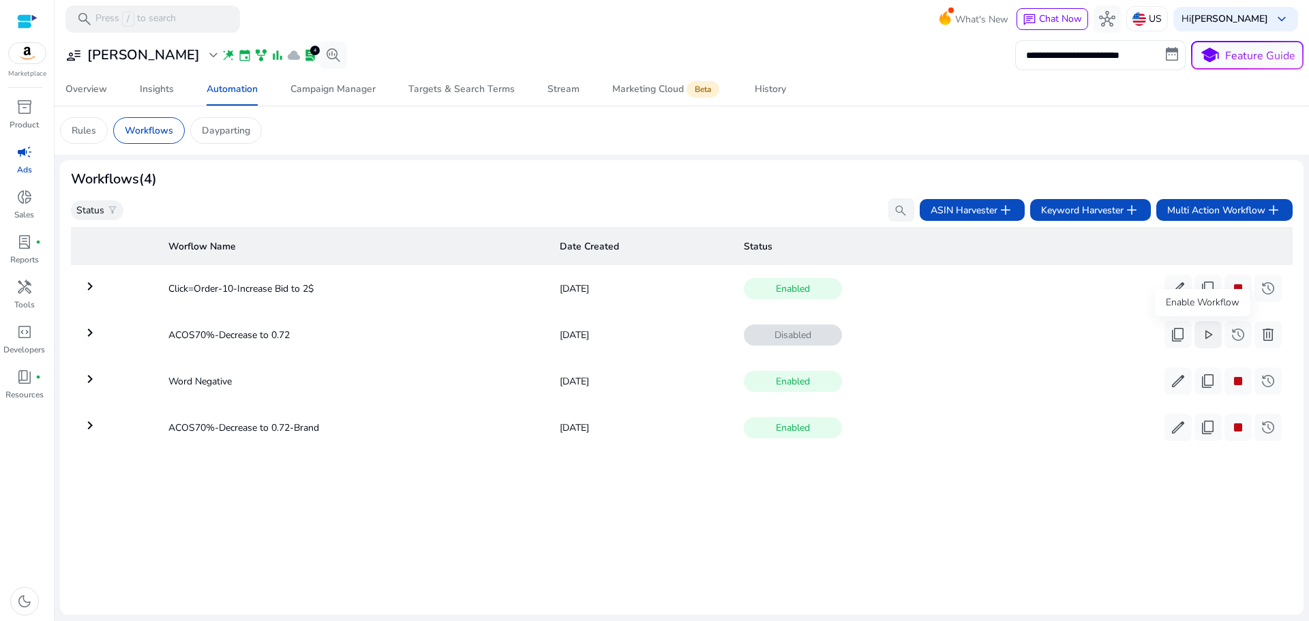
click at [1203, 339] on span "play_arrow" at bounding box center [1207, 334] width 16 height 16
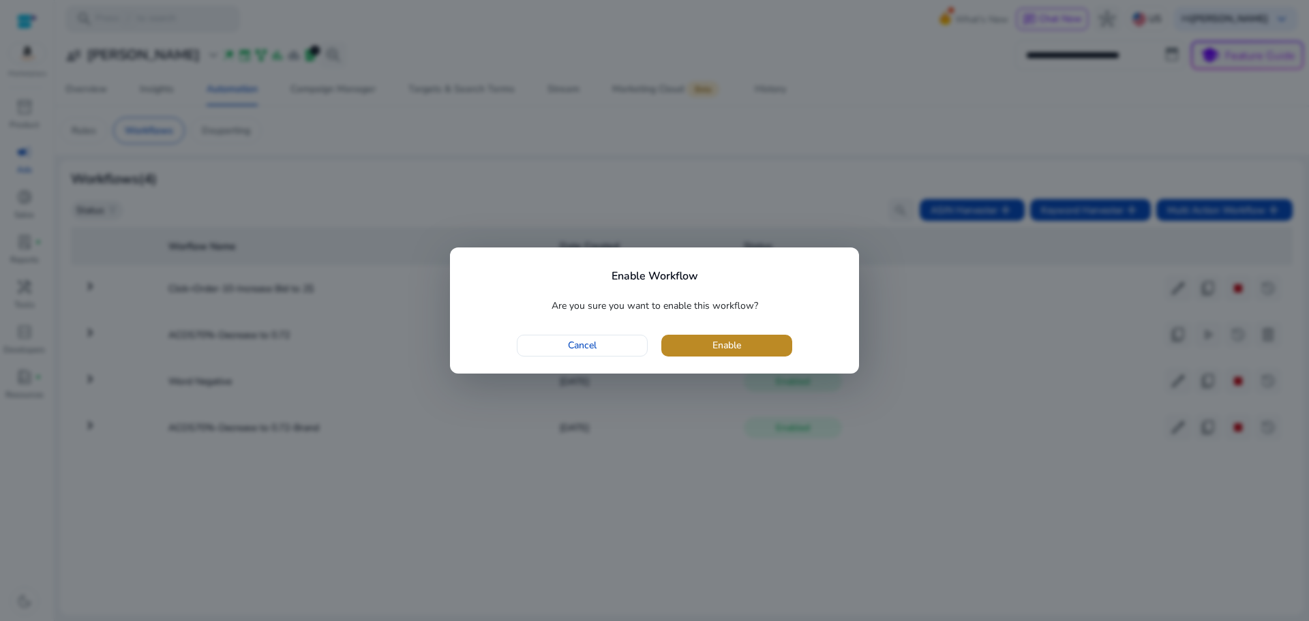
click at [693, 346] on span "button" at bounding box center [726, 345] width 131 height 33
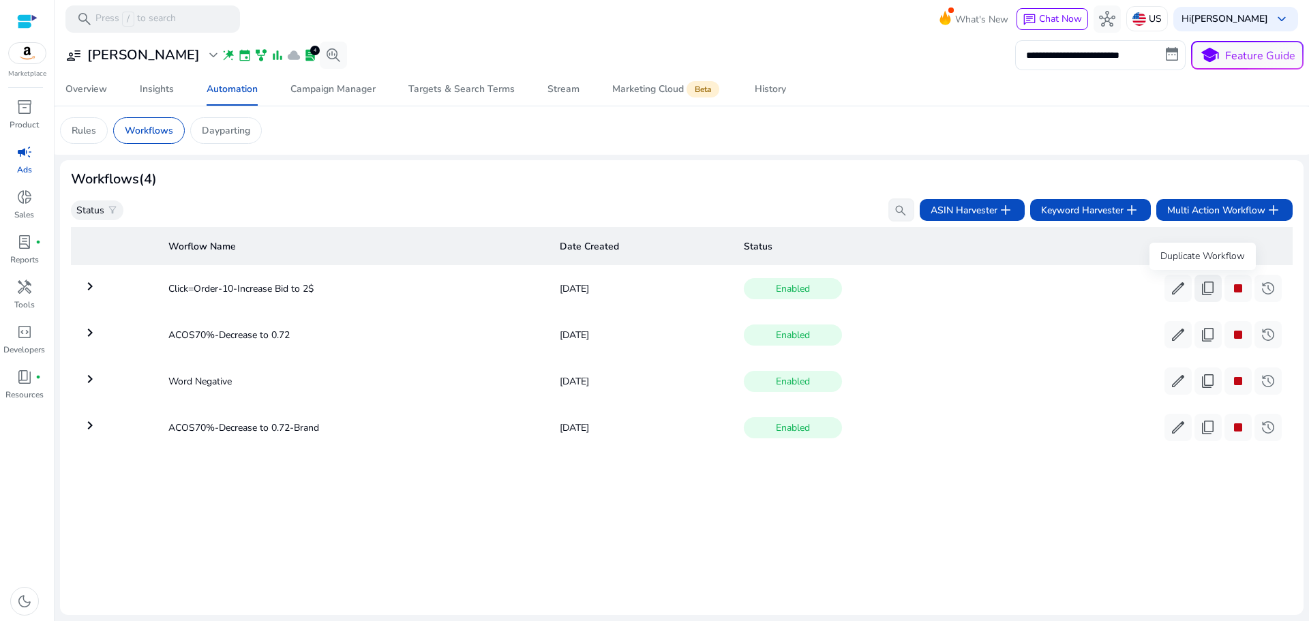
click at [1204, 290] on span "content_copy" at bounding box center [1207, 288] width 16 height 16
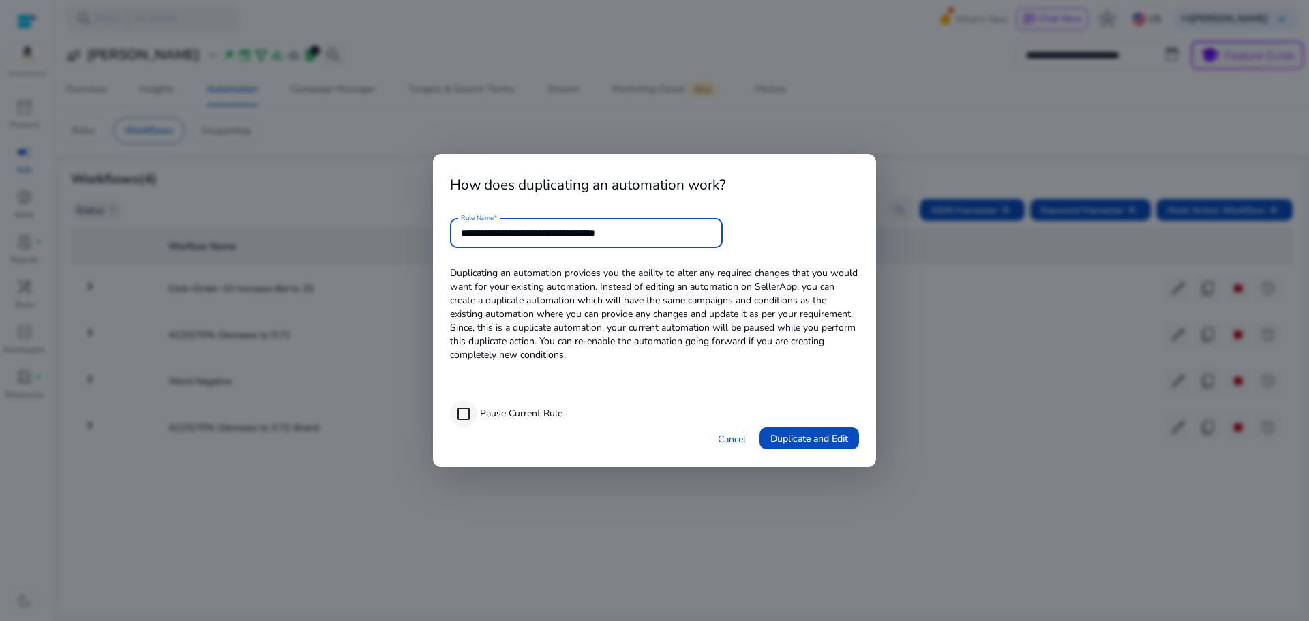
type input "**********"
click at [787, 435] on span "Duplicate and Edit" at bounding box center [809, 438] width 78 height 14
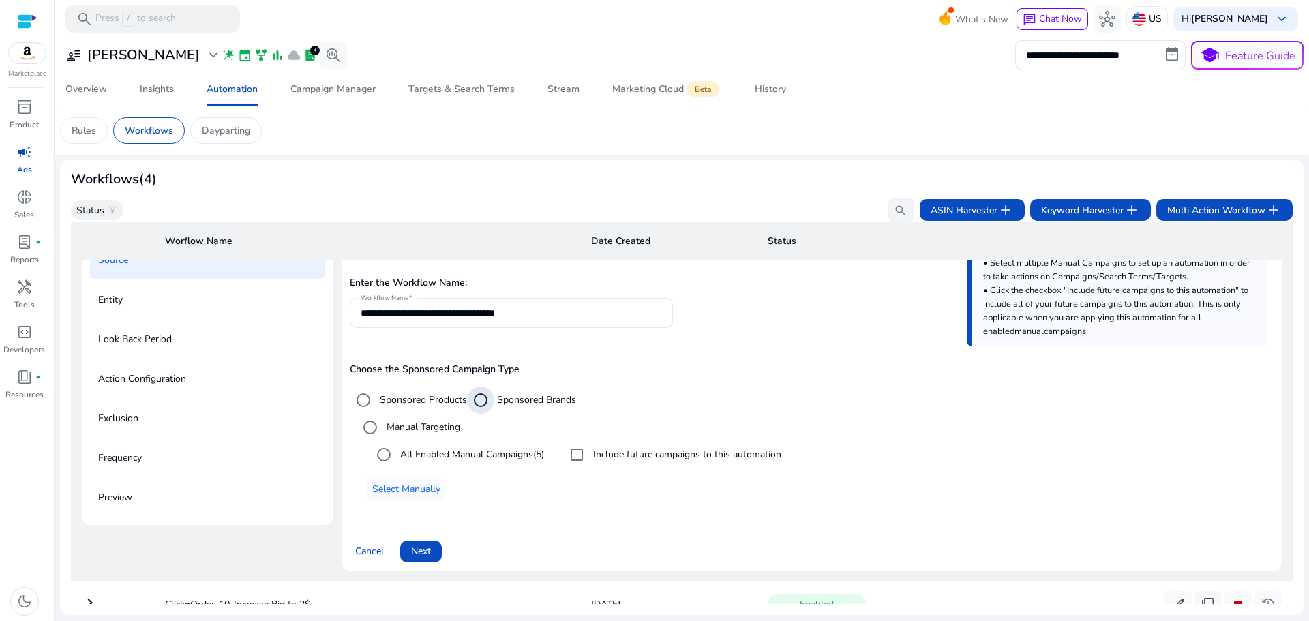
scroll to position [136, 0]
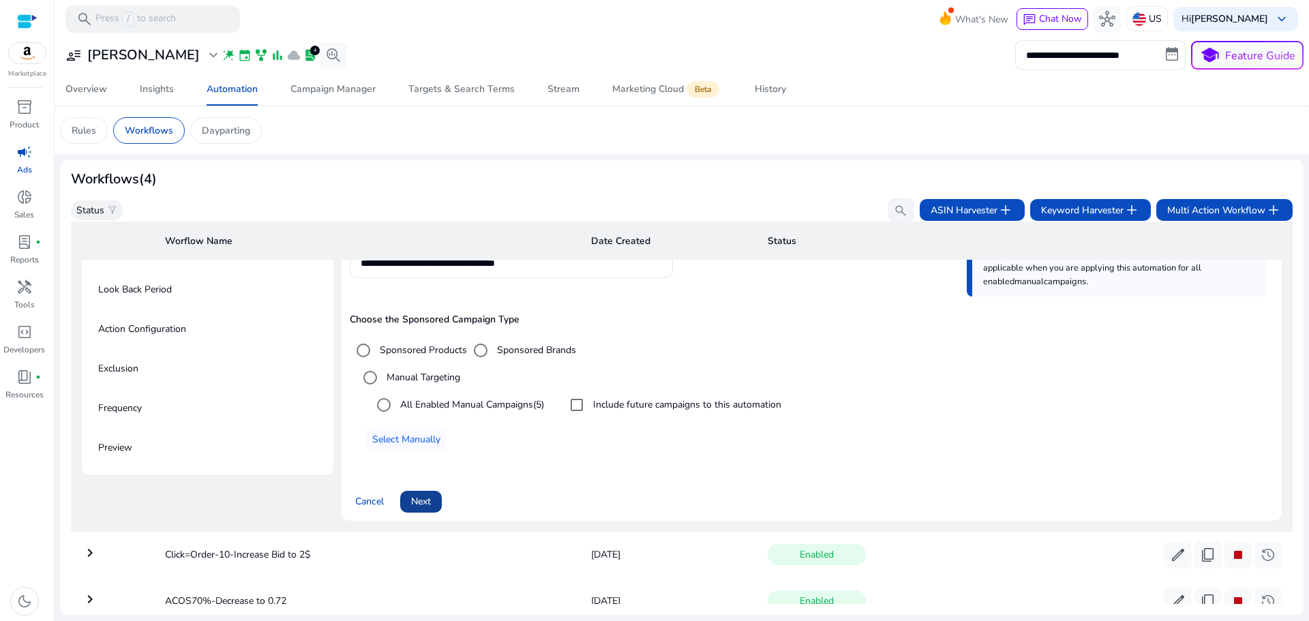
click at [431, 502] on span "Next" at bounding box center [421, 501] width 20 height 14
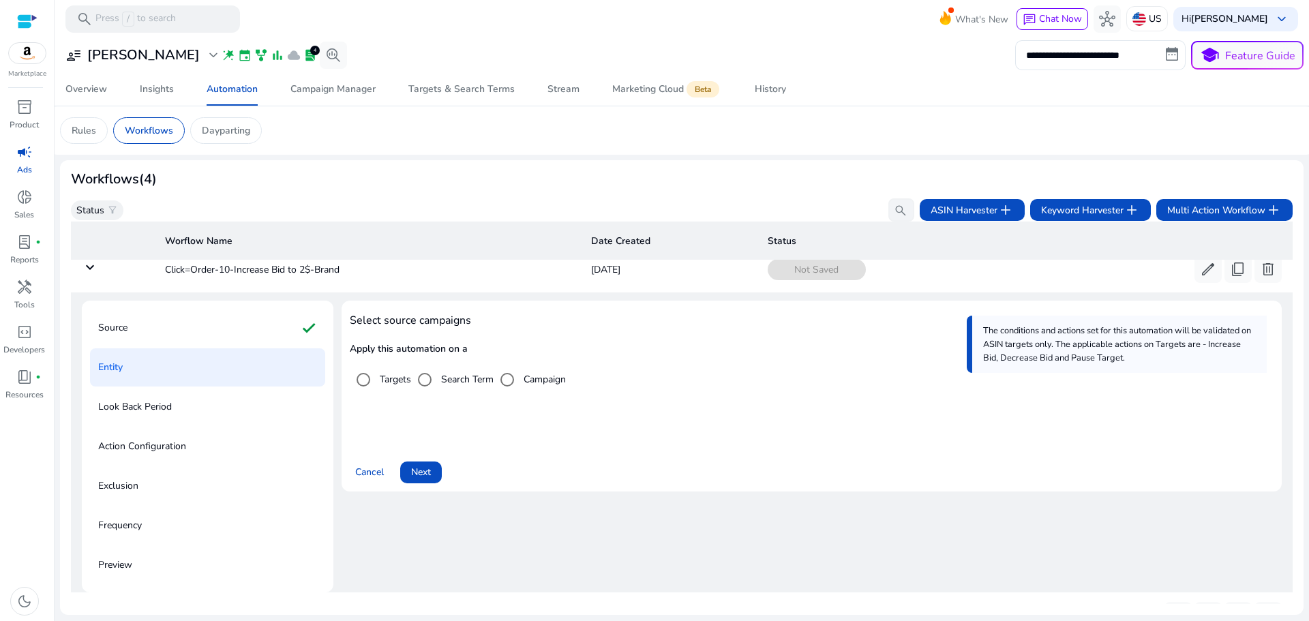
scroll to position [0, 0]
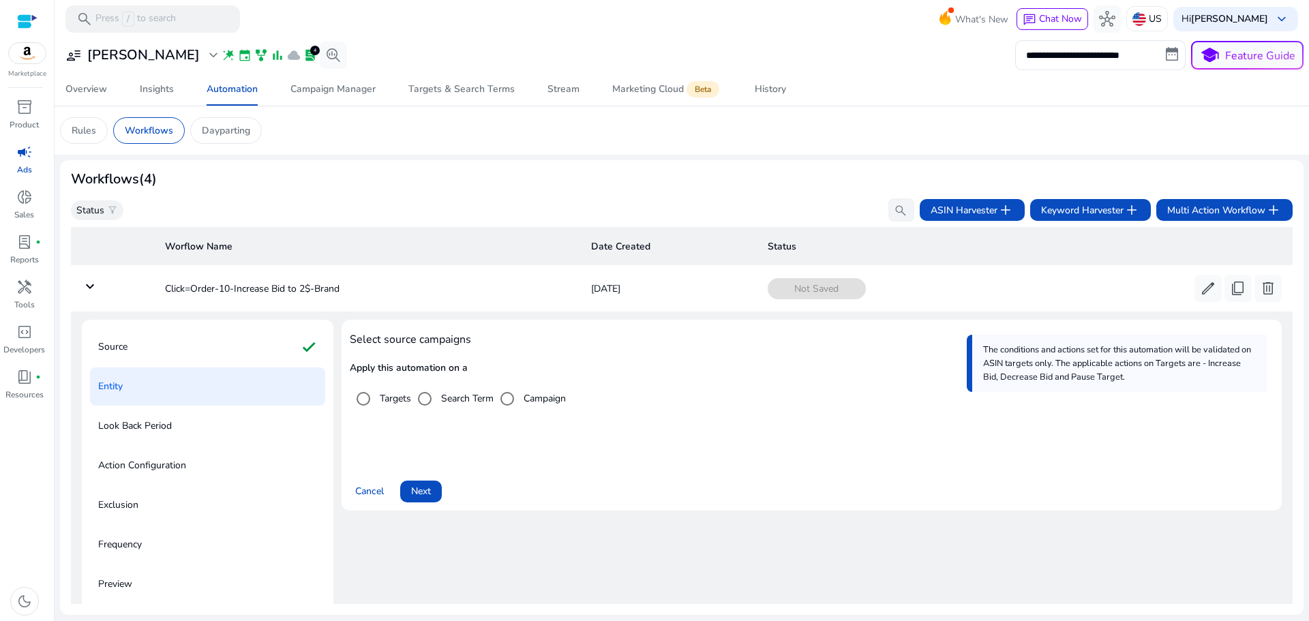
click at [432, 492] on span at bounding box center [421, 491] width 42 height 33
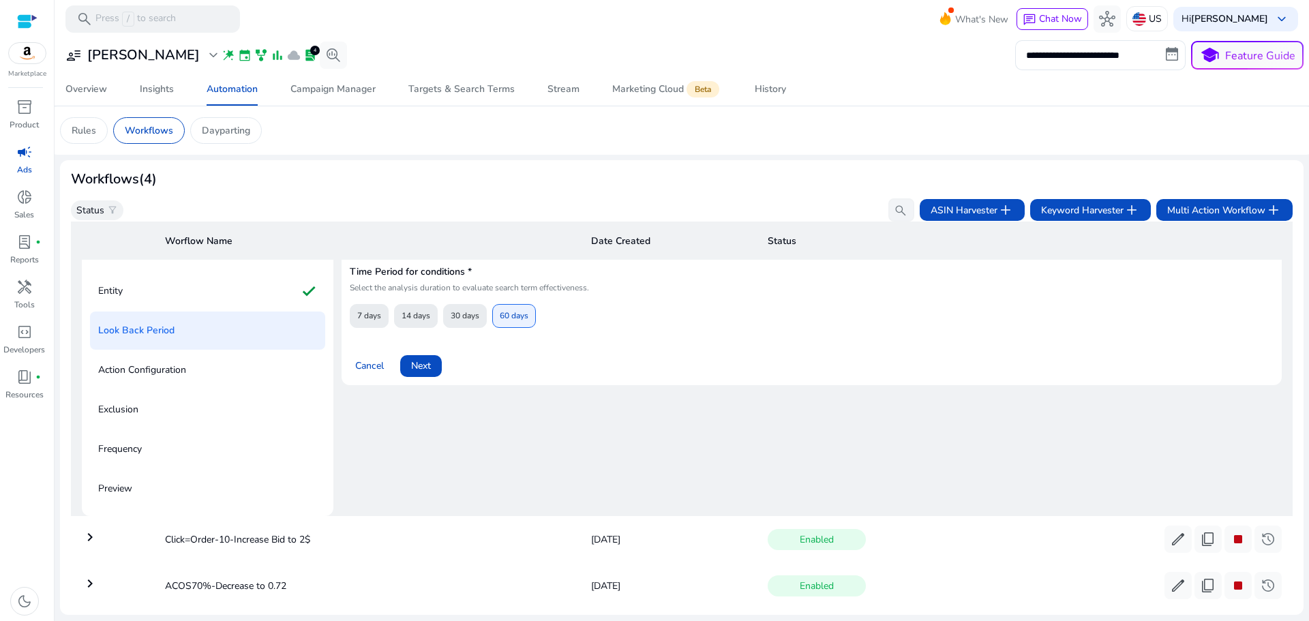
scroll to position [98, 0]
click at [424, 369] on span "Next" at bounding box center [421, 363] width 20 height 14
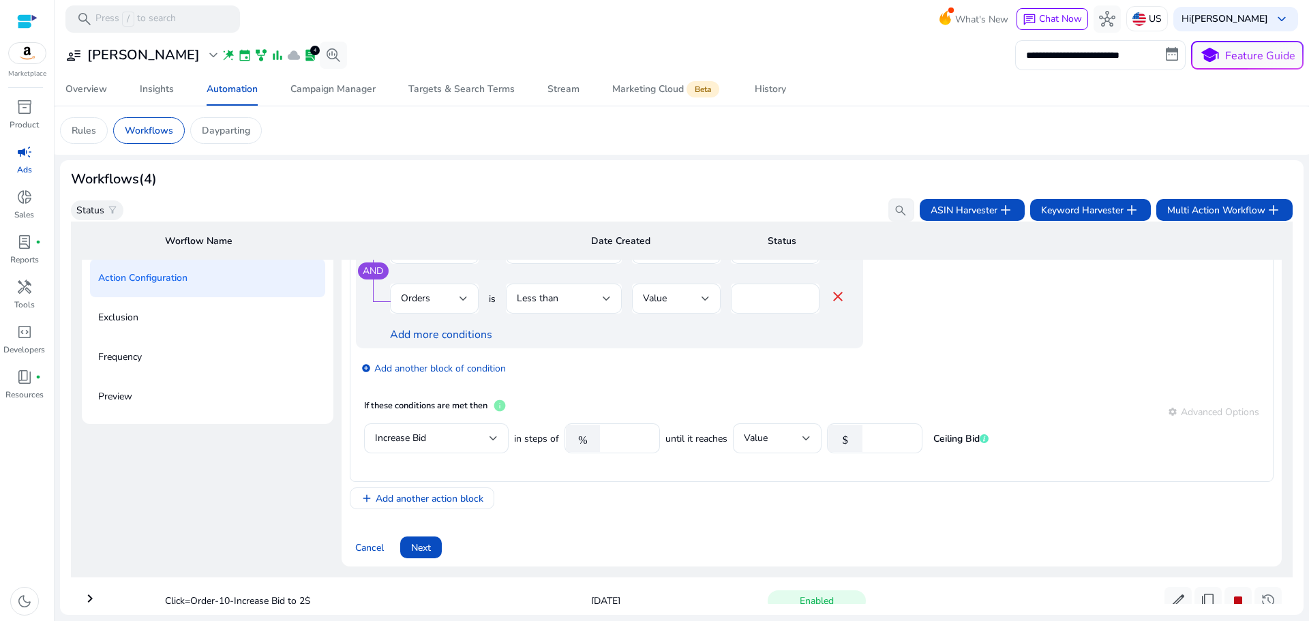
scroll to position [204, 0]
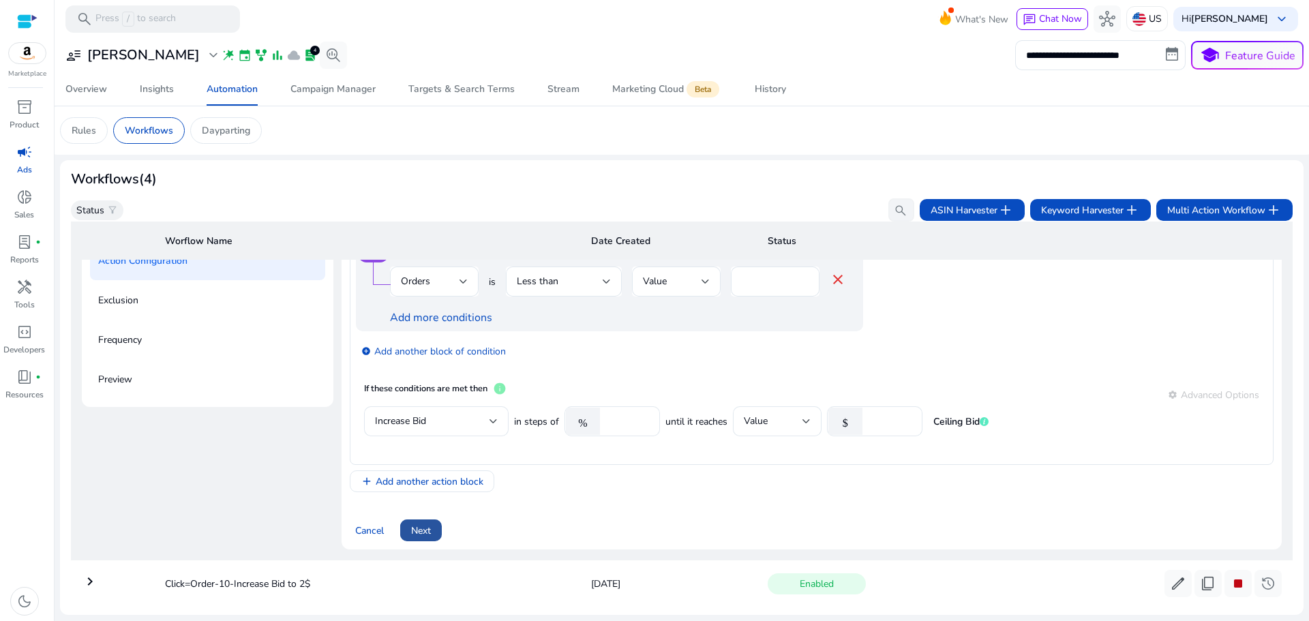
click at [427, 530] on span "Next" at bounding box center [421, 530] width 20 height 14
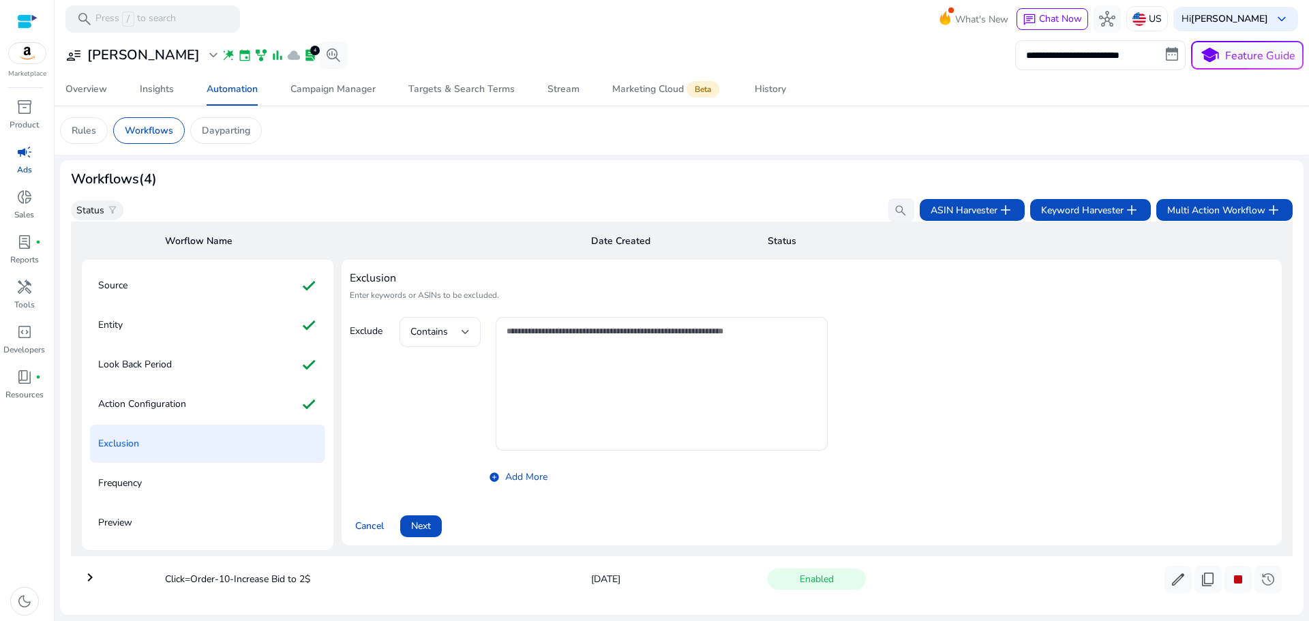
scroll to position [98, 0]
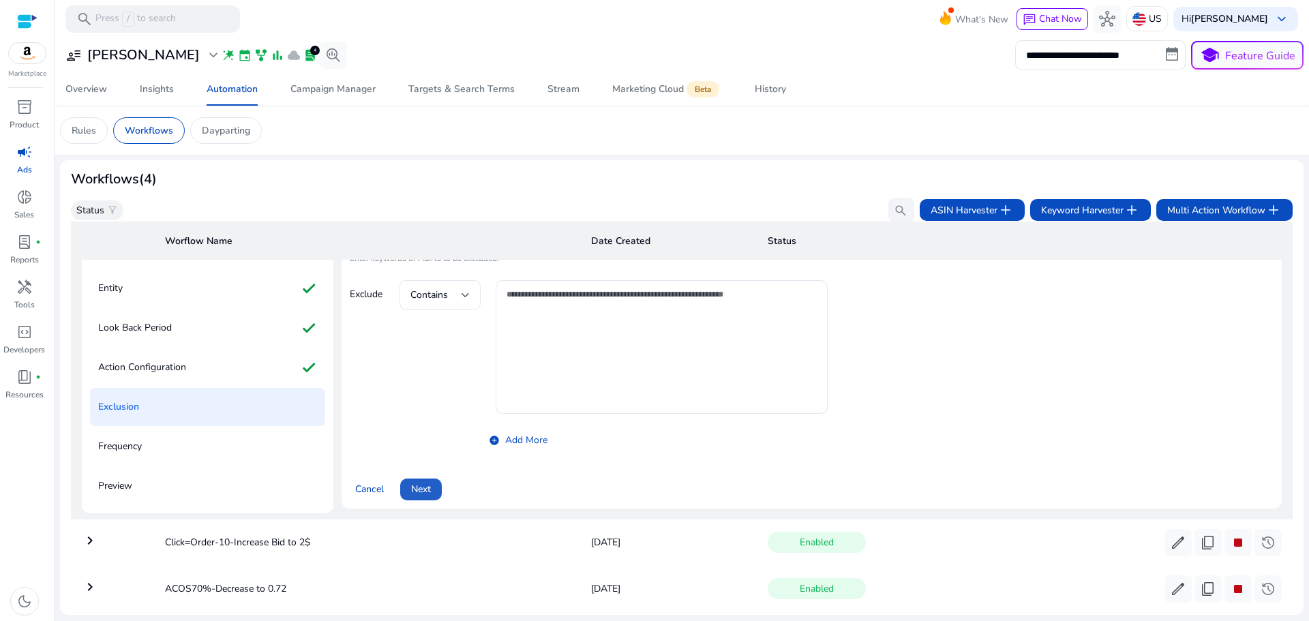
click at [428, 493] on span "Next" at bounding box center [421, 489] width 20 height 14
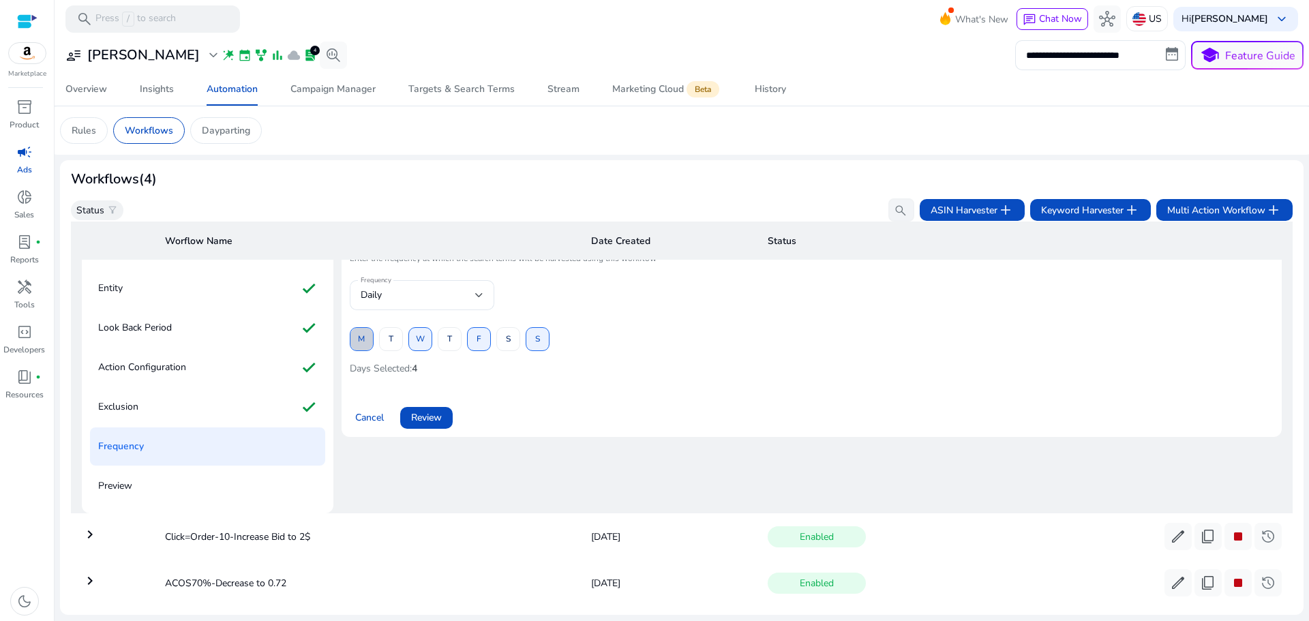
click at [364, 343] on span at bounding box center [361, 339] width 22 height 33
click at [388, 338] on span "T" at bounding box center [390, 339] width 5 height 24
click at [416, 337] on span "W" at bounding box center [420, 339] width 9 height 24
click at [450, 338] on span "T" at bounding box center [449, 339] width 5 height 24
click at [478, 343] on span "F" at bounding box center [478, 339] width 5 height 24
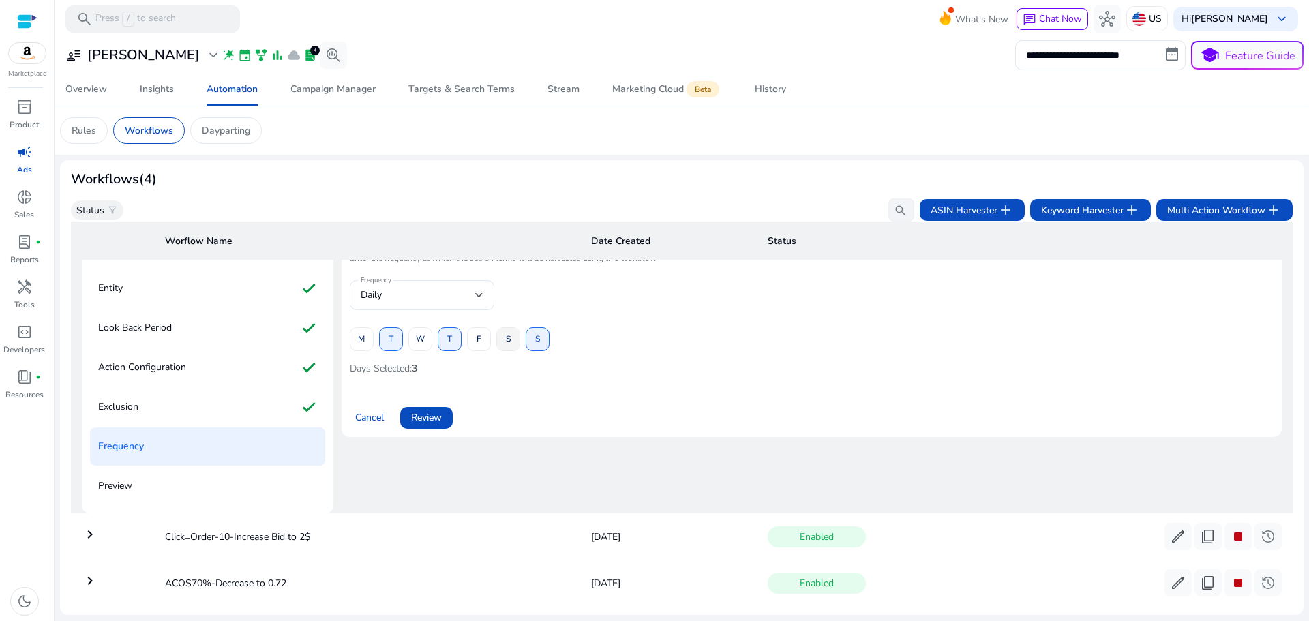
click at [507, 343] on span "S" at bounding box center [508, 339] width 5 height 24
click at [538, 339] on span "S" at bounding box center [537, 339] width 5 height 24
click at [423, 419] on span "Review" at bounding box center [426, 417] width 31 height 14
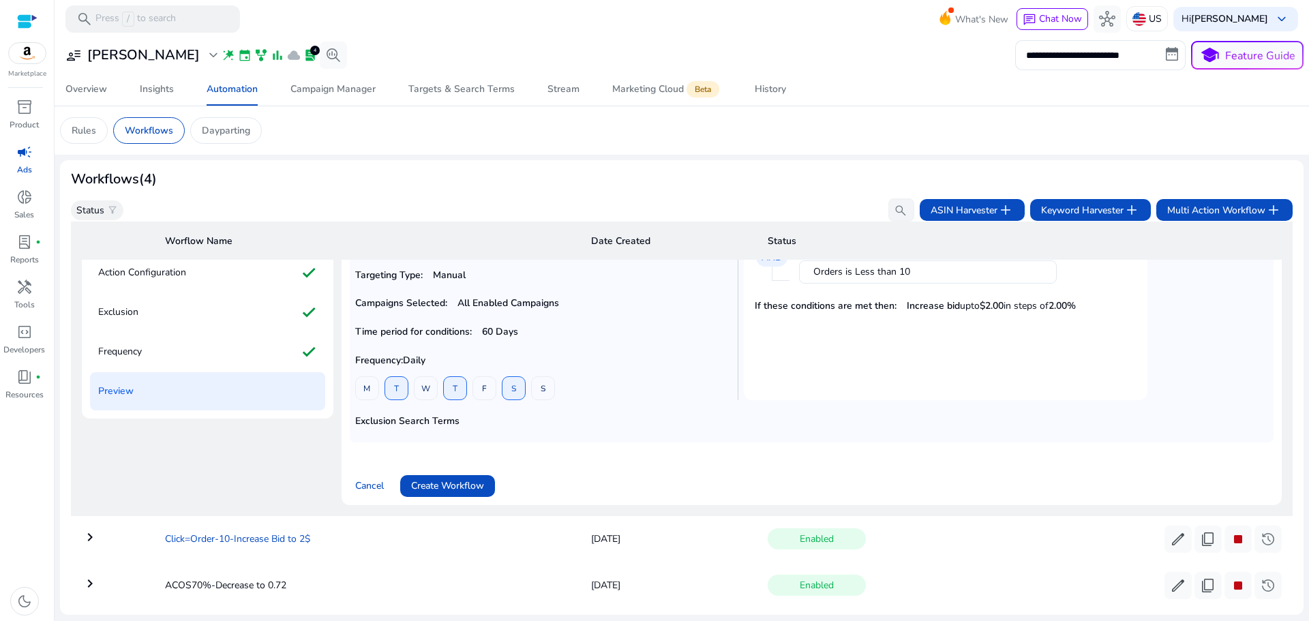
scroll to position [234, 0]
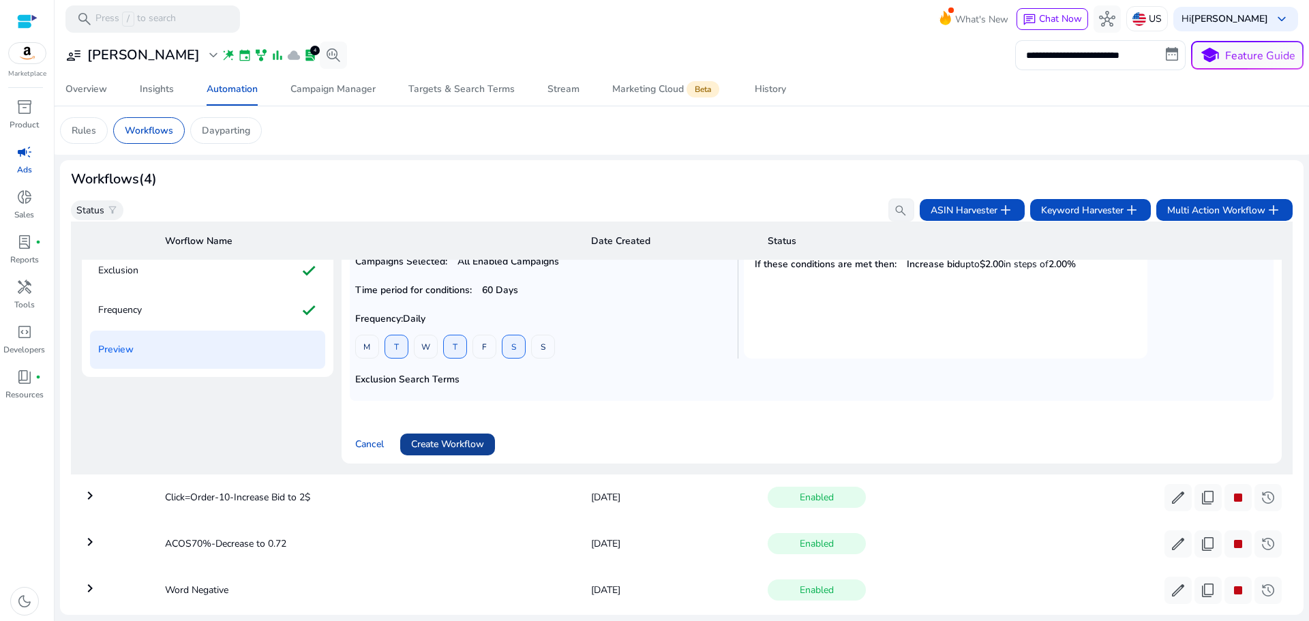
click at [452, 444] on span "Create Workflow" at bounding box center [447, 444] width 73 height 14
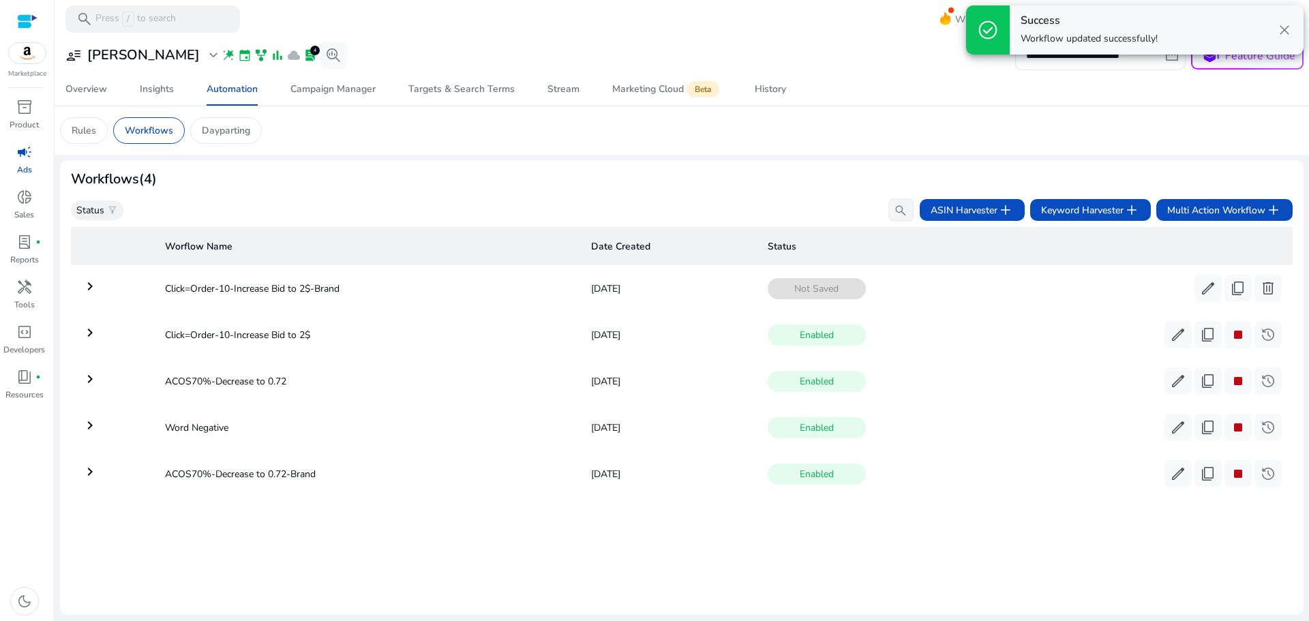
scroll to position [0, 0]
click at [89, 376] on mat-icon "keyboard_arrow_right" at bounding box center [90, 379] width 16 height 16
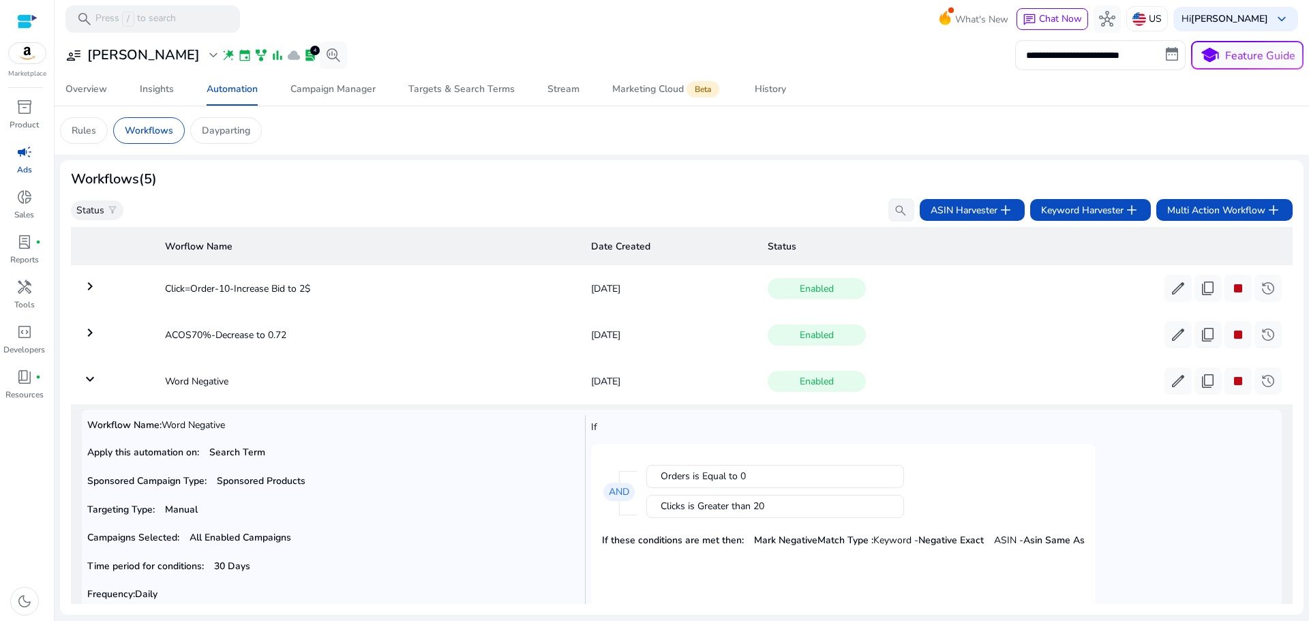
click at [85, 384] on mat-icon "keyboard_arrow_down" at bounding box center [90, 379] width 16 height 16
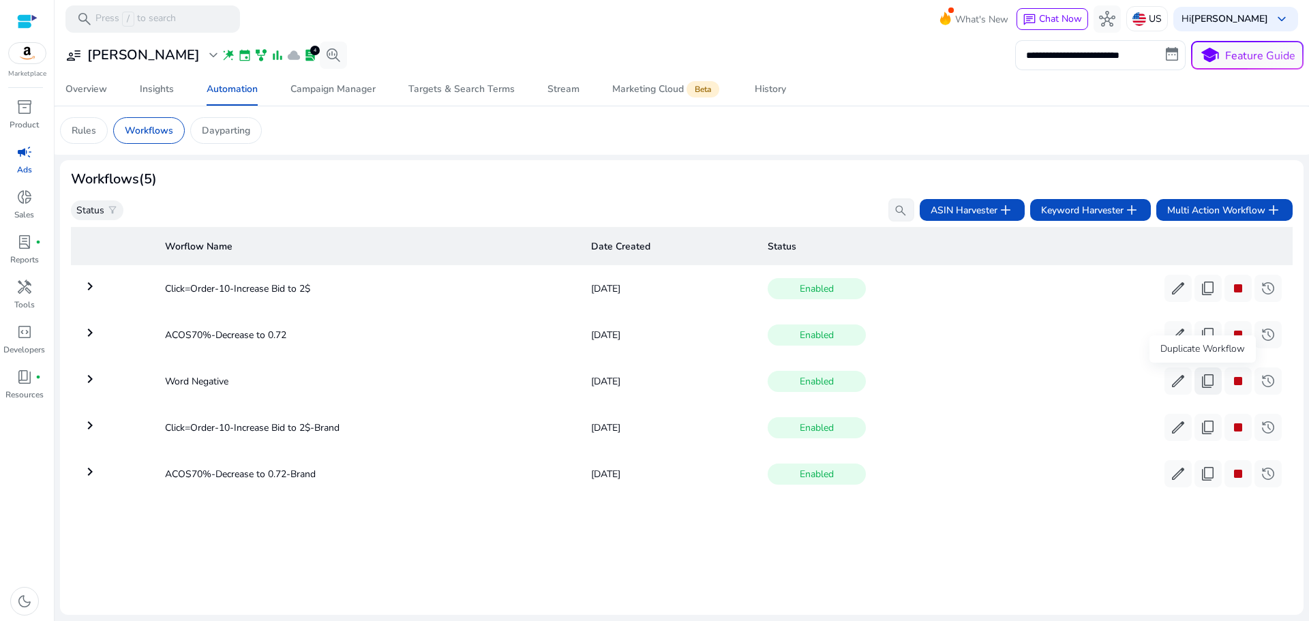
click at [1202, 380] on span "content_copy" at bounding box center [1207, 381] width 16 height 16
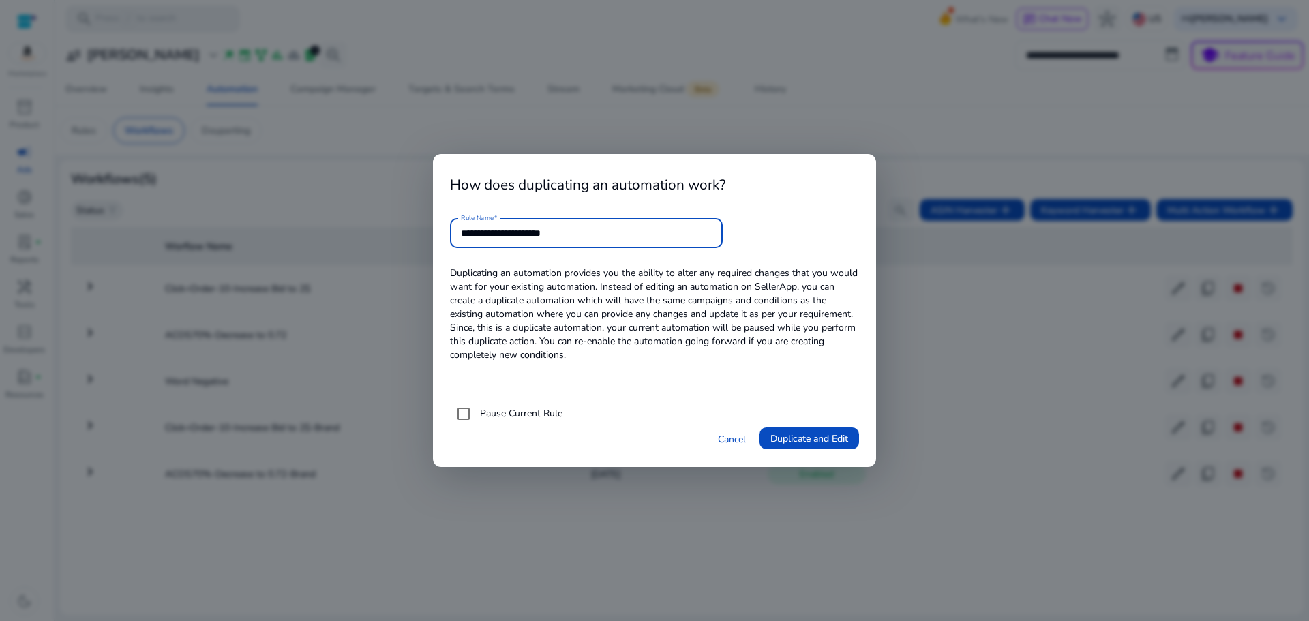
click at [503, 411] on label "Pause Current Rule" at bounding box center [519, 413] width 85 height 14
click at [800, 440] on span "Duplicate and Edit" at bounding box center [809, 438] width 78 height 14
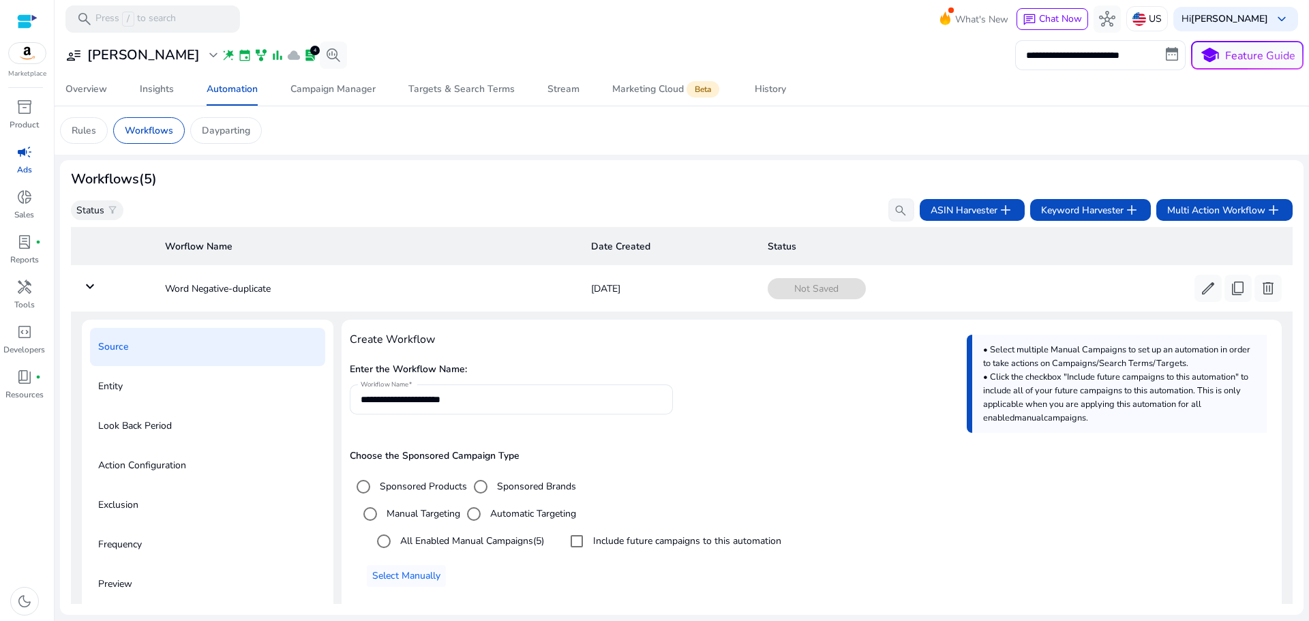
scroll to position [49, 0]
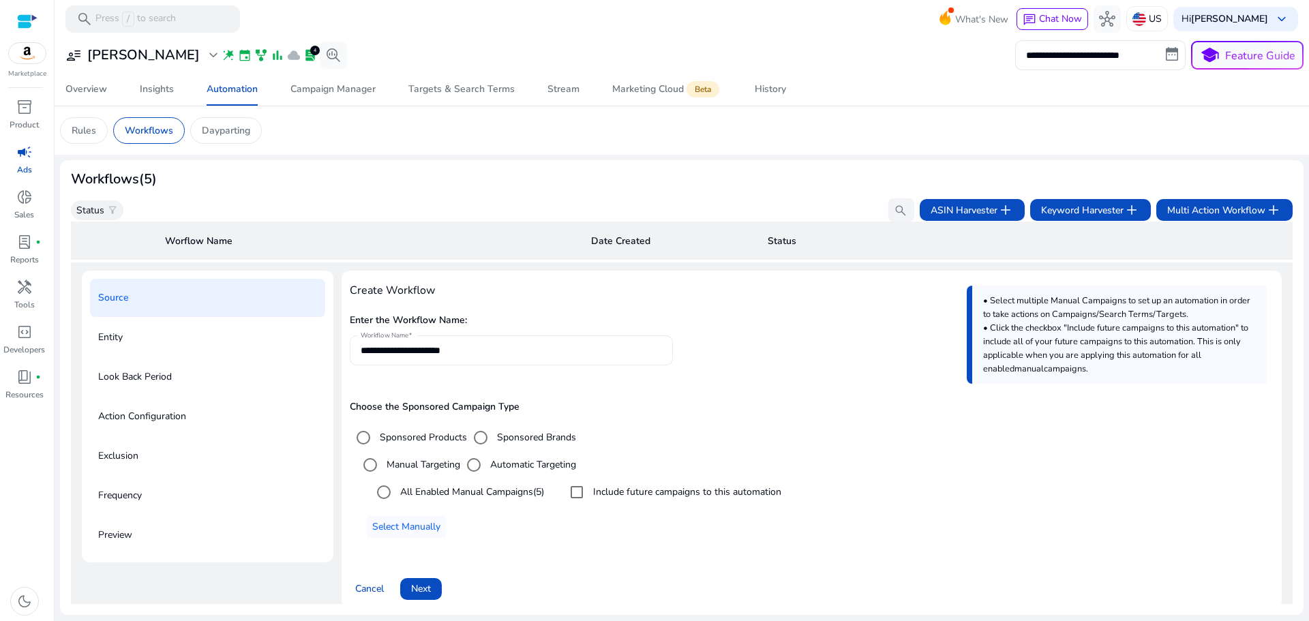
click at [489, 351] on input "**********" at bounding box center [511, 350] width 301 height 15
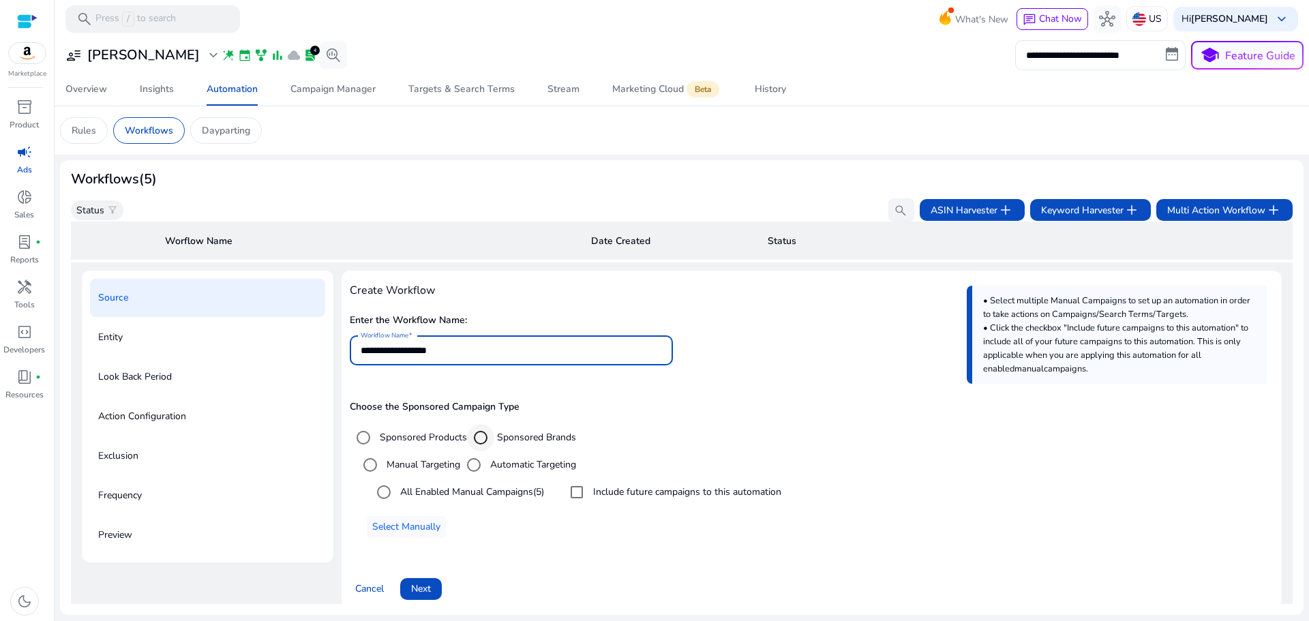
type input "**********"
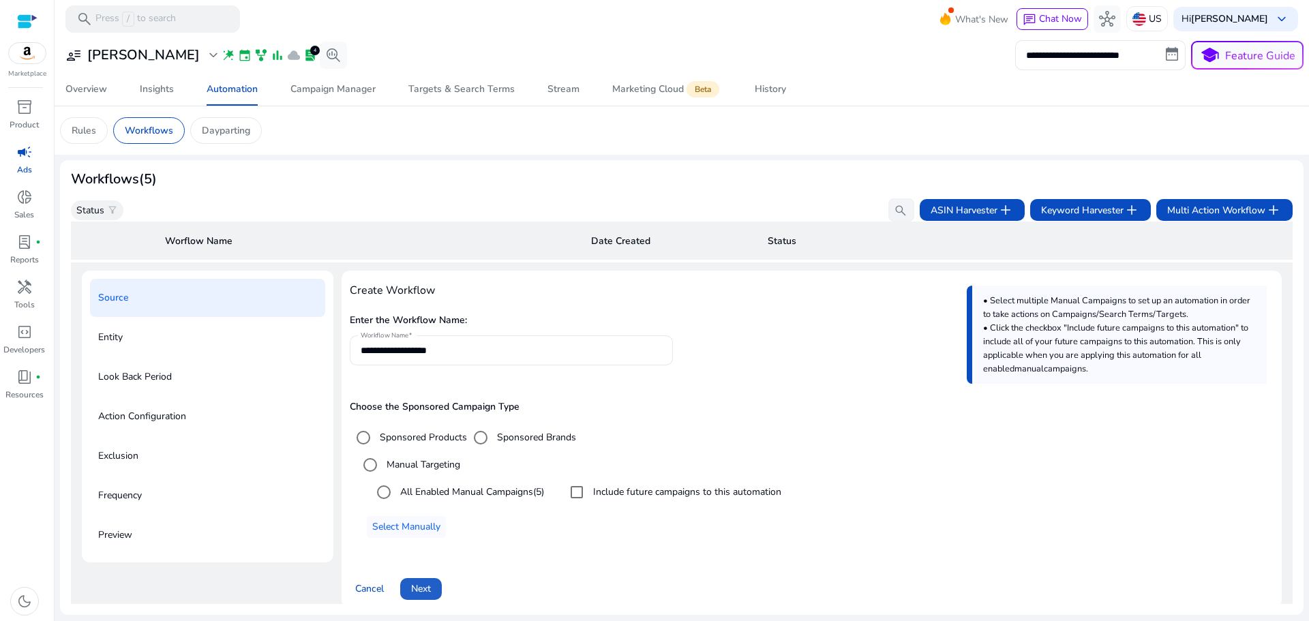
click at [431, 585] on span at bounding box center [421, 588] width 42 height 33
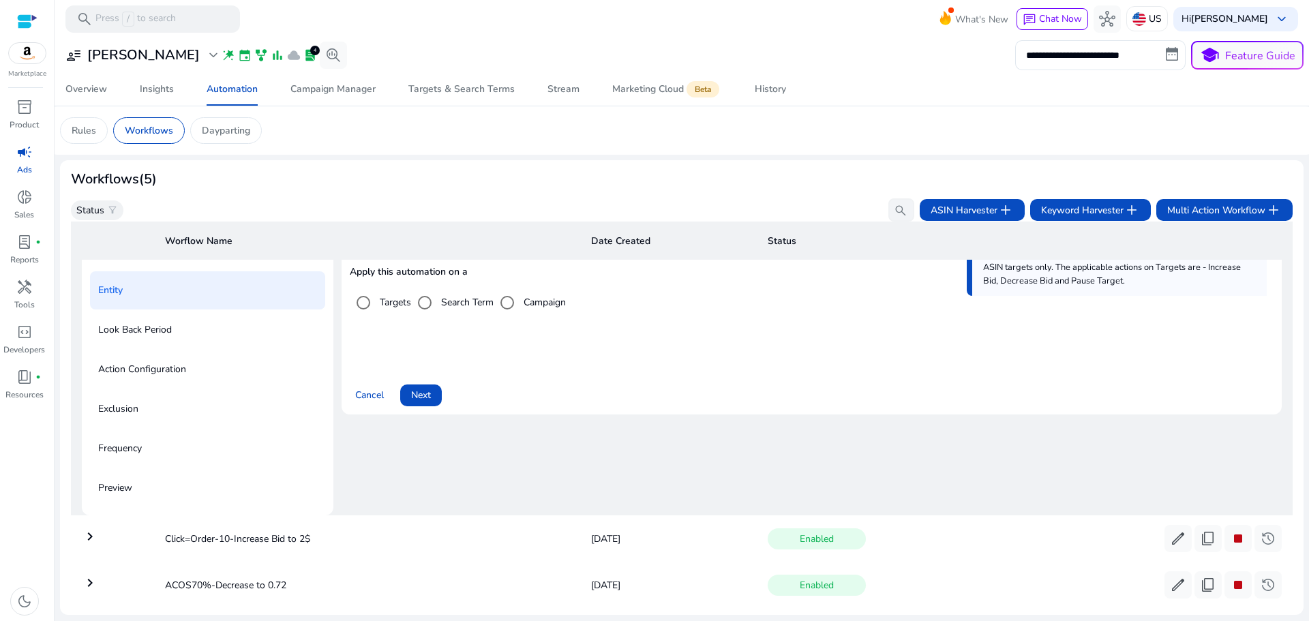
scroll to position [98, 0]
click at [433, 389] on span at bounding box center [421, 393] width 42 height 33
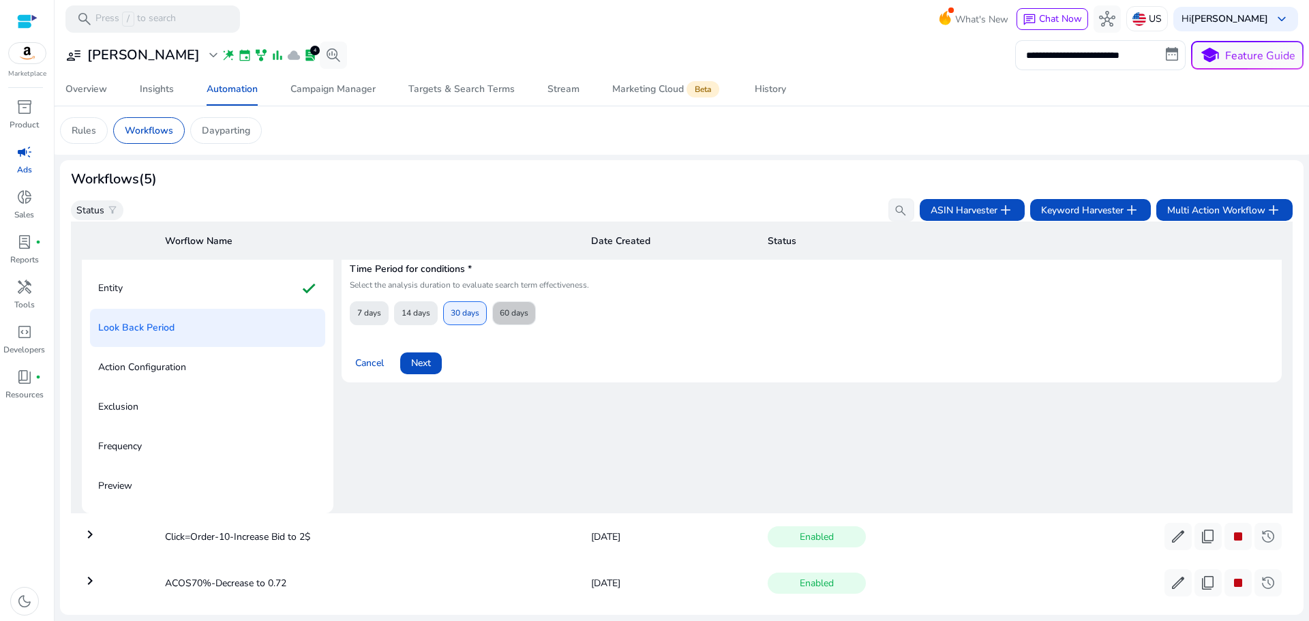
click at [513, 303] on span "60 days" at bounding box center [514, 313] width 29 height 24
click at [418, 363] on span "Next" at bounding box center [421, 363] width 20 height 14
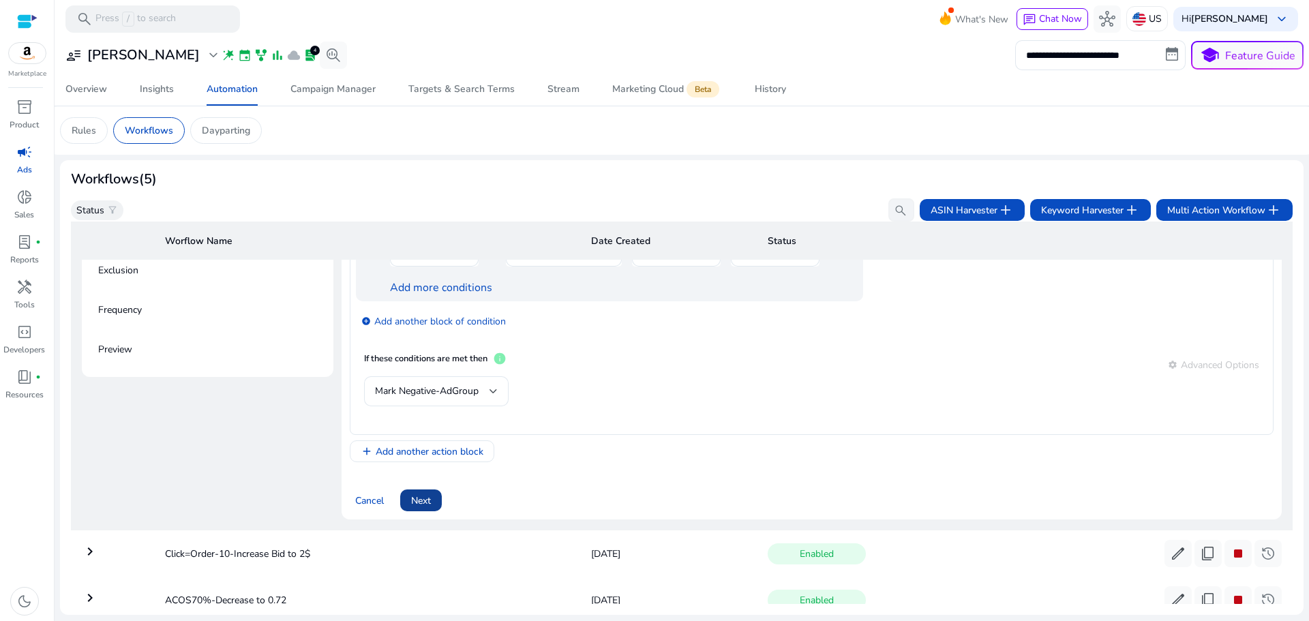
click at [422, 500] on span "Next" at bounding box center [421, 500] width 20 height 14
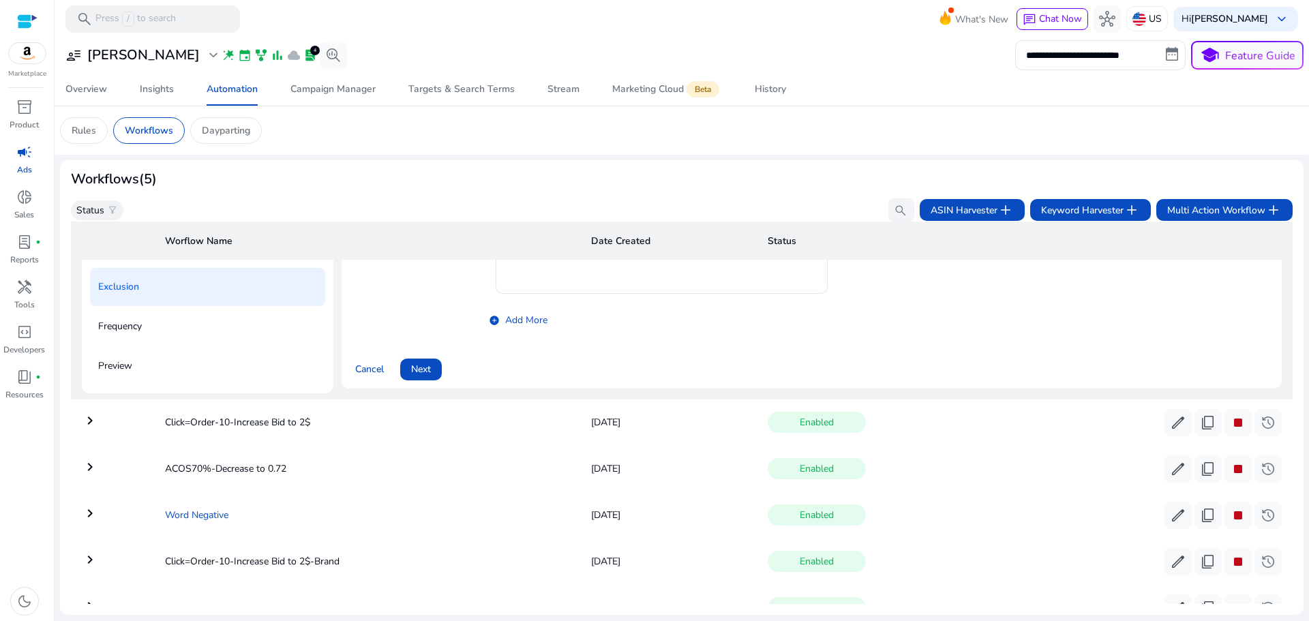
scroll to position [234, 0]
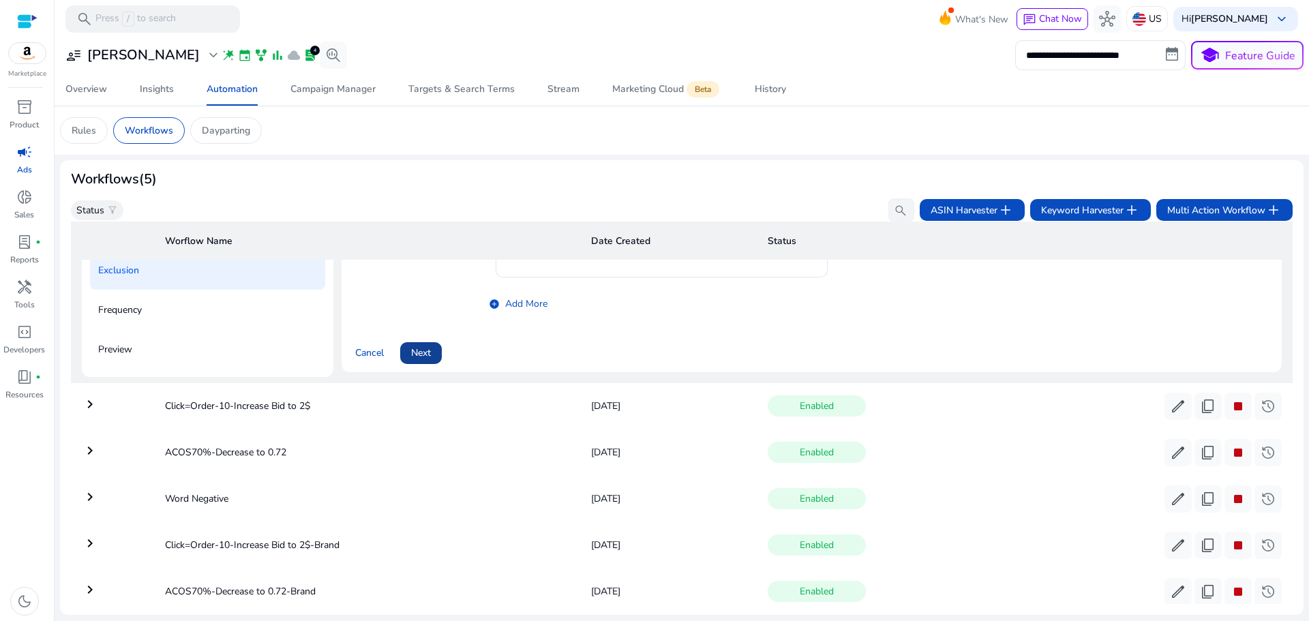
click at [419, 350] on span "Next" at bounding box center [421, 353] width 20 height 14
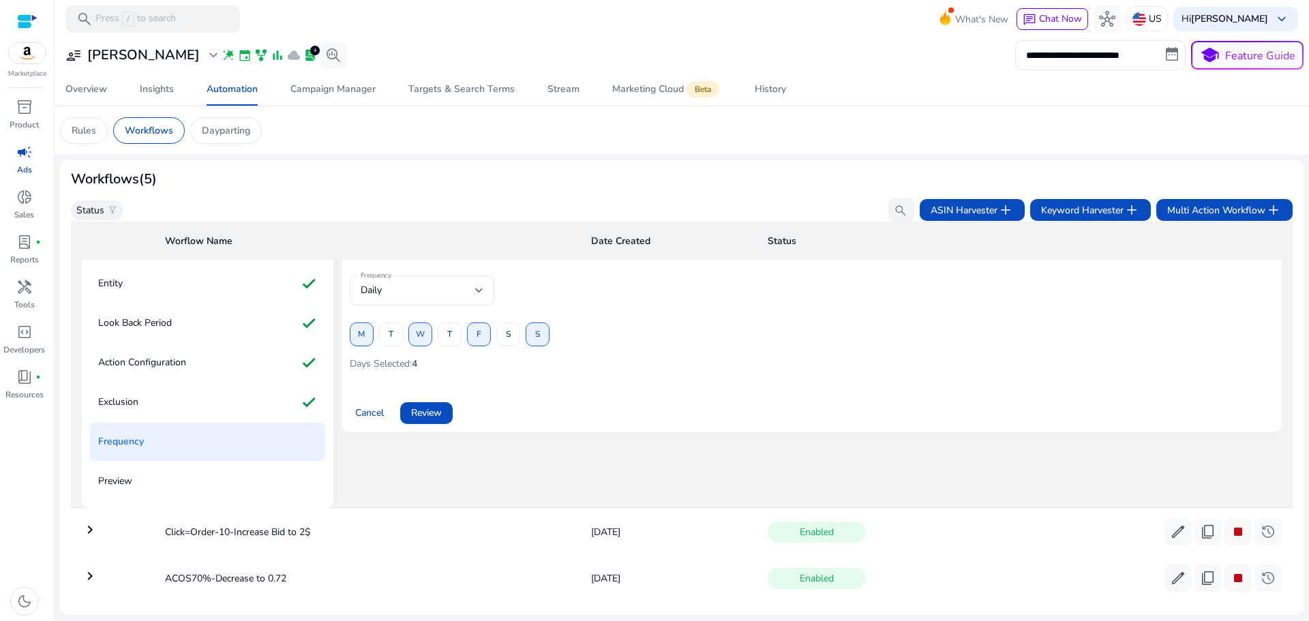
scroll to position [98, 0]
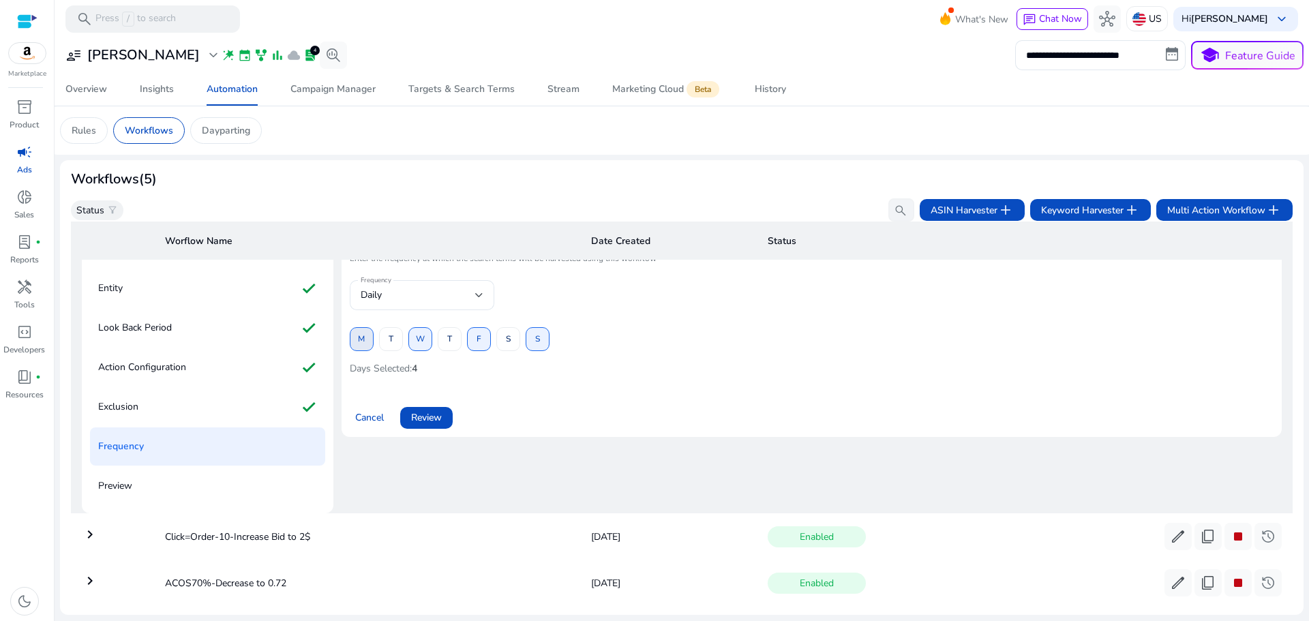
click at [365, 342] on span at bounding box center [361, 339] width 22 height 33
click at [385, 341] on span at bounding box center [391, 339] width 22 height 33
click at [414, 340] on span at bounding box center [420, 339] width 22 height 33
click at [443, 340] on span at bounding box center [449, 339] width 22 height 33
click at [474, 339] on span at bounding box center [479, 339] width 22 height 33
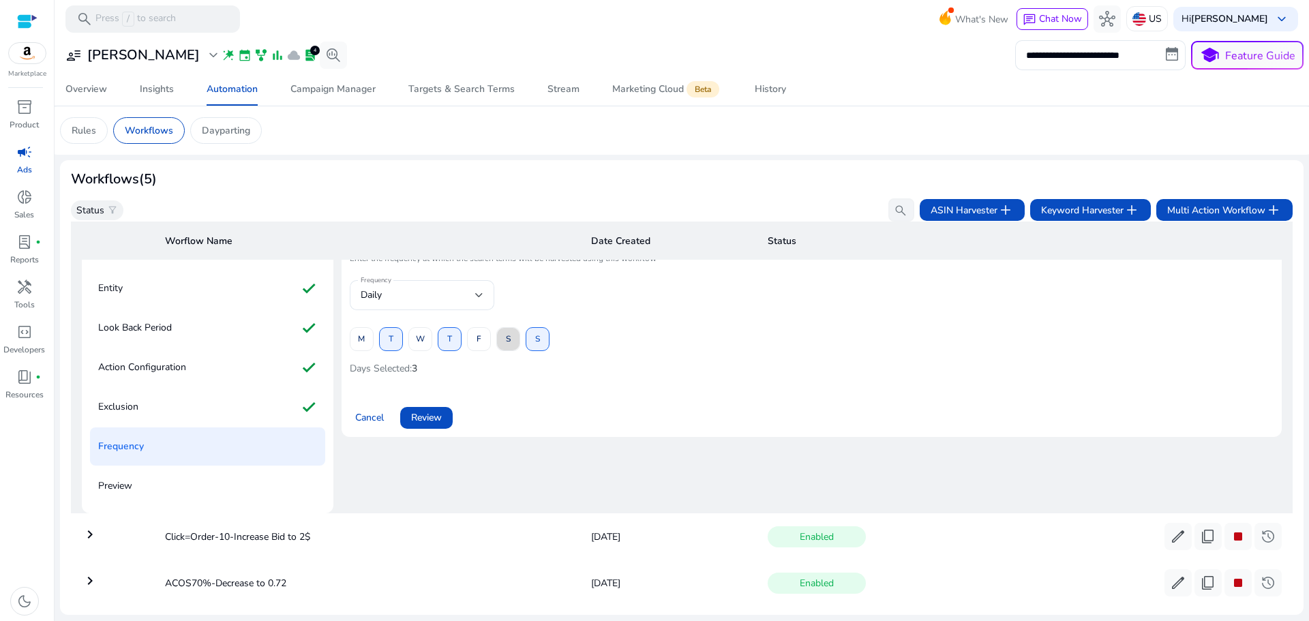
click at [500, 339] on span at bounding box center [508, 339] width 22 height 33
click at [535, 342] on span "S" at bounding box center [537, 339] width 5 height 24
click at [434, 414] on span "Review" at bounding box center [426, 417] width 31 height 14
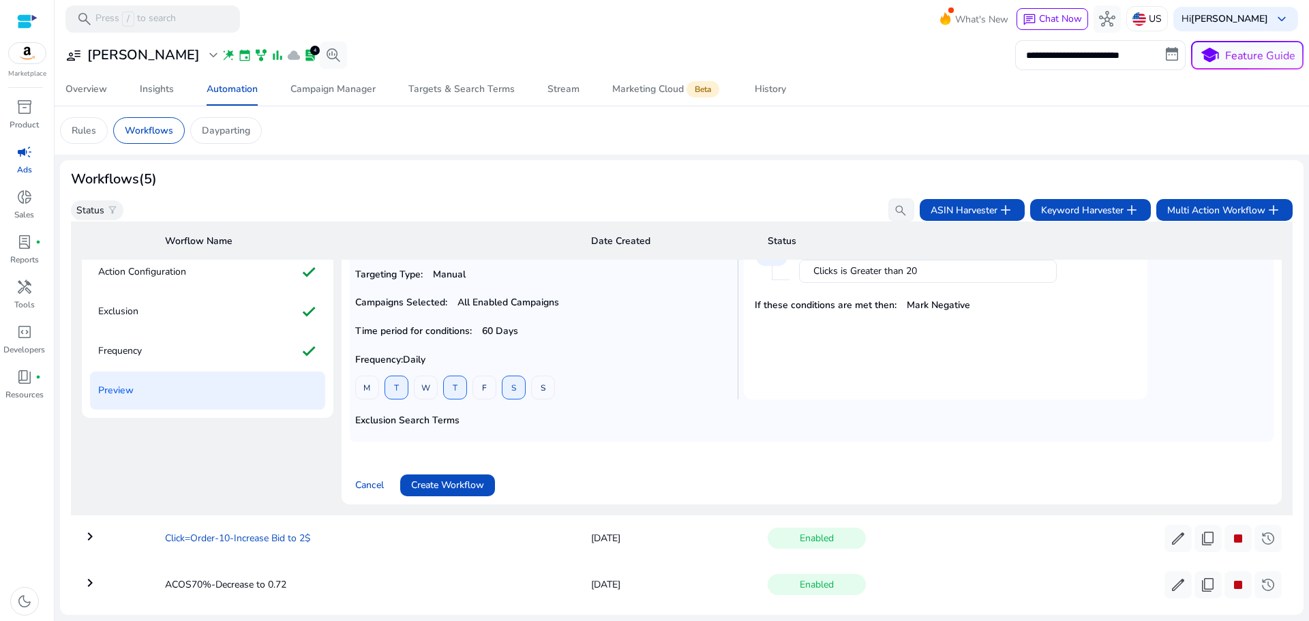
scroll to position [234, 0]
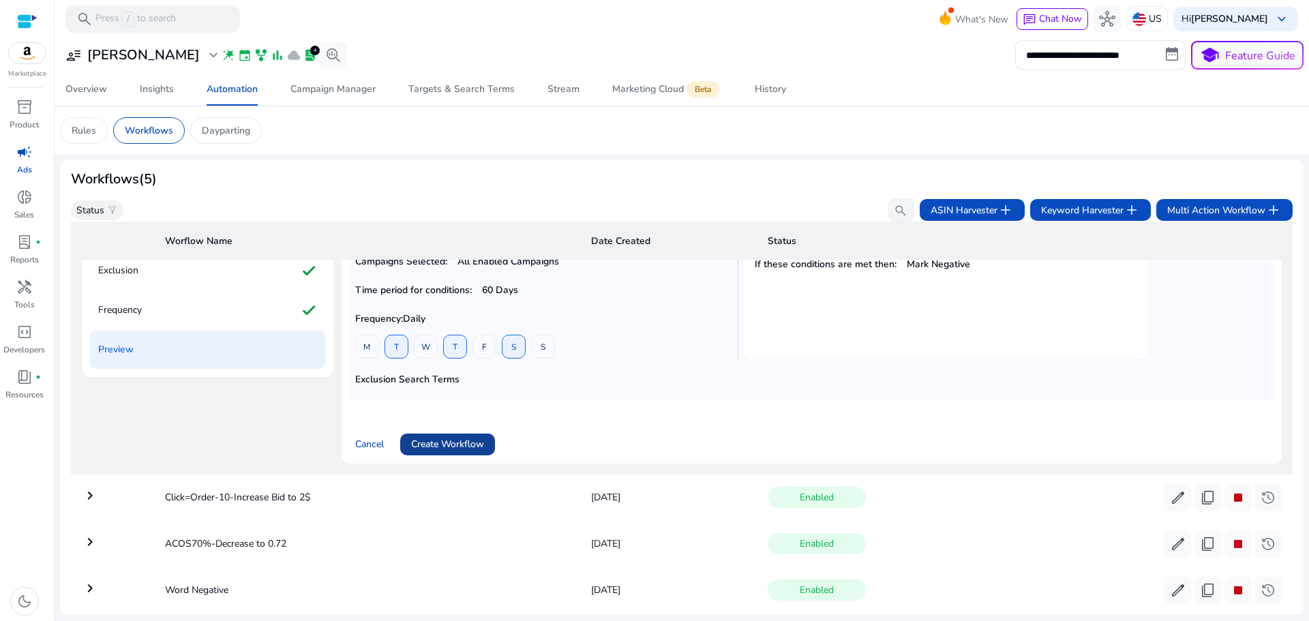
click at [445, 437] on span at bounding box center [447, 444] width 95 height 33
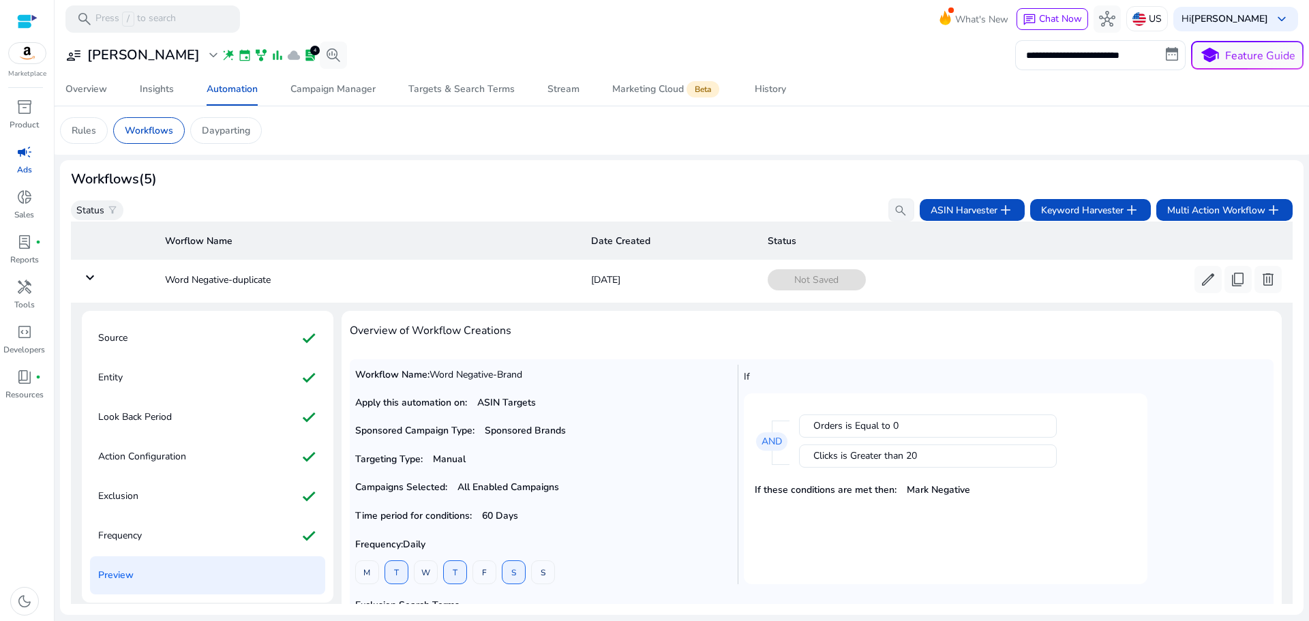
scroll to position [0, 0]
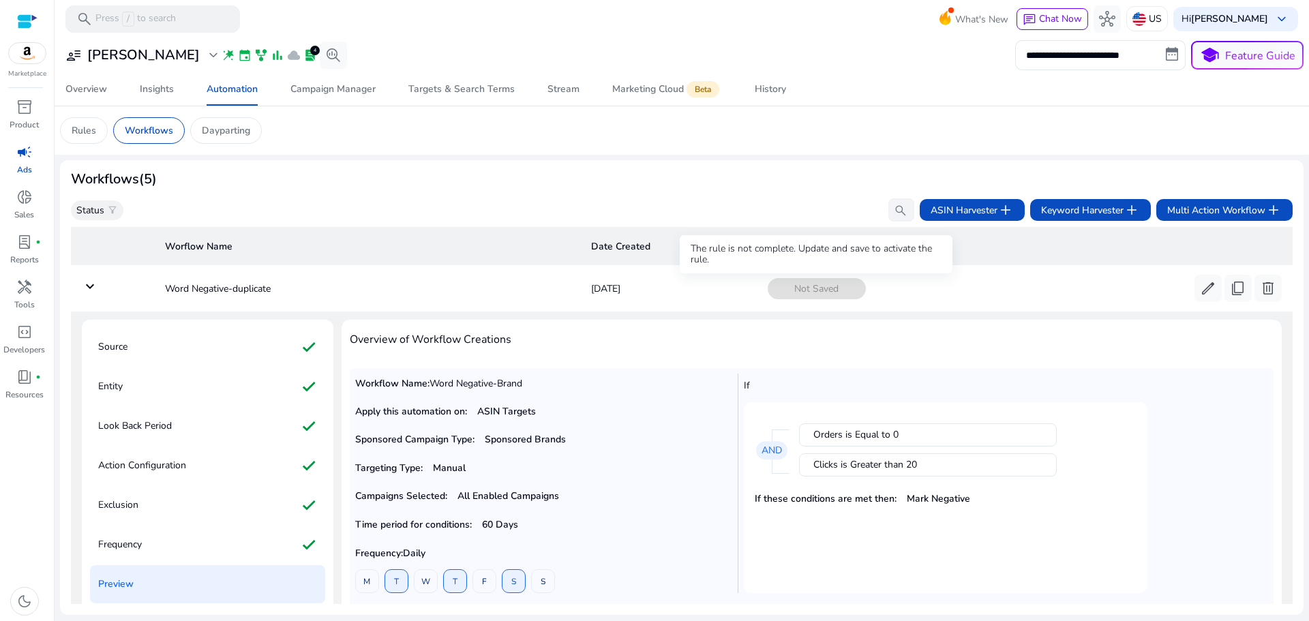
click at [789, 286] on span "Not Saved" at bounding box center [816, 288] width 98 height 21
click at [126, 346] on p "Source" at bounding box center [112, 347] width 29 height 22
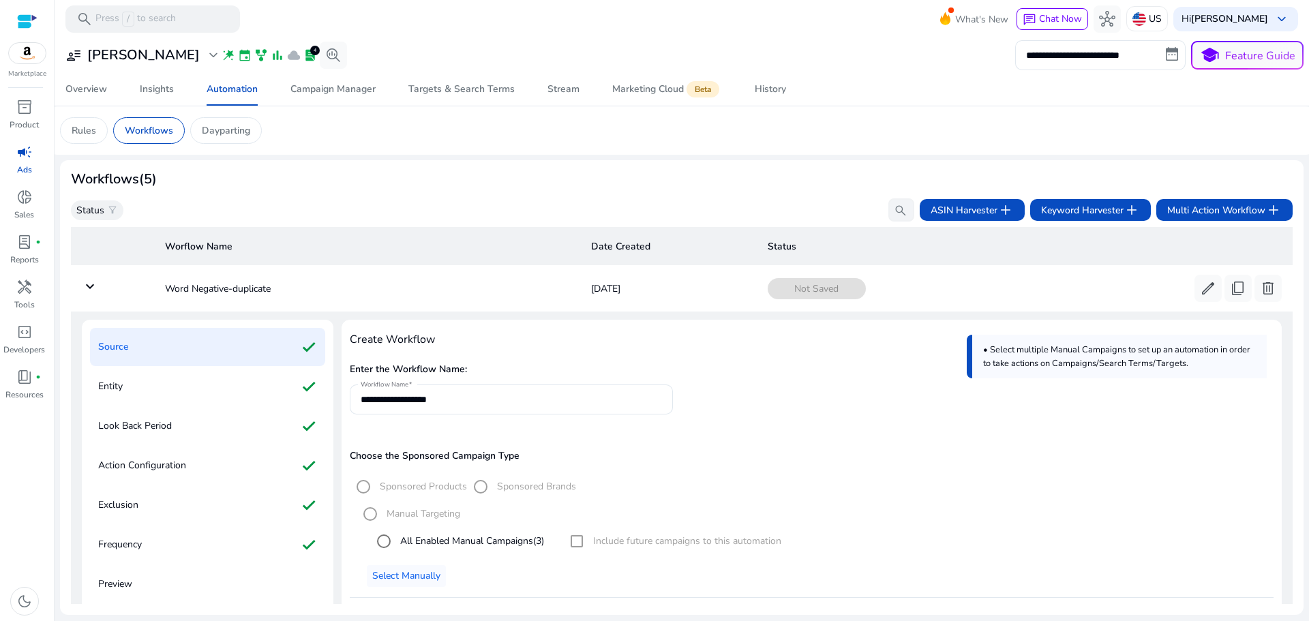
scroll to position [98, 0]
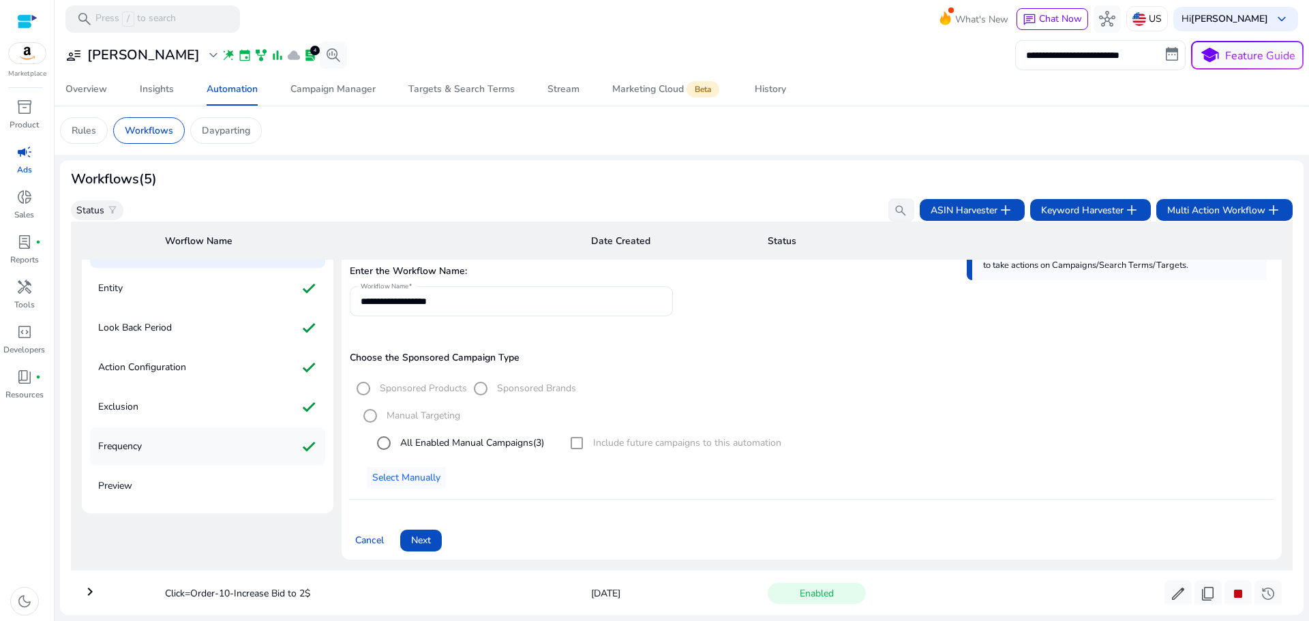
click at [170, 450] on div "Frequency check" at bounding box center [207, 446] width 235 height 38
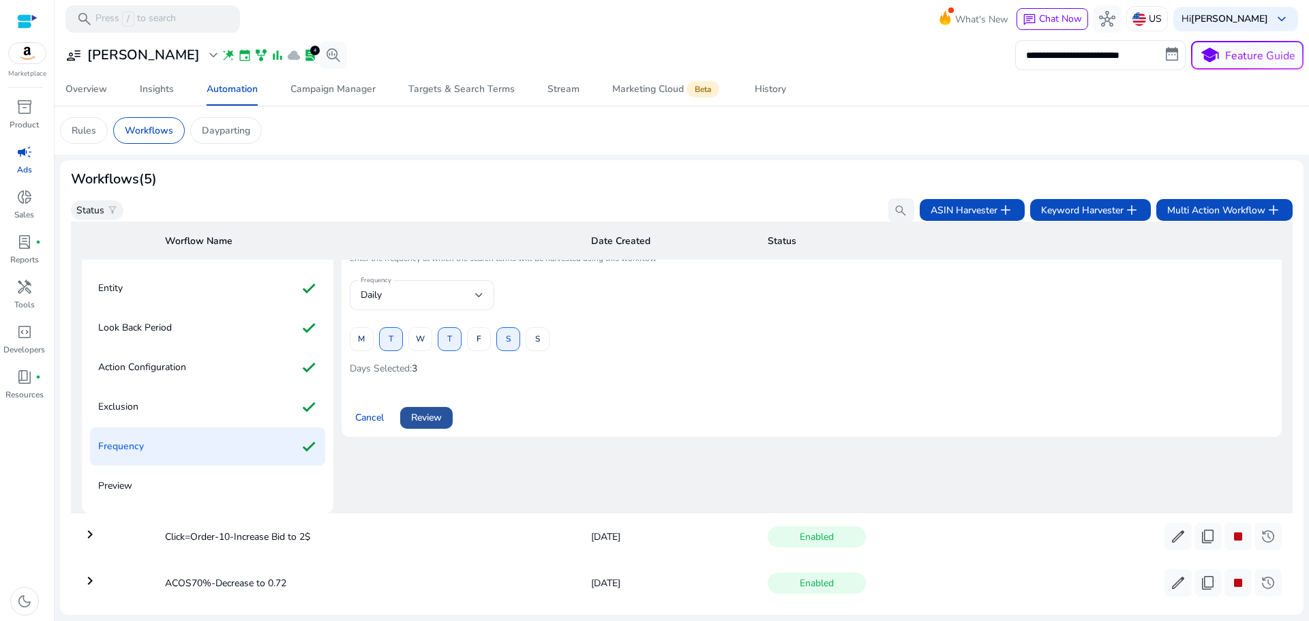
click at [449, 418] on span at bounding box center [426, 417] width 52 height 33
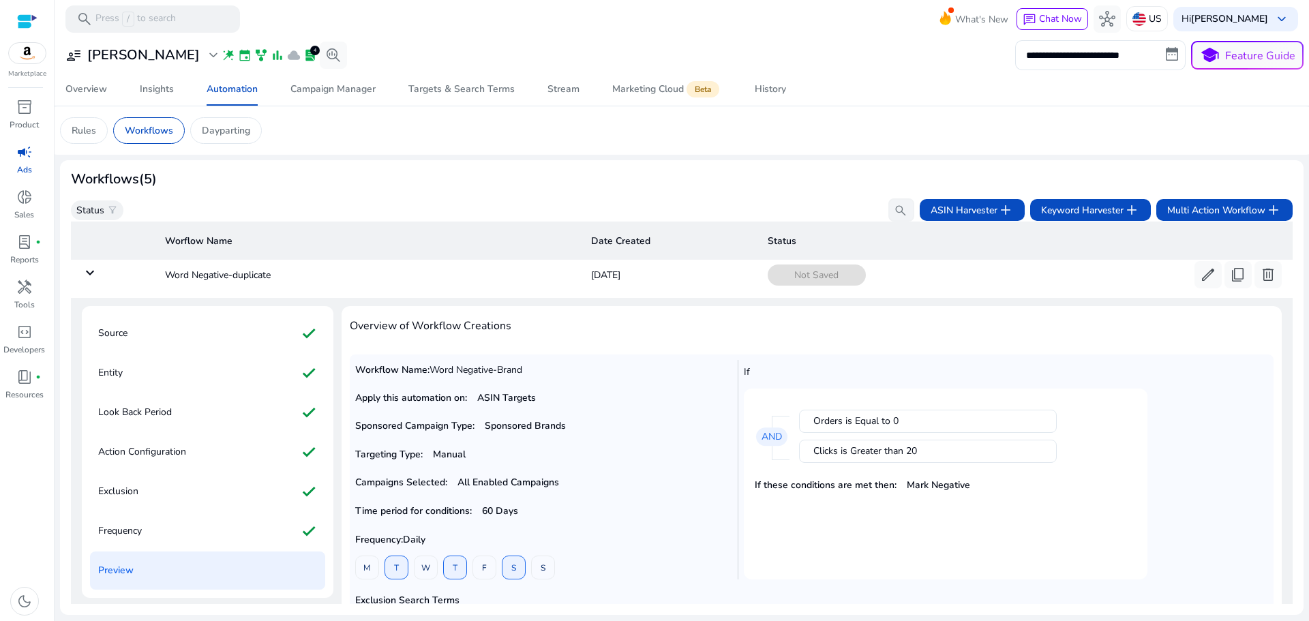
scroll to position [0, 0]
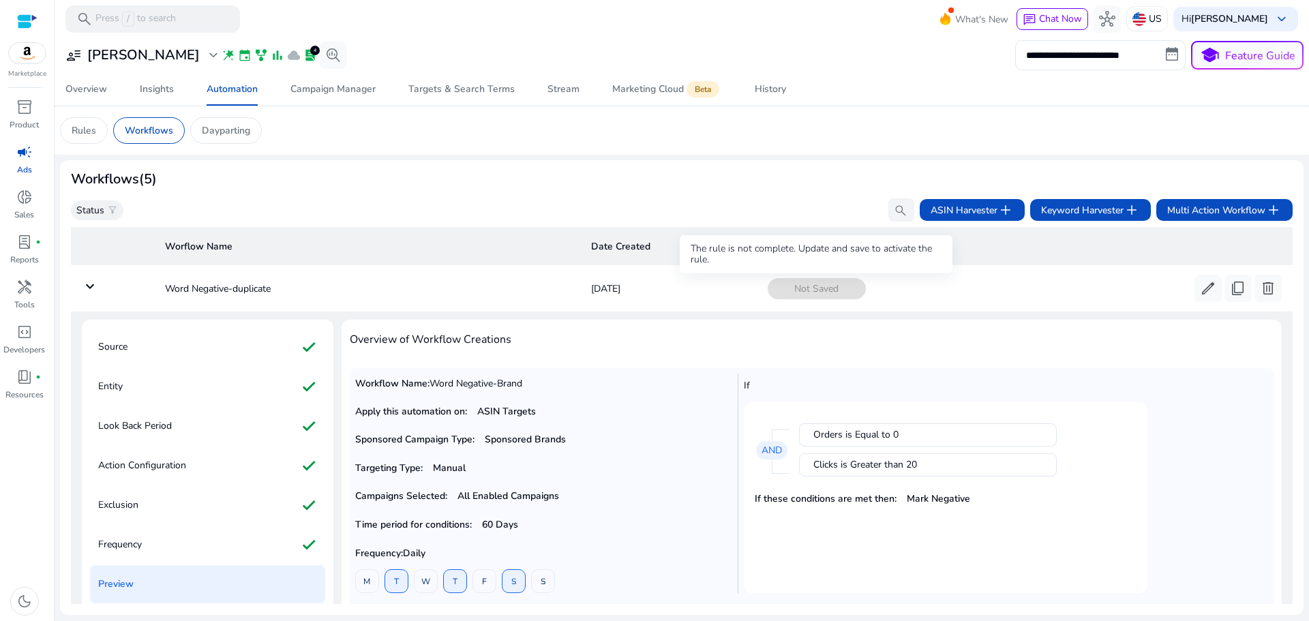
click at [801, 290] on span "Not Saved" at bounding box center [816, 288] width 98 height 21
click at [175, 234] on th "Worflow Name" at bounding box center [367, 246] width 427 height 38
click at [219, 129] on p "Dayparting" at bounding box center [226, 130] width 48 height 14
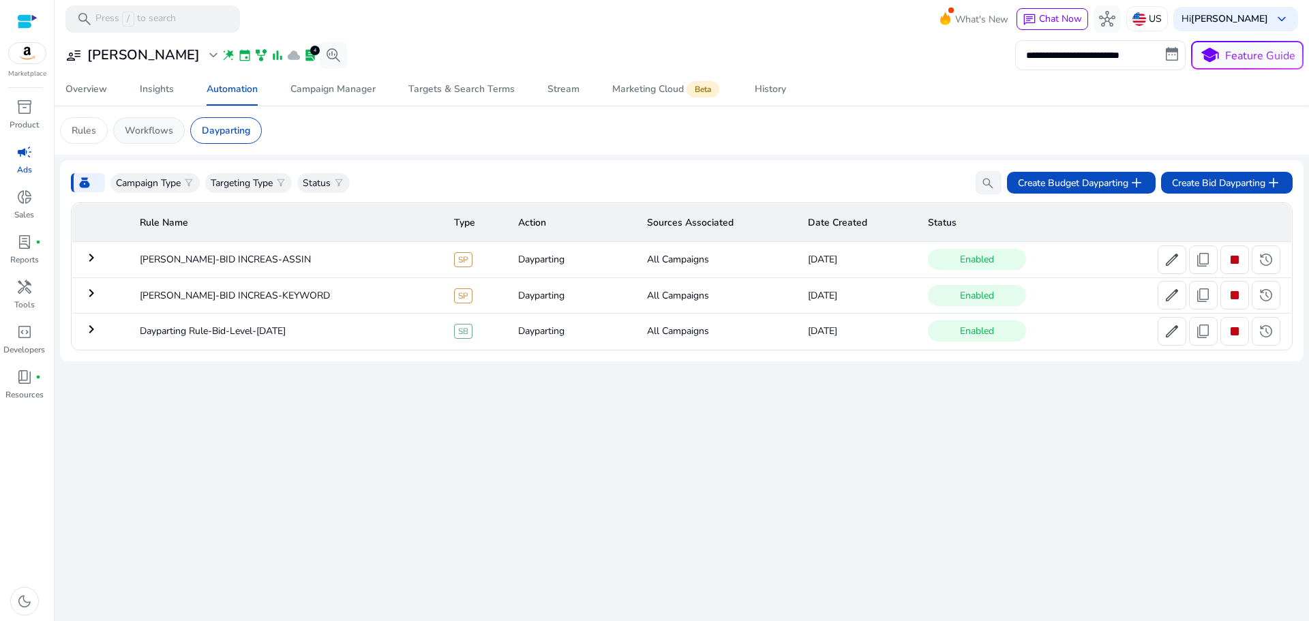
click at [145, 128] on p "Workflows" at bounding box center [149, 130] width 48 height 14
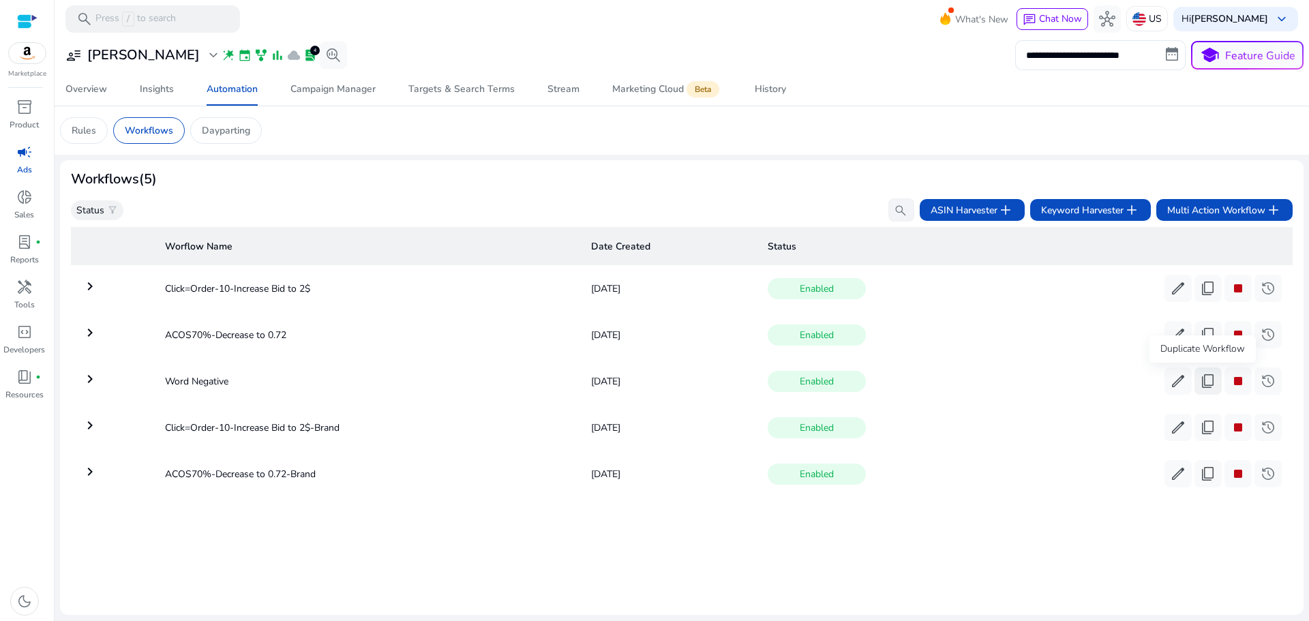
click at [1199, 382] on span "content_copy" at bounding box center [1207, 381] width 16 height 16
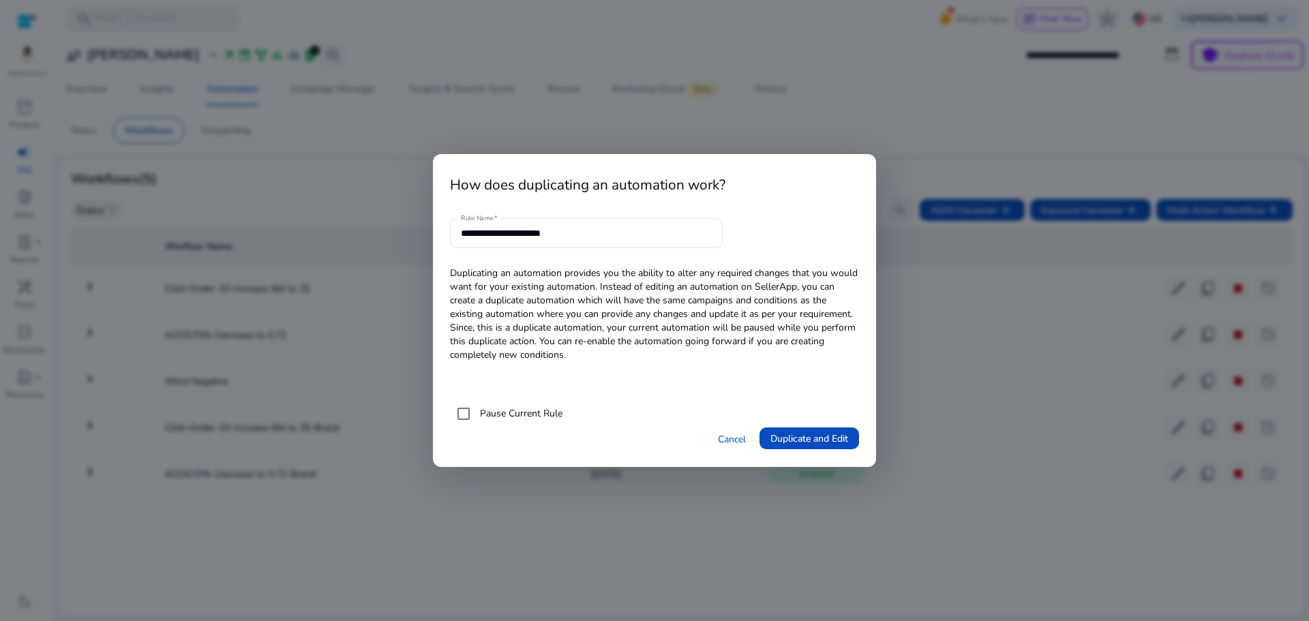
click at [482, 414] on label "Pause Current Rule" at bounding box center [519, 413] width 85 height 14
drag, startPoint x: 592, startPoint y: 239, endPoint x: 531, endPoint y: 236, distance: 60.7
click at [531, 236] on input "**********" at bounding box center [586, 233] width 251 height 15
type input "**********"
click at [825, 432] on span "Duplicate and Edit" at bounding box center [809, 438] width 78 height 14
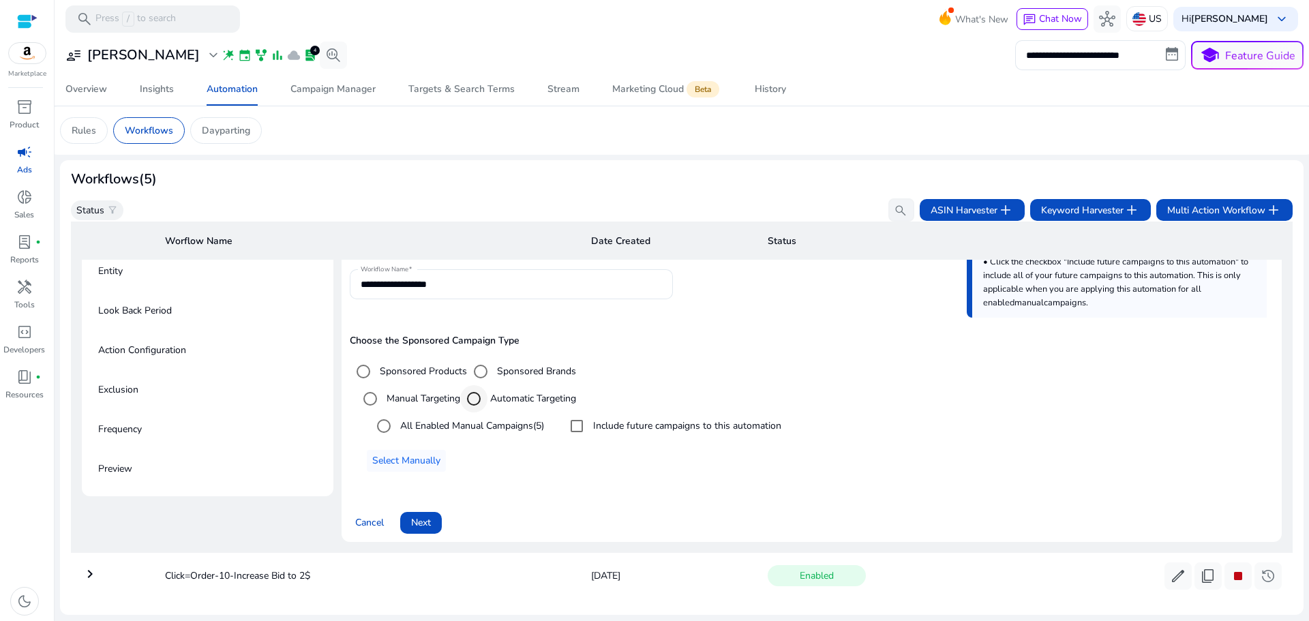
scroll to position [117, 0]
click at [429, 524] on span "Next" at bounding box center [421, 520] width 20 height 14
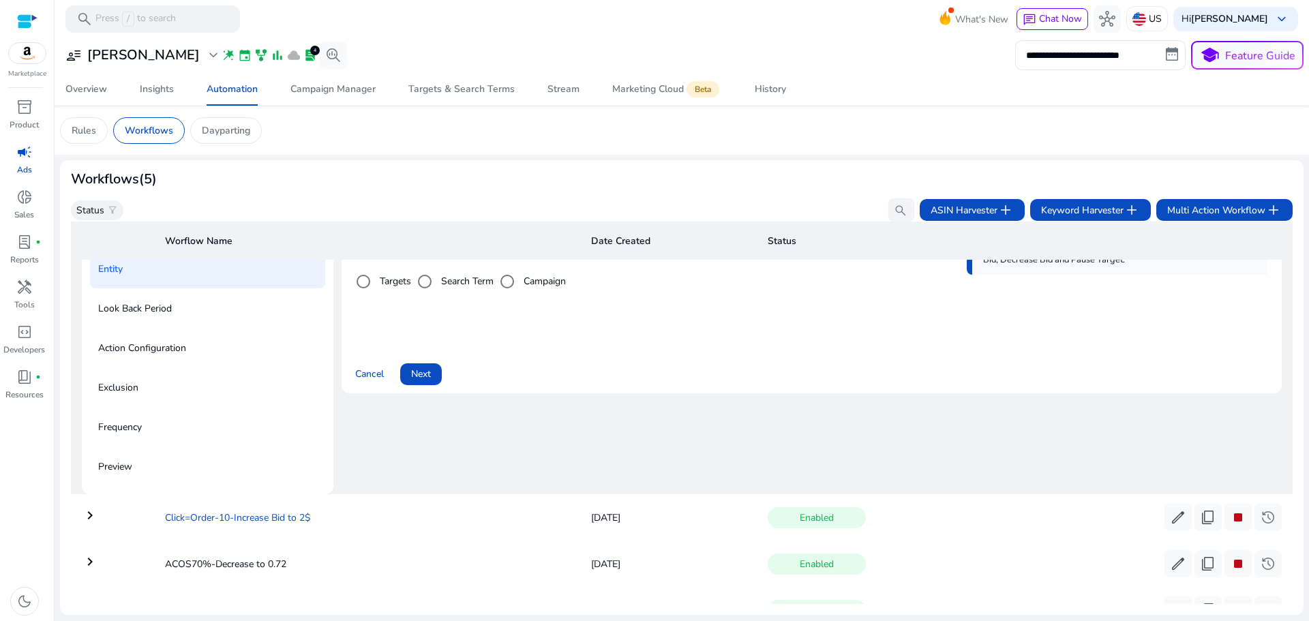
scroll to position [98, 0]
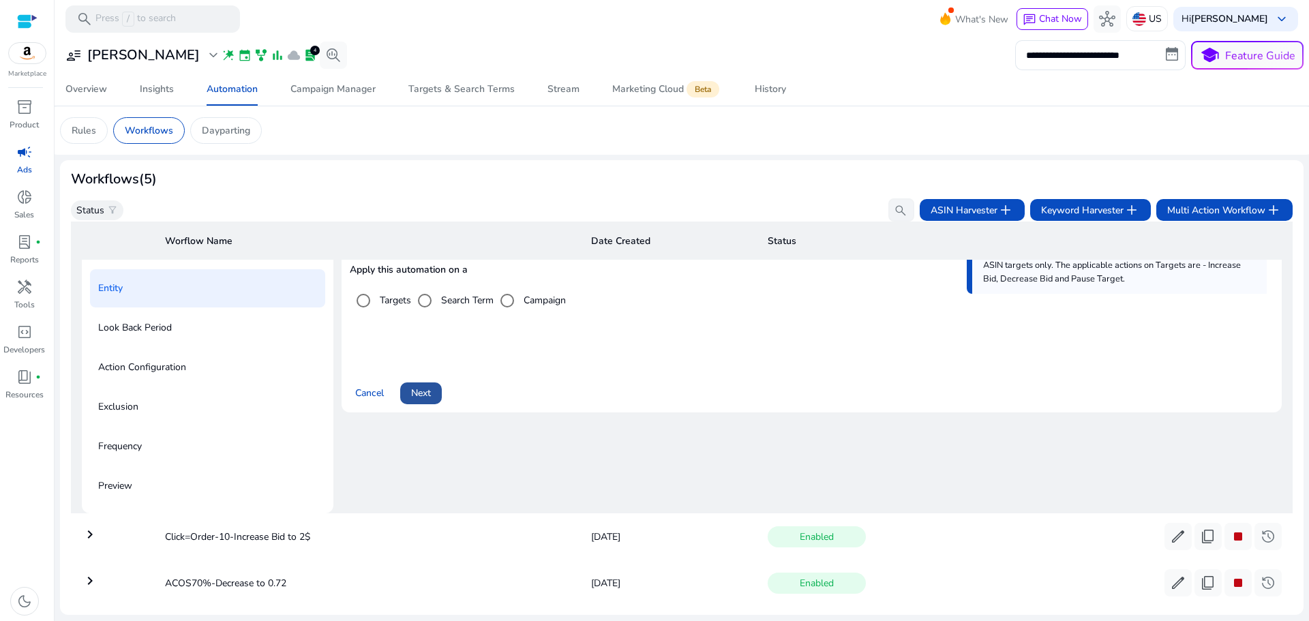
click at [411, 391] on span "Next" at bounding box center [421, 393] width 20 height 14
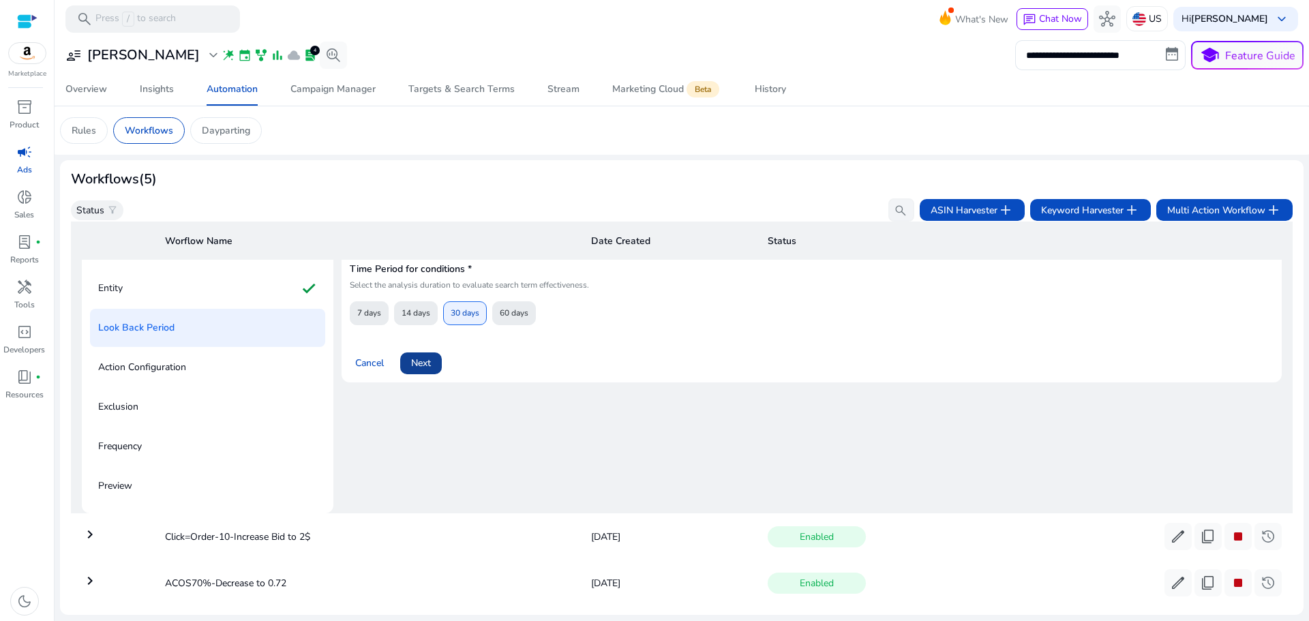
click at [426, 364] on span "Next" at bounding box center [421, 363] width 20 height 14
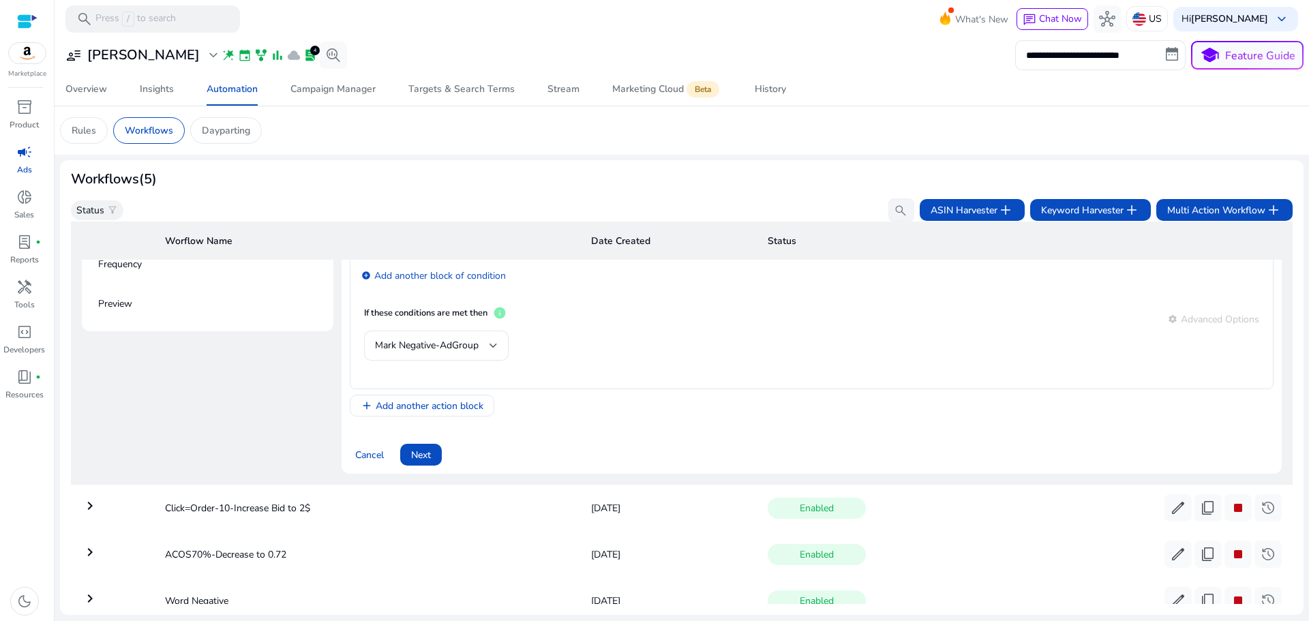
scroll to position [303, 0]
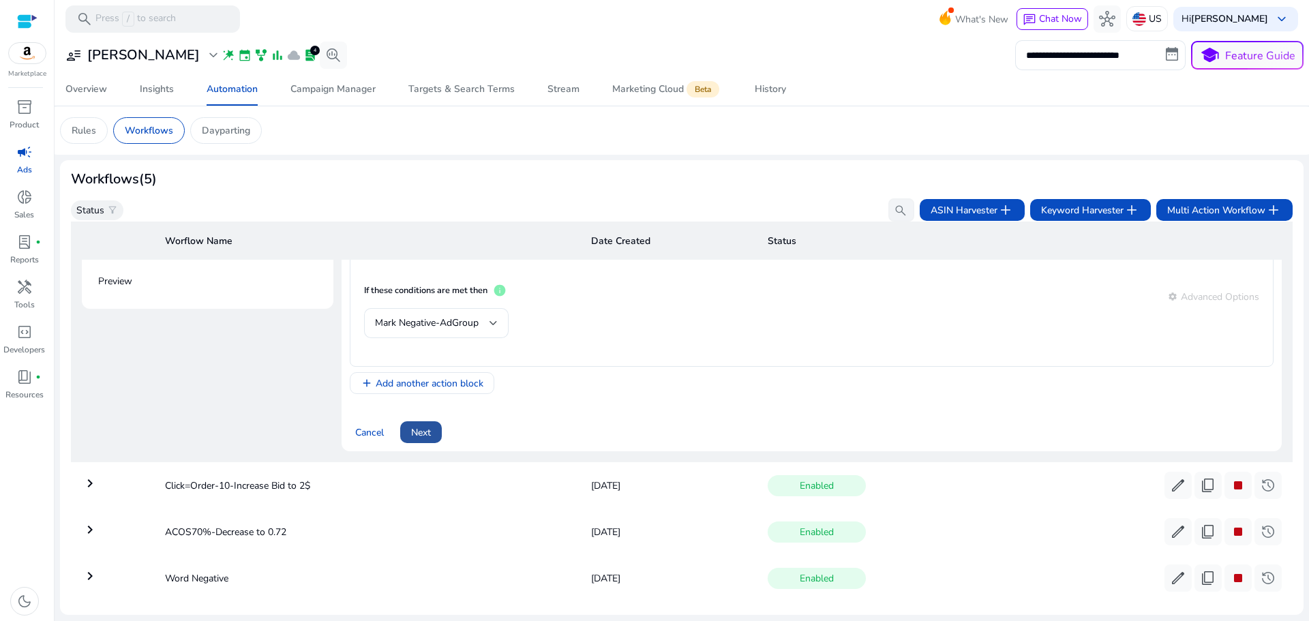
click at [423, 438] on span "Next" at bounding box center [421, 432] width 20 height 14
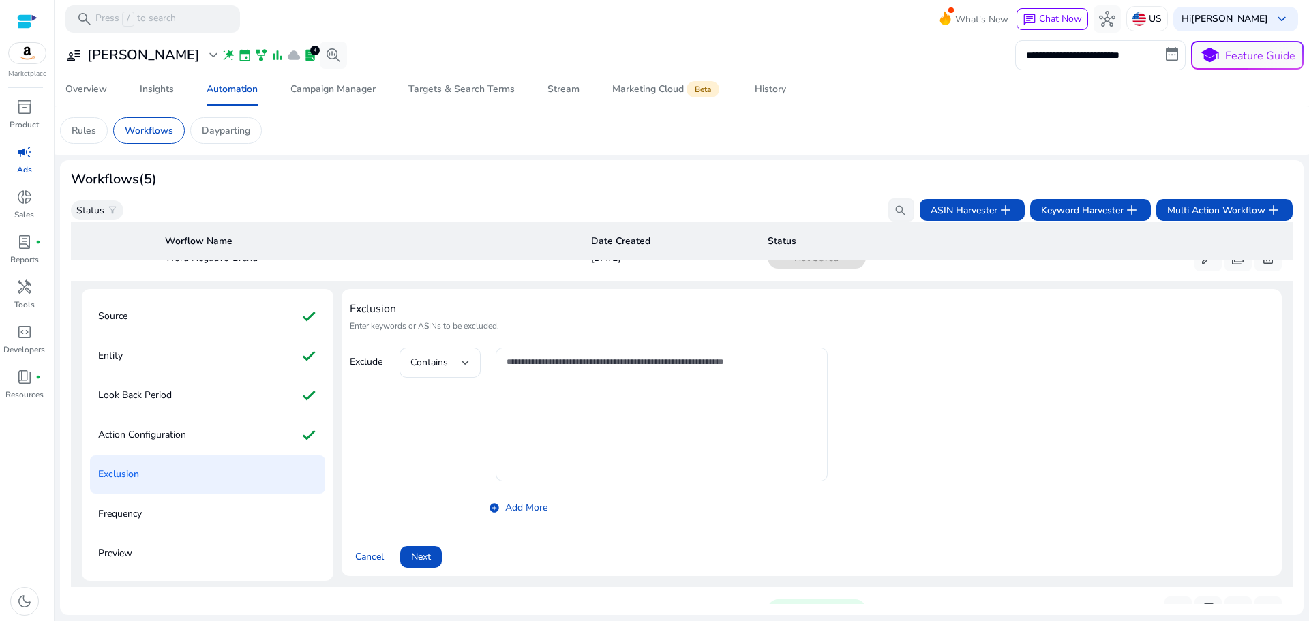
scroll to position [30, 0]
click at [421, 560] on span "Next" at bounding box center [421, 557] width 20 height 14
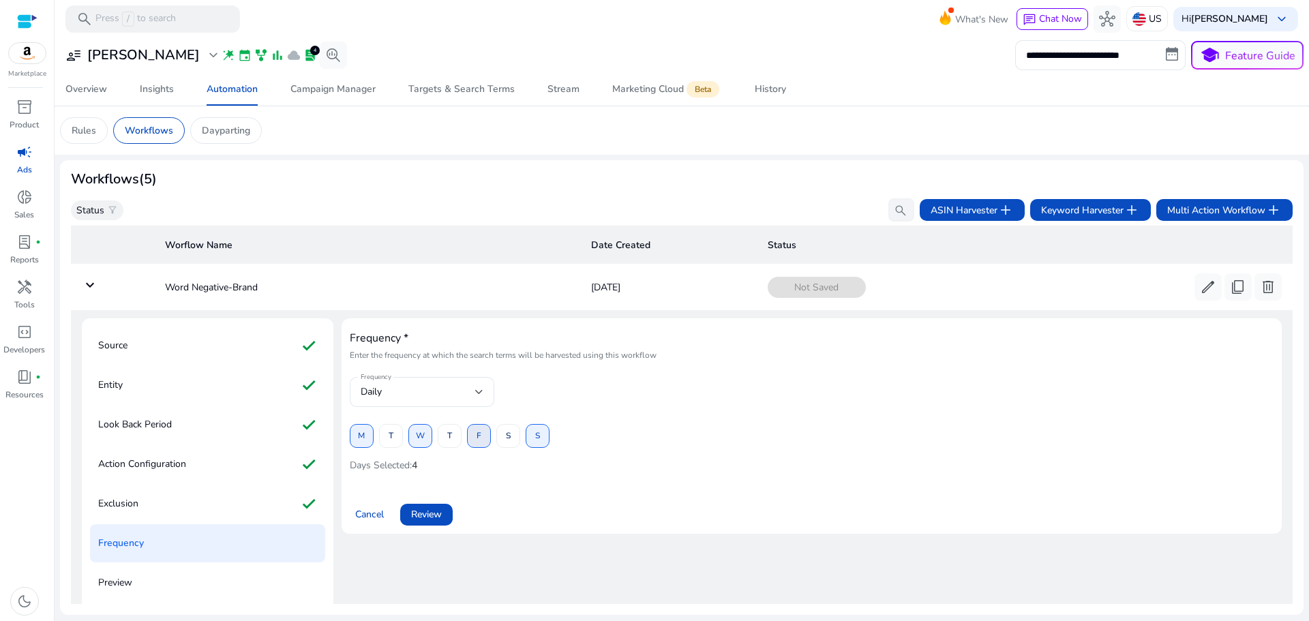
scroll to position [0, 0]
click at [363, 444] on span "M" at bounding box center [361, 437] width 7 height 24
drag, startPoint x: 380, startPoint y: 440, endPoint x: 397, endPoint y: 437, distance: 16.6
click at [381, 440] on span at bounding box center [391, 437] width 22 height 33
click at [418, 437] on span "W" at bounding box center [420, 437] width 9 height 24
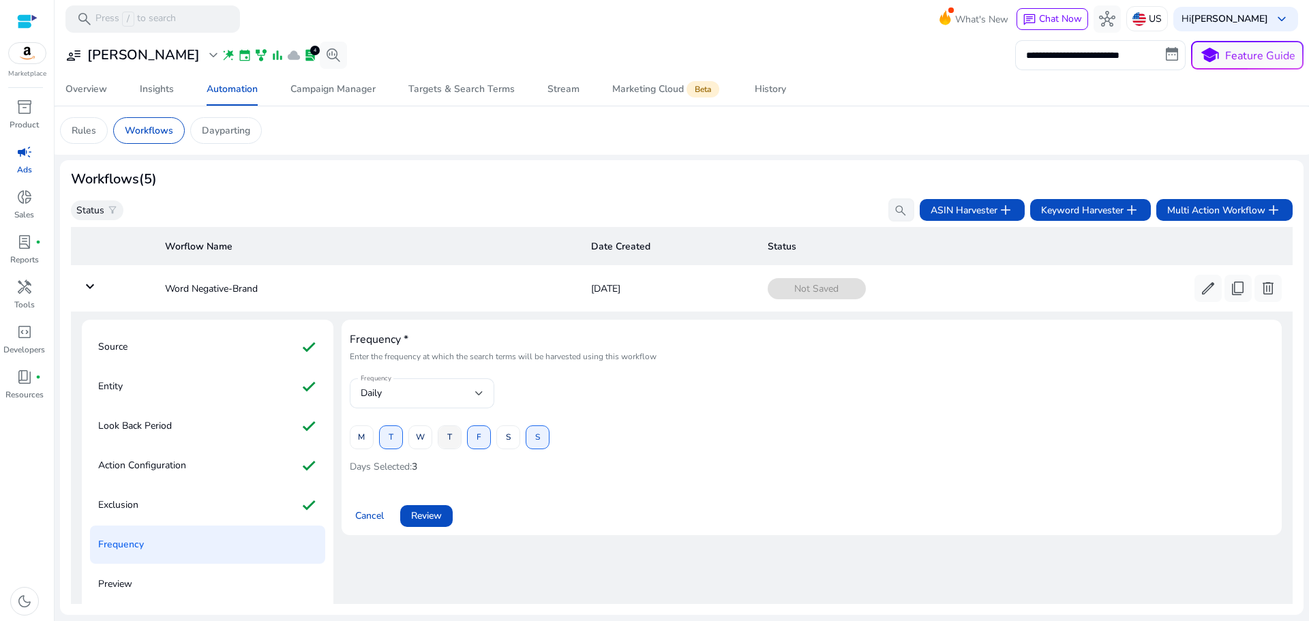
click at [442, 438] on span at bounding box center [449, 437] width 22 height 33
click at [478, 438] on span "F" at bounding box center [478, 437] width 5 height 24
click at [507, 438] on span "S" at bounding box center [508, 437] width 5 height 24
click at [538, 440] on span "S" at bounding box center [537, 437] width 5 height 24
click at [432, 516] on span "Review" at bounding box center [426, 515] width 31 height 14
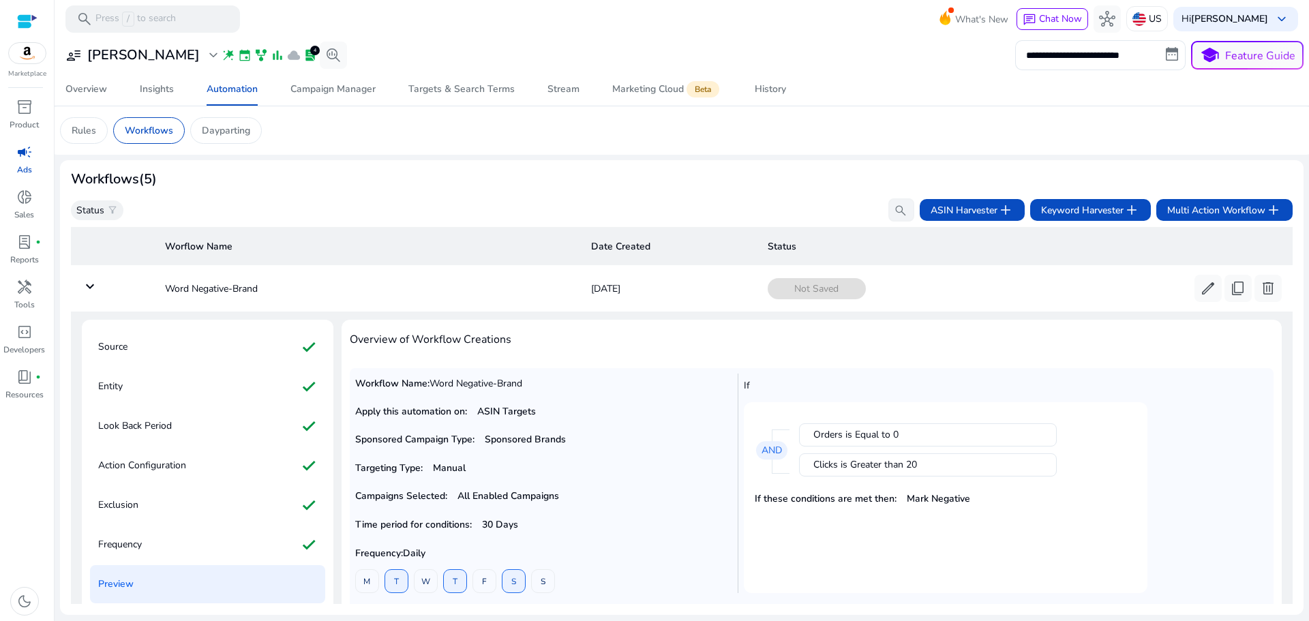
scroll to position [98, 0]
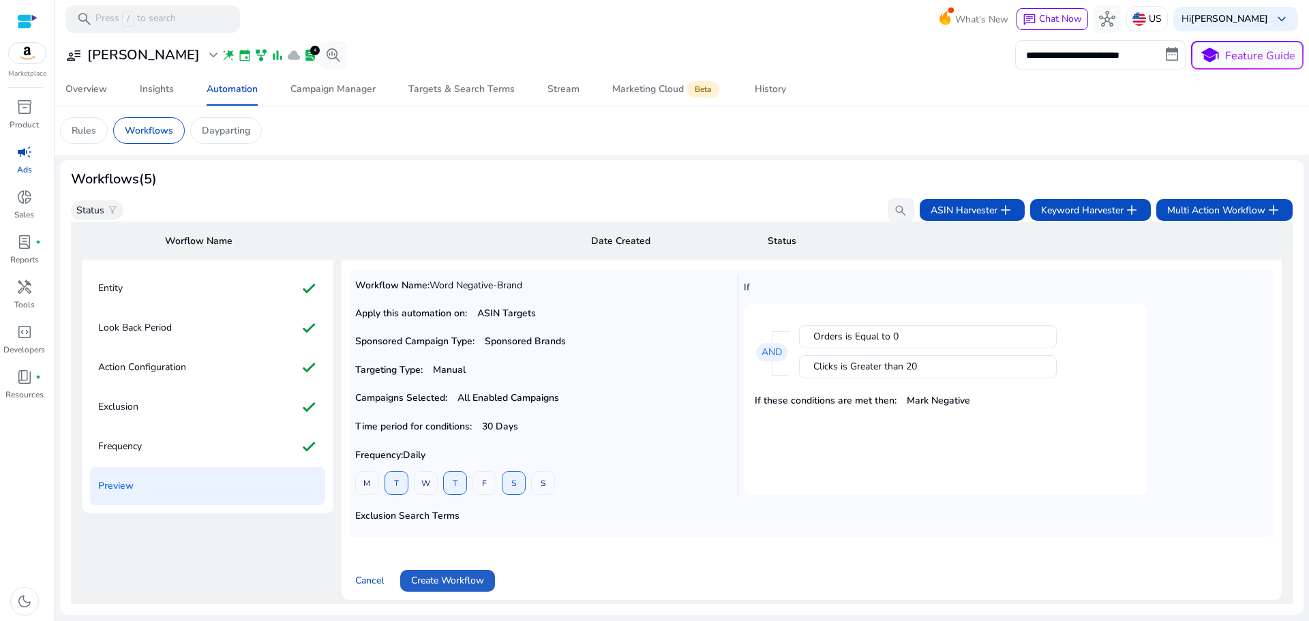
click at [450, 579] on span "Create Workflow" at bounding box center [447, 580] width 73 height 14
click at [450, 577] on div "Cancel" at bounding box center [811, 575] width 923 height 33
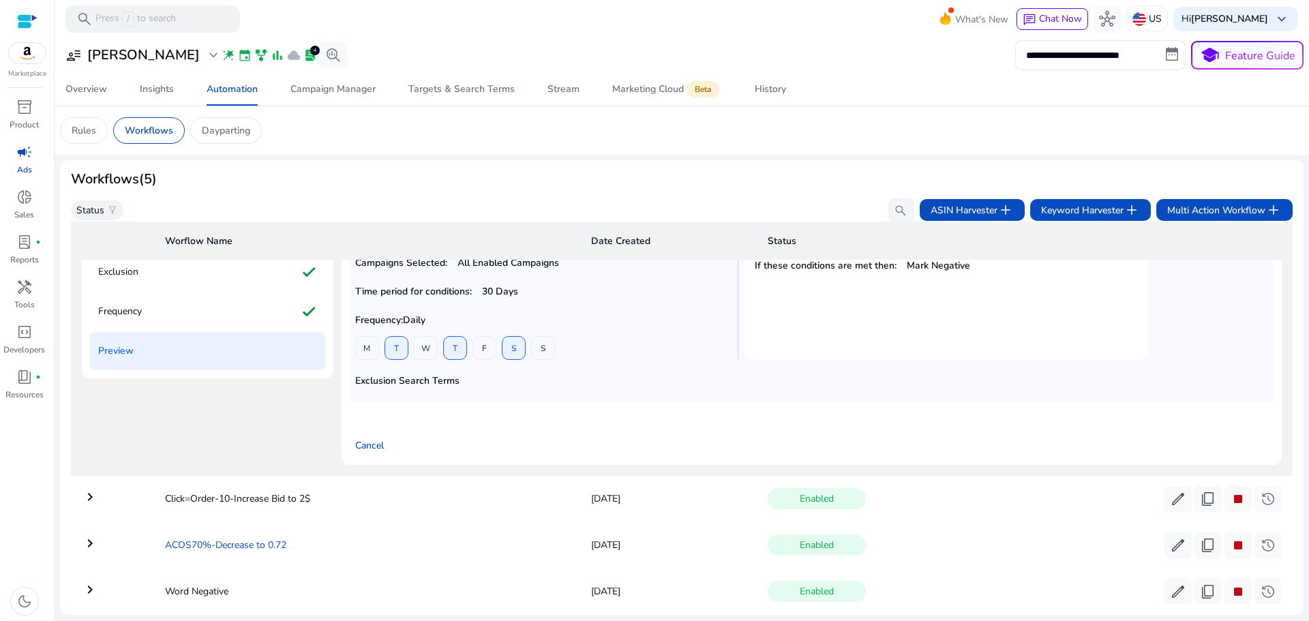
scroll to position [234, 0]
click at [359, 441] on span "Cancel" at bounding box center [369, 444] width 29 height 14
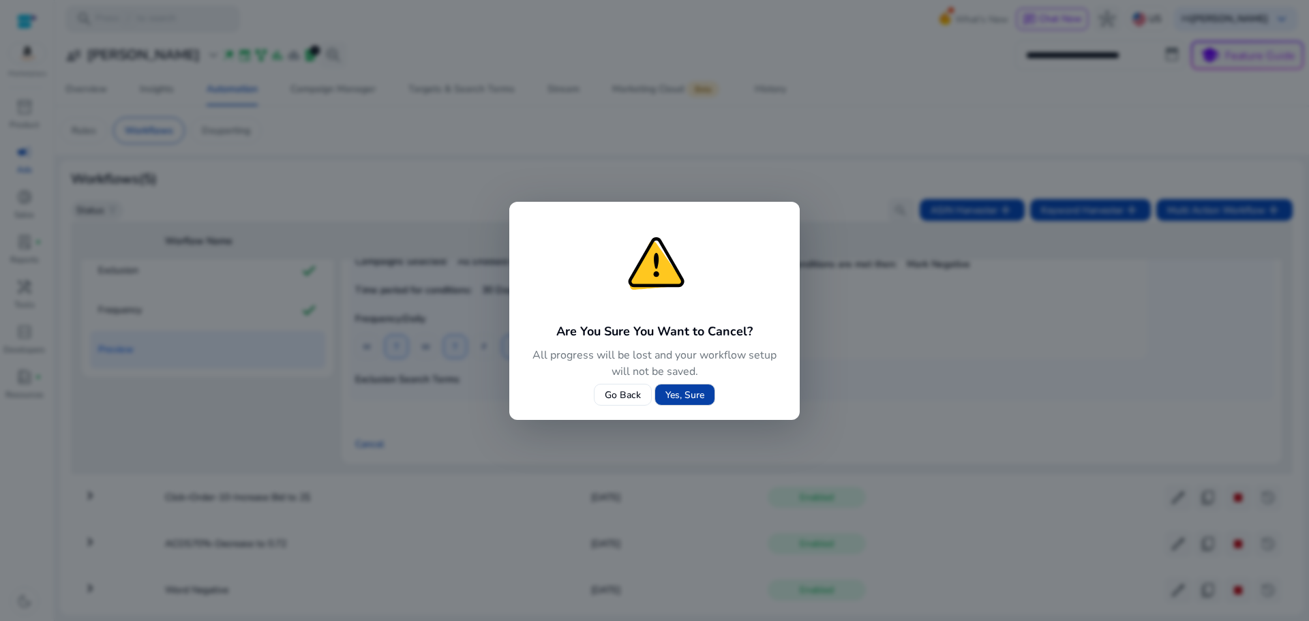
click at [672, 393] on span "Yes, Sure" at bounding box center [684, 395] width 39 height 14
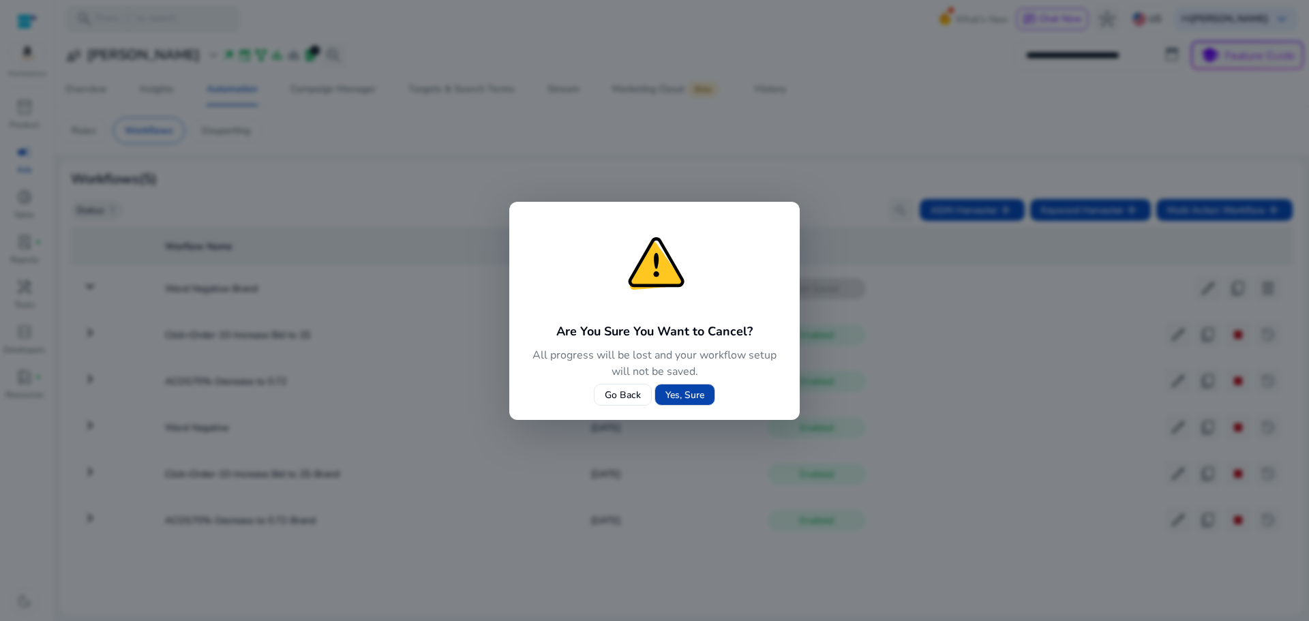
scroll to position [0, 0]
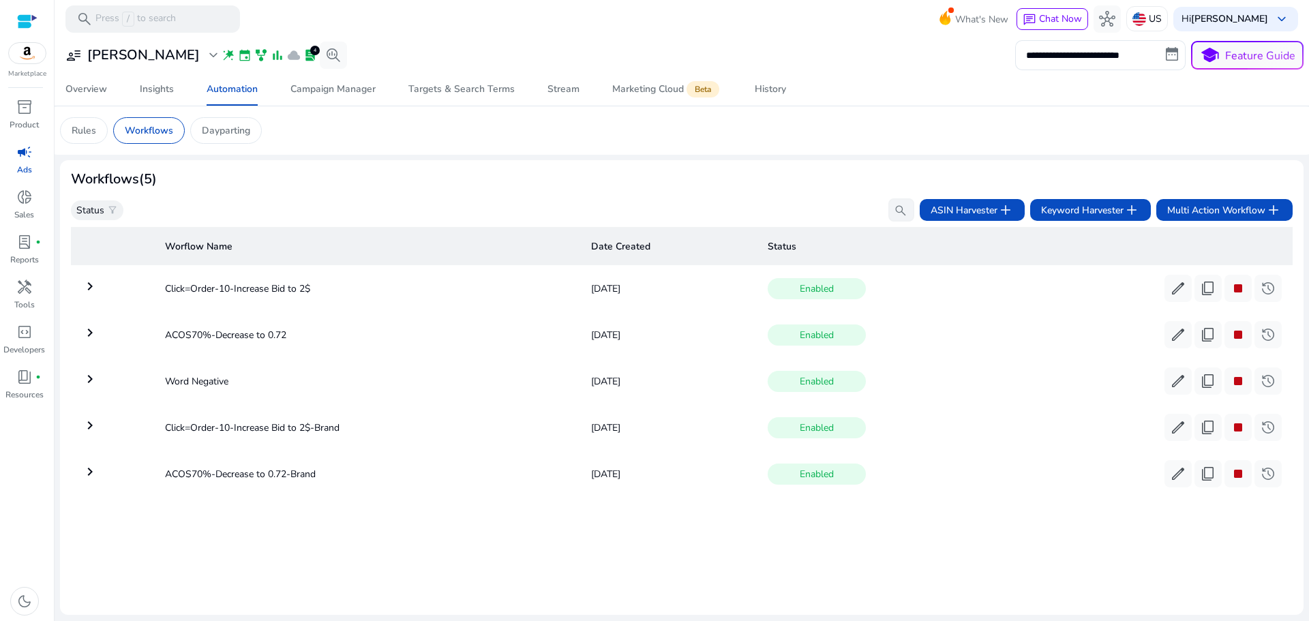
drag, startPoint x: 1308, startPoint y: 306, endPoint x: 1308, endPoint y: 247, distance: 58.6
click at [1308, 259] on mat-sidenav-content "**********" at bounding box center [682, 310] width 1254 height 621
click at [1045, 112] on mat-card "Rules Workflows Dayparting" at bounding box center [681, 130] width 1265 height 48
drag, startPoint x: 1308, startPoint y: 367, endPoint x: 1229, endPoint y: 380, distance: 80.1
click at [1308, 426] on mat-sidenav-content "**********" at bounding box center [682, 310] width 1254 height 621
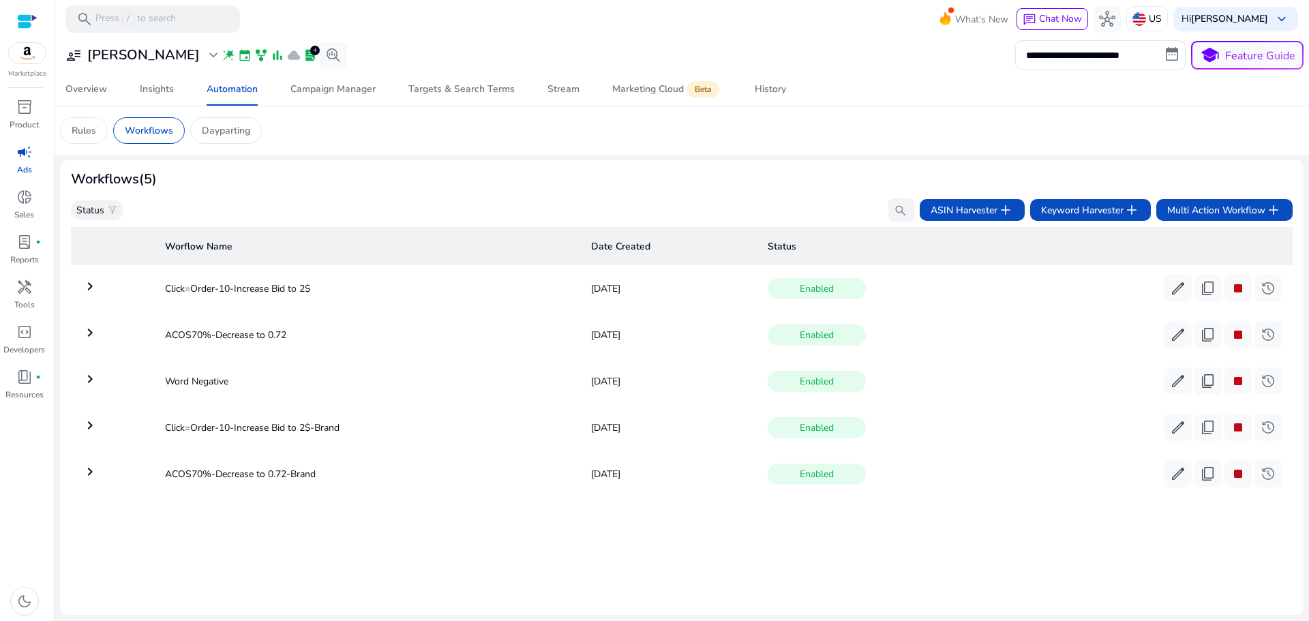
click at [579, 177] on div "Workflows (5)" at bounding box center [681, 179] width 1221 height 16
click at [1206, 387] on span "content_copy" at bounding box center [1207, 381] width 16 height 16
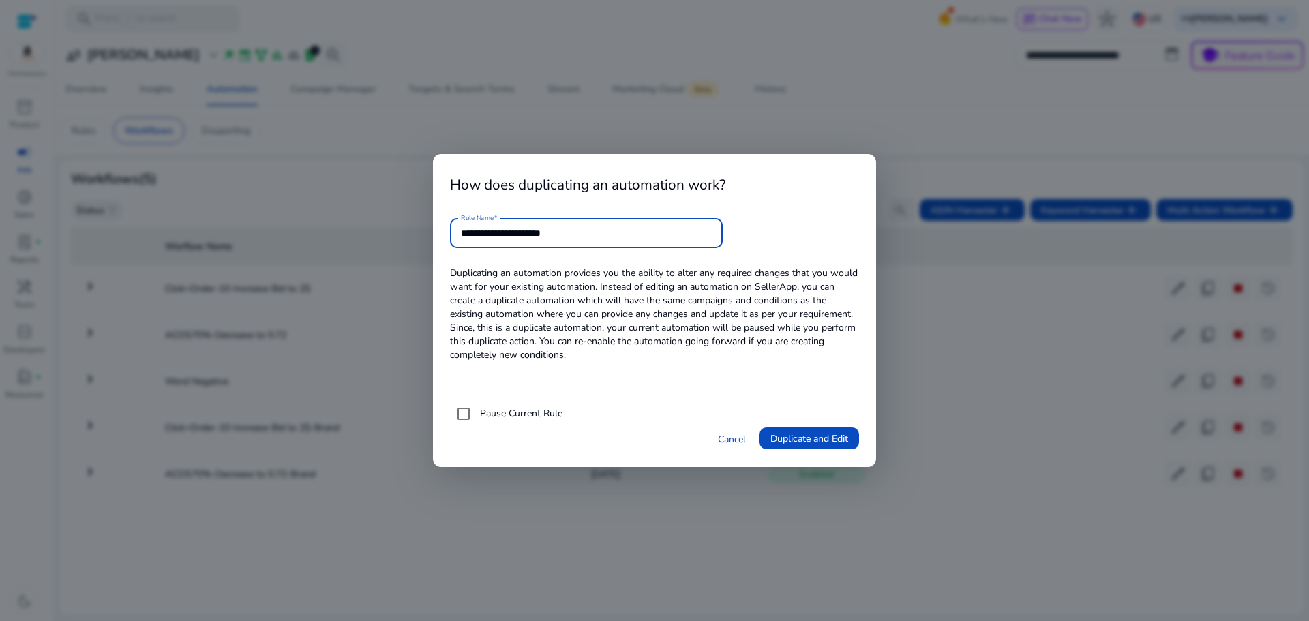
click at [498, 411] on label "Pause Current Rule" at bounding box center [519, 413] width 85 height 14
click at [793, 444] on span "Duplicate and Edit" at bounding box center [809, 438] width 78 height 14
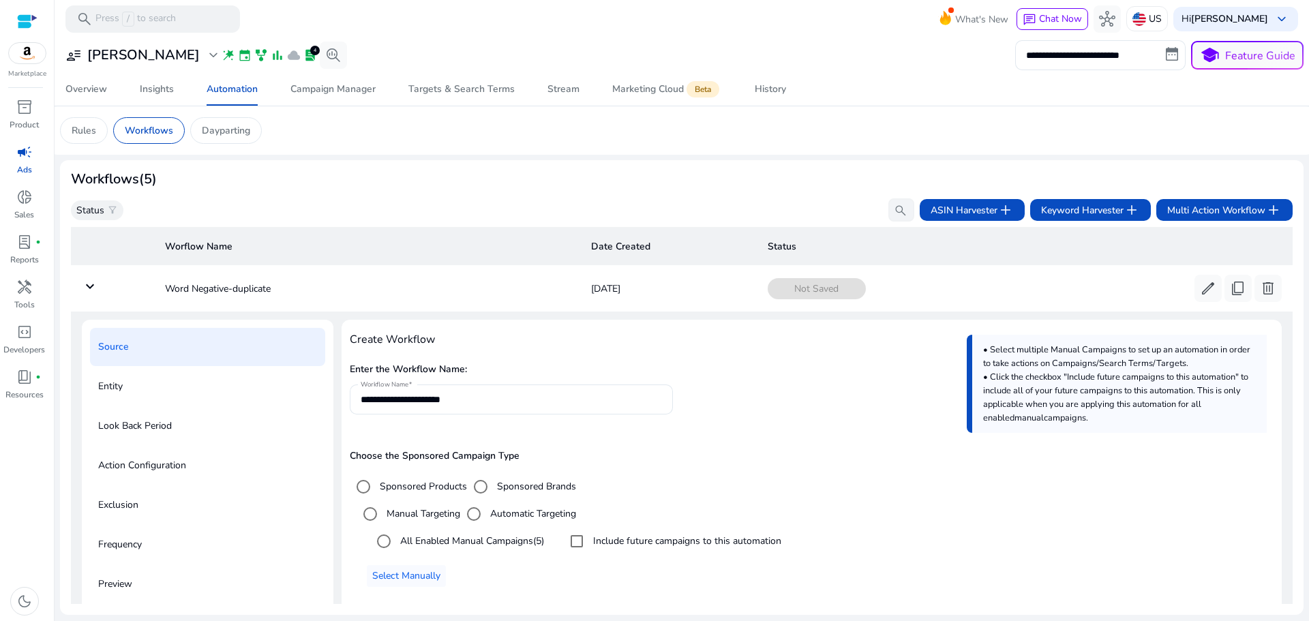
scroll to position [49, 0]
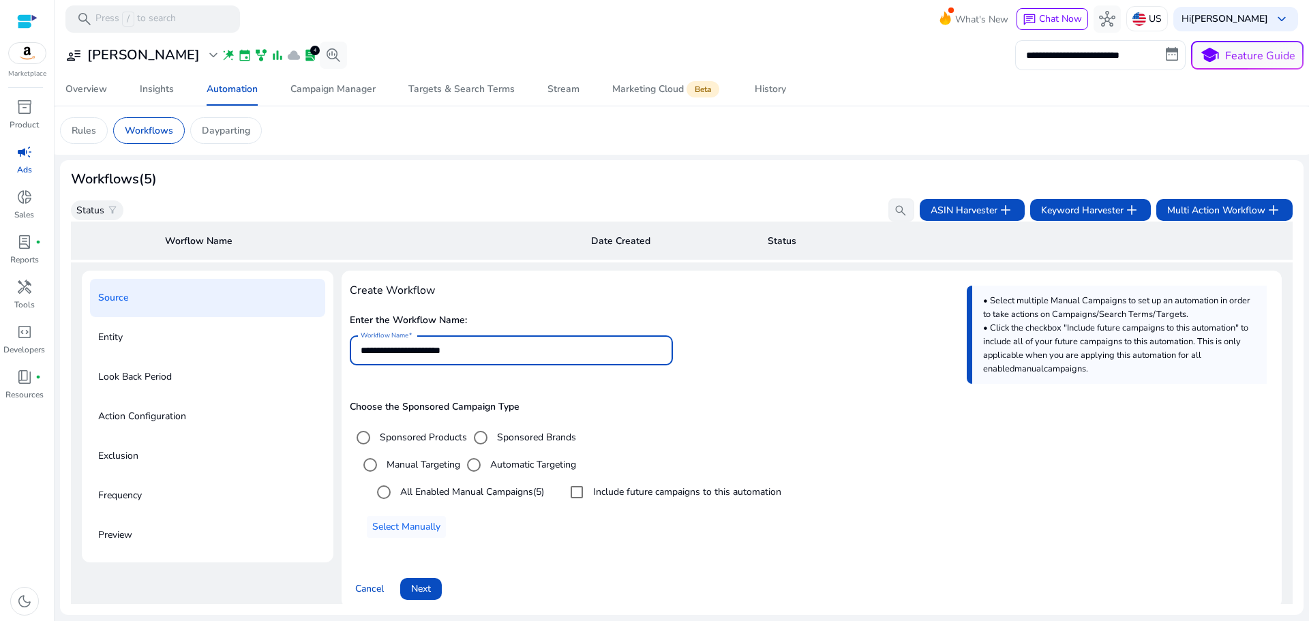
click at [489, 354] on input "**********" at bounding box center [511, 350] width 301 height 15
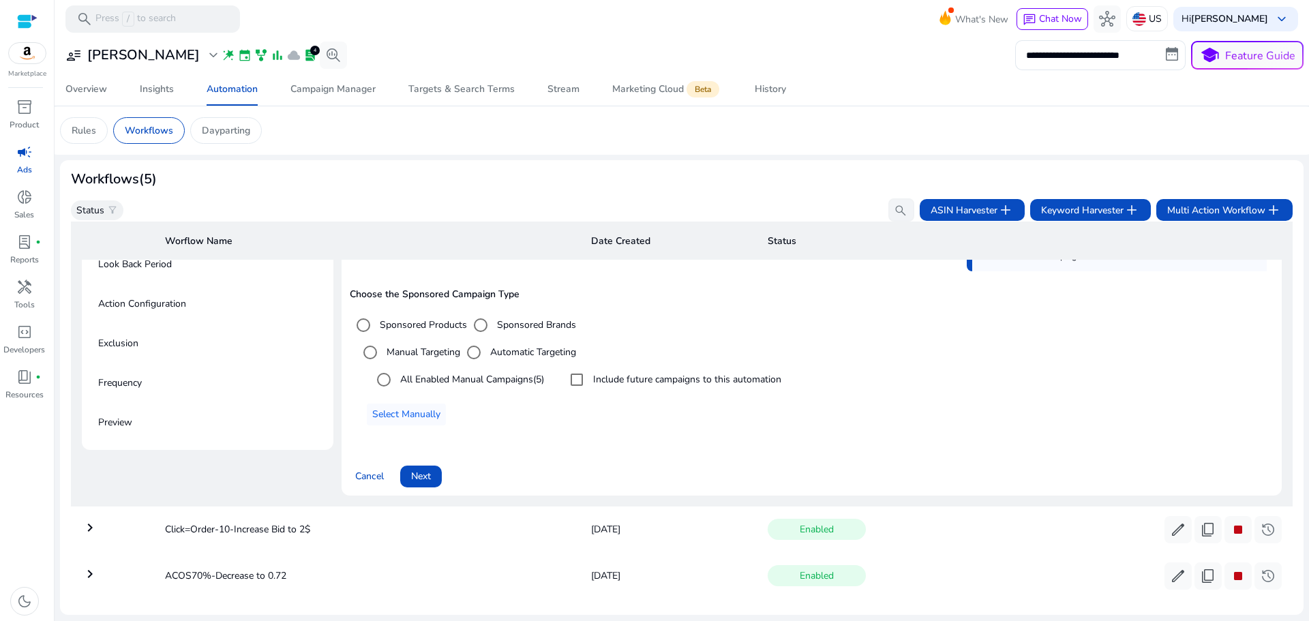
scroll to position [185, 0]
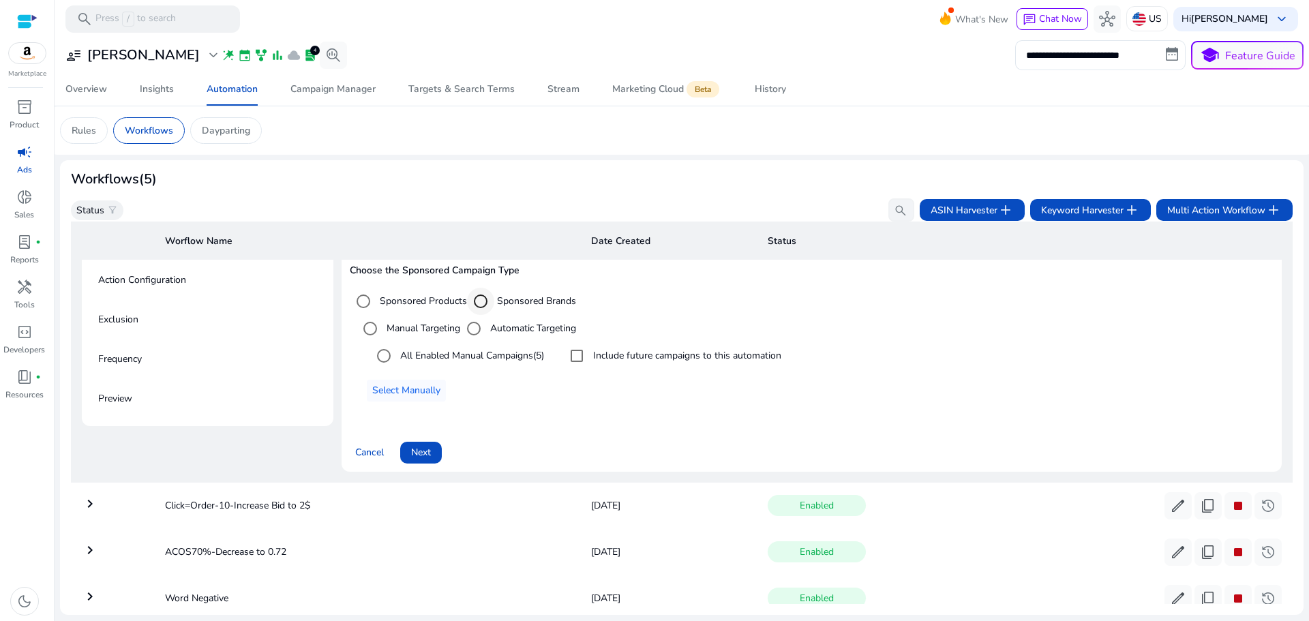
type input "**********"
click at [432, 451] on span at bounding box center [421, 452] width 42 height 33
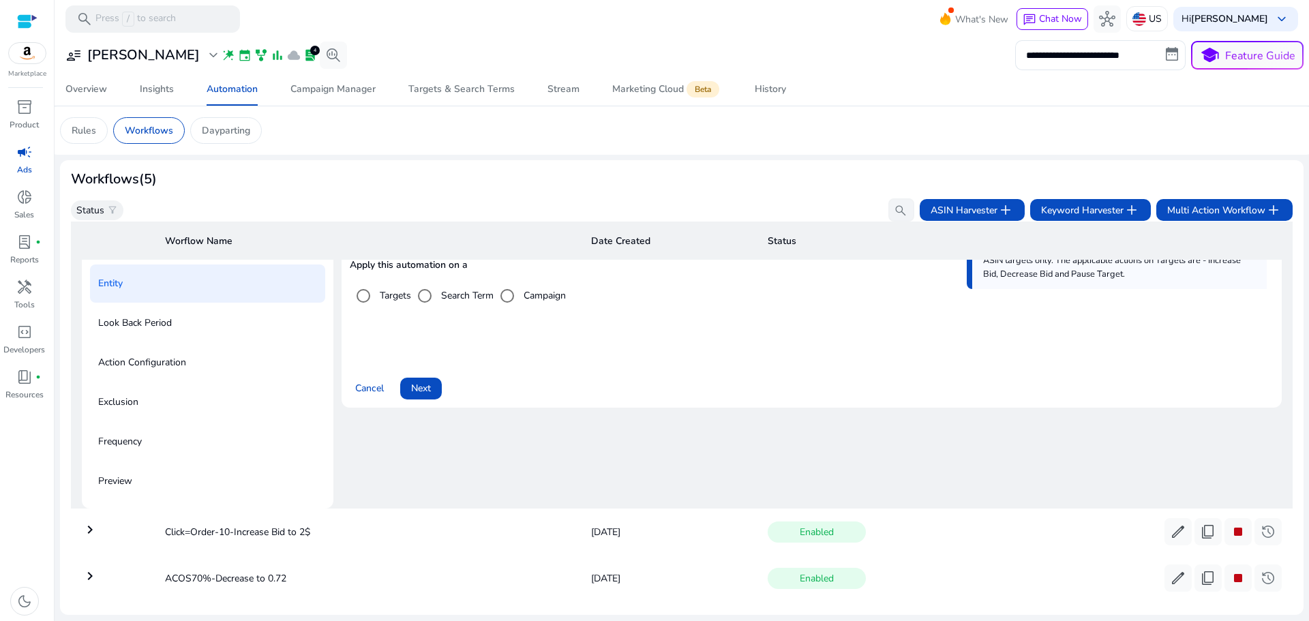
scroll to position [98, 0]
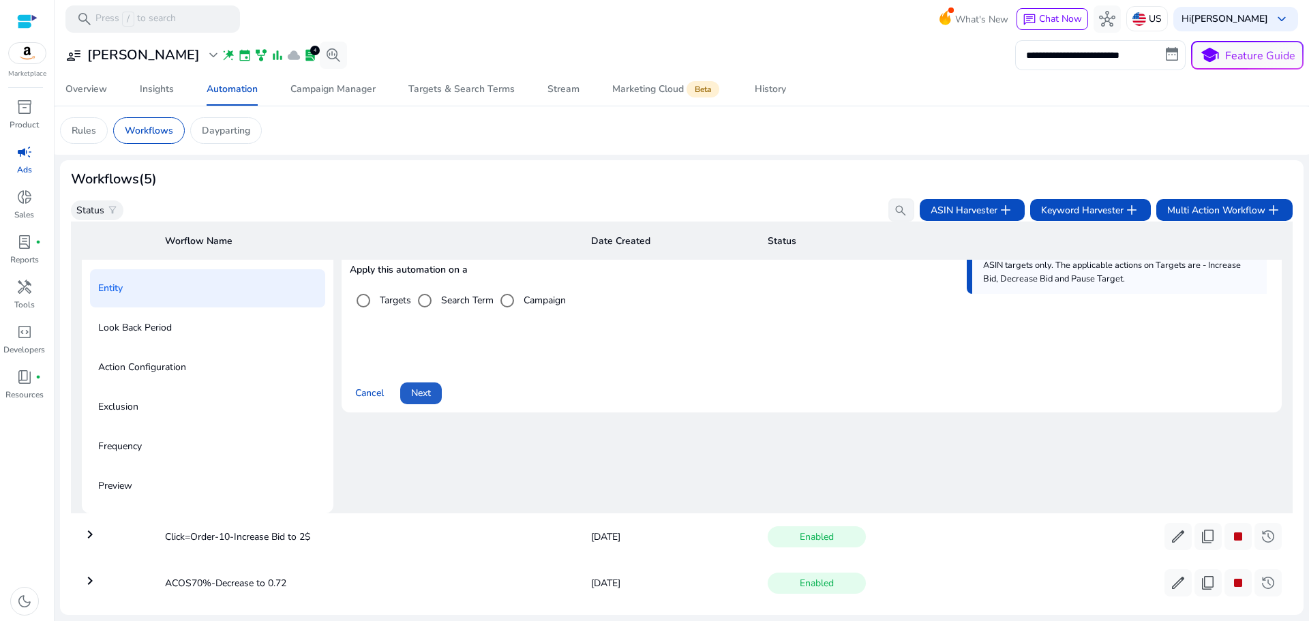
click at [432, 401] on span at bounding box center [421, 393] width 42 height 33
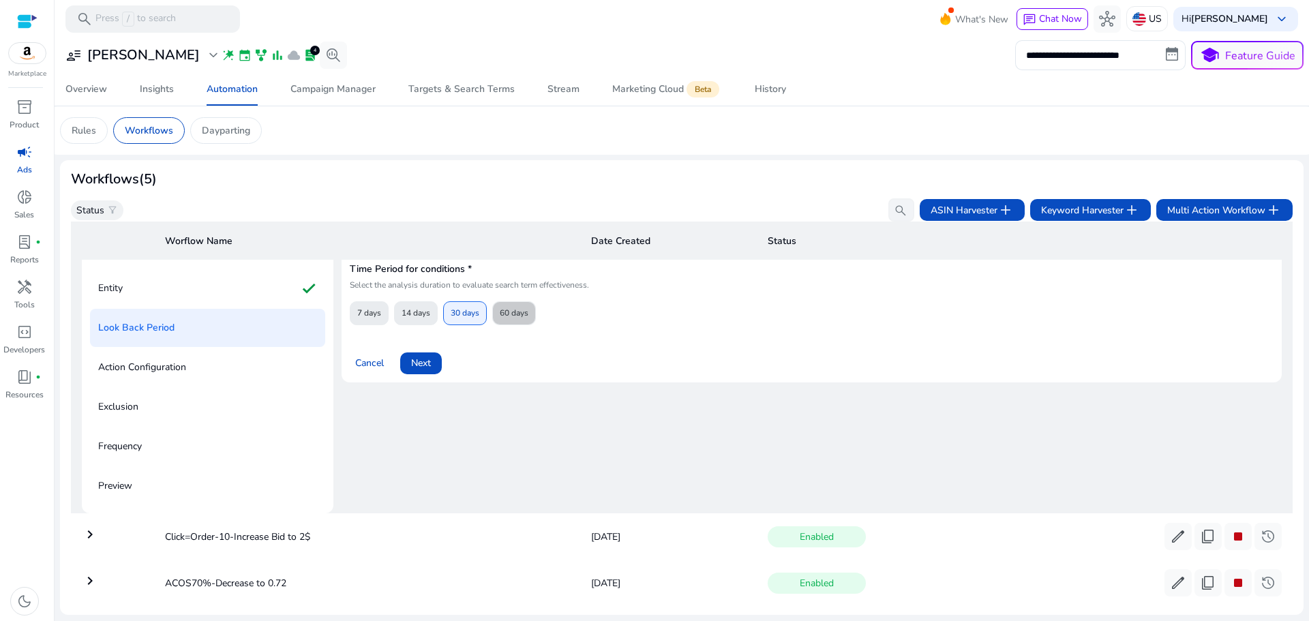
click at [524, 314] on span "60 days" at bounding box center [514, 313] width 29 height 24
click at [435, 360] on span at bounding box center [421, 363] width 42 height 33
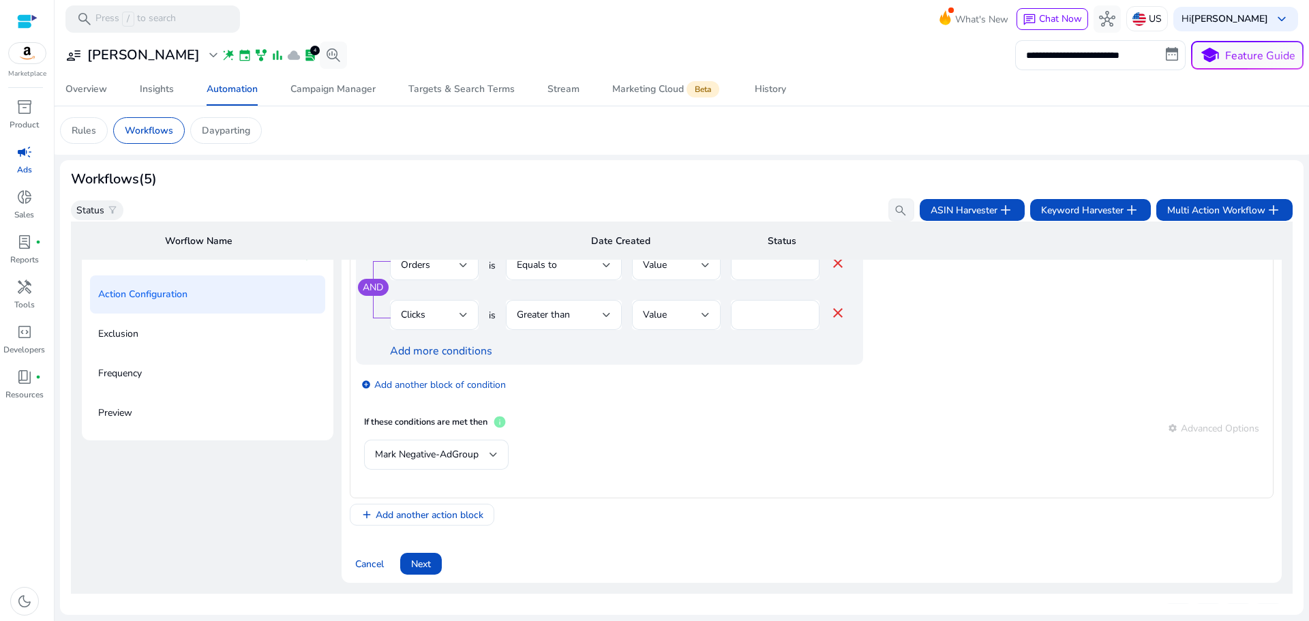
scroll to position [234, 0]
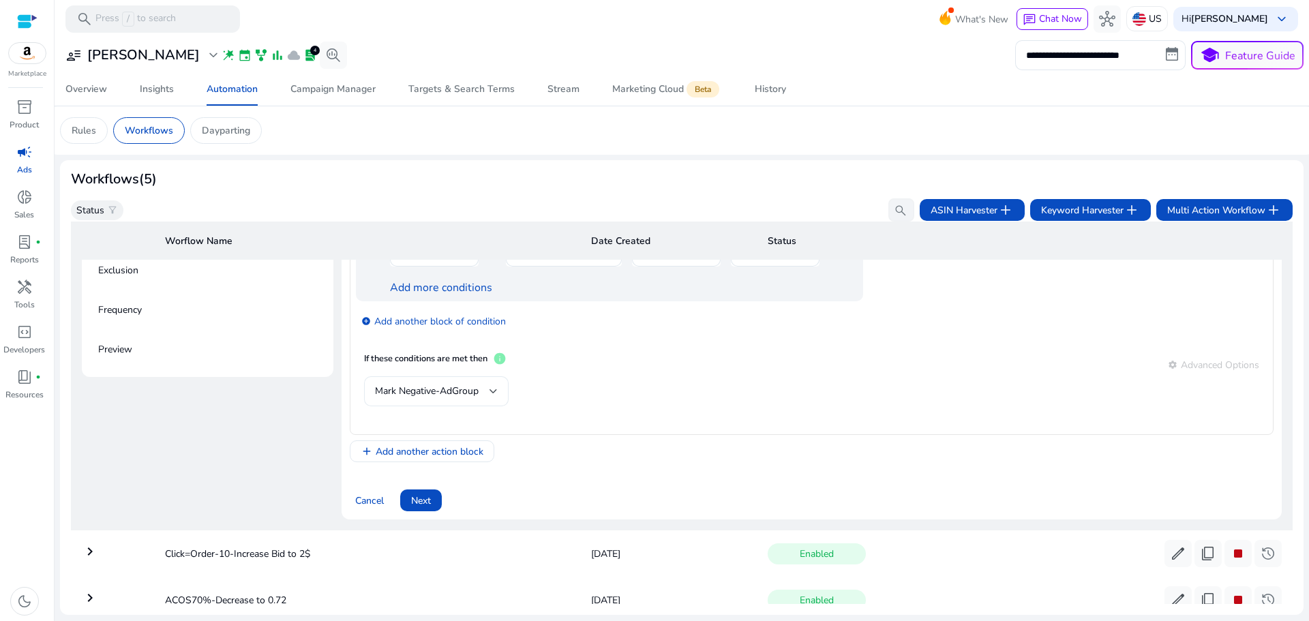
click at [474, 394] on span "Mark Negative-AdGroup" at bounding box center [427, 390] width 104 height 13
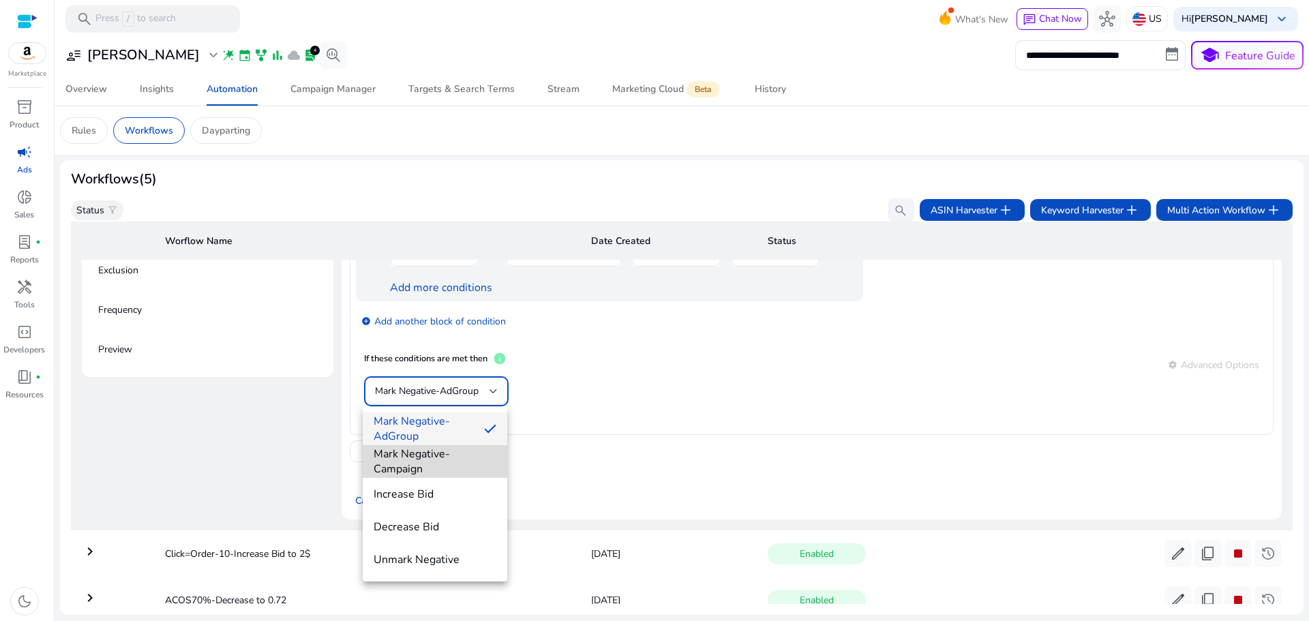
click at [473, 459] on span "Mark Negative-Campaign" at bounding box center [434, 461] width 123 height 30
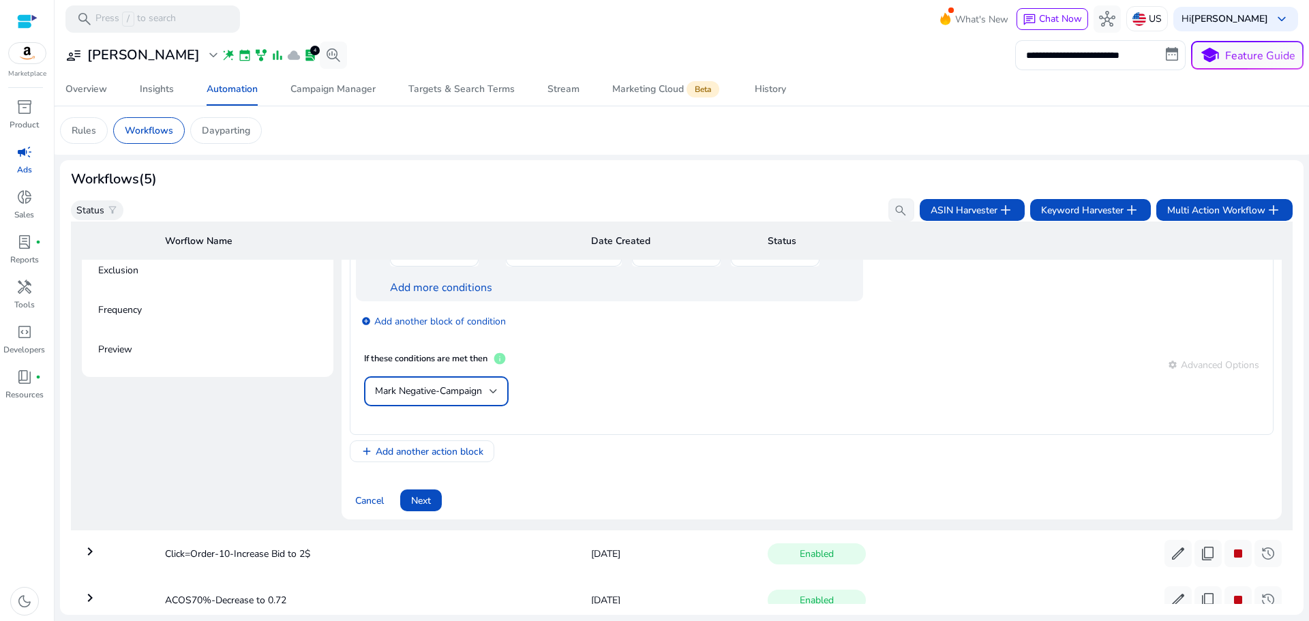
click at [422, 497] on span "Next" at bounding box center [421, 500] width 20 height 14
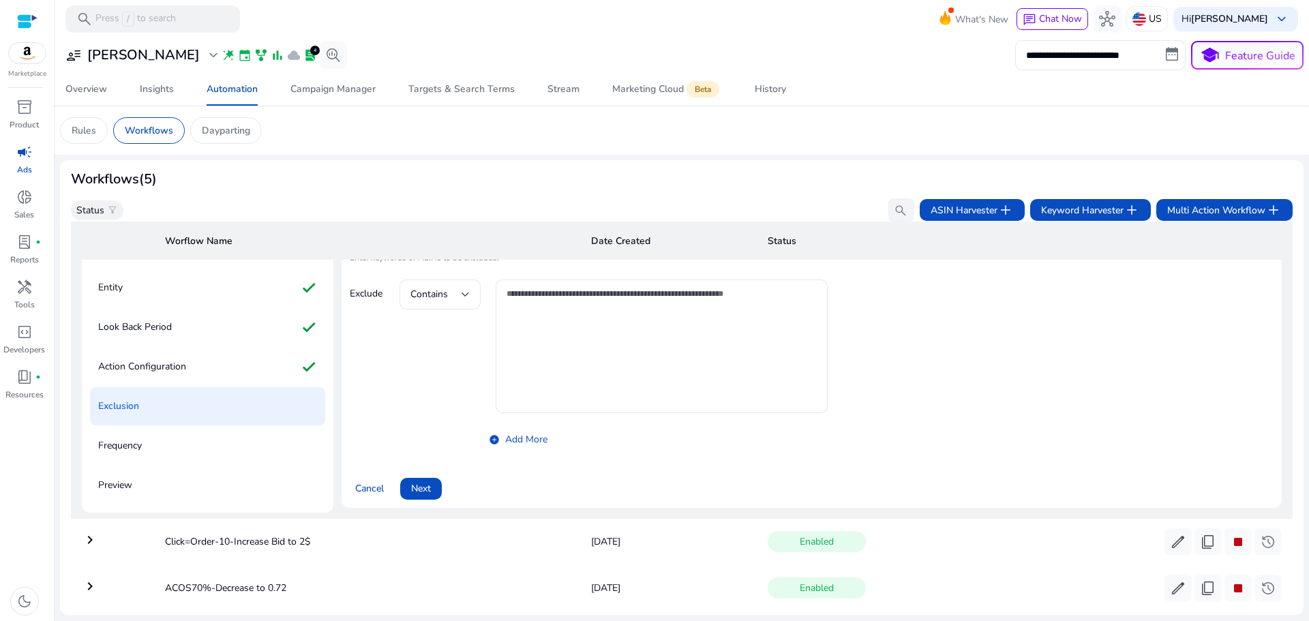
scroll to position [98, 0]
click at [429, 487] on span "Next" at bounding box center [421, 489] width 20 height 14
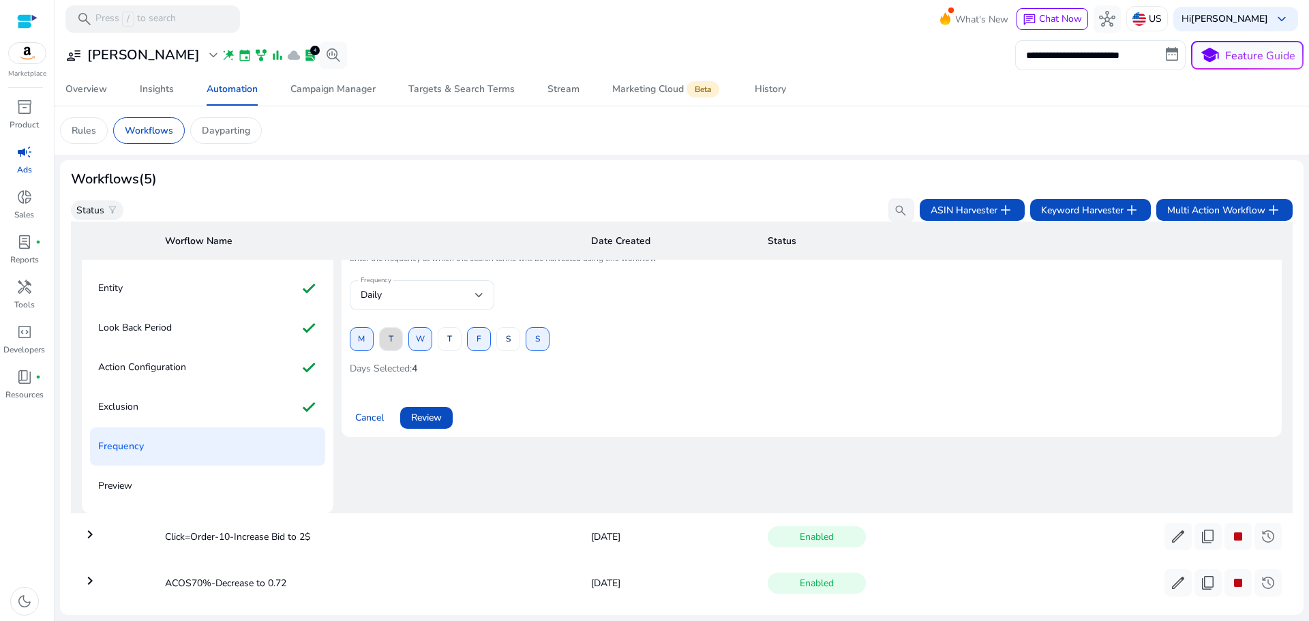
click at [391, 345] on span "T" at bounding box center [390, 339] width 5 height 24
click at [361, 346] on span "M" at bounding box center [361, 339] width 7 height 24
click at [445, 338] on span at bounding box center [449, 339] width 22 height 33
click at [427, 341] on span at bounding box center [420, 339] width 22 height 33
drag, startPoint x: 474, startPoint y: 339, endPoint x: 482, endPoint y: 339, distance: 8.2
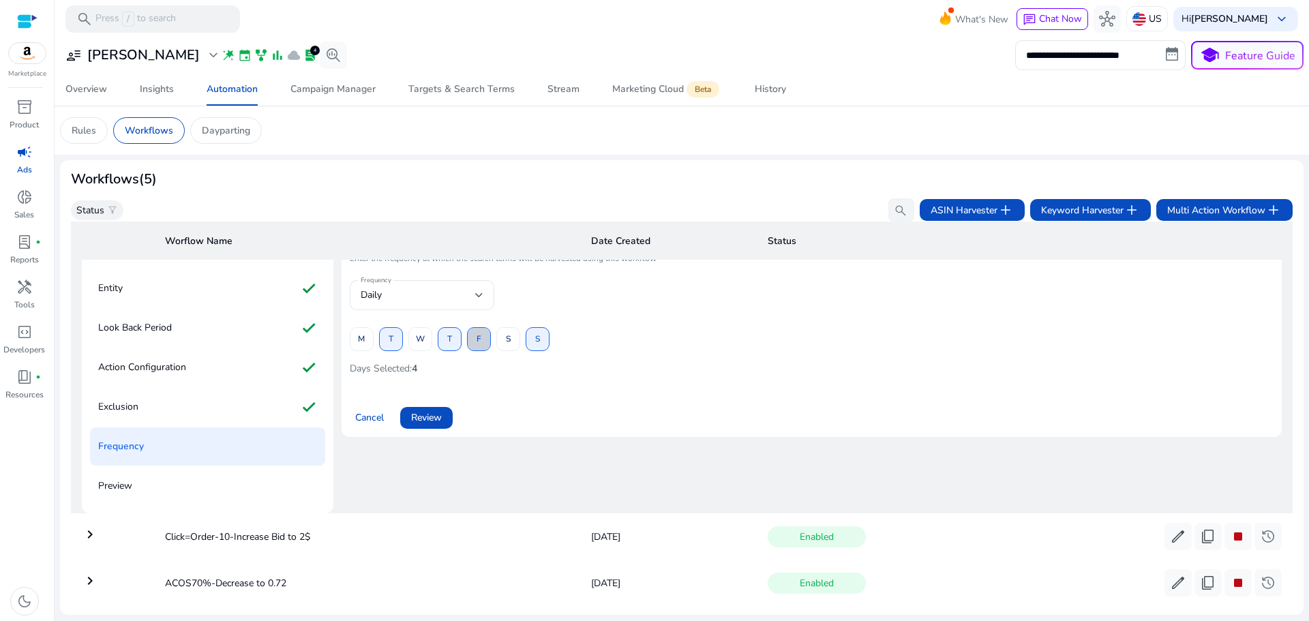
click at [476, 339] on button "F" at bounding box center [479, 339] width 24 height 24
drag, startPoint x: 500, startPoint y: 339, endPoint x: 531, endPoint y: 341, distance: 30.7
click at [502, 339] on span at bounding box center [508, 339] width 22 height 33
click at [532, 341] on span at bounding box center [537, 339] width 22 height 33
click at [425, 413] on span "Review" at bounding box center [426, 417] width 31 height 14
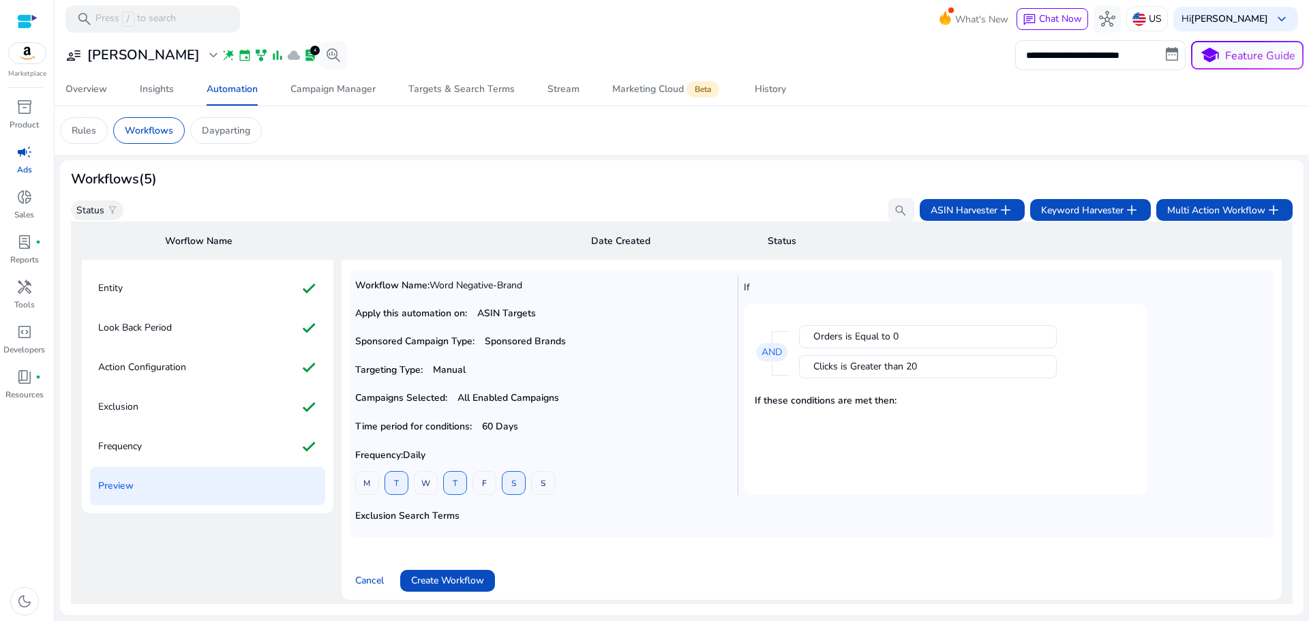
click at [446, 583] on span "Create Workflow" at bounding box center [447, 580] width 73 height 14
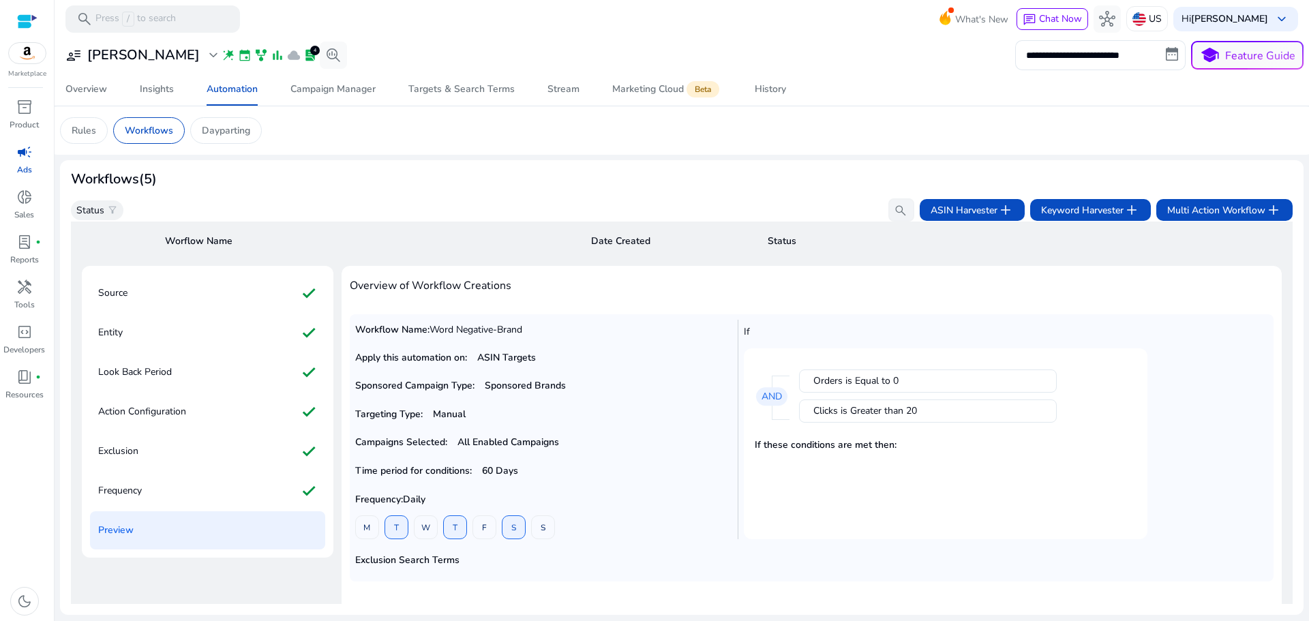
scroll to position [341, 0]
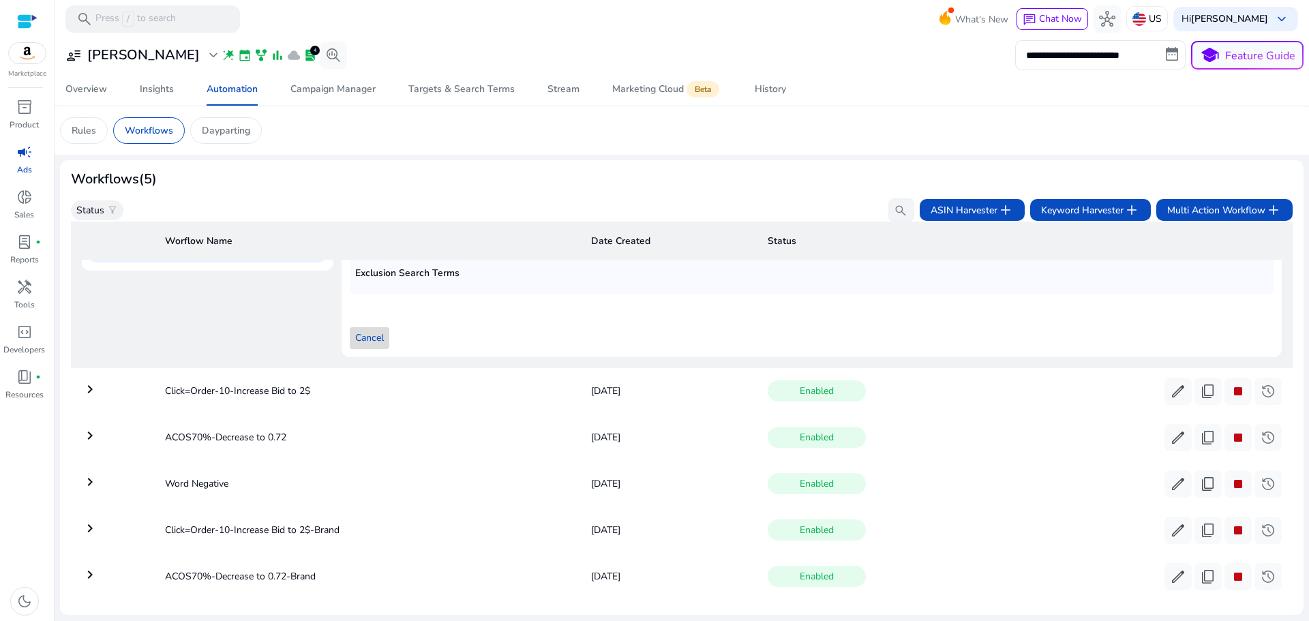
click at [361, 337] on span "Cancel" at bounding box center [369, 338] width 29 height 14
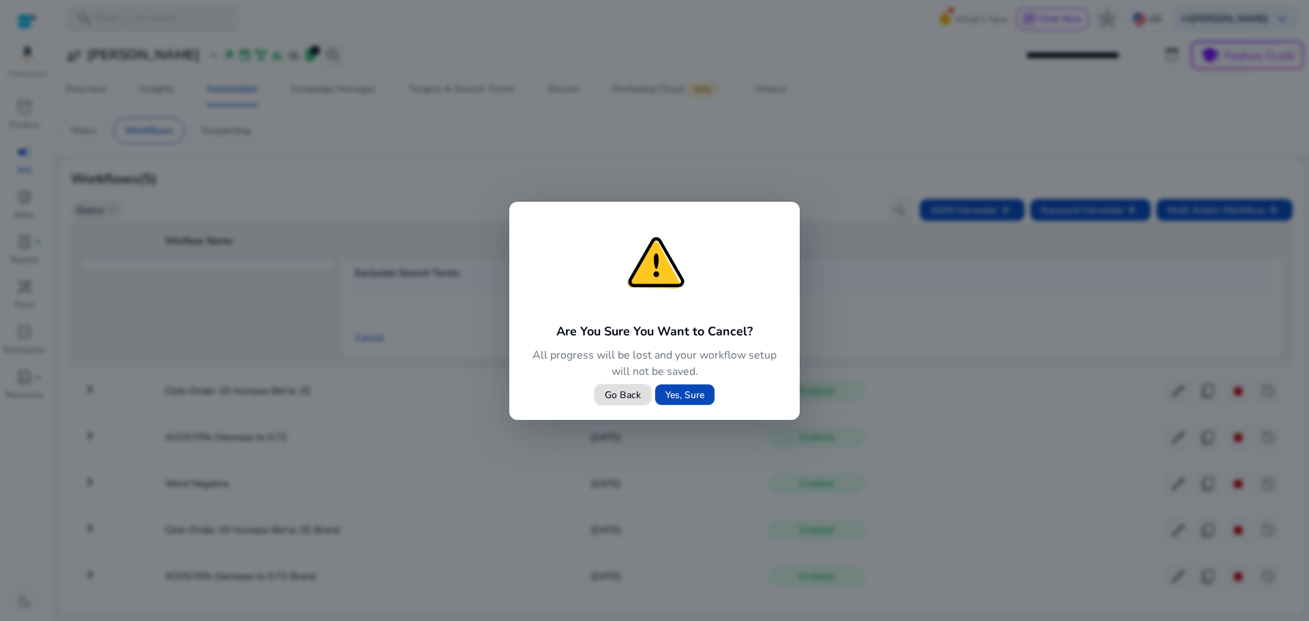
click at [688, 393] on span "Yes, Sure" at bounding box center [684, 395] width 39 height 14
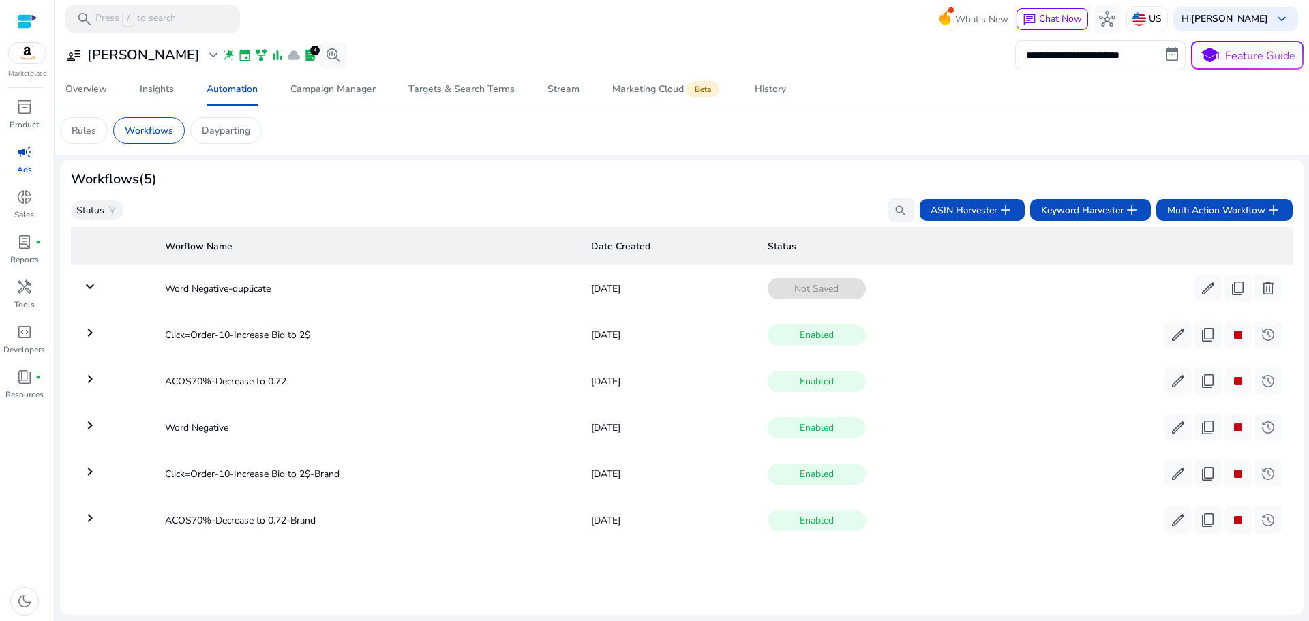
scroll to position [0, 0]
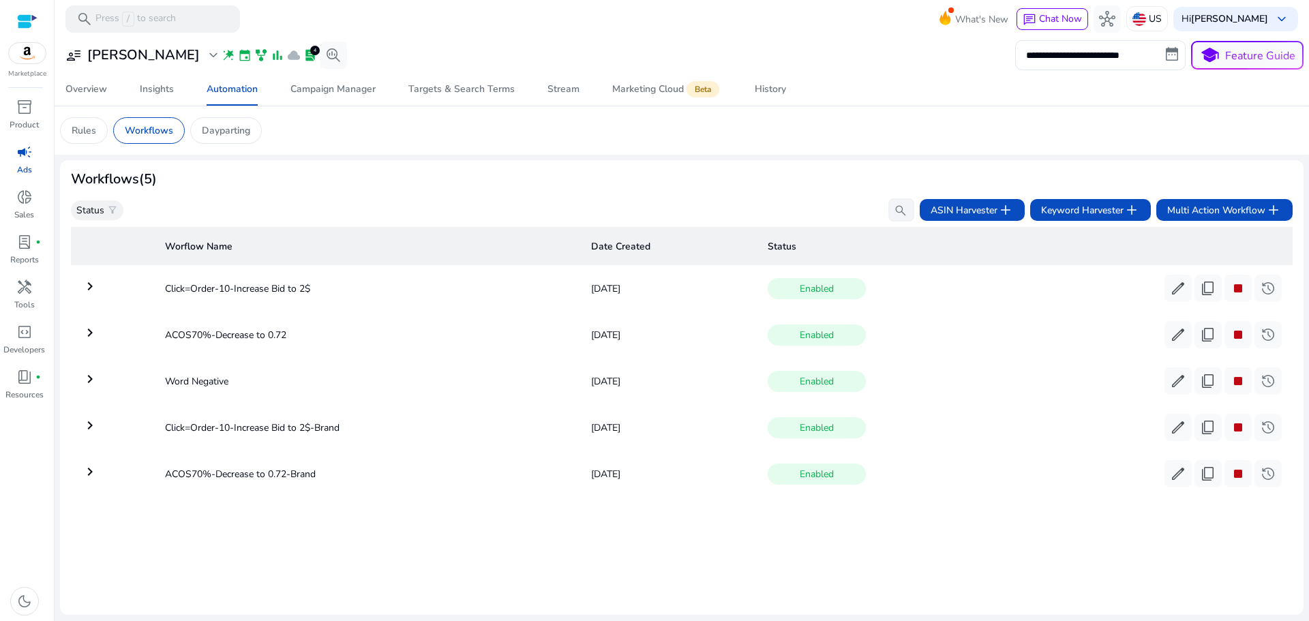
click at [90, 385] on mat-icon "keyboard_arrow_right" at bounding box center [90, 379] width 16 height 16
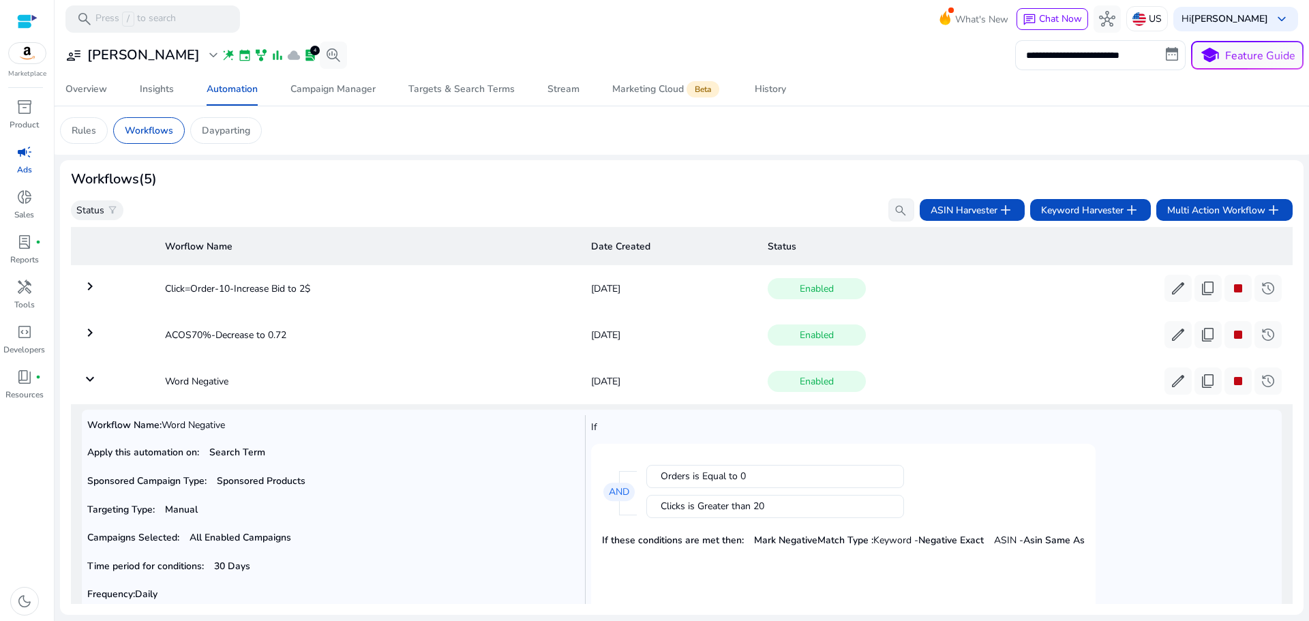
click at [87, 376] on mat-icon "keyboard_arrow_down" at bounding box center [90, 379] width 16 height 16
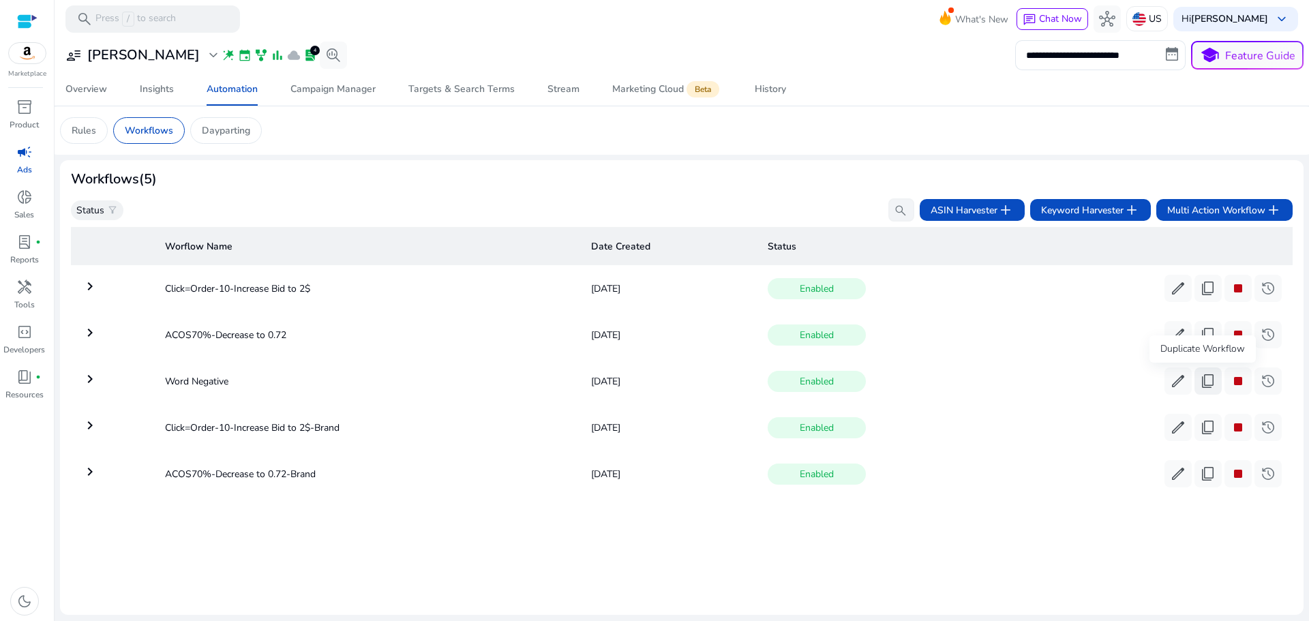
click at [1199, 381] on span "content_copy" at bounding box center [1207, 381] width 16 height 16
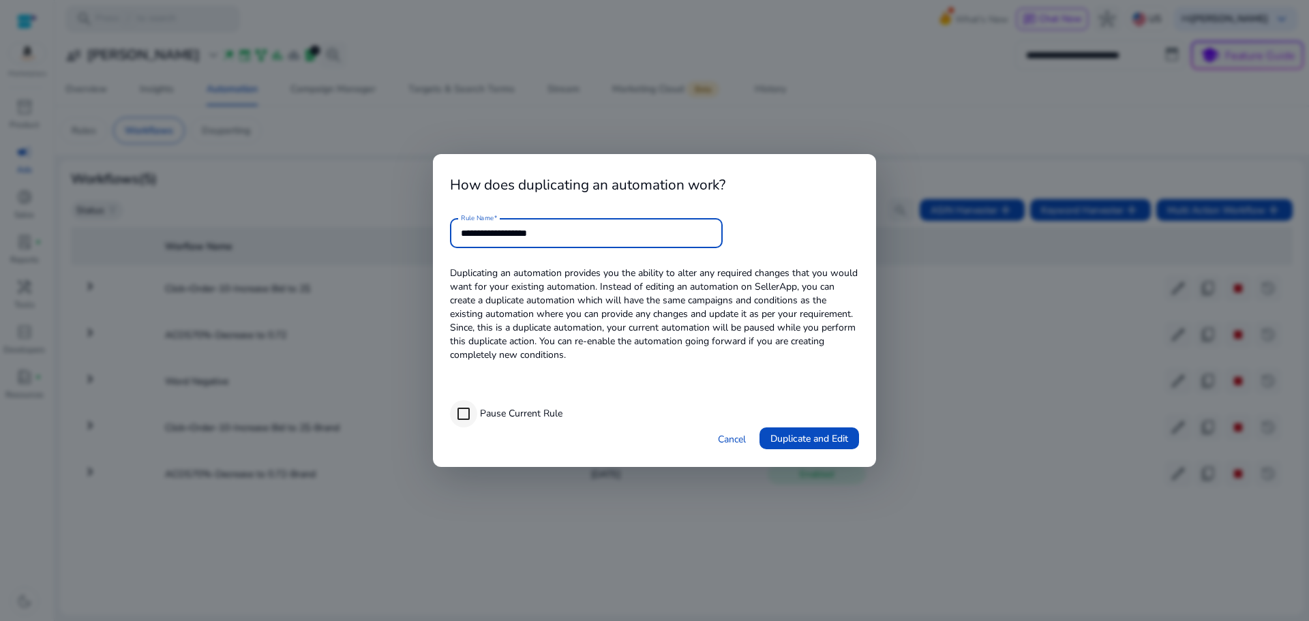
type input "**********"
click at [807, 438] on span "Duplicate and Edit" at bounding box center [809, 438] width 78 height 14
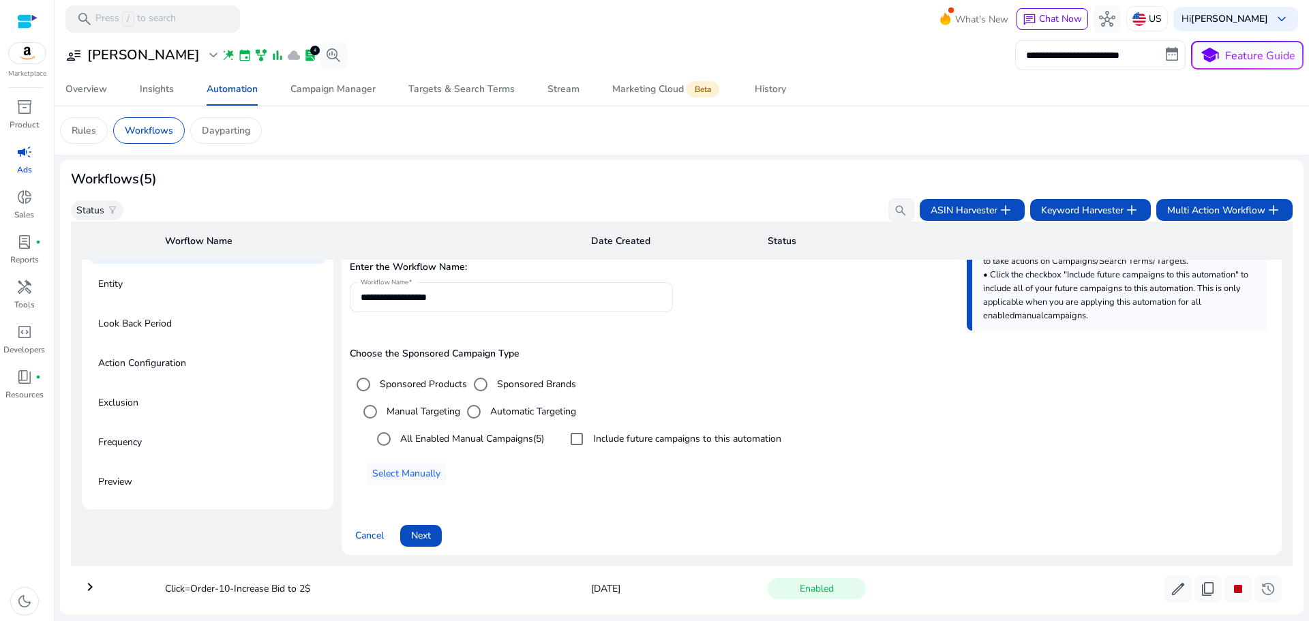
scroll to position [117, 0]
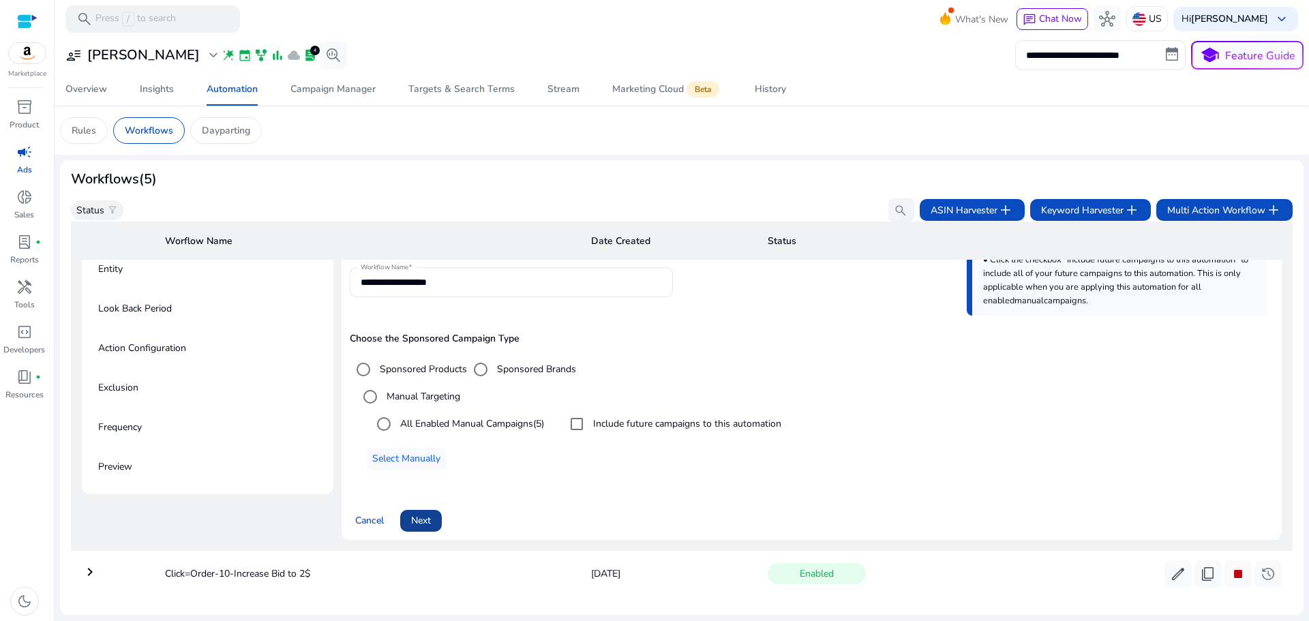
click at [425, 522] on span "Next" at bounding box center [421, 520] width 20 height 14
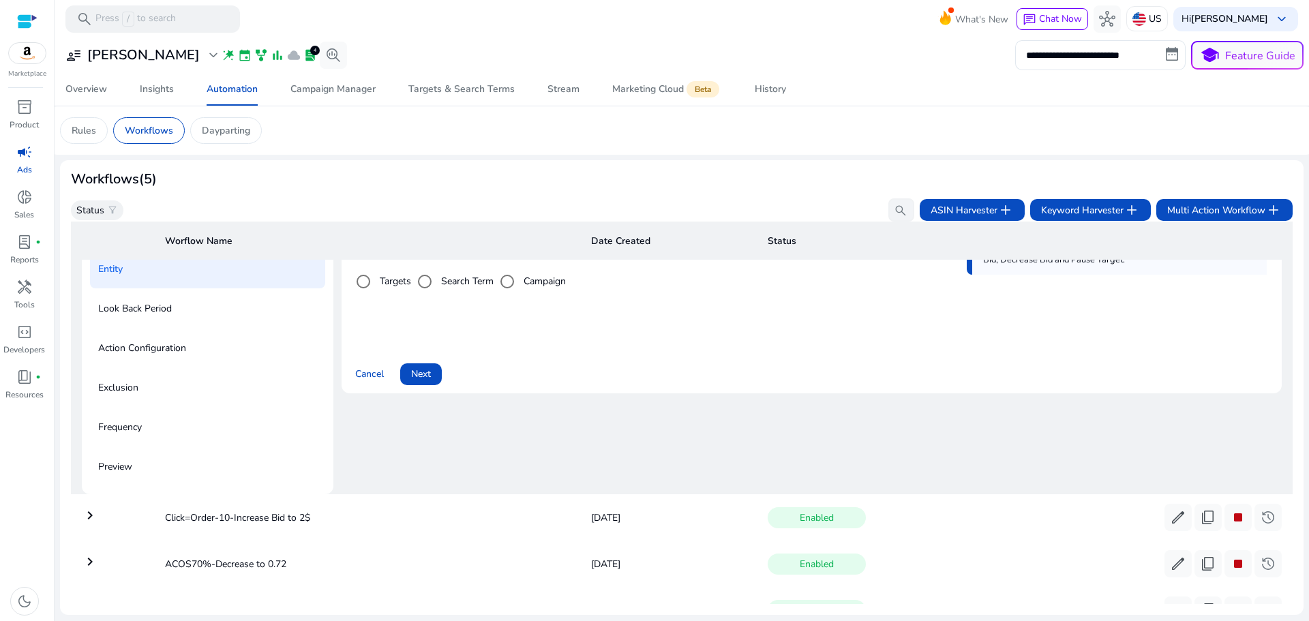
scroll to position [98, 0]
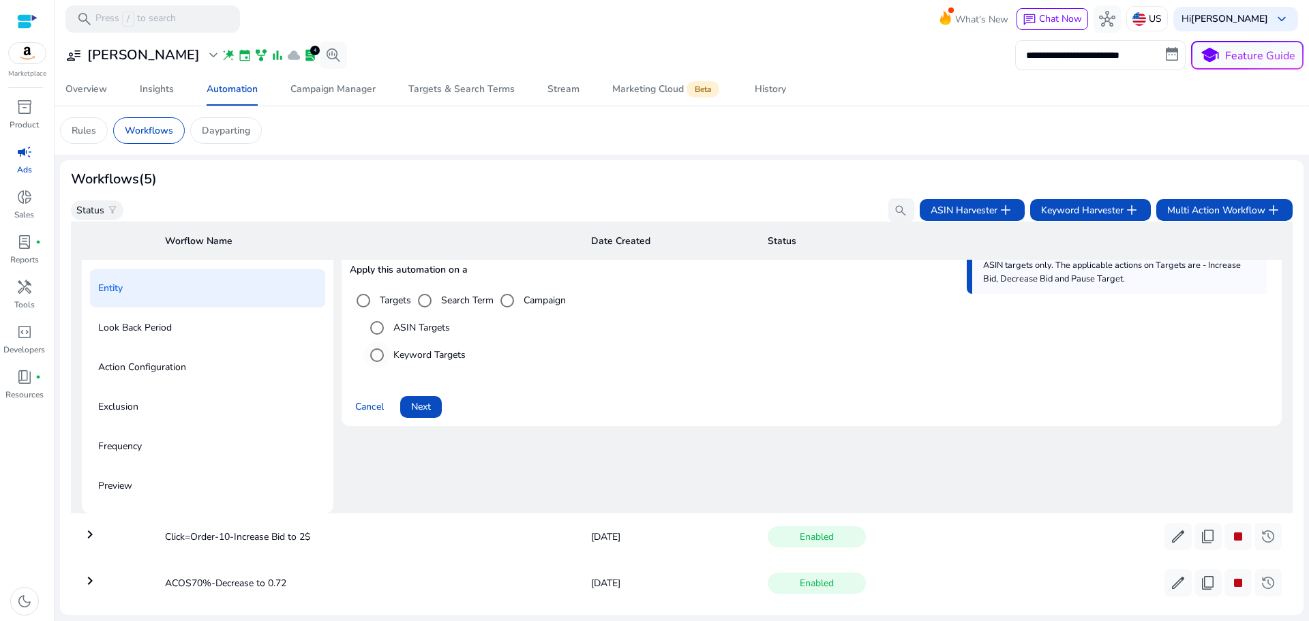
click at [393, 355] on label "Keyword Targets" at bounding box center [428, 355] width 75 height 14
click at [421, 403] on span "Next" at bounding box center [421, 406] width 20 height 14
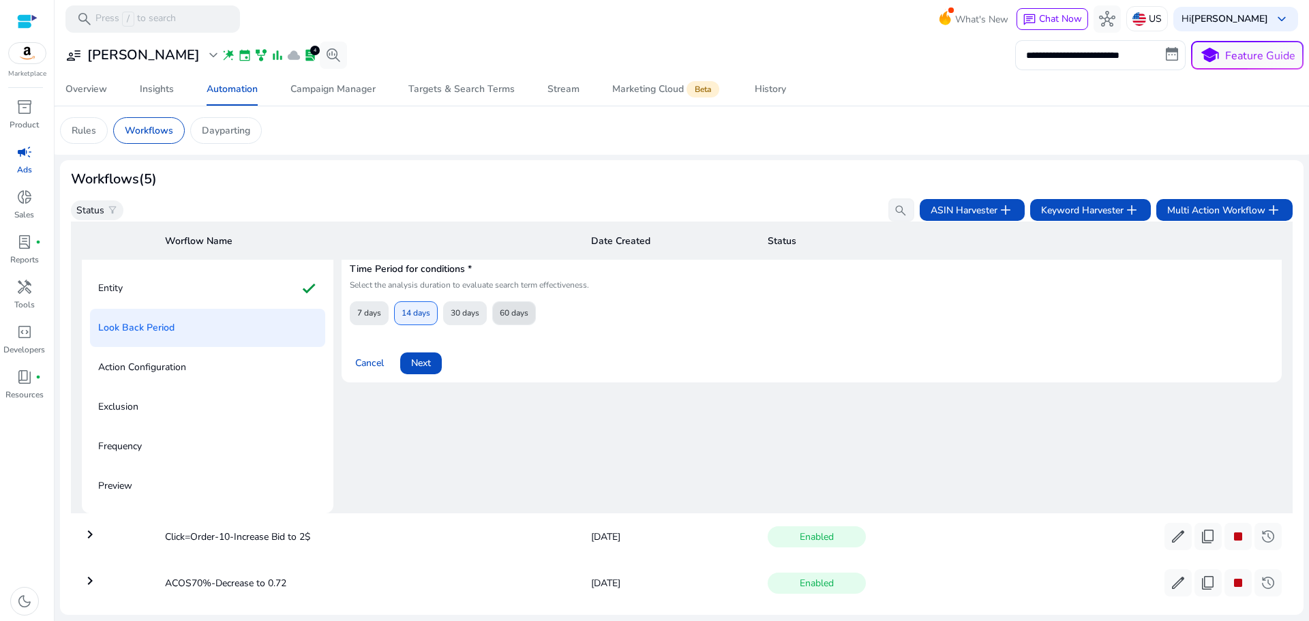
click at [521, 320] on span "60 days" at bounding box center [514, 313] width 29 height 24
click at [406, 369] on span at bounding box center [421, 363] width 42 height 33
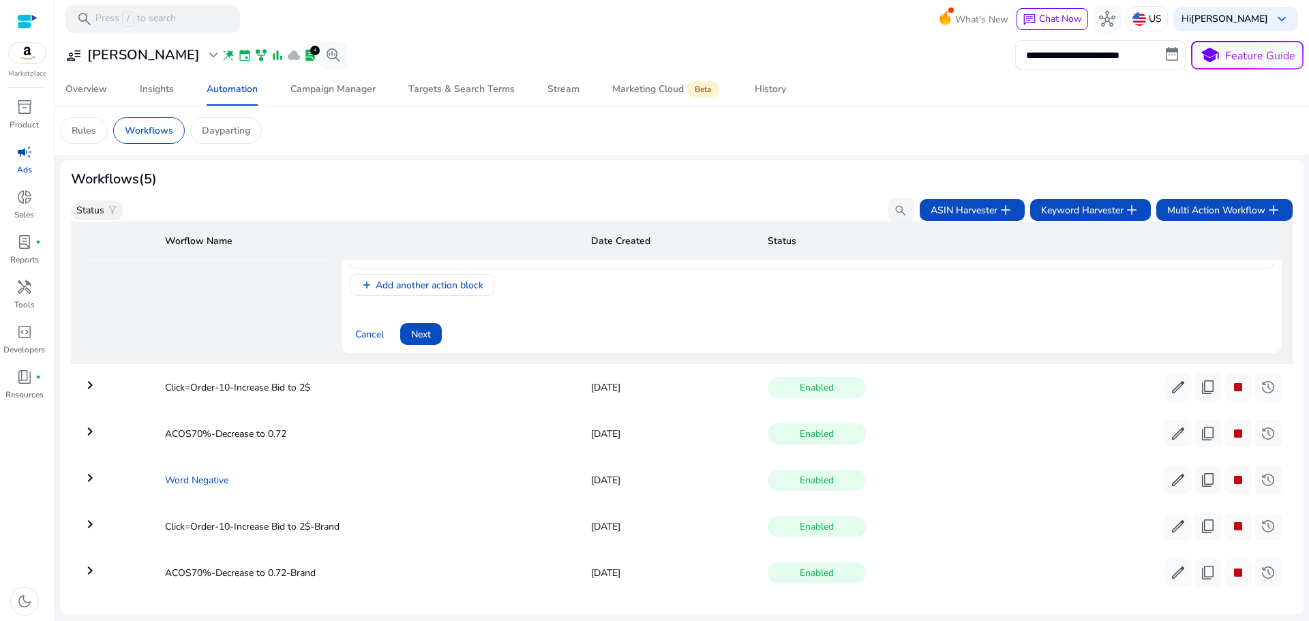
scroll to position [370, 0]
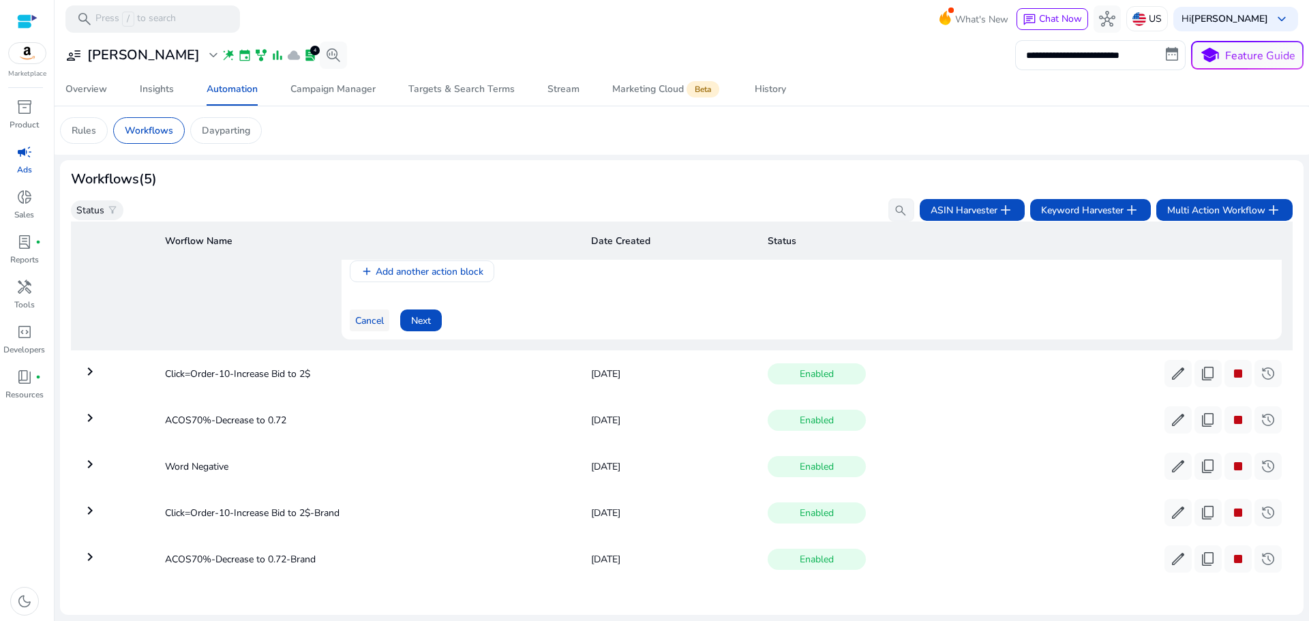
click at [378, 321] on span "Cancel" at bounding box center [369, 321] width 29 height 14
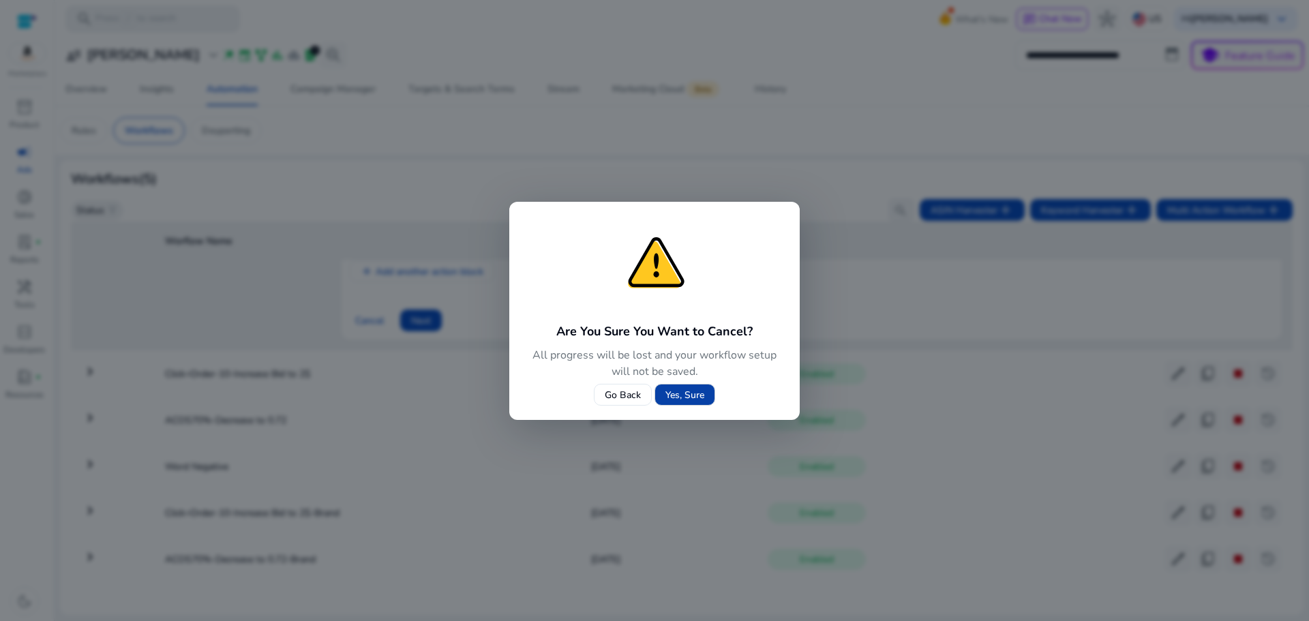
click at [694, 399] on span "Yes, Sure" at bounding box center [684, 395] width 39 height 14
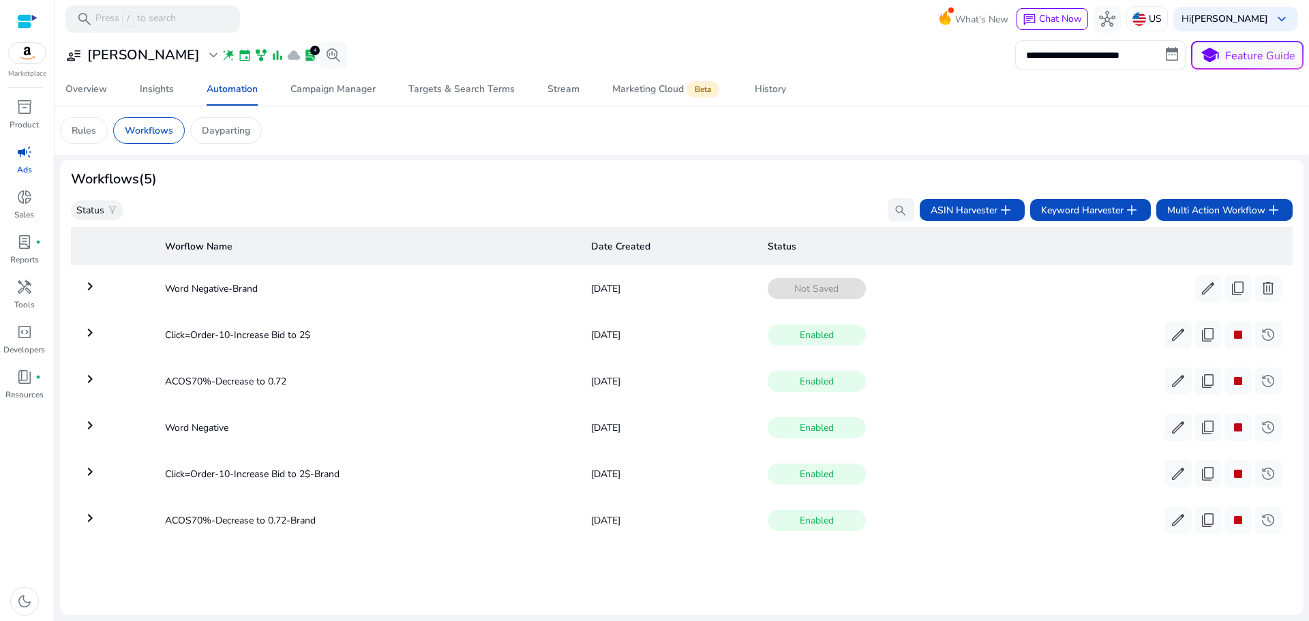
scroll to position [0, 0]
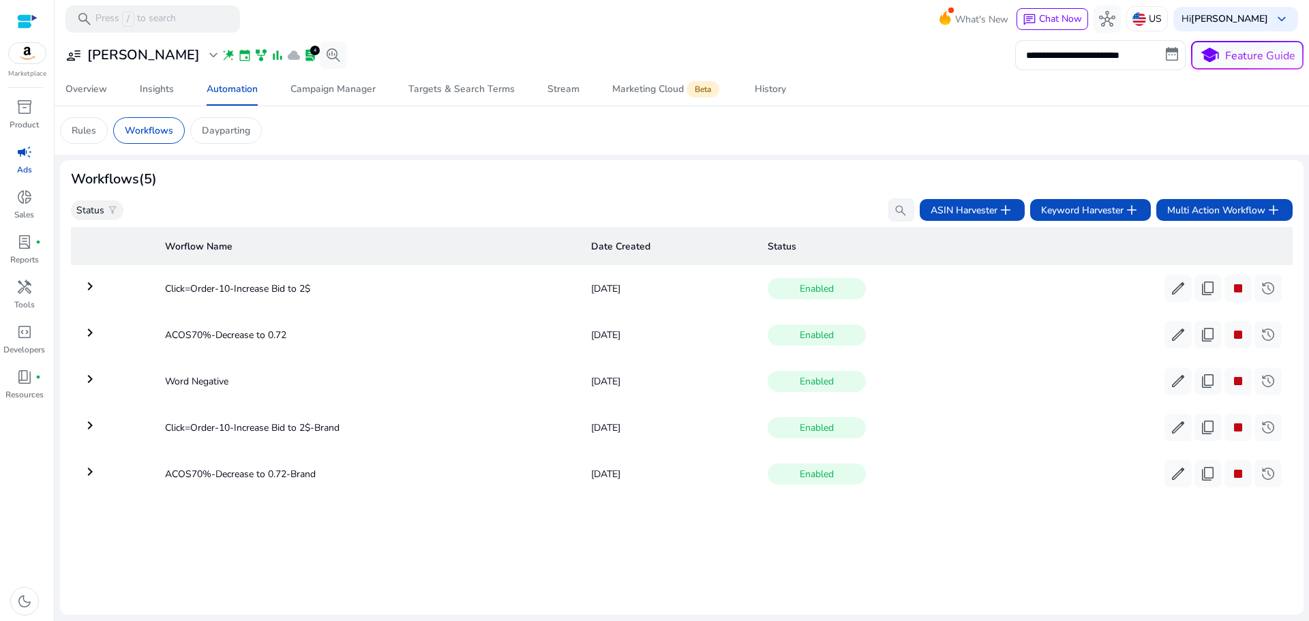
click at [87, 382] on mat-icon "keyboard_arrow_right" at bounding box center [90, 379] width 16 height 16
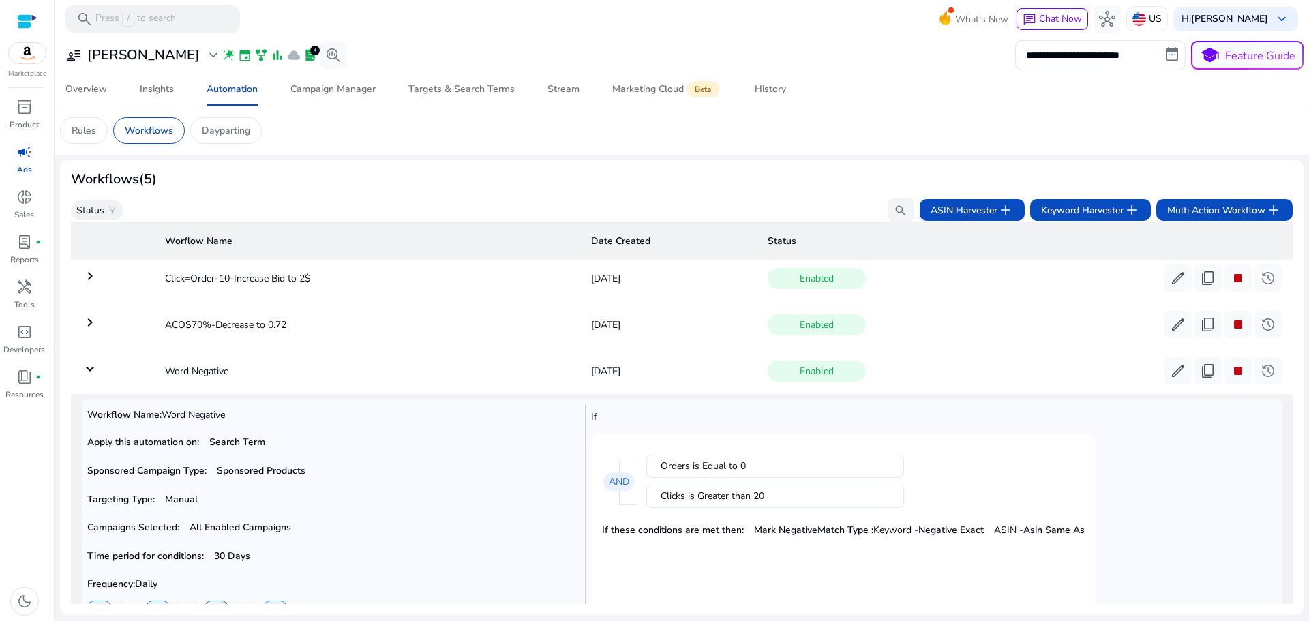
scroll to position [9, 0]
click at [1208, 371] on span "content_copy" at bounding box center [1207, 372] width 16 height 16
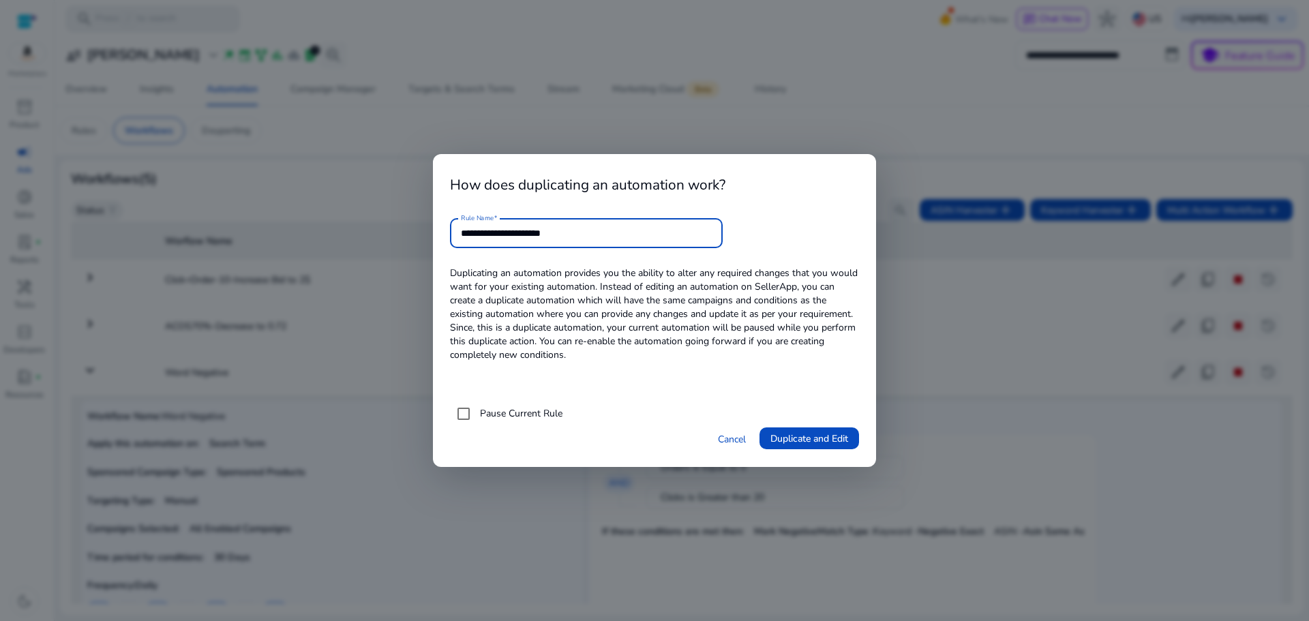
click at [486, 413] on label "Pause Current Rule" at bounding box center [519, 413] width 85 height 14
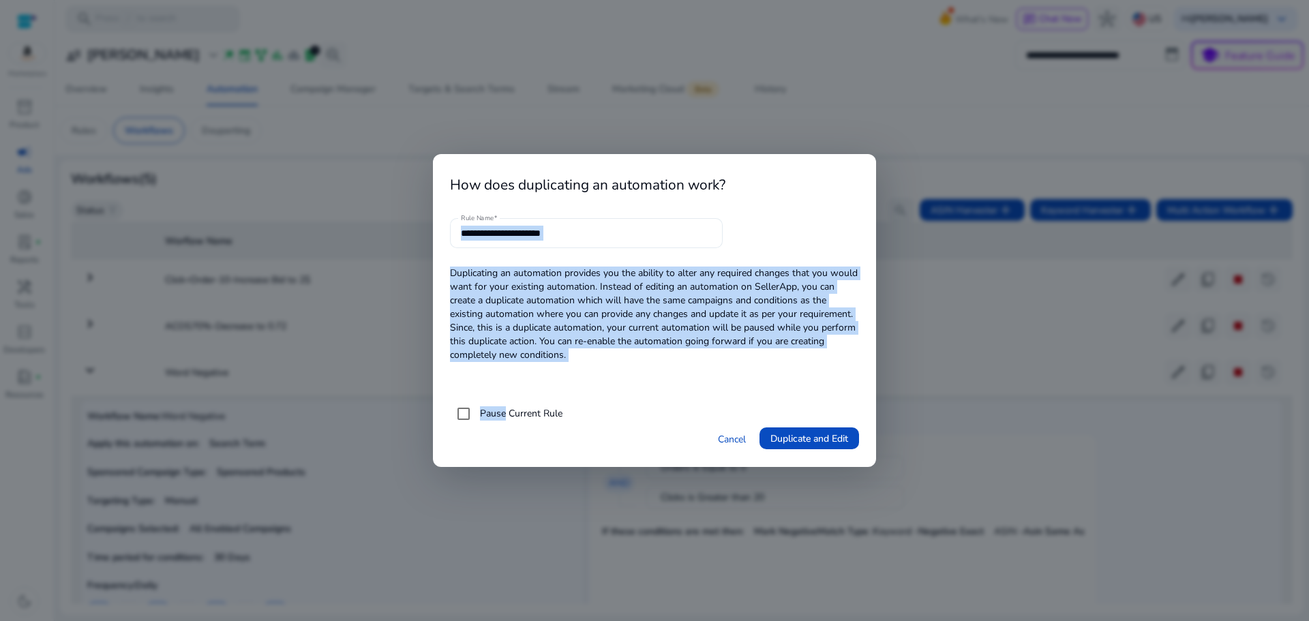
click at [620, 242] on div "**********" at bounding box center [586, 233] width 251 height 30
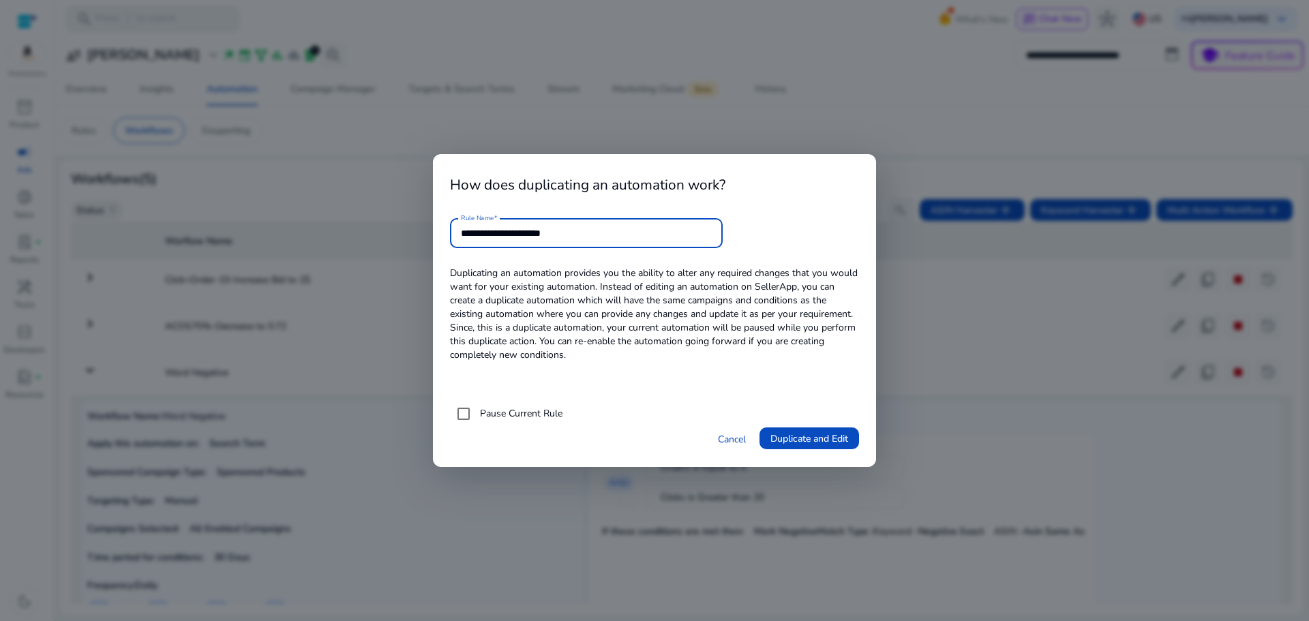
drag, startPoint x: 596, startPoint y: 234, endPoint x: 532, endPoint y: 236, distance: 64.1
click at [532, 236] on input "**********" at bounding box center [586, 233] width 251 height 15
type input "**********"
click at [789, 441] on span "Duplicate and Edit" at bounding box center [809, 438] width 78 height 14
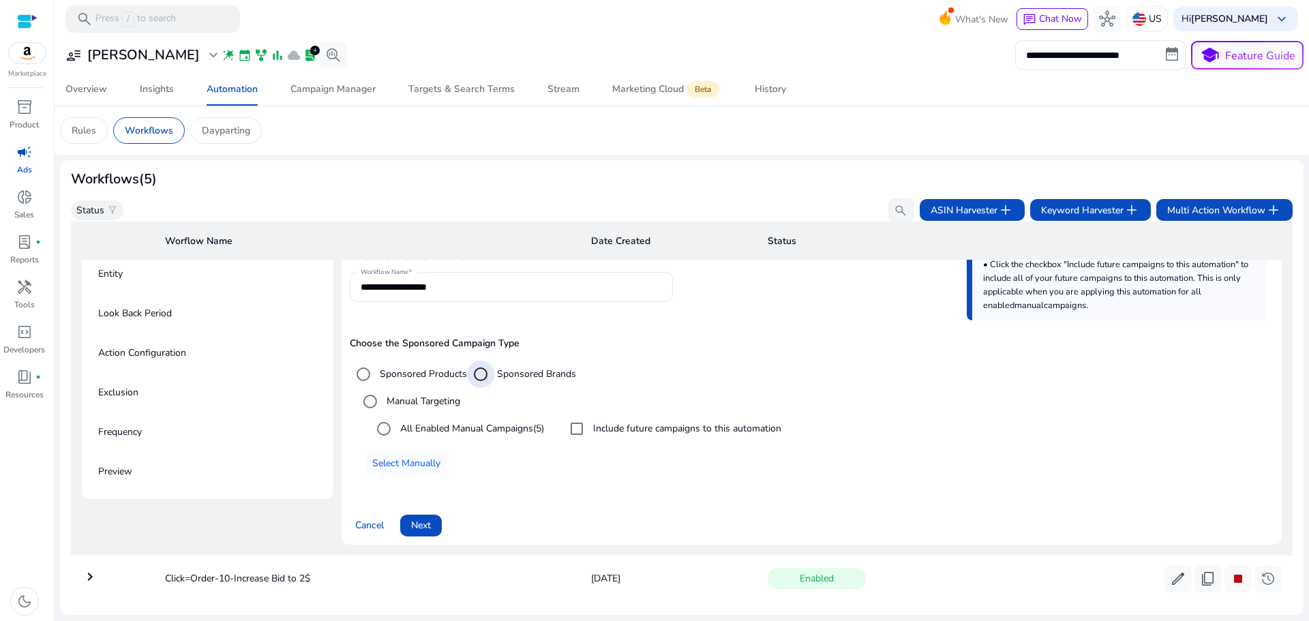
scroll to position [117, 0]
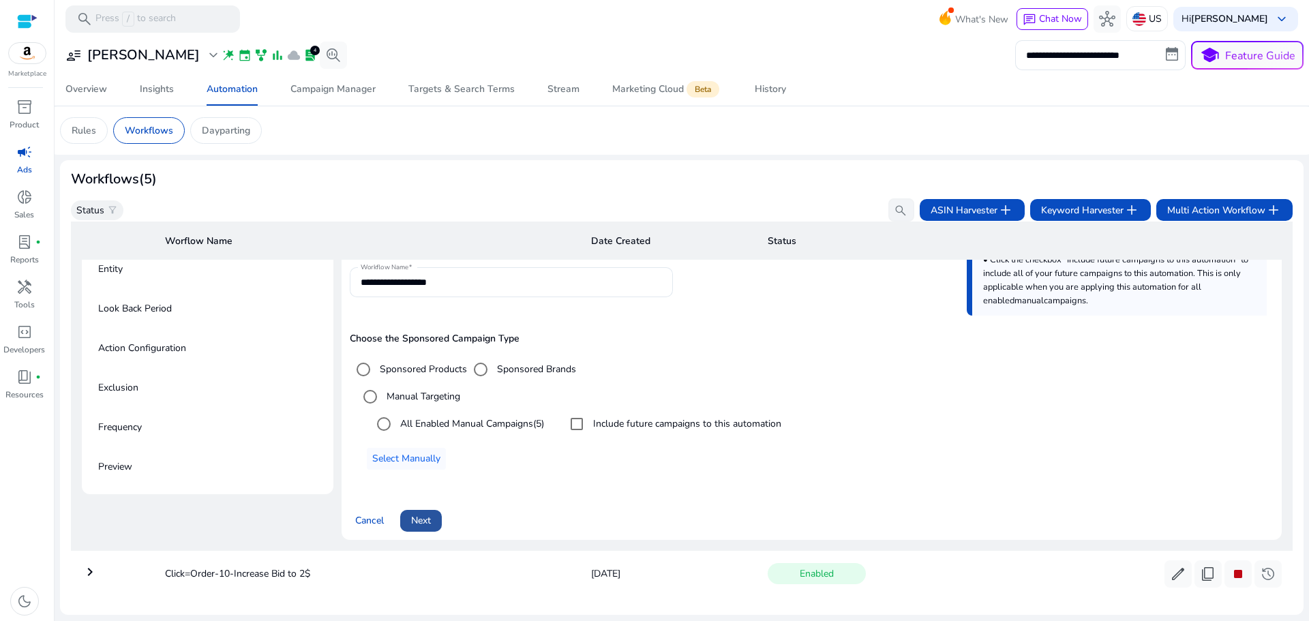
click at [424, 516] on span "Next" at bounding box center [421, 520] width 20 height 14
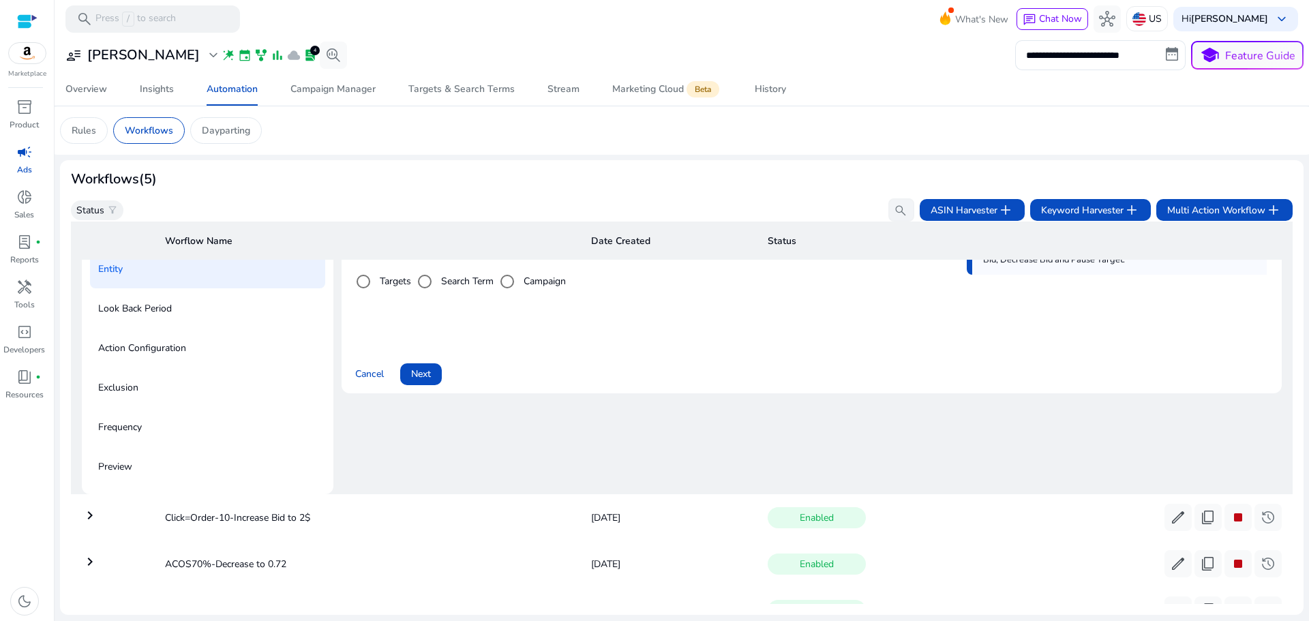
scroll to position [98, 0]
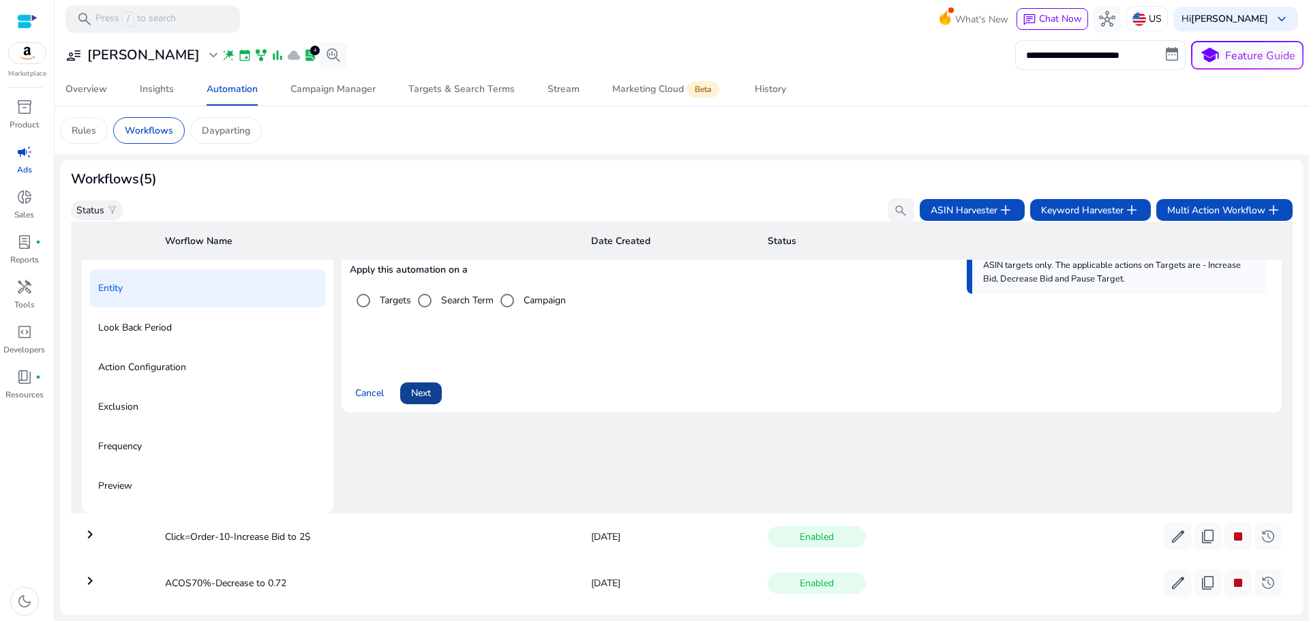
click at [418, 398] on span "Next" at bounding box center [421, 393] width 20 height 14
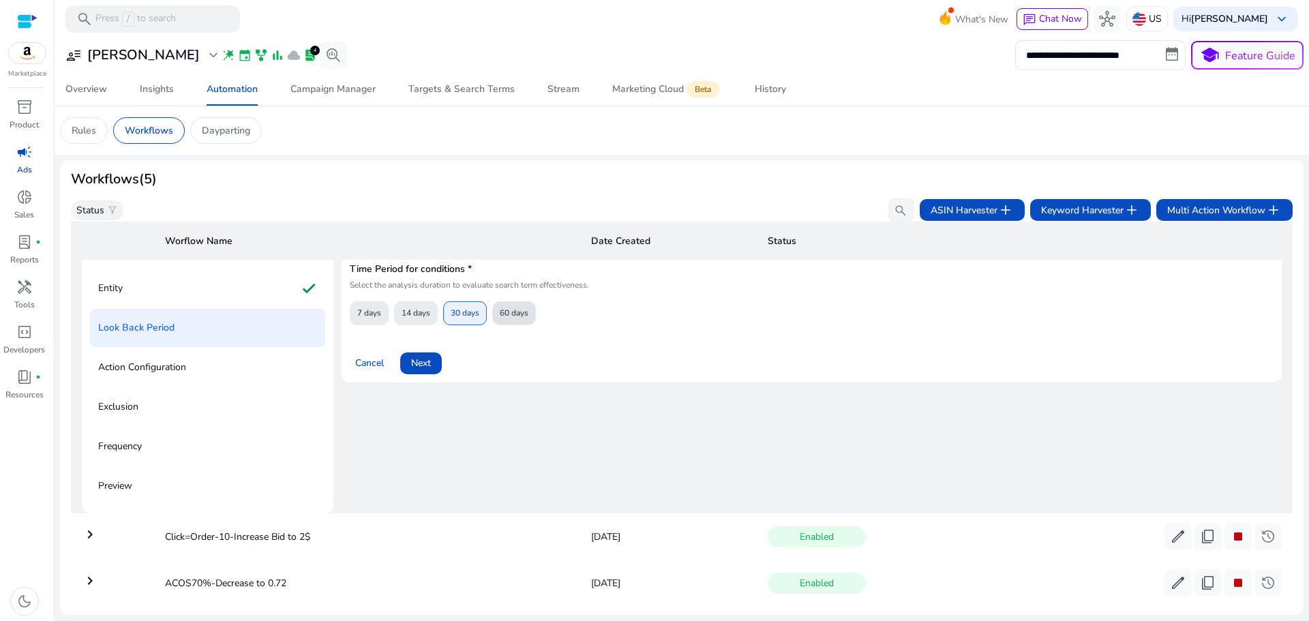
click at [517, 307] on span "60 days" at bounding box center [514, 313] width 29 height 24
click at [415, 359] on span "Next" at bounding box center [421, 363] width 20 height 14
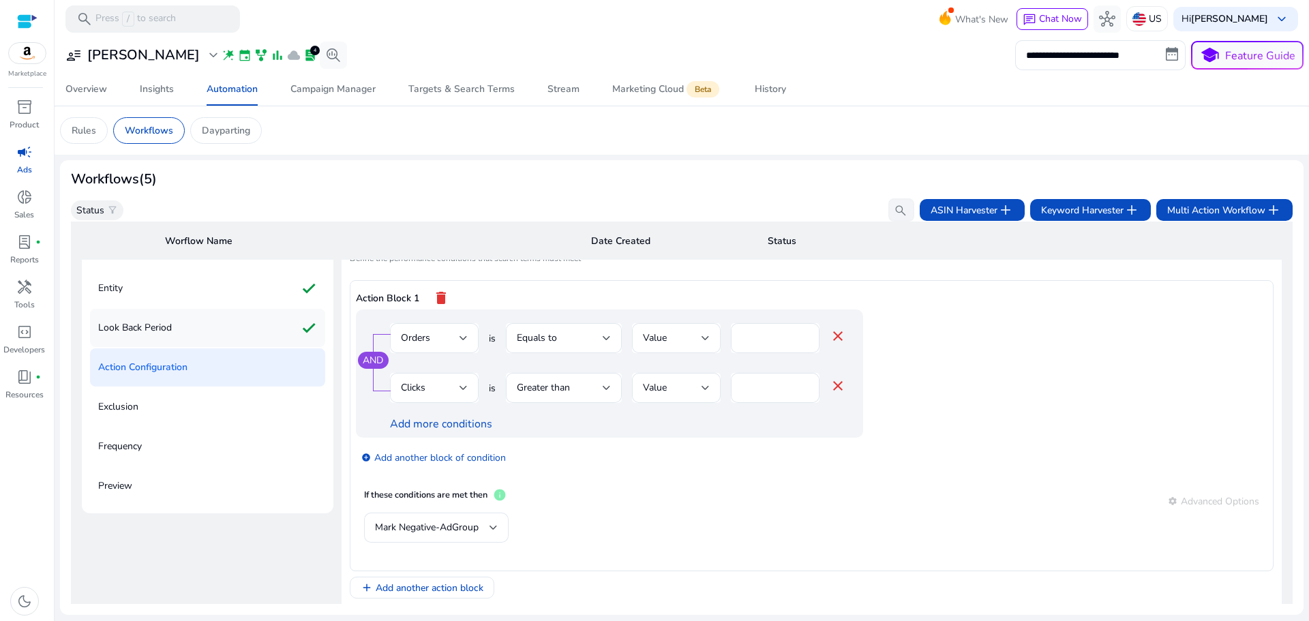
click at [142, 318] on p "Look Back Period" at bounding box center [135, 328] width 74 height 22
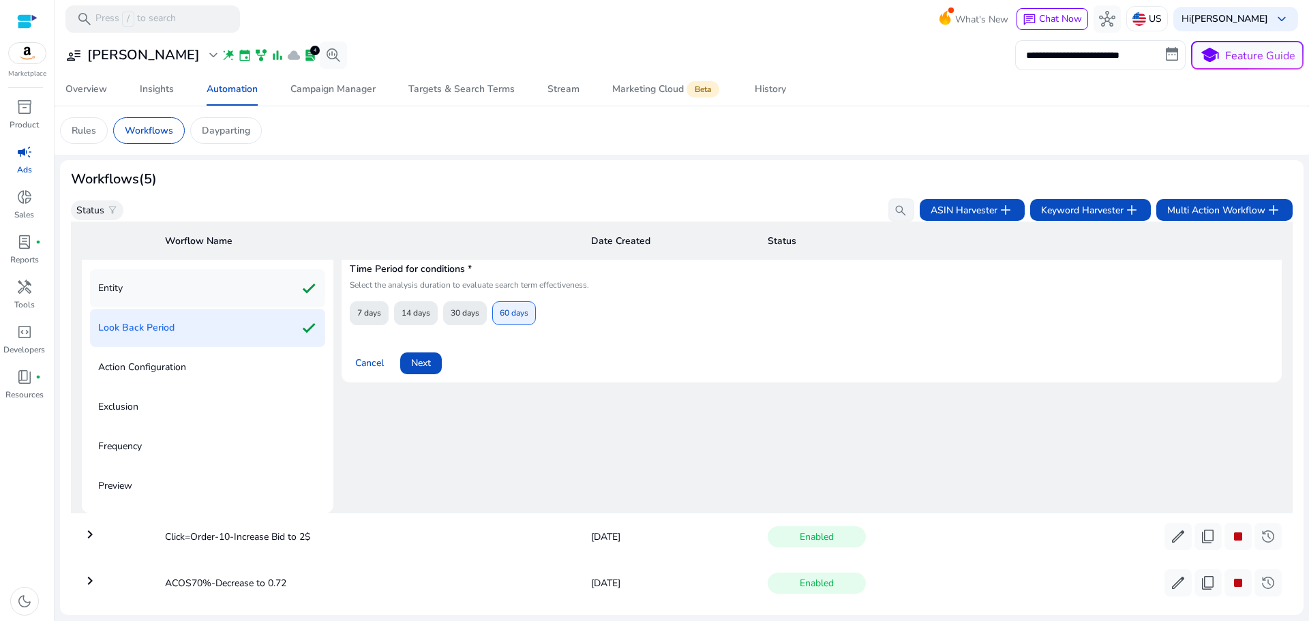
click at [153, 292] on div "Entity check" at bounding box center [207, 288] width 235 height 38
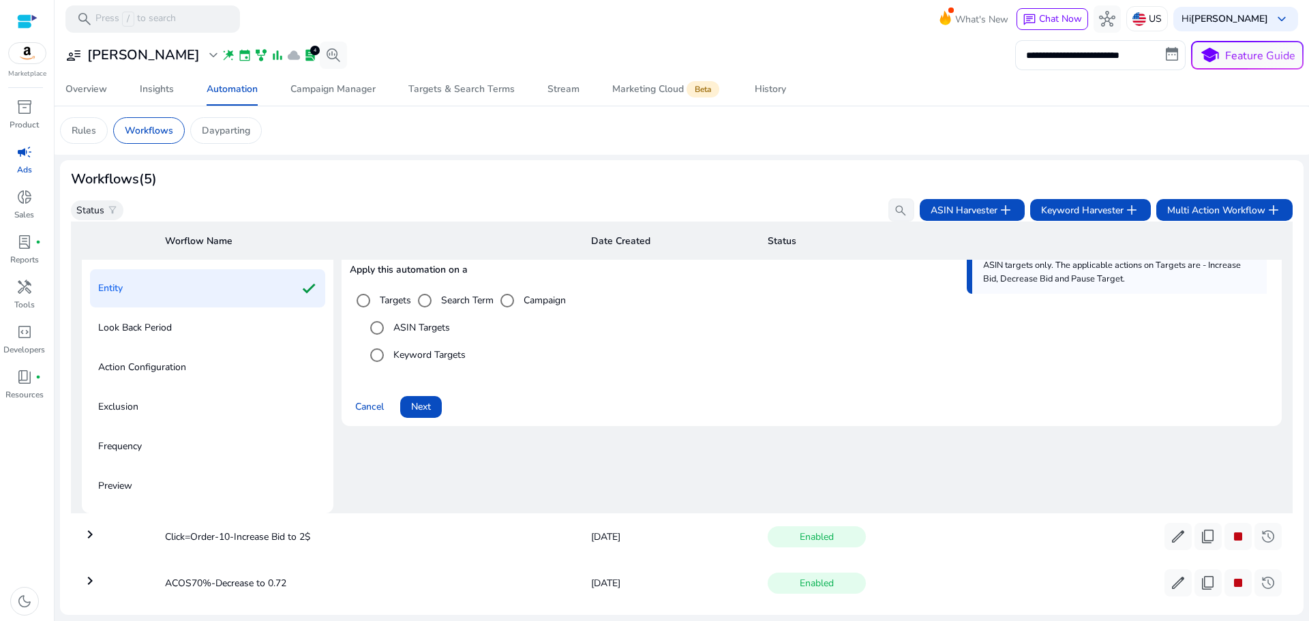
click at [405, 352] on label "Keyword Targets" at bounding box center [428, 355] width 75 height 14
click at [418, 401] on span "Next" at bounding box center [421, 406] width 20 height 14
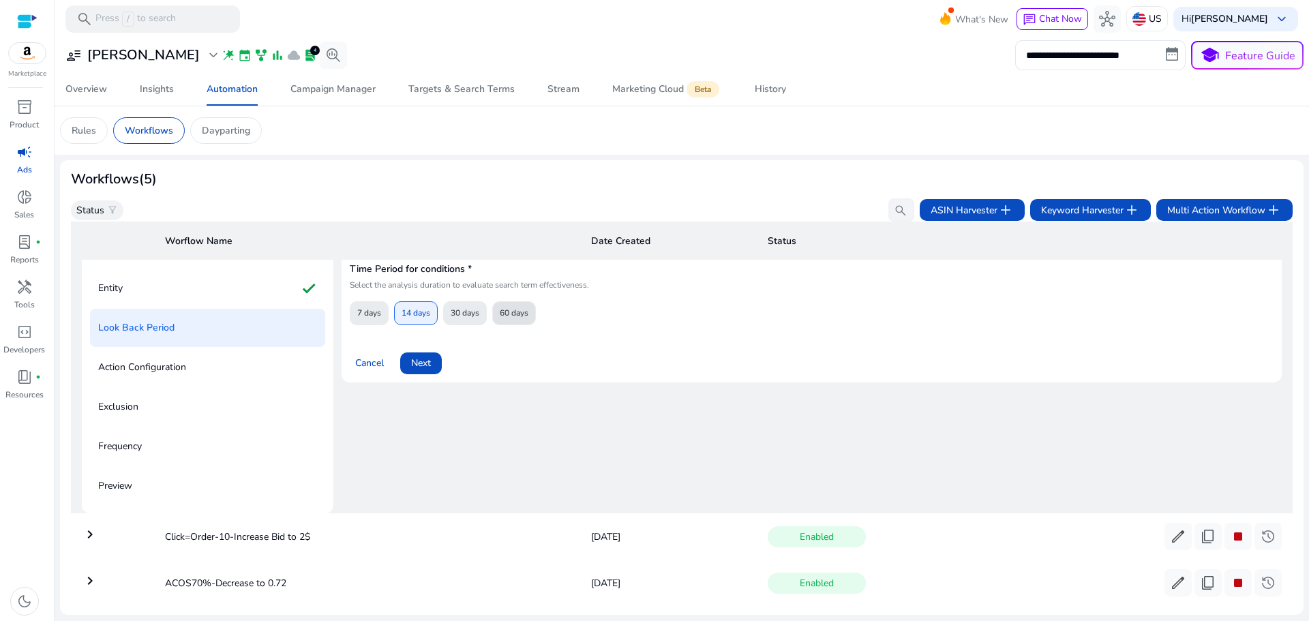
click at [519, 314] on span "60 days" at bounding box center [514, 313] width 29 height 24
click at [432, 365] on span at bounding box center [421, 363] width 42 height 33
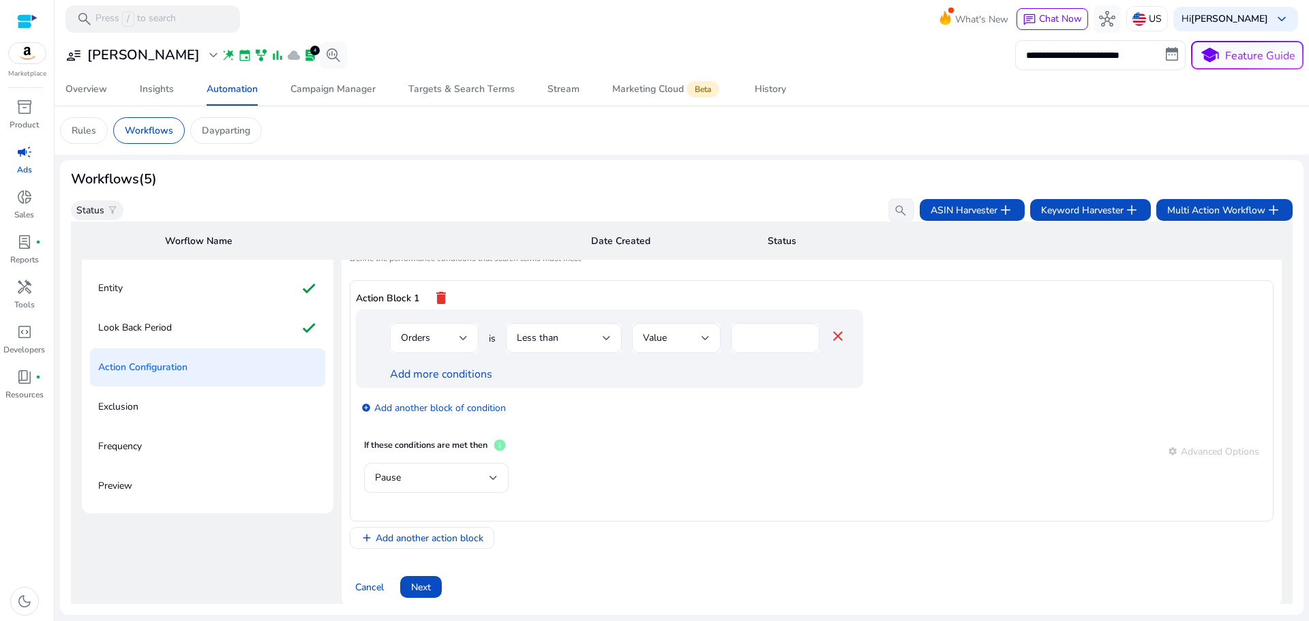
click at [447, 337] on div "Orders" at bounding box center [430, 338] width 59 height 15
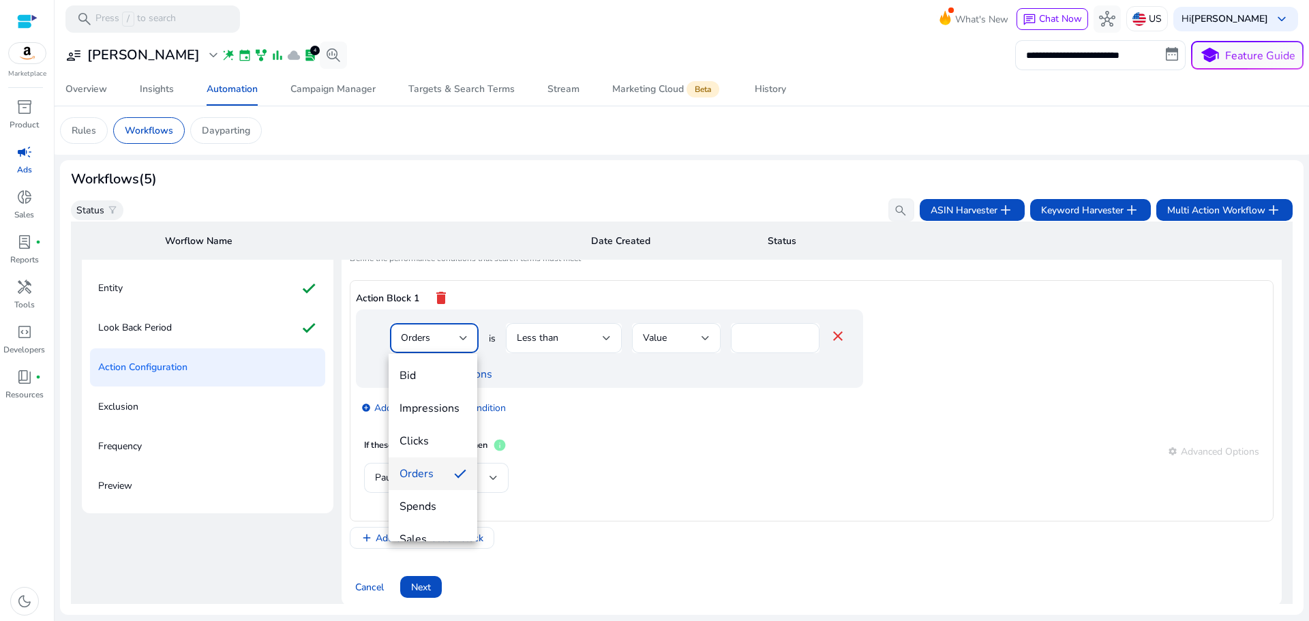
click at [447, 337] on div at bounding box center [654, 310] width 1309 height 621
click at [456, 343] on div "Orders" at bounding box center [430, 338] width 59 height 15
click at [440, 443] on span "Clicks" at bounding box center [432, 440] width 67 height 15
click at [568, 344] on div "Less than" at bounding box center [560, 338] width 86 height 15
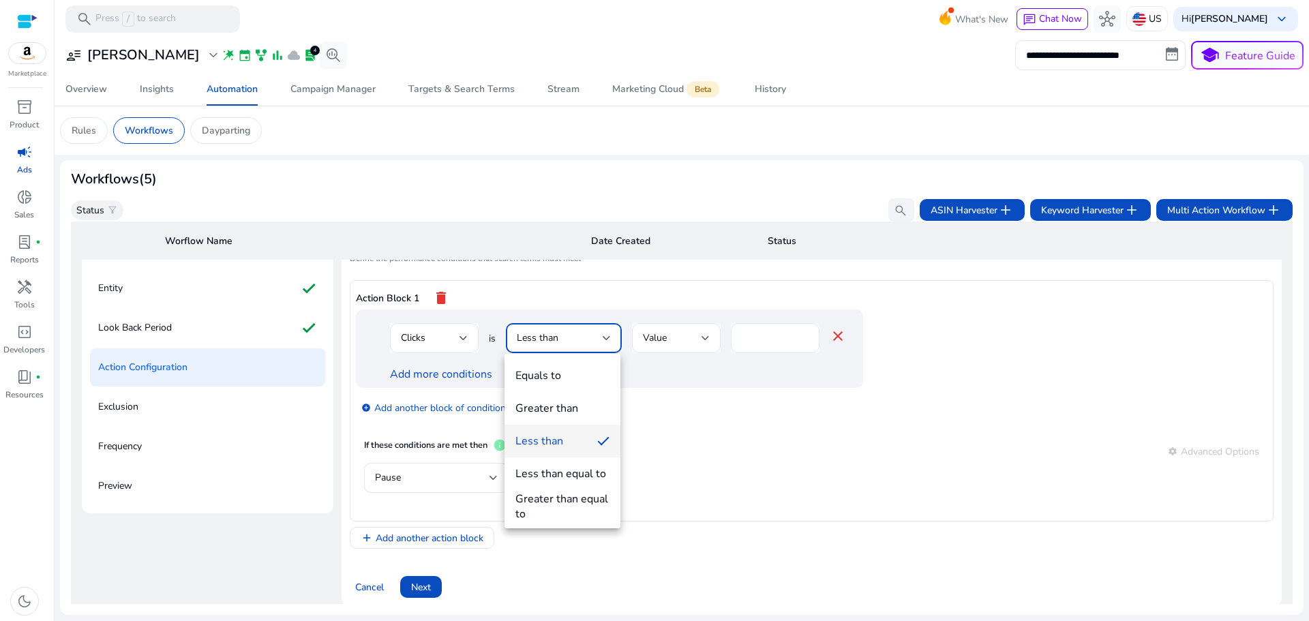
click at [579, 502] on div "Greater than equal to" at bounding box center [562, 506] width 94 height 30
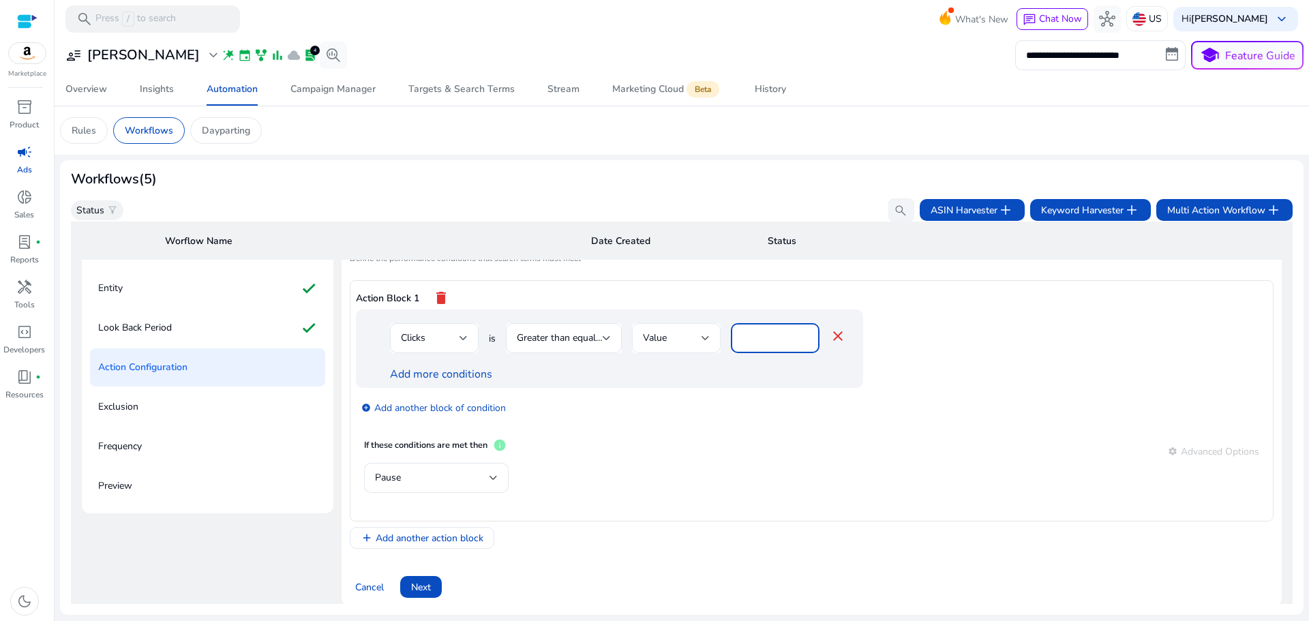
drag, startPoint x: 754, startPoint y: 336, endPoint x: 707, endPoint y: 346, distance: 48.8
click at [708, 346] on div "Clicks is Greater than equal to Value * close" at bounding box center [618, 345] width 456 height 44
type input "**"
click at [624, 420] on div "add_circle Add another block of condition" at bounding box center [637, 407] width 562 height 38
click at [469, 376] on link "Add more conditions" at bounding box center [441, 374] width 102 height 15
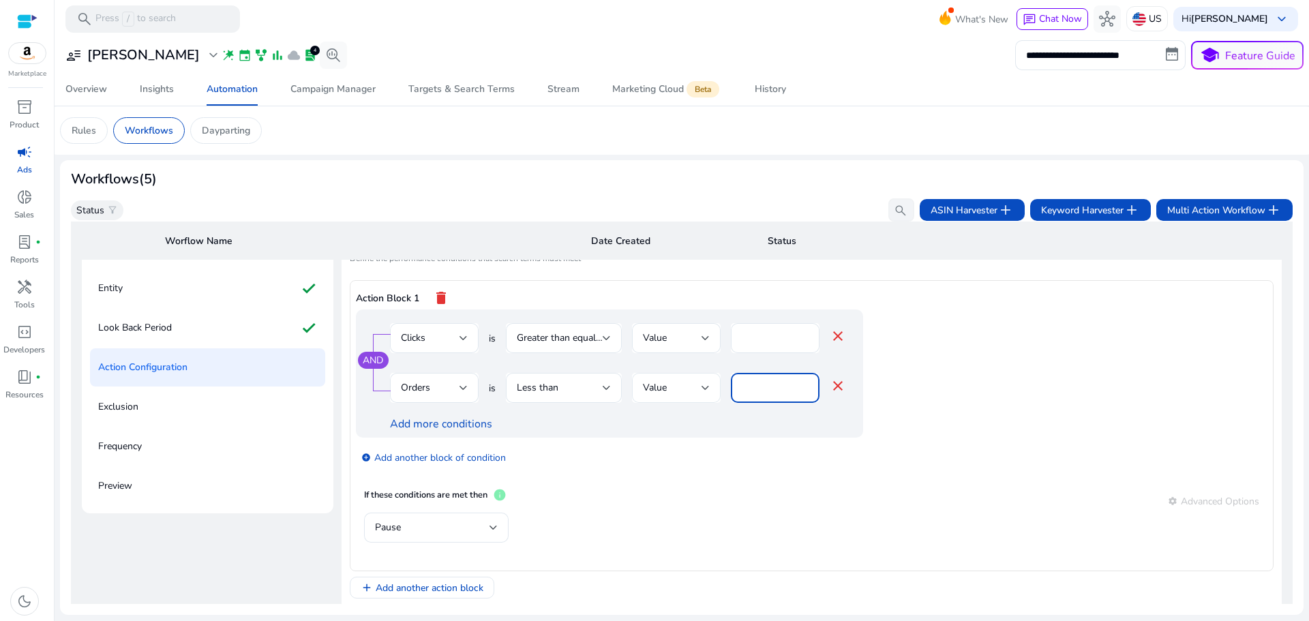
drag, startPoint x: 759, startPoint y: 391, endPoint x: 714, endPoint y: 398, distance: 46.3
click at [714, 399] on div "Orders is Less than Value * close" at bounding box center [618, 395] width 456 height 44
type input "*"
click at [569, 395] on div "Less than" at bounding box center [560, 387] width 86 height 15
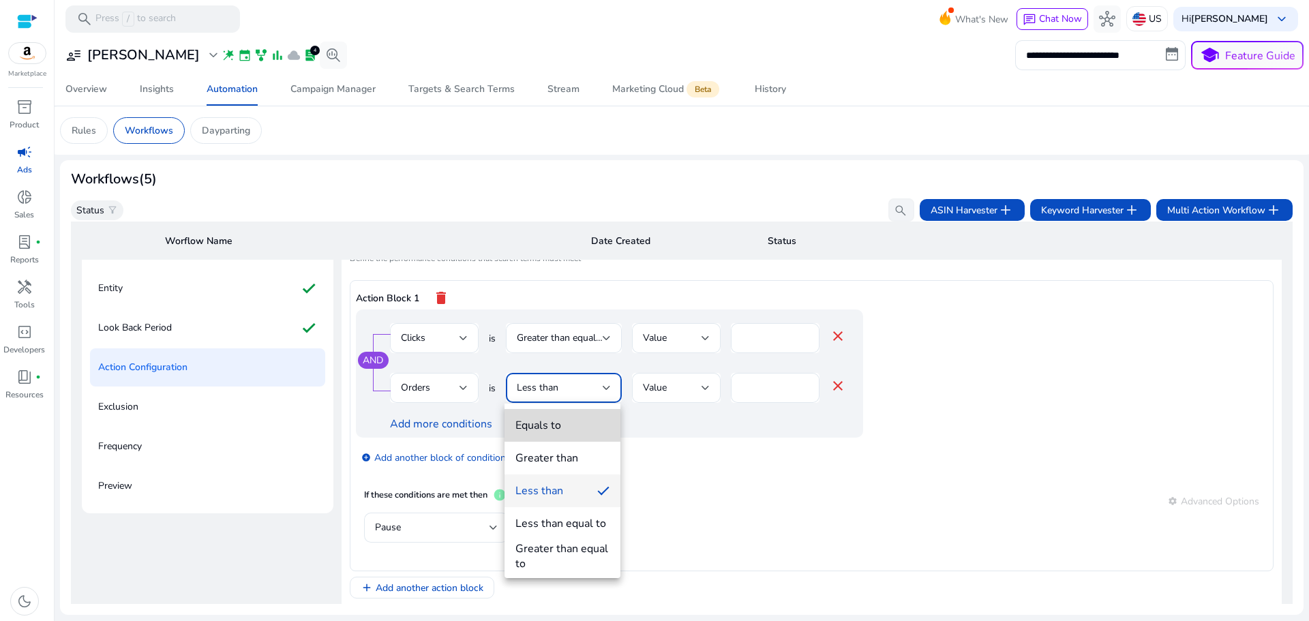
click at [566, 425] on span "Equals to" at bounding box center [562, 425] width 94 height 15
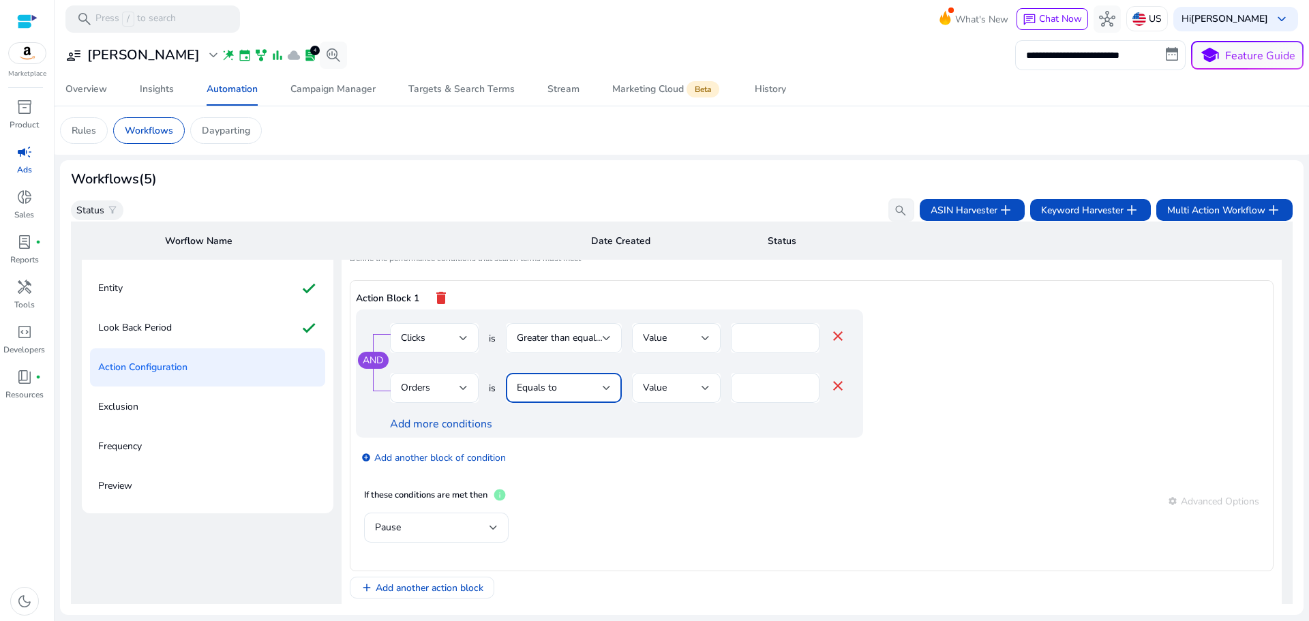
click at [771, 489] on div "If these conditions are met then info settings Advanced Options" at bounding box center [811, 500] width 895 height 25
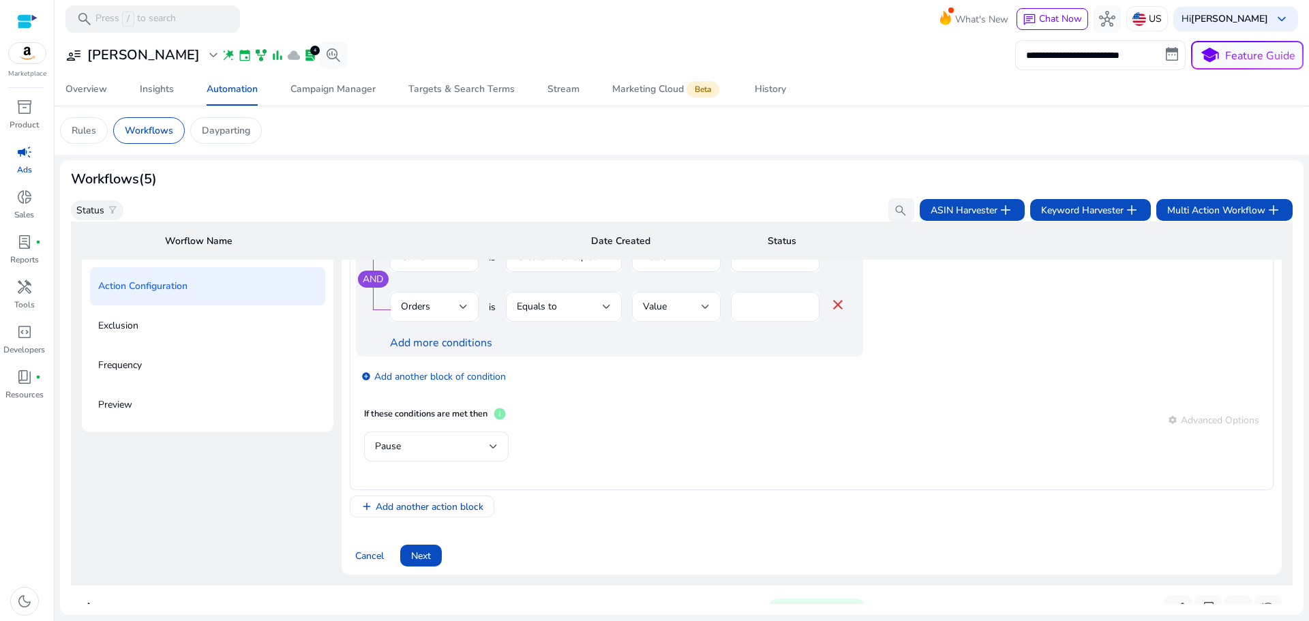
scroll to position [234, 0]
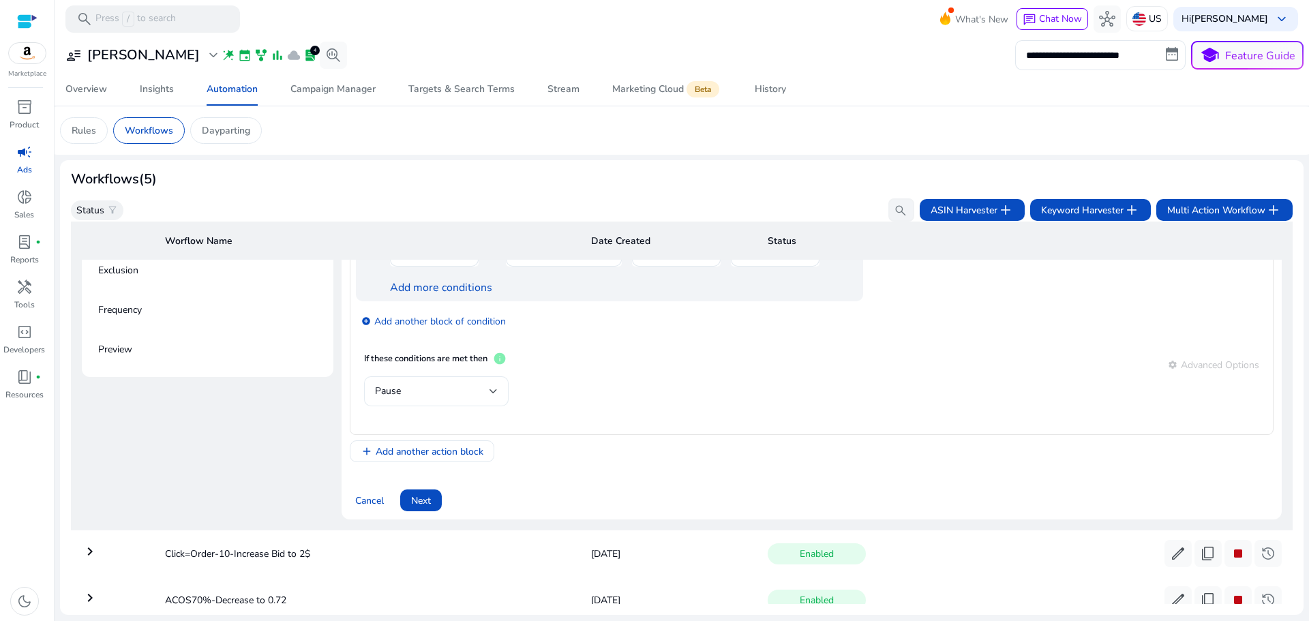
click at [439, 388] on div "Pause" at bounding box center [432, 391] width 114 height 15
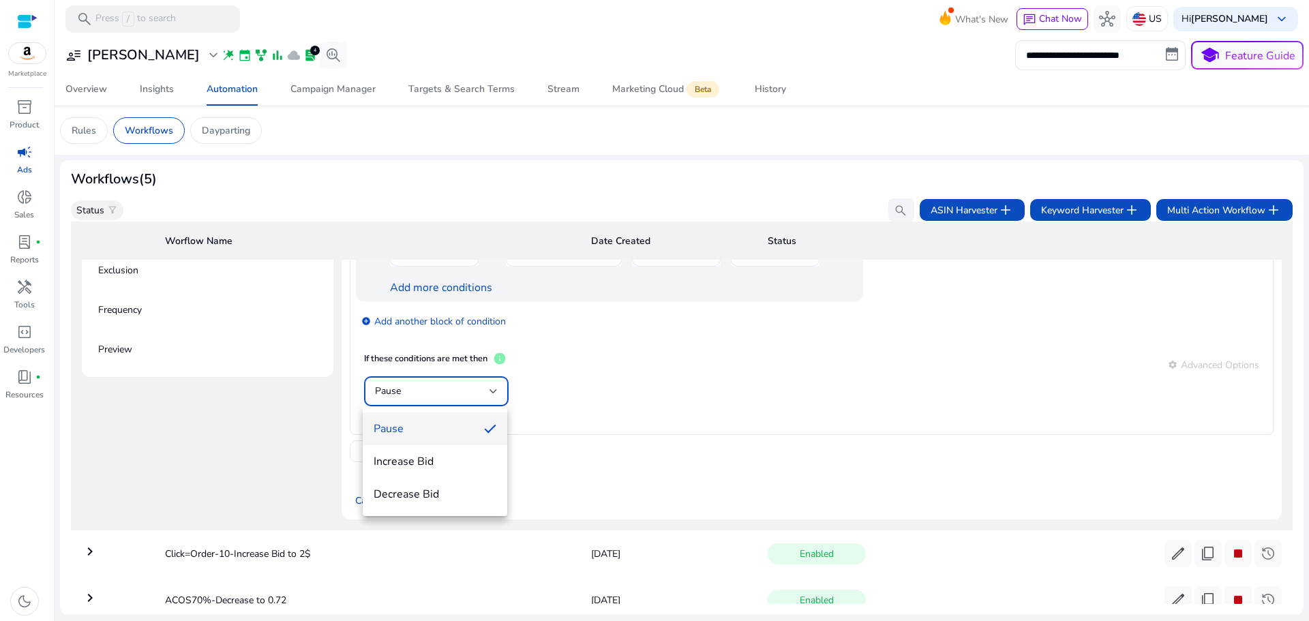
click at [639, 440] on div at bounding box center [654, 310] width 1309 height 621
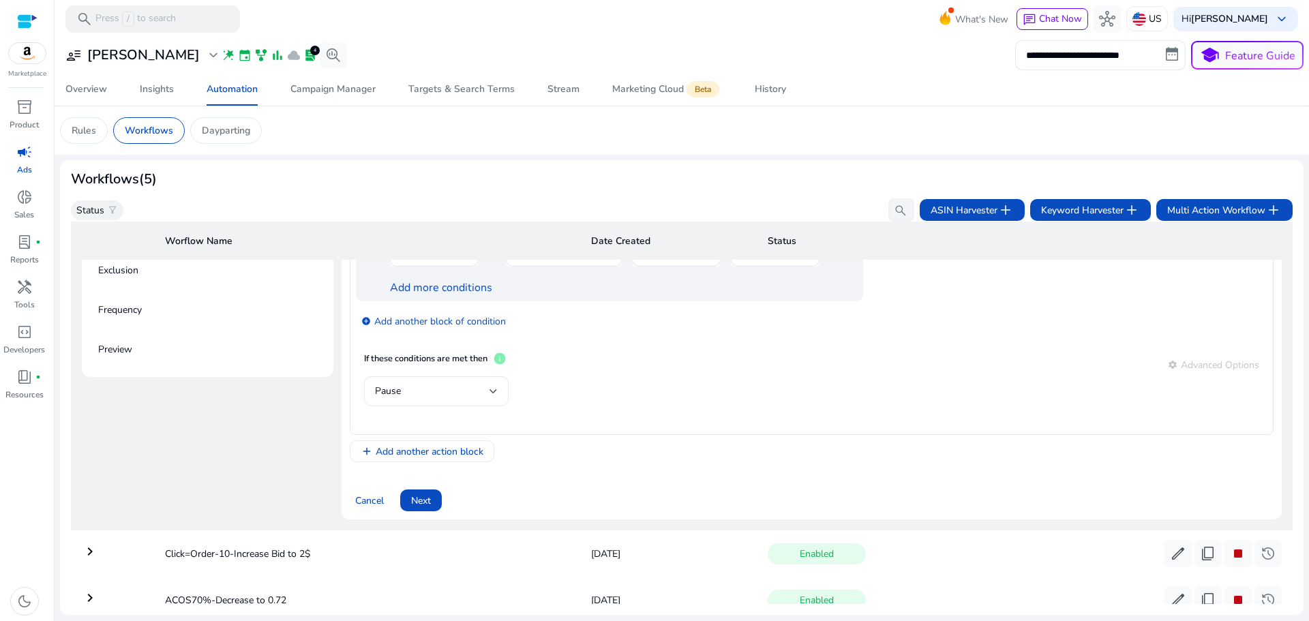
click at [470, 406] on div "Pause" at bounding box center [436, 391] width 123 height 30
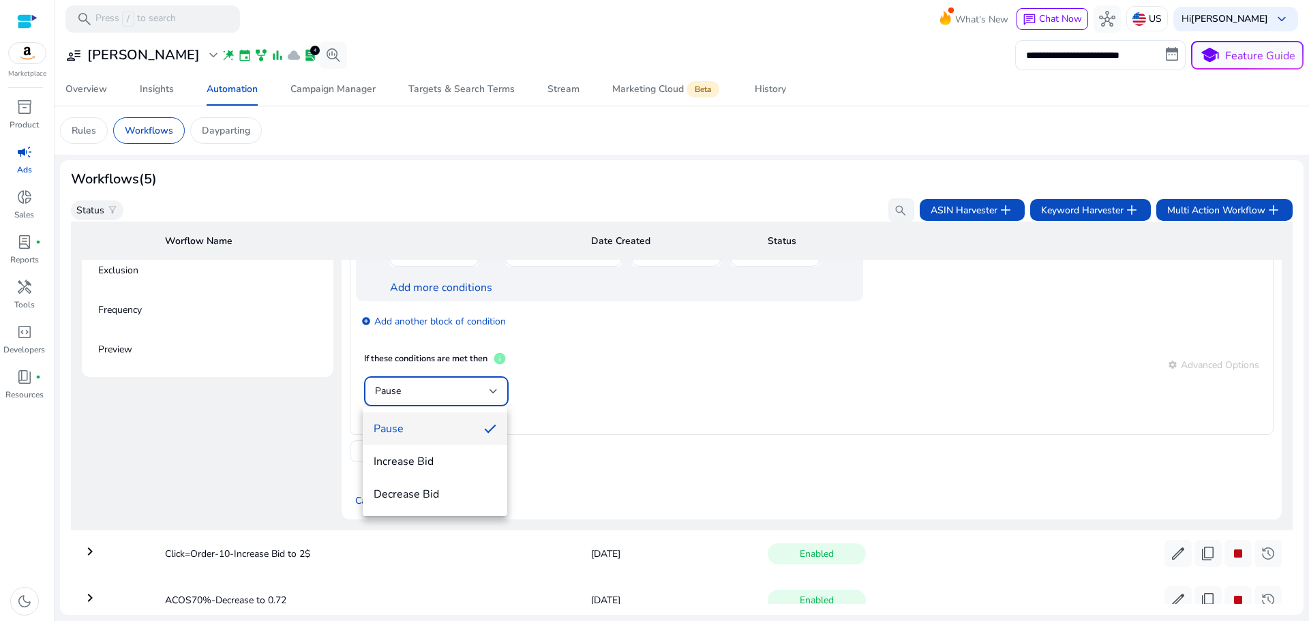
click at [470, 404] on div at bounding box center [654, 310] width 1309 height 621
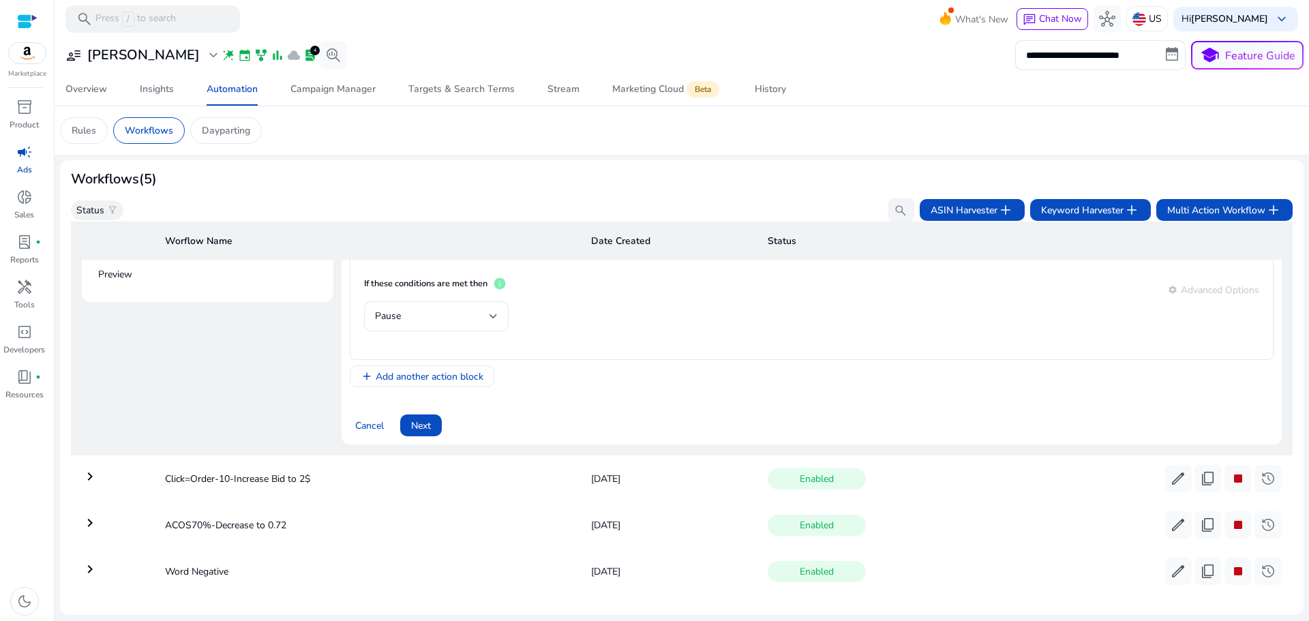
scroll to position [204, 0]
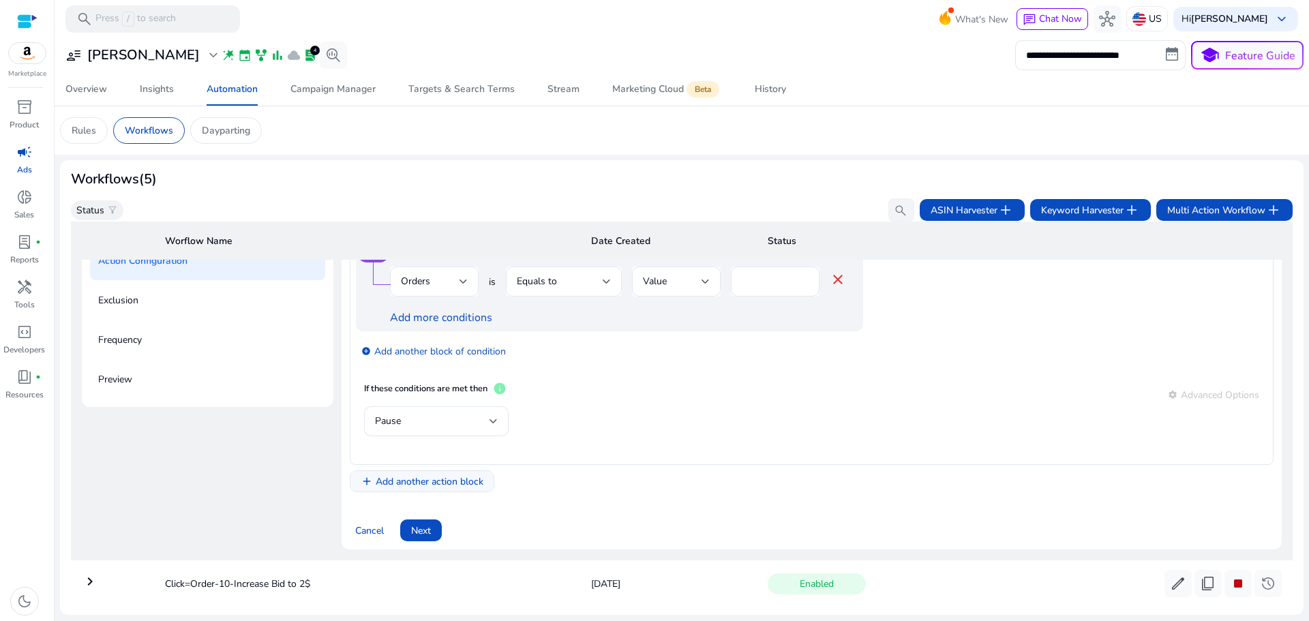
click at [456, 480] on span "Add another action block" at bounding box center [430, 481] width 108 height 14
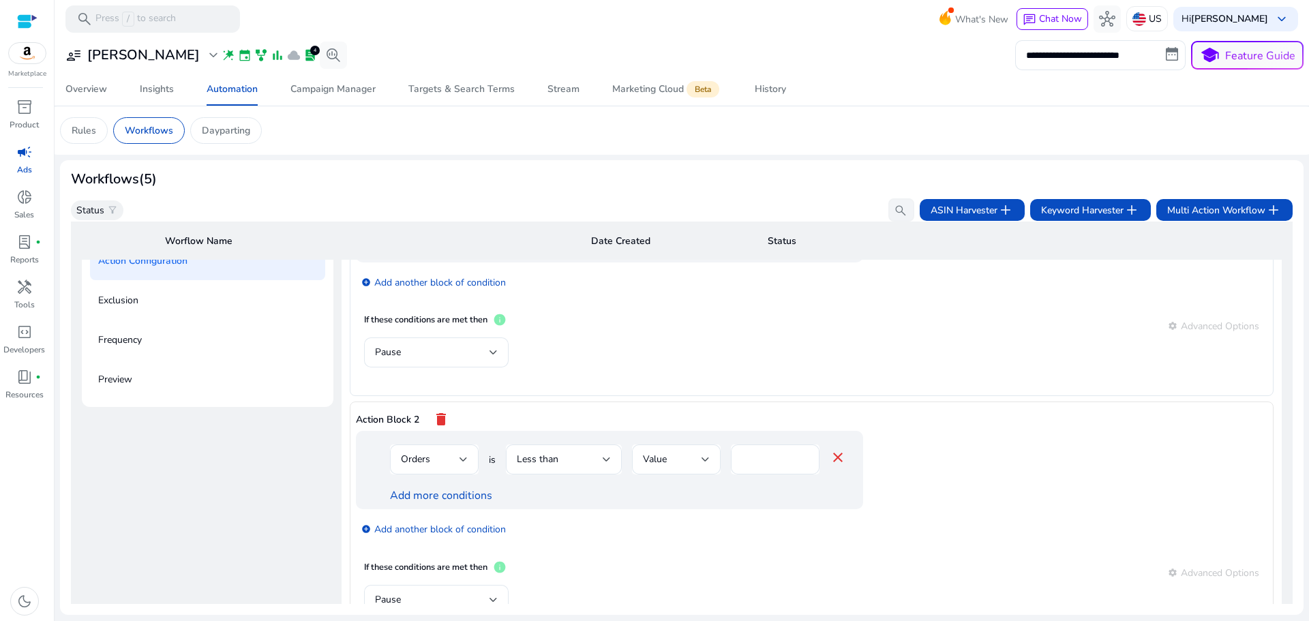
scroll to position [72, 0]
click at [440, 421] on mat-icon "delete" at bounding box center [441, 416] width 16 height 23
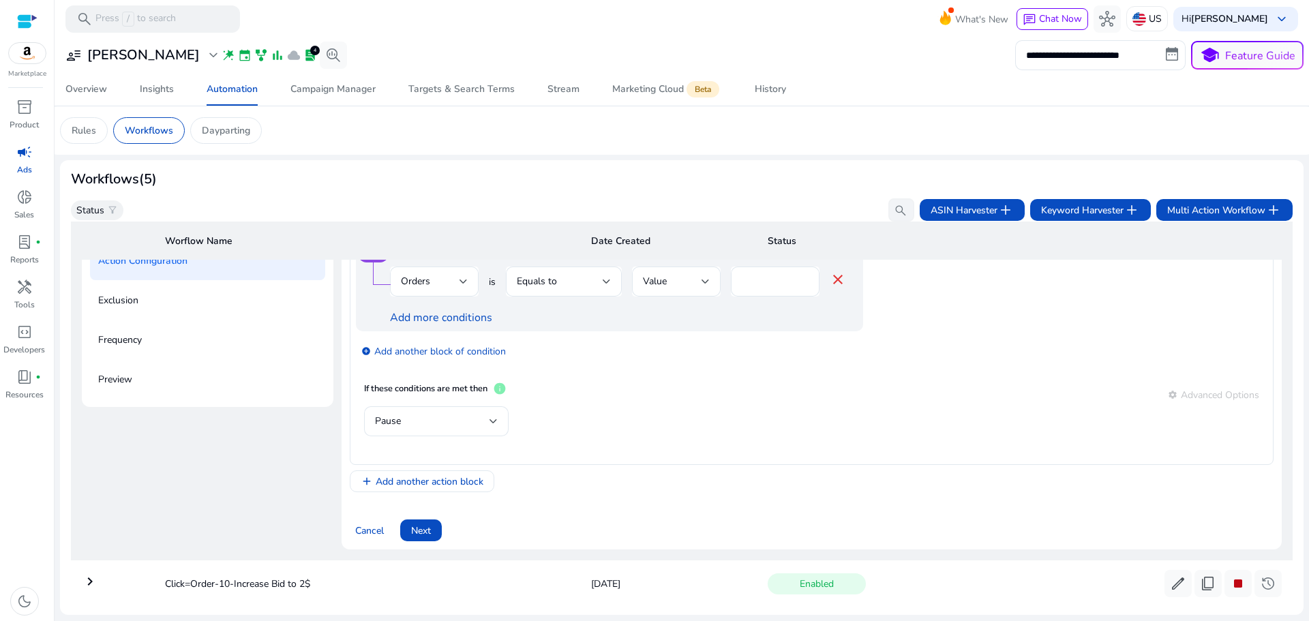
scroll to position [0, 0]
click at [458, 421] on div "Pause" at bounding box center [432, 421] width 114 height 15
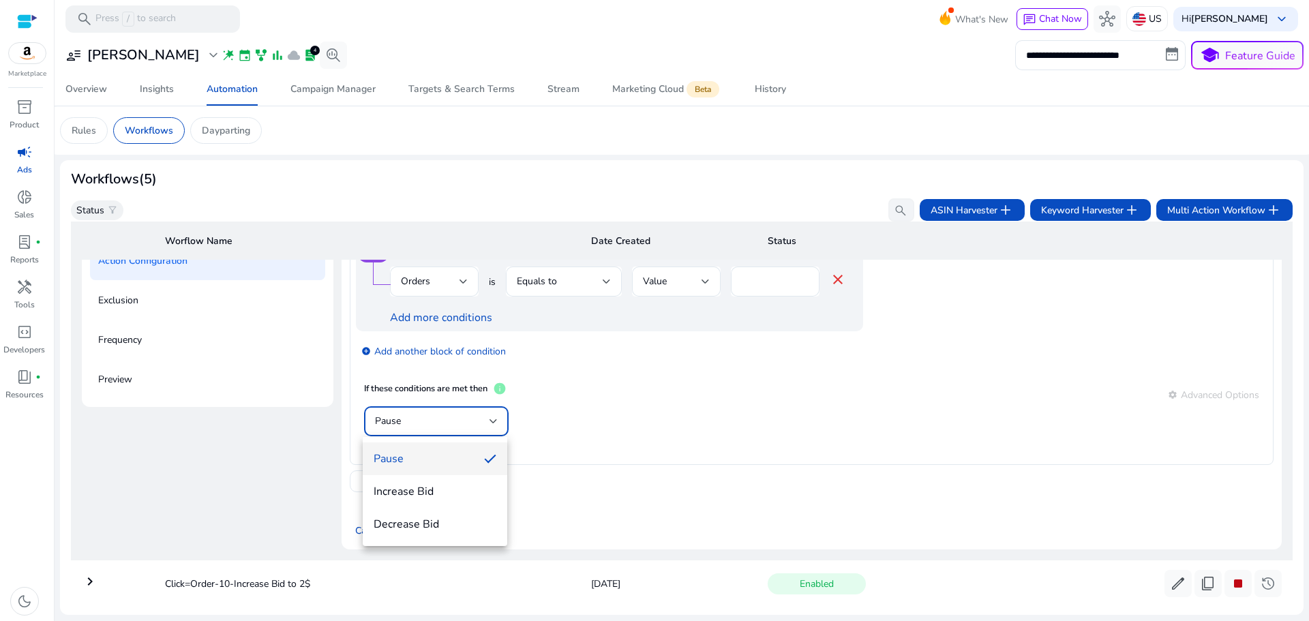
click at [602, 425] on div at bounding box center [654, 310] width 1309 height 621
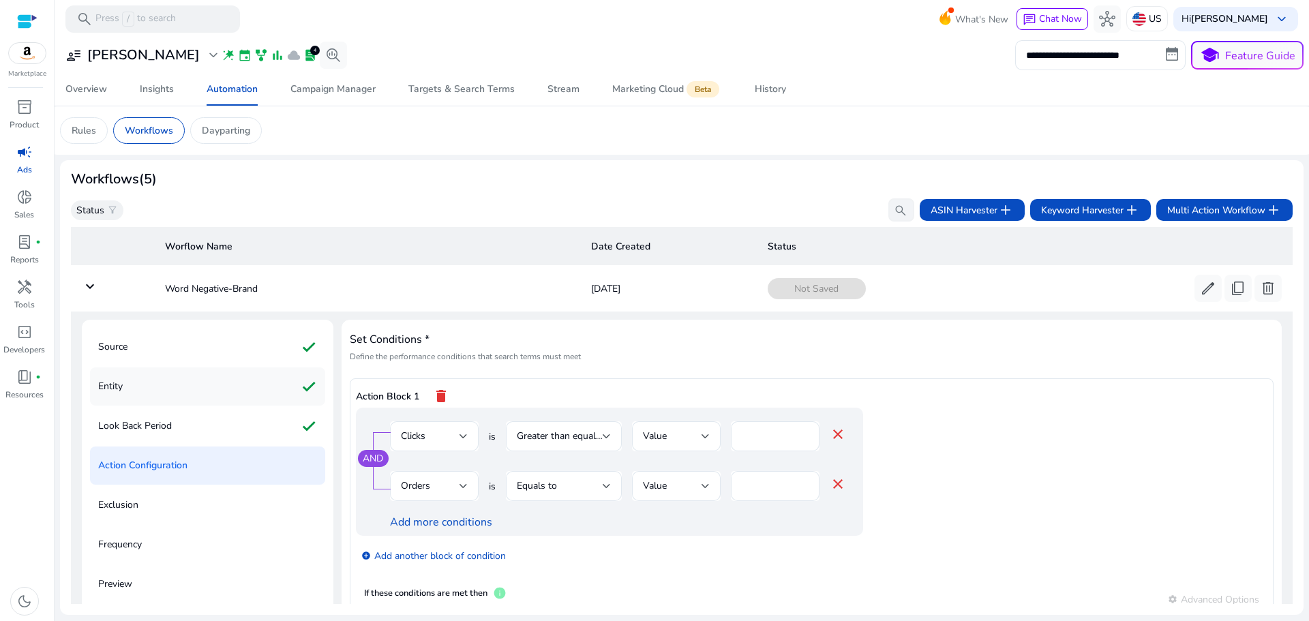
click at [151, 386] on div "Entity check" at bounding box center [207, 386] width 235 height 38
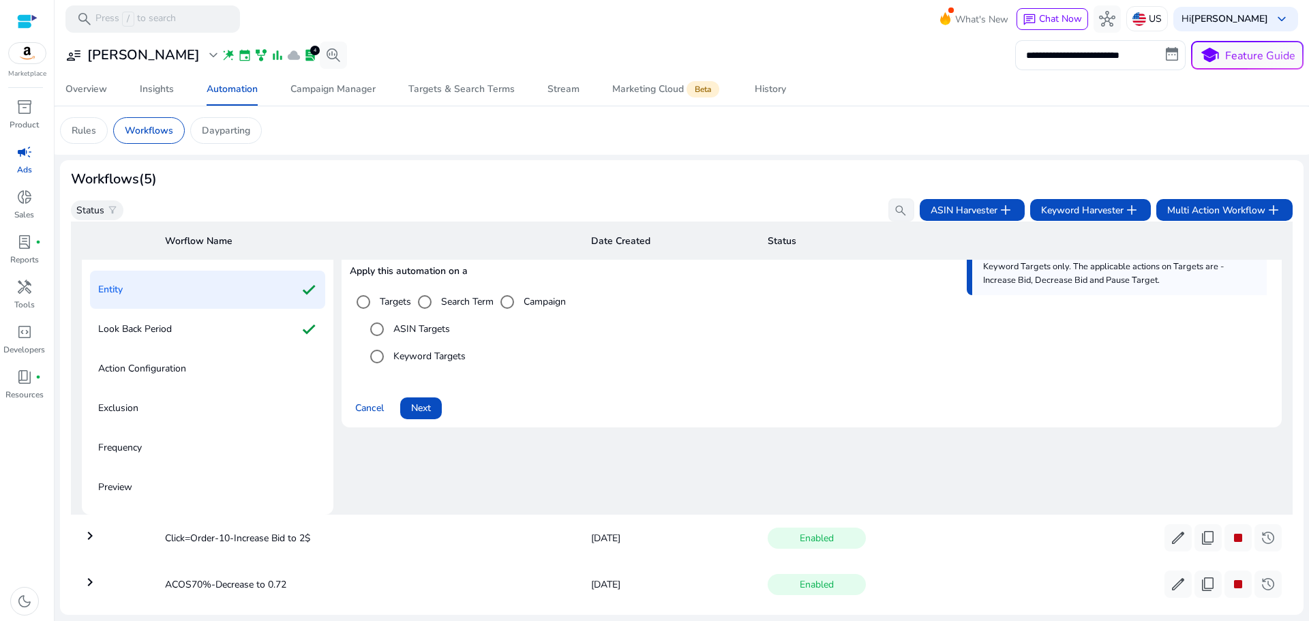
scroll to position [98, 0]
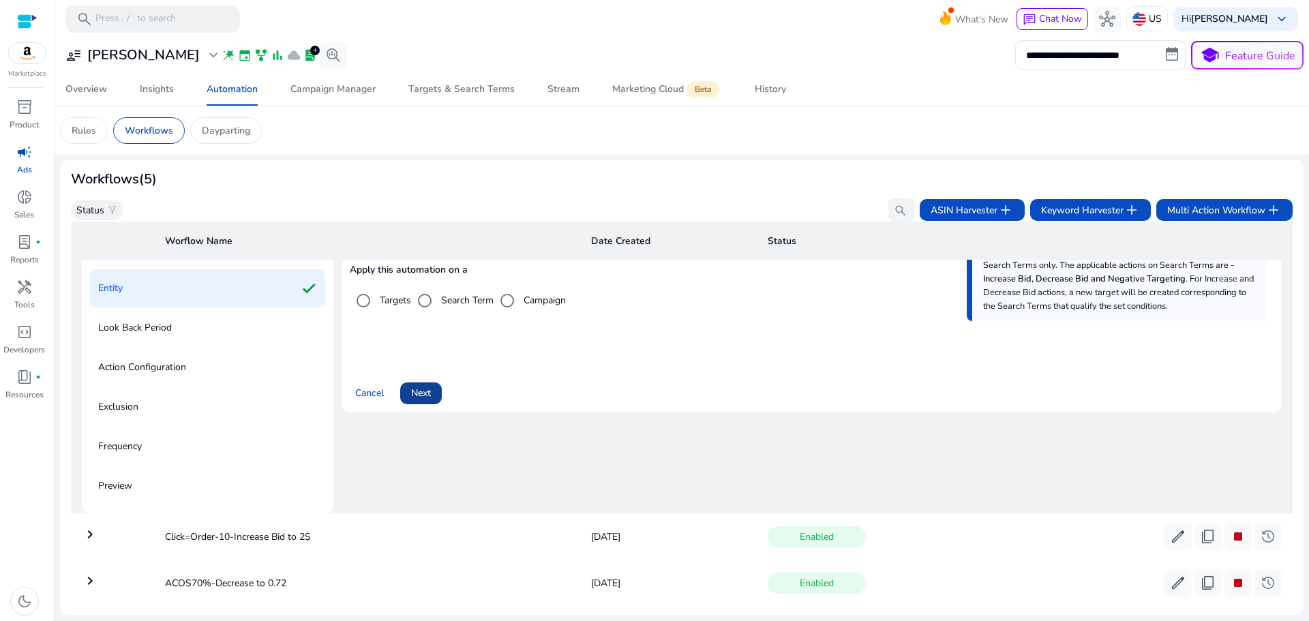
click at [423, 397] on span "Next" at bounding box center [421, 393] width 20 height 14
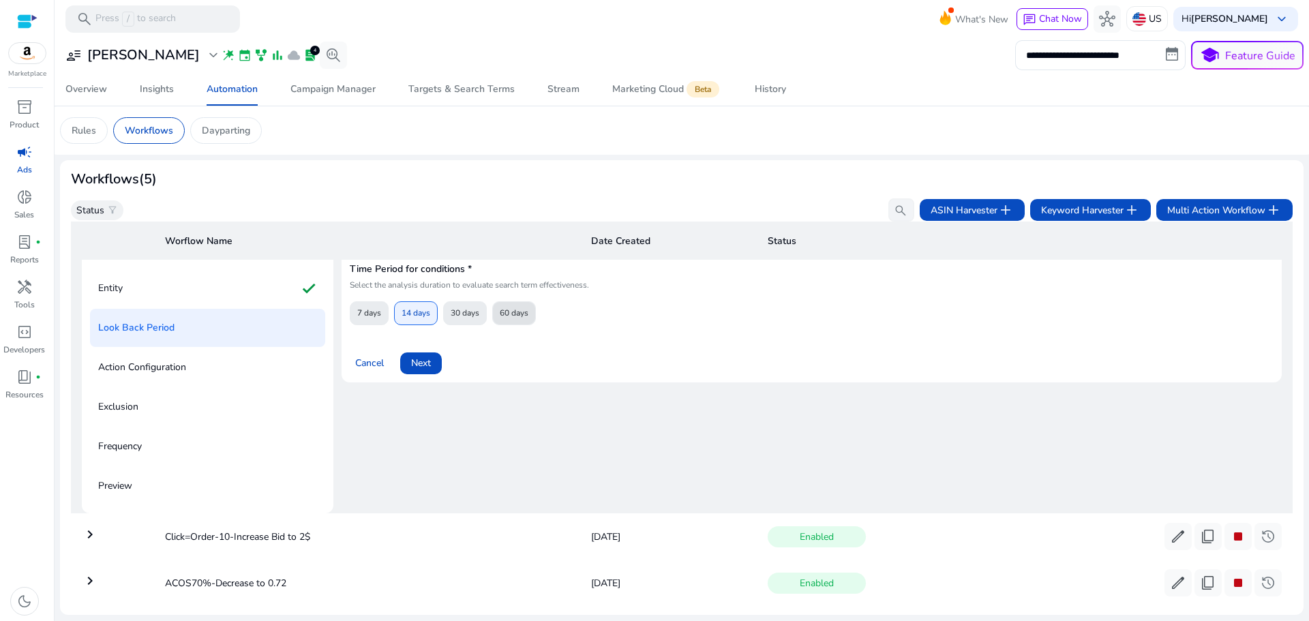
click at [505, 318] on span "60 days" at bounding box center [514, 313] width 29 height 24
click at [415, 363] on span "Next" at bounding box center [421, 363] width 20 height 14
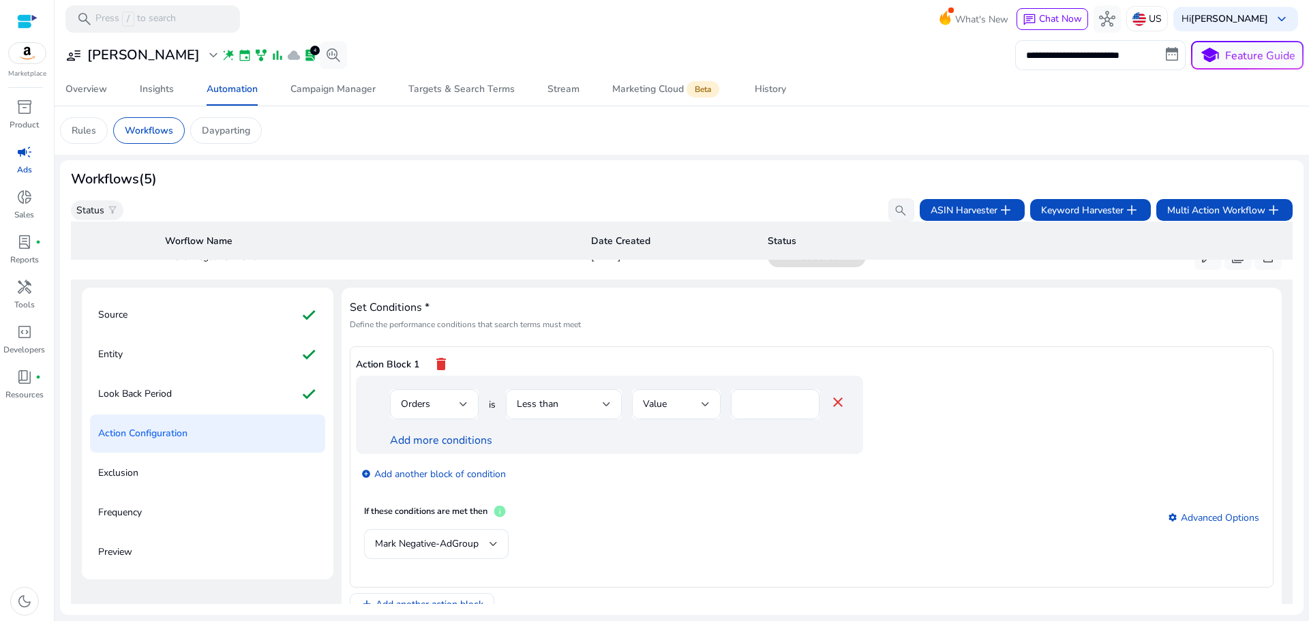
scroll to position [30, 0]
click at [142, 358] on div "Entity check" at bounding box center [207, 356] width 235 height 38
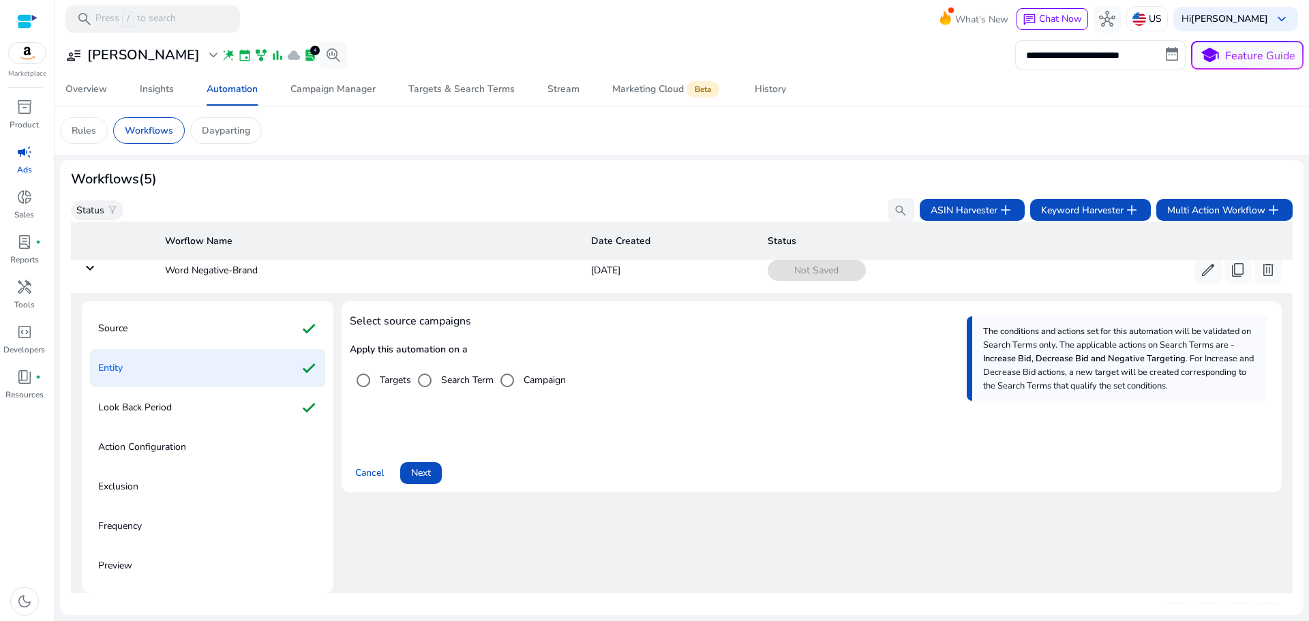
scroll to position [0, 0]
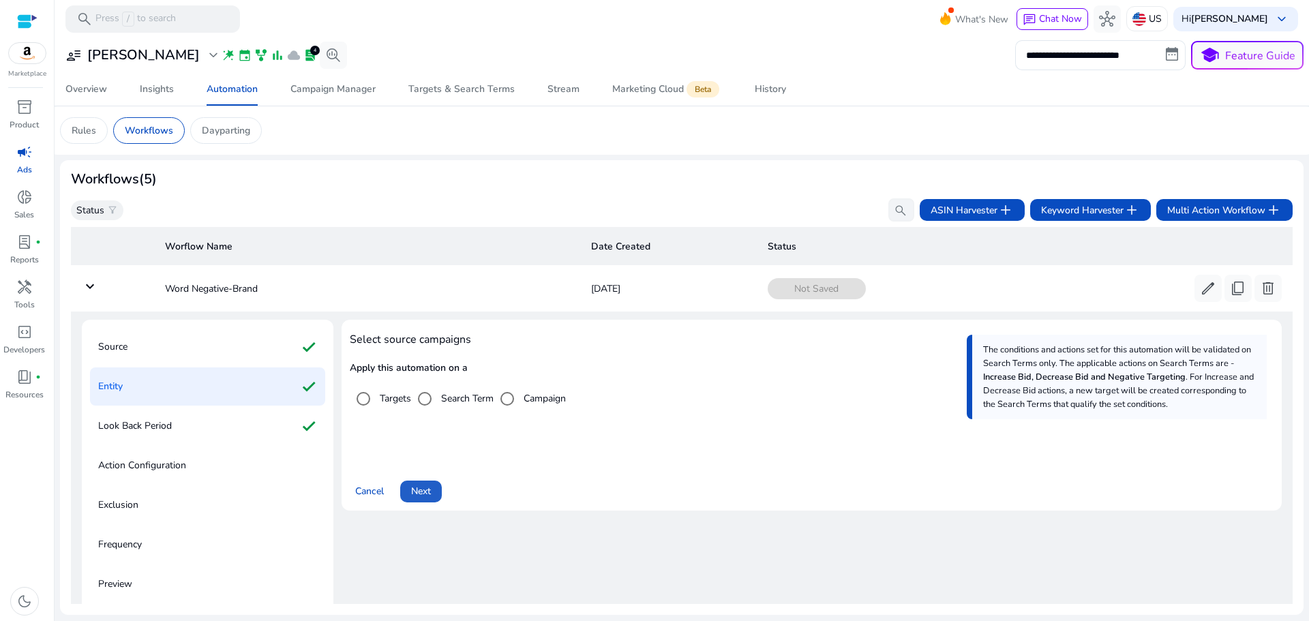
click at [425, 495] on span "Next" at bounding box center [421, 491] width 20 height 14
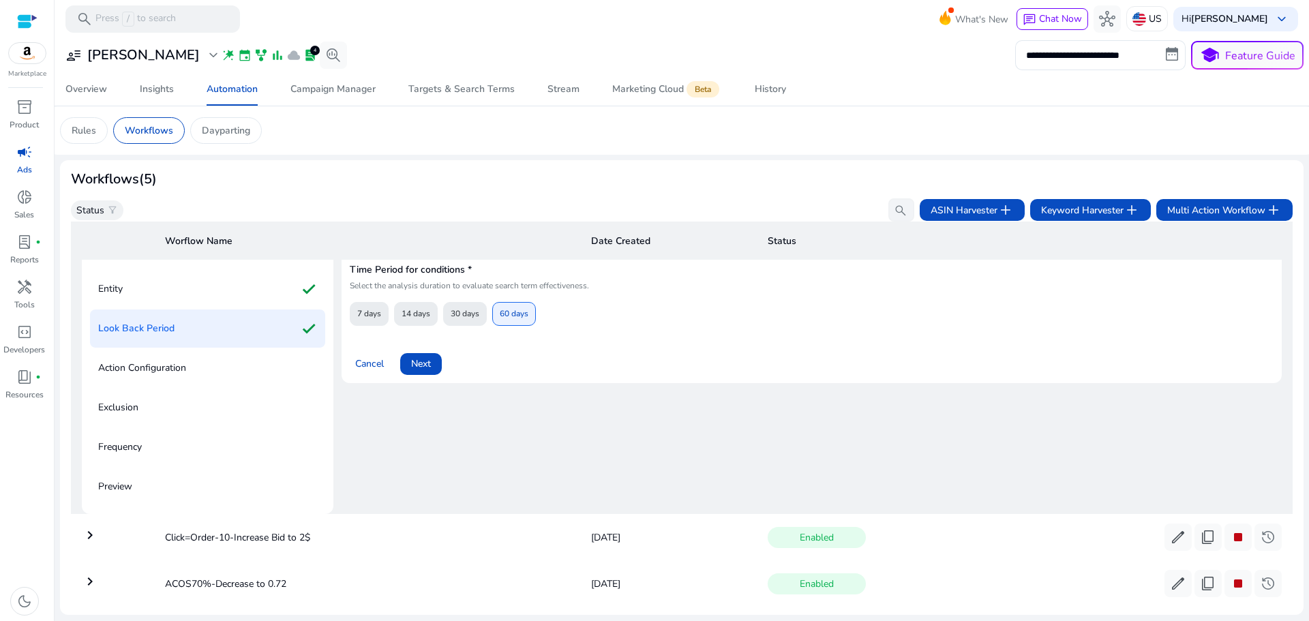
scroll to position [98, 0]
click at [421, 360] on span "Next" at bounding box center [421, 363] width 20 height 14
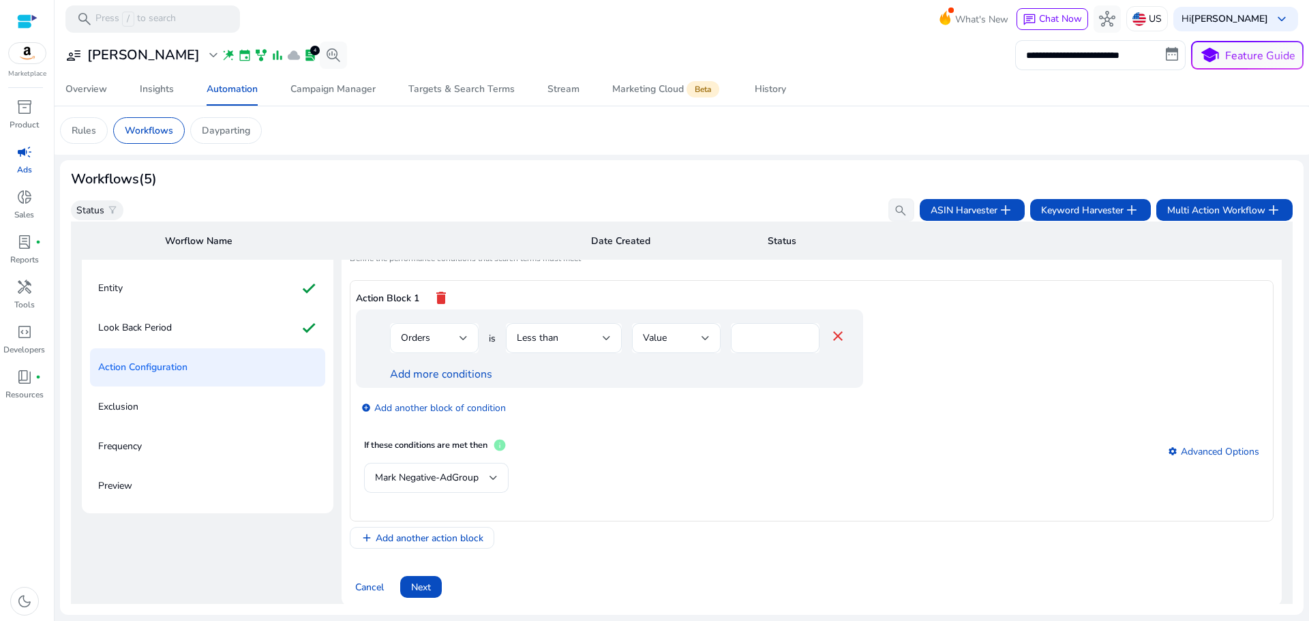
click at [444, 335] on div "Orders" at bounding box center [430, 338] width 59 height 15
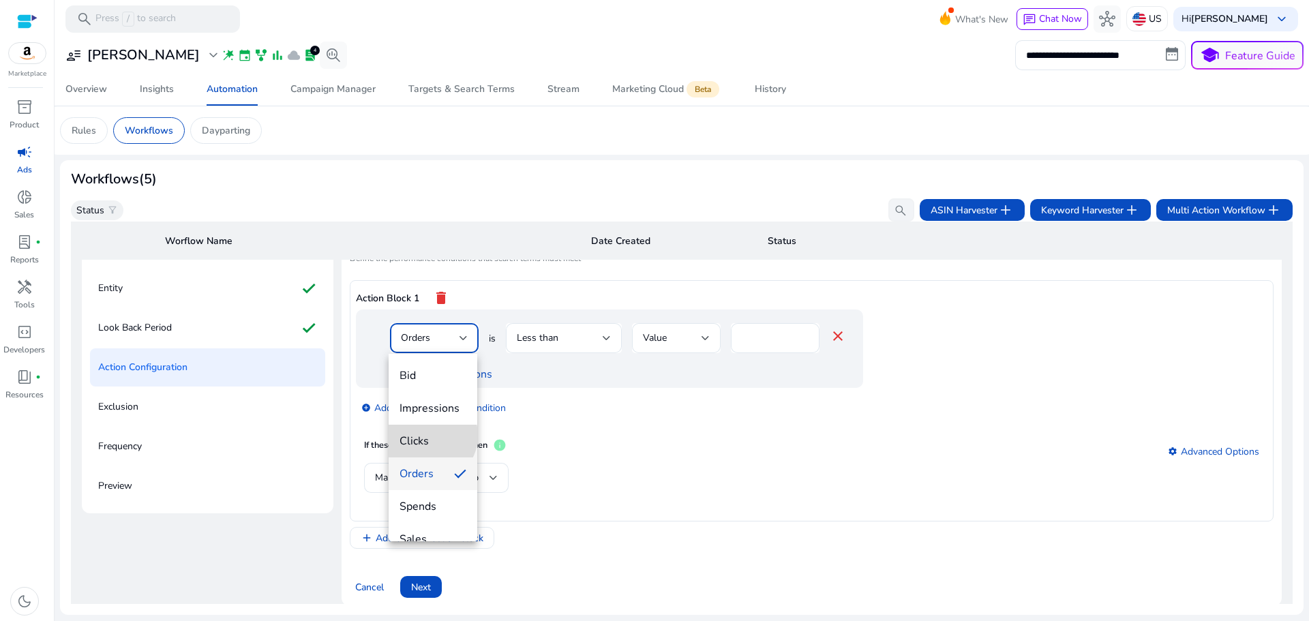
click at [428, 435] on span "Clicks" at bounding box center [432, 440] width 67 height 15
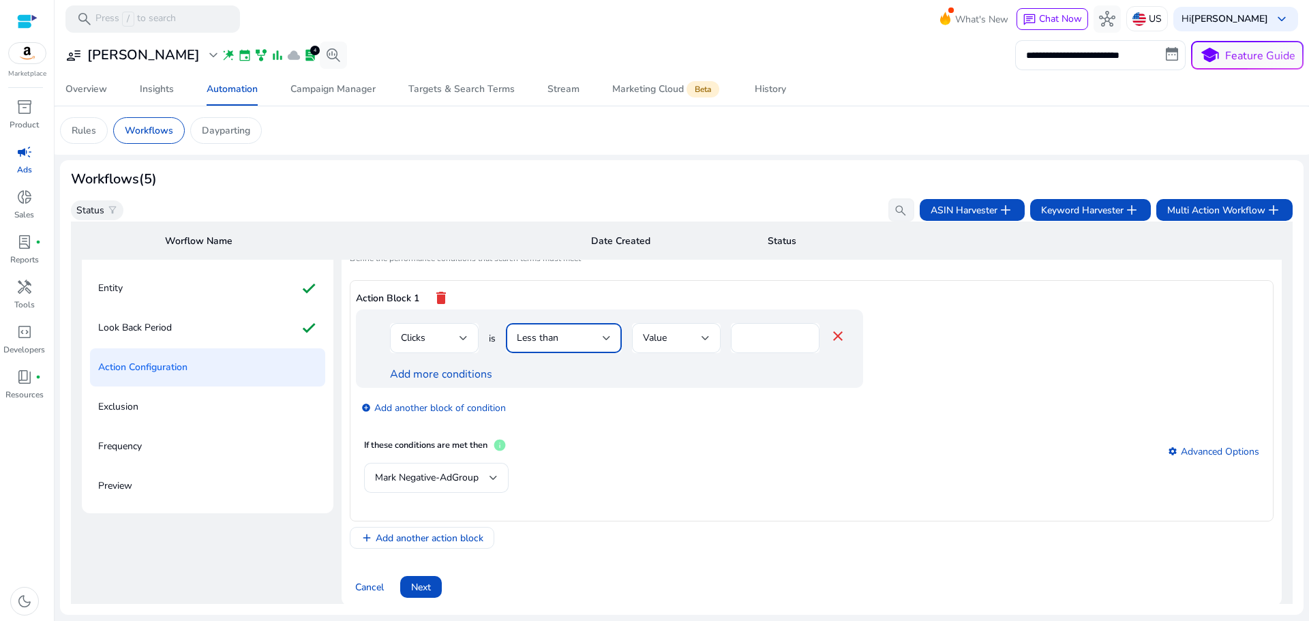
click at [549, 339] on span "Less than" at bounding box center [538, 337] width 42 height 13
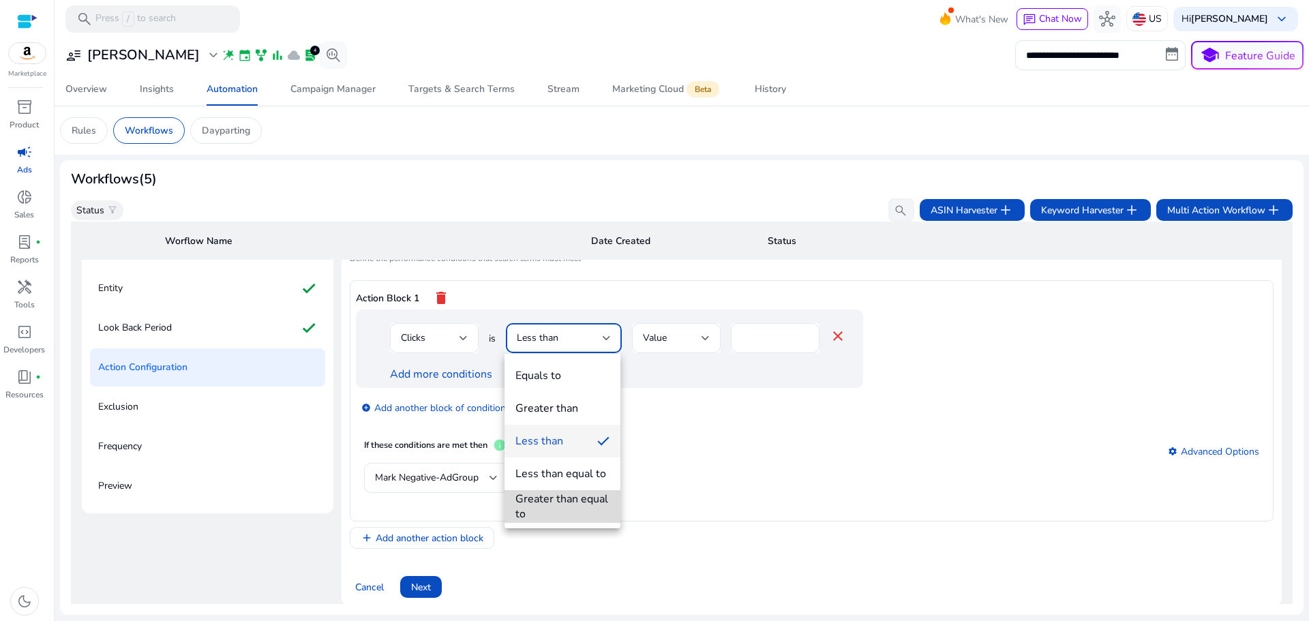
click at [551, 498] on div "Greater than equal to" at bounding box center [562, 506] width 94 height 30
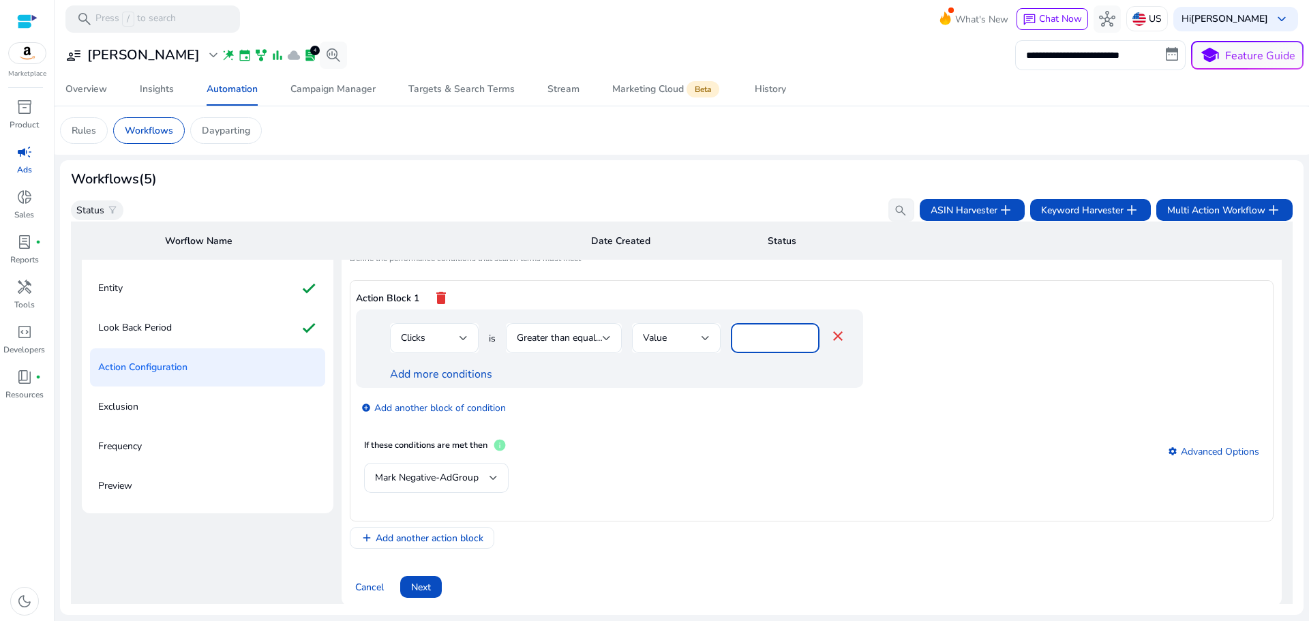
drag, startPoint x: 763, startPoint y: 336, endPoint x: 720, endPoint y: 348, distance: 45.1
click at [722, 346] on div "Clicks is Greater than equal to Value * close" at bounding box center [618, 345] width 456 height 44
type input "**"
drag, startPoint x: 658, startPoint y: 388, endPoint x: 598, endPoint y: 379, distance: 60.7
click at [648, 387] on div "Clicks is Greater than equal to Value ** close Add more conditions add_circle A…" at bounding box center [637, 367] width 562 height 117
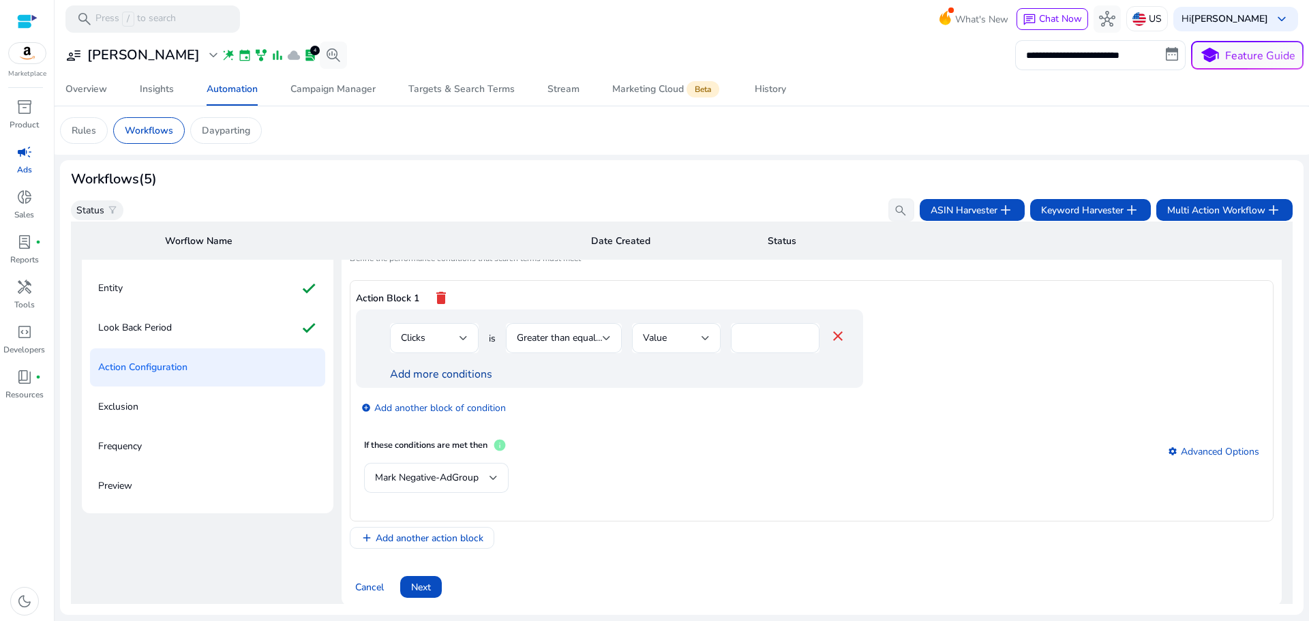
click at [415, 375] on link "Add more conditions" at bounding box center [441, 374] width 102 height 15
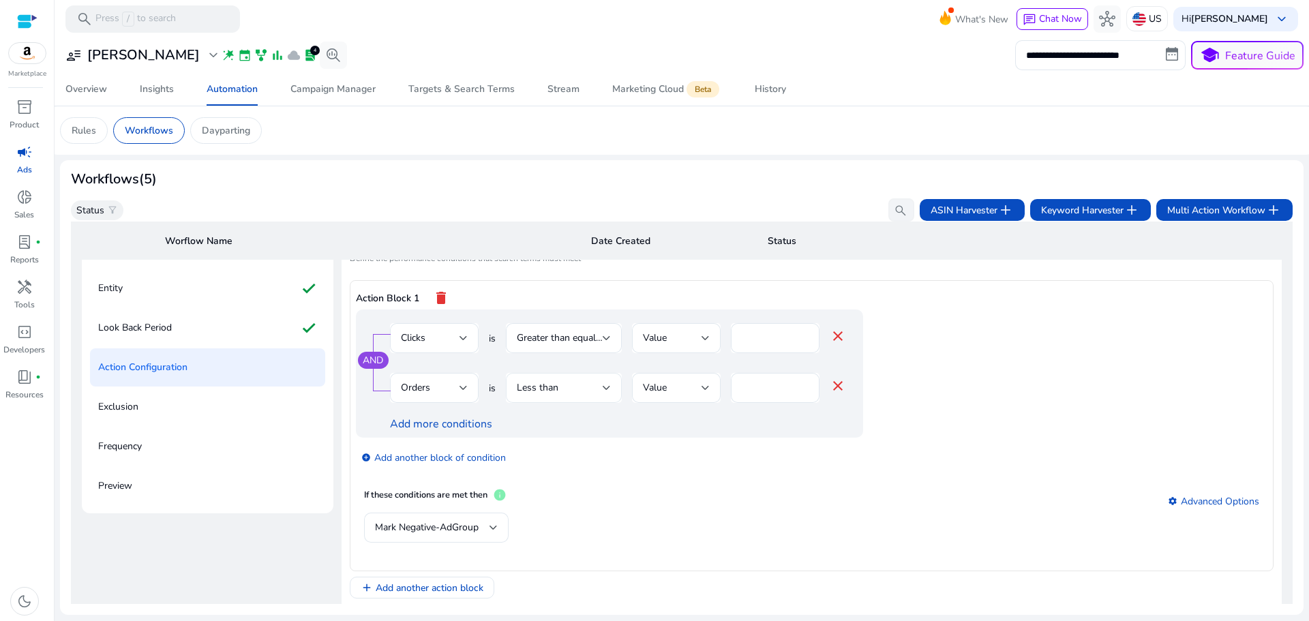
click at [590, 393] on div "Less than" at bounding box center [560, 387] width 86 height 15
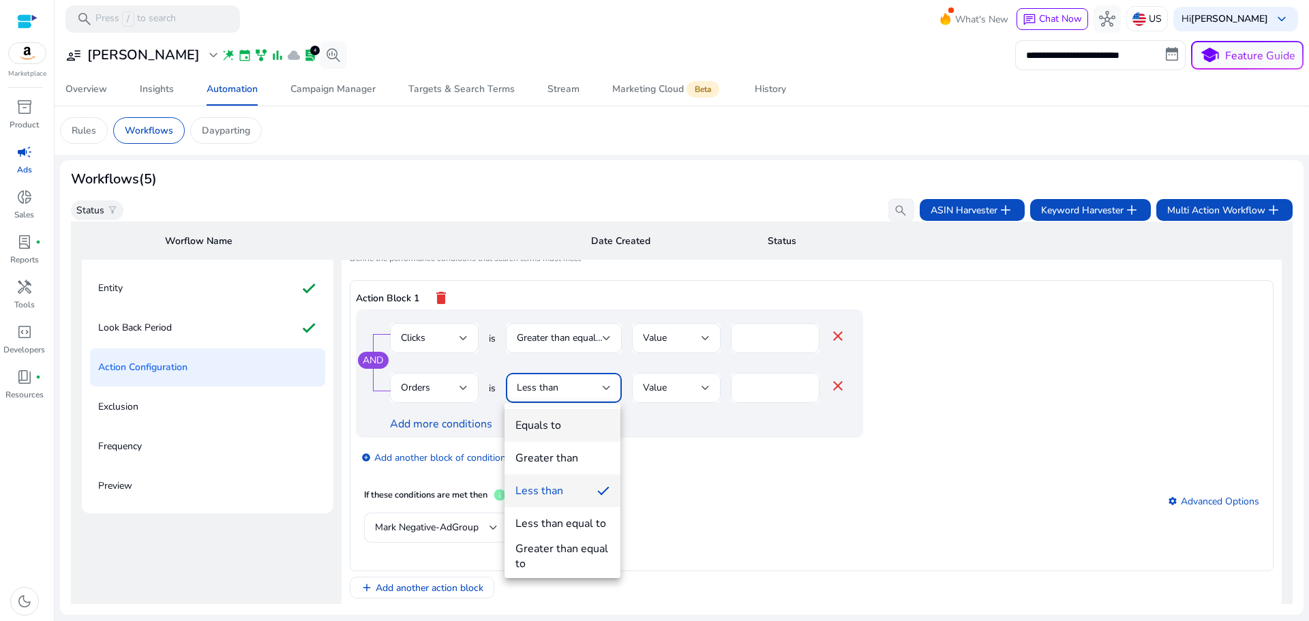
click at [580, 419] on span "Equals to" at bounding box center [562, 425] width 94 height 15
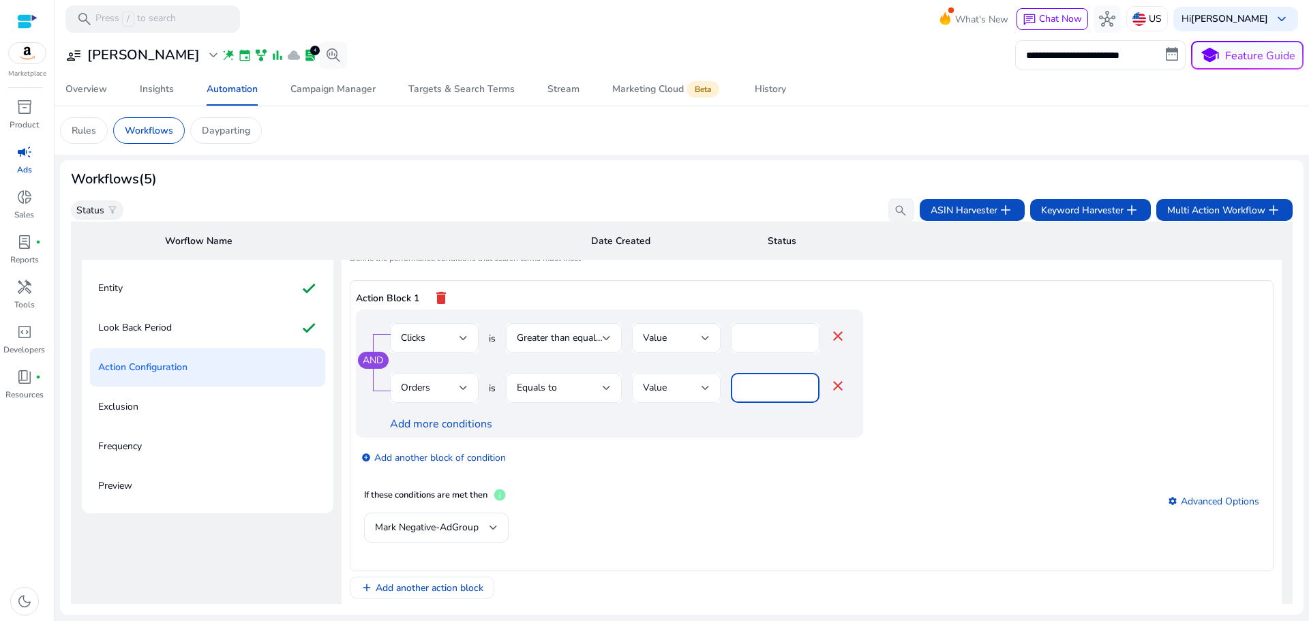
drag, startPoint x: 768, startPoint y: 391, endPoint x: 712, endPoint y: 400, distance: 57.4
click at [714, 400] on div "Orders is Equals to Value * close" at bounding box center [618, 395] width 456 height 44
click at [645, 503] on div "If these conditions are met then info settings Advanced Options" at bounding box center [811, 500] width 895 height 25
click at [564, 387] on div "Equals to" at bounding box center [560, 387] width 86 height 15
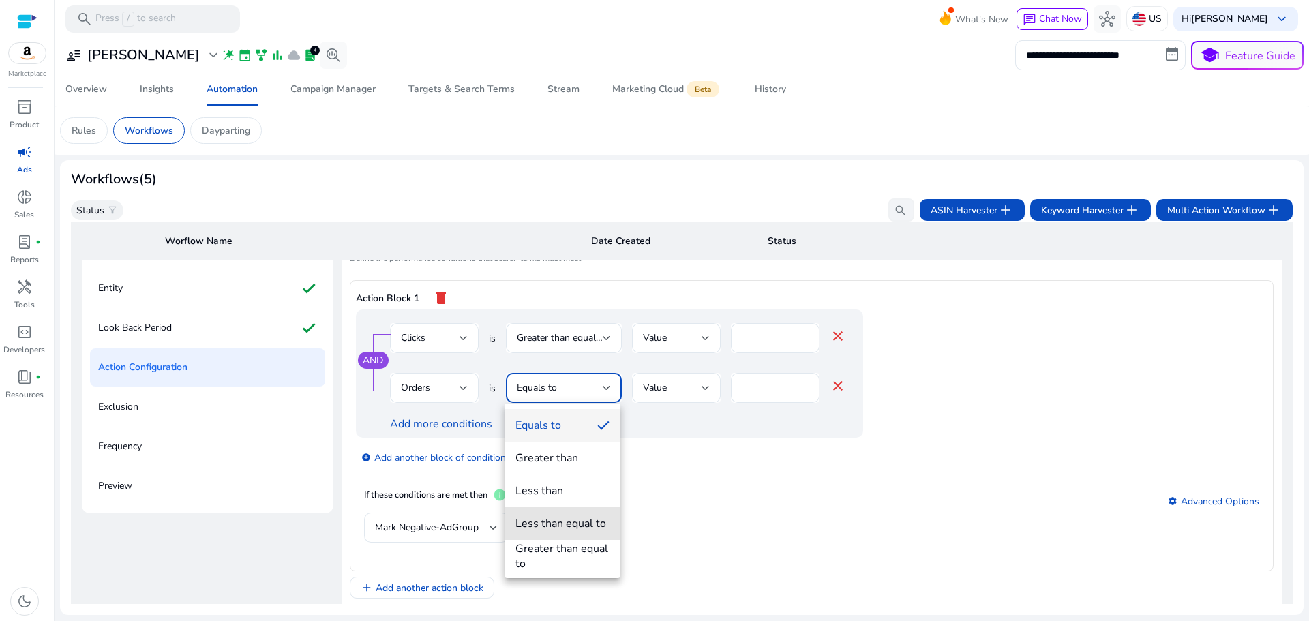
click at [590, 525] on div "Less than equal to" at bounding box center [560, 523] width 91 height 15
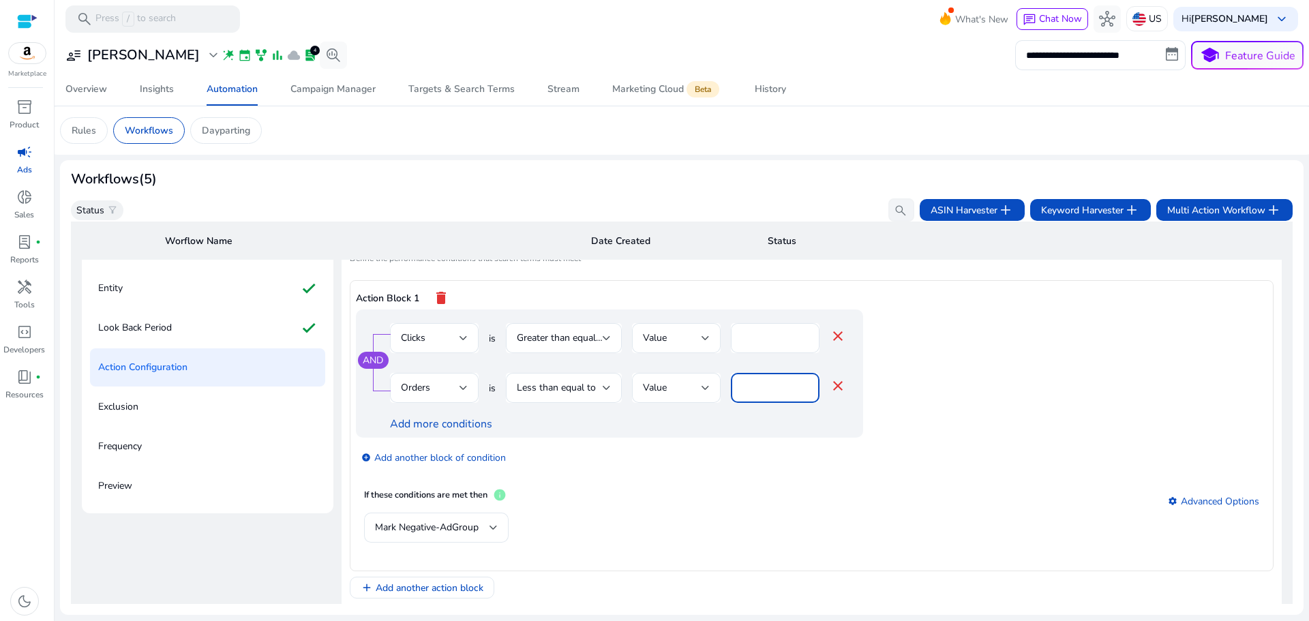
drag, startPoint x: 749, startPoint y: 392, endPoint x: 729, endPoint y: 397, distance: 21.0
click at [729, 397] on div "Orders is Less than equal to Value * close" at bounding box center [618, 395] width 456 height 44
click at [767, 499] on div "If these conditions are met then info settings Advanced Options" at bounding box center [811, 500] width 895 height 25
click at [820, 480] on mat-card "If these conditions are met then info settings Advanced Options Mark Negative-A…" at bounding box center [811, 522] width 911 height 85
drag, startPoint x: 733, startPoint y: 394, endPoint x: 709, endPoint y: 402, distance: 25.9
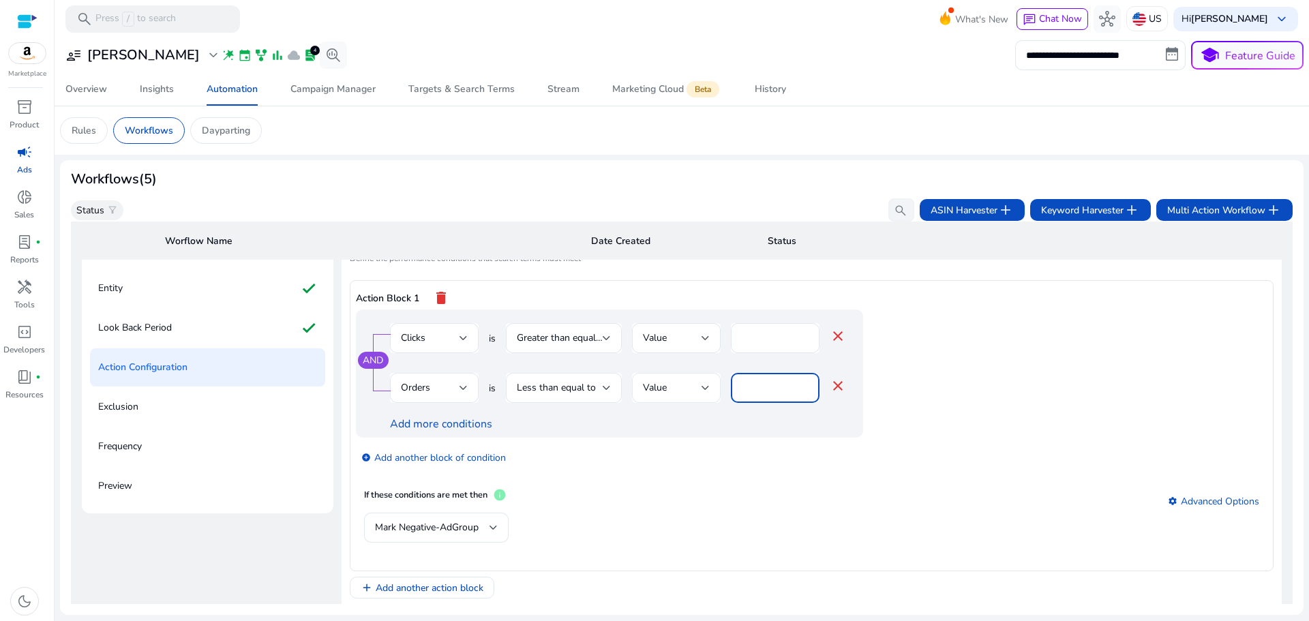
click at [712, 399] on div "Orders is Less than equal to Value * close" at bounding box center [618, 395] width 456 height 44
click at [585, 393] on span "Less than equal to" at bounding box center [556, 387] width 79 height 13
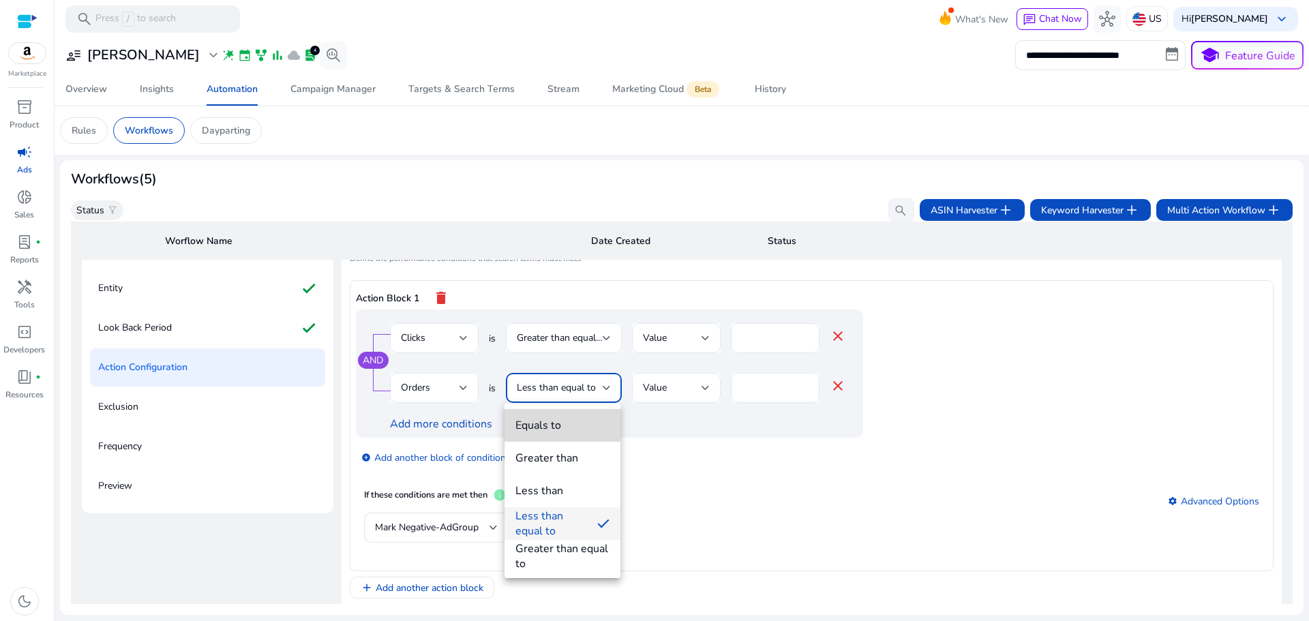
click at [579, 425] on span "Equals to" at bounding box center [562, 425] width 94 height 15
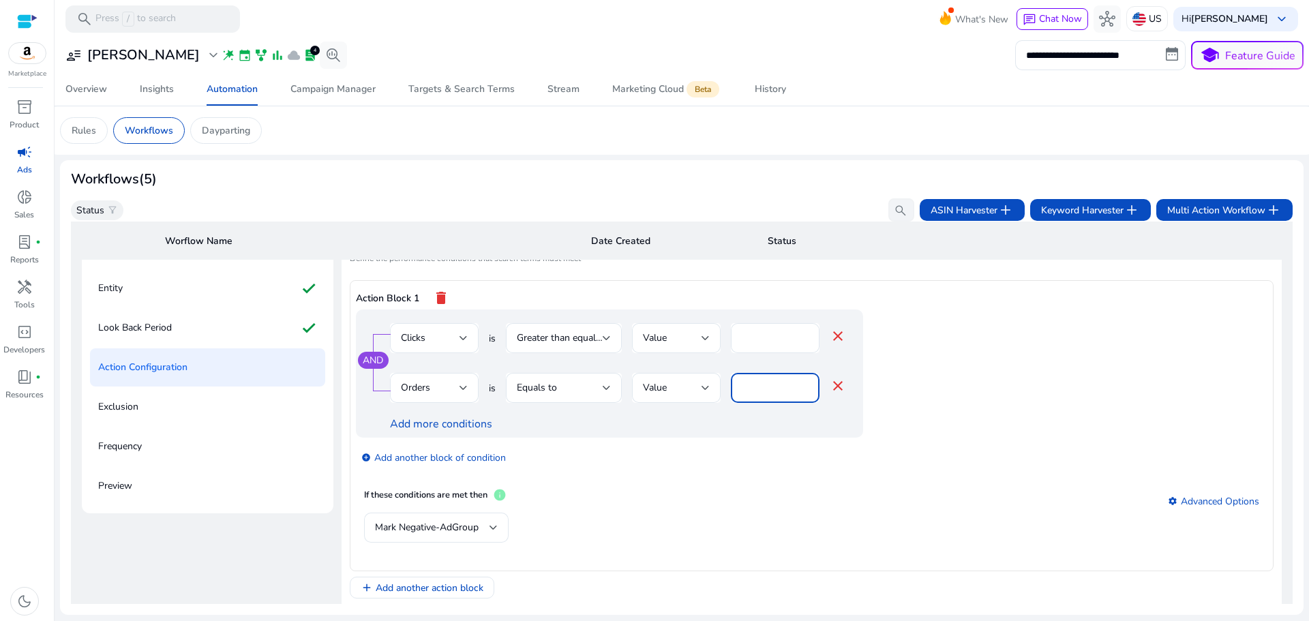
drag, startPoint x: 765, startPoint y: 391, endPoint x: 707, endPoint y: 404, distance: 59.4
click at [707, 404] on div "Orders is Equals to Value * close" at bounding box center [618, 395] width 456 height 44
type input "*"
click at [684, 482] on mat-card "If these conditions are met then info settings Advanced Options Mark Negative-A…" at bounding box center [811, 522] width 911 height 85
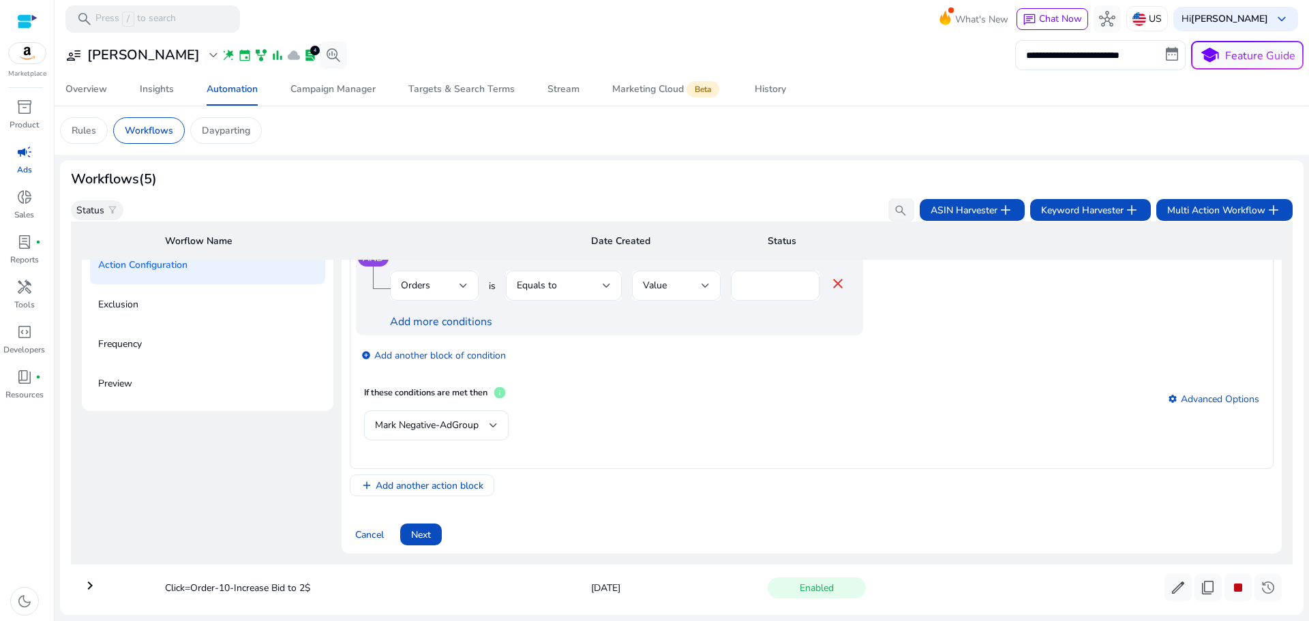
scroll to position [234, 0]
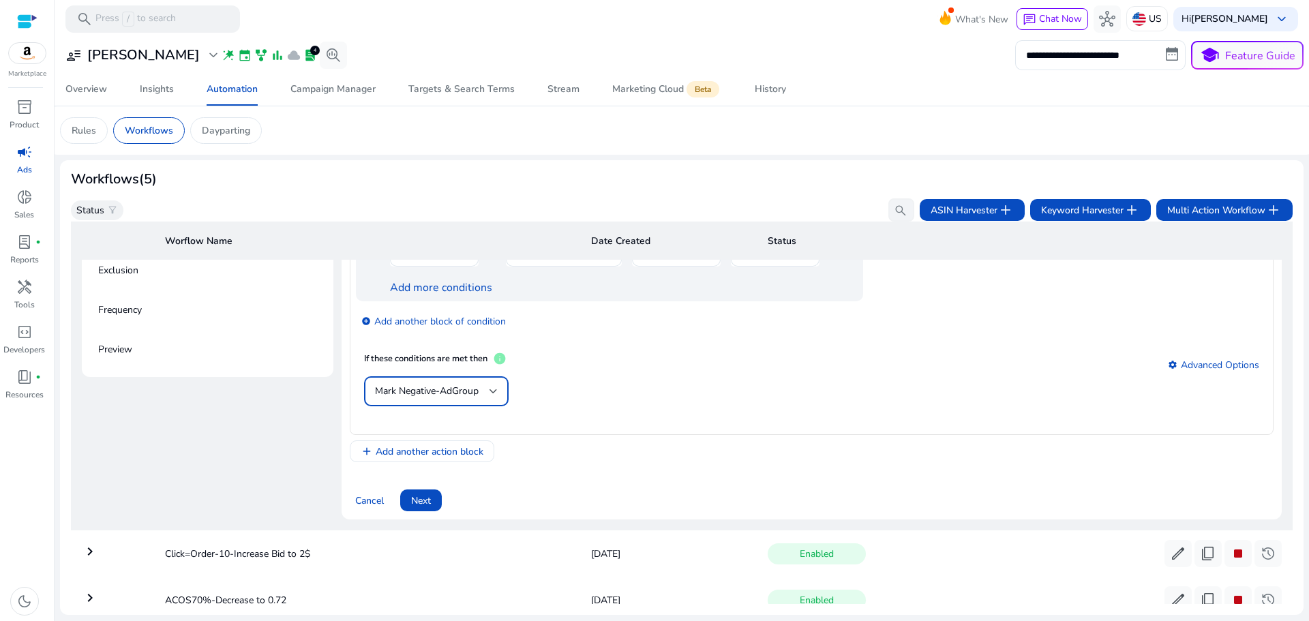
click at [462, 386] on span "Mark Negative-AdGroup" at bounding box center [427, 390] width 104 height 13
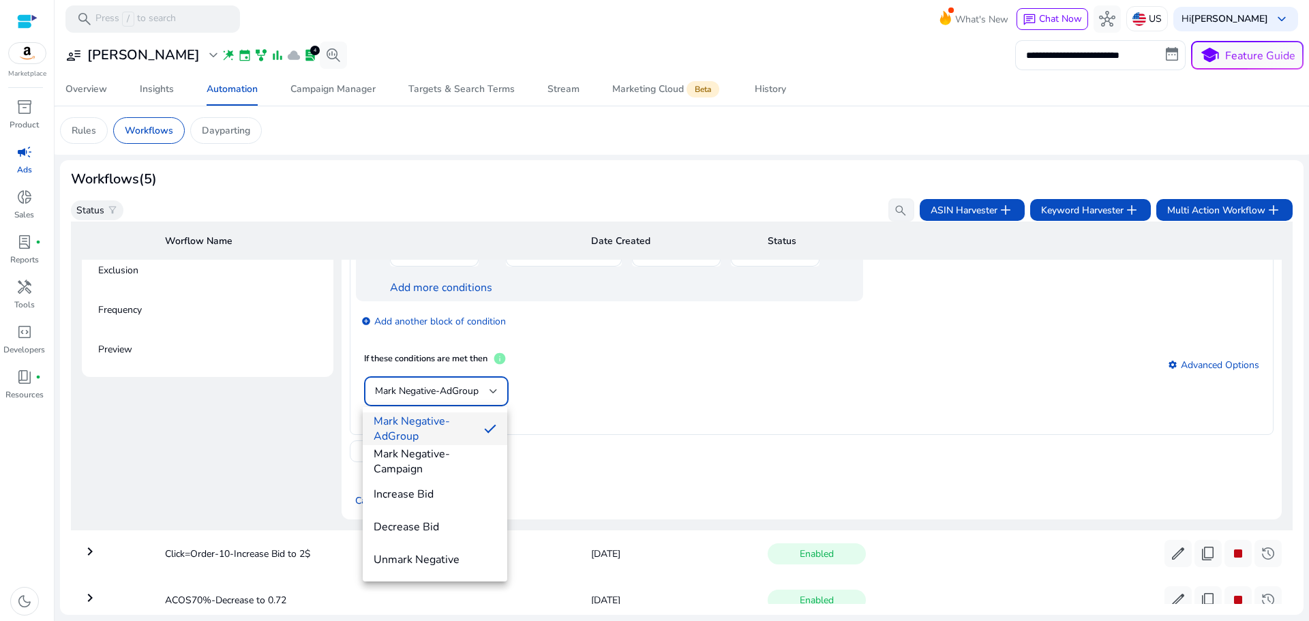
click at [602, 412] on div at bounding box center [654, 310] width 1309 height 621
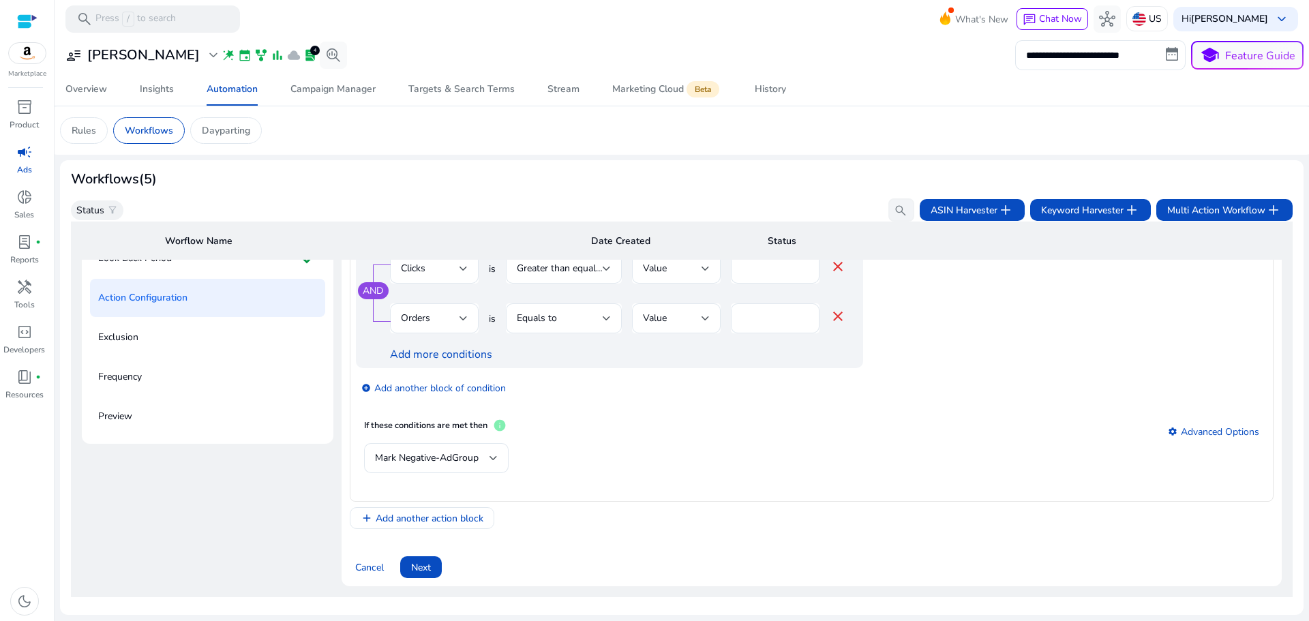
scroll to position [166, 0]
click at [474, 453] on div "Mark Negative-AdGroup" at bounding box center [432, 459] width 114 height 15
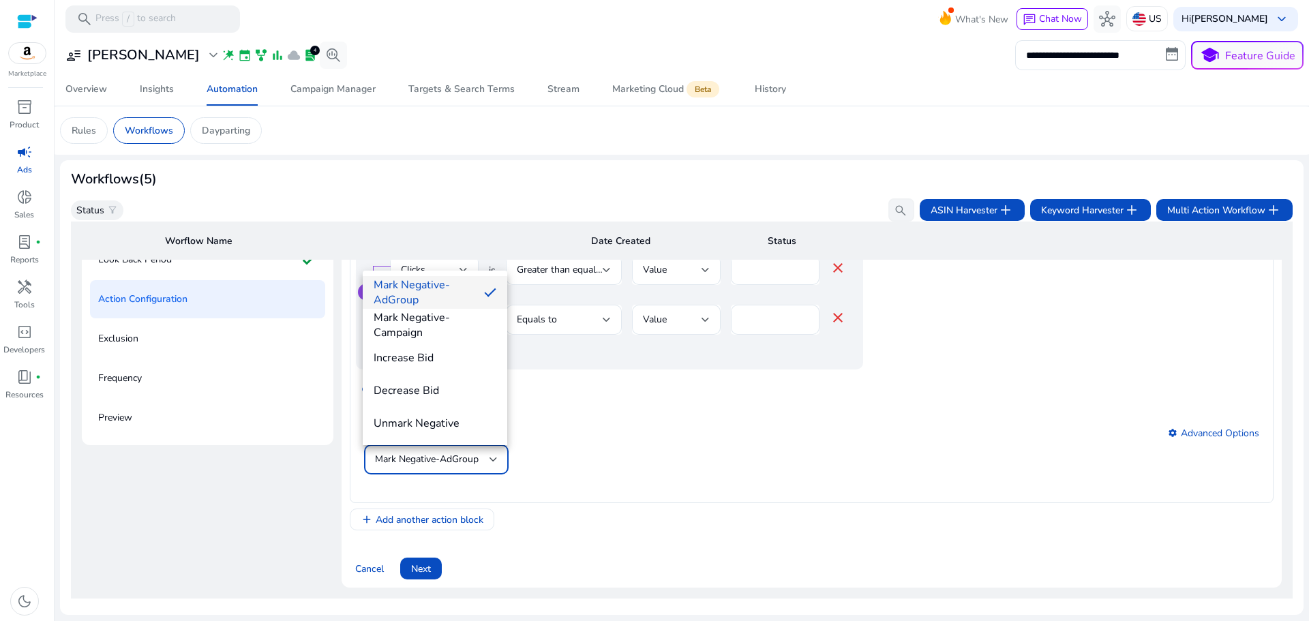
click at [545, 463] on div at bounding box center [654, 310] width 1309 height 621
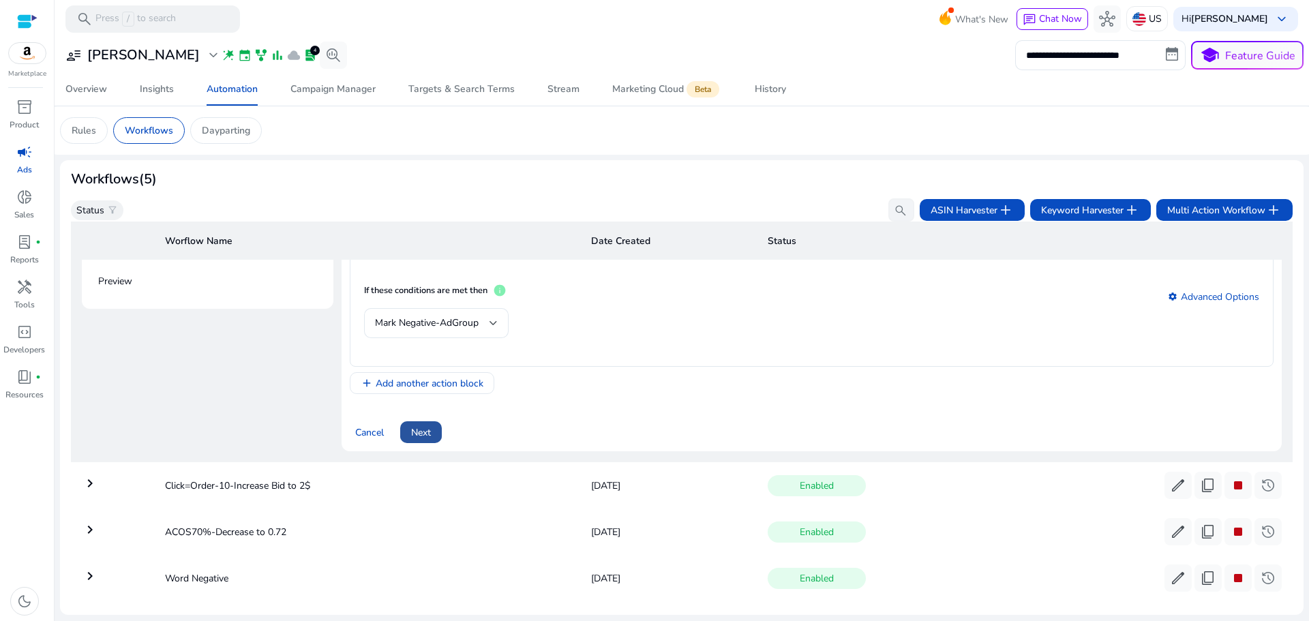
click at [414, 432] on span "Next" at bounding box center [421, 432] width 20 height 14
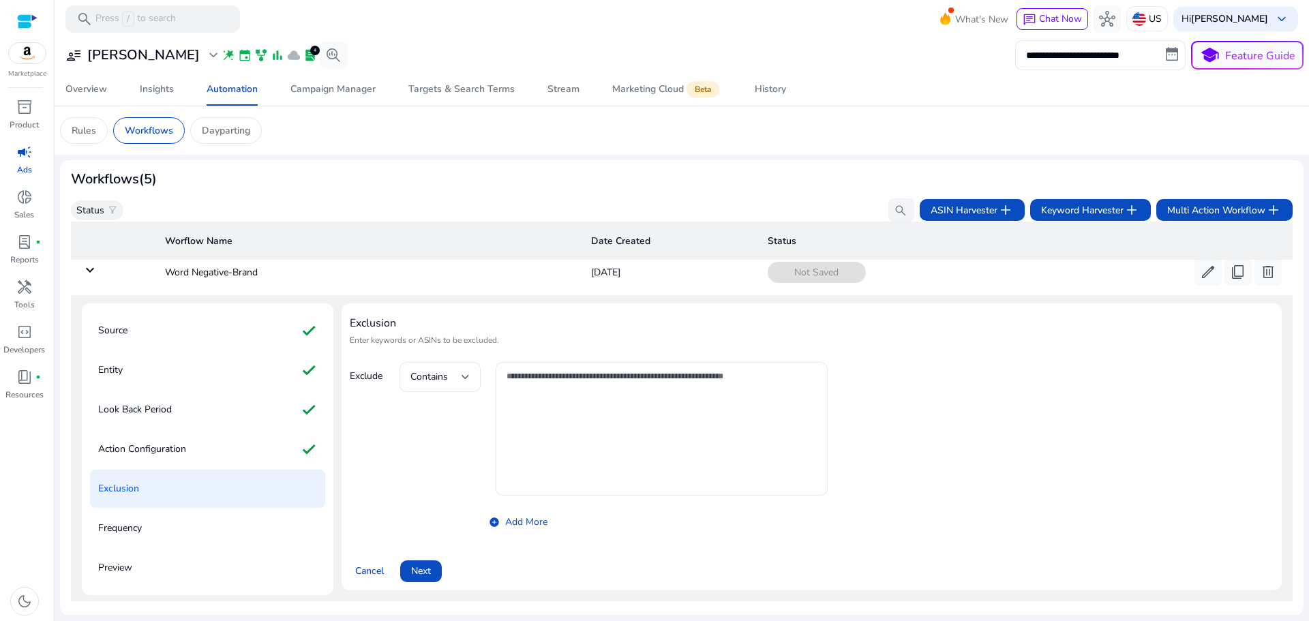
scroll to position [0, 0]
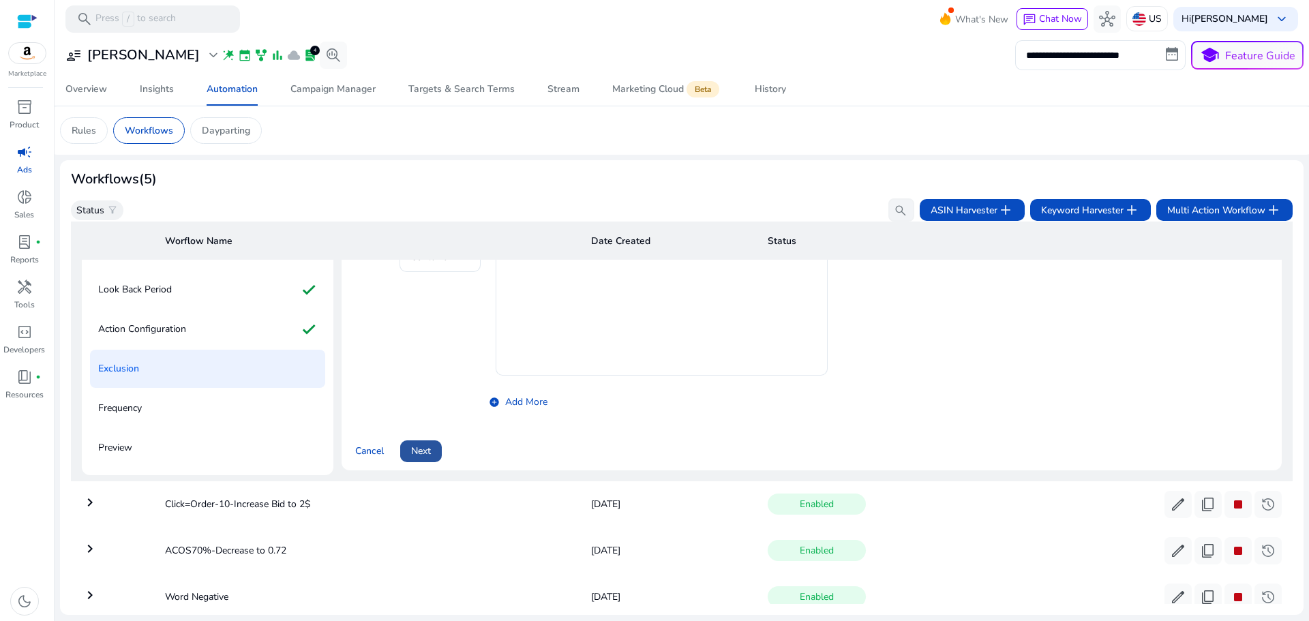
click at [432, 457] on span at bounding box center [421, 451] width 42 height 33
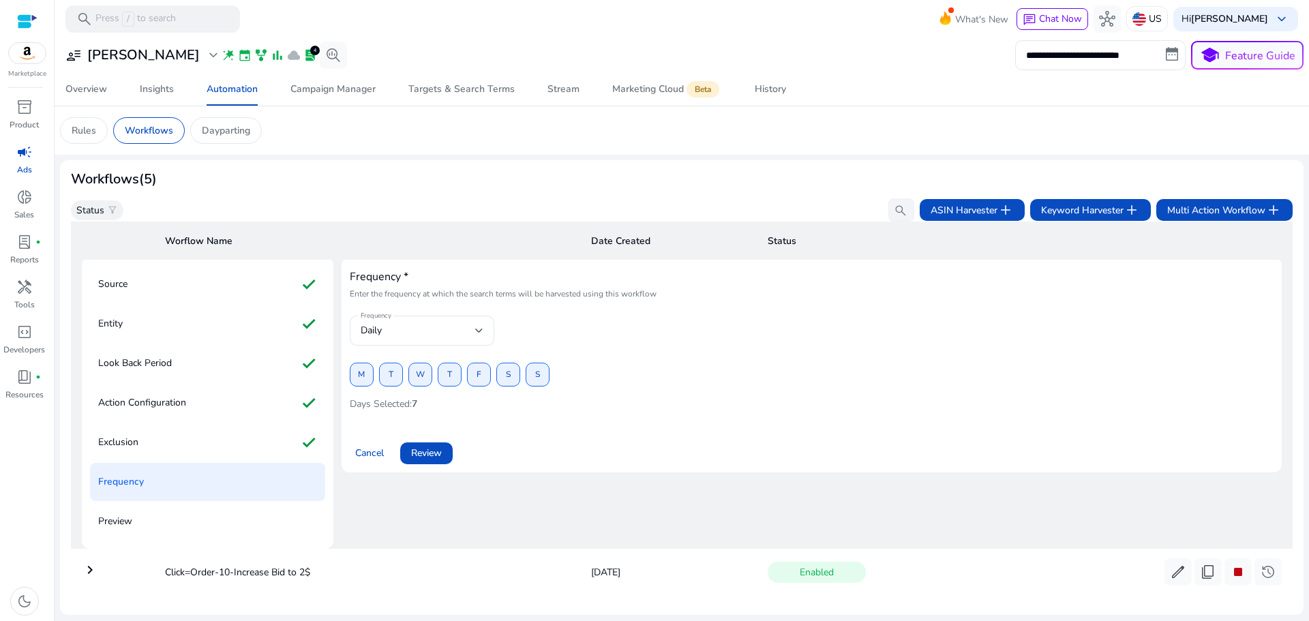
scroll to position [68, 0]
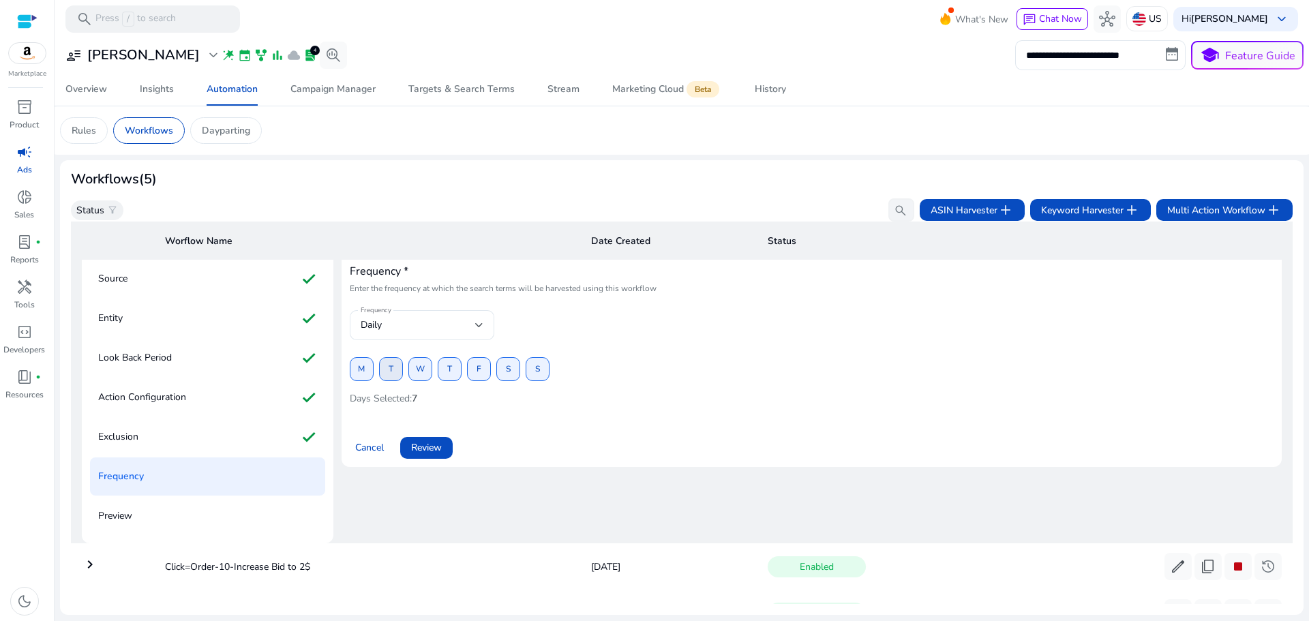
click at [391, 377] on span "T" at bounding box center [390, 369] width 5 height 24
click at [450, 374] on span "T" at bounding box center [449, 369] width 5 height 24
click at [501, 370] on span at bounding box center [508, 369] width 22 height 33
click at [436, 445] on span "Review" at bounding box center [426, 447] width 31 height 14
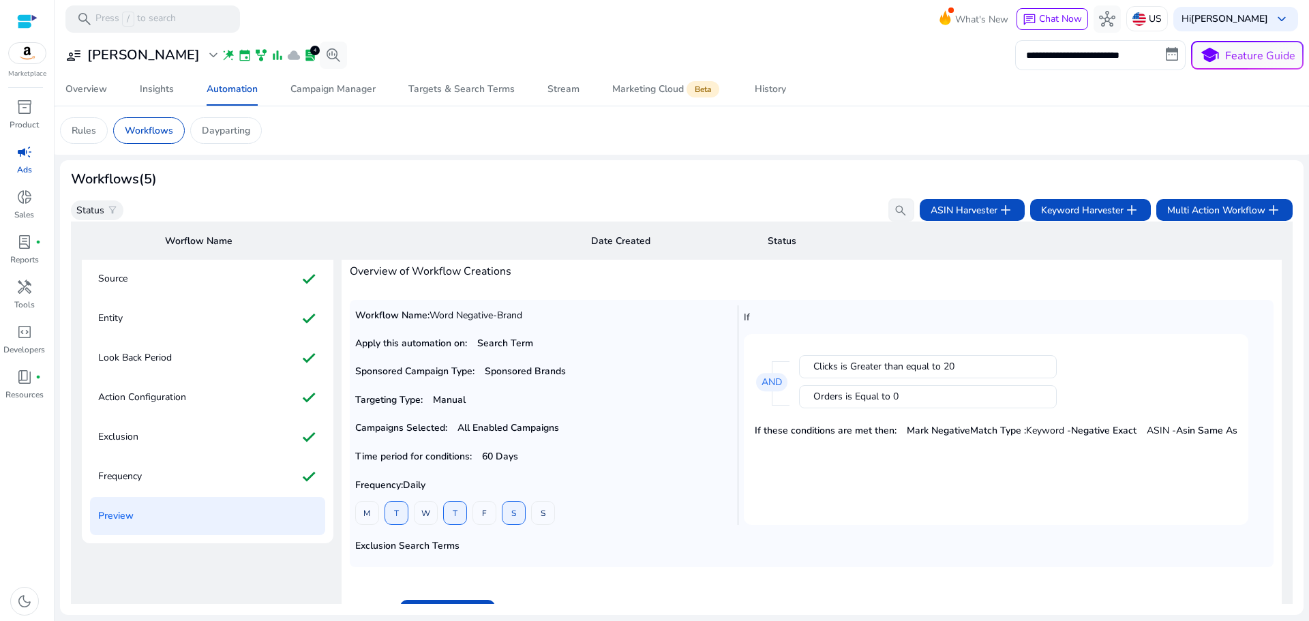
scroll to position [98, 0]
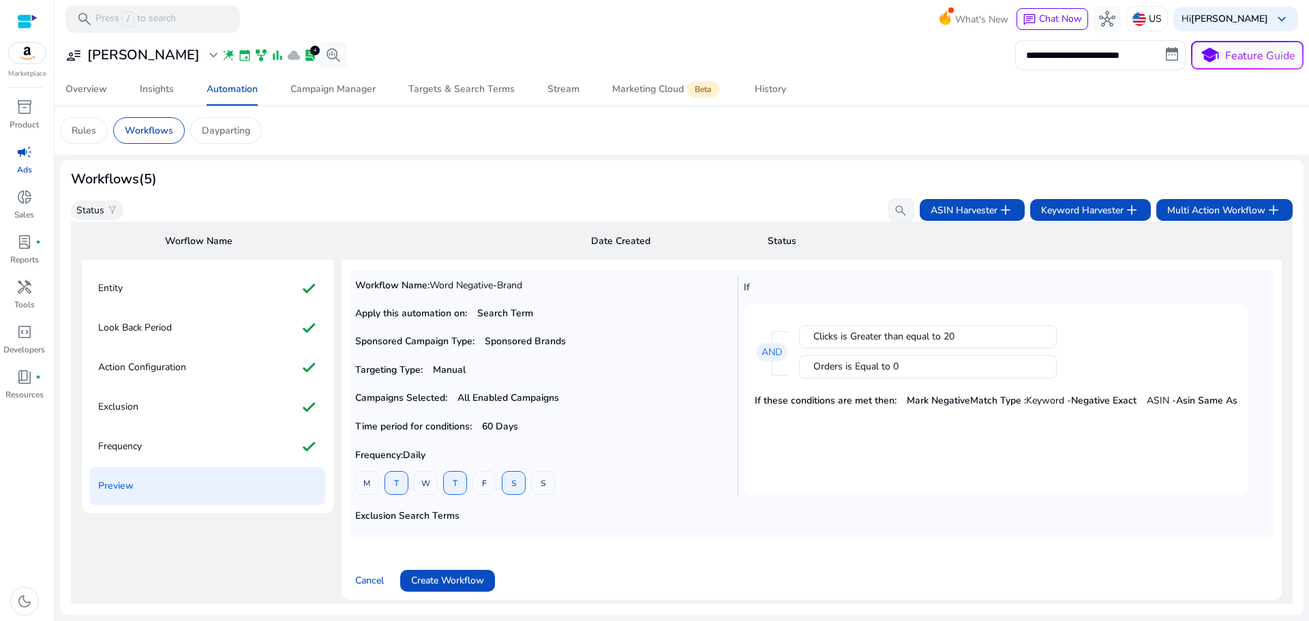
click at [450, 577] on span "Create Workflow" at bounding box center [447, 580] width 73 height 14
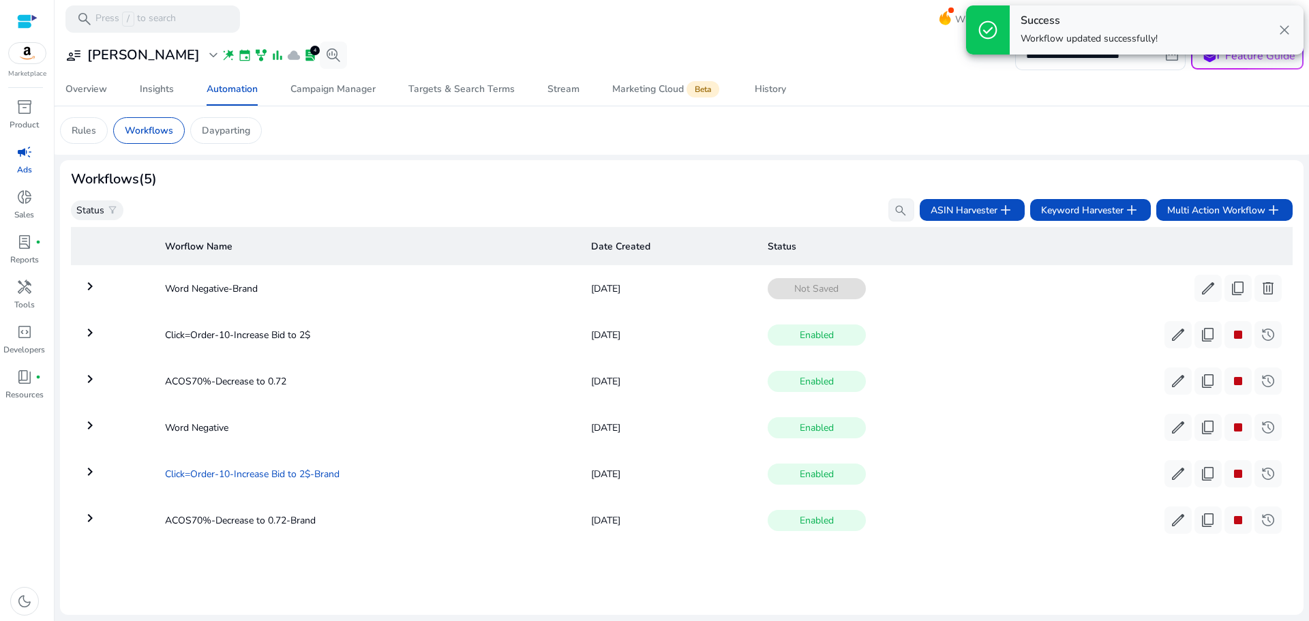
scroll to position [0, 0]
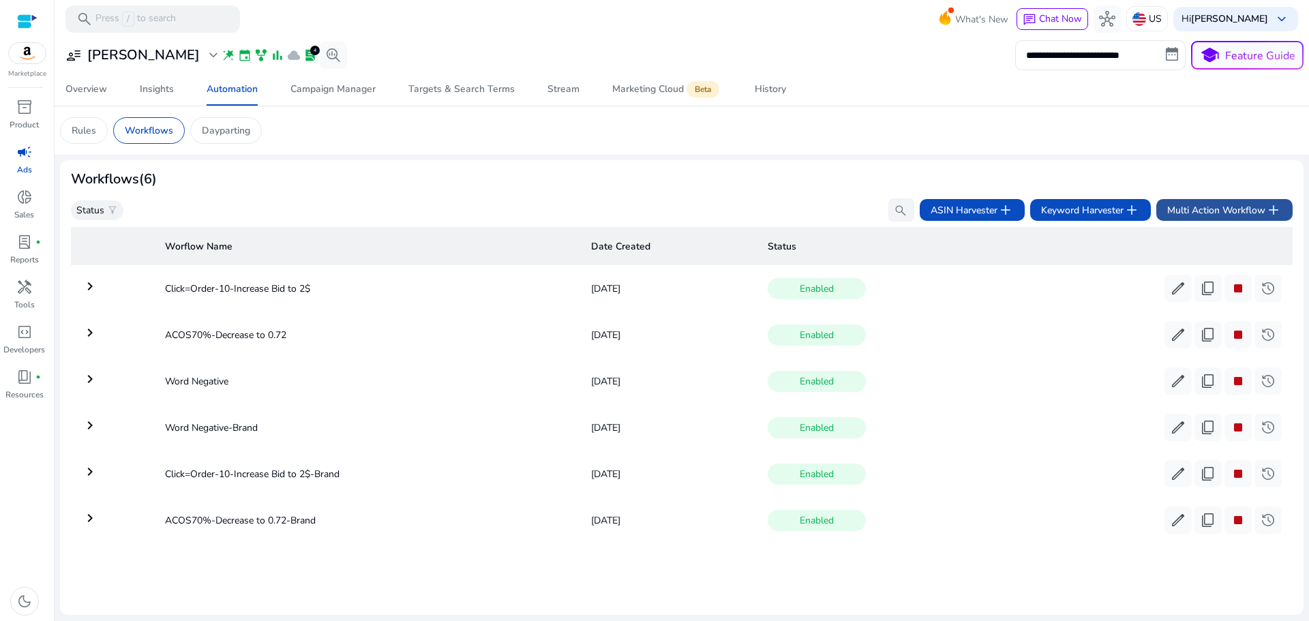
click at [1217, 209] on span "Multi Action Workflow add" at bounding box center [1224, 210] width 114 height 16
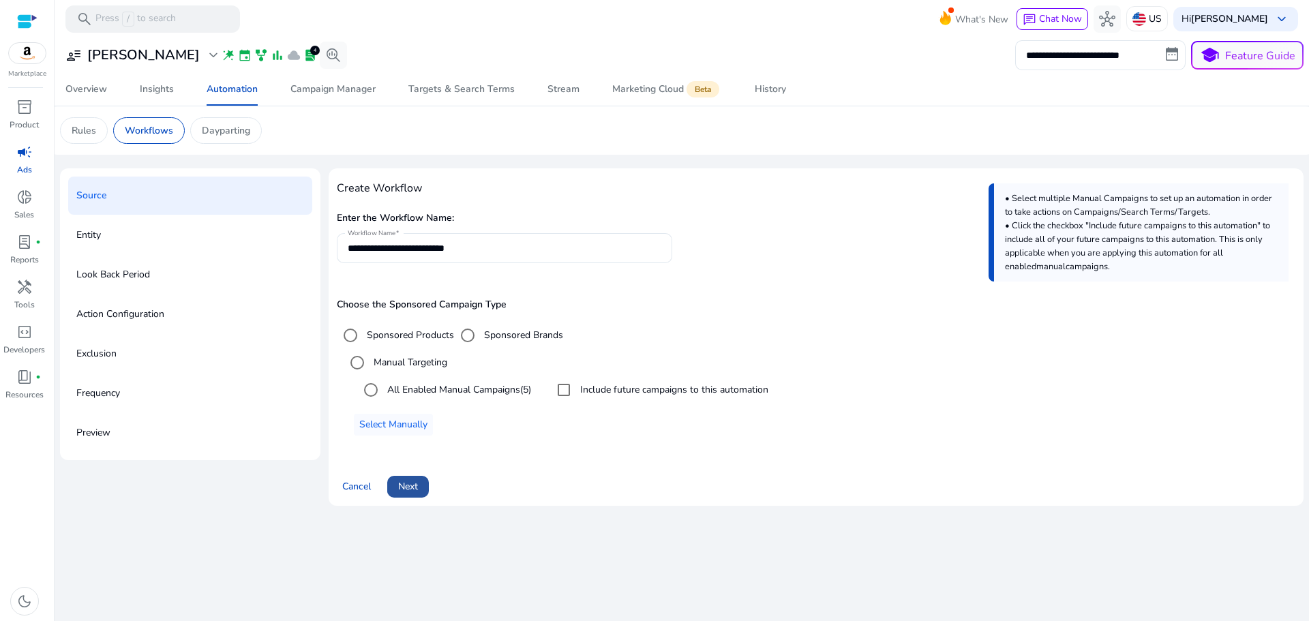
click at [406, 484] on span "Next" at bounding box center [408, 486] width 20 height 14
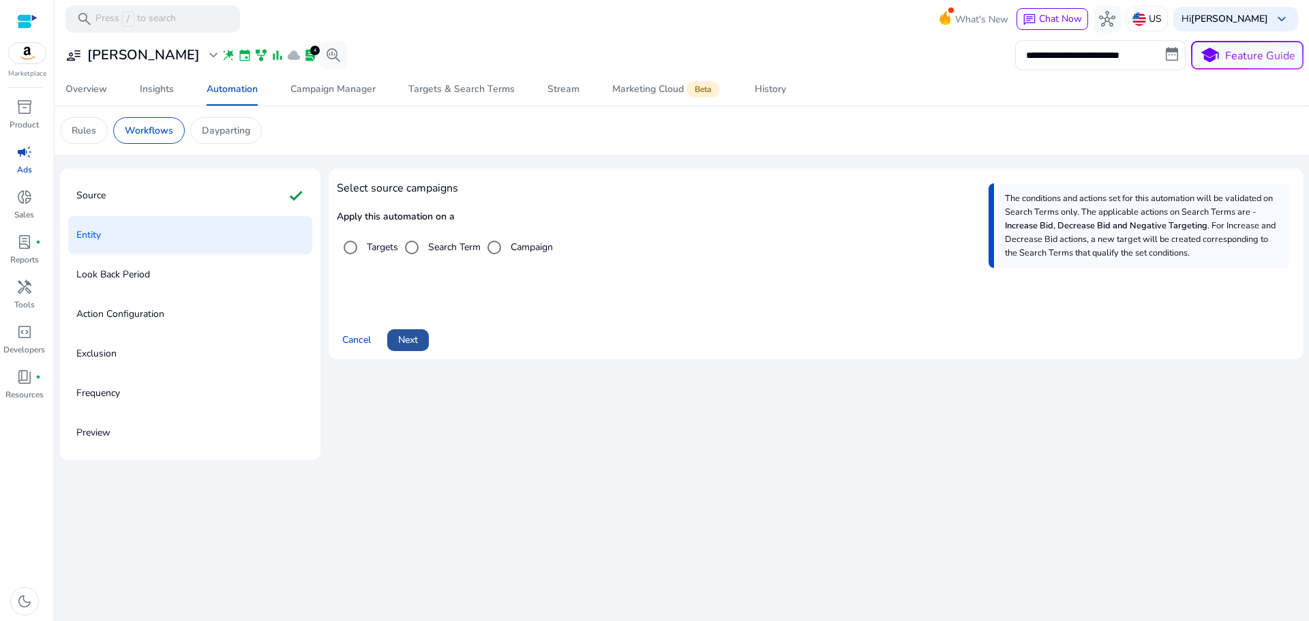
click at [408, 342] on span "Next" at bounding box center [408, 340] width 20 height 14
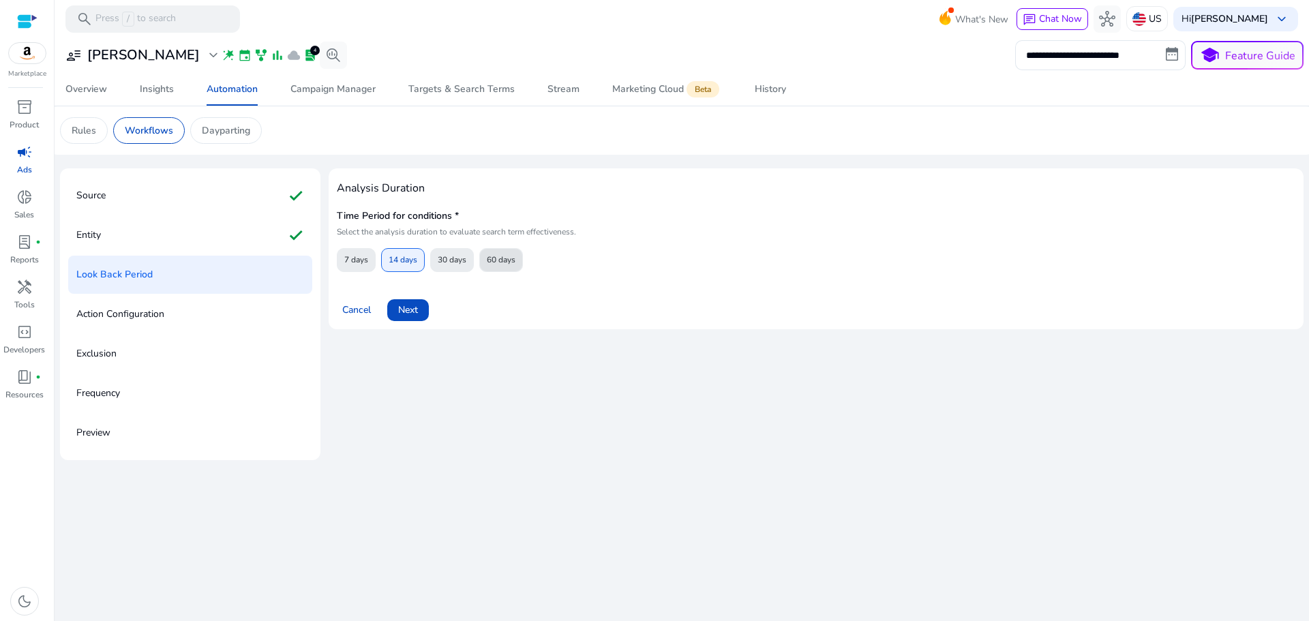
click at [500, 256] on span "60 days" at bounding box center [501, 260] width 29 height 24
click at [412, 311] on span "Next" at bounding box center [408, 310] width 20 height 14
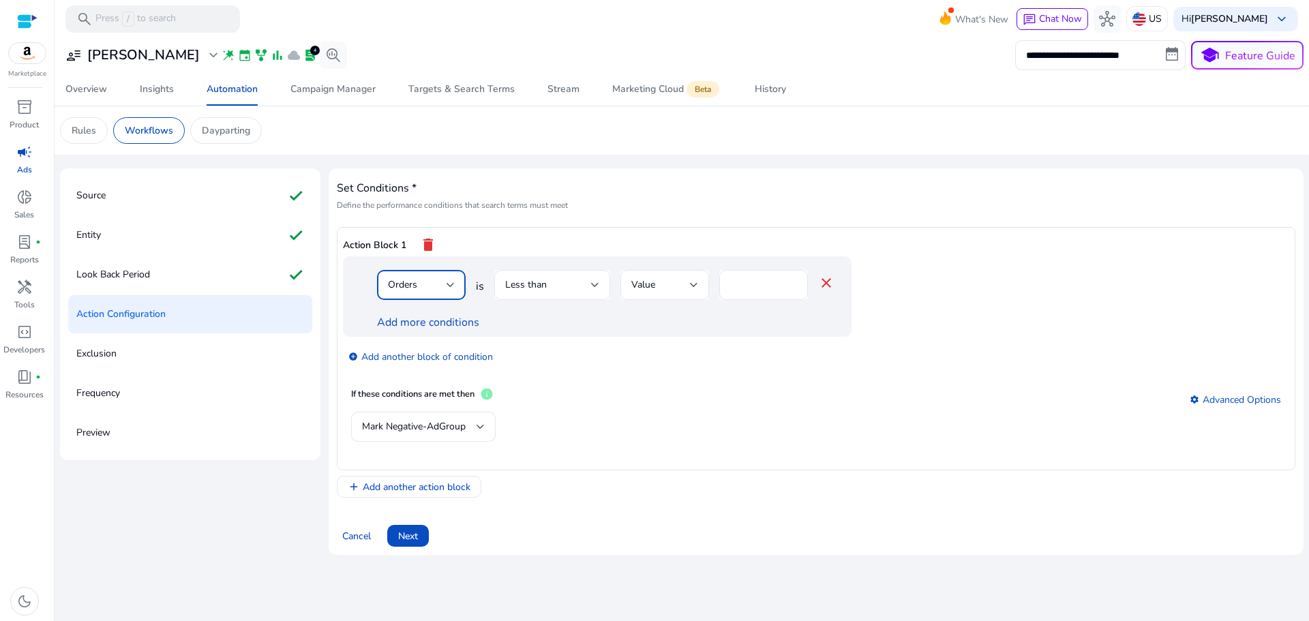
click at [440, 283] on div "Orders" at bounding box center [417, 284] width 59 height 15
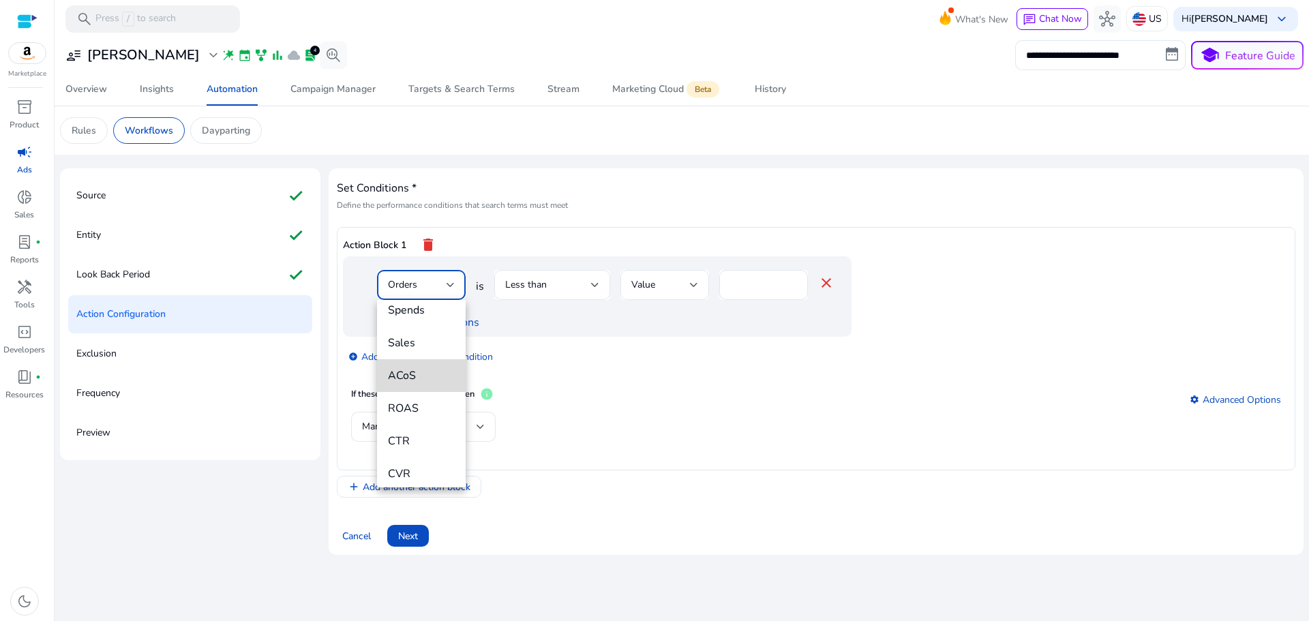
click at [425, 371] on span "ACoS" at bounding box center [421, 375] width 67 height 15
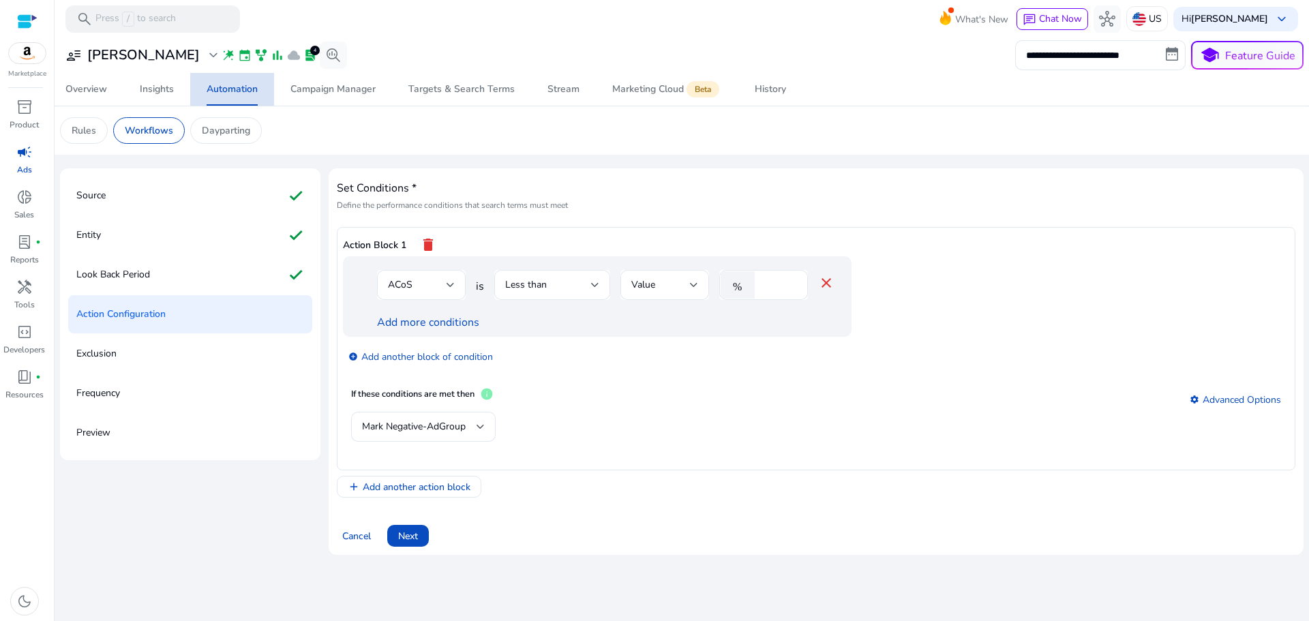
click at [232, 93] on div "Automation" at bounding box center [232, 90] width 51 height 10
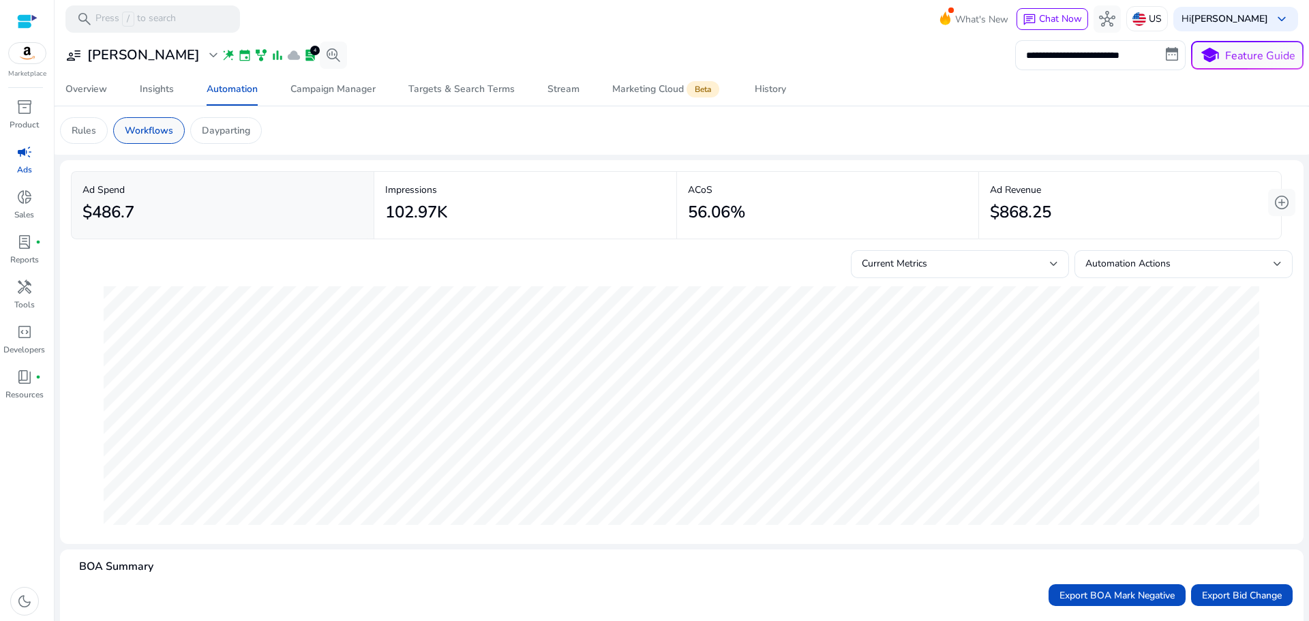
click at [155, 134] on p "Workflows" at bounding box center [149, 130] width 48 height 14
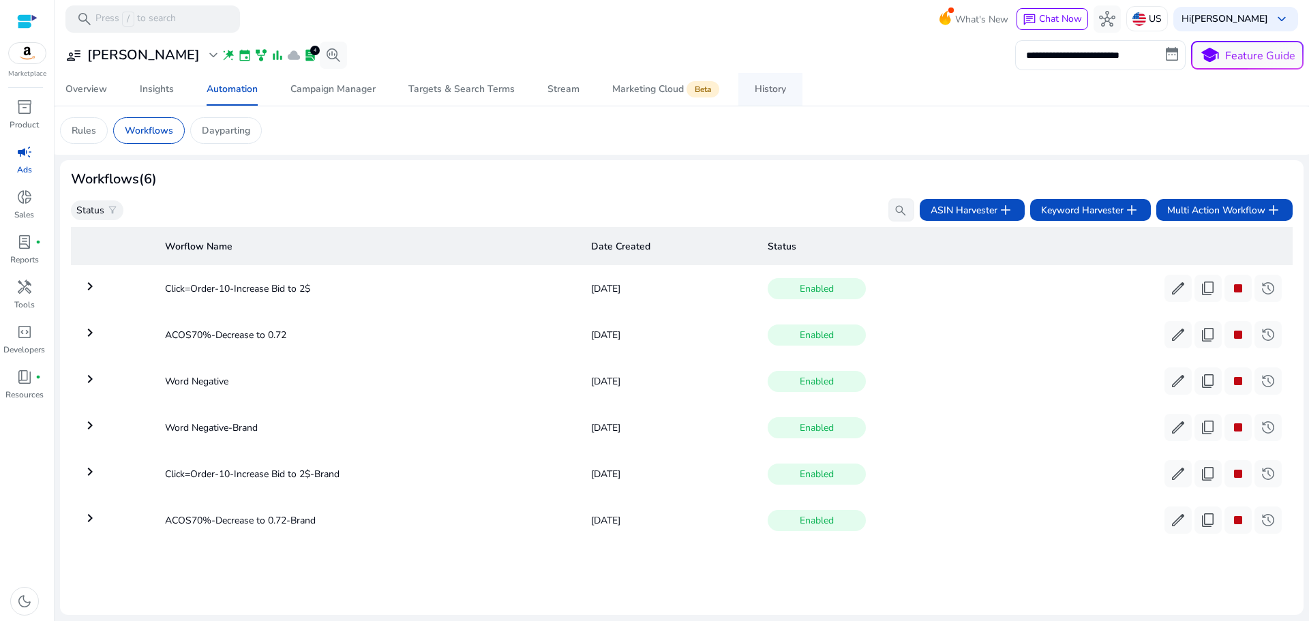
click at [763, 89] on div "History" at bounding box center [769, 90] width 31 height 10
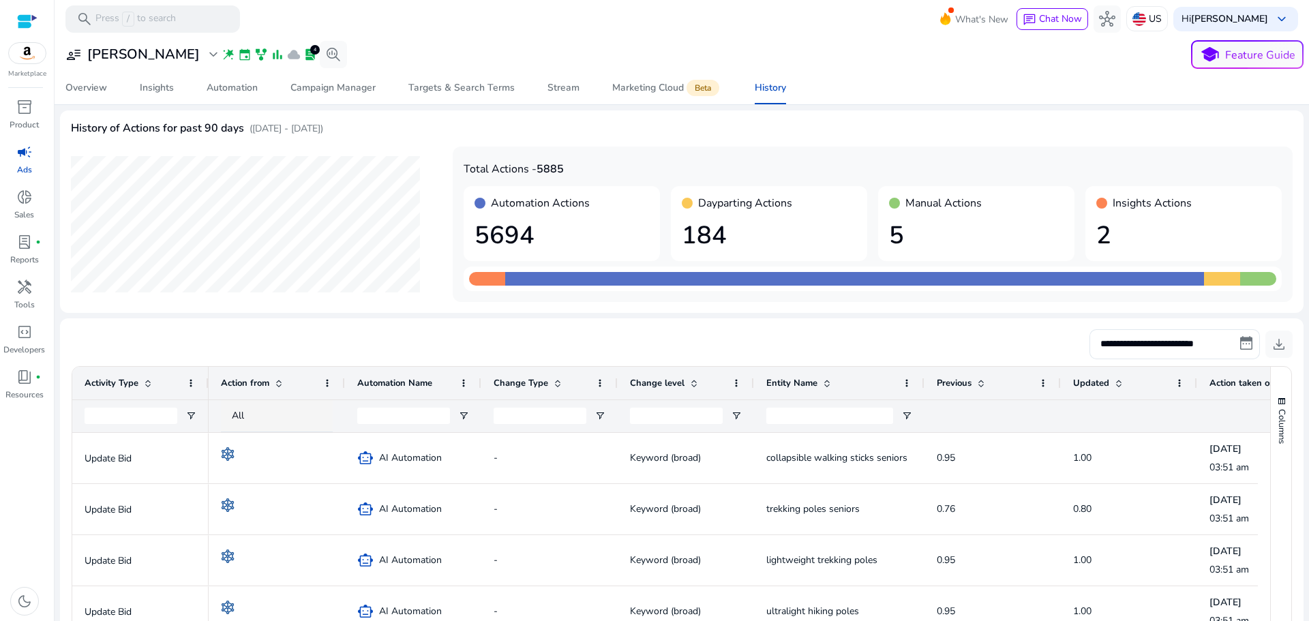
click at [34, 14] on div at bounding box center [27, 22] width 20 height 16
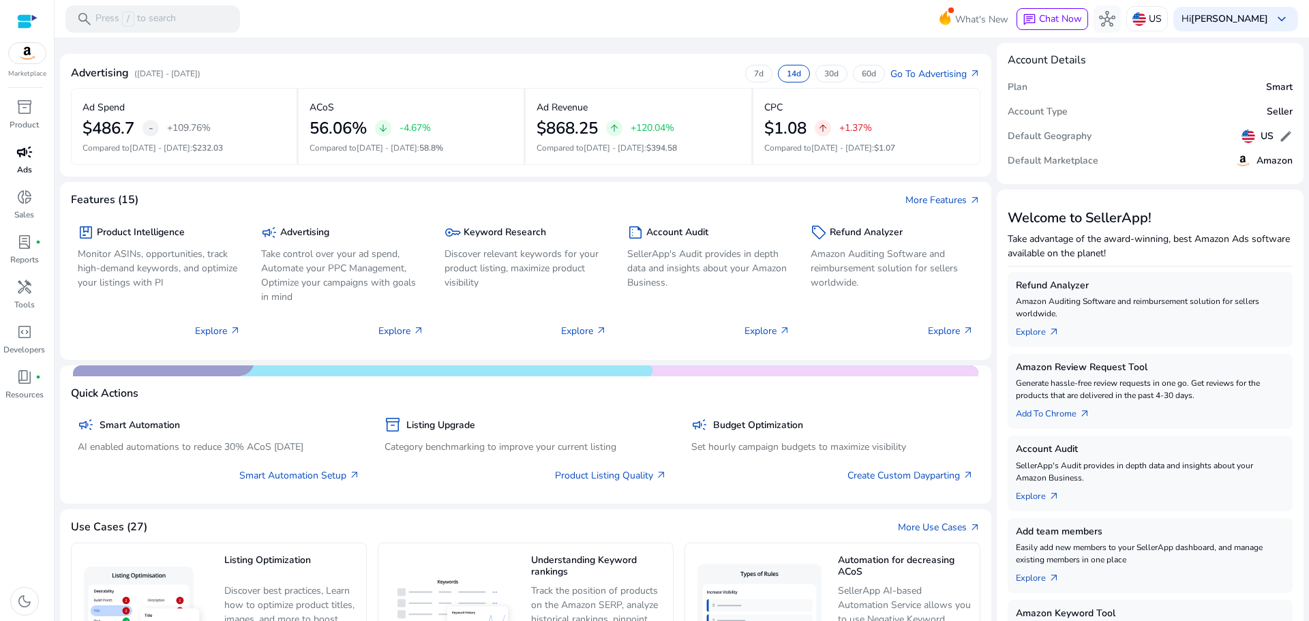
click at [18, 152] on span "campaign" at bounding box center [24, 152] width 16 height 16
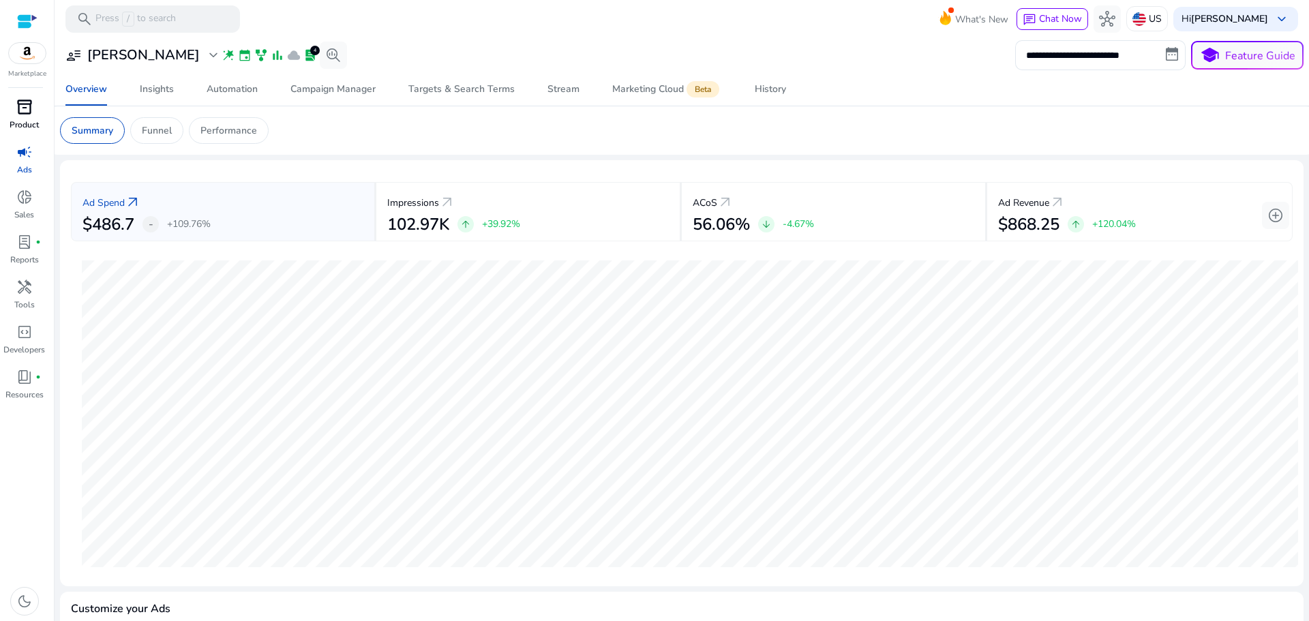
click at [28, 102] on span "inventory_2" at bounding box center [24, 107] width 16 height 16
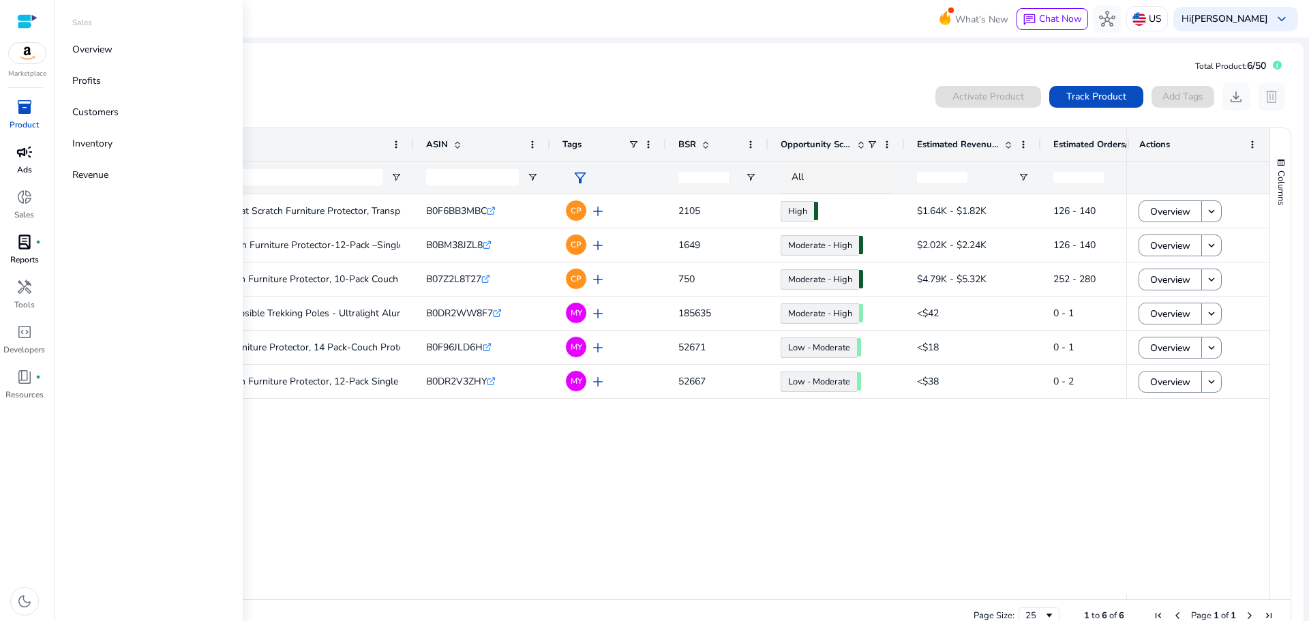
click at [18, 248] on span "lab_profile" at bounding box center [24, 242] width 16 height 16
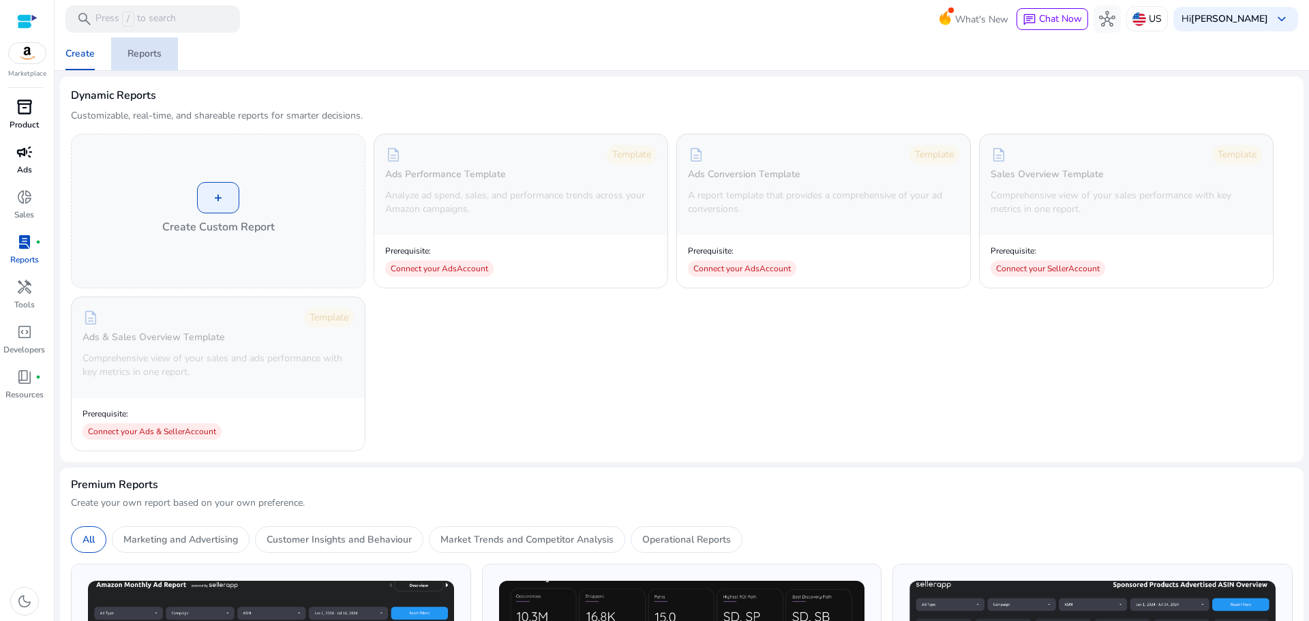
click at [138, 50] on div "Reports" at bounding box center [144, 54] width 34 height 10
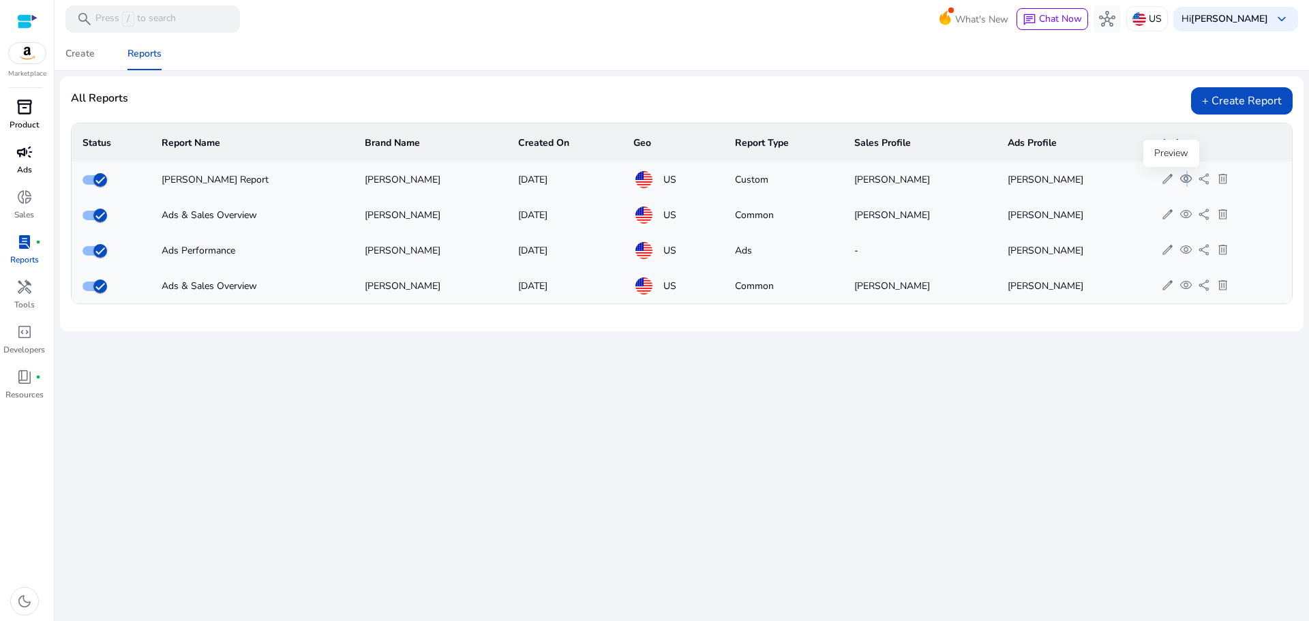
click at [1179, 178] on span "visibility" at bounding box center [1185, 178] width 13 height 13
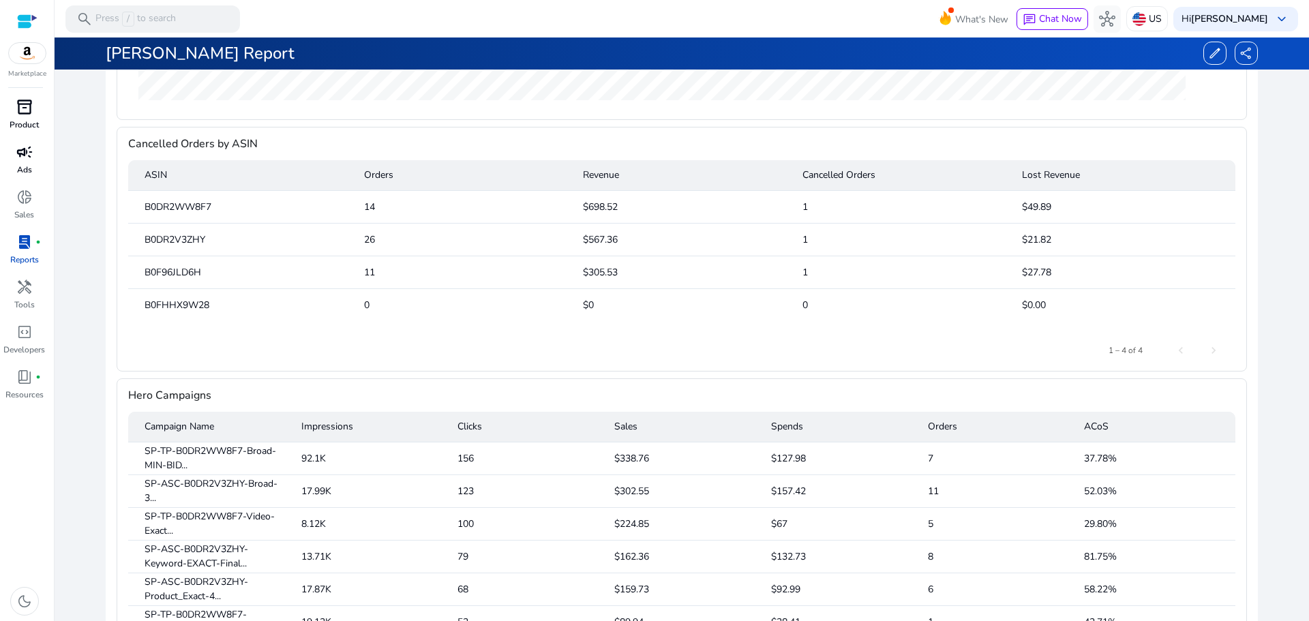
scroll to position [886, 0]
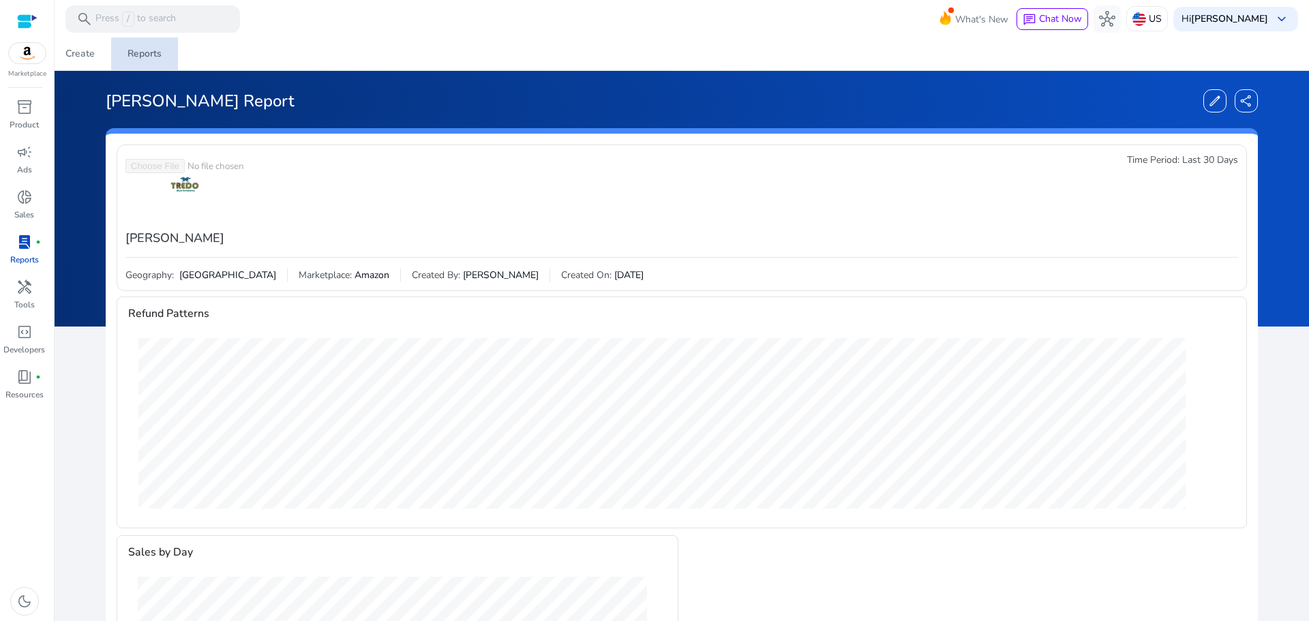
click at [154, 49] on div "Reports" at bounding box center [144, 54] width 34 height 10
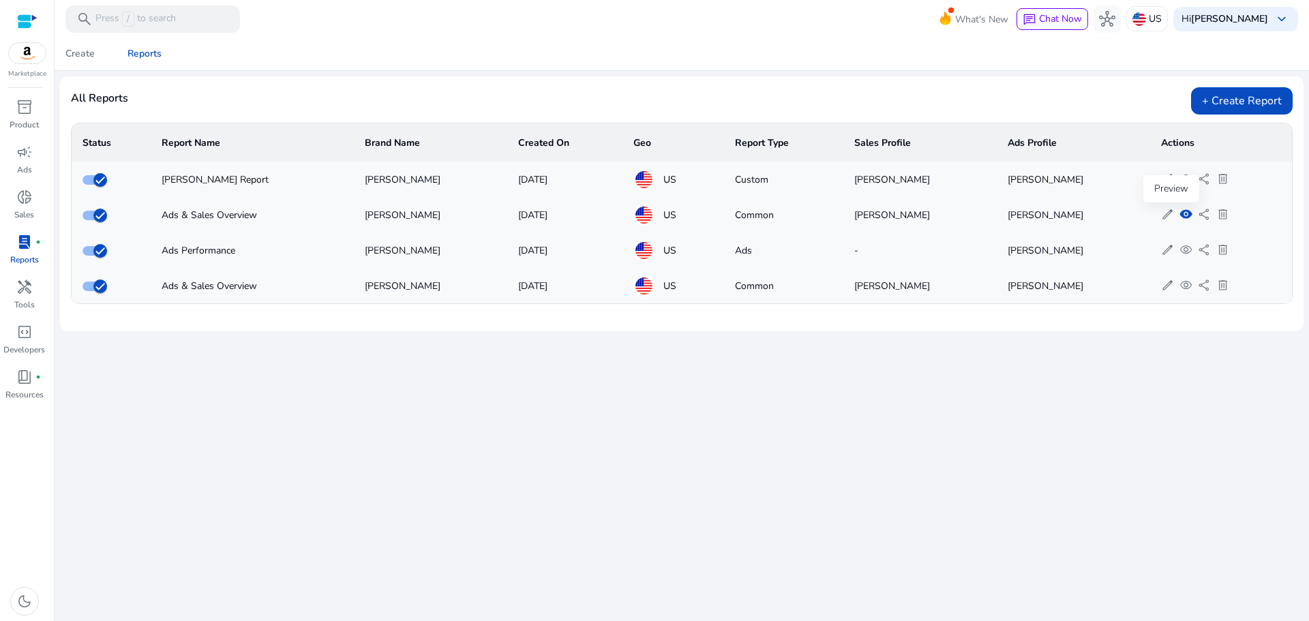
click at [1179, 215] on span "visibility" at bounding box center [1185, 214] width 13 height 13
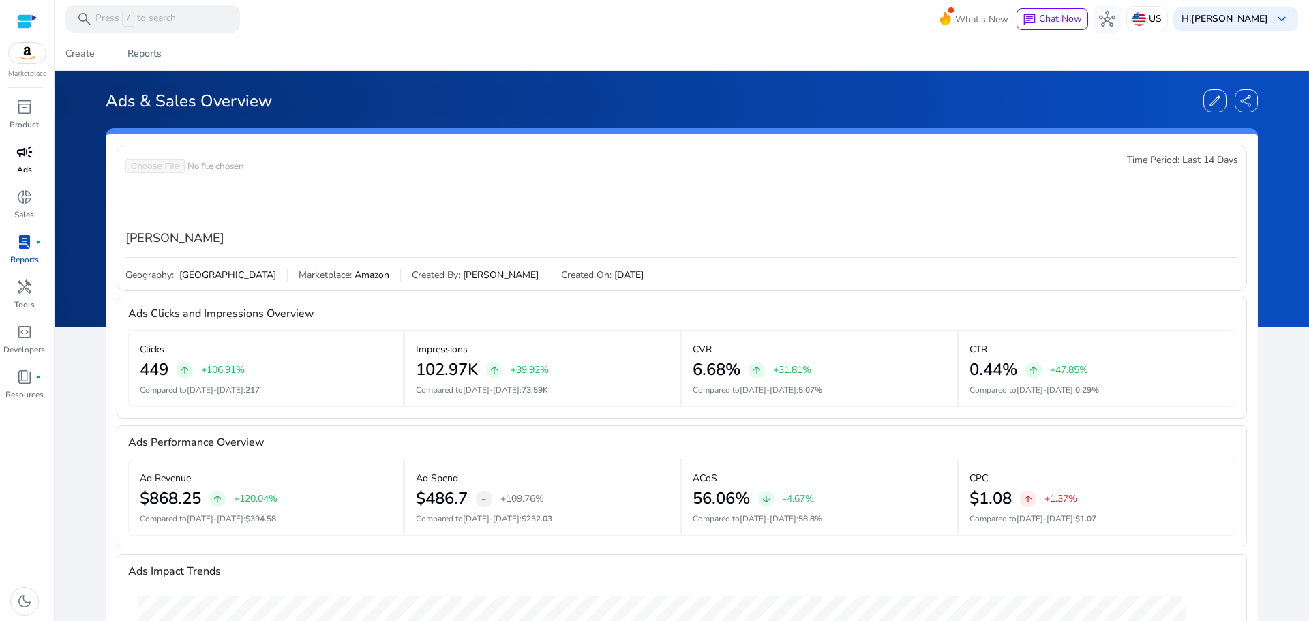
click at [19, 155] on span "campaign" at bounding box center [24, 152] width 16 height 16
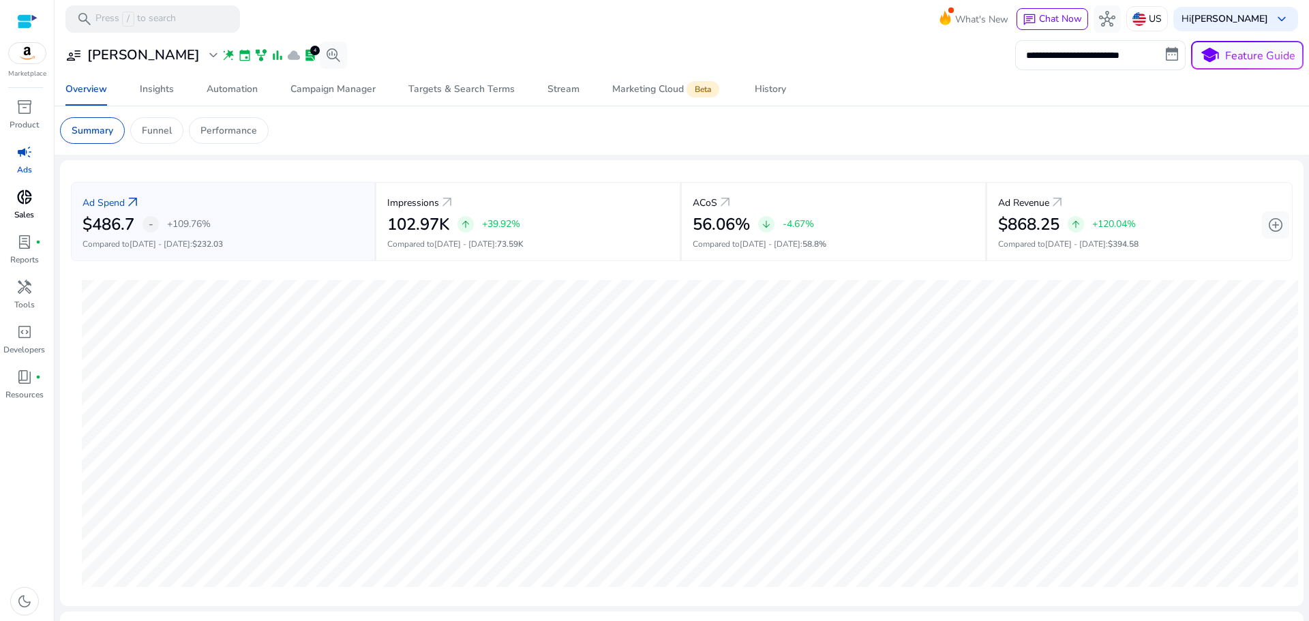
click at [29, 205] on span "donut_small" at bounding box center [24, 197] width 16 height 16
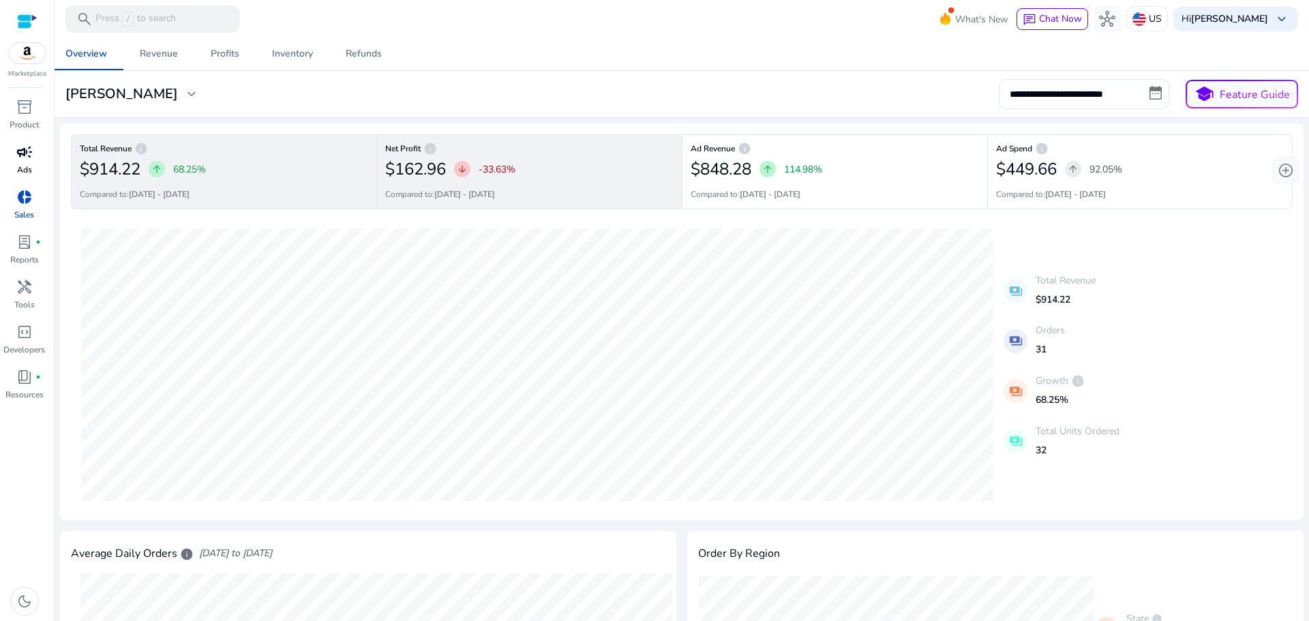
click at [591, 183] on div "Net Profit info $162.96 arrow_downward -33.63% Compared to: [DATE] - [DATE]" at bounding box center [528, 171] width 305 height 75
click at [140, 164] on h2 "$914.22" at bounding box center [110, 169] width 61 height 20
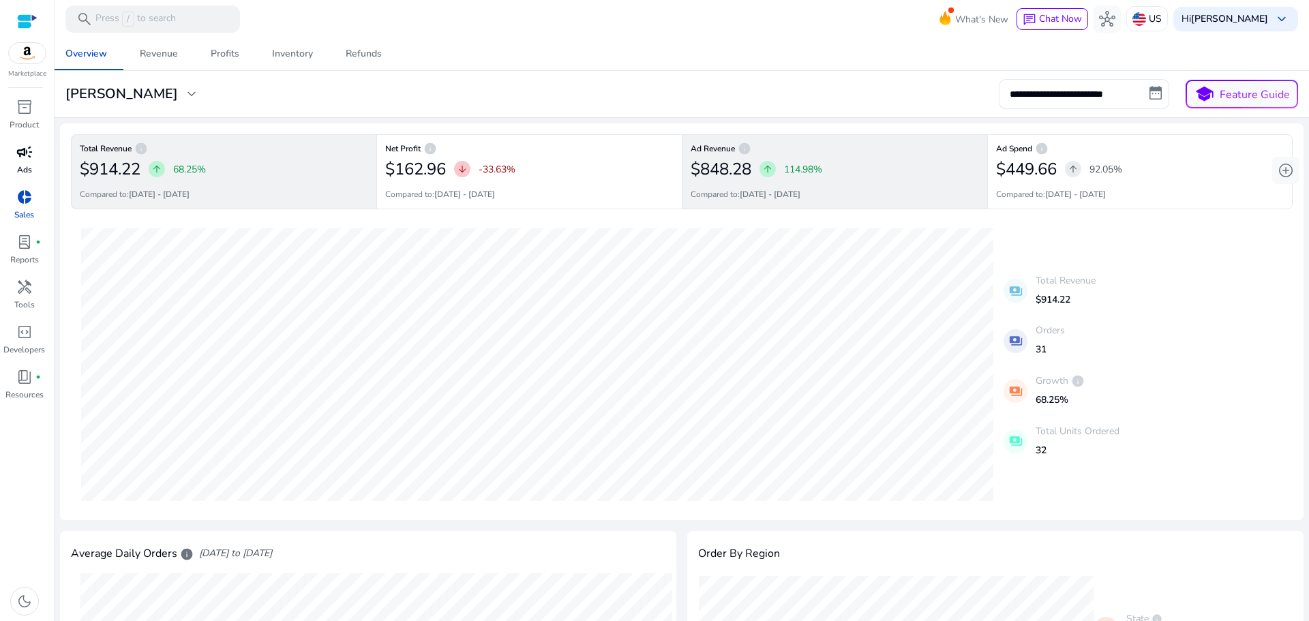
click at [731, 179] on div "$848.28 arrow_upward 114.98%" at bounding box center [834, 168] width 288 height 27
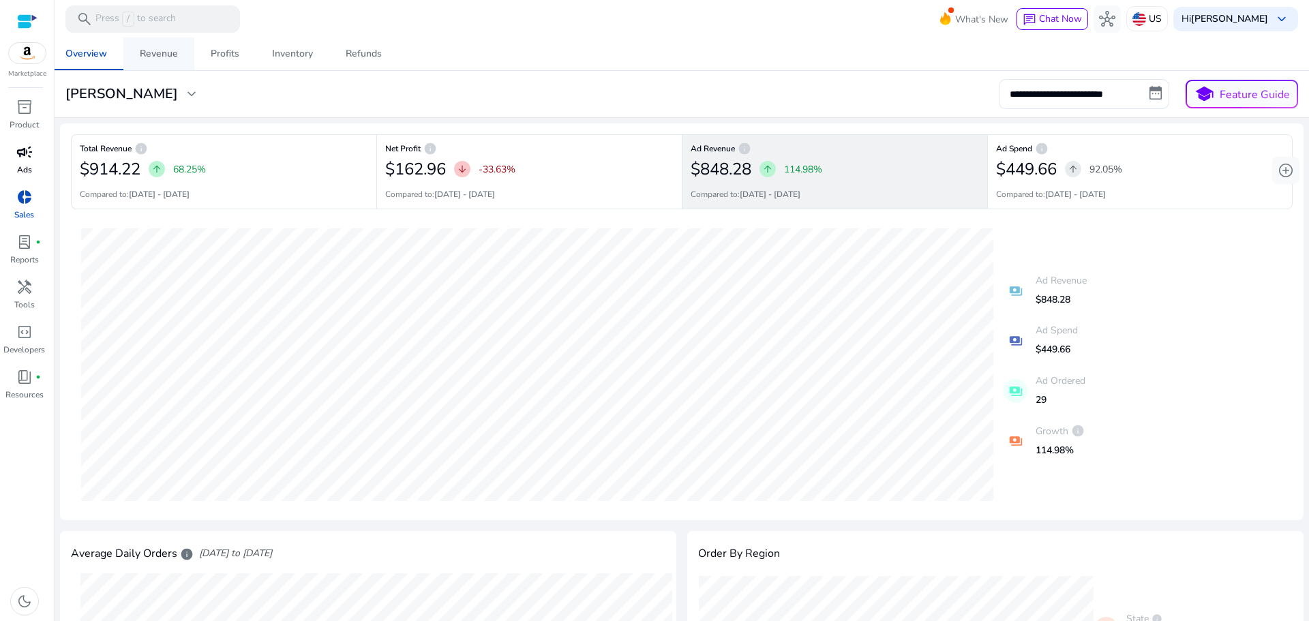
click at [160, 61] on span "Revenue" at bounding box center [159, 53] width 38 height 33
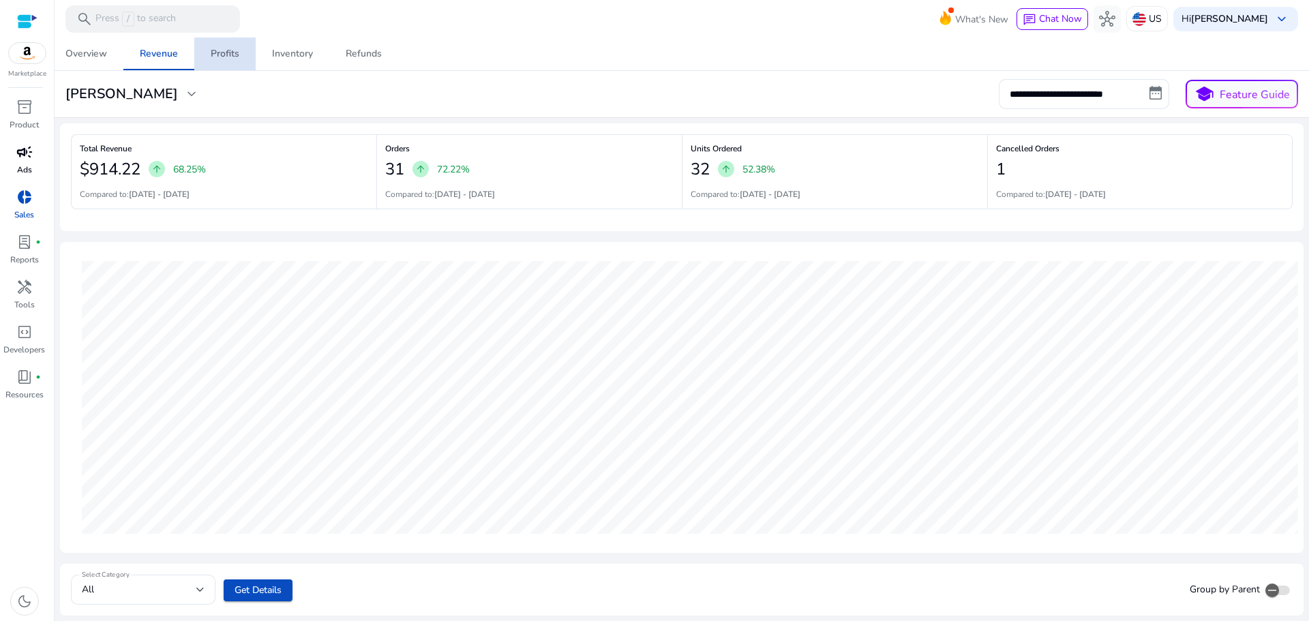
click at [230, 61] on span "Profits" at bounding box center [225, 53] width 29 height 33
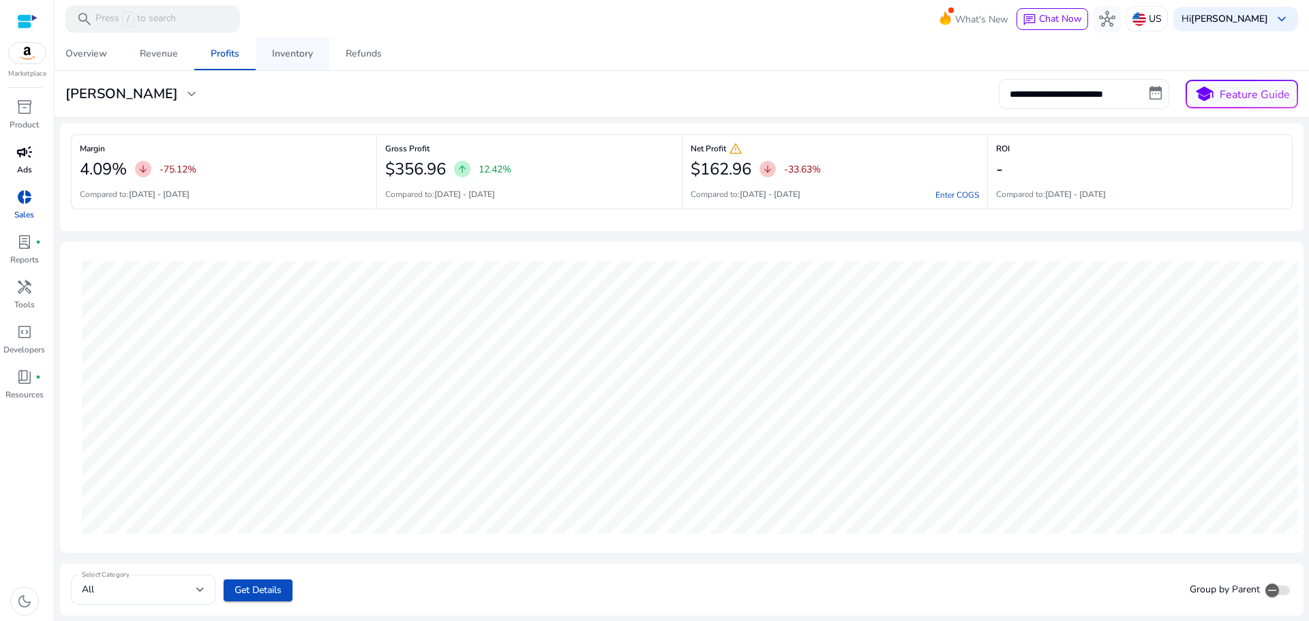
click at [270, 46] on link "Inventory" at bounding box center [293, 53] width 74 height 33
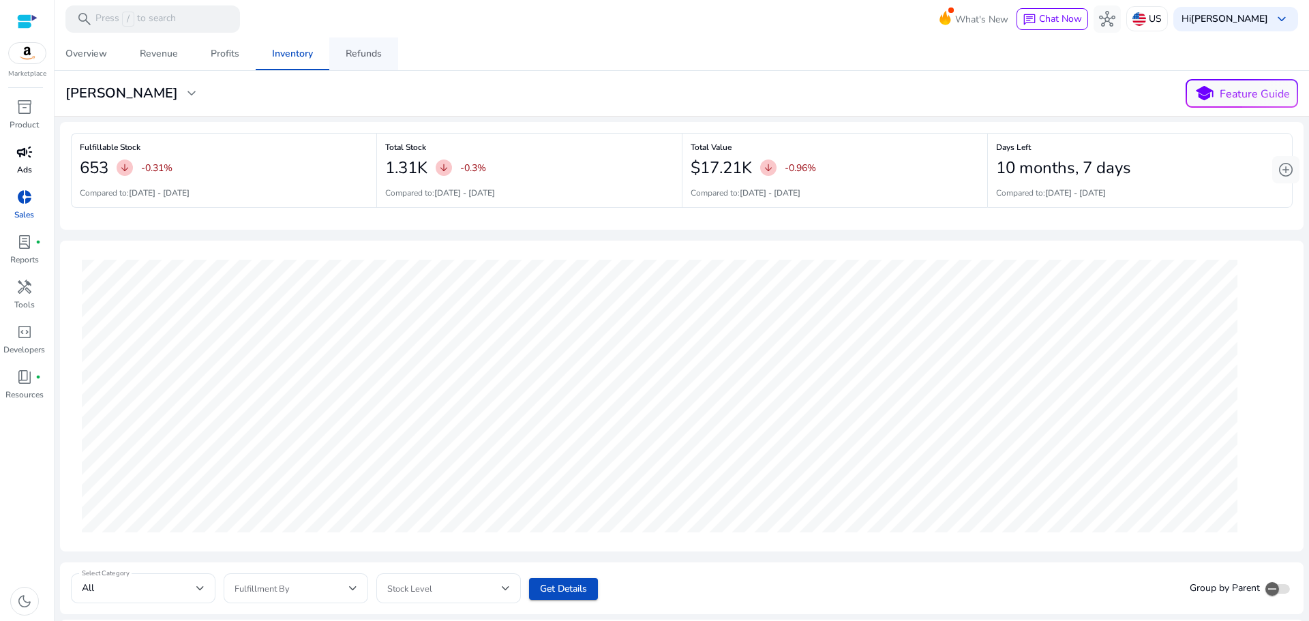
click at [343, 50] on link "Refunds" at bounding box center [363, 53] width 69 height 33
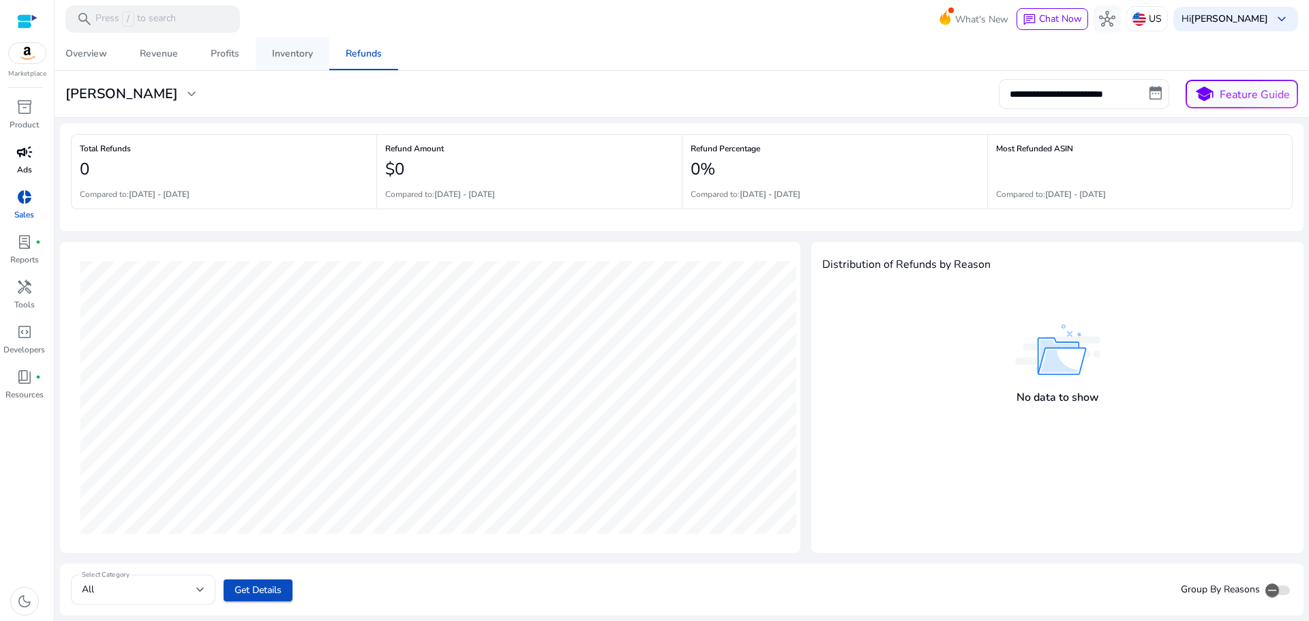
click at [297, 58] on div "Inventory" at bounding box center [292, 54] width 41 height 10
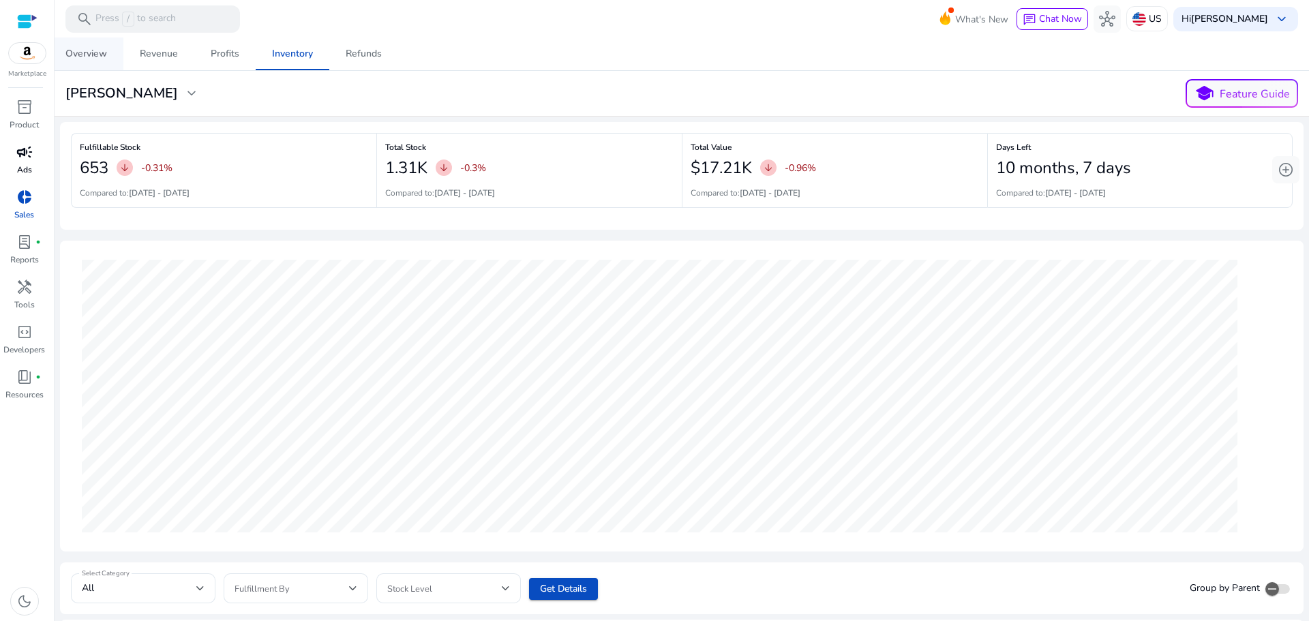
click at [83, 67] on span "Overview" at bounding box center [86, 53] width 42 height 33
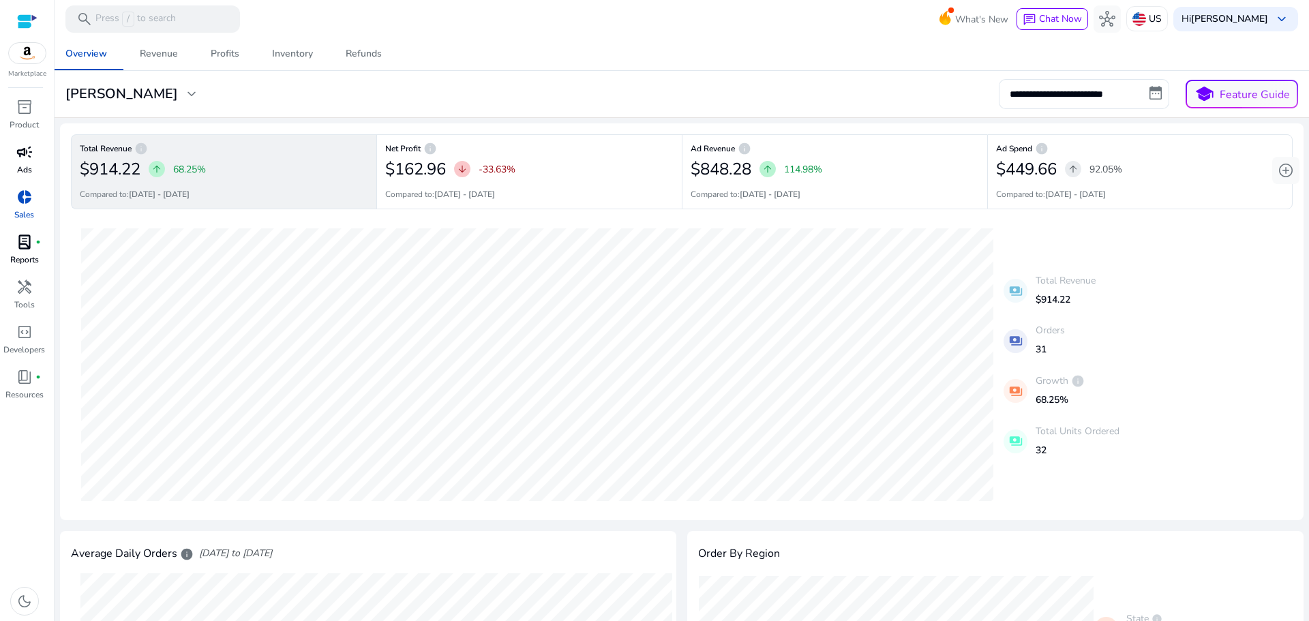
click at [32, 234] on span "lab_profile" at bounding box center [24, 242] width 16 height 16
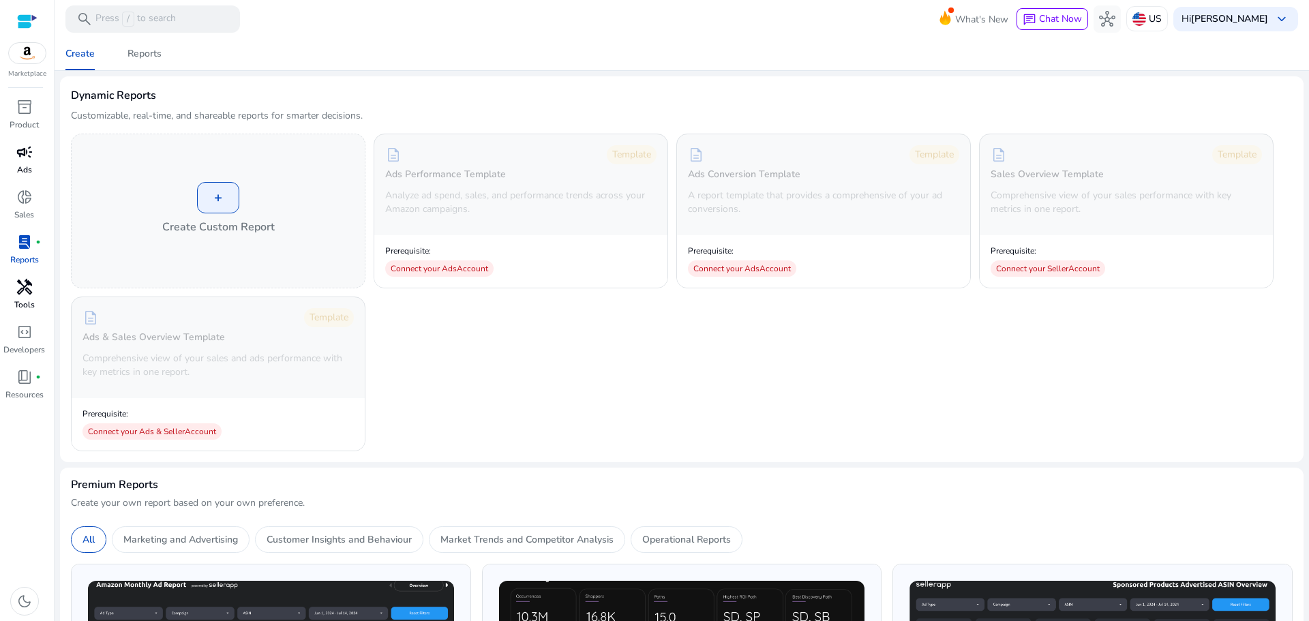
click at [22, 300] on p "Tools" at bounding box center [24, 305] width 20 height 12
